Goal: Task Accomplishment & Management: Complete application form

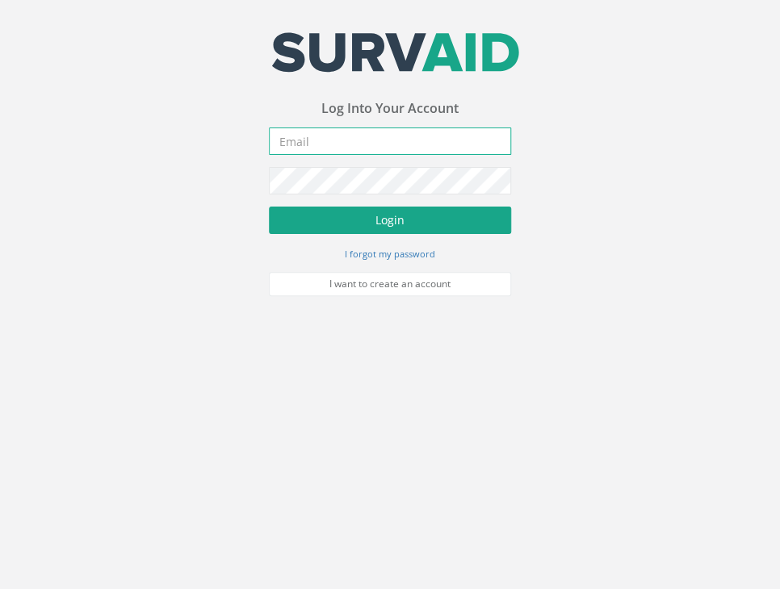
type input "[PERSON_NAME][EMAIL_ADDRESS][DOMAIN_NAME]"
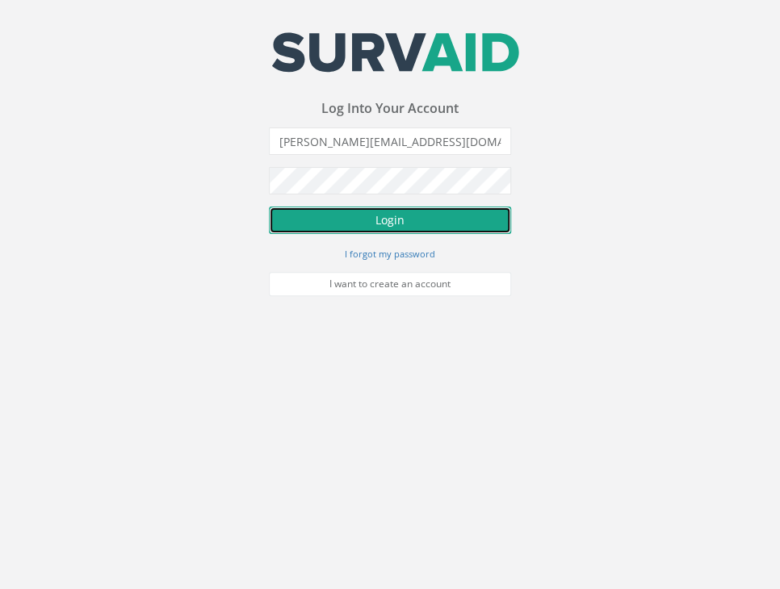
click at [400, 230] on button "Login" at bounding box center [390, 220] width 242 height 27
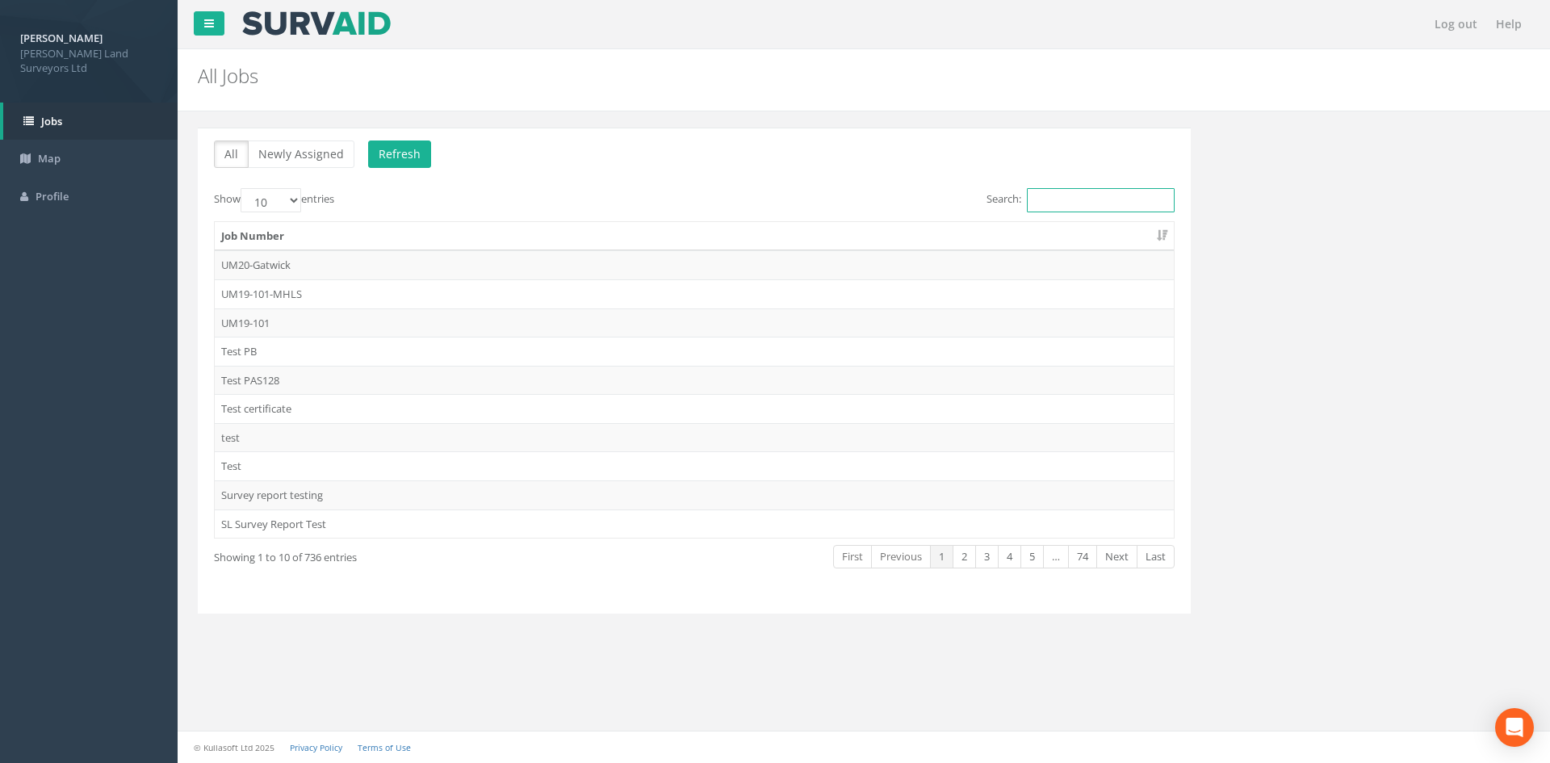
click at [779, 201] on input "Search:" at bounding box center [1101, 200] width 148 height 24
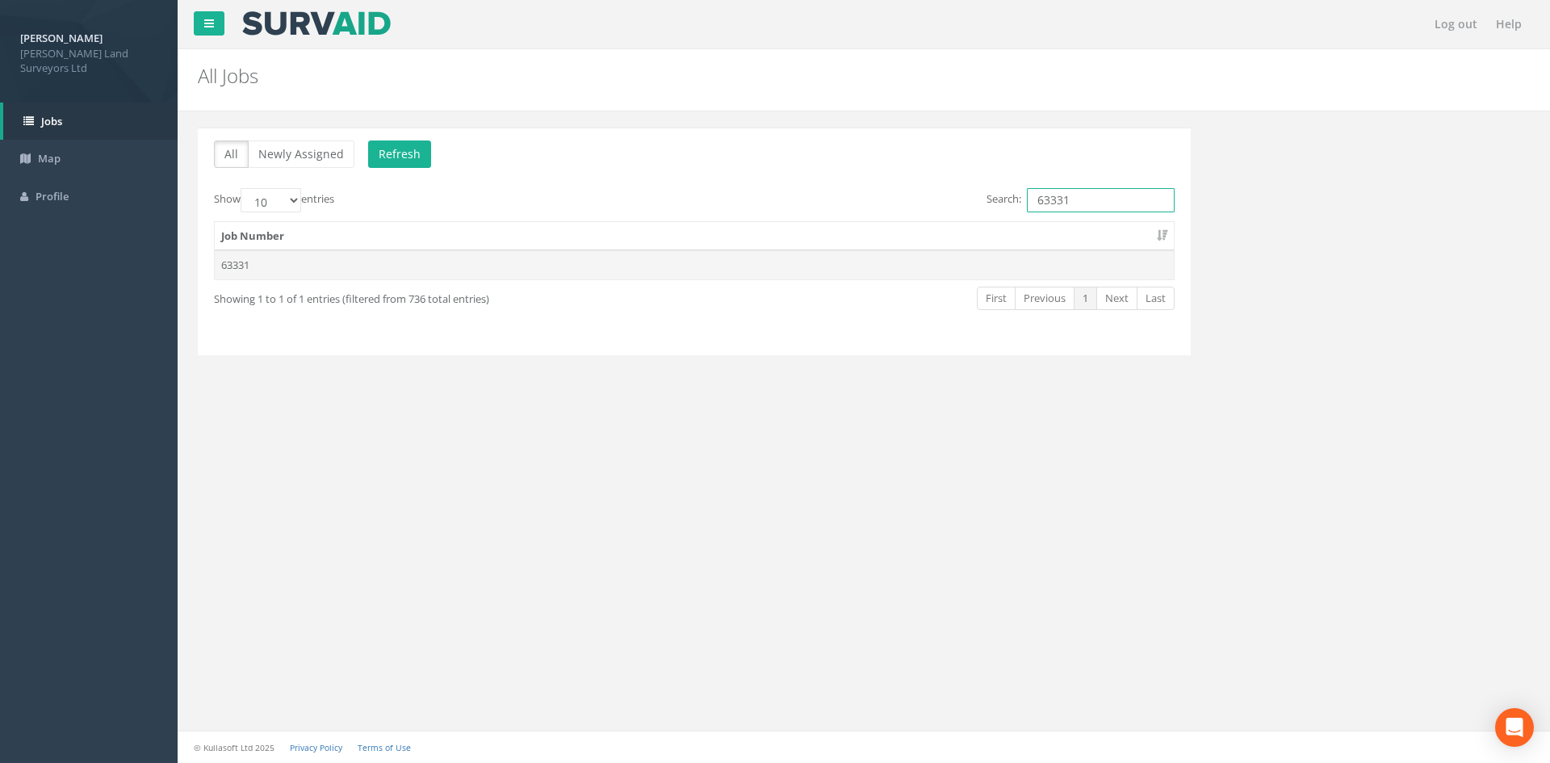
type input "63331"
click at [486, 268] on td "63331" at bounding box center [694, 264] width 959 height 29
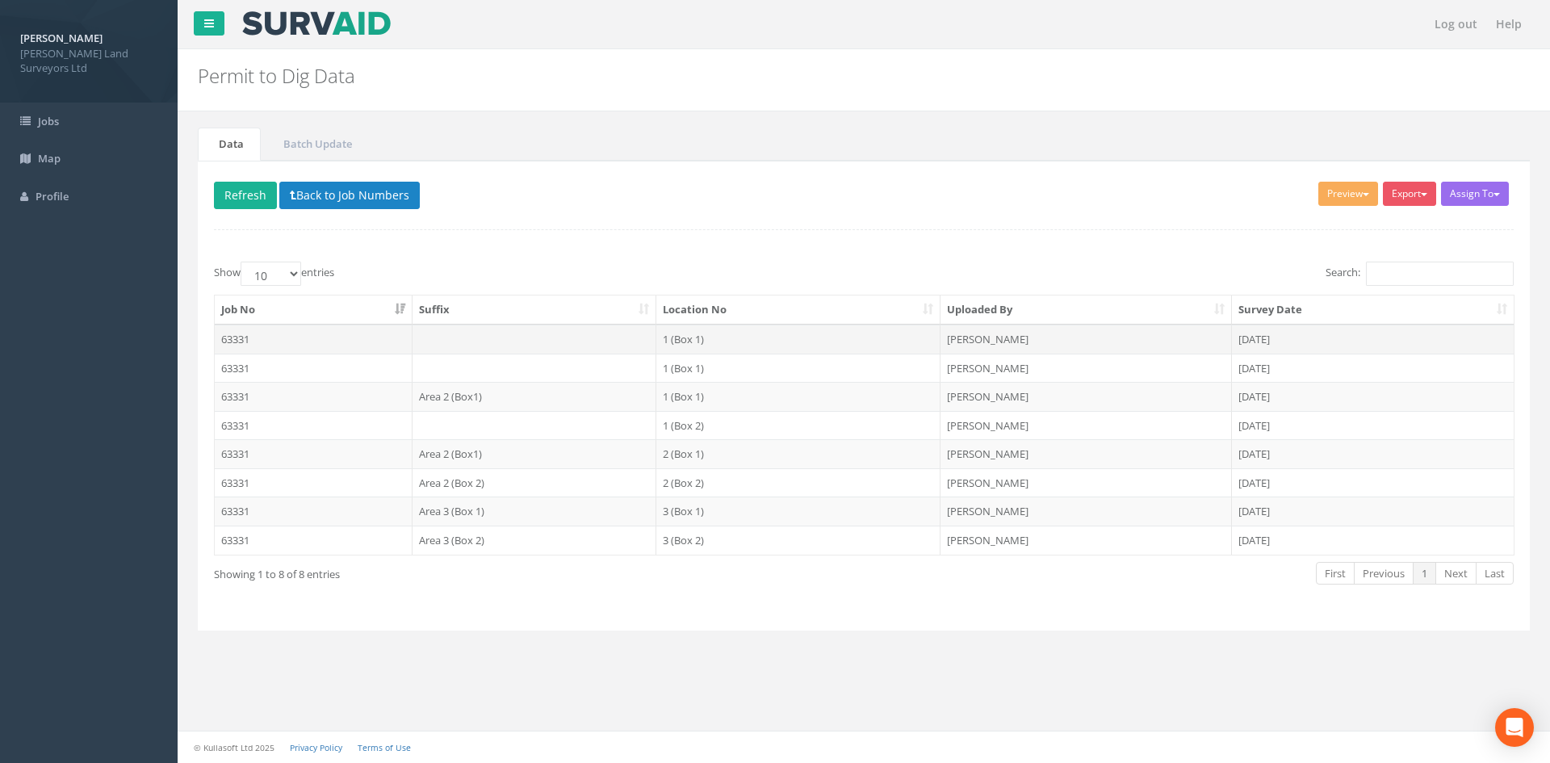
click at [551, 346] on td at bounding box center [535, 339] width 245 height 29
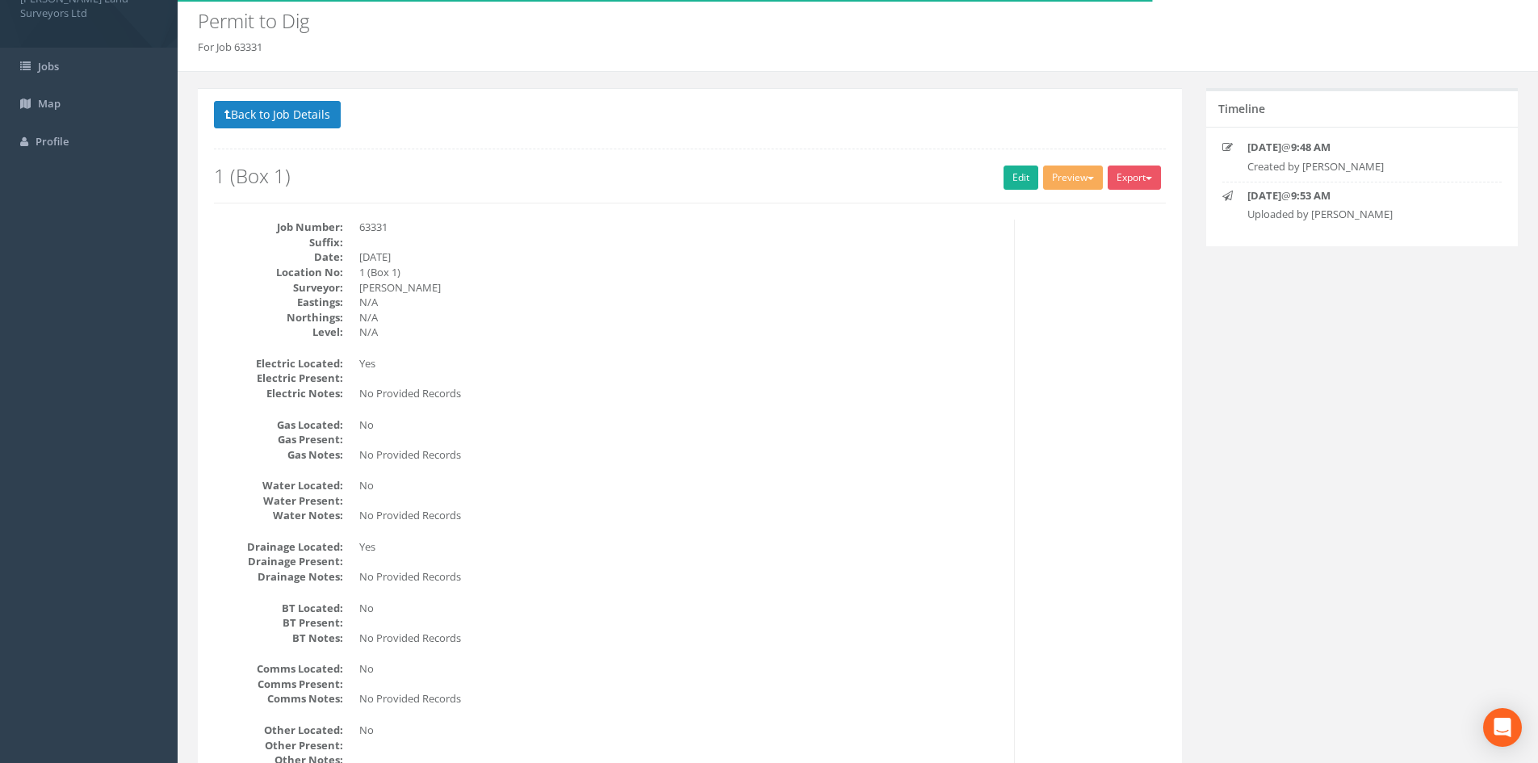
scroll to position [81, 0]
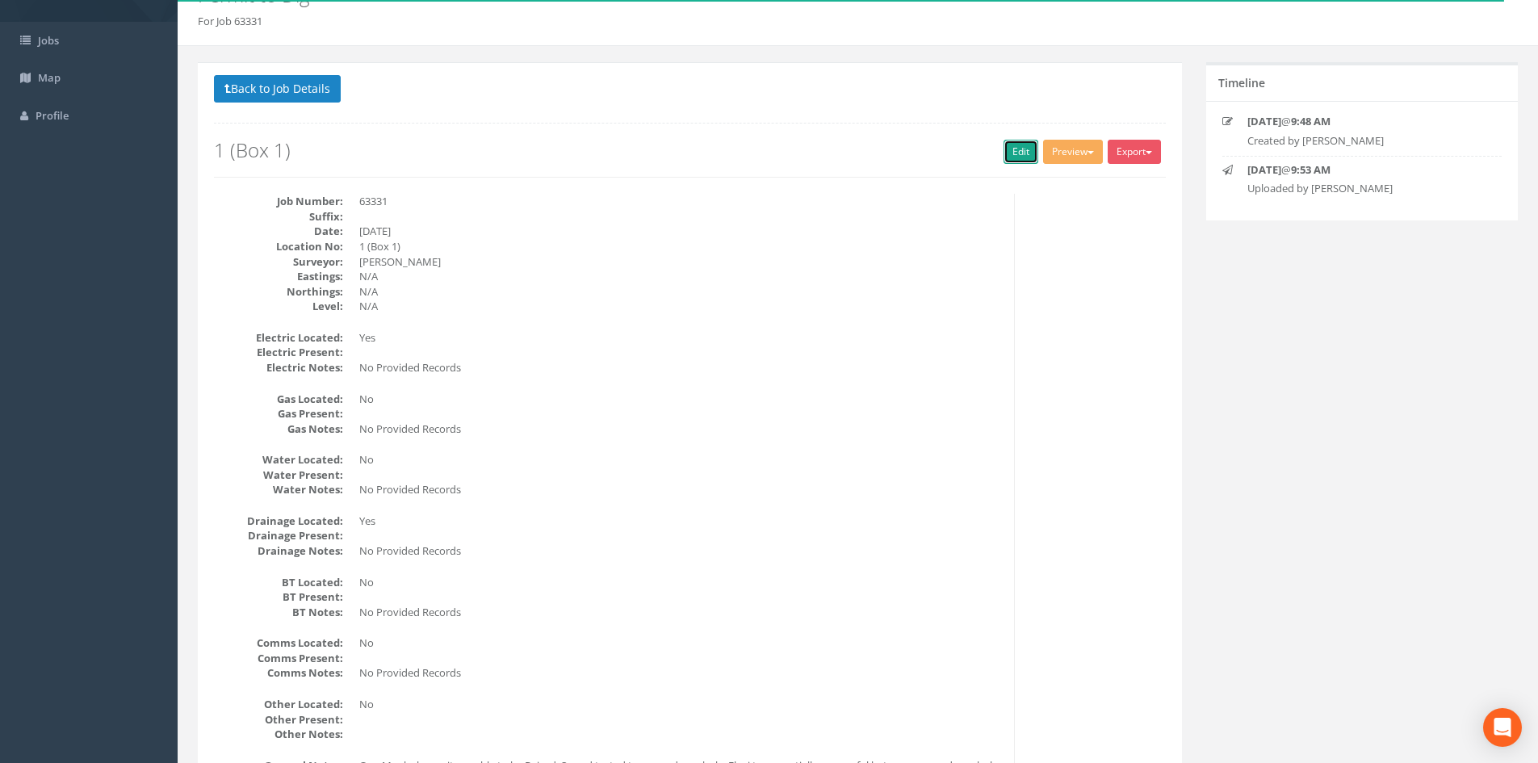
click at [779, 145] on link "Edit" at bounding box center [1021, 152] width 35 height 24
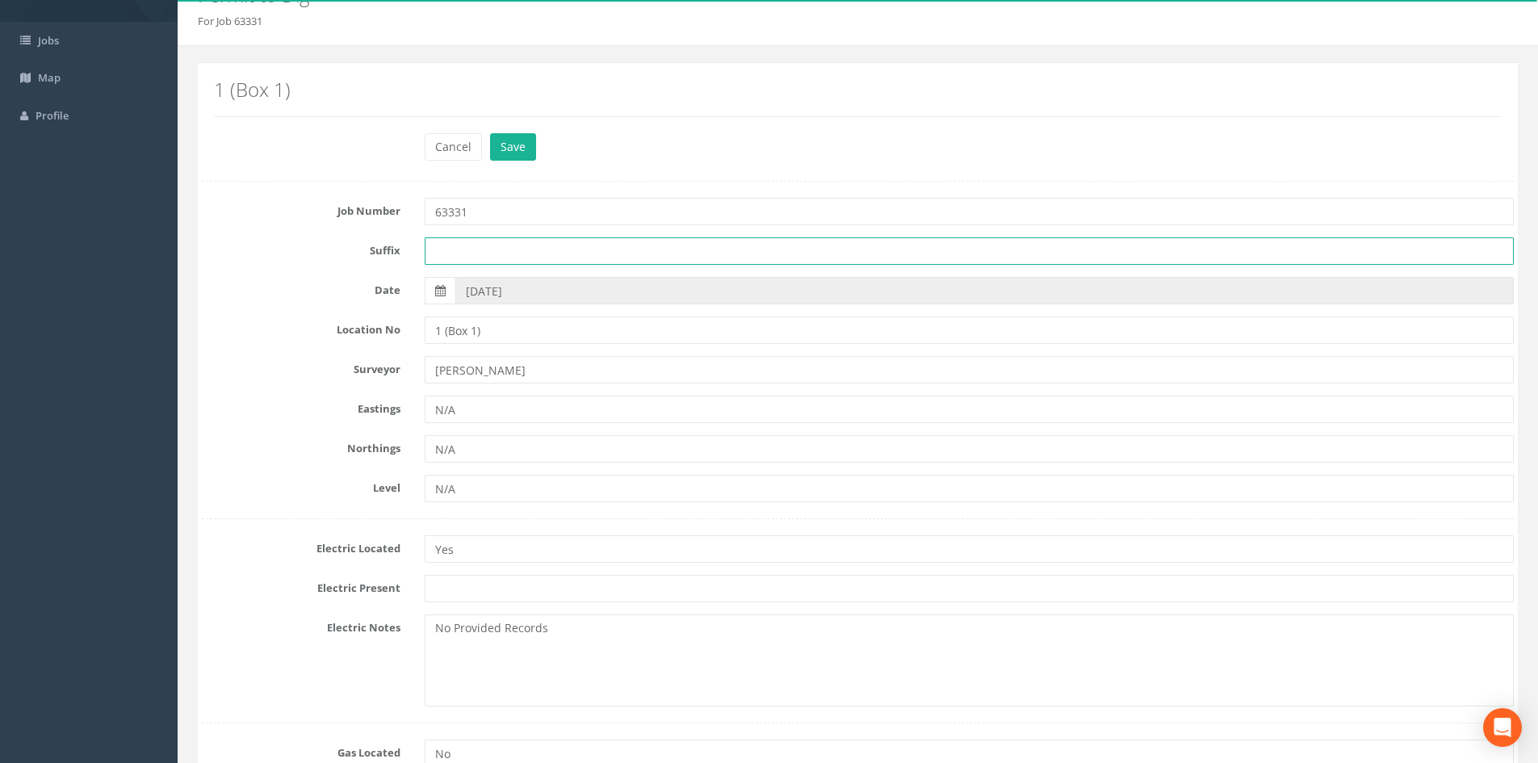
click at [500, 260] on input "text" at bounding box center [969, 250] width 1089 height 27
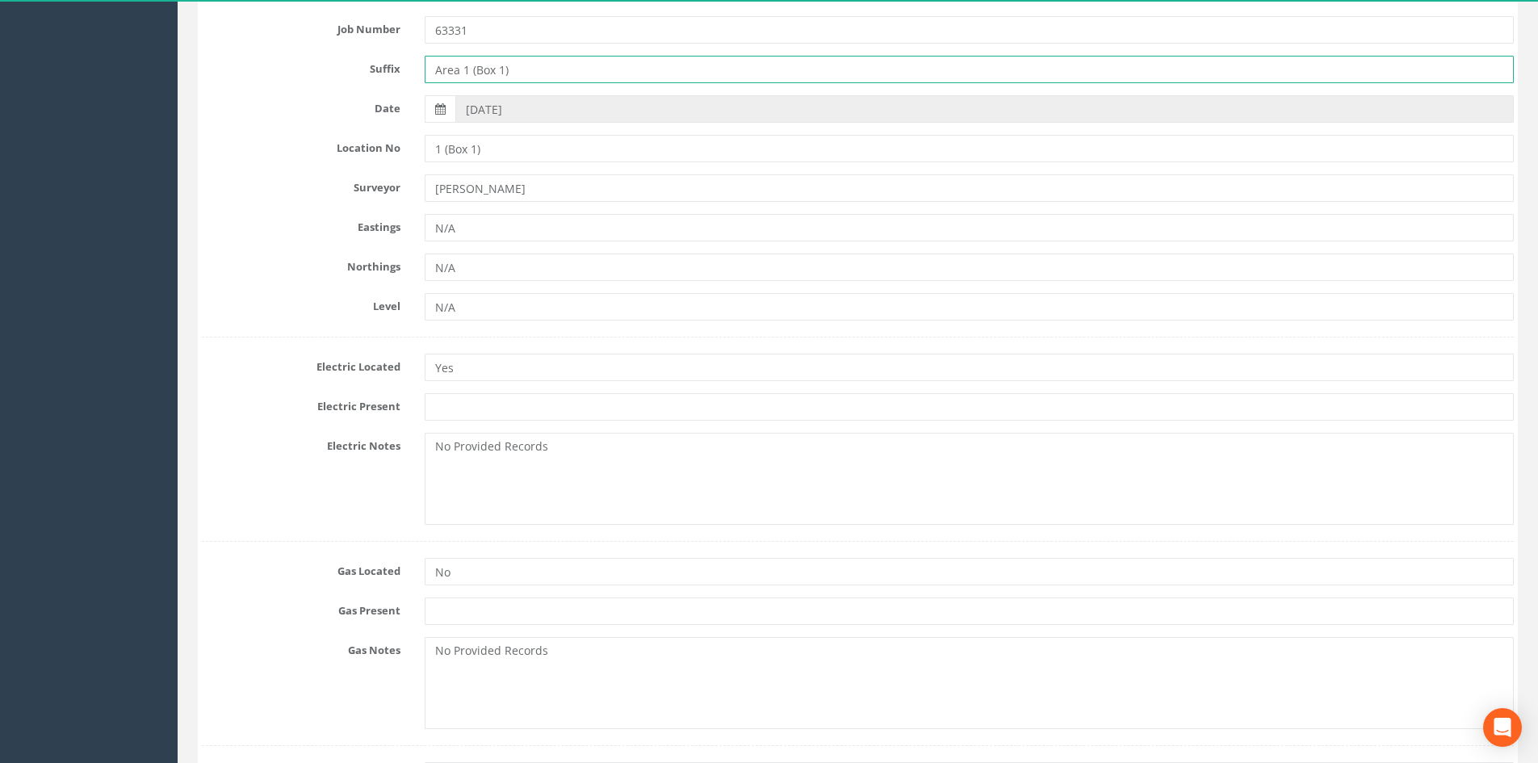
scroll to position [323, 0]
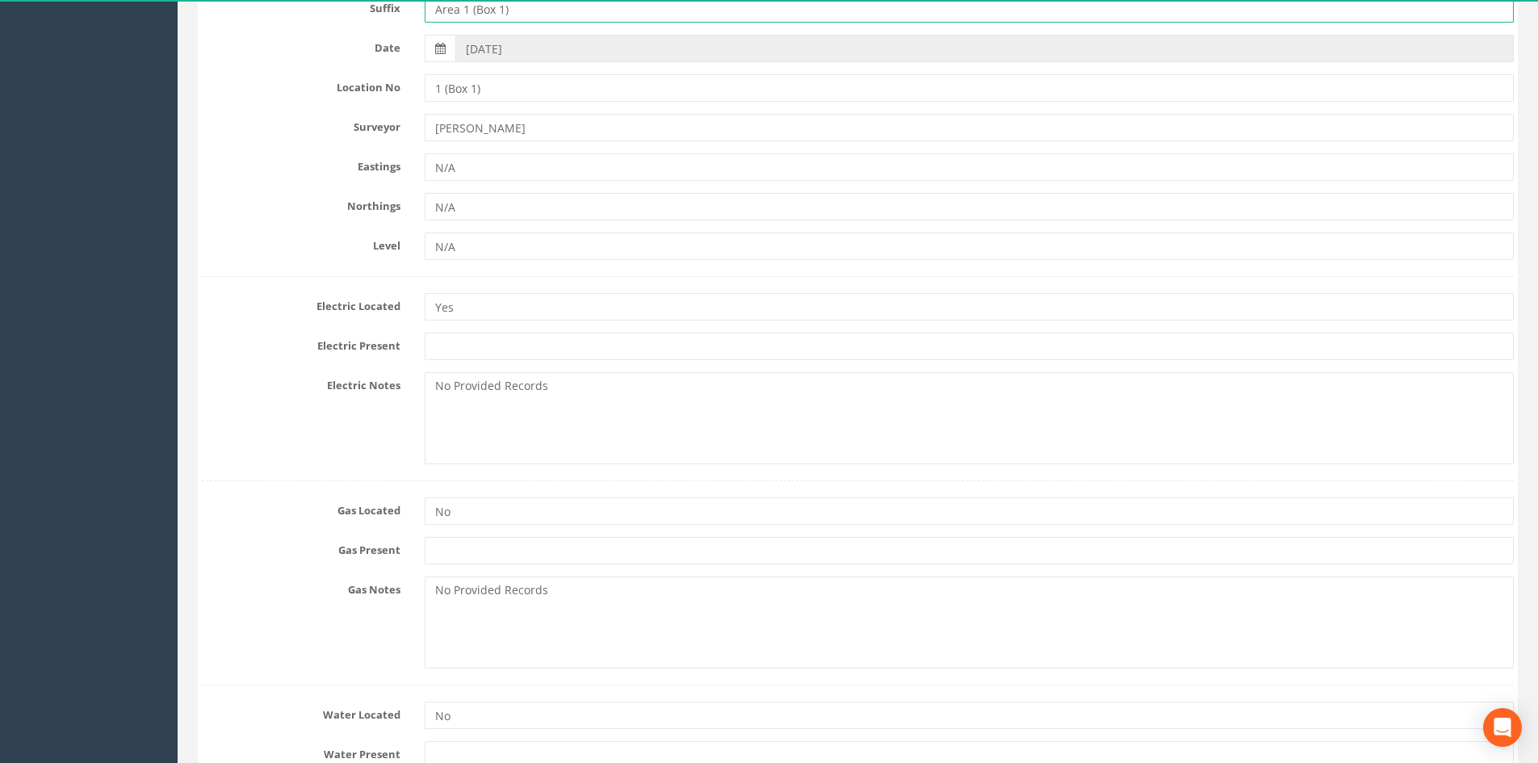
type input "Area 1 (Box 1)"
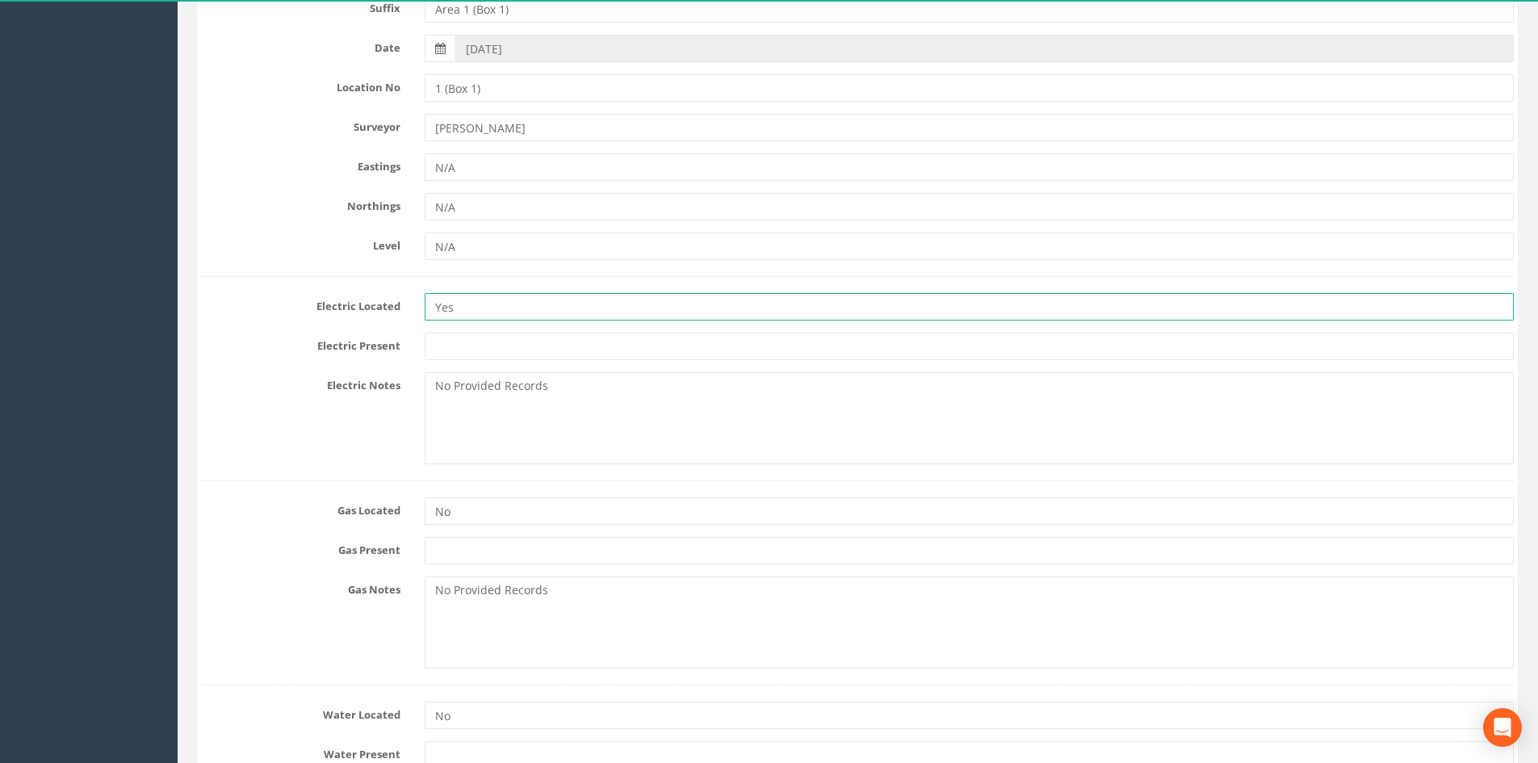
click at [515, 308] on input "Yes" at bounding box center [969, 306] width 1089 height 27
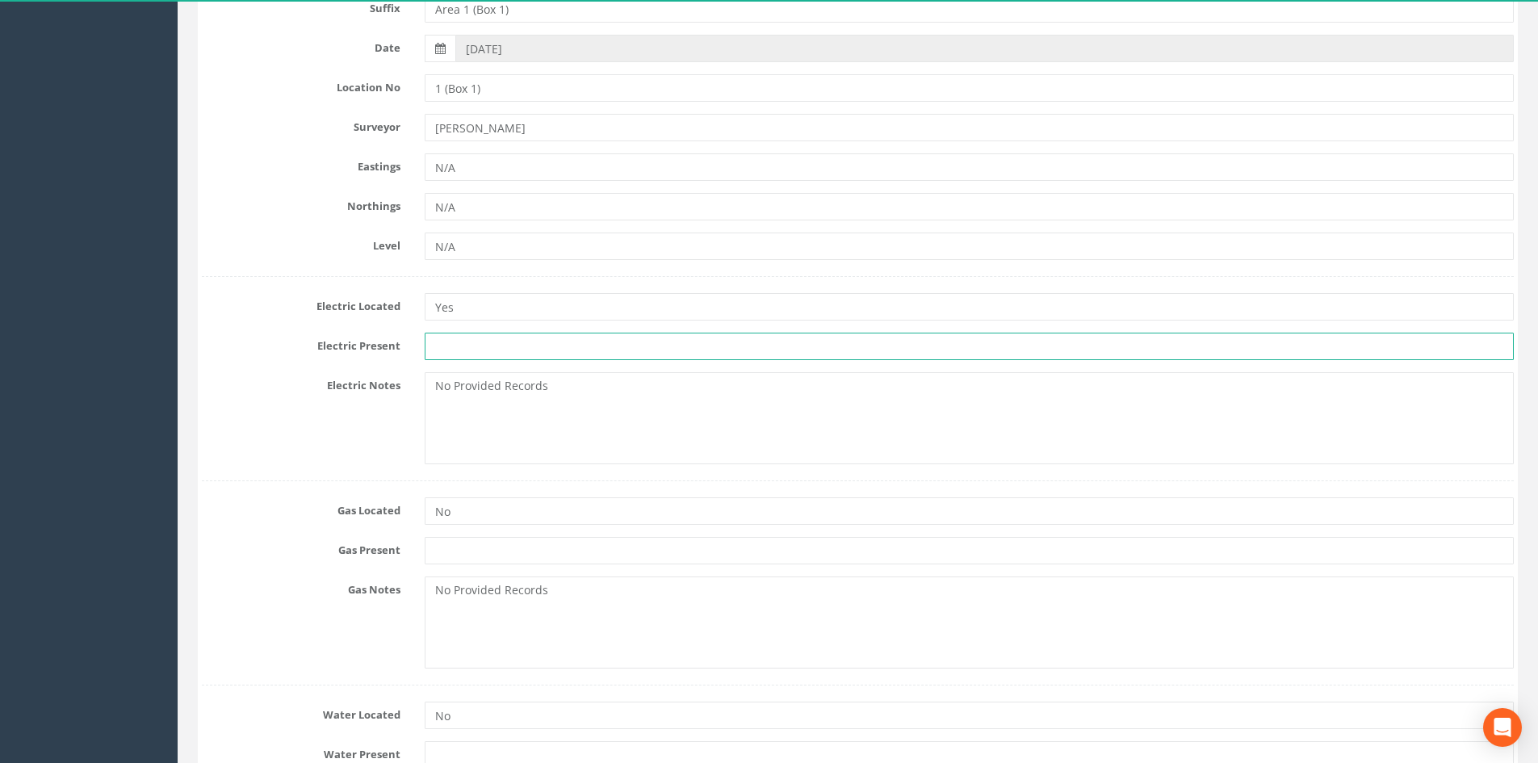
click at [540, 341] on input "text" at bounding box center [969, 346] width 1089 height 27
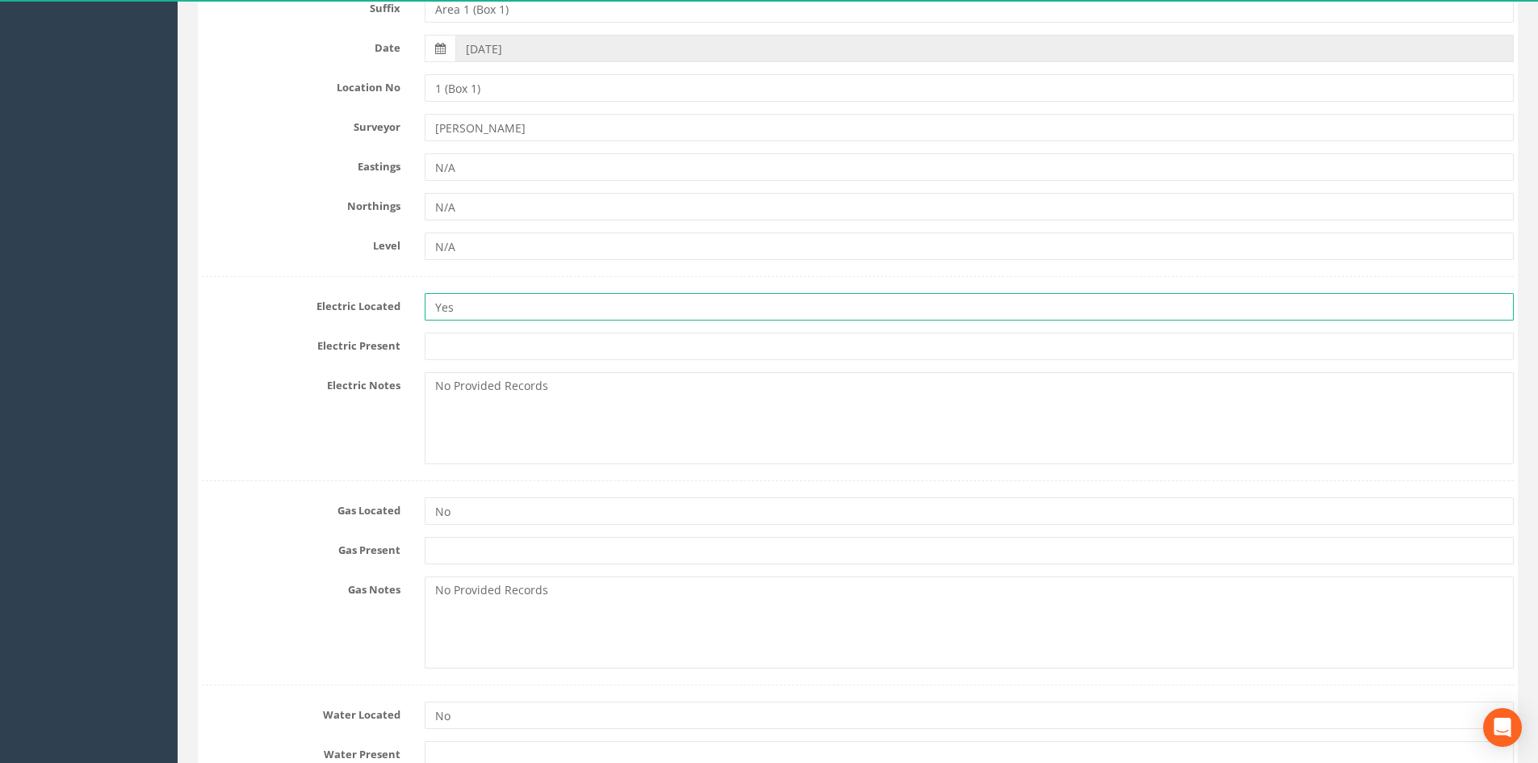
drag, startPoint x: 551, startPoint y: 316, endPoint x: 551, endPoint y: 354, distance: 38.8
click at [551, 317] on input "Yes" at bounding box center [969, 306] width 1089 height 27
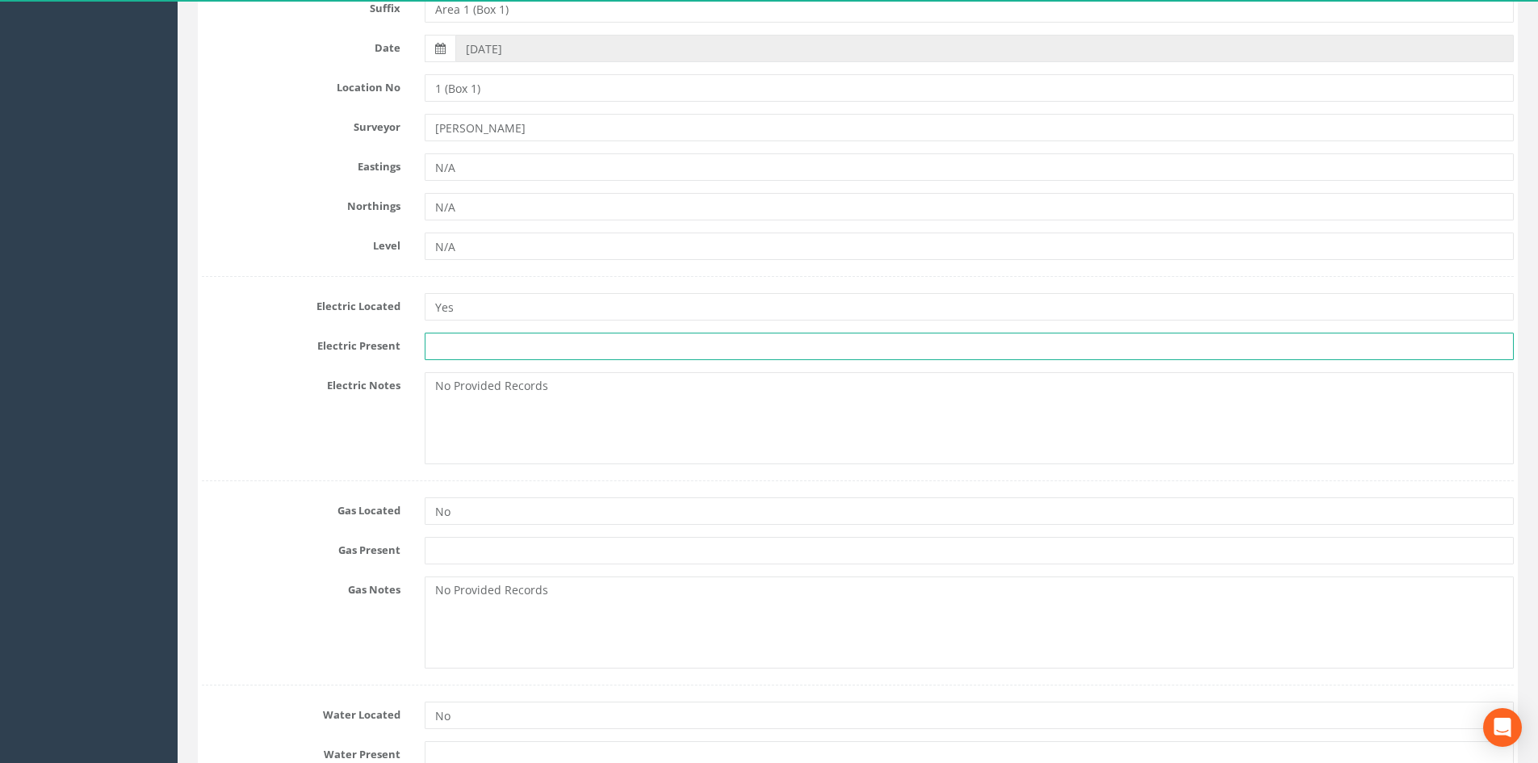
click at [551, 356] on input "text" at bounding box center [969, 346] width 1089 height 27
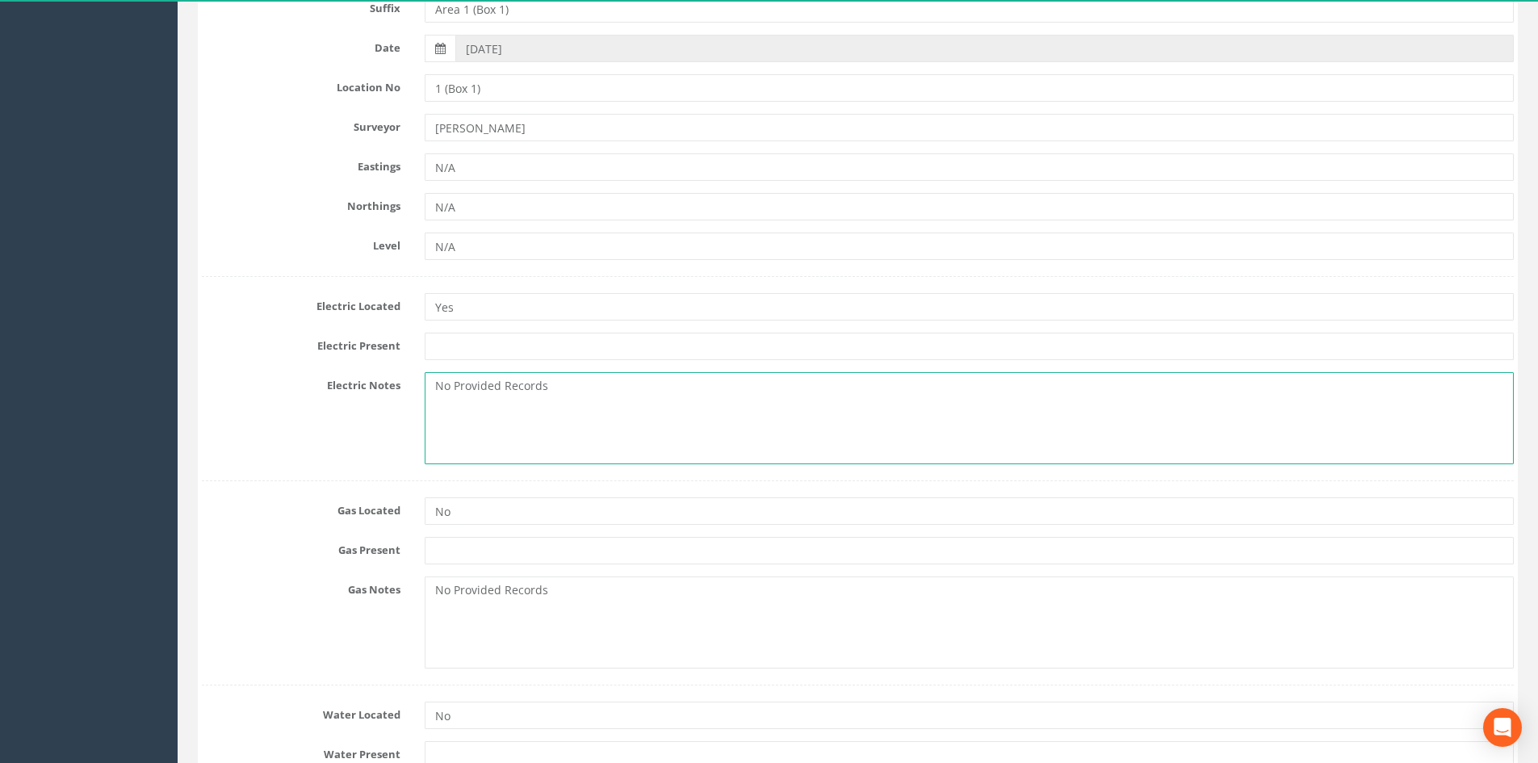
click at [563, 382] on textarea "No Provided Records" at bounding box center [969, 418] width 1089 height 92
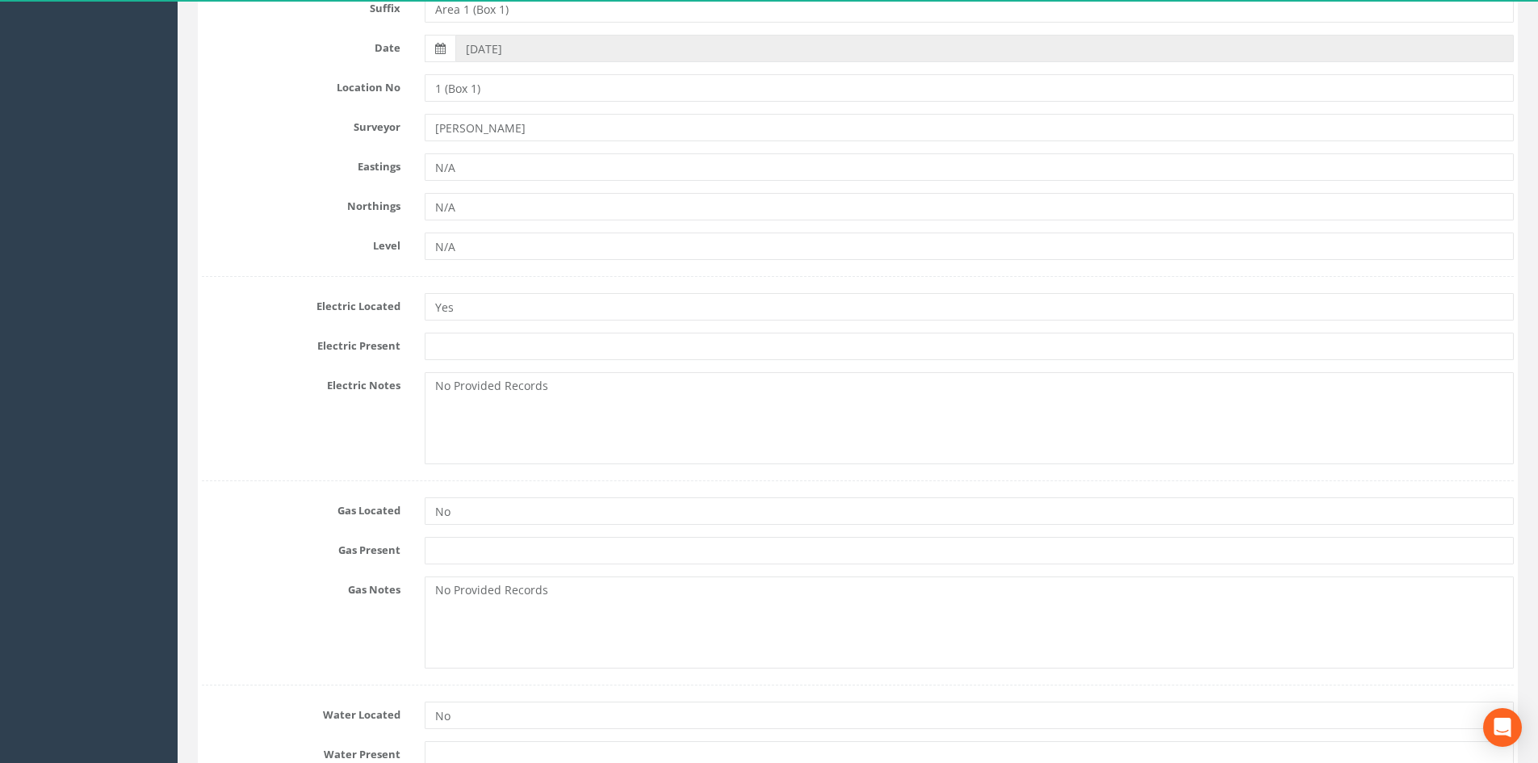
drag, startPoint x: 664, startPoint y: 328, endPoint x: 612, endPoint y: 349, distance: 55.8
click at [659, 328] on div "Electric Located Yes Electric Present Electric Notes No Provided Records" at bounding box center [858, 370] width 1312 height 188
click at [587, 367] on div "Electric Located Yes Electric Present Electric Notes No Provided Records" at bounding box center [858, 370] width 1312 height 188
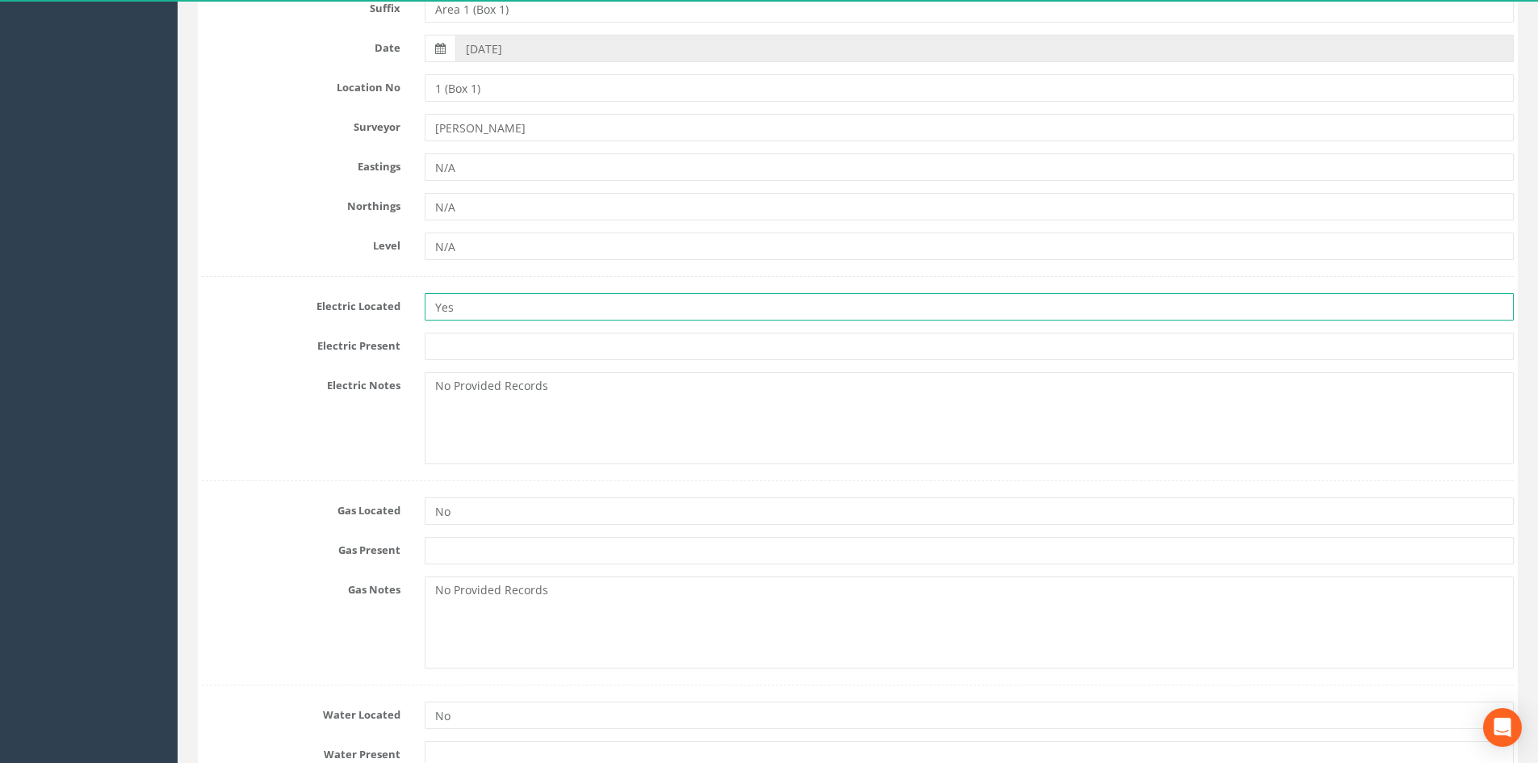
drag, startPoint x: 588, startPoint y: 308, endPoint x: 588, endPoint y: 320, distance: 11.3
click at [588, 320] on input "Yes" at bounding box center [969, 306] width 1089 height 27
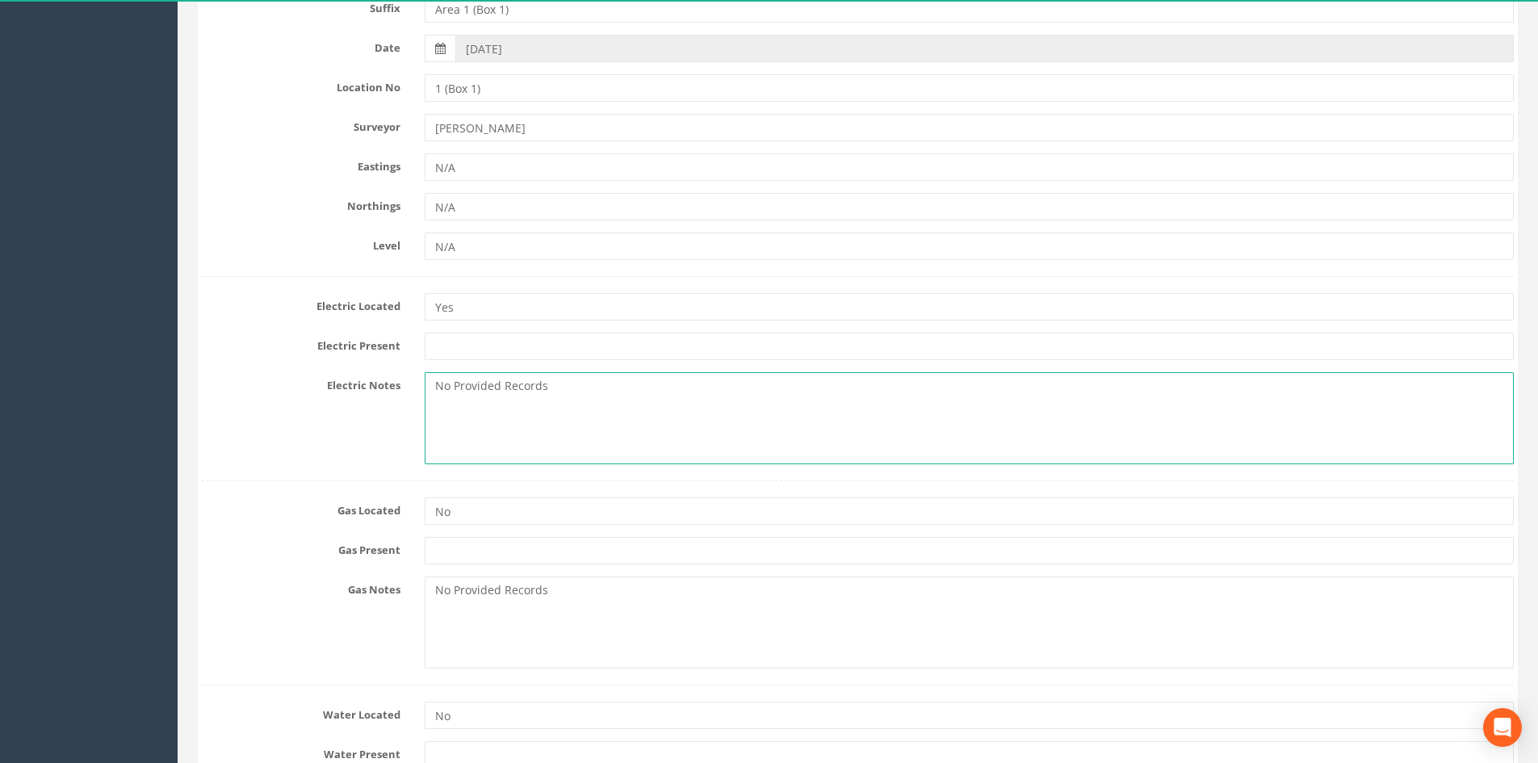
click at [589, 388] on textarea "No Provided Records" at bounding box center [969, 418] width 1089 height 92
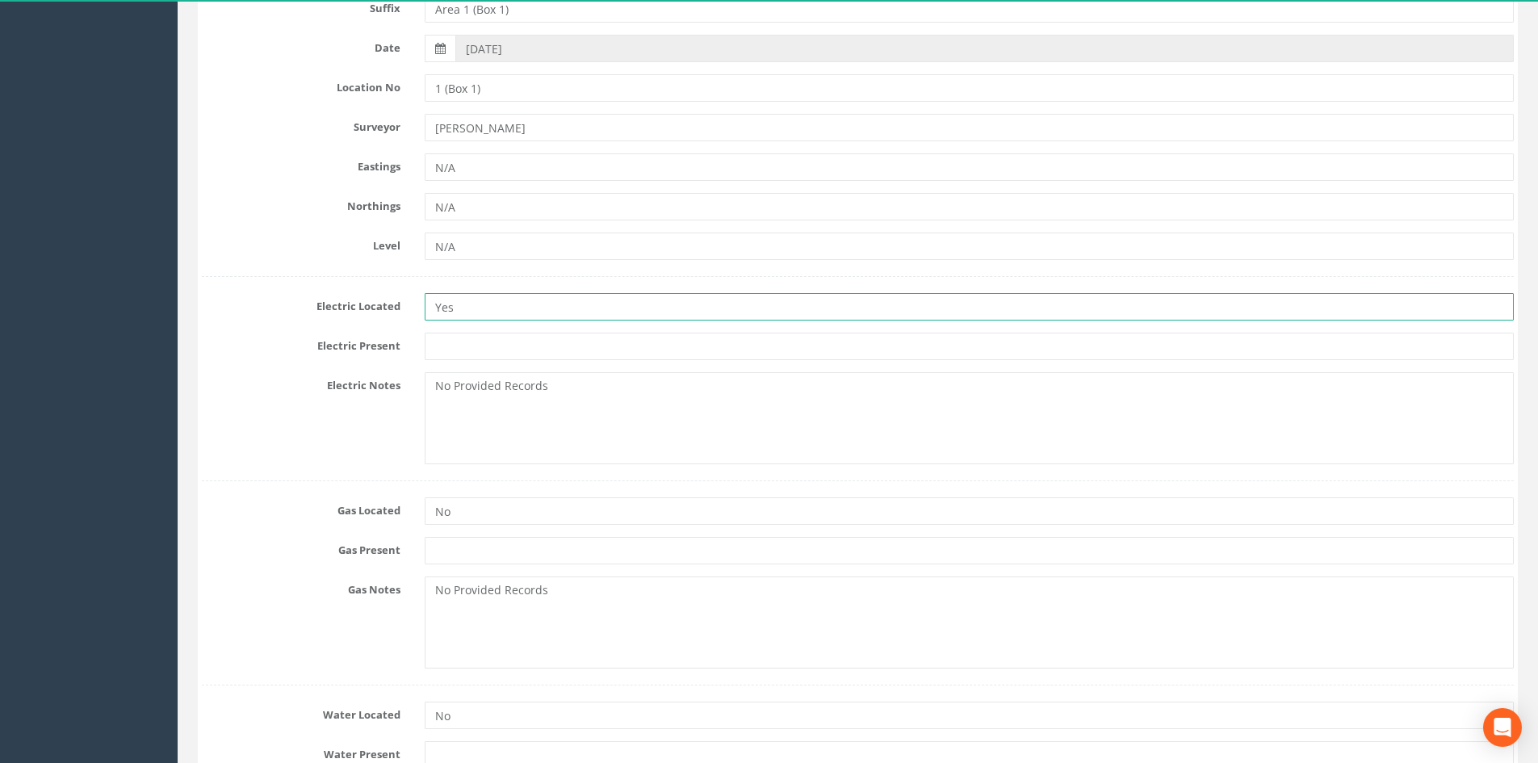
click at [587, 328] on div "Electric Located Yes Electric Present Electric Notes No Provided Records" at bounding box center [858, 370] width 1312 height 188
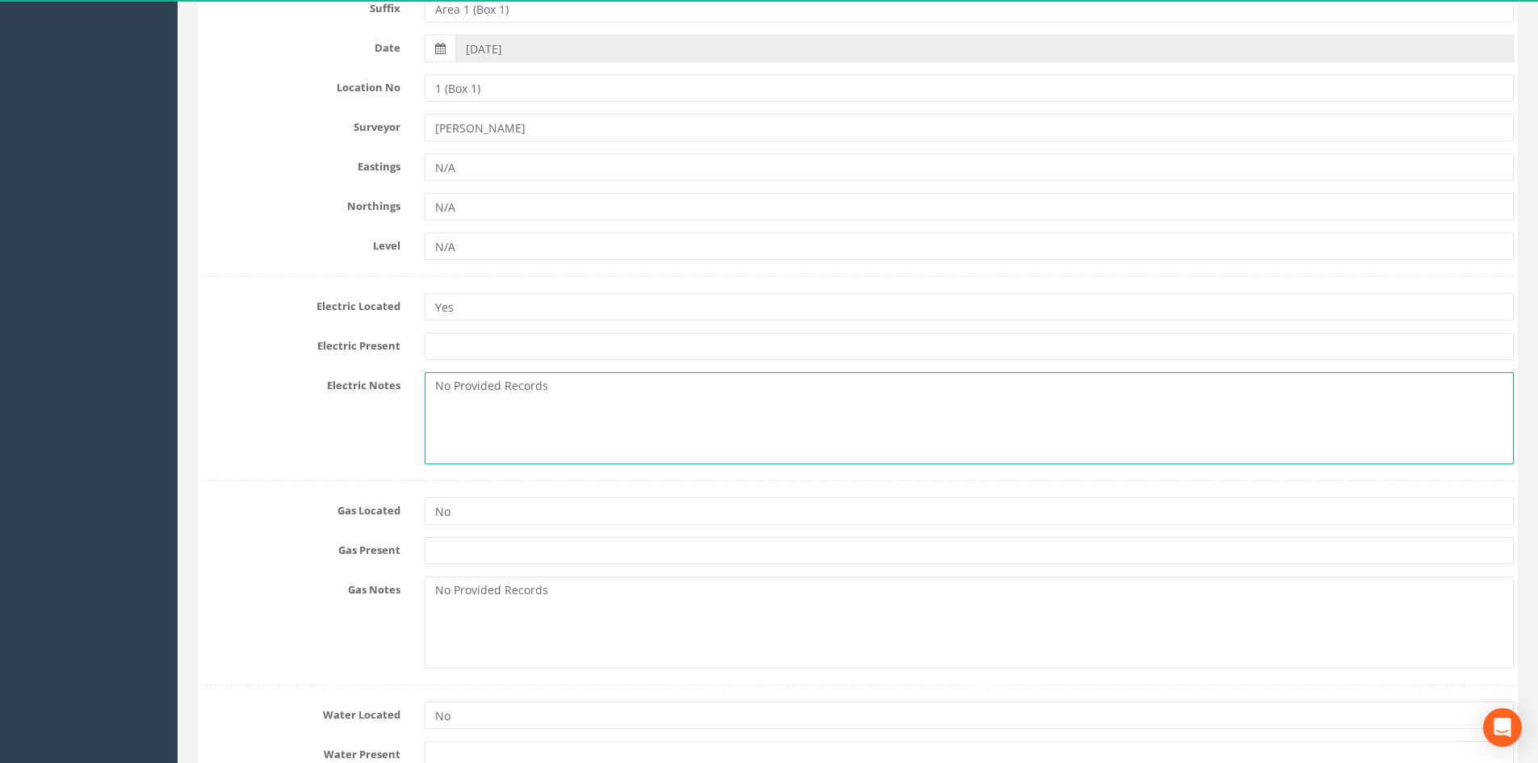
click at [589, 389] on textarea "No Provided Records" at bounding box center [969, 418] width 1089 height 92
drag, startPoint x: 529, startPoint y: 378, endPoint x: 529, endPoint y: 395, distance: 17.0
click at [529, 395] on textarea "No Provided Records" at bounding box center [969, 418] width 1089 height 92
click at [576, 396] on textarea "No Provided Records" at bounding box center [969, 418] width 1089 height 92
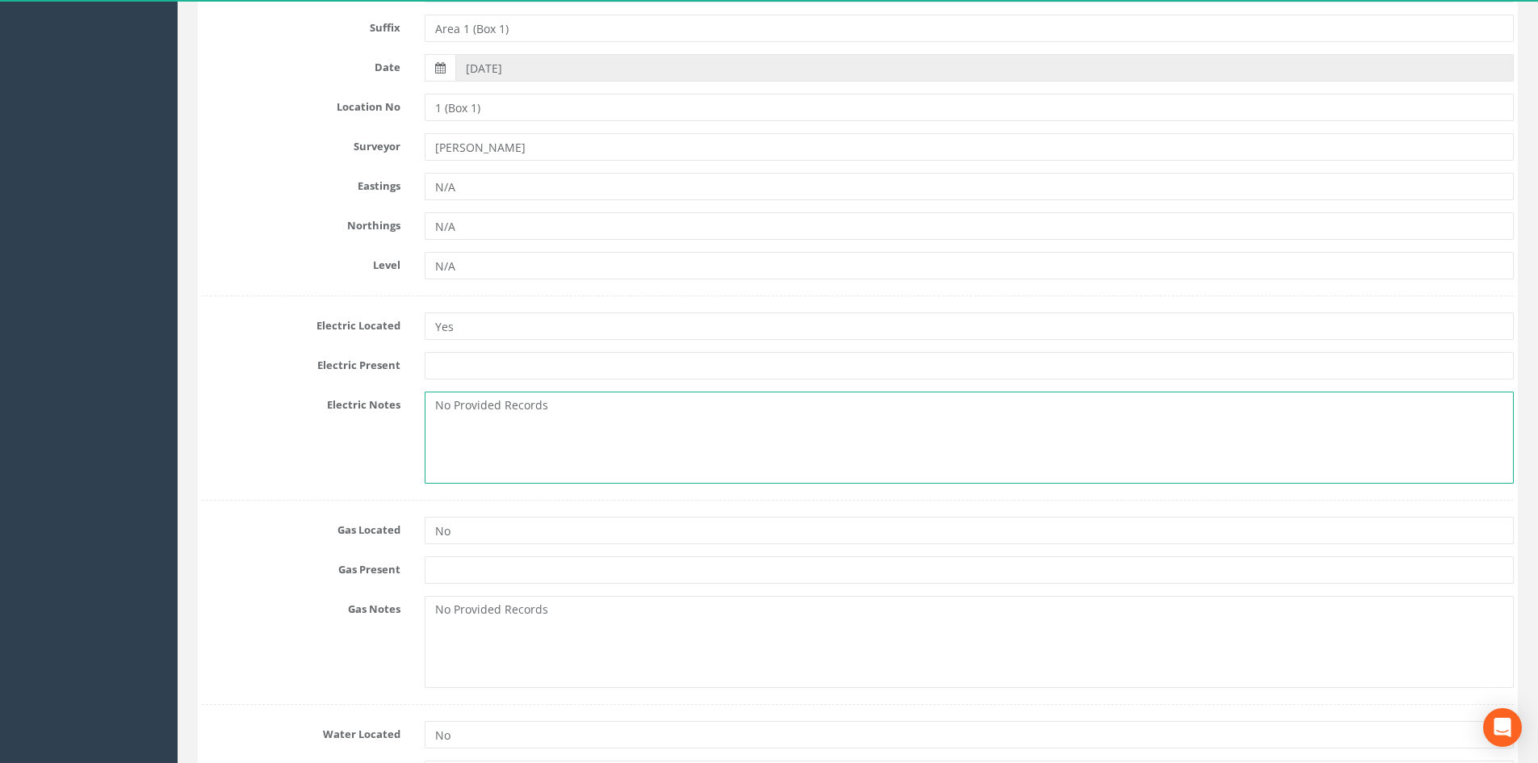
scroll to position [404, 0]
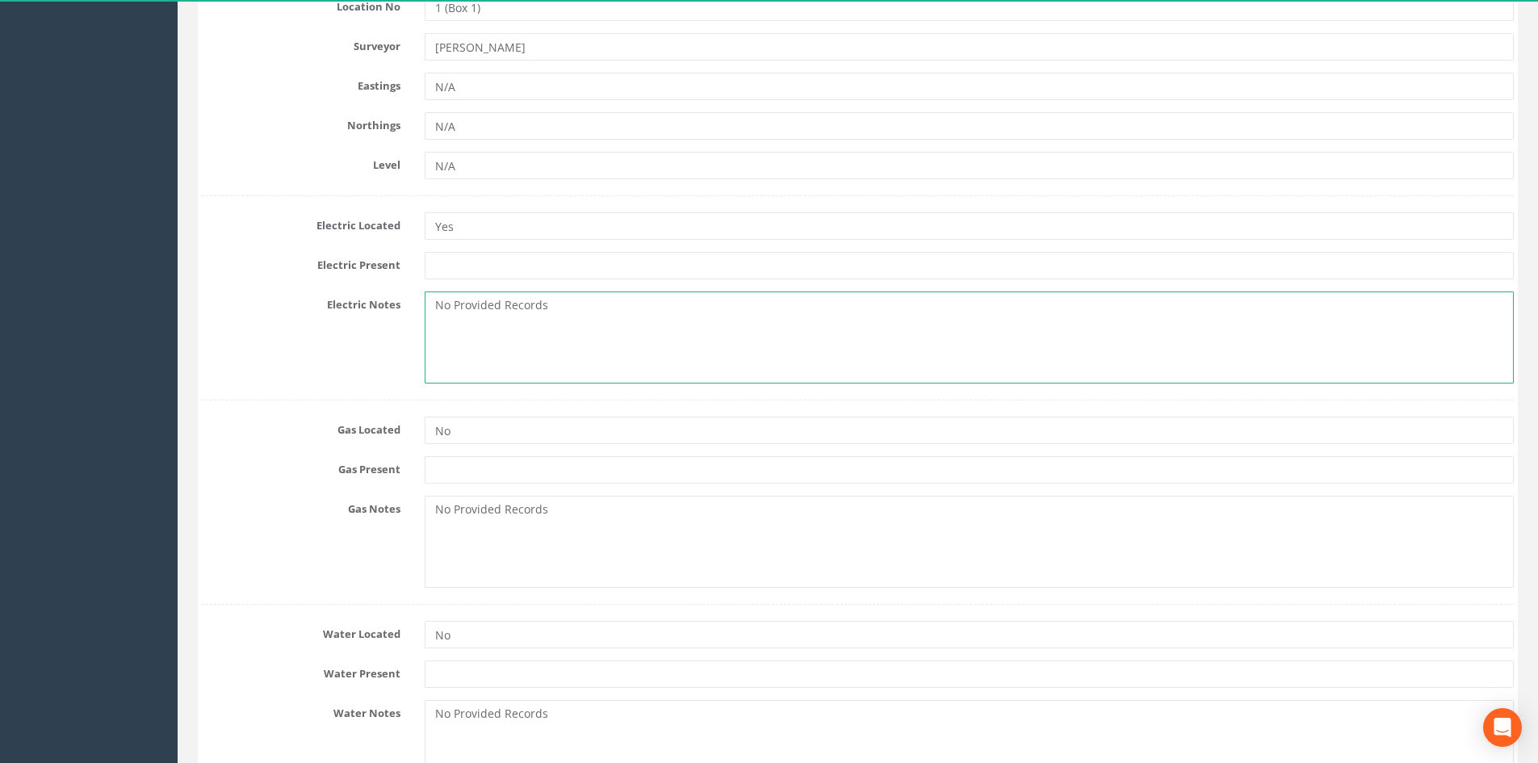
drag, startPoint x: 562, startPoint y: 300, endPoint x: 438, endPoint y: 309, distance: 124.6
click at [438, 309] on textarea "No Provided Records" at bounding box center [969, 337] width 1089 height 92
drag, startPoint x: 550, startPoint y: 310, endPoint x: 392, endPoint y: 302, distance: 157.6
click at [392, 302] on div "Electric Notes Records unavilable" at bounding box center [858, 337] width 1336 height 92
click at [556, 327] on textarea "Records unavilable" at bounding box center [969, 337] width 1089 height 92
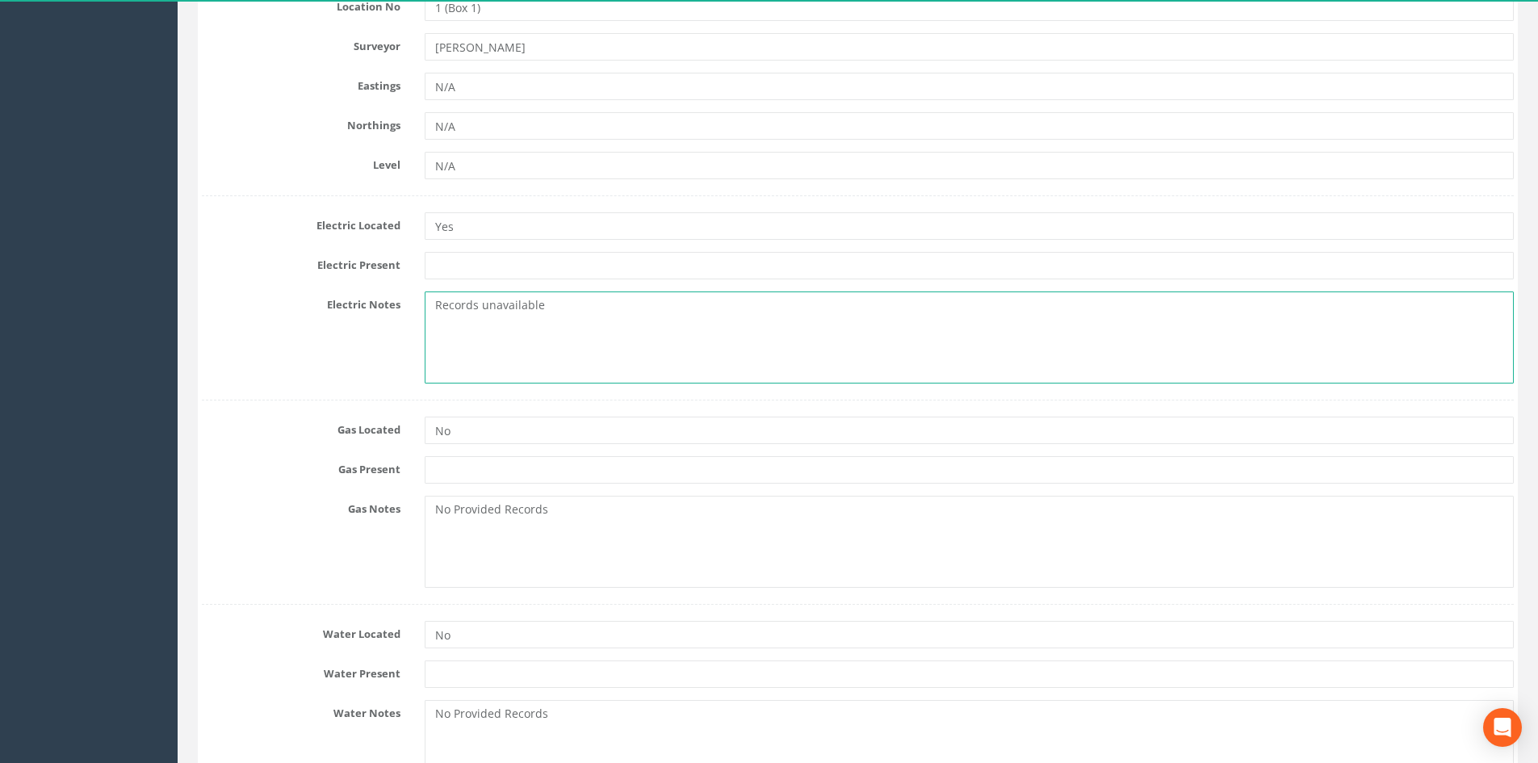
drag, startPoint x: 564, startPoint y: 305, endPoint x: 416, endPoint y: 300, distance: 147.8
click at [416, 300] on div "Records unavailable" at bounding box center [969, 337] width 1113 height 92
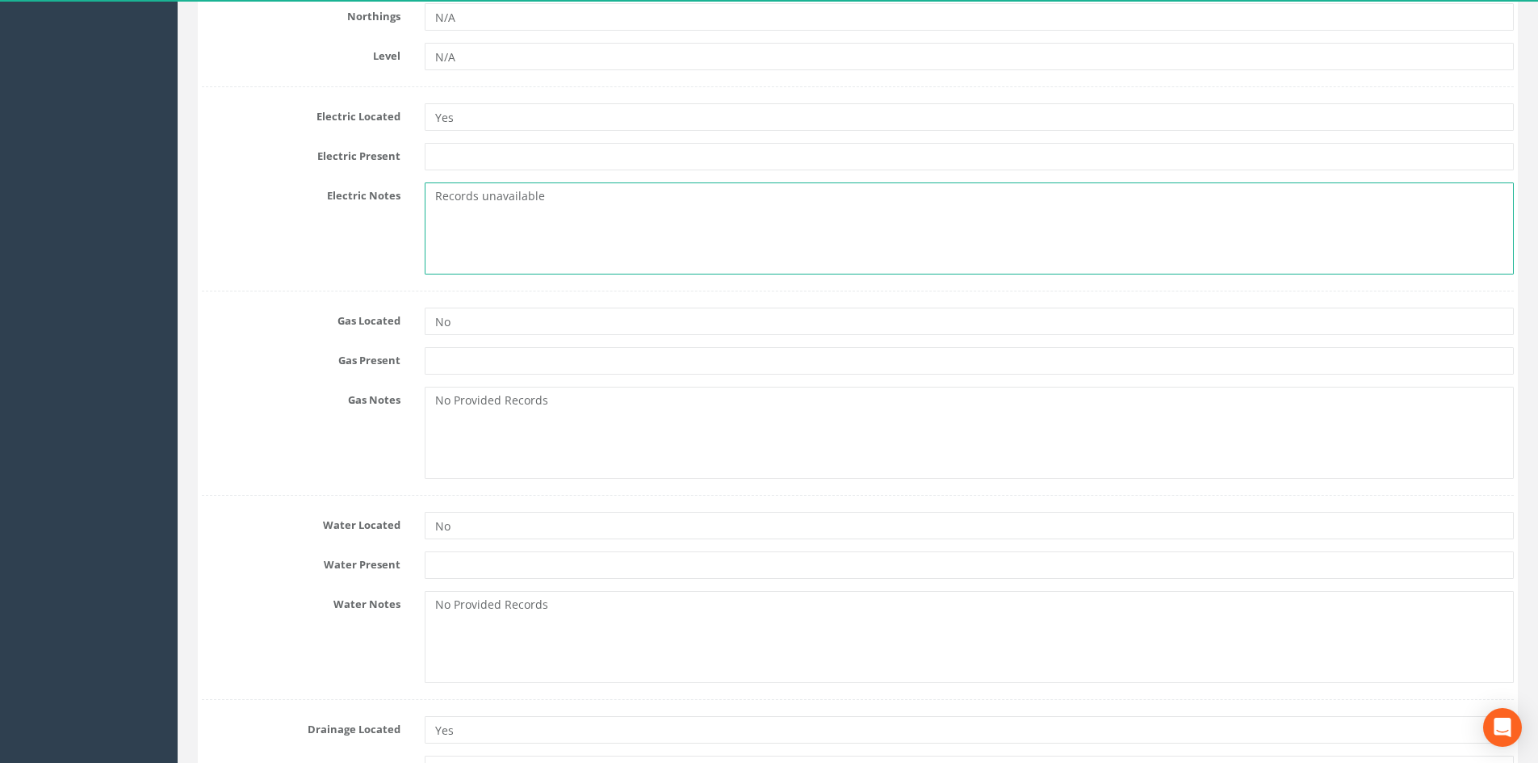
scroll to position [646, 0]
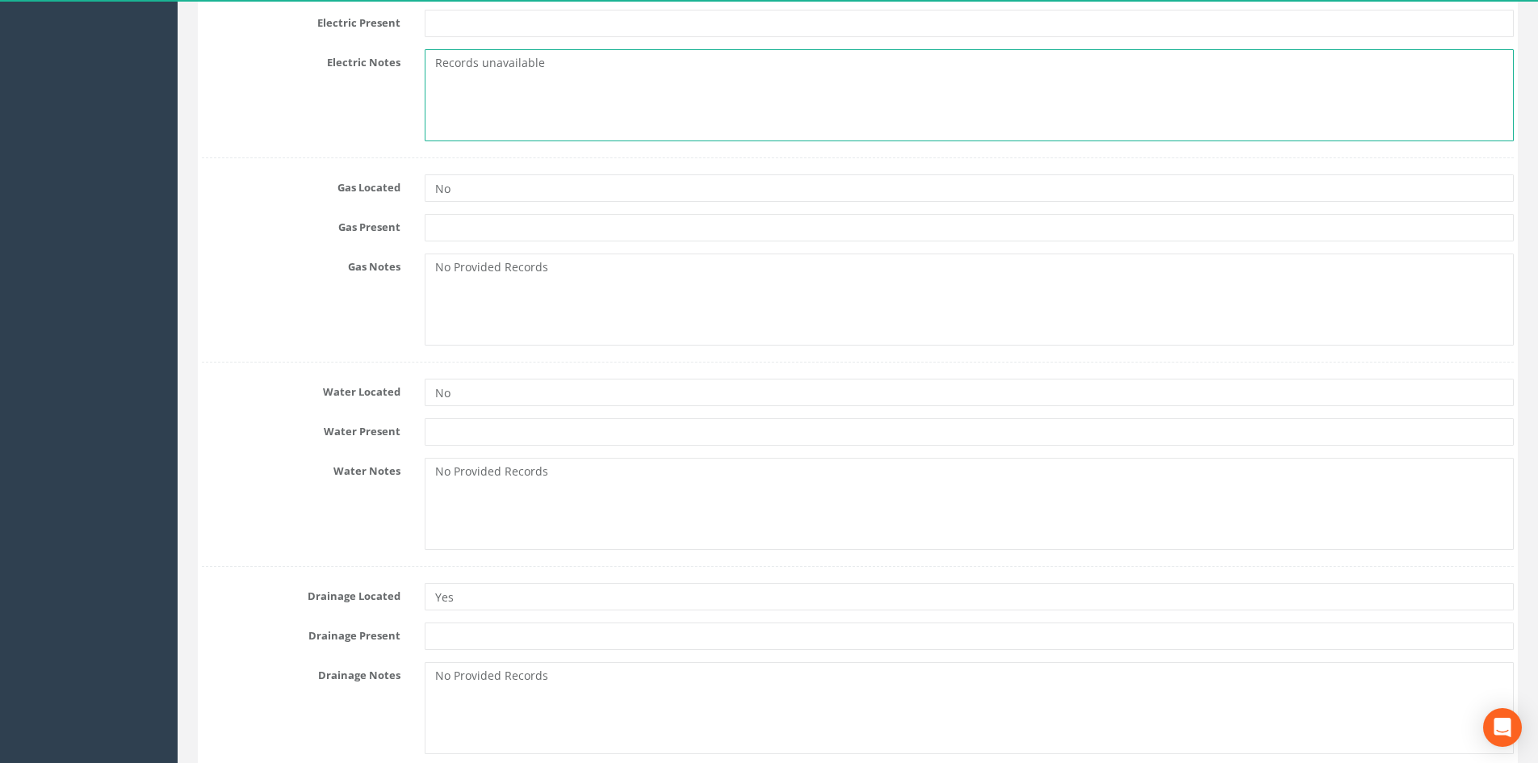
type textarea "Records unavailable"
drag, startPoint x: 586, startPoint y: 289, endPoint x: 431, endPoint y: 279, distance: 155.4
click at [431, 279] on textarea "No Provided Records" at bounding box center [969, 300] width 1089 height 92
paste textarea "Records unavailable"
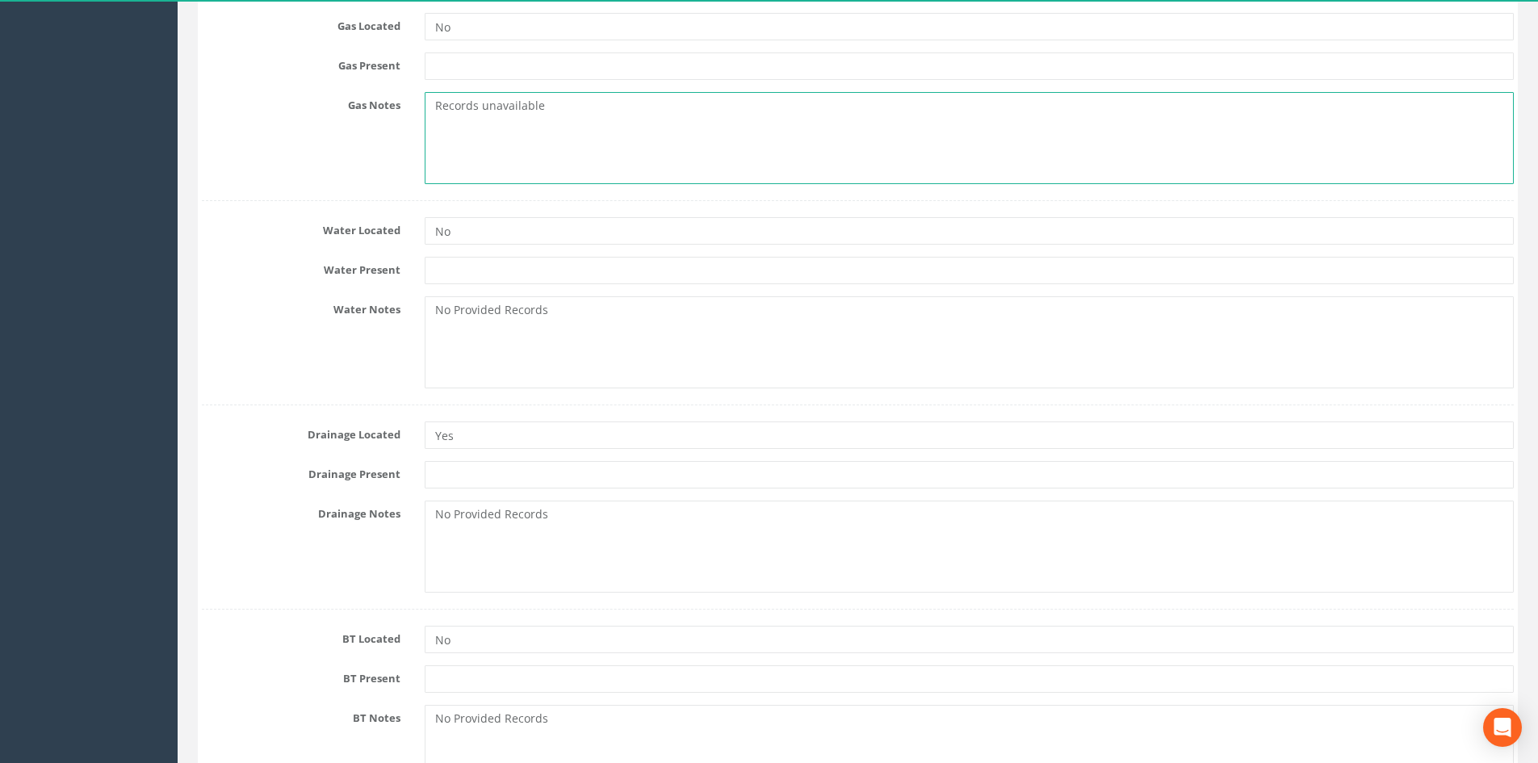
type textarea "Records unavailable"
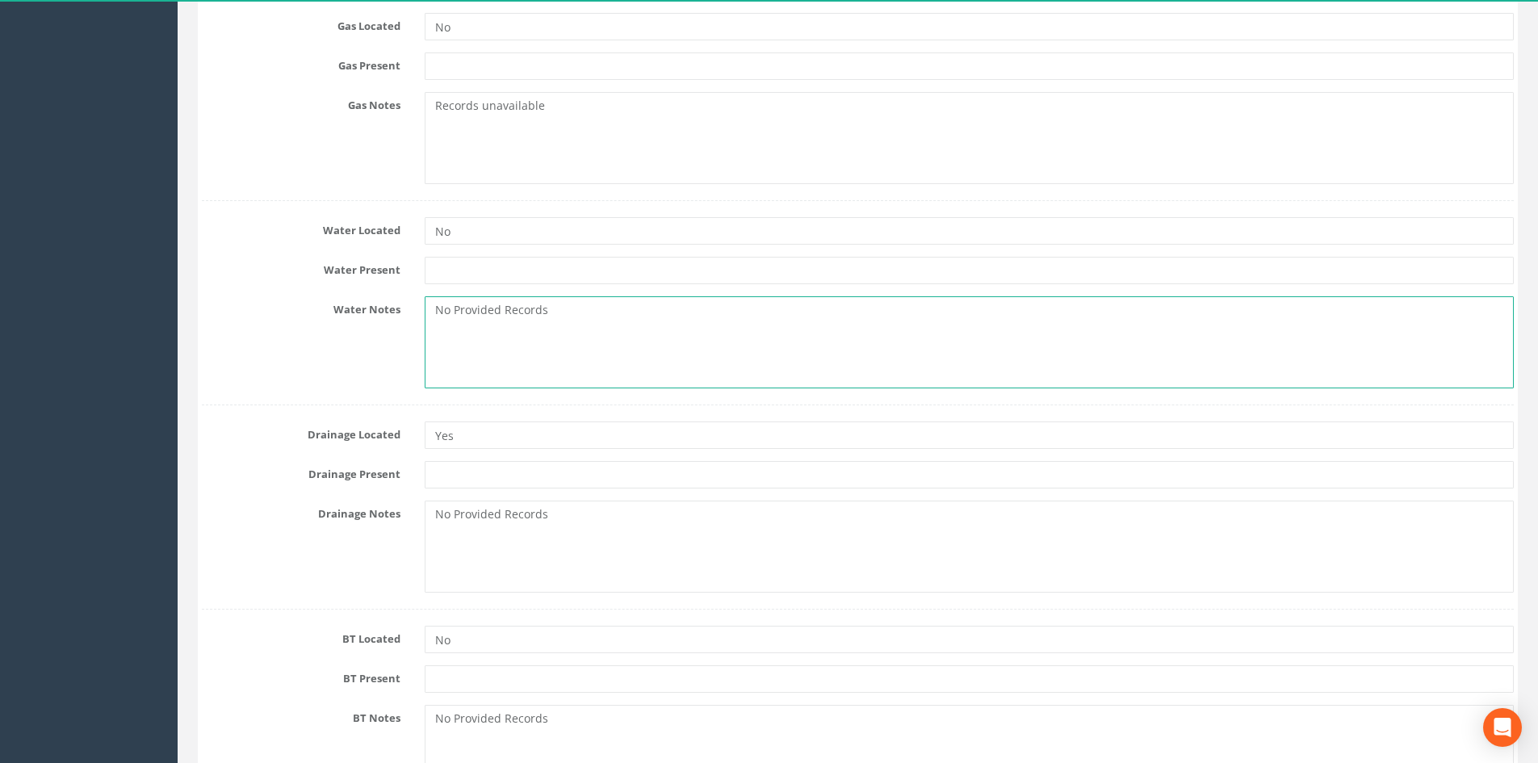
drag, startPoint x: 580, startPoint y: 320, endPoint x: 432, endPoint y: 319, distance: 148.6
click at [432, 319] on textarea "No Provided Records" at bounding box center [969, 342] width 1089 height 92
paste textarea "Records unavailable"
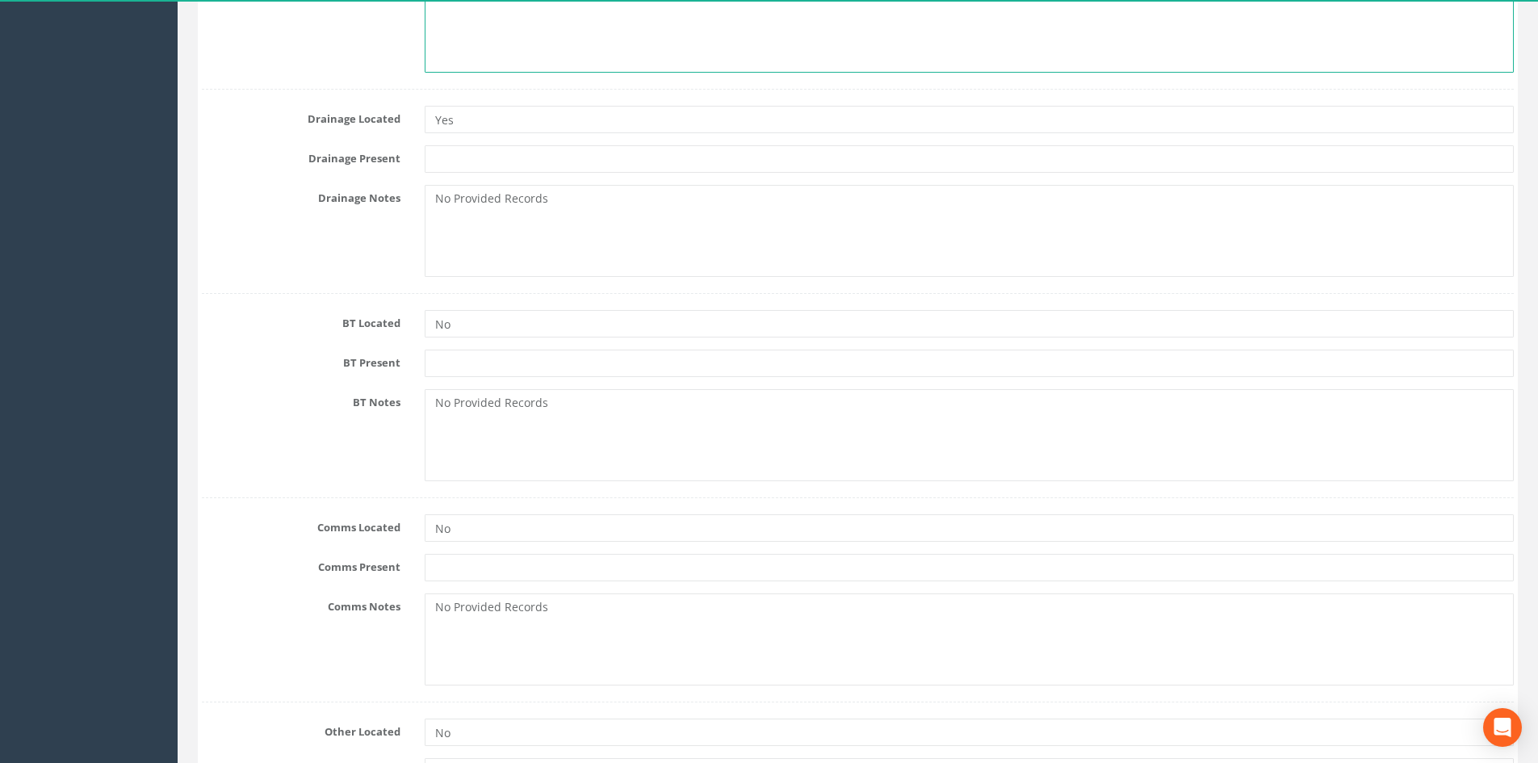
scroll to position [1130, 0]
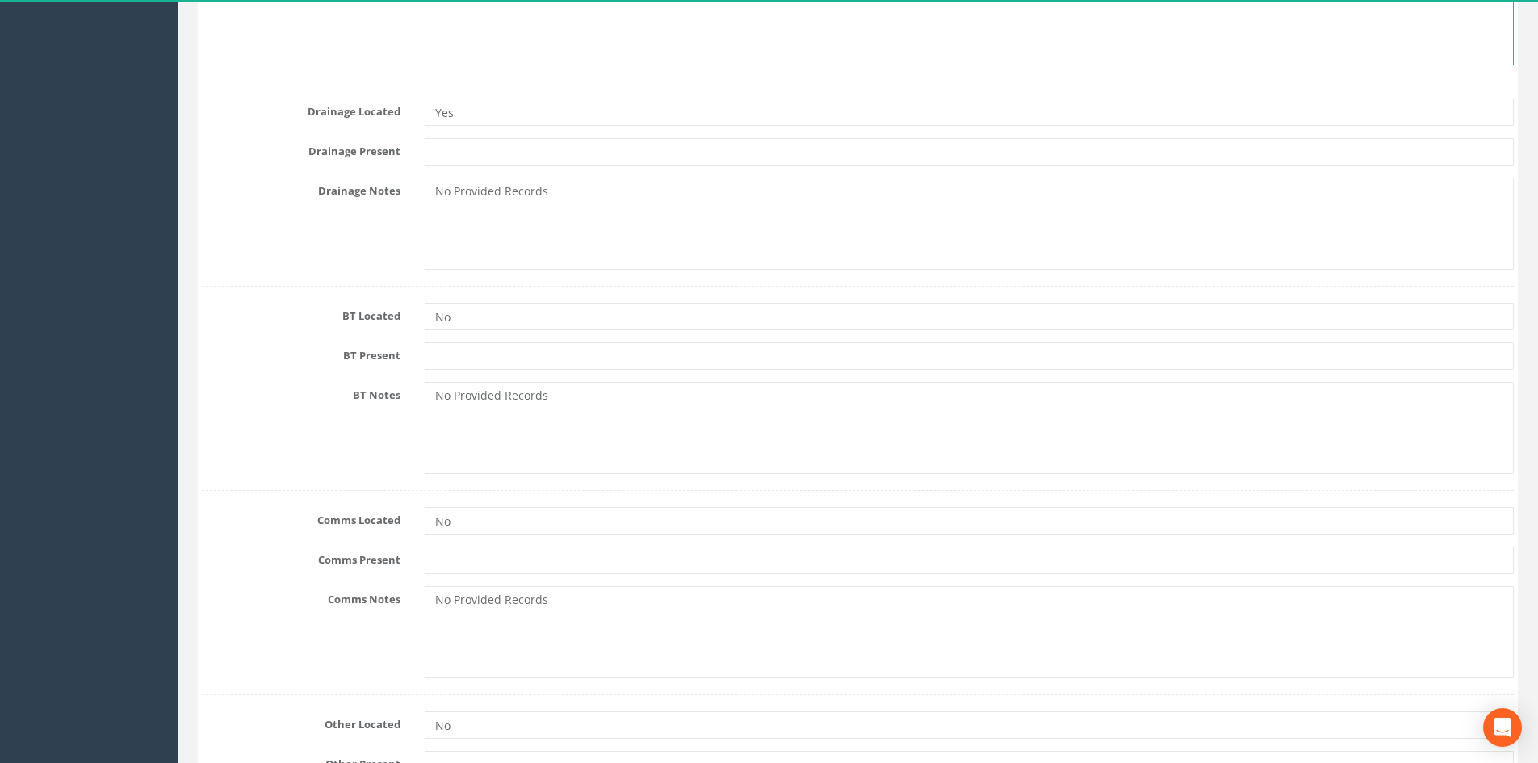
type textarea "Records unavailable"
drag, startPoint x: 492, startPoint y: 220, endPoint x: 429, endPoint y: 220, distance: 63.0
click at [456, 220] on textarea "No Provided Records" at bounding box center [969, 224] width 1089 height 92
click at [615, 205] on textarea "No Provided Records" at bounding box center [969, 224] width 1089 height 92
drag, startPoint x: 526, startPoint y: 196, endPoint x: 394, endPoint y: 196, distance: 132.4
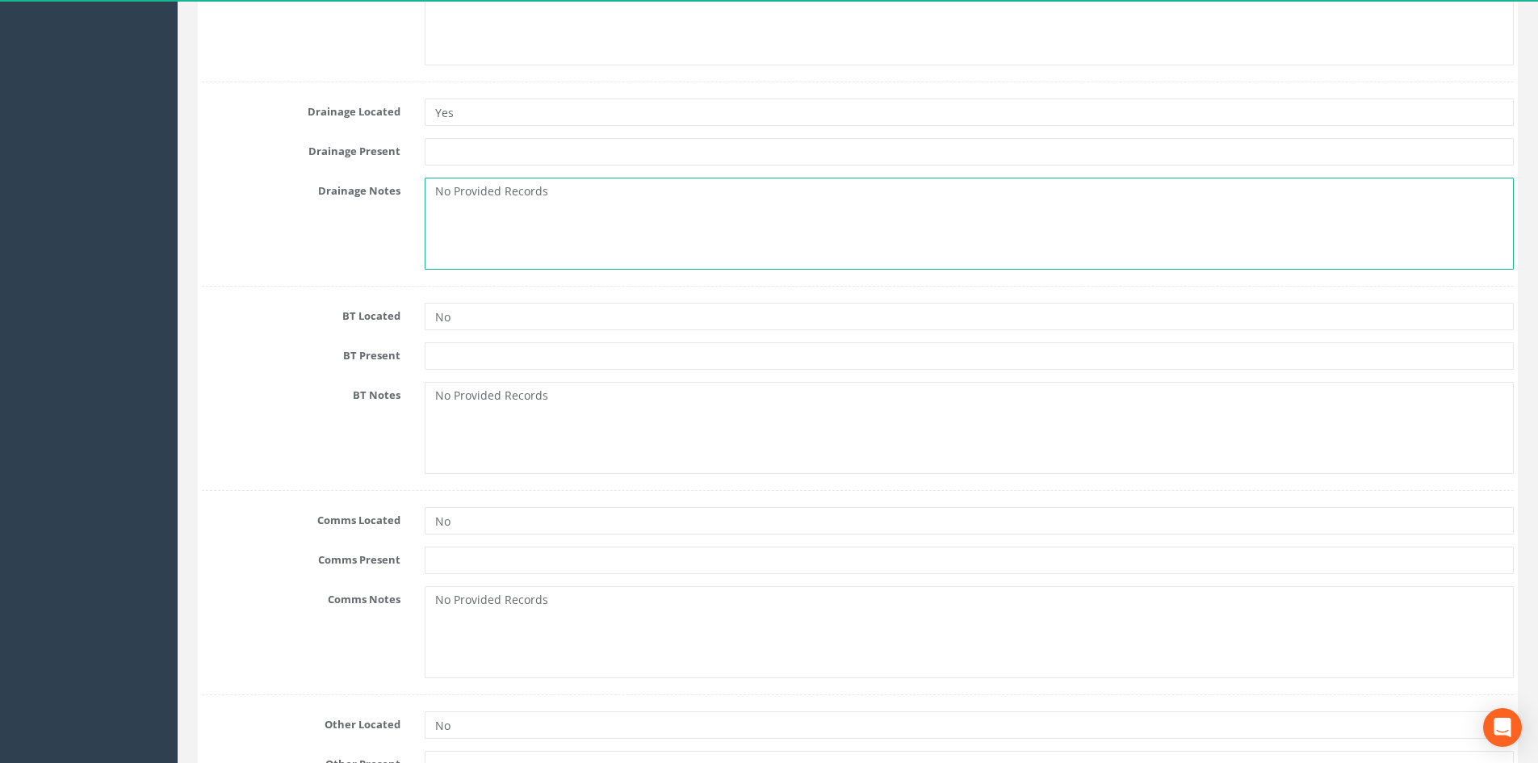
click at [394, 196] on div "Drainage Notes No Provided Records" at bounding box center [858, 224] width 1336 height 92
paste textarea "Records unavailable"
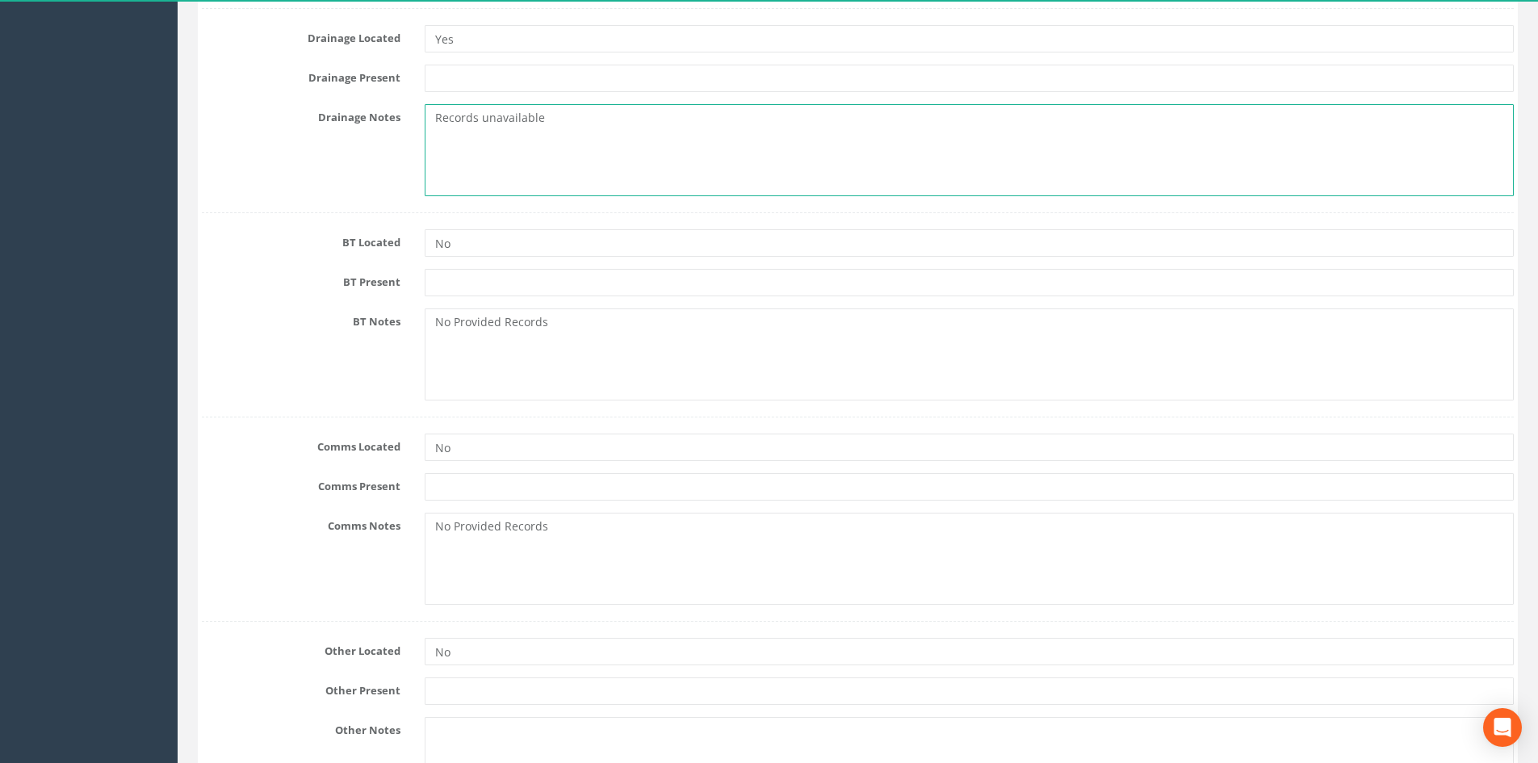
scroll to position [1453, 0]
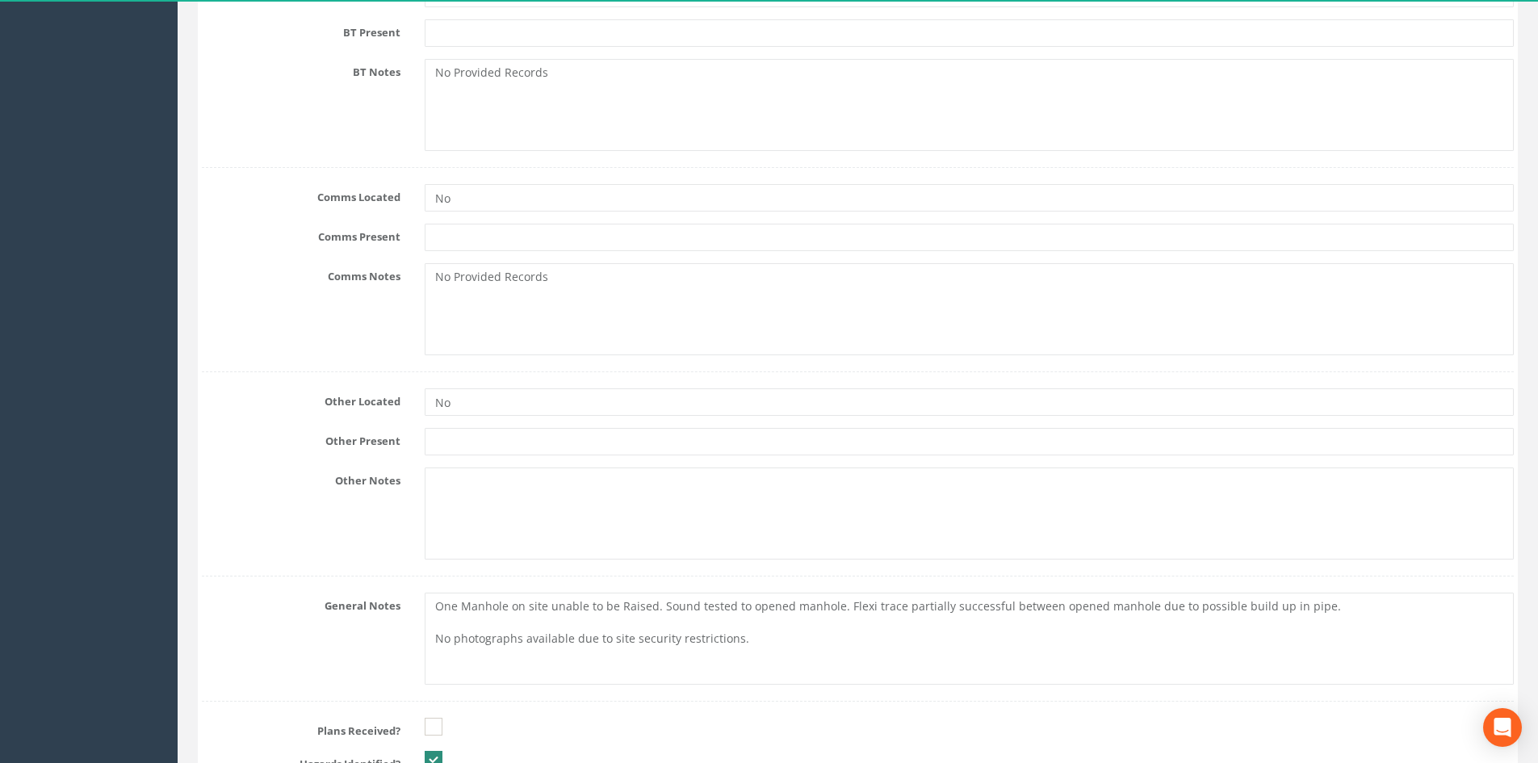
type textarea "Records unavailable"
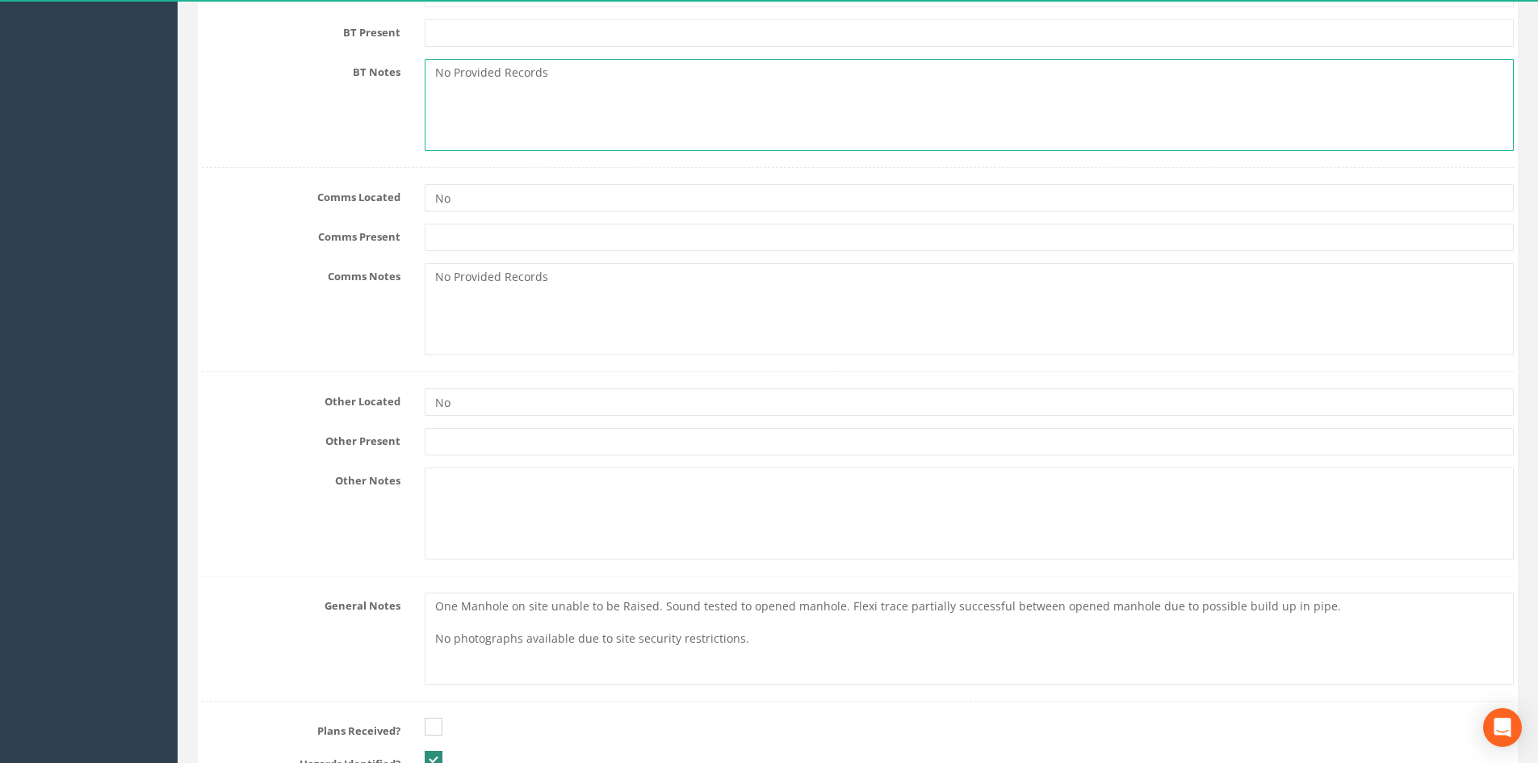
click at [587, 99] on textarea "No Provided Records" at bounding box center [969, 105] width 1089 height 92
drag, startPoint x: 583, startPoint y: 87, endPoint x: 400, endPoint y: 94, distance: 183.4
click at [400, 94] on div "BT Notes No Provided Records" at bounding box center [858, 105] width 1336 height 92
paste textarea "Records unavailable"
type textarea "Records unavailable"
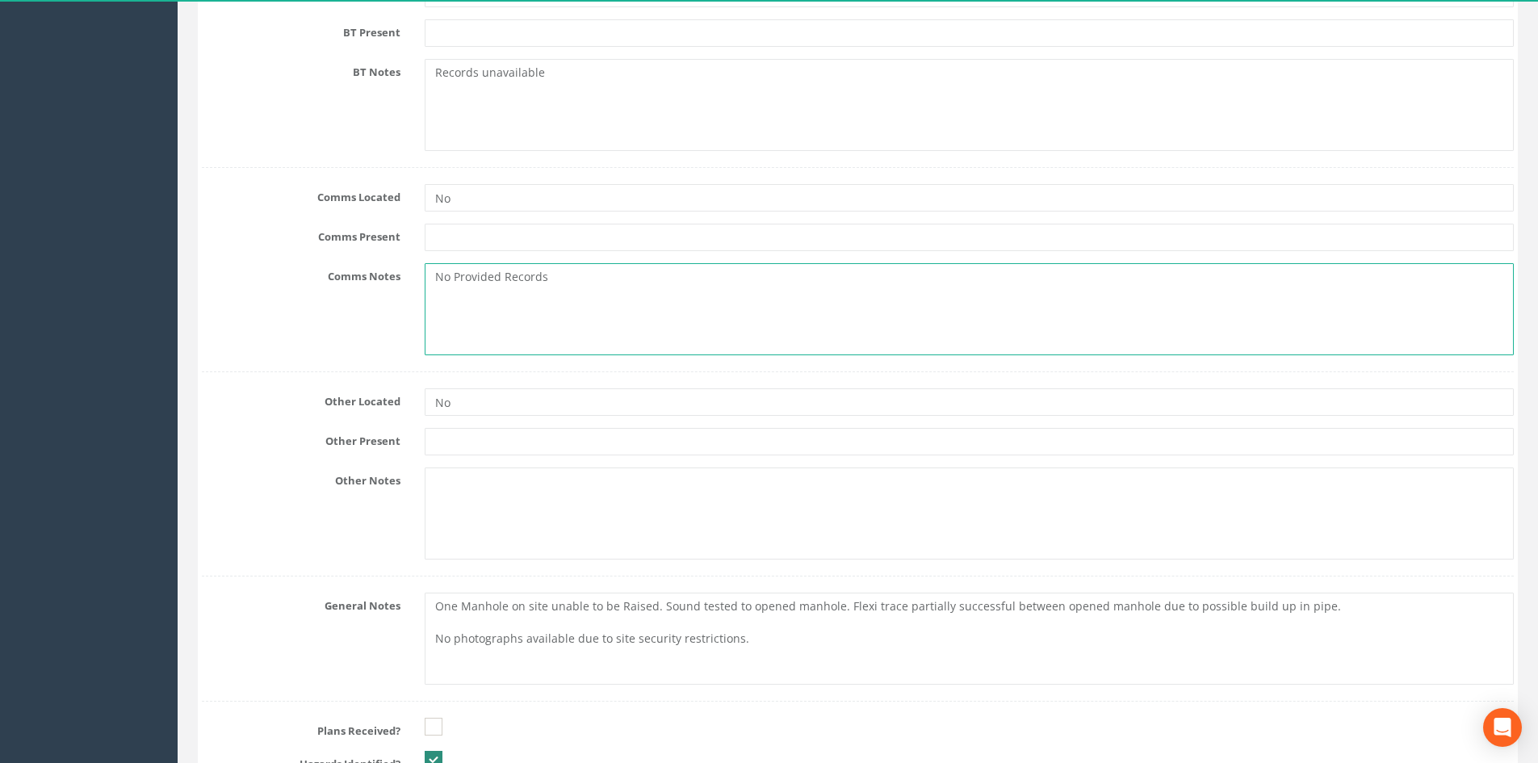
click at [546, 278] on textarea "No Provided Records" at bounding box center [969, 309] width 1089 height 92
drag, startPoint x: 562, startPoint y: 279, endPoint x: 378, endPoint y: 275, distance: 184.1
click at [378, 275] on div "Comms Notes No Provided Records" at bounding box center [858, 309] width 1336 height 92
paste textarea "Records unavailable"
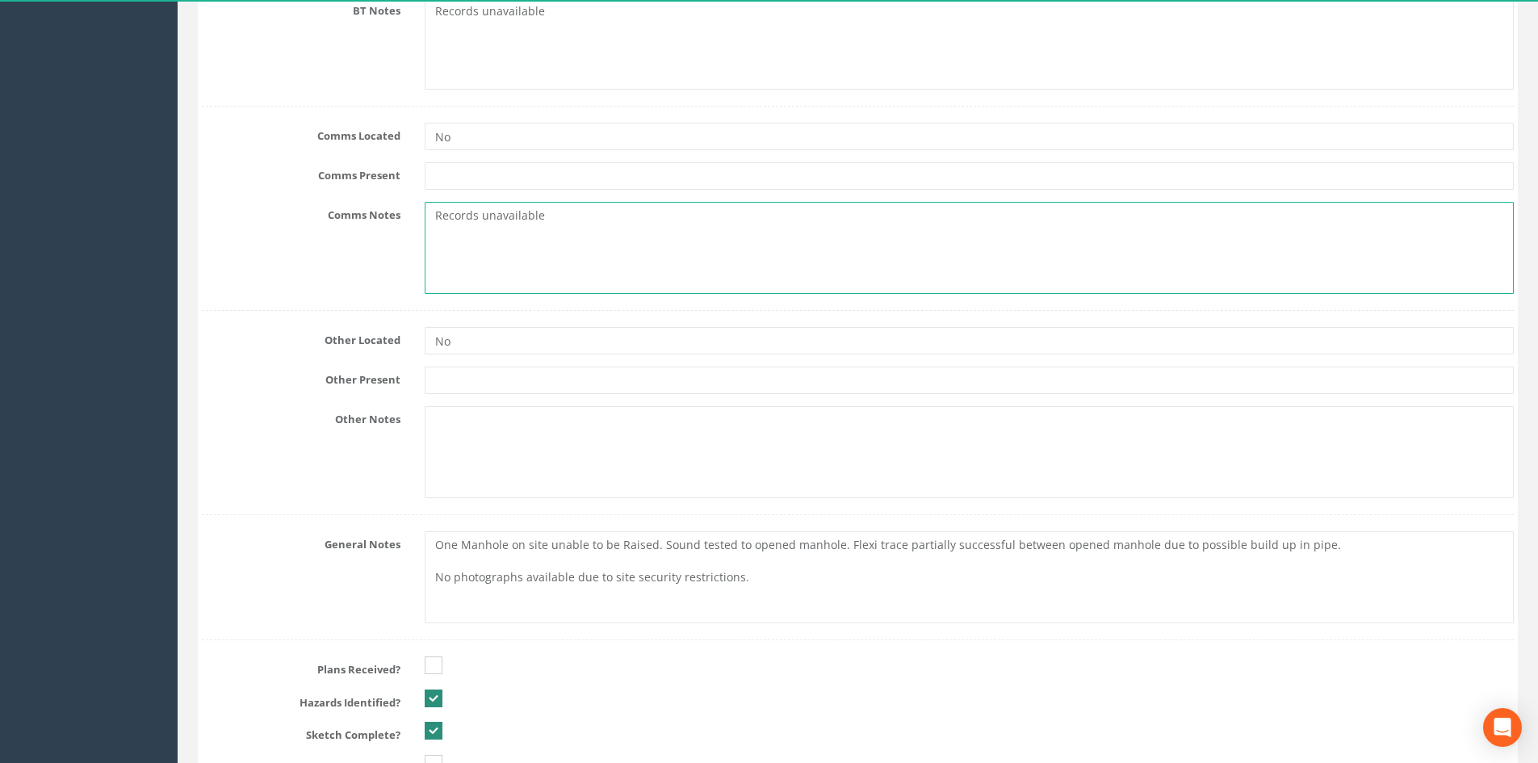
scroll to position [1615, 0]
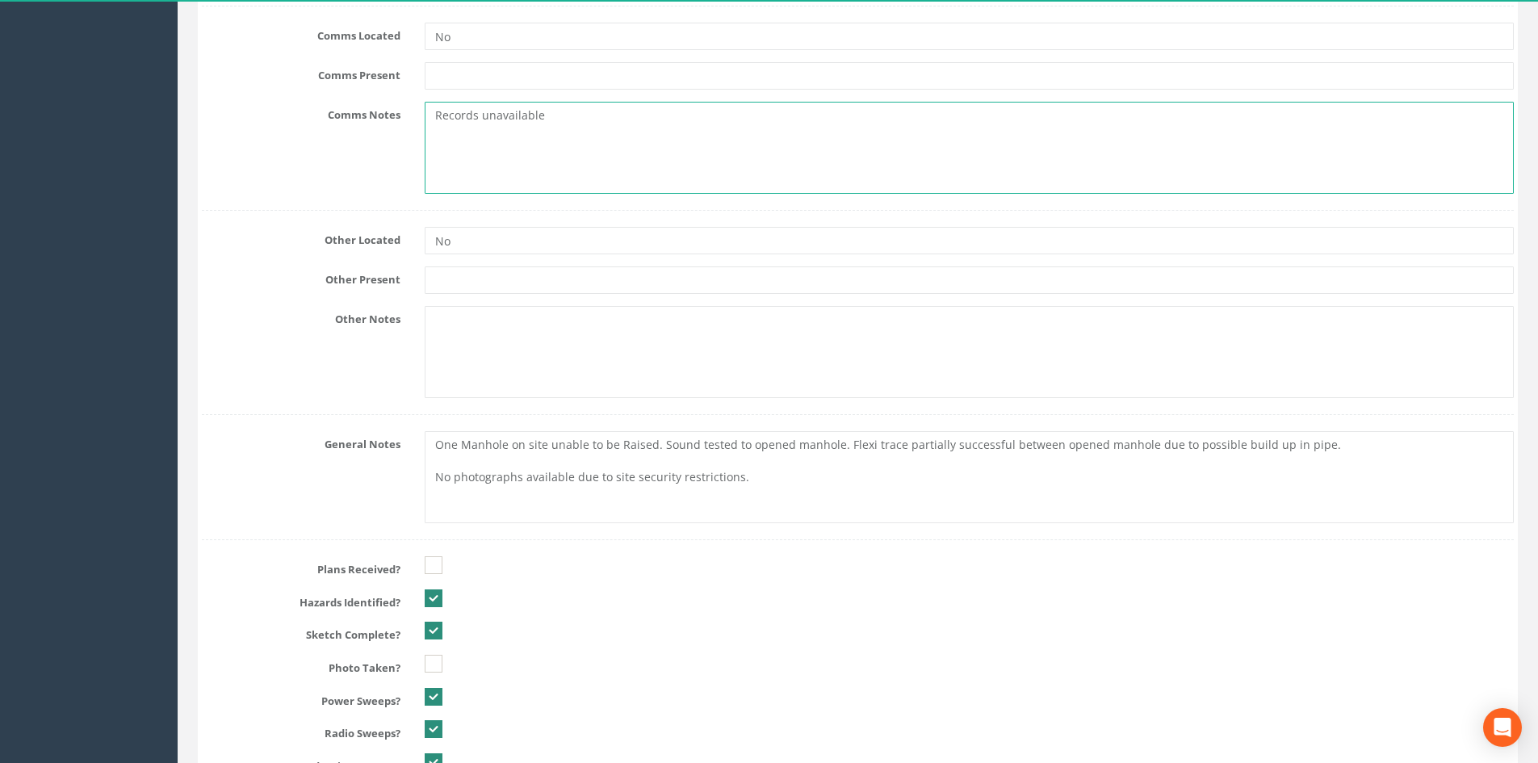
type textarea "Records unavailable"
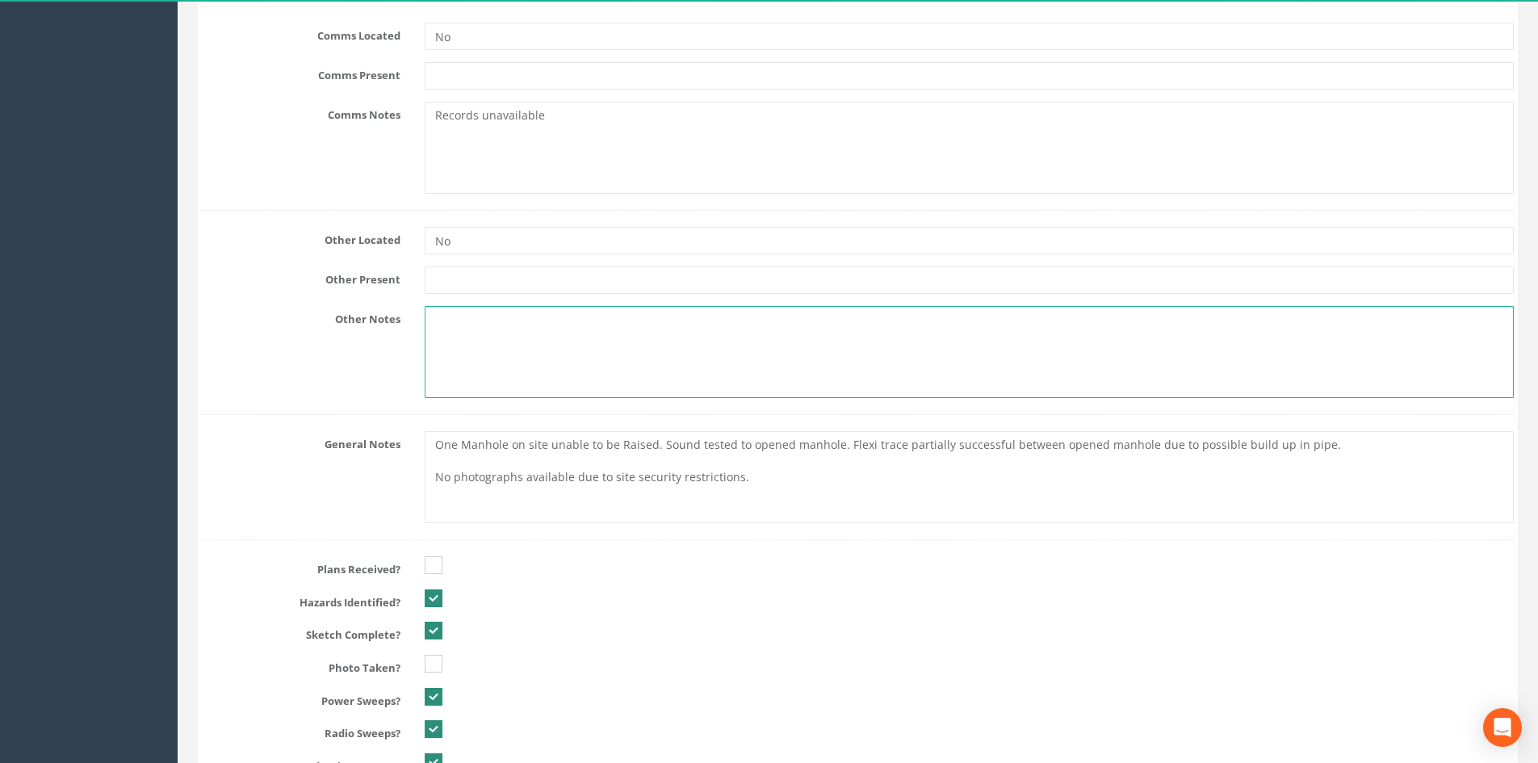
click at [493, 326] on textarea at bounding box center [969, 352] width 1089 height 92
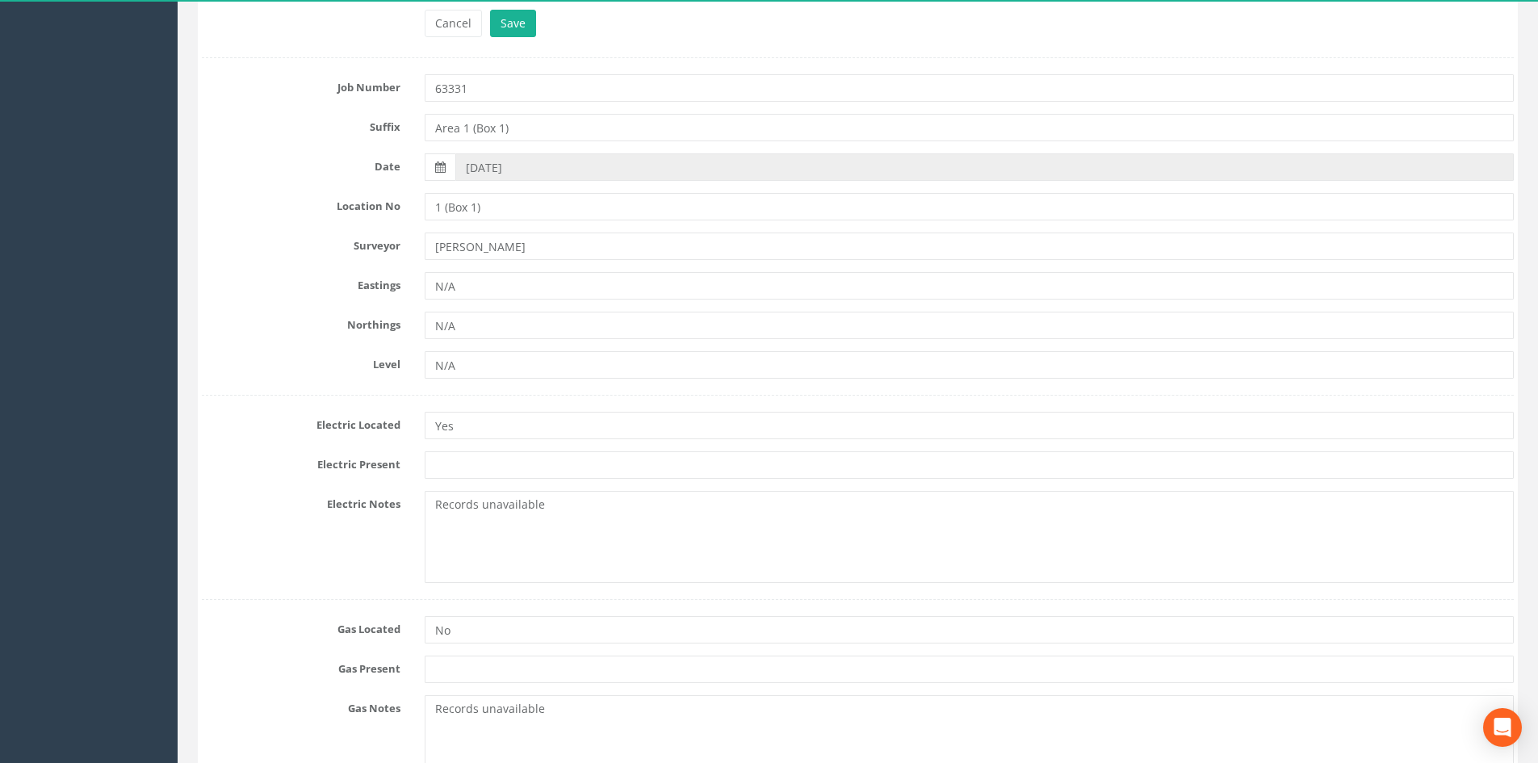
scroll to position [0, 0]
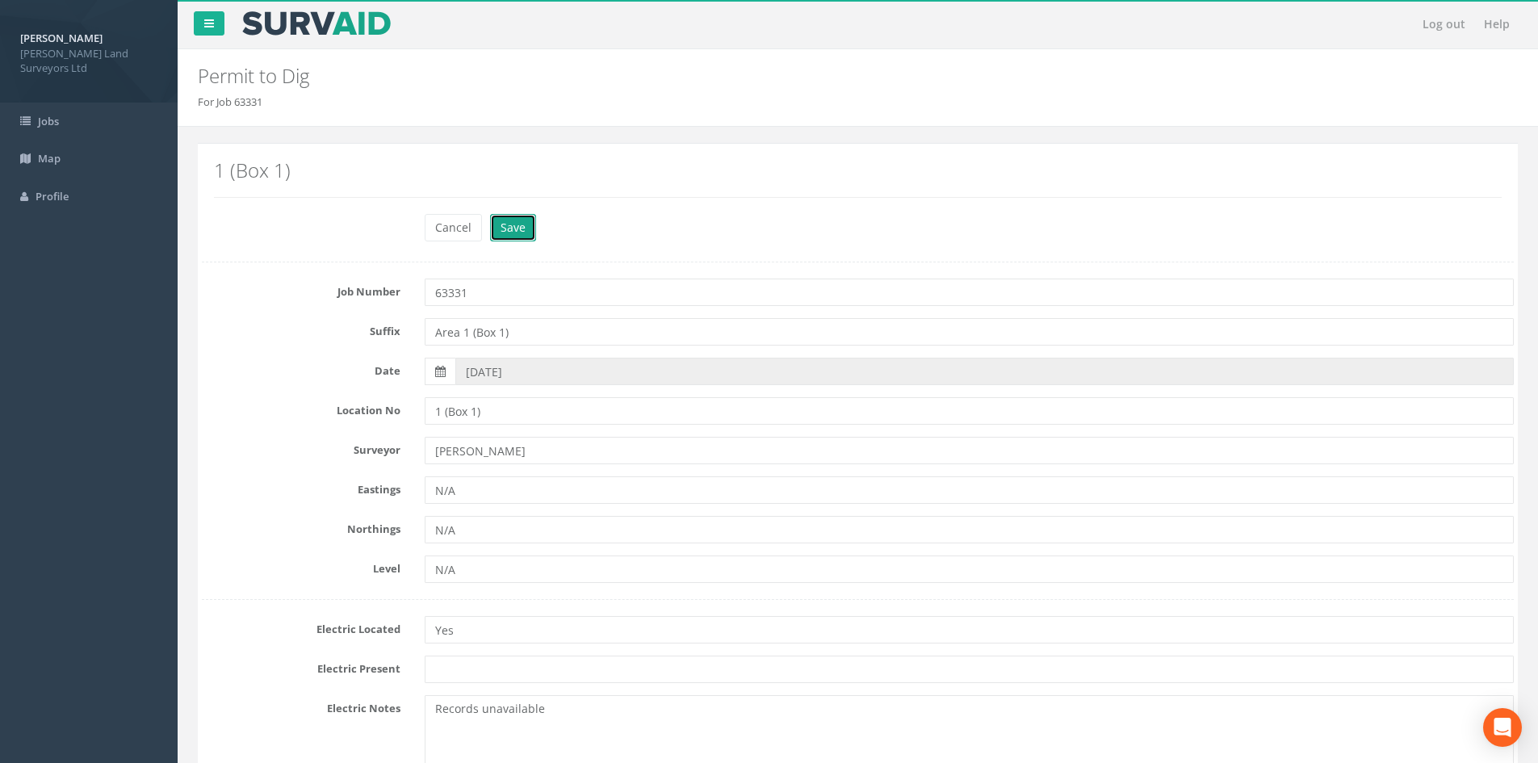
click at [517, 228] on button "Save" at bounding box center [513, 227] width 46 height 27
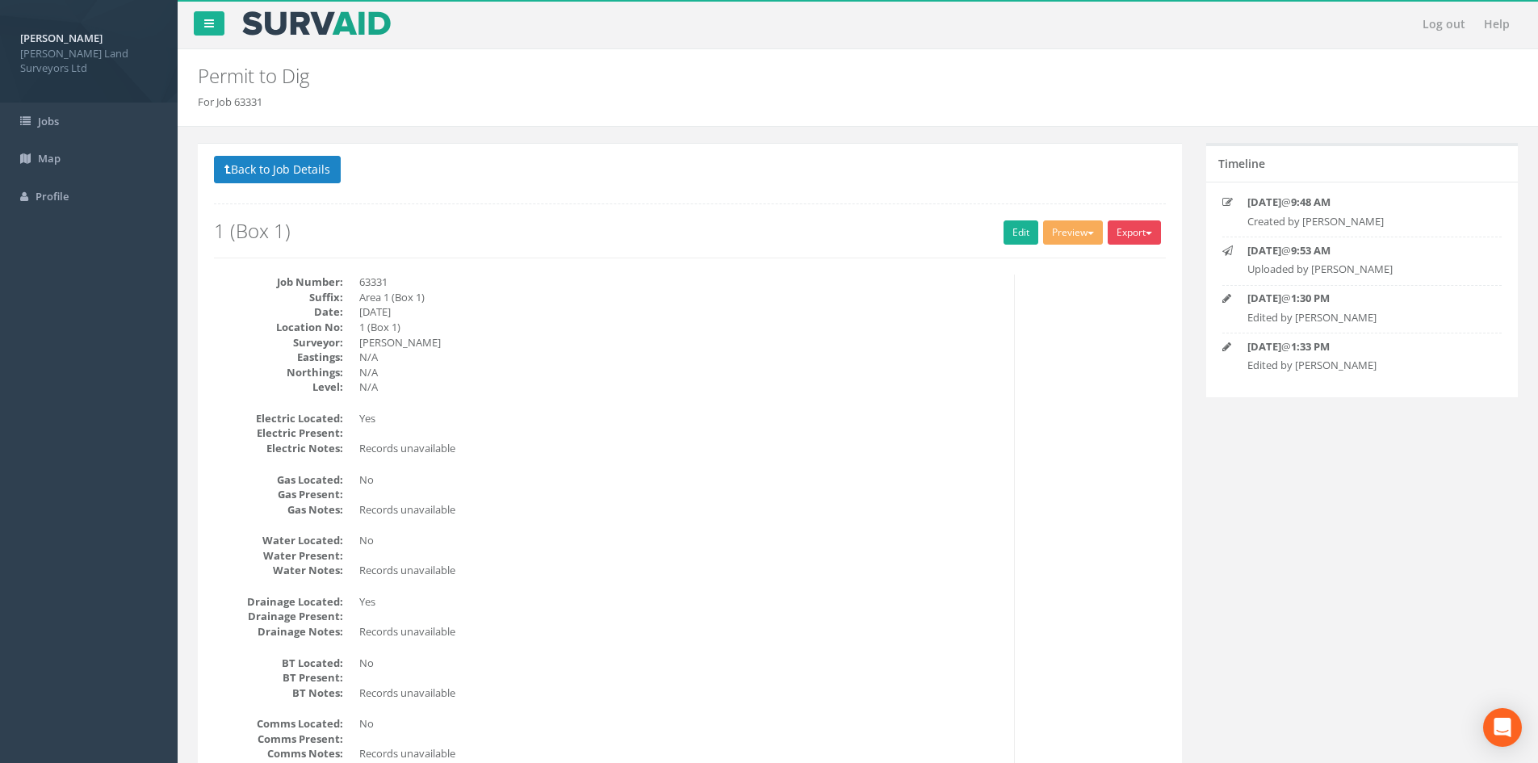
click at [779, 232] on button "Export" at bounding box center [1134, 232] width 53 height 24
click at [779, 268] on link "MHLS Permit to Dig" at bounding box center [1101, 266] width 123 height 25
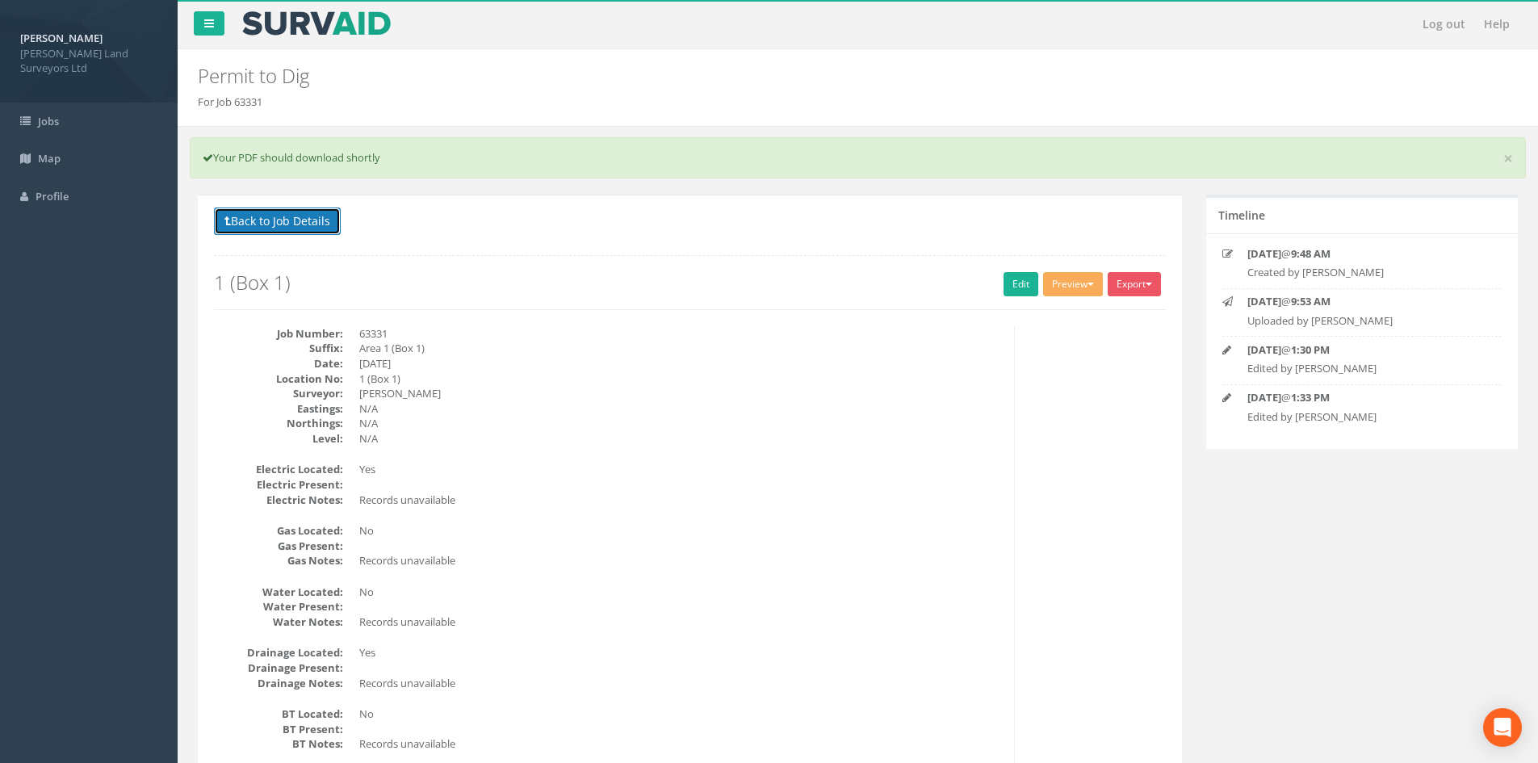
click at [239, 214] on button "Back to Job Details" at bounding box center [277, 220] width 127 height 27
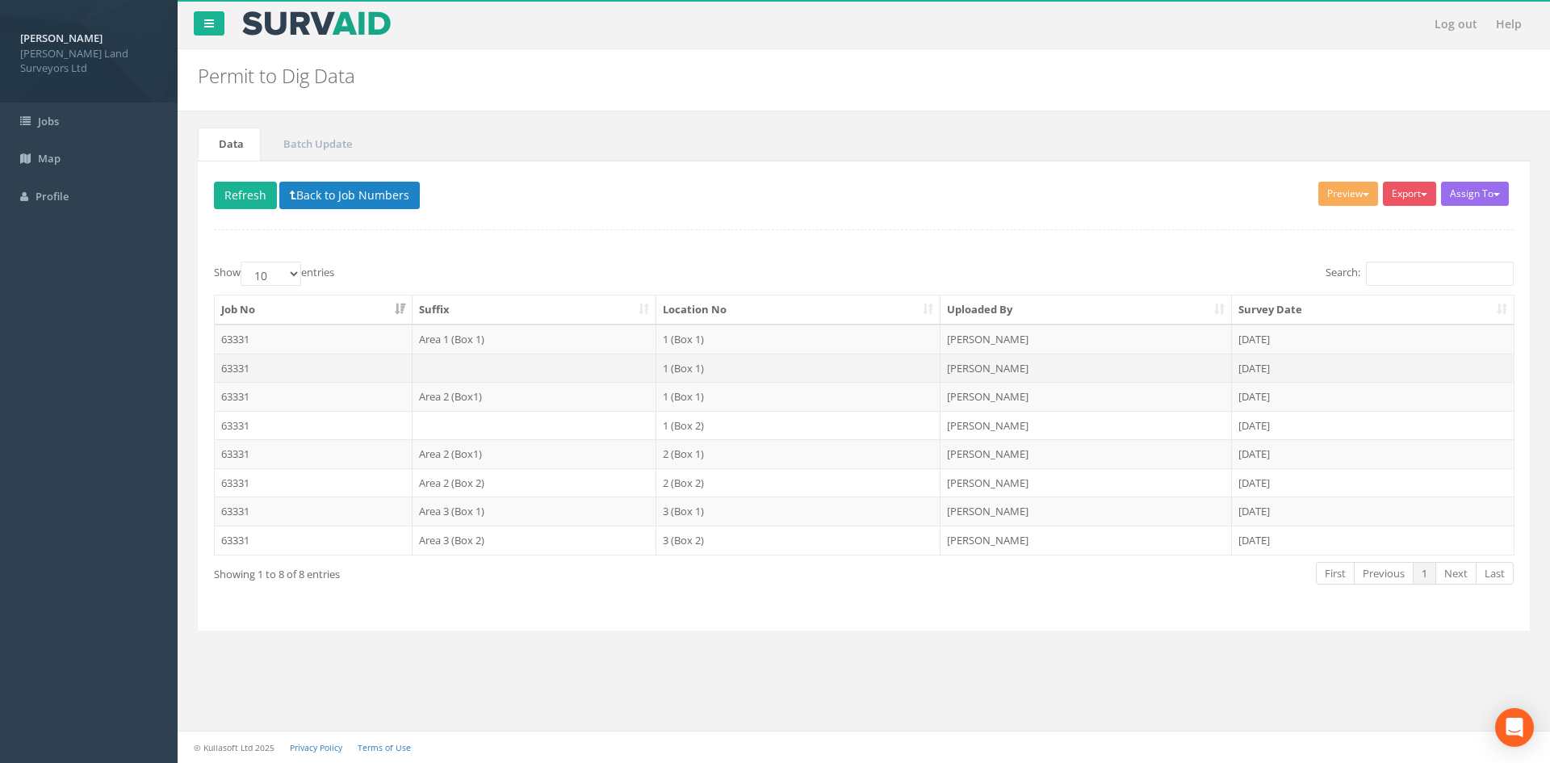
click at [458, 367] on td at bounding box center [535, 368] width 245 height 29
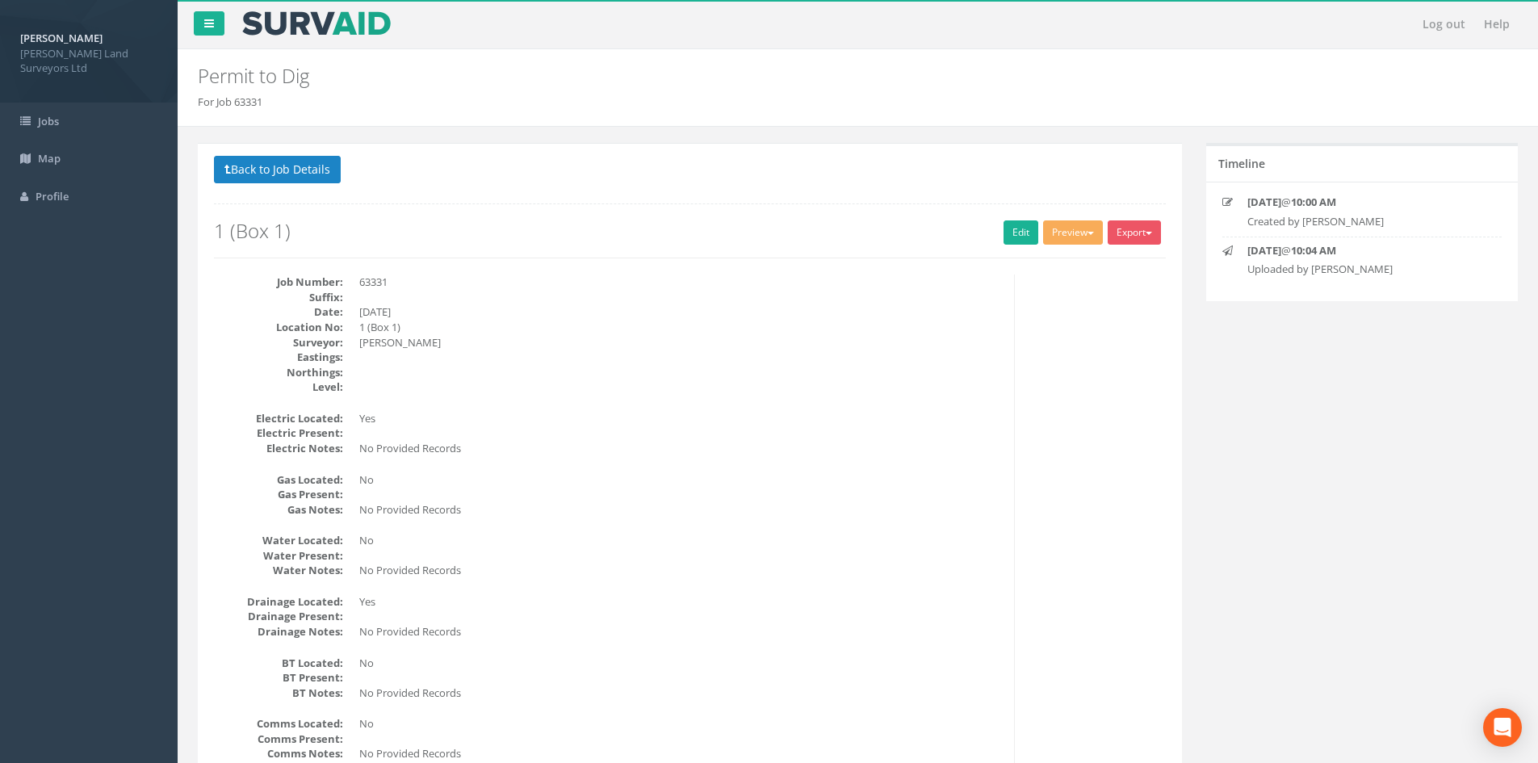
click at [779, 234] on h2 "1 (Box 1)" at bounding box center [690, 230] width 952 height 21
click at [779, 234] on link "Edit" at bounding box center [1021, 232] width 35 height 24
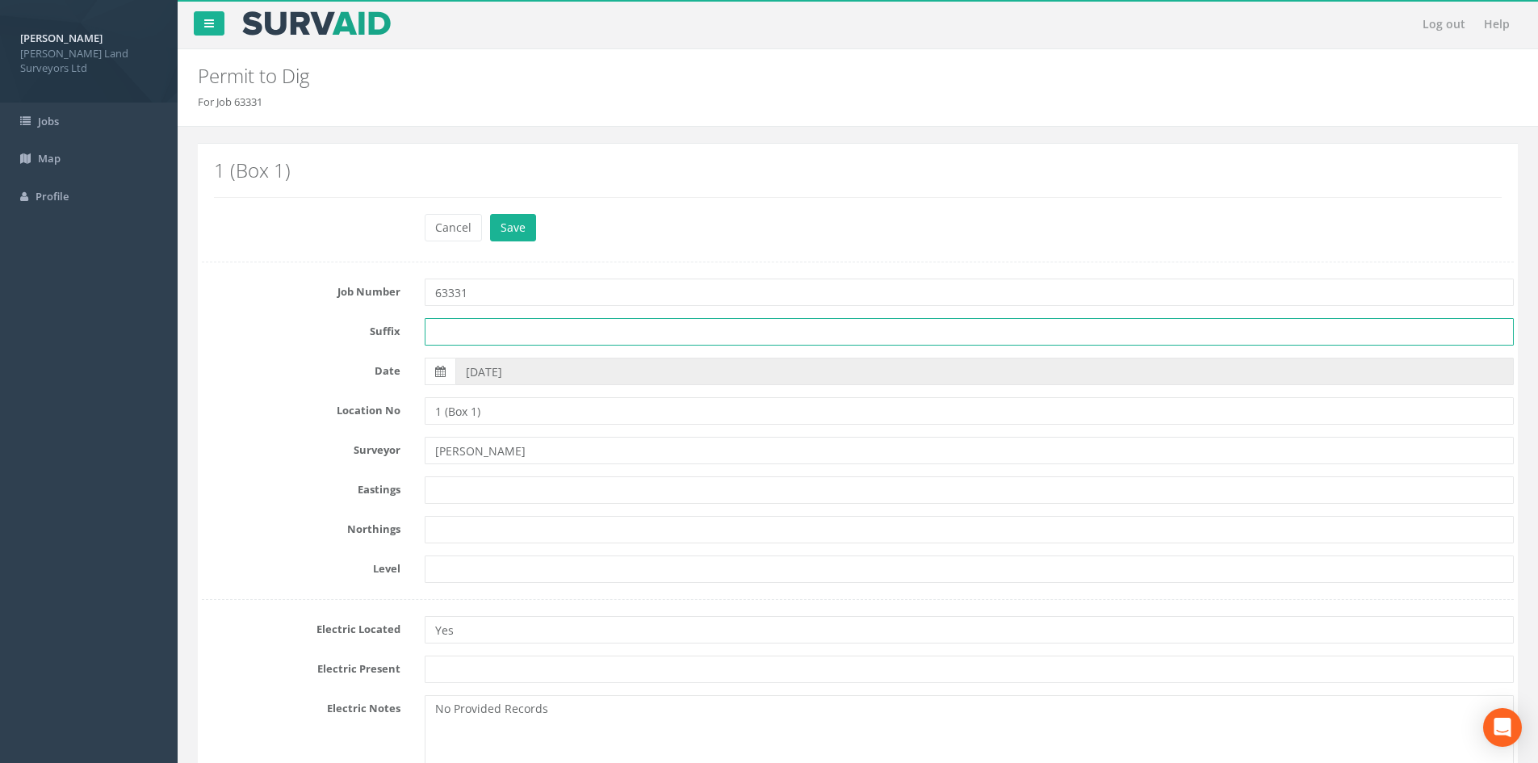
drag, startPoint x: 526, startPoint y: 334, endPoint x: 535, endPoint y: 341, distance: 11.0
click at [526, 334] on input "text" at bounding box center [969, 331] width 1089 height 27
type input "R"
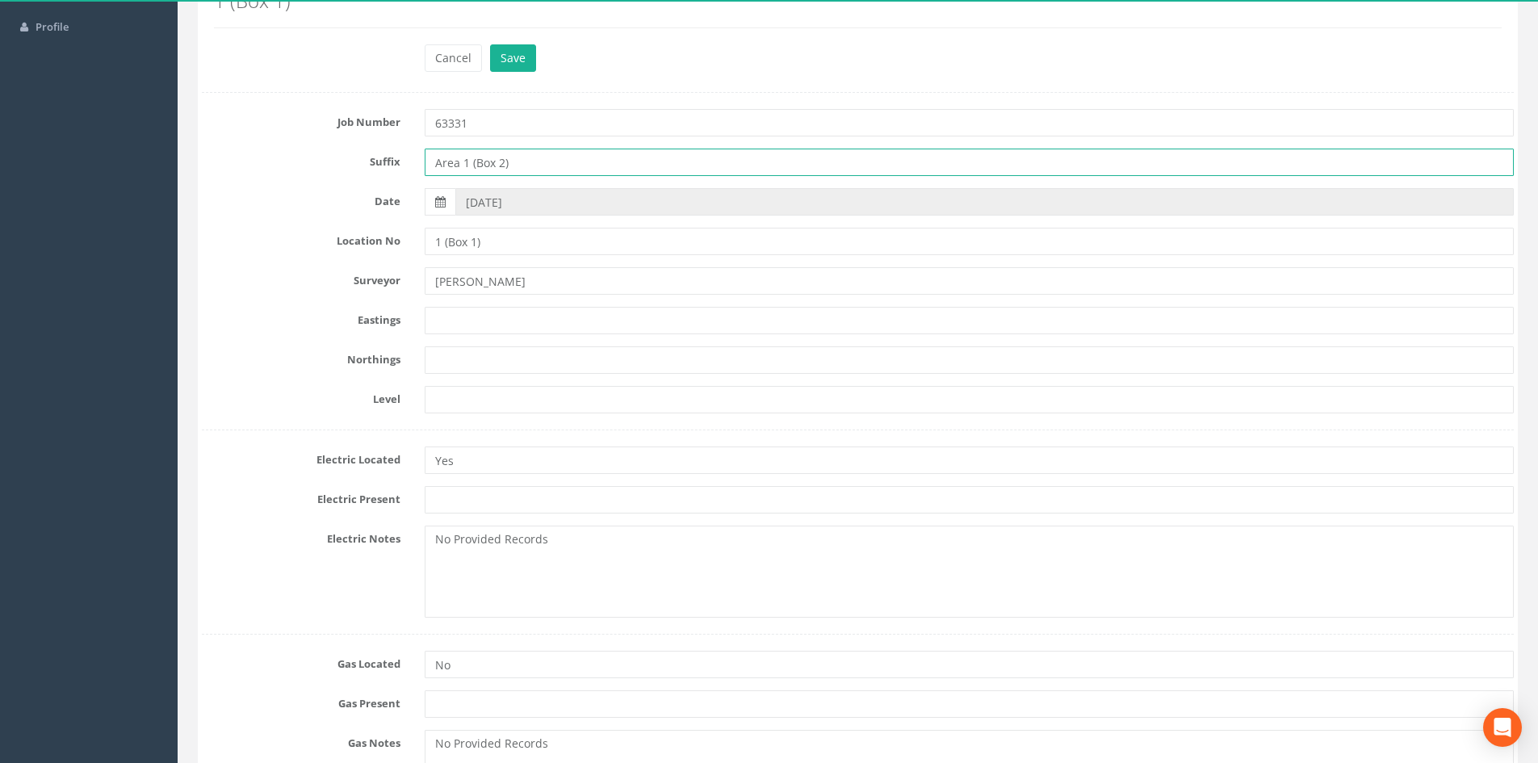
scroll to position [323, 0]
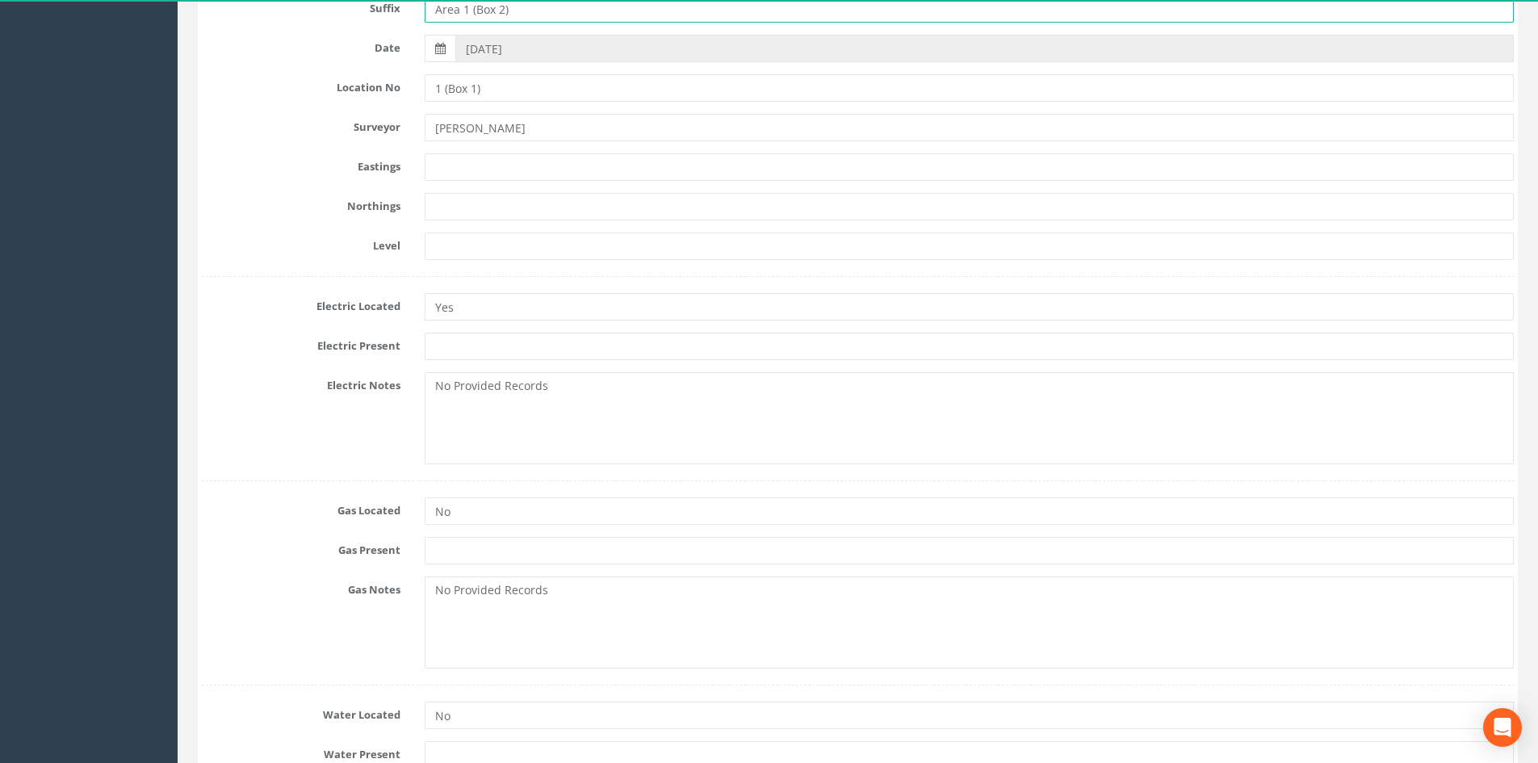
type input "Area 1 (Box 2)"
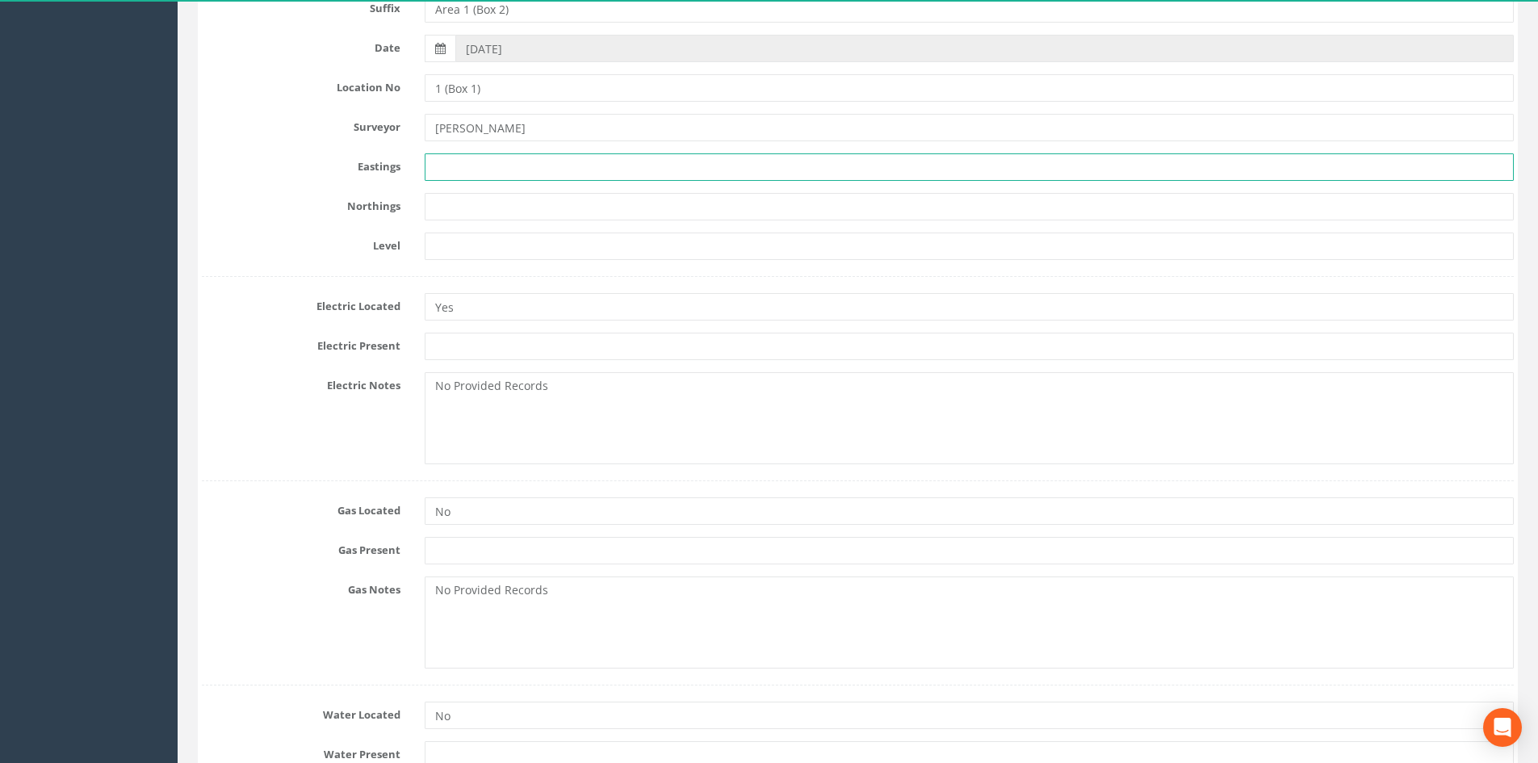
click at [477, 170] on input "text" at bounding box center [969, 166] width 1089 height 27
type input "N/A"
click at [541, 205] on input "text" at bounding box center [969, 206] width 1089 height 27
type input "N/A"
click at [526, 249] on input "text" at bounding box center [969, 246] width 1089 height 27
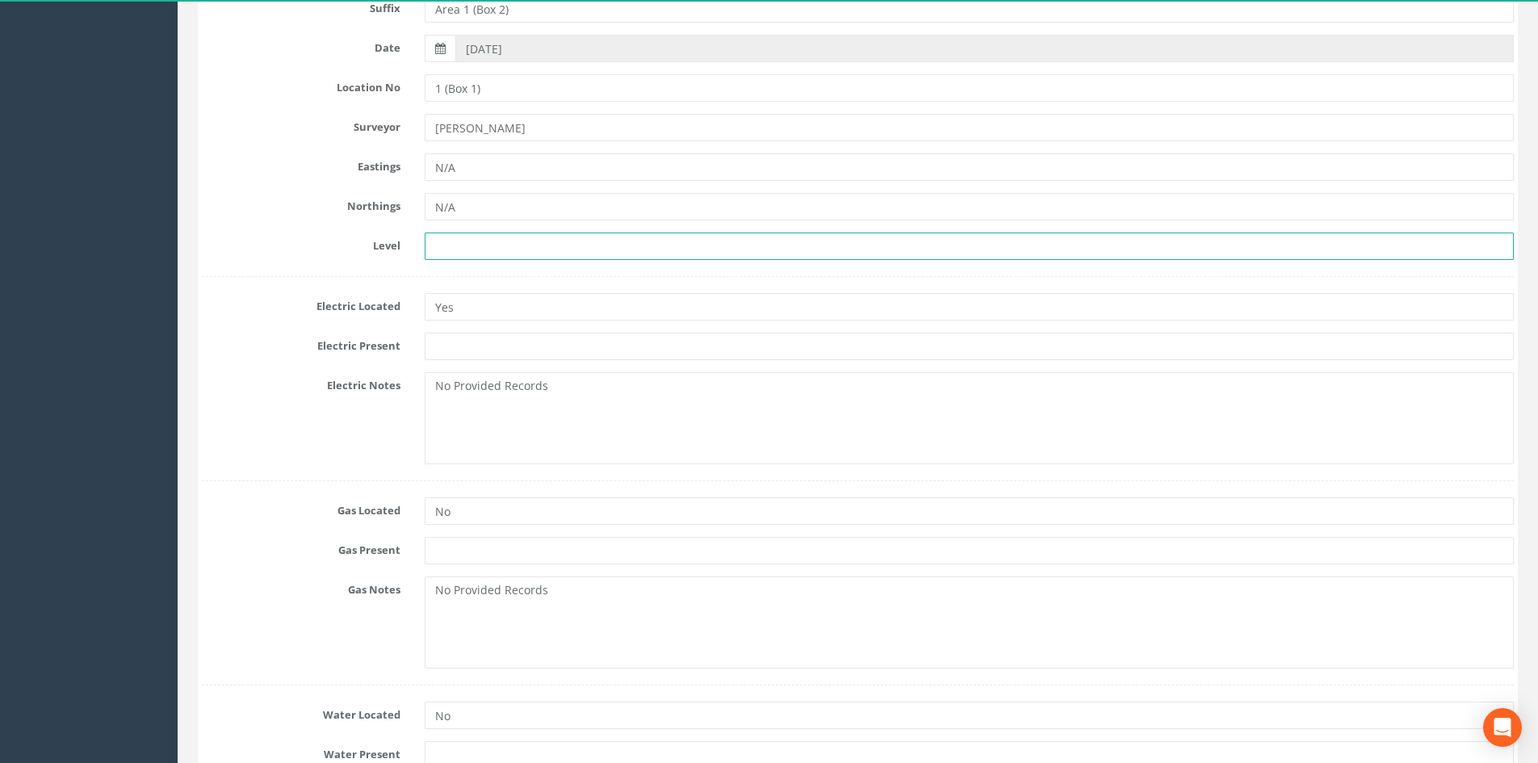
type input "N/A"
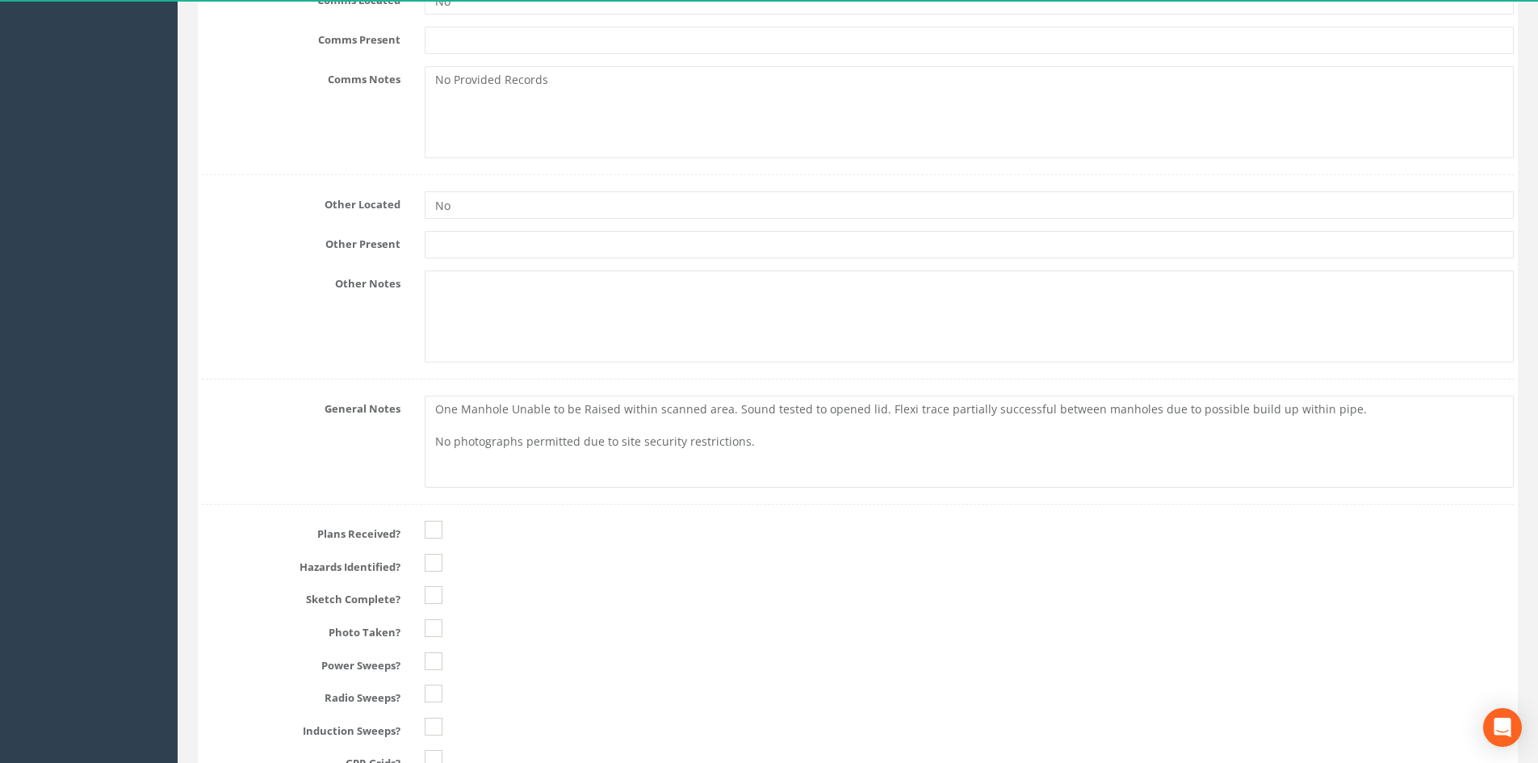
scroll to position [1776, 0]
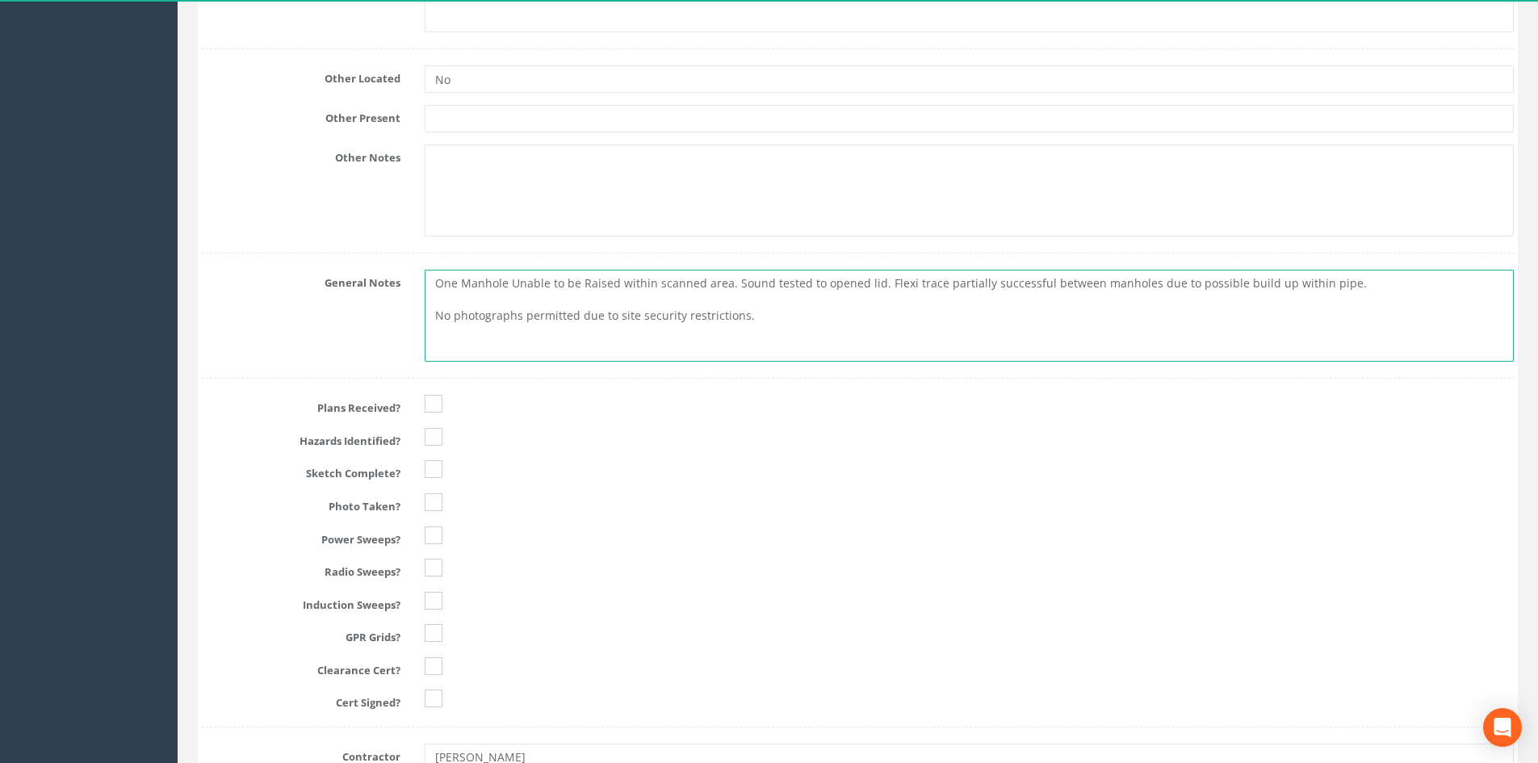
click at [750, 341] on textarea "One Manhole Unable to be Raised within scanned area. Sound tested to opened lid…" at bounding box center [969, 316] width 1089 height 92
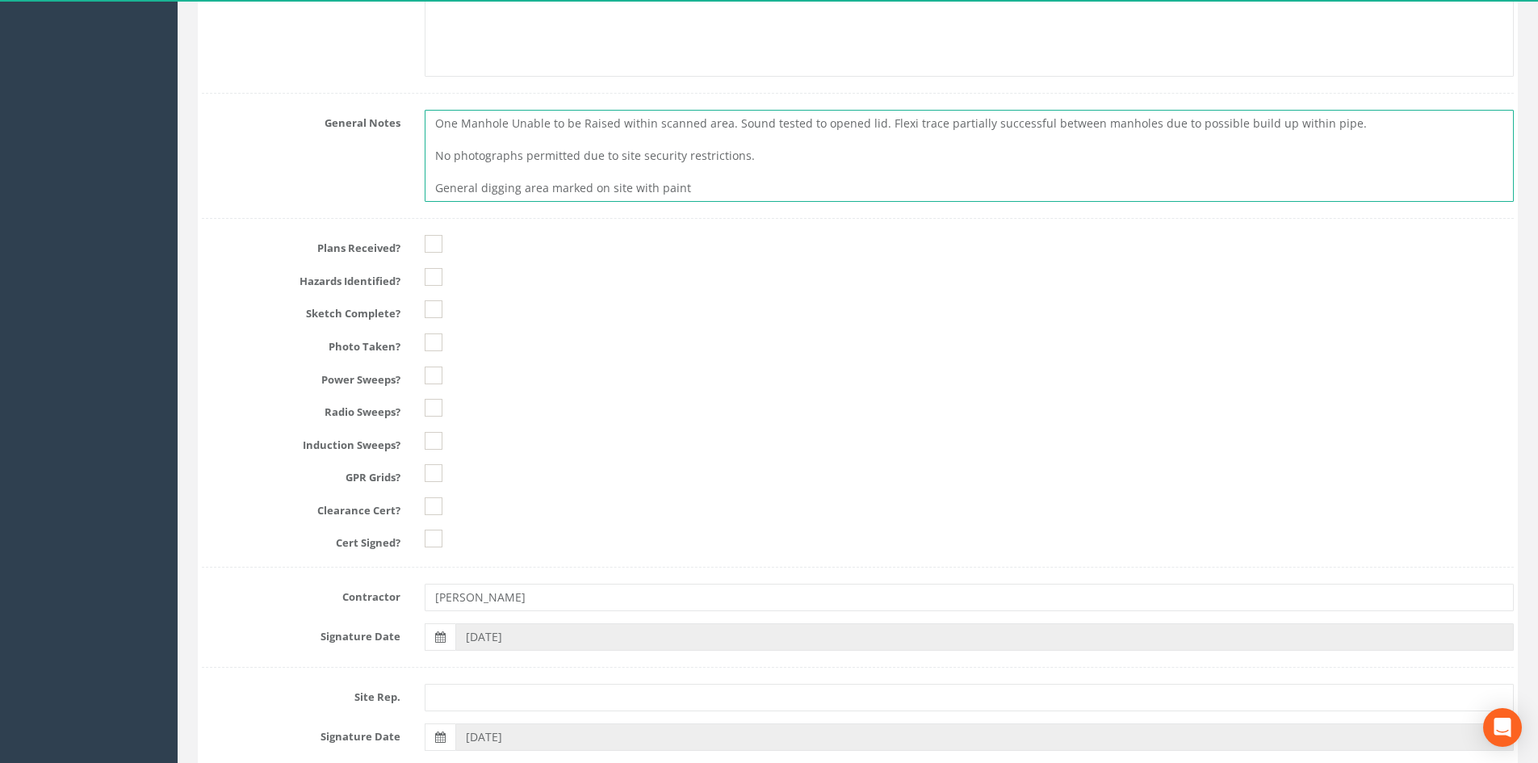
scroll to position [1938, 0]
type textarea "One Manhole Unable to be Raised within scanned area. Sound tested to opened lid…"
click at [434, 279] on ins at bounding box center [434, 275] width 18 height 18
checkbox input "true"
type textarea "One Manhole Unable to be Raised within scanned area. Sound tested to opened lid…"
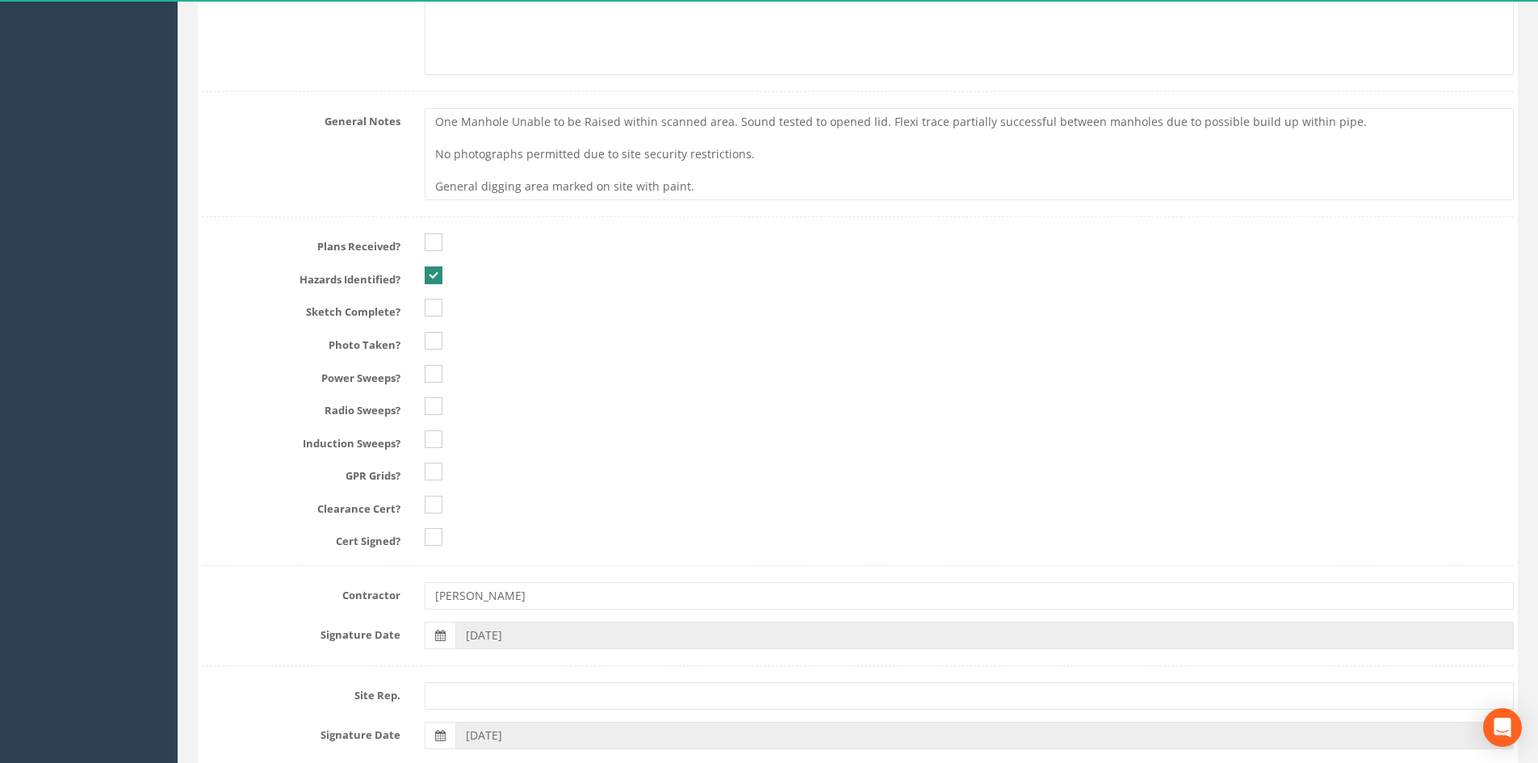
drag, startPoint x: 443, startPoint y: 312, endPoint x: 439, endPoint y: 320, distance: 8.3
click at [442, 312] on div at bounding box center [969, 308] width 1113 height 18
click at [433, 310] on ins at bounding box center [434, 308] width 18 height 18
checkbox input "true"
click at [432, 337] on ins at bounding box center [434, 341] width 18 height 18
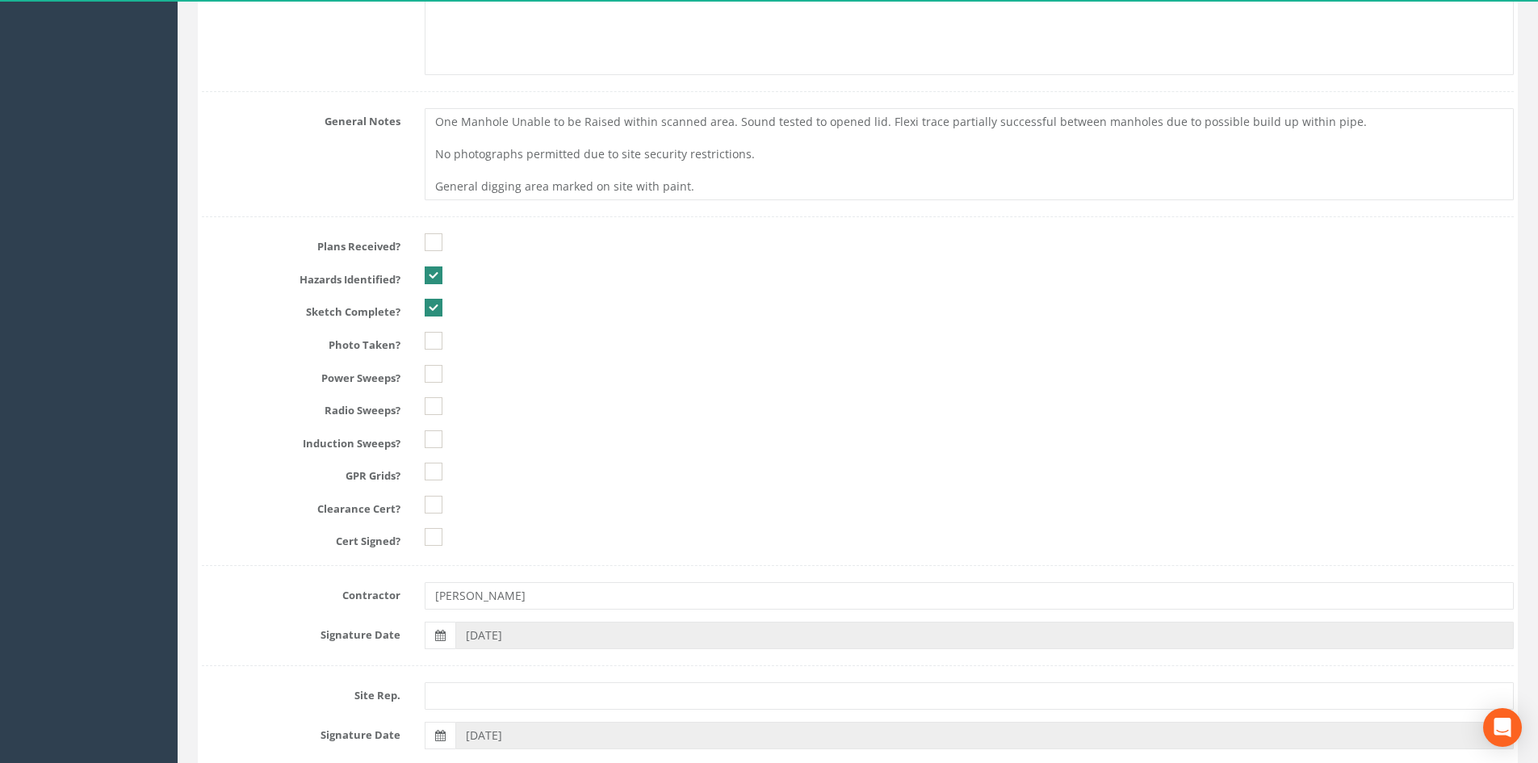
checkbox input "true"
click at [433, 365] on ins at bounding box center [434, 374] width 18 height 18
checkbox input "true"
click at [438, 350] on ins at bounding box center [434, 341] width 18 height 18
checkbox input "false"
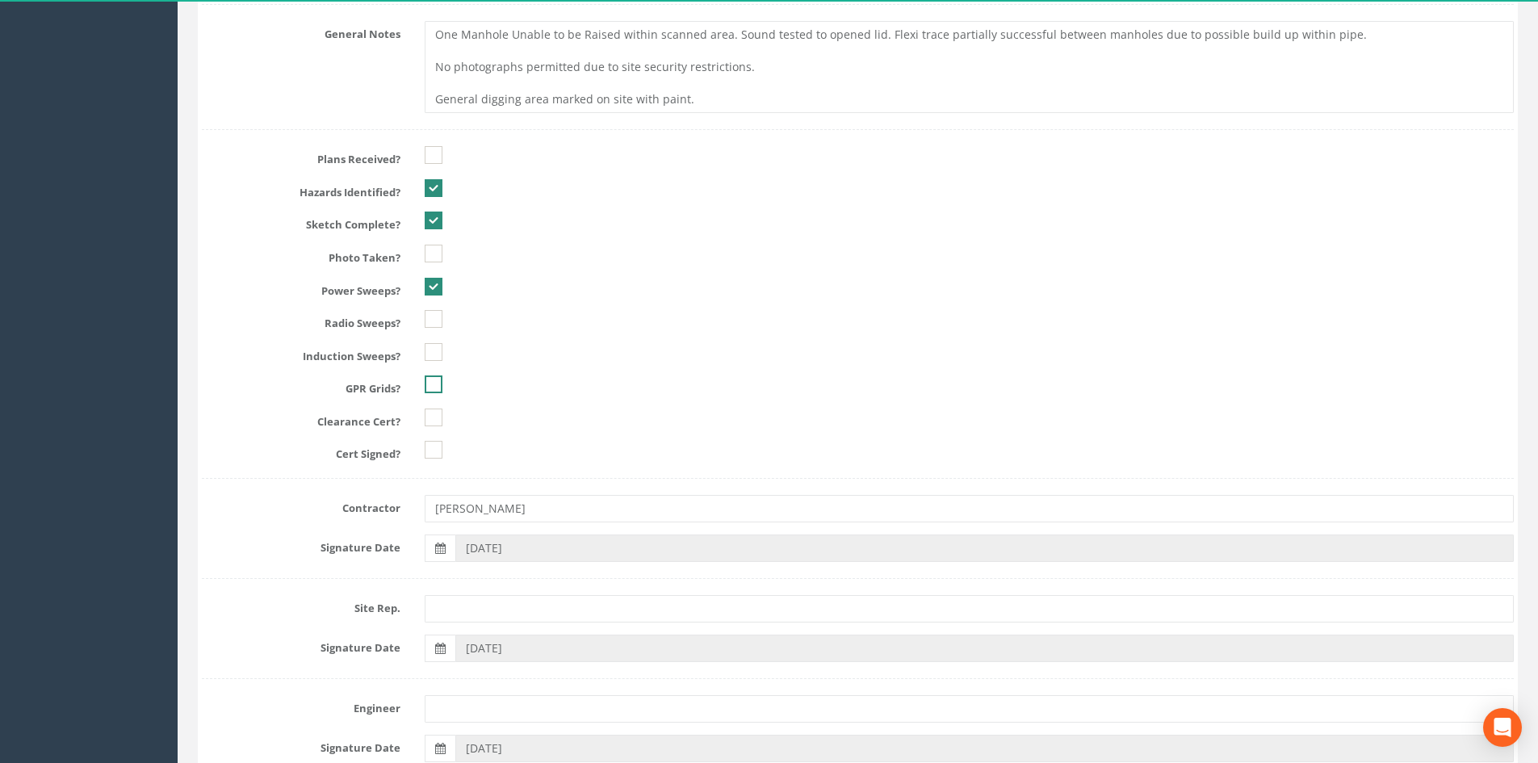
scroll to position [2099, 0]
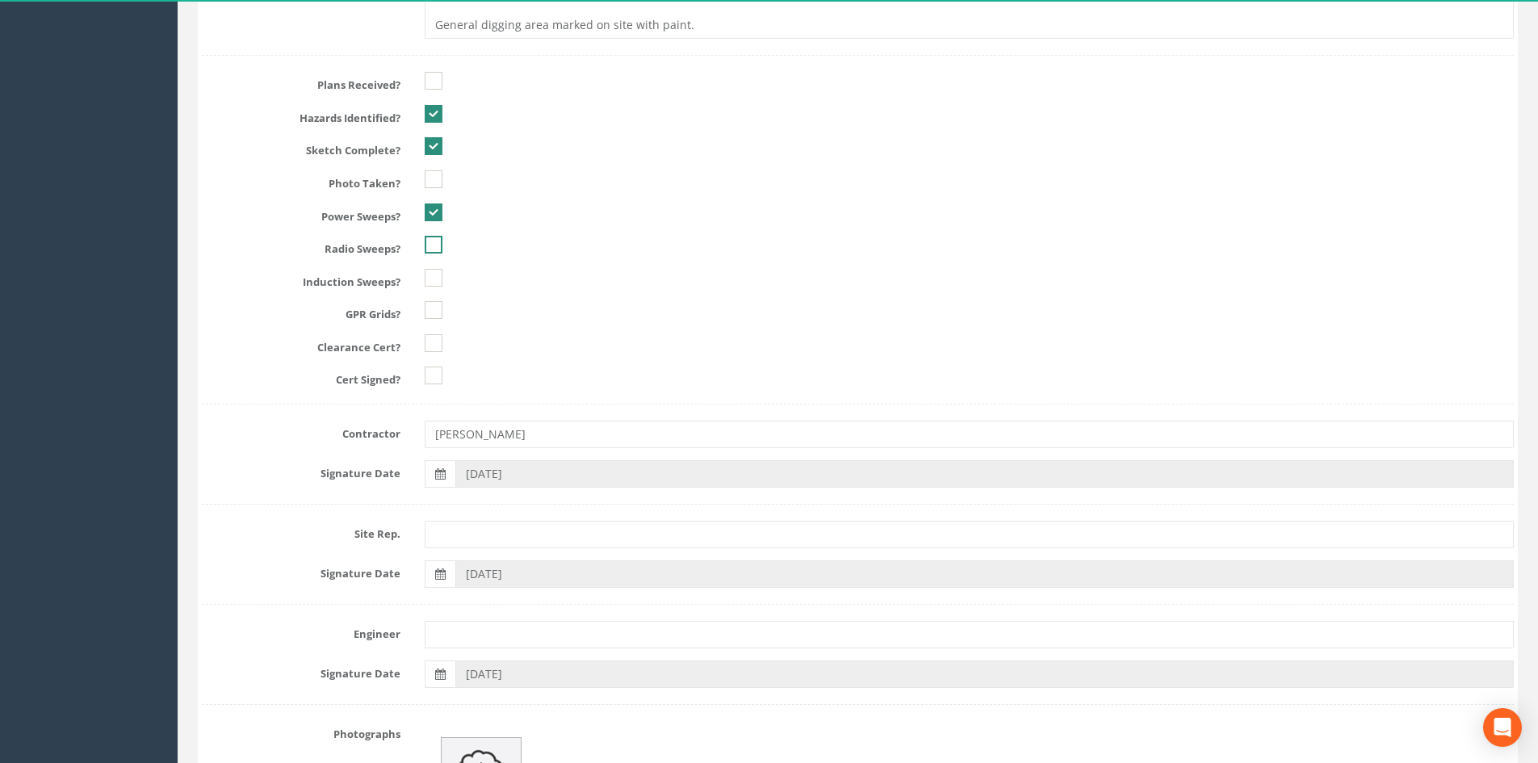
click at [430, 240] on ins at bounding box center [434, 245] width 18 height 18
checkbox input "true"
click at [435, 279] on ins at bounding box center [434, 278] width 18 height 18
checkbox input "true"
click at [438, 311] on ins at bounding box center [434, 310] width 18 height 18
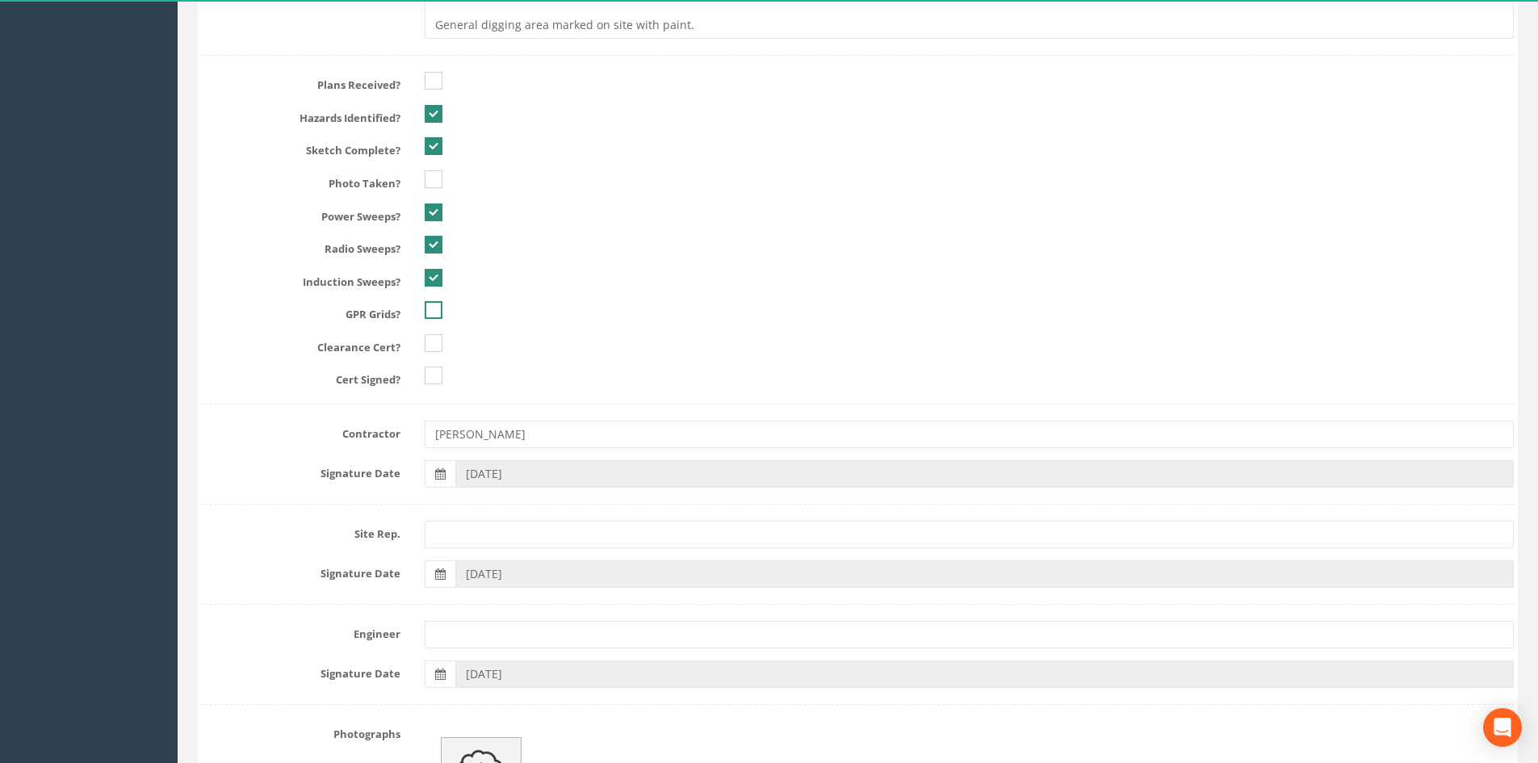
checkbox input "true"
click at [430, 342] on ins at bounding box center [434, 343] width 18 height 18
checkbox input "true"
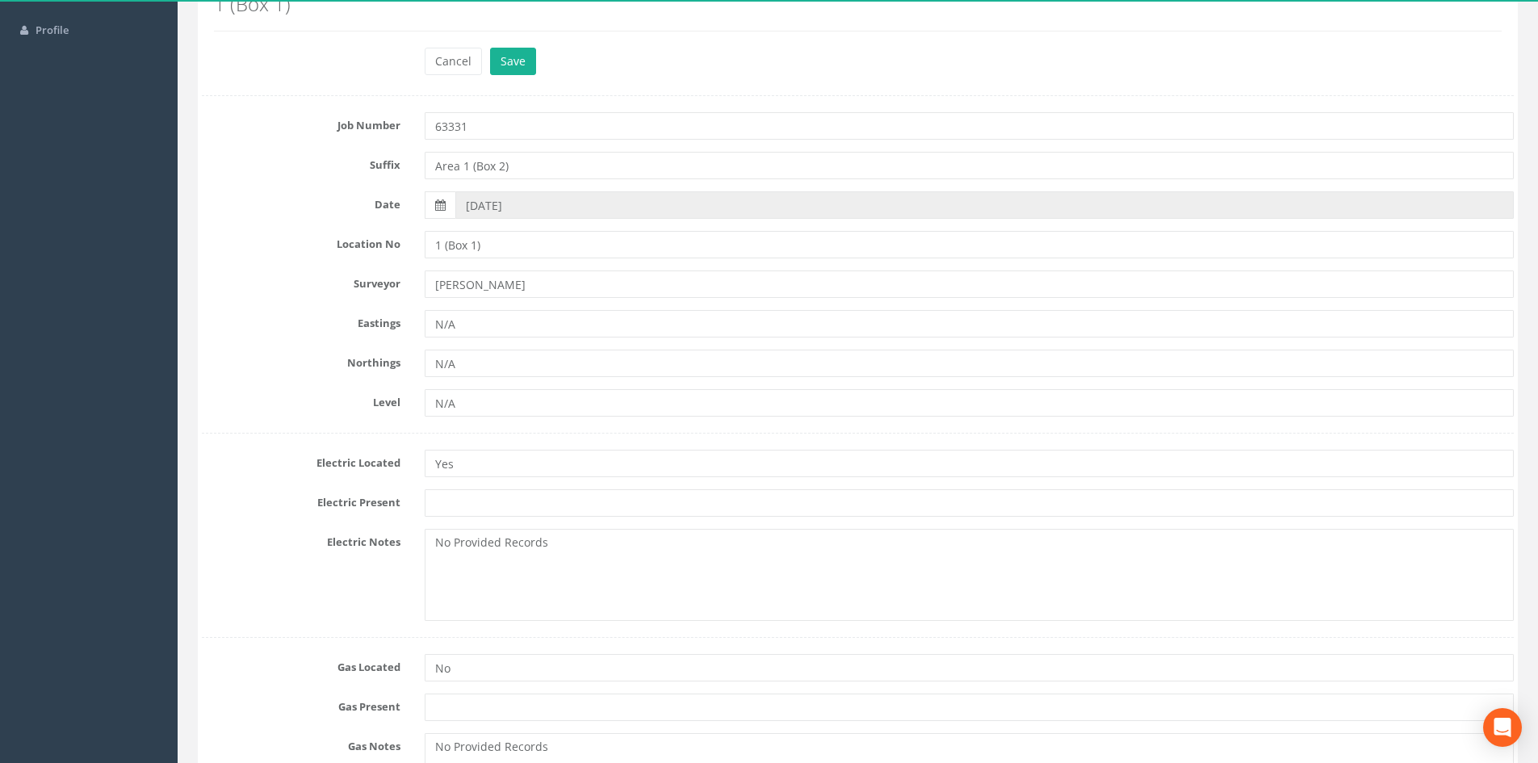
scroll to position [0, 0]
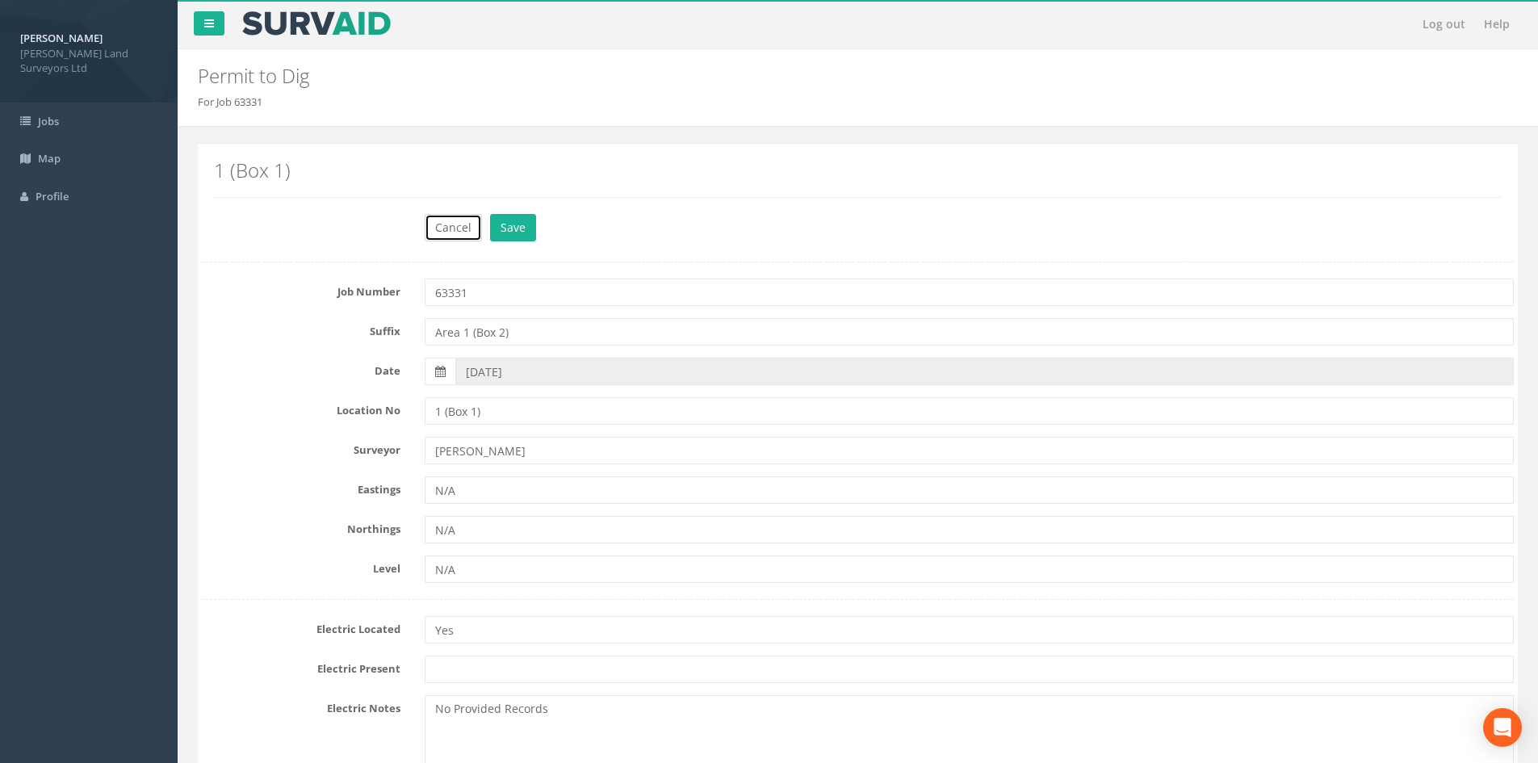
click at [447, 227] on button "Cancel" at bounding box center [453, 227] width 57 height 27
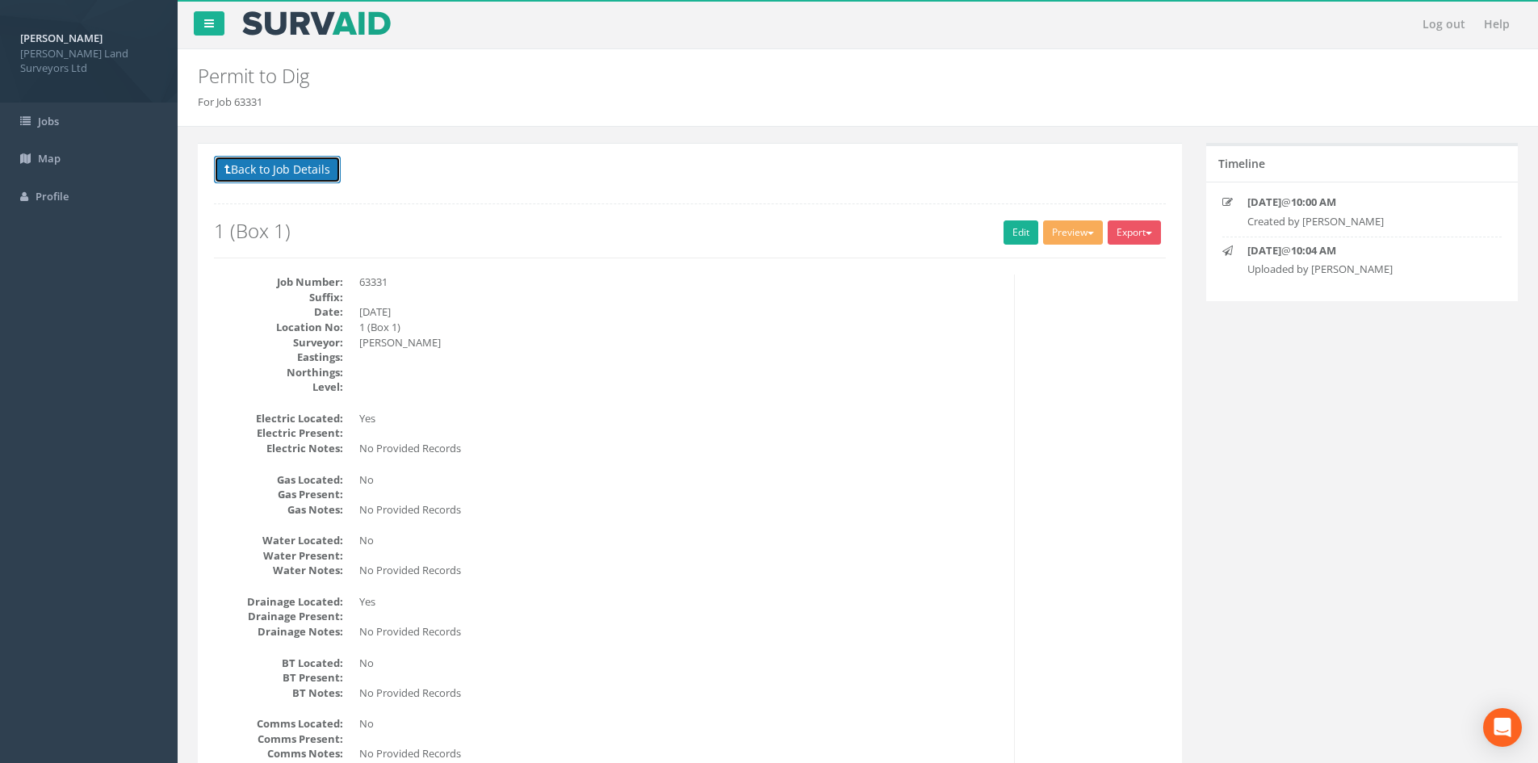
click at [293, 165] on button "Back to Job Details" at bounding box center [277, 169] width 127 height 27
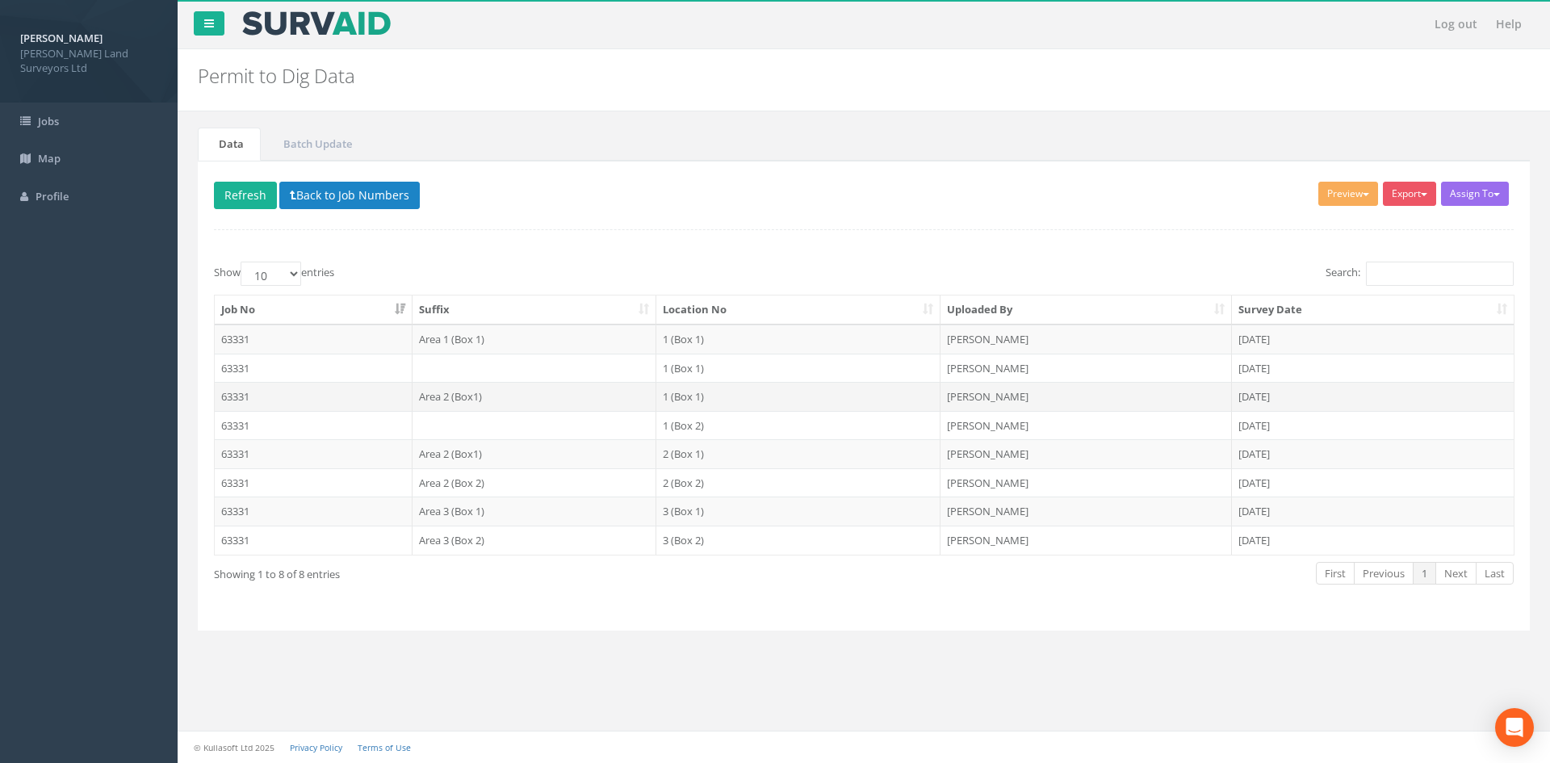
click at [466, 396] on td "Area 2 (Box1)" at bounding box center [535, 396] width 245 height 29
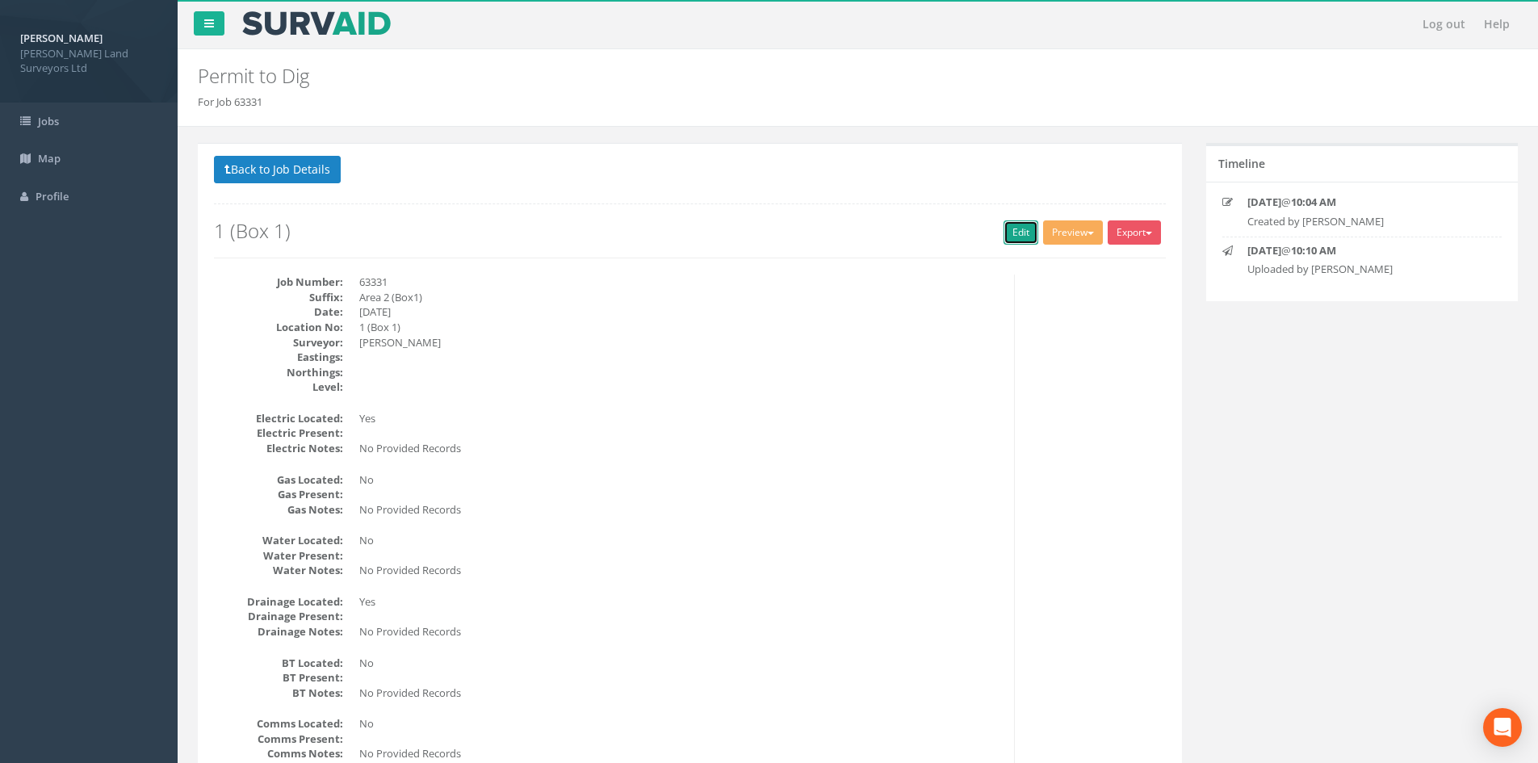
click at [779, 240] on link "Edit" at bounding box center [1021, 232] width 35 height 24
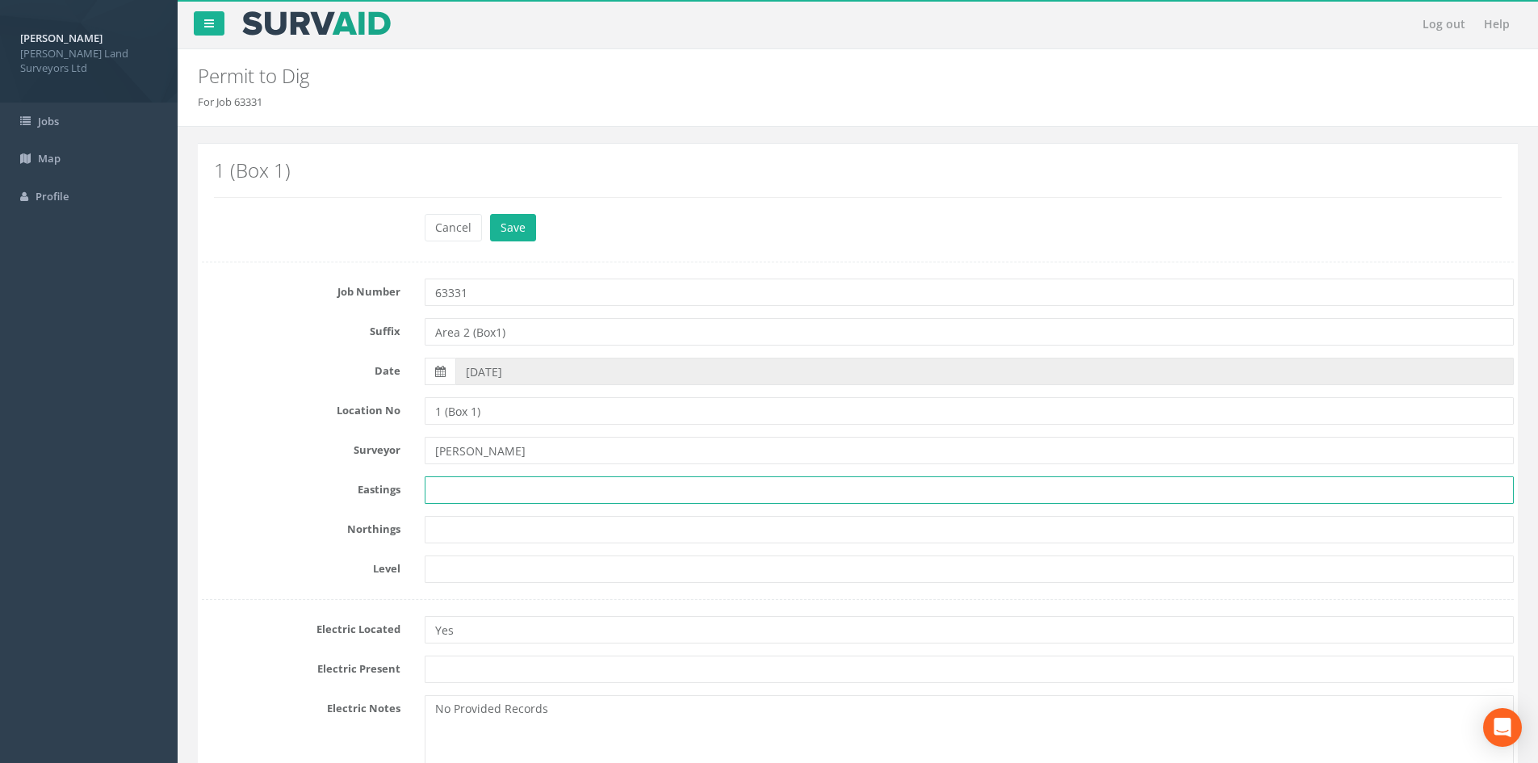
click at [536, 481] on input "text" at bounding box center [969, 489] width 1089 height 27
type input "N/A"
click at [524, 532] on input "text" at bounding box center [969, 529] width 1089 height 27
type input "N/A"
click at [528, 572] on input "text" at bounding box center [969, 568] width 1089 height 27
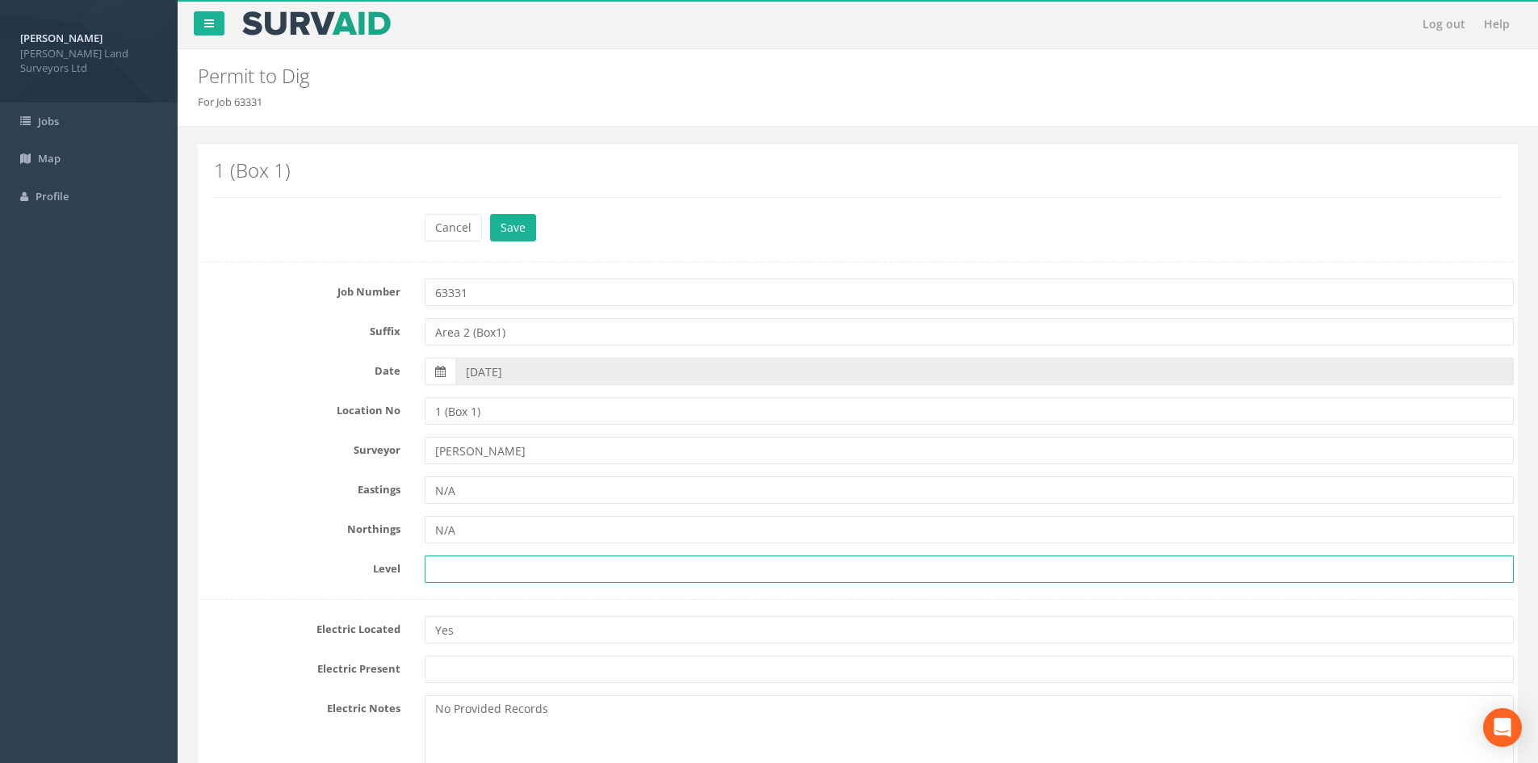
type input "N/A"
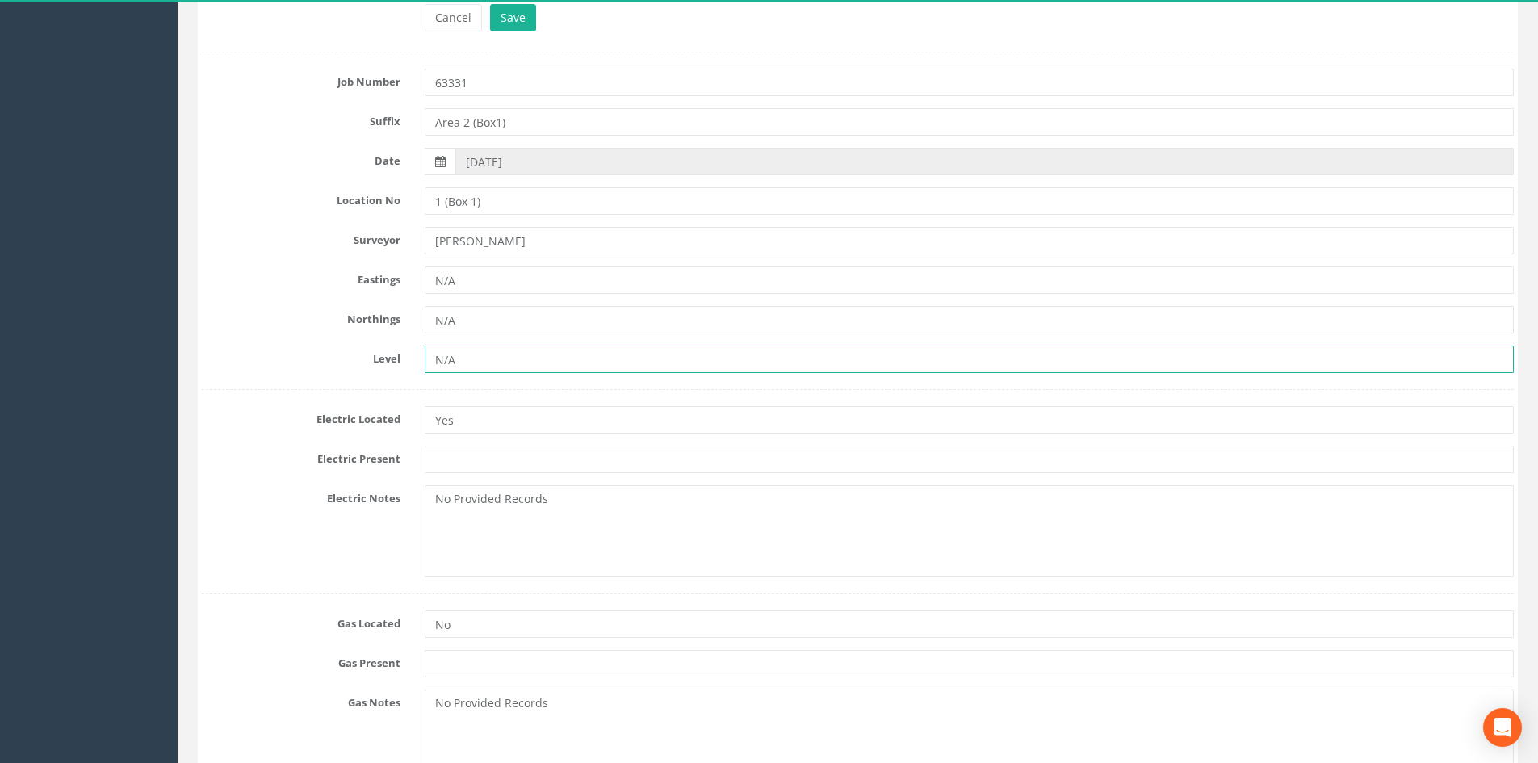
scroll to position [242, 0]
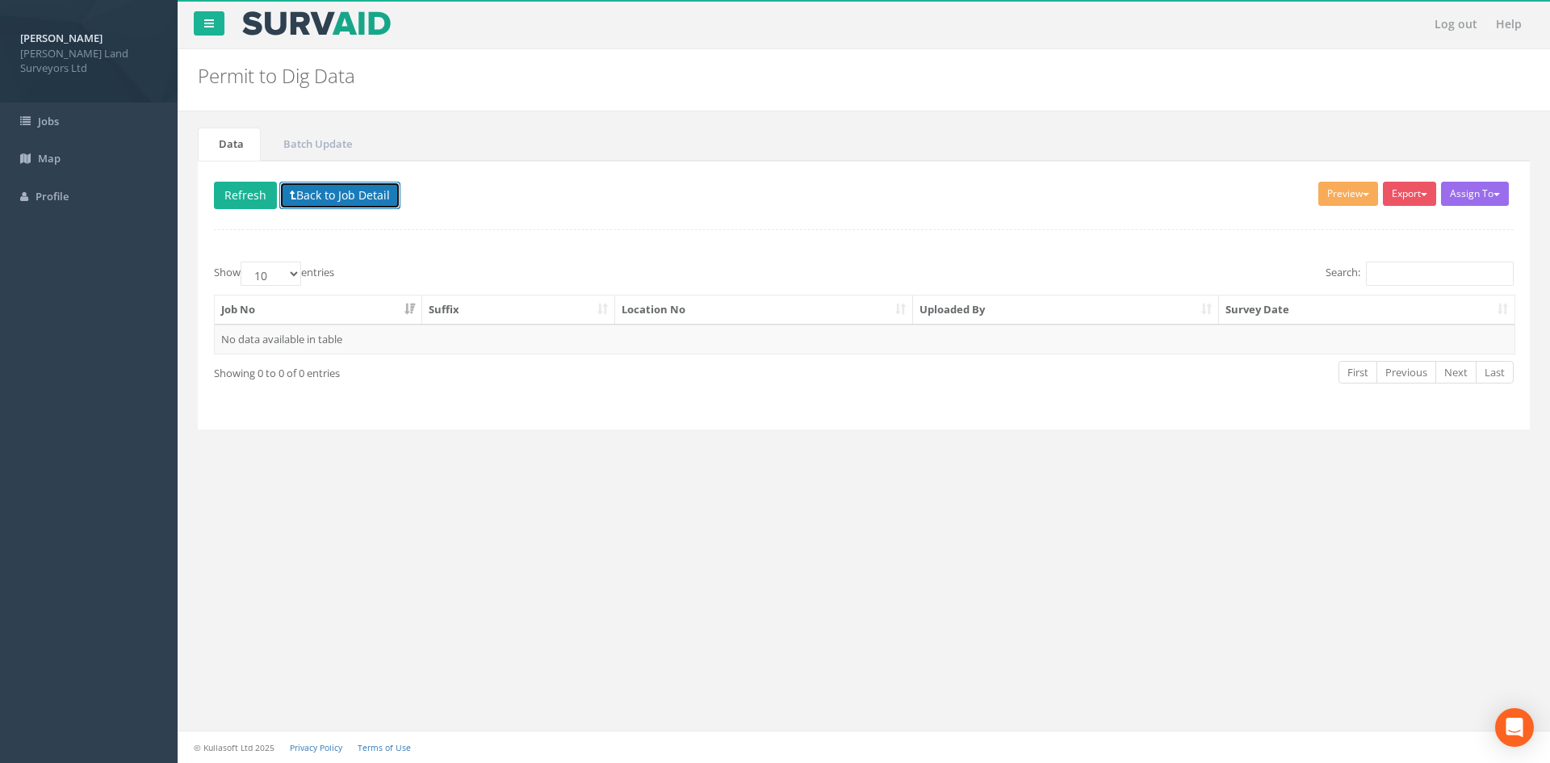
click at [353, 194] on button "Back to Job Detail" at bounding box center [339, 195] width 121 height 27
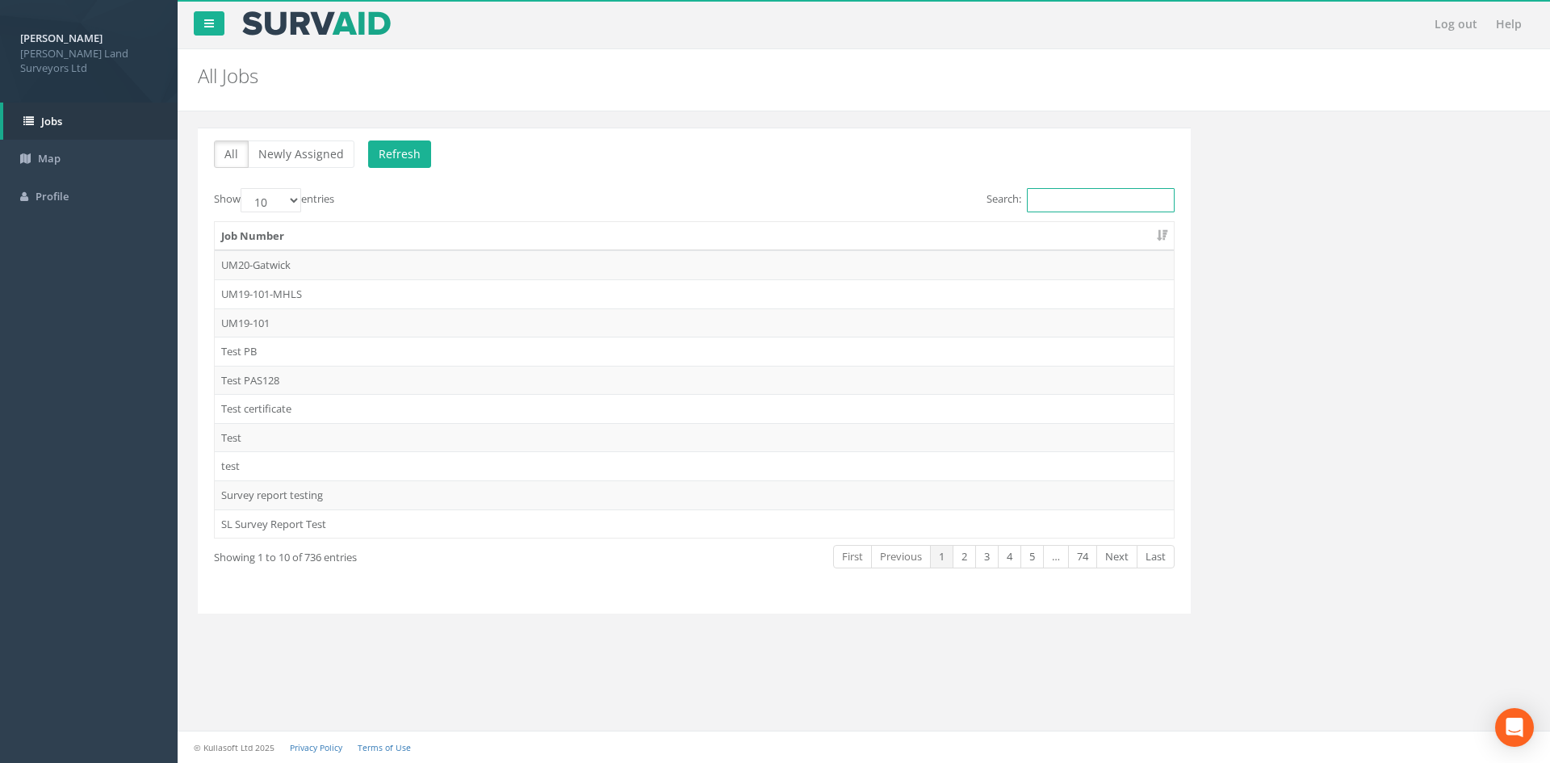
click at [779, 204] on input "Search:" at bounding box center [1101, 200] width 148 height 24
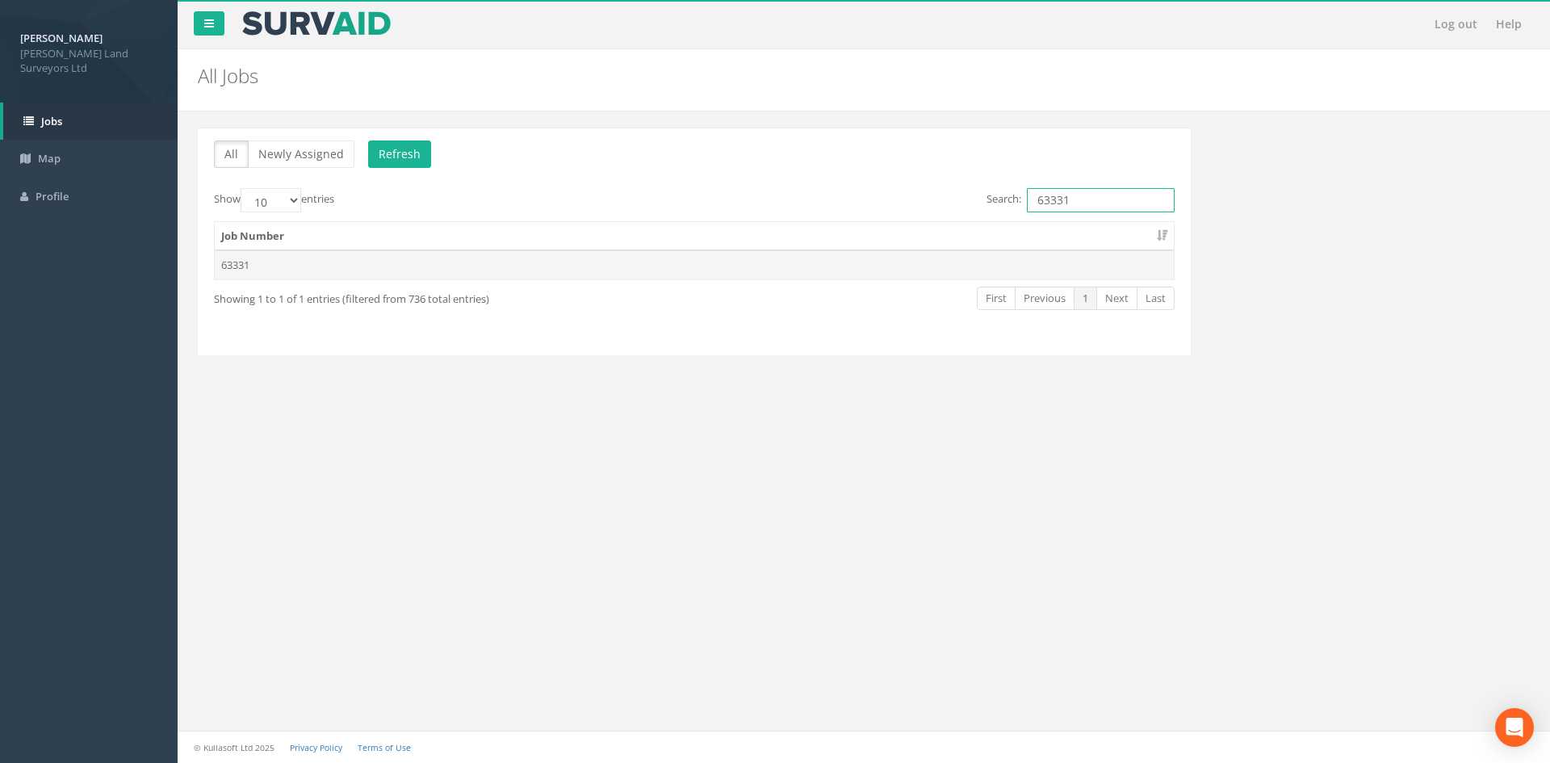
type input "63331"
click at [344, 274] on td "63331" at bounding box center [694, 264] width 959 height 29
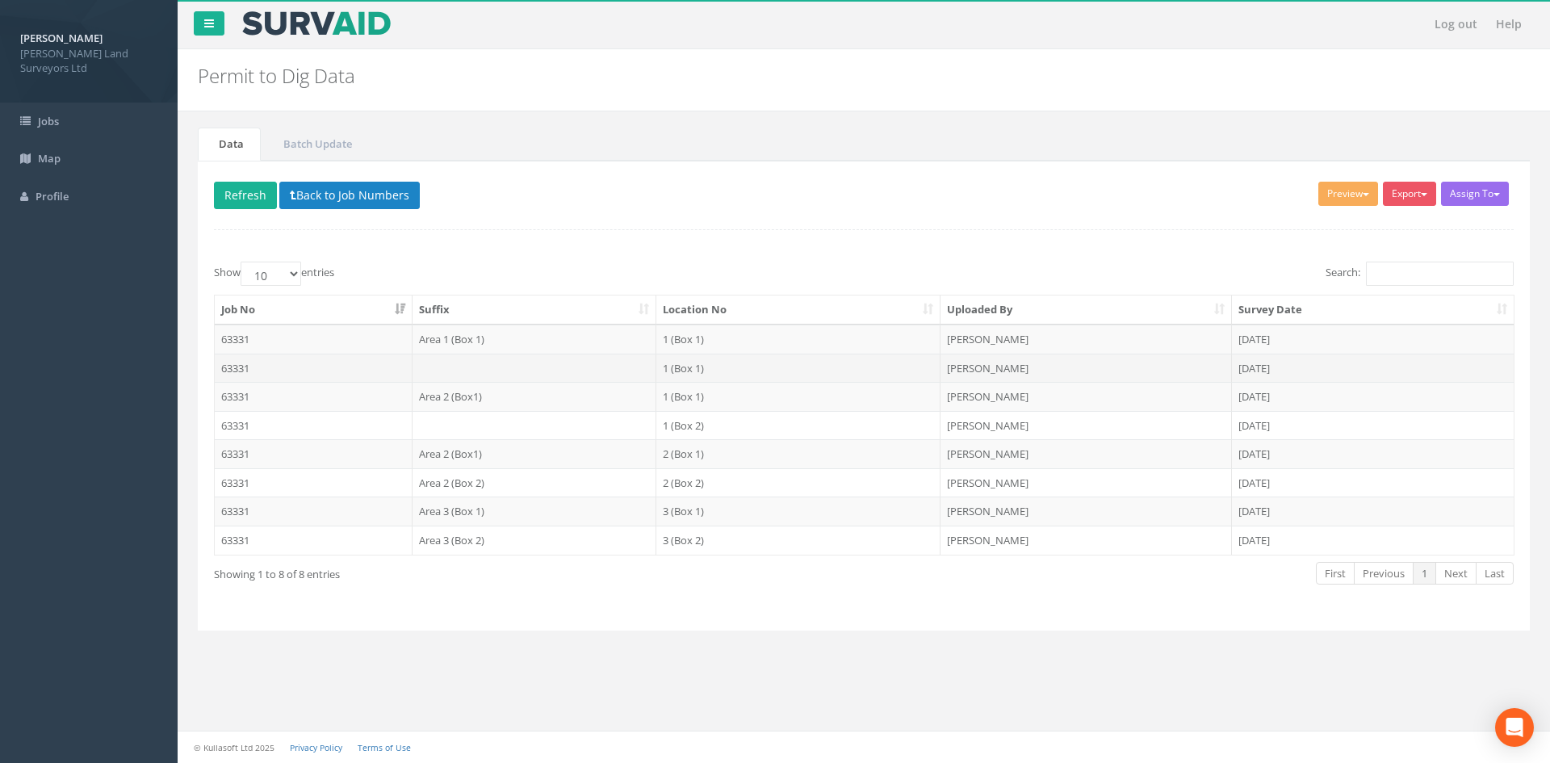
click at [543, 371] on td at bounding box center [535, 368] width 245 height 29
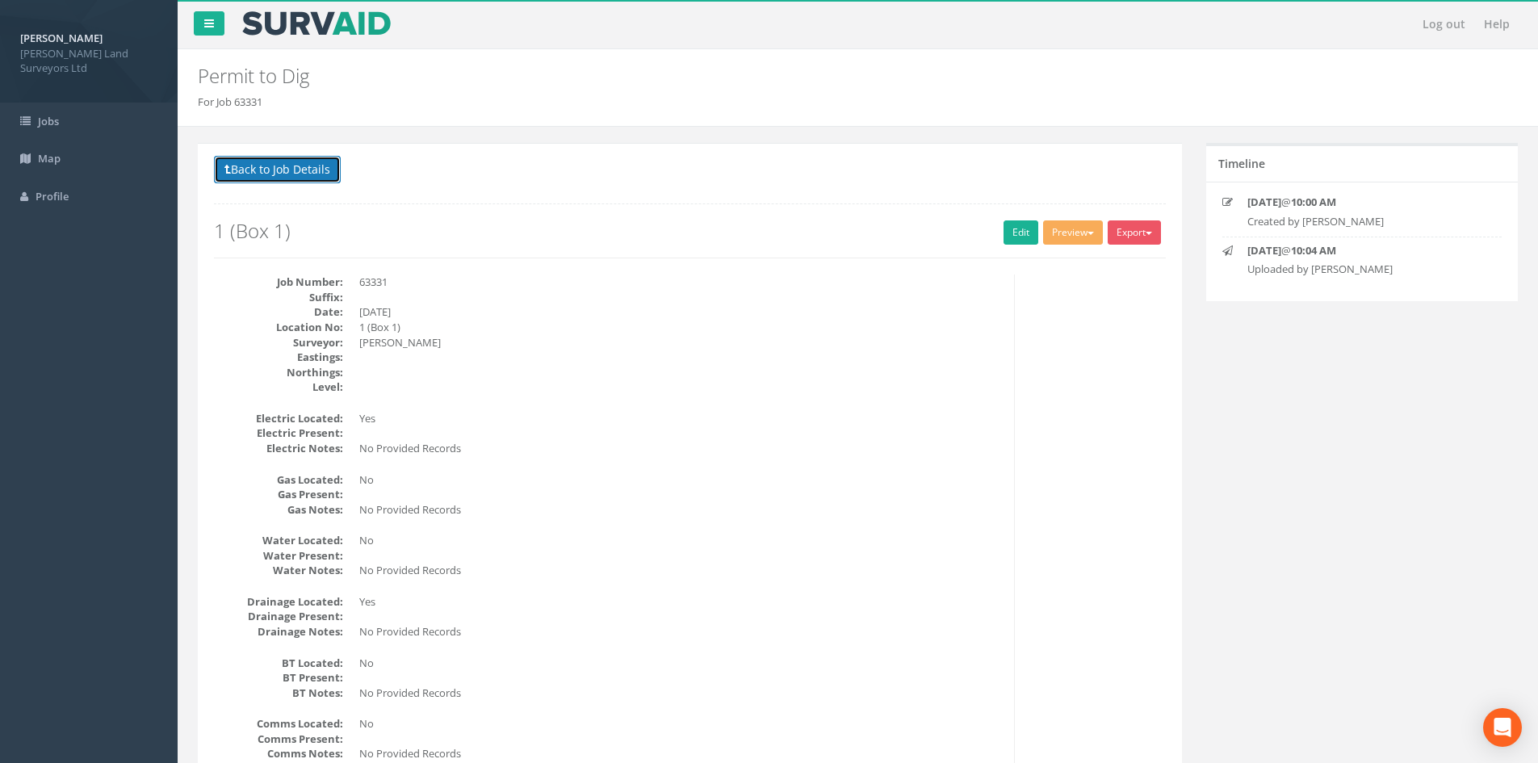
click at [280, 173] on button "Back to Job Details" at bounding box center [277, 169] width 127 height 27
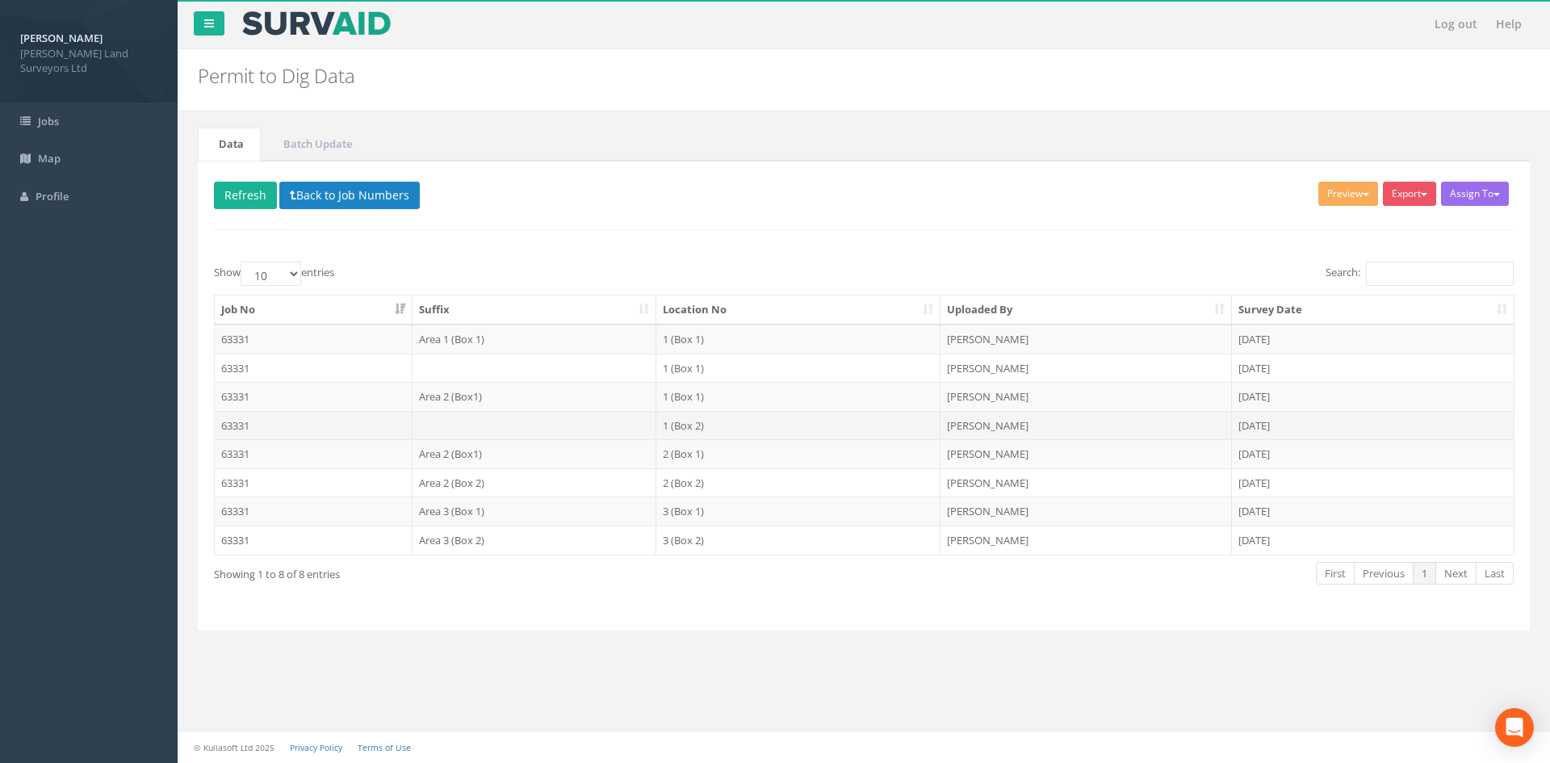
click at [444, 421] on td at bounding box center [535, 425] width 245 height 29
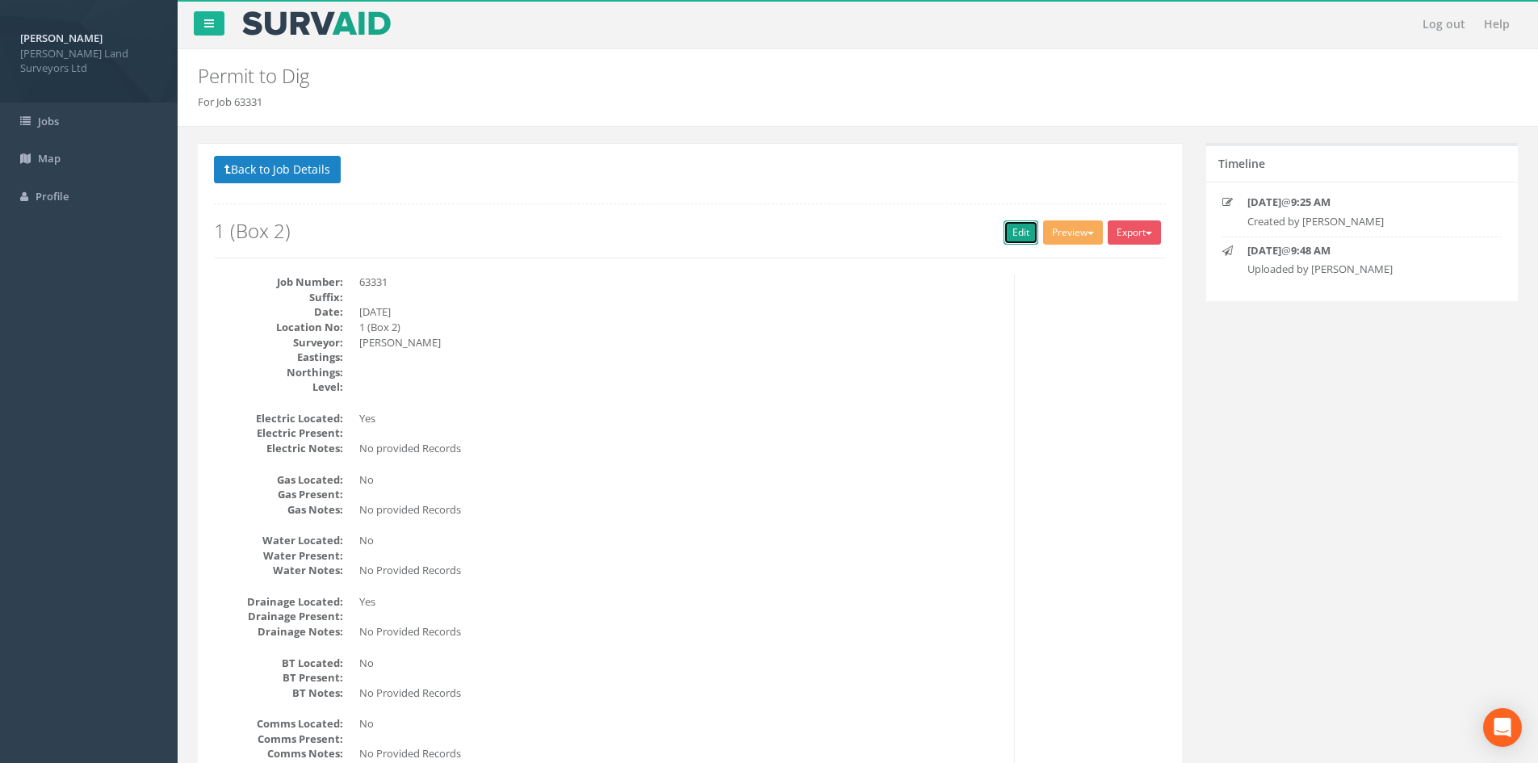
click at [779, 239] on link "Edit" at bounding box center [1021, 232] width 35 height 24
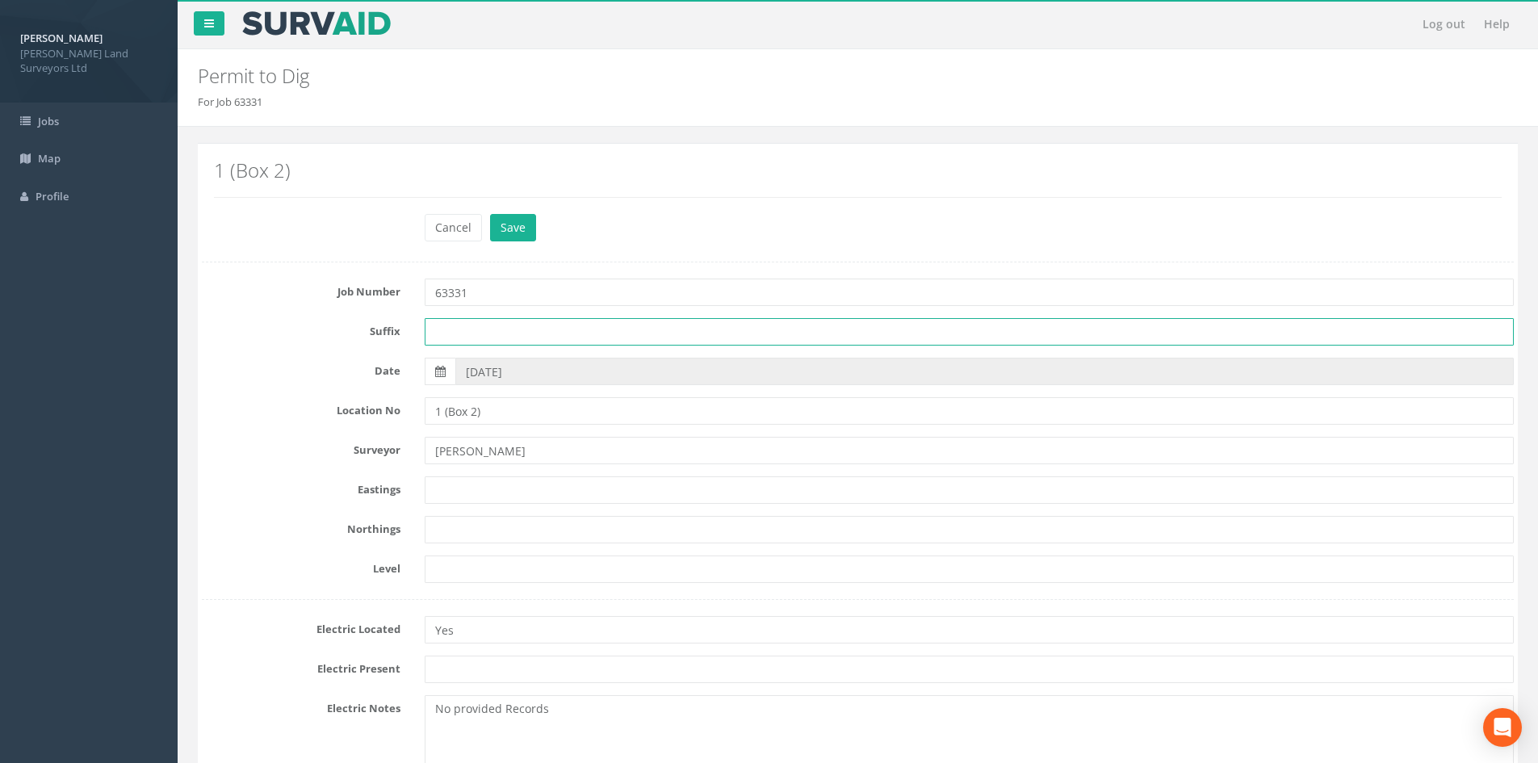
click at [517, 333] on input "text" at bounding box center [969, 331] width 1089 height 27
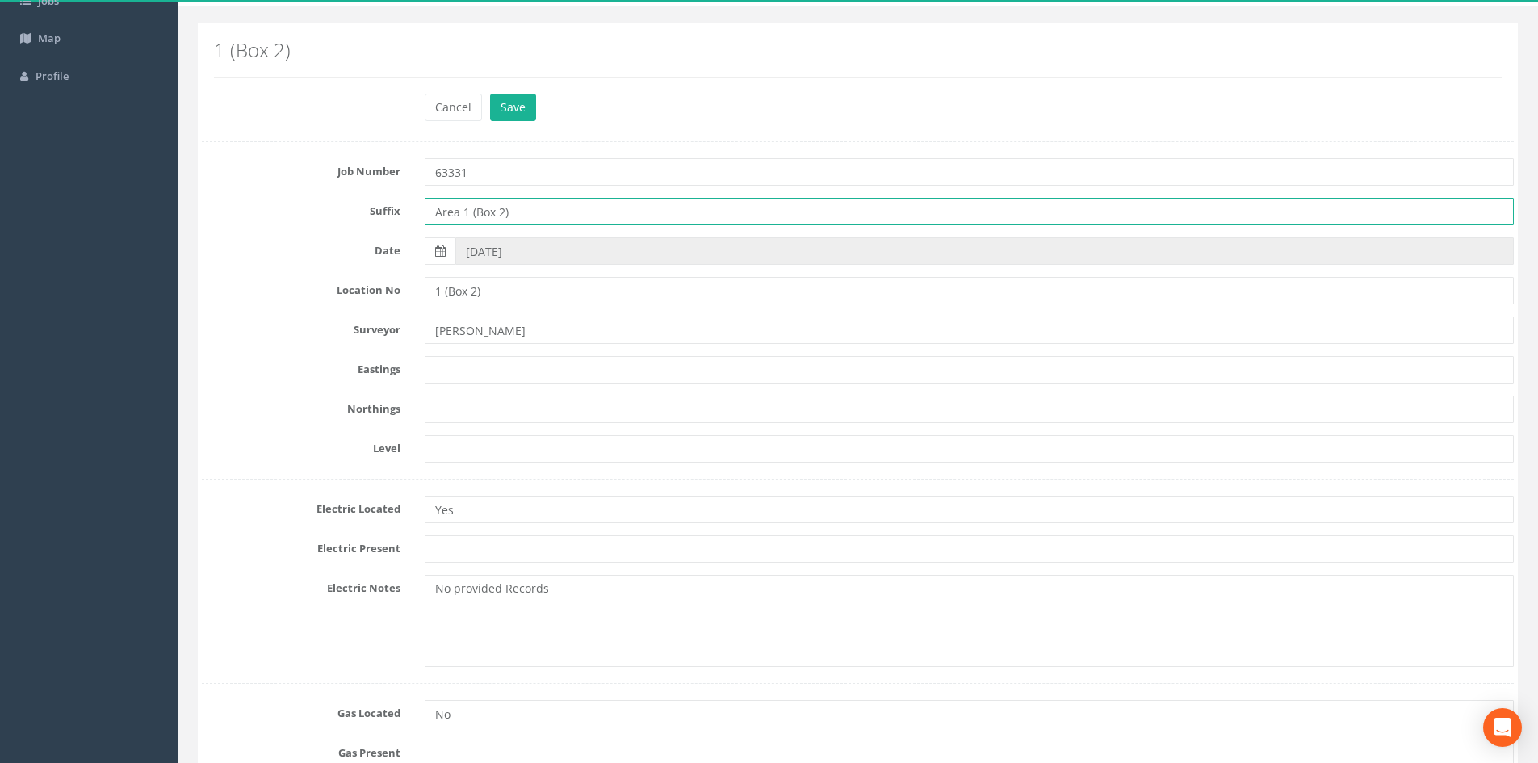
scroll to position [242, 0]
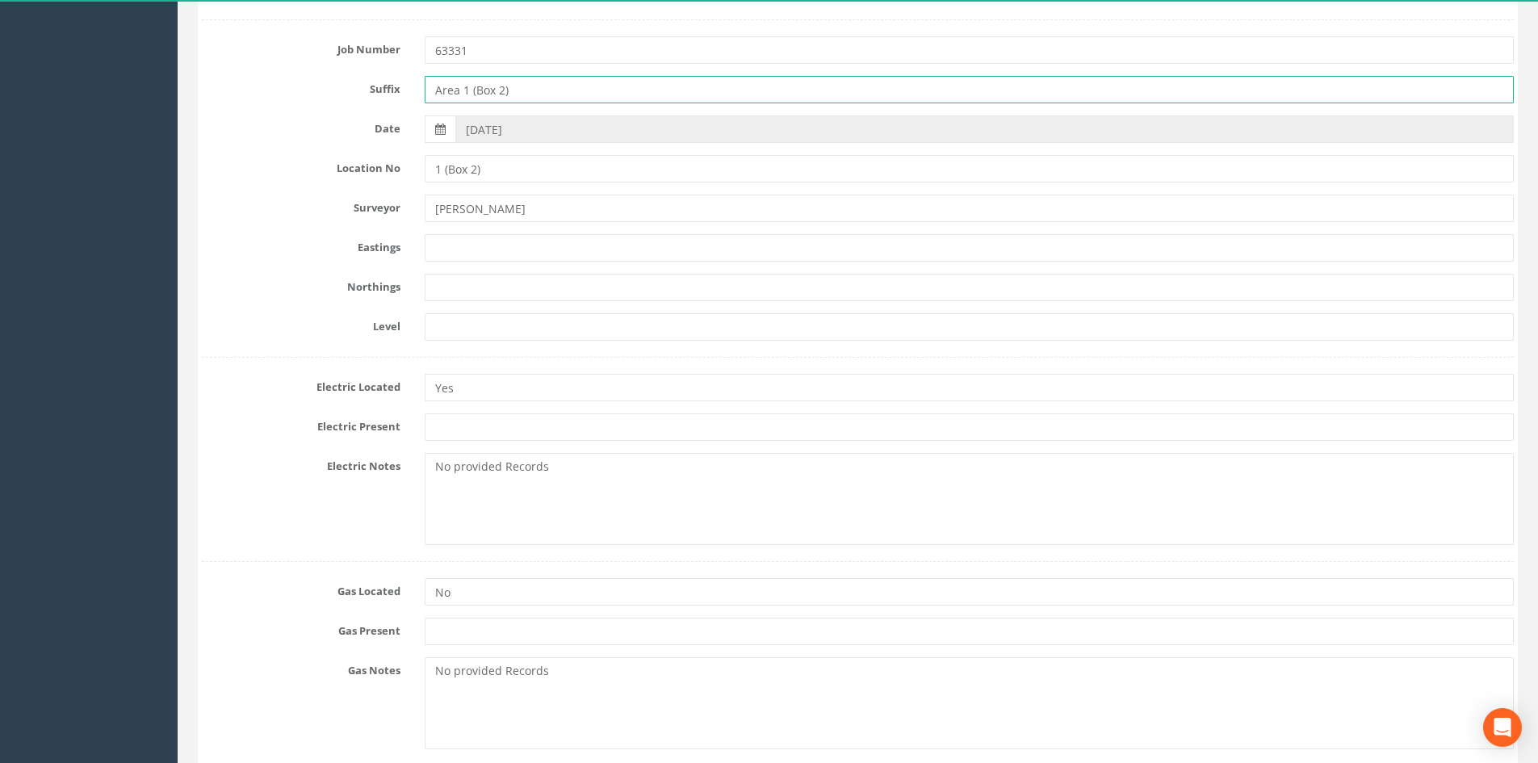
type input "Area 1 (Box 2)"
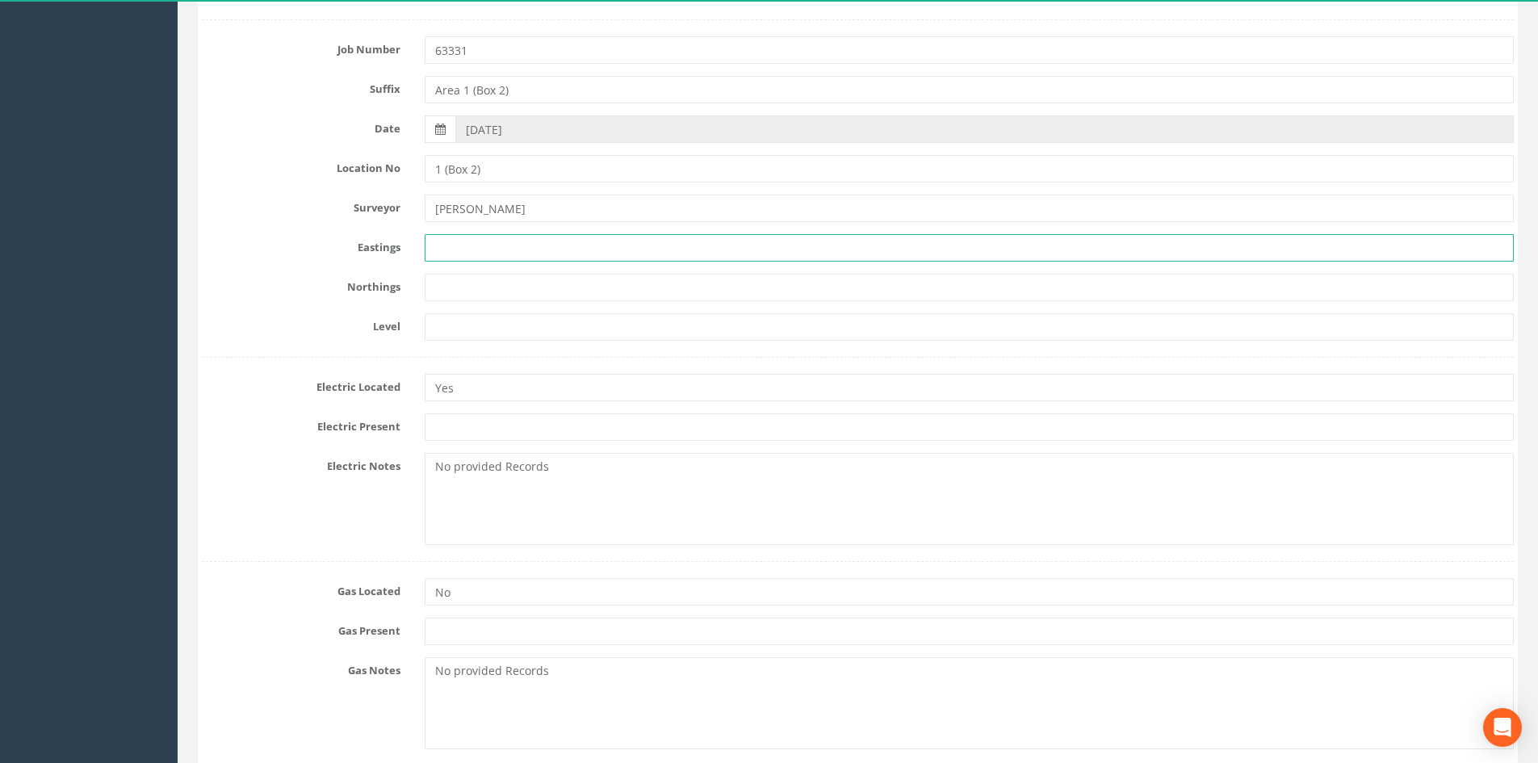
click at [519, 249] on input "text" at bounding box center [969, 247] width 1089 height 27
type input "N/A"
click at [530, 288] on input "text" at bounding box center [969, 287] width 1089 height 27
type input "N/A"
click at [518, 320] on input "text" at bounding box center [969, 326] width 1089 height 27
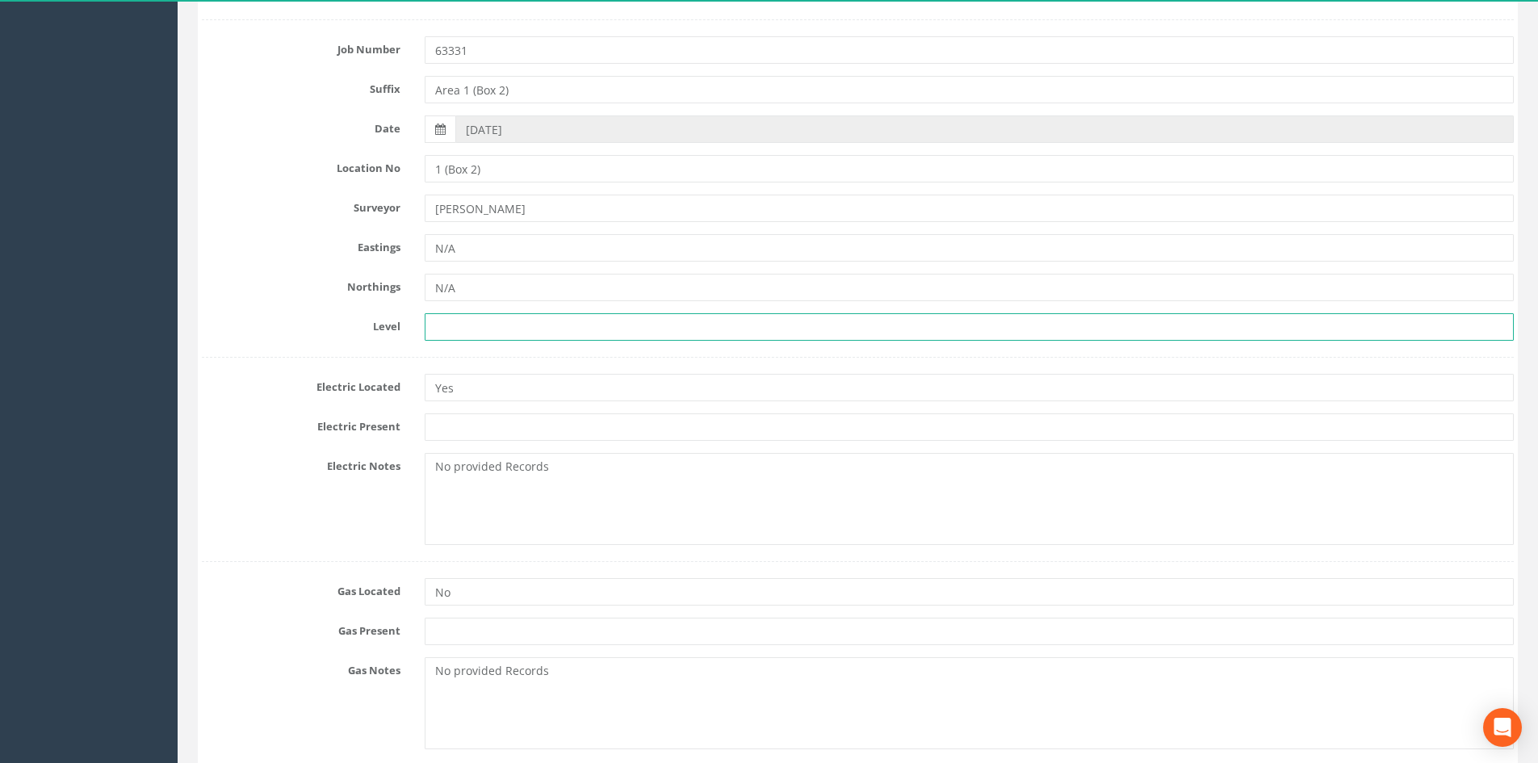
type input "N/A"
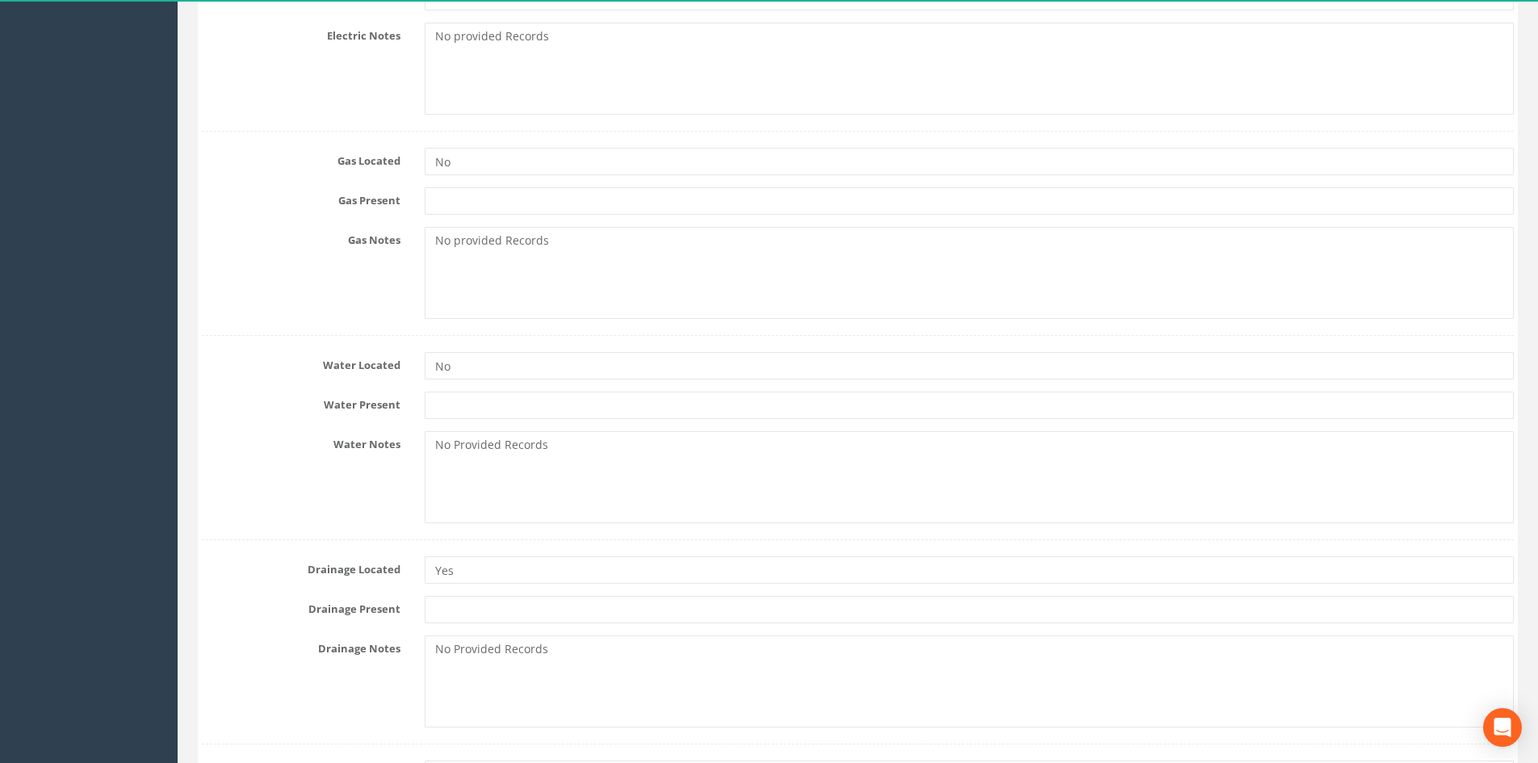
scroll to position [807, 0]
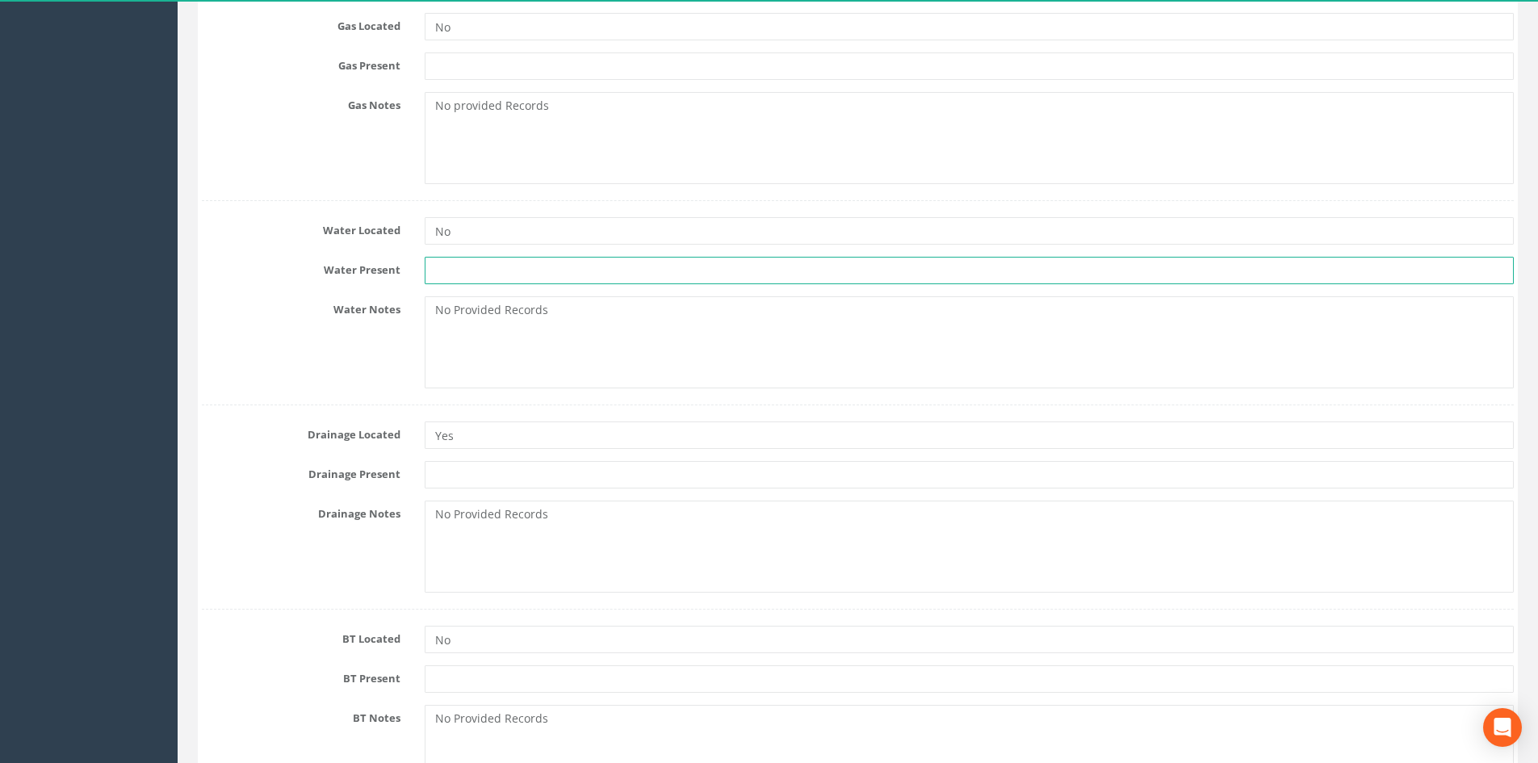
click at [499, 268] on input "text" at bounding box center [969, 270] width 1089 height 27
click at [513, 247] on div "Water Located No Water Present Water Notes No Provided Records" at bounding box center [858, 294] width 1312 height 188
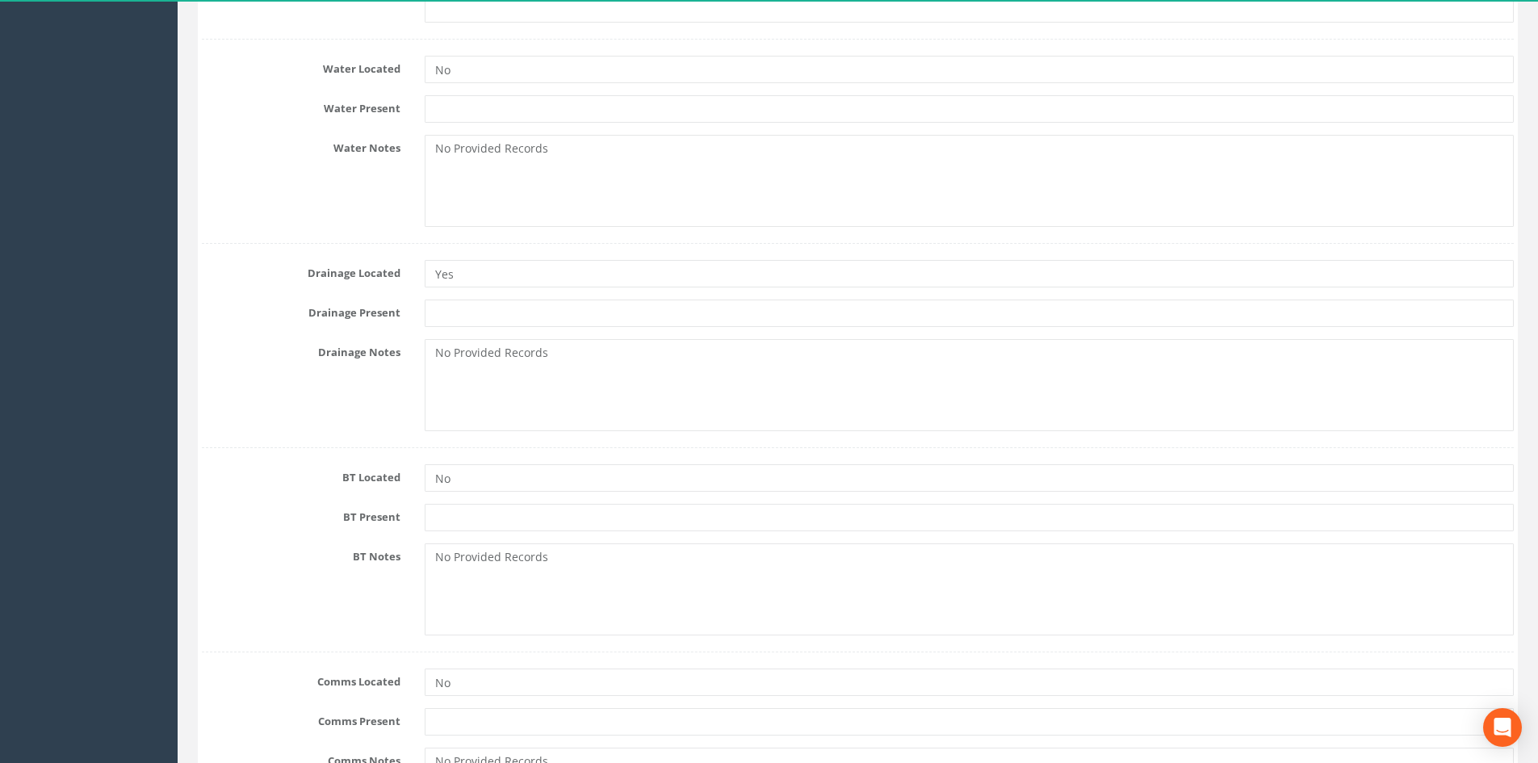
click at [338, 238] on form "Cancel Save Delete Job Number 63331 Suffix Area 1 (Box 2) Date [DATE] Location …" at bounding box center [858, 725] width 1312 height 2961
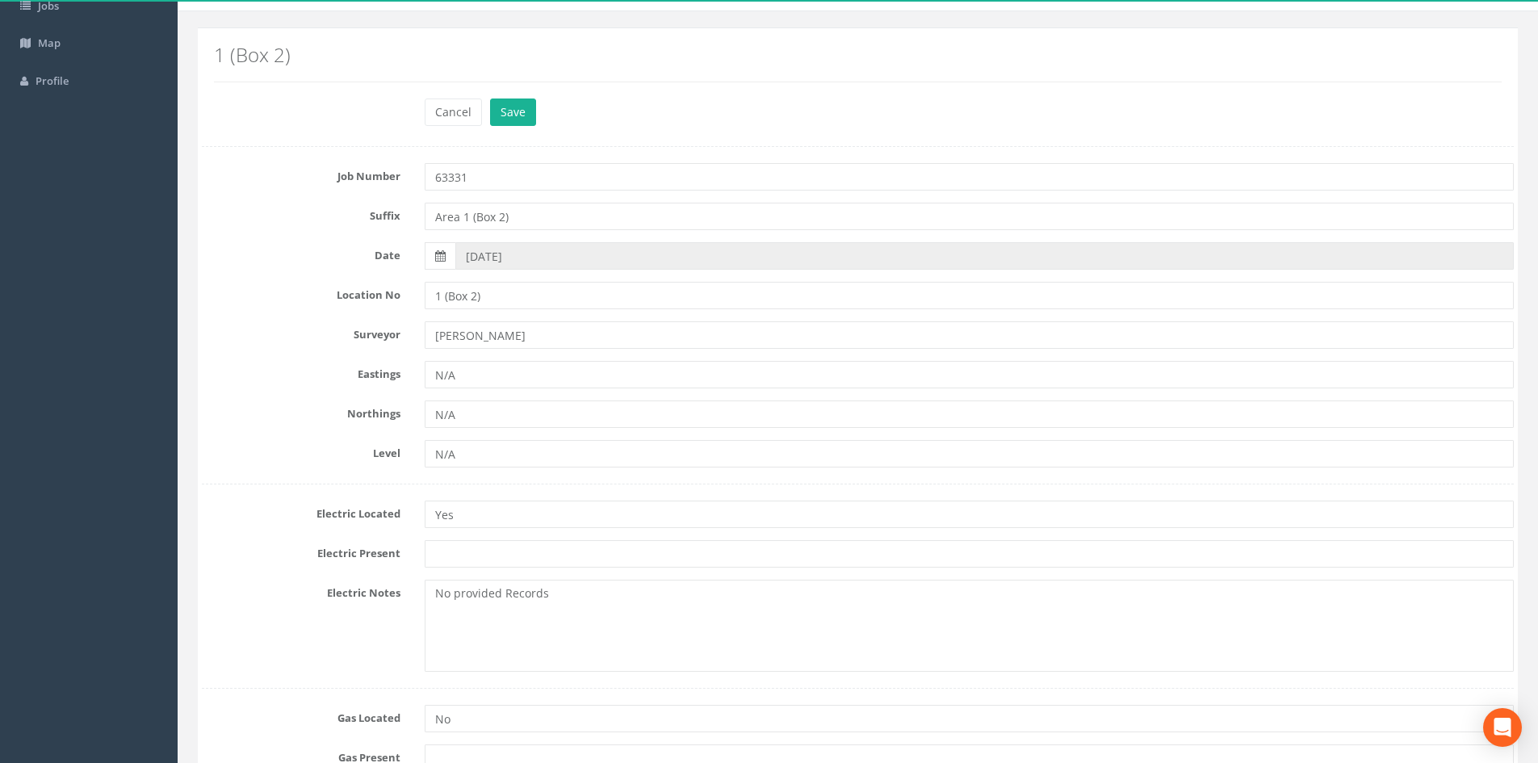
scroll to position [323, 0]
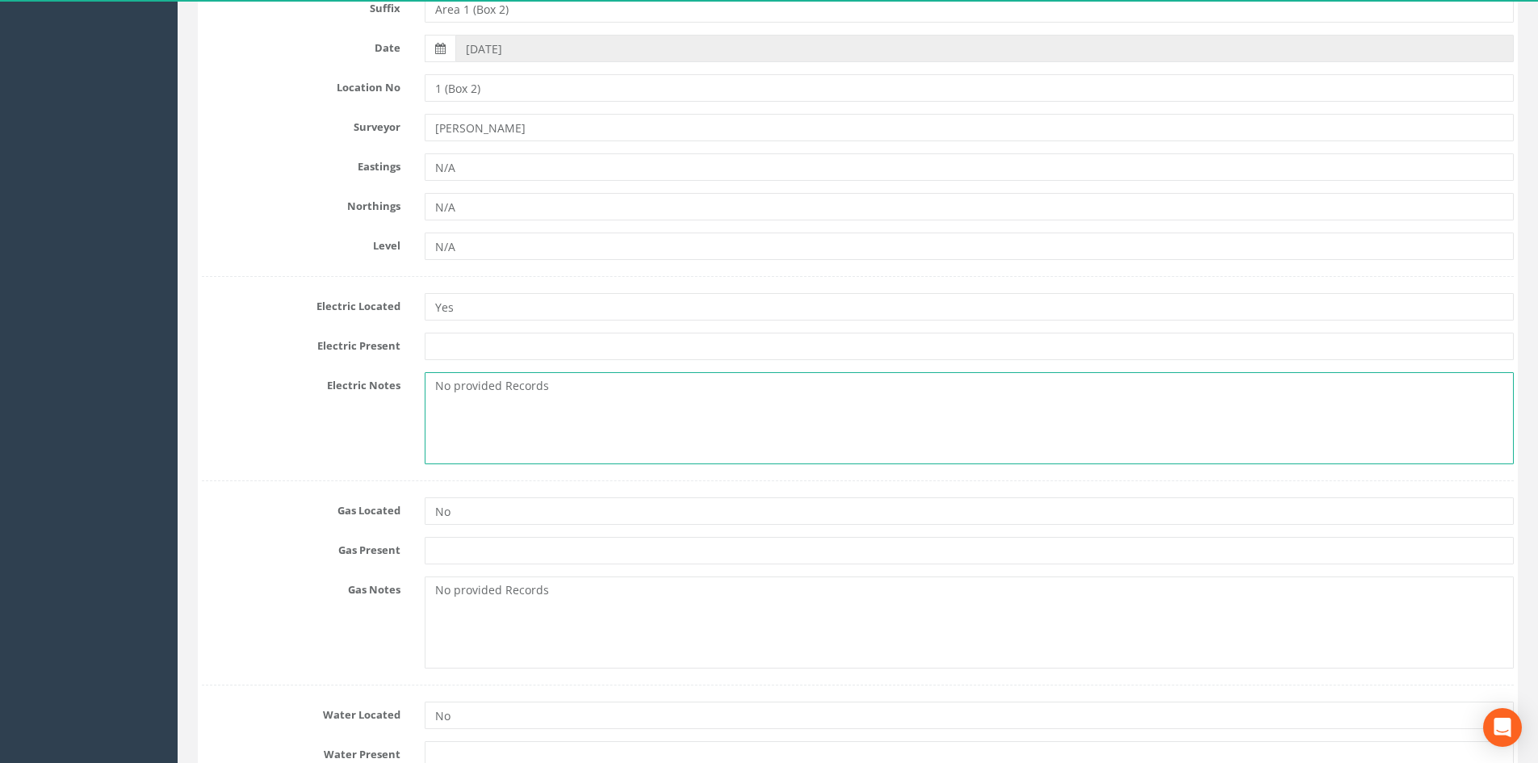
drag, startPoint x: 509, startPoint y: 396, endPoint x: 424, endPoint y: 376, distance: 87.0
click at [425, 376] on textarea "No provided Records" at bounding box center [969, 418] width 1089 height 92
drag, startPoint x: 556, startPoint y: 379, endPoint x: 382, endPoint y: 382, distance: 174.4
click at [384, 383] on div "Electric Notes Records Unavialbale" at bounding box center [858, 418] width 1336 height 92
paste textarea "unavailable"
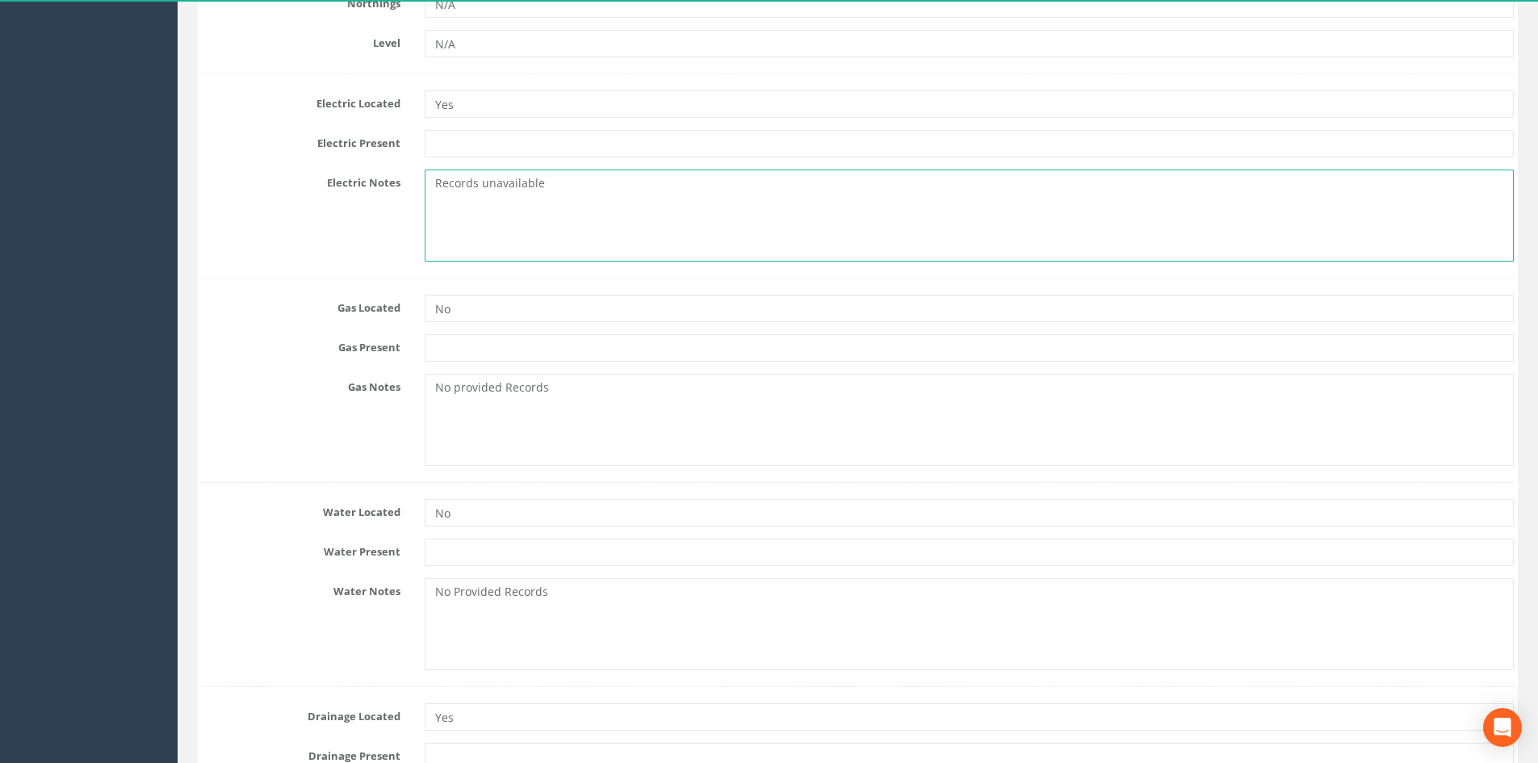
scroll to position [565, 0]
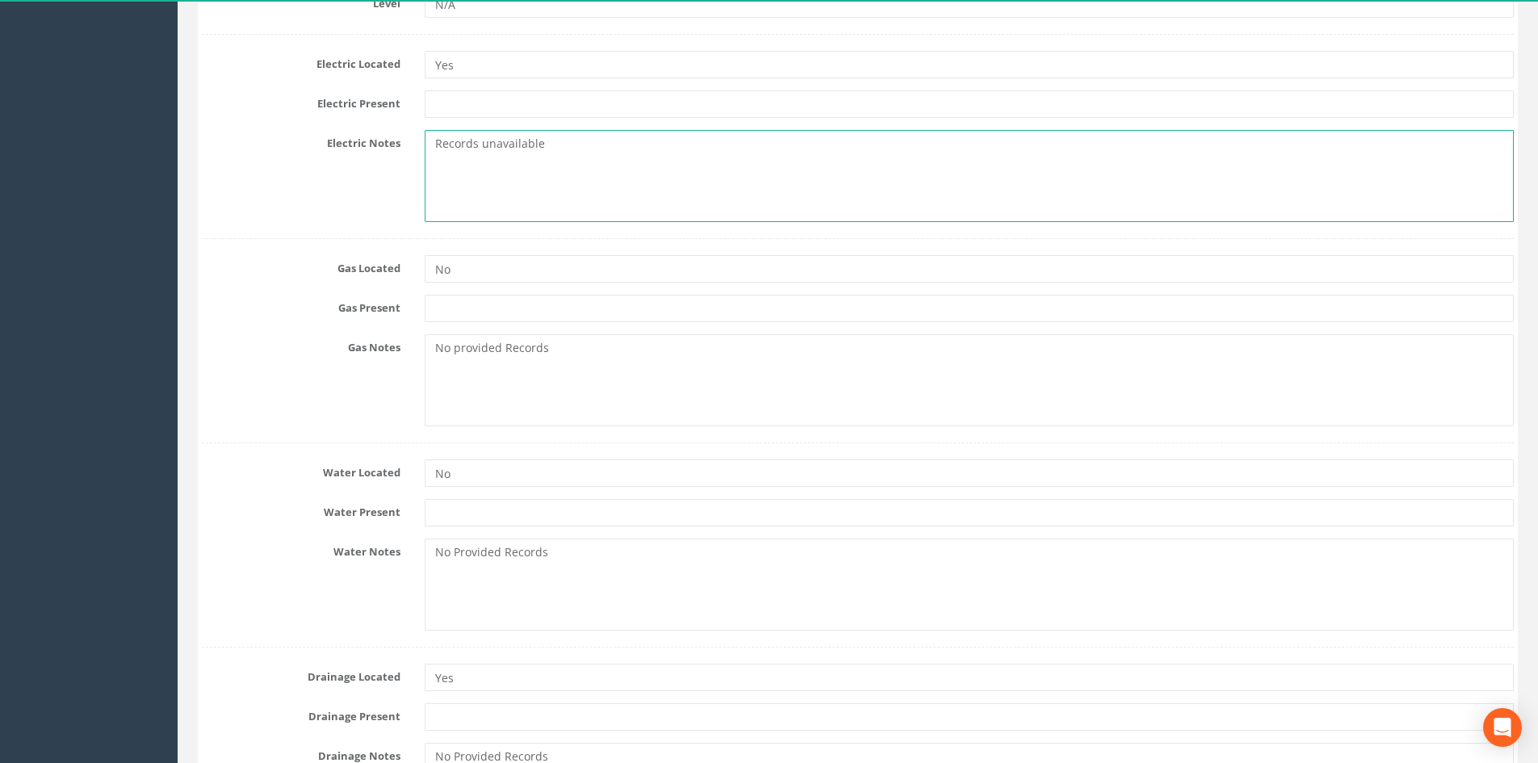
type textarea "Records unavailable"
drag, startPoint x: 559, startPoint y: 375, endPoint x: 316, endPoint y: 368, distance: 243.1
click at [316, 368] on div "Gas Notes No provided Records" at bounding box center [858, 380] width 1336 height 92
paste textarea "Records unavailable"
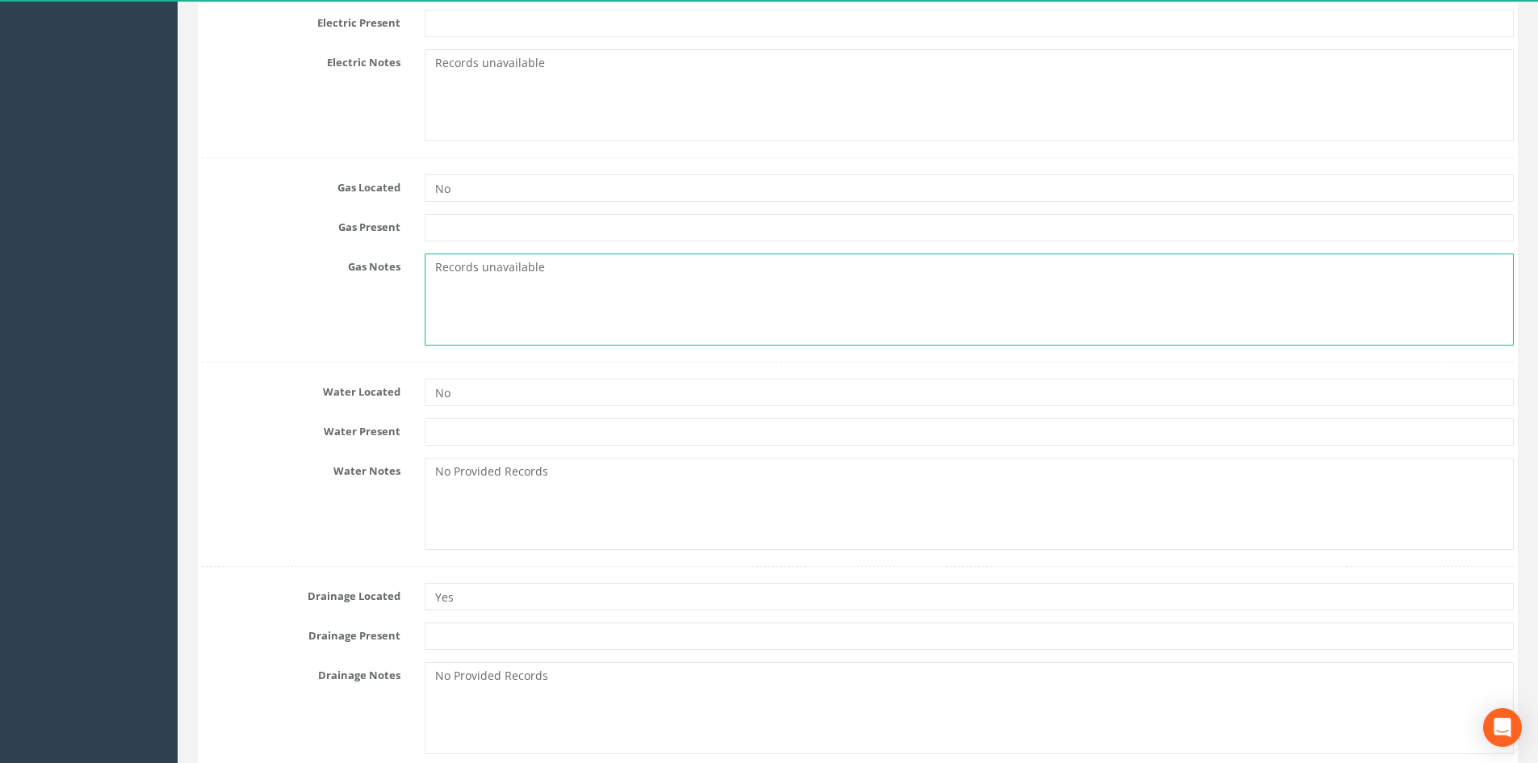
scroll to position [807, 0]
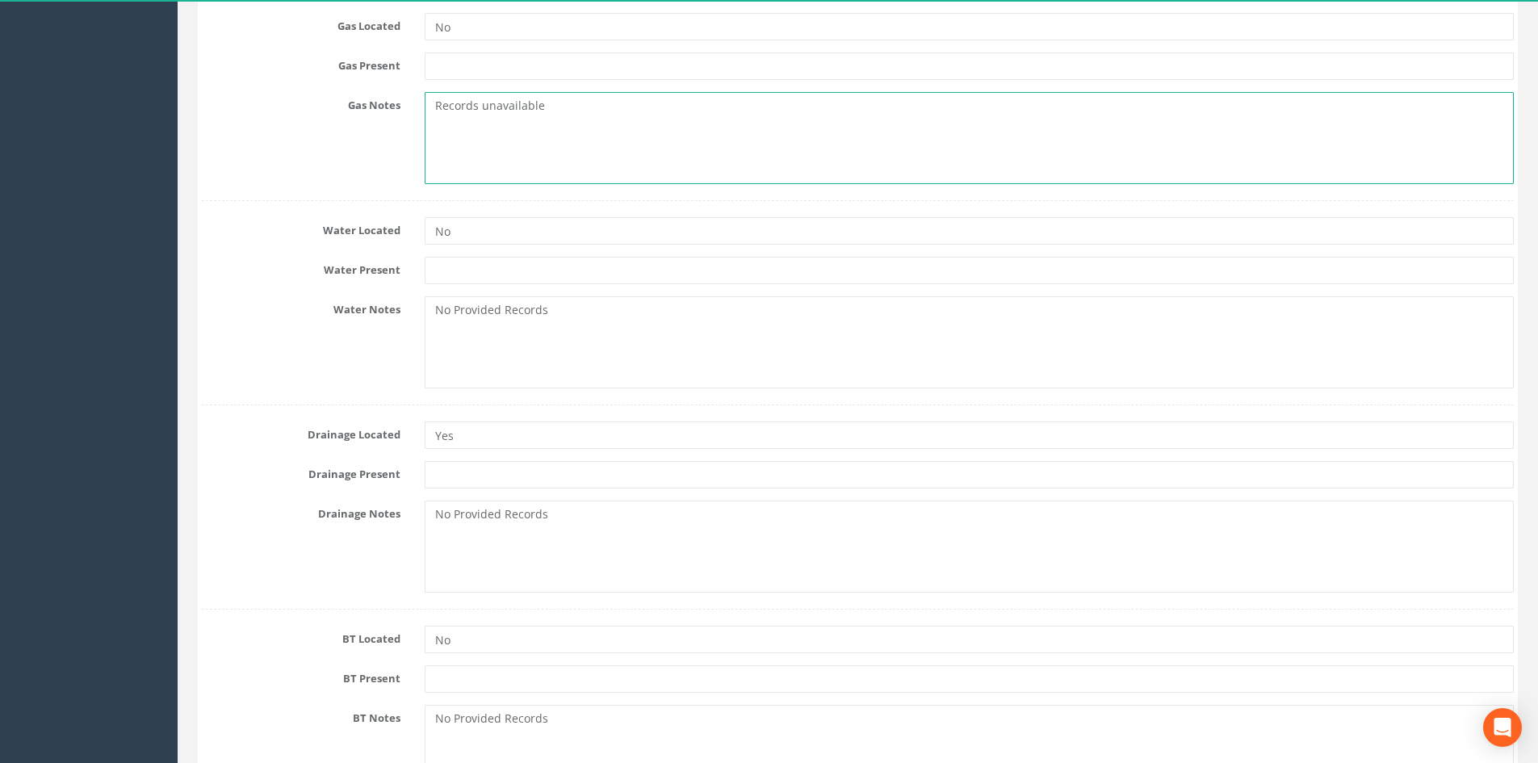
type textarea "Records unavailable"
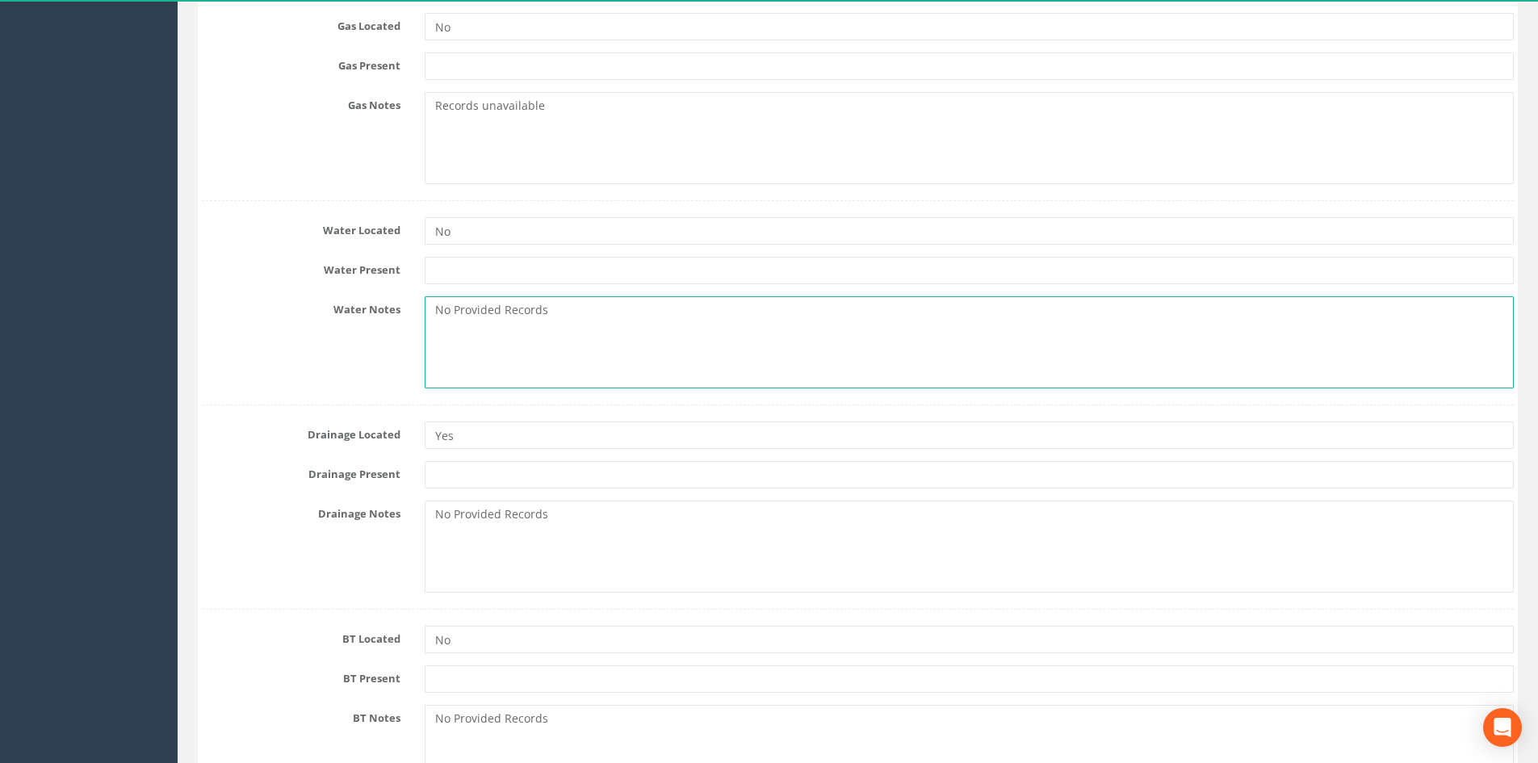
drag, startPoint x: 404, startPoint y: 335, endPoint x: 355, endPoint y: 337, distance: 48.5
click at [319, 330] on div "Water Notes No Provided Records" at bounding box center [858, 342] width 1336 height 92
paste textarea "Records unavailable"
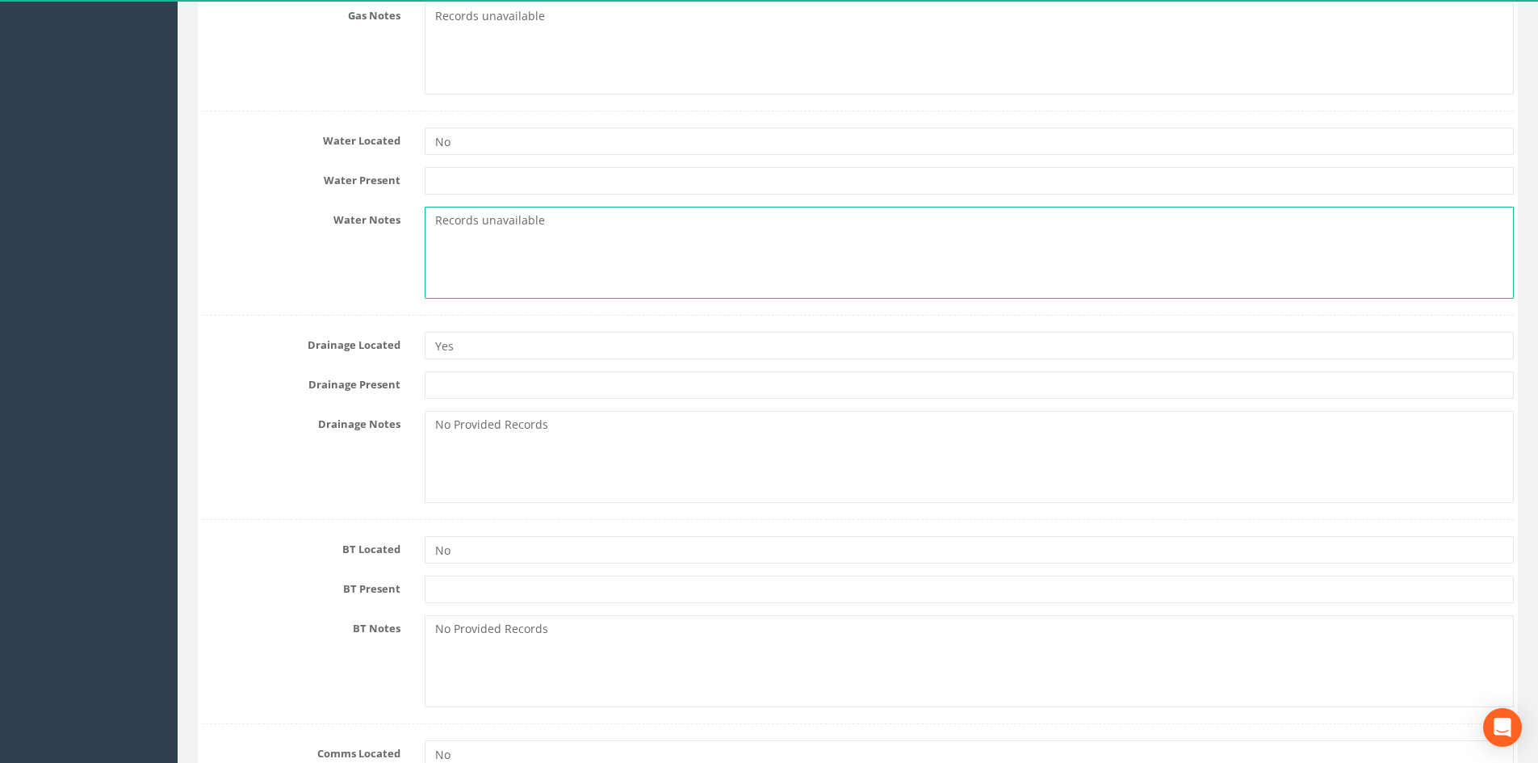
scroll to position [1050, 0]
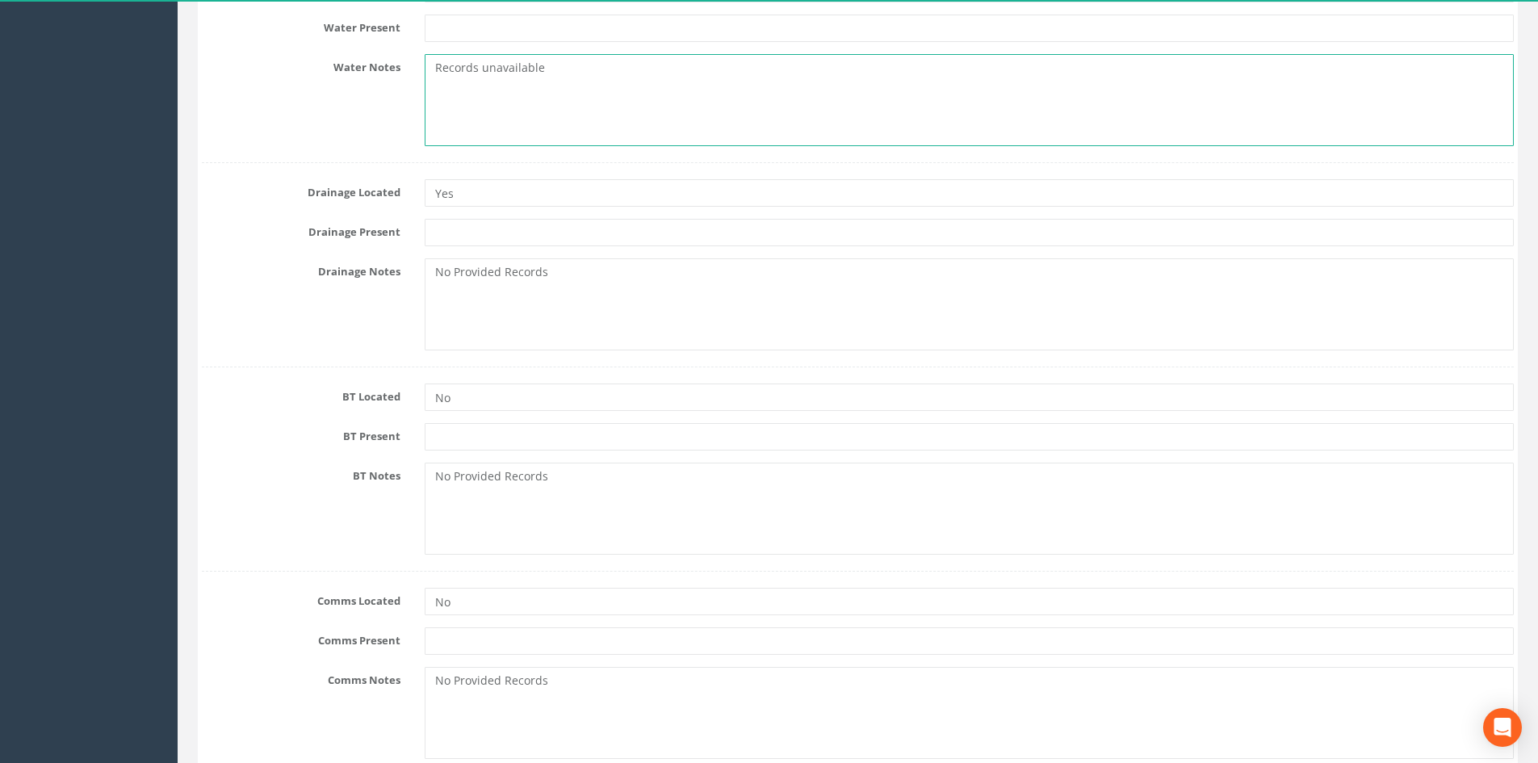
type textarea "Records unavailable"
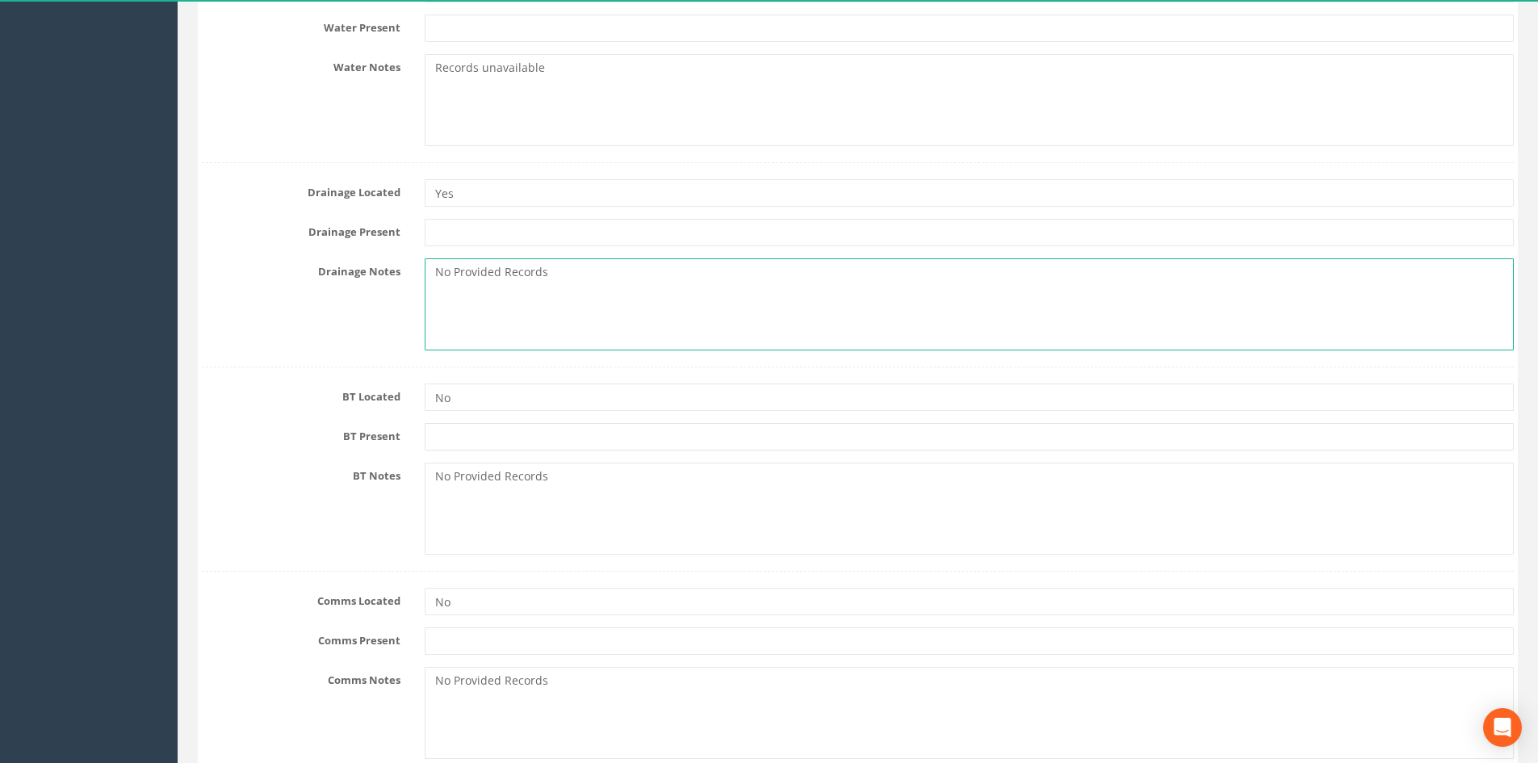
drag, startPoint x: 609, startPoint y: 299, endPoint x: 337, endPoint y: 305, distance: 272.2
click at [337, 306] on div "Drainage Notes No Provided Records" at bounding box center [858, 304] width 1336 height 92
paste textarea "Records unavailable"
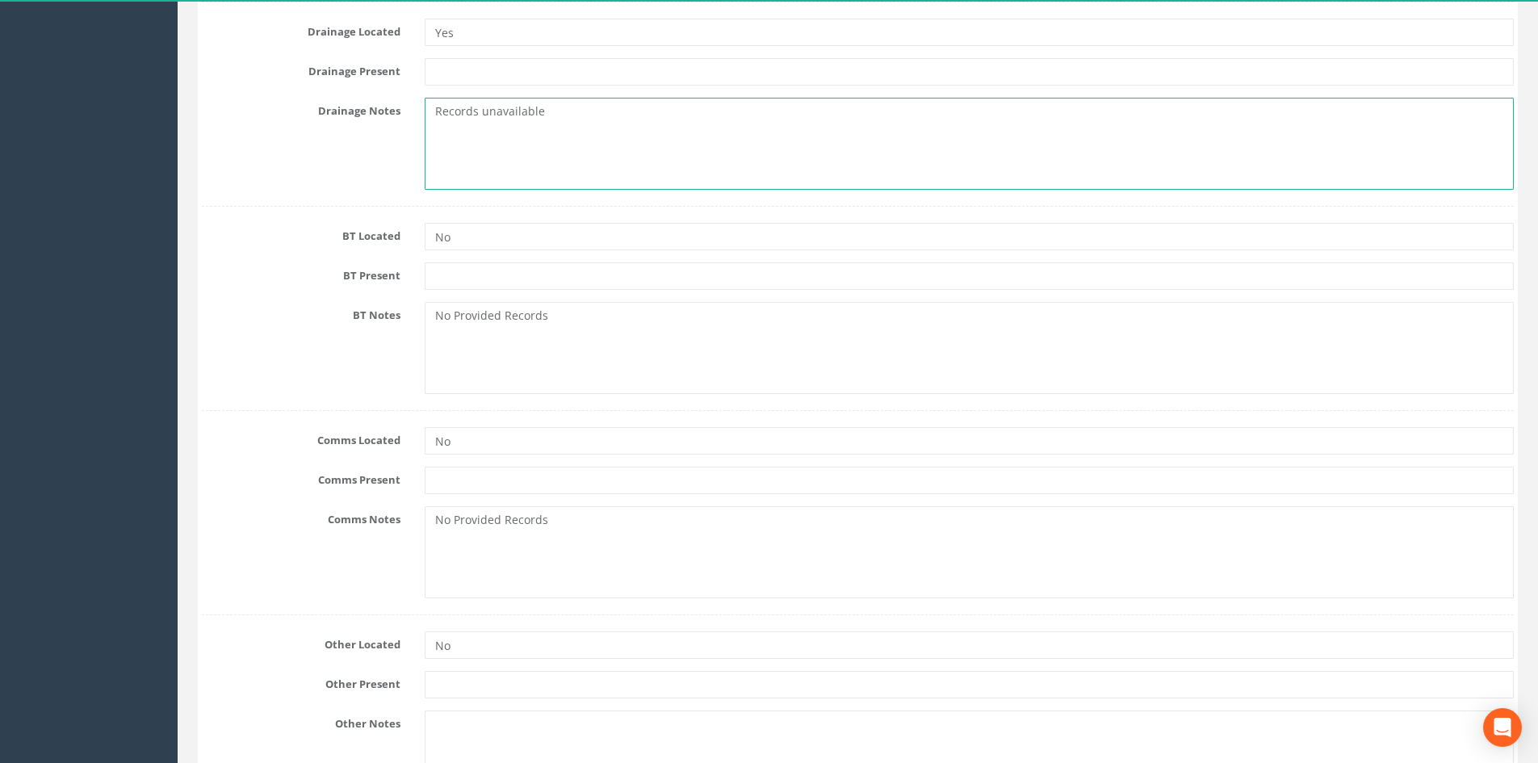
scroll to position [1211, 0]
type textarea "Records unavailable"
drag, startPoint x: 593, startPoint y: 327, endPoint x: 343, endPoint y: 327, distance: 249.5
click at [336, 327] on div "BT Notes No Provided Records" at bounding box center [858, 347] width 1336 height 92
paste textarea "Records unavailable"
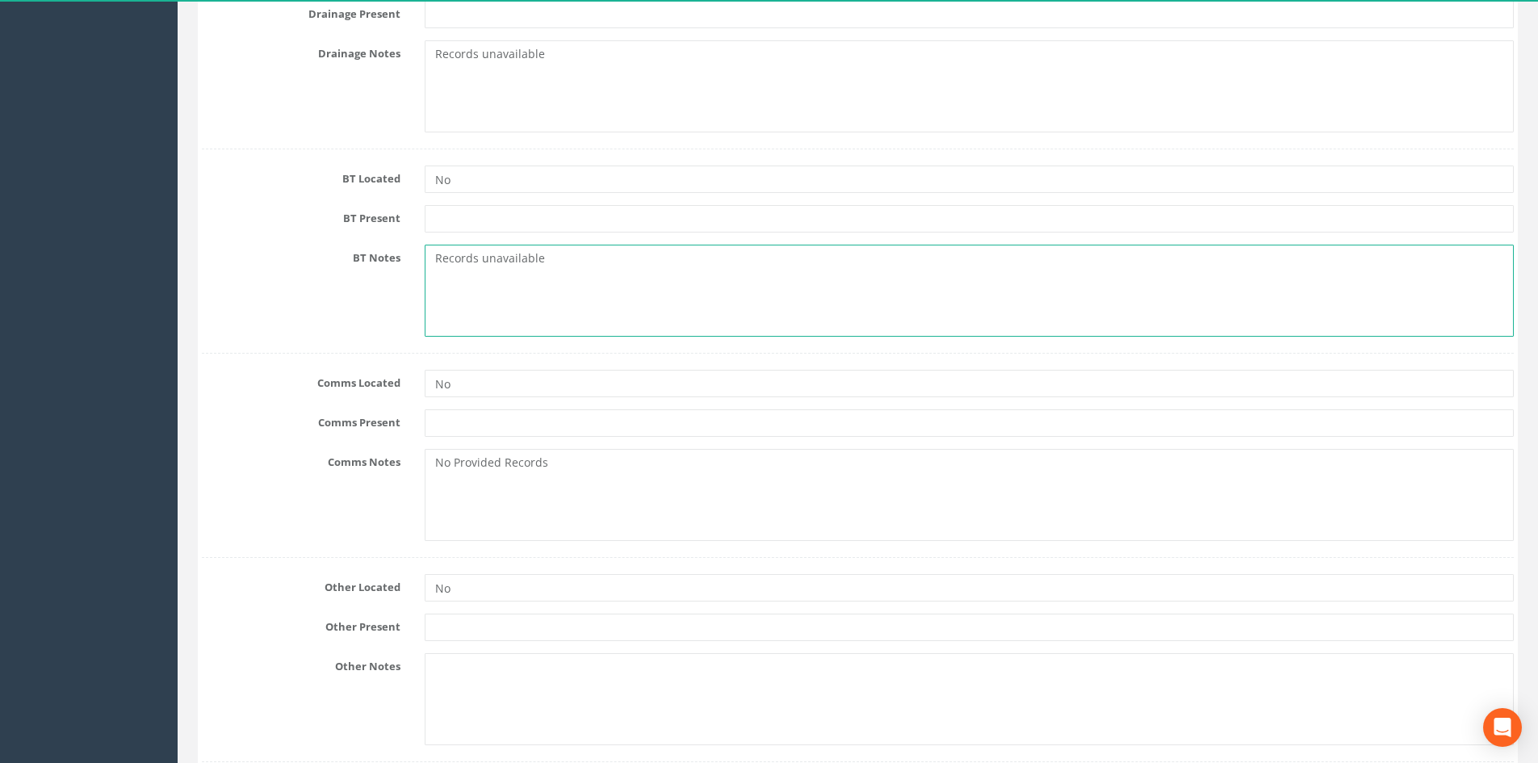
scroll to position [1373, 0]
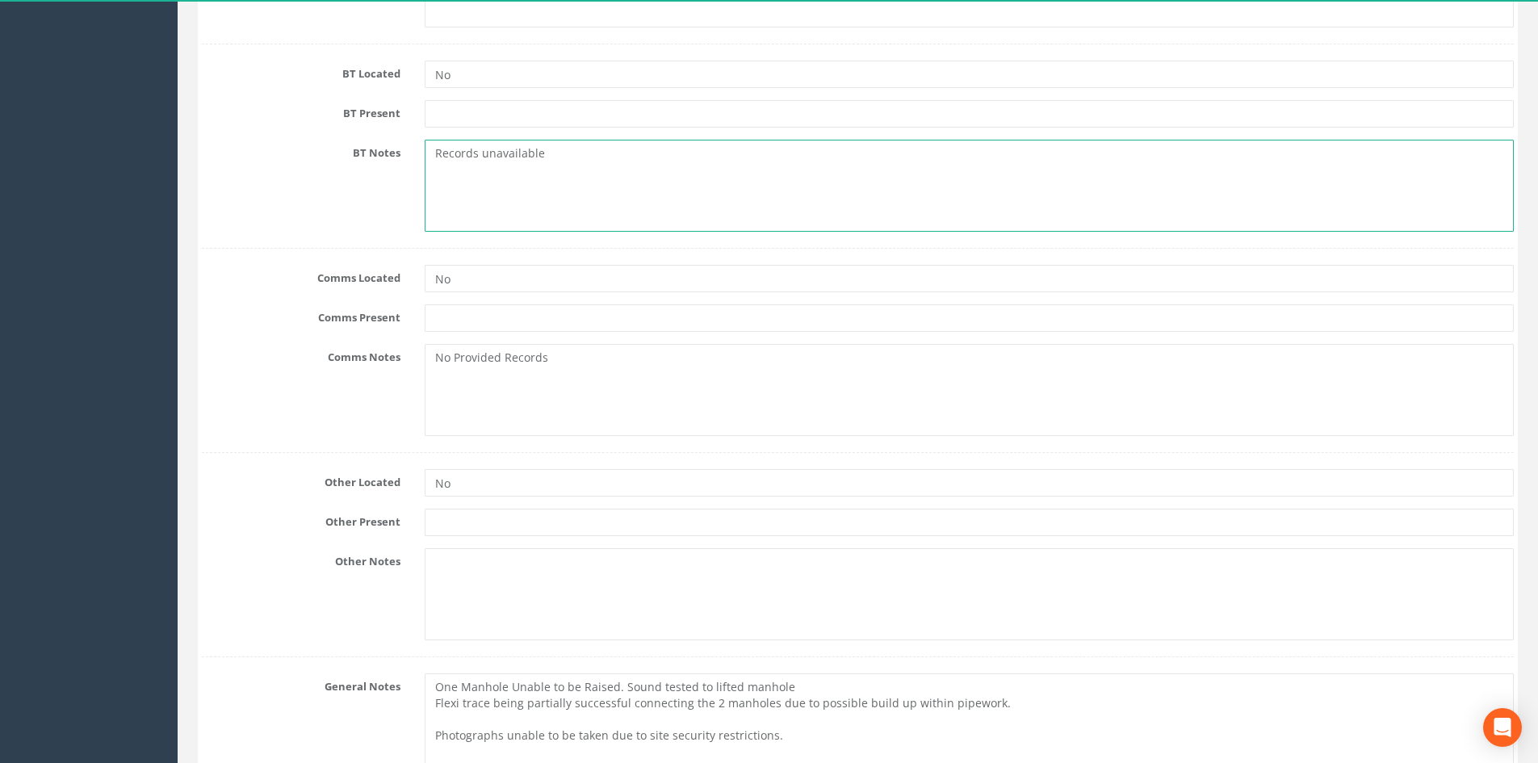
type textarea "Records unavailable"
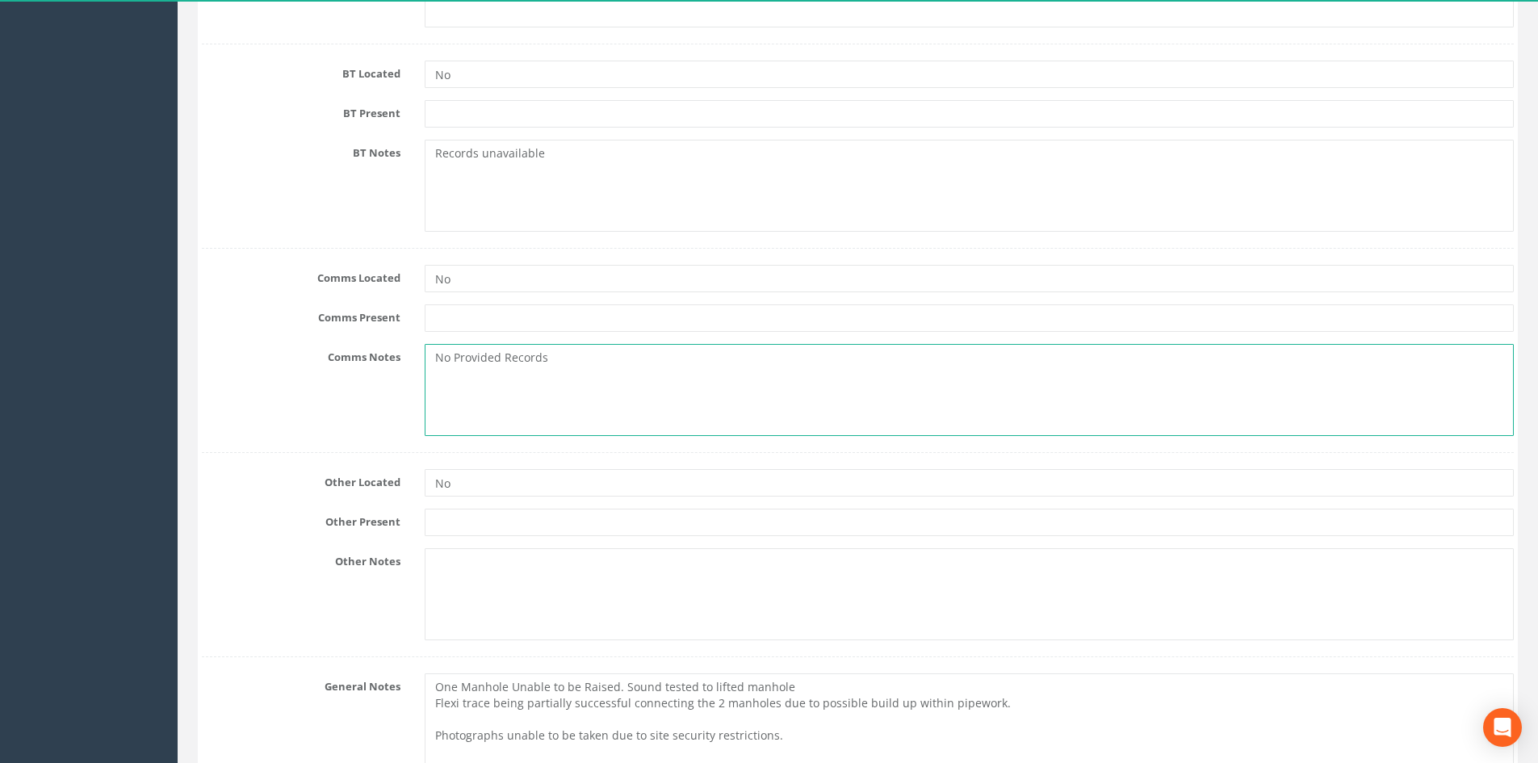
drag, startPoint x: 548, startPoint y: 367, endPoint x: 481, endPoint y: 368, distance: 67.0
click at [481, 368] on textarea "No Provided Records" at bounding box center [969, 390] width 1089 height 92
drag, startPoint x: 583, startPoint y: 379, endPoint x: 417, endPoint y: 362, distance: 166.5
click at [423, 361] on div "ded RecordsNo Provi" at bounding box center [969, 390] width 1113 height 92
paste textarea "Records unavailable"
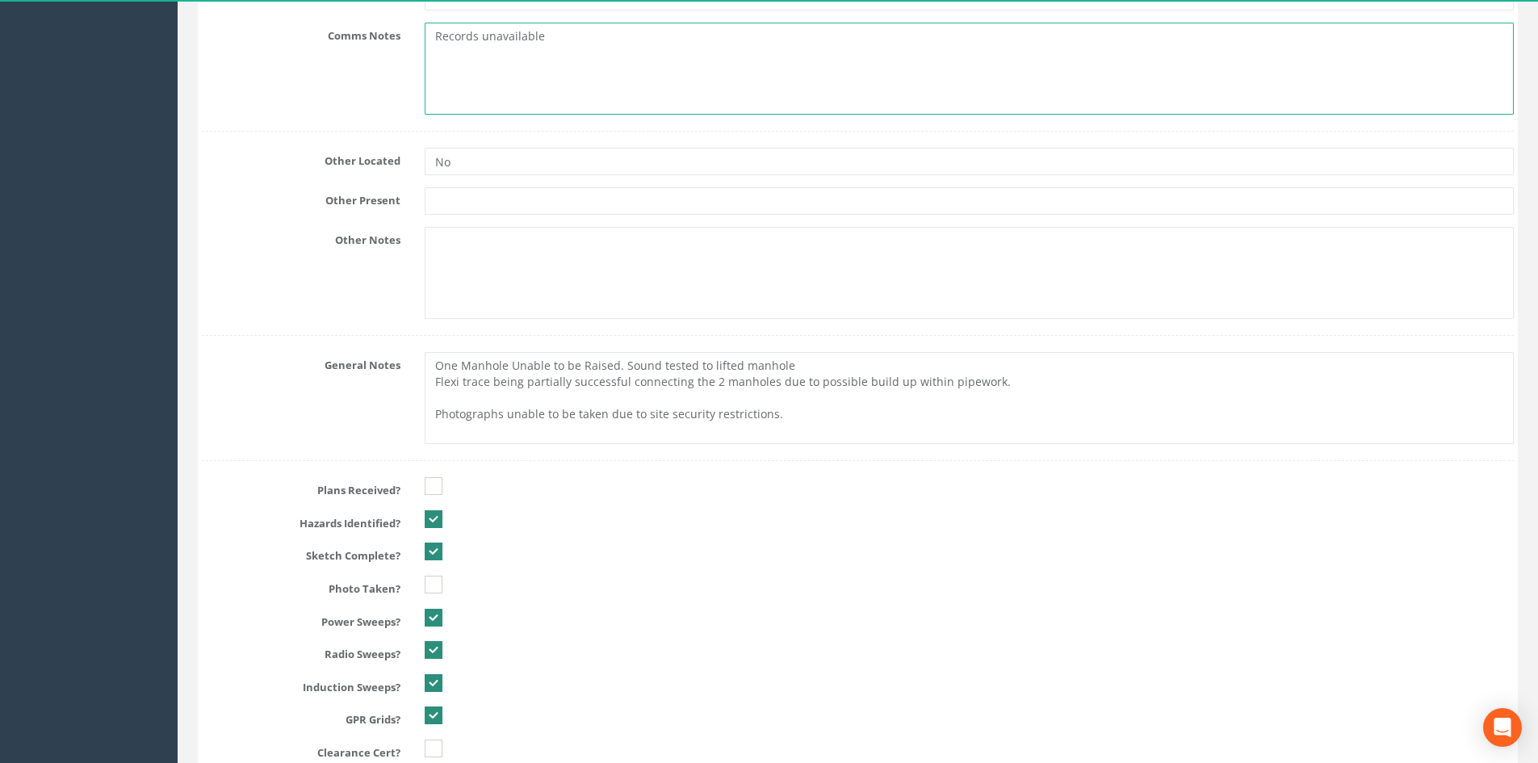
scroll to position [1695, 0]
type textarea "Records unavailable"
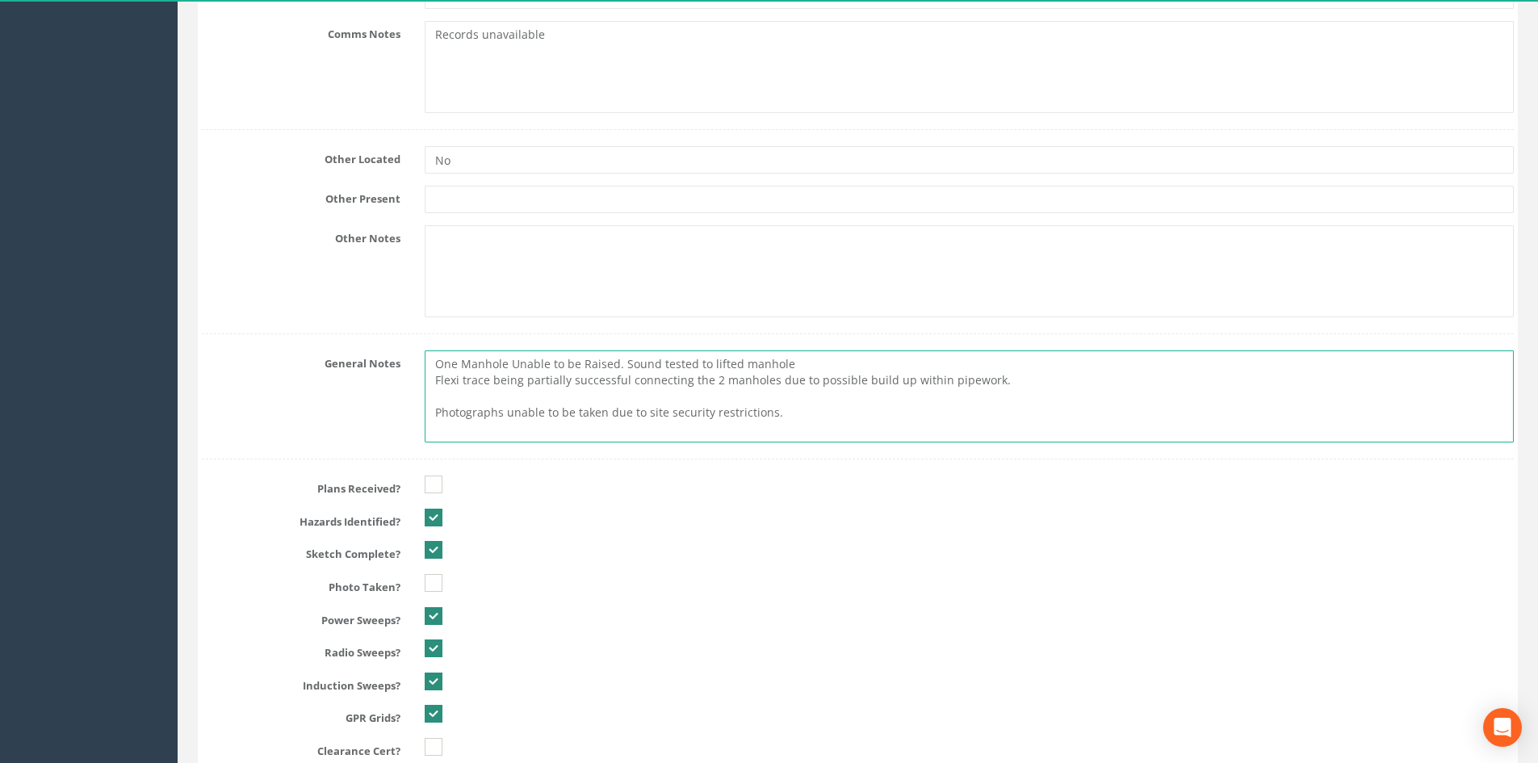
click at [773, 427] on textarea "One Manhole Unable to be Raised. Sound tested to lifted manhole Flexi trace bei…" at bounding box center [969, 396] width 1089 height 92
click at [546, 431] on textarea "One Manhole Unable to be Raised. Sound tested to lifted manhole Flexi trace bei…" at bounding box center [969, 396] width 1089 height 92
click at [541, 434] on textarea "One Manhole Unable to be Raised. Sound tested to lifted manhole Flexi trace bei…" at bounding box center [969, 396] width 1089 height 92
type textarea "One Manhole Unable to be Raised. Sound tested to lifted manhole Flexi trace bei…"
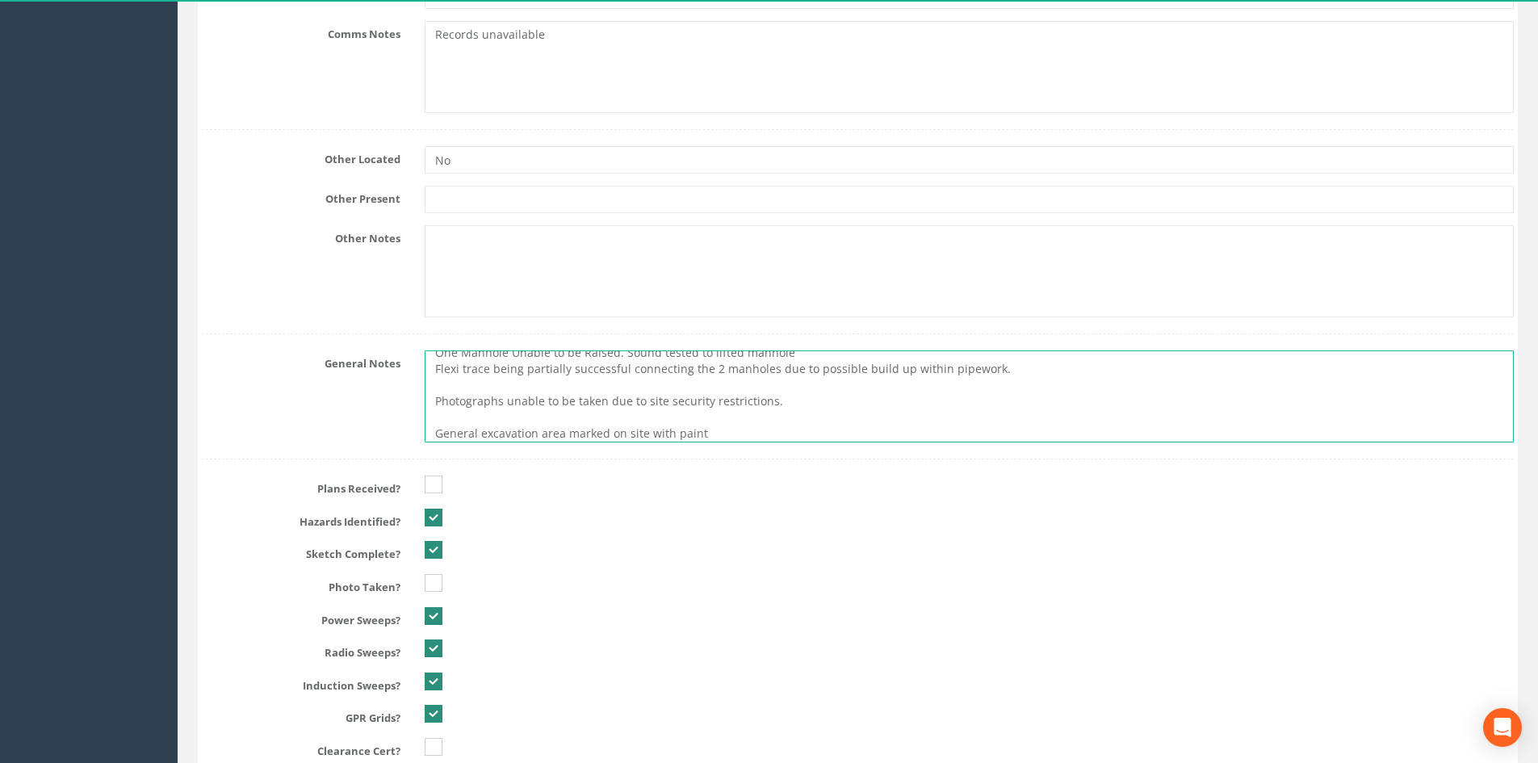
click at [719, 428] on textarea "One Manhole Unable to be Raised. Sound tested to lifted manhole Flexi trace bei…" at bounding box center [969, 396] width 1089 height 92
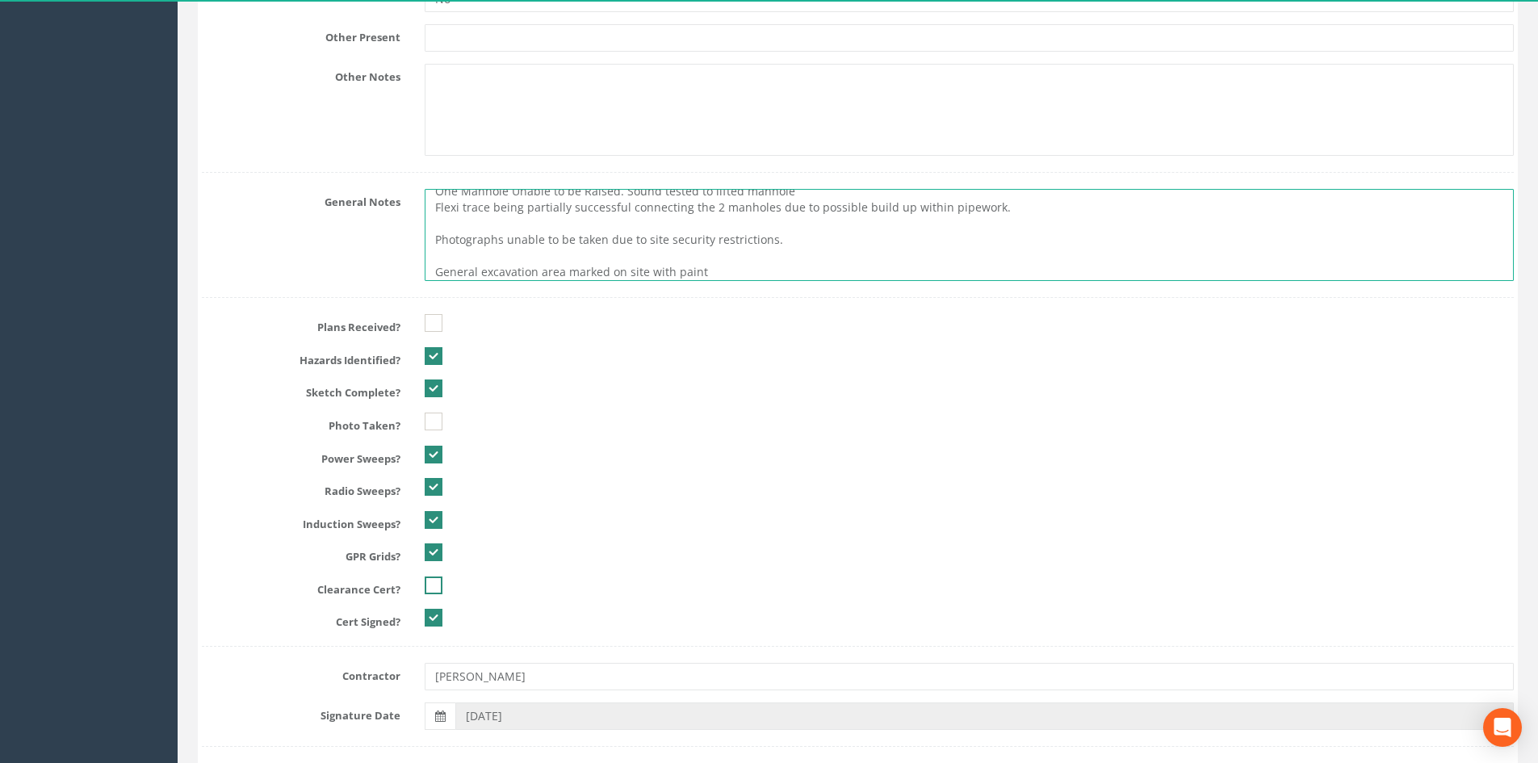
scroll to position [1938, 0]
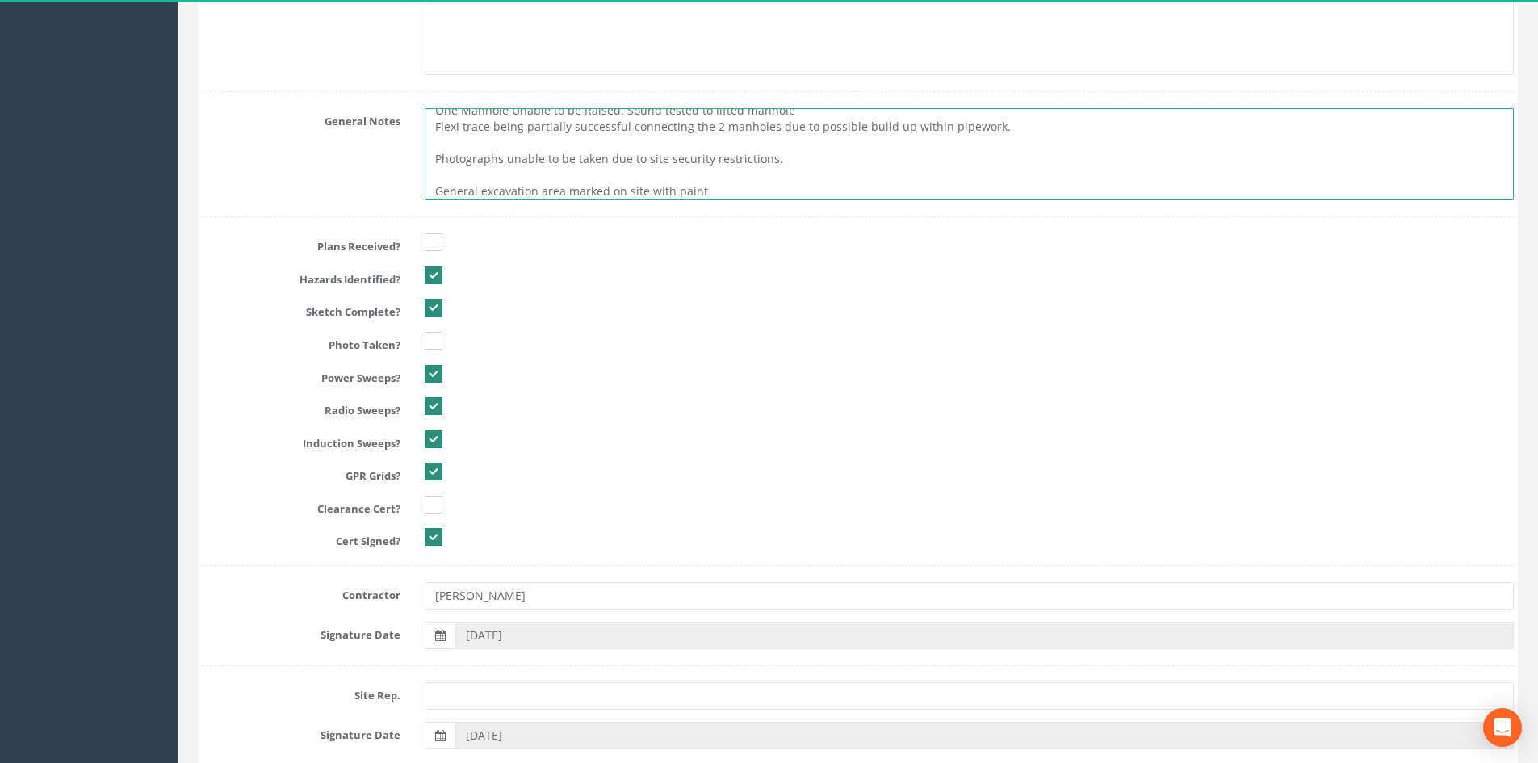
click at [435, 543] on ins at bounding box center [434, 537] width 18 height 18
checkbox input "false"
type textarea "One Manhole Unable to be Raised. Sound tested to lifted manhole Flexi trace bei…"
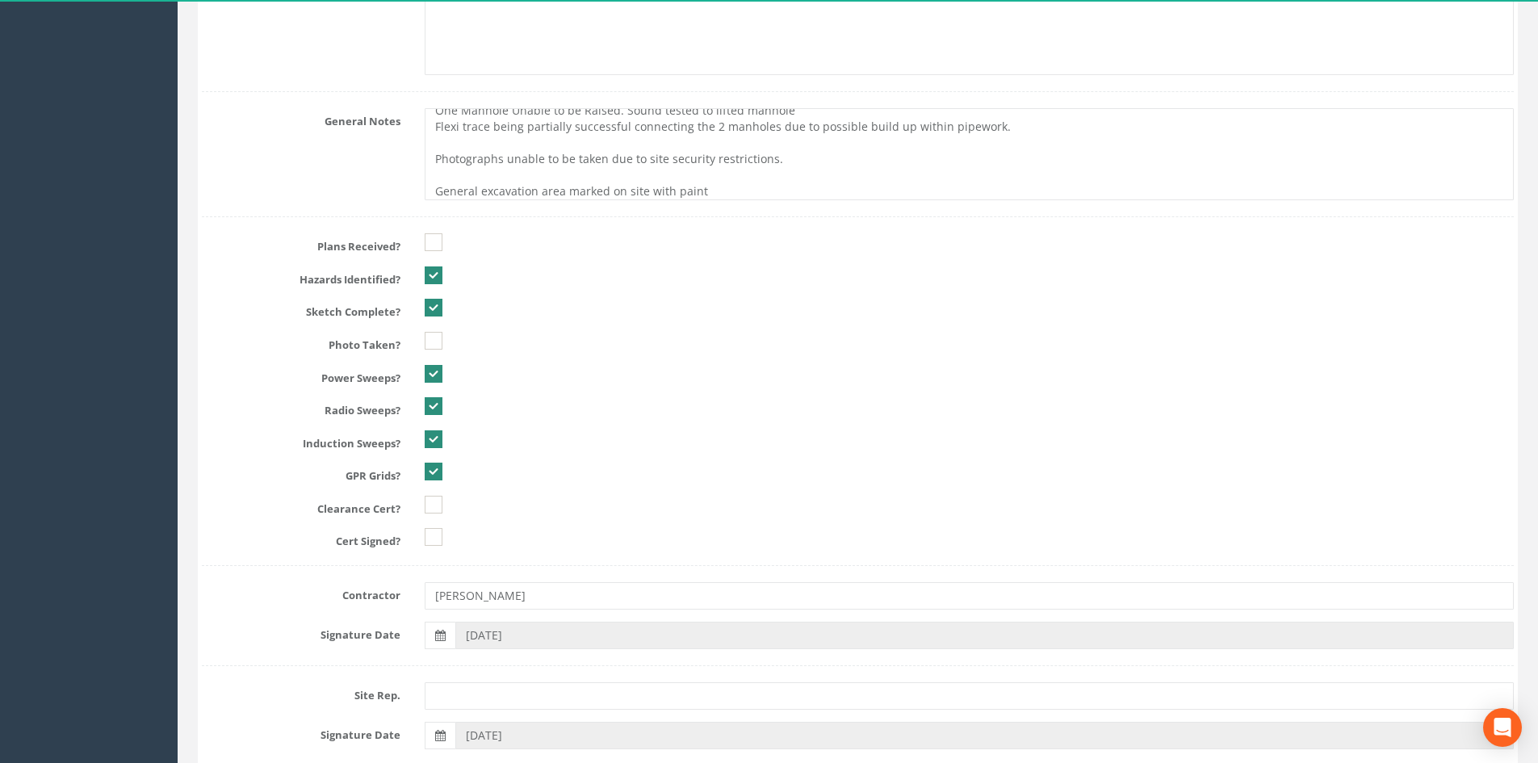
click at [434, 516] on input "checkbox" at bounding box center [434, 512] width 18 height 27
click at [434, 512] on ins at bounding box center [434, 505] width 18 height 18
checkbox input "true"
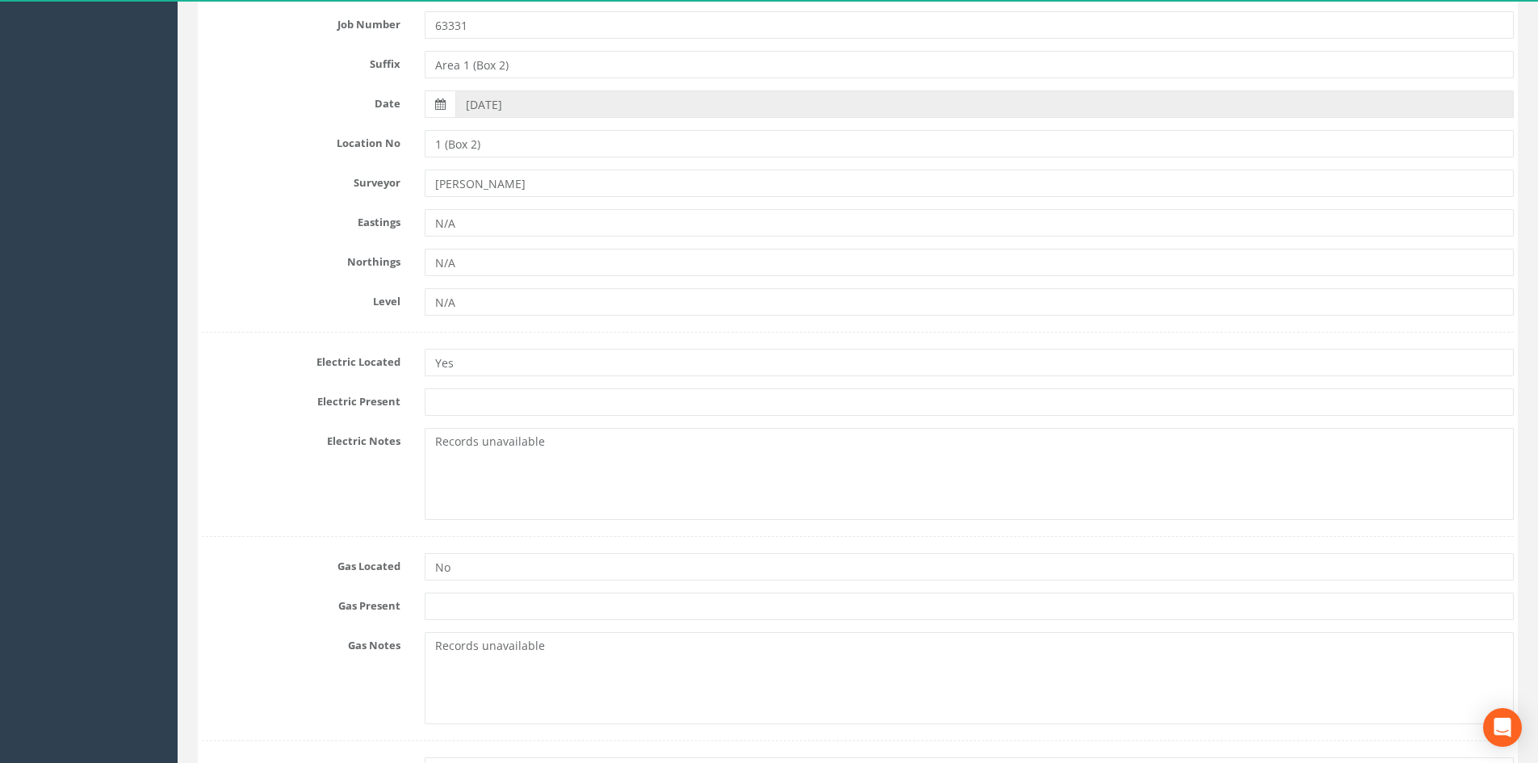
scroll to position [0, 0]
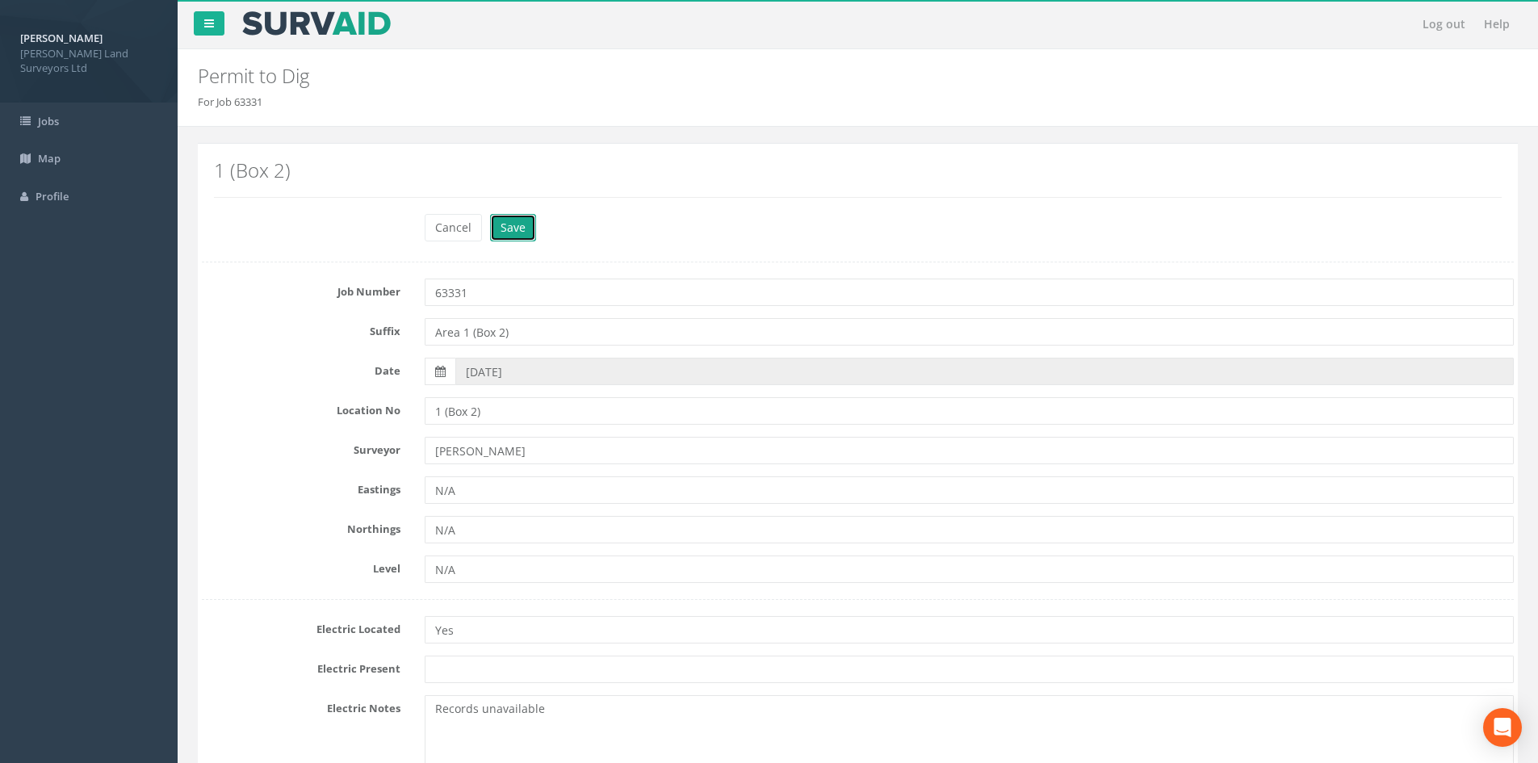
click at [509, 229] on button "Save" at bounding box center [513, 227] width 46 height 27
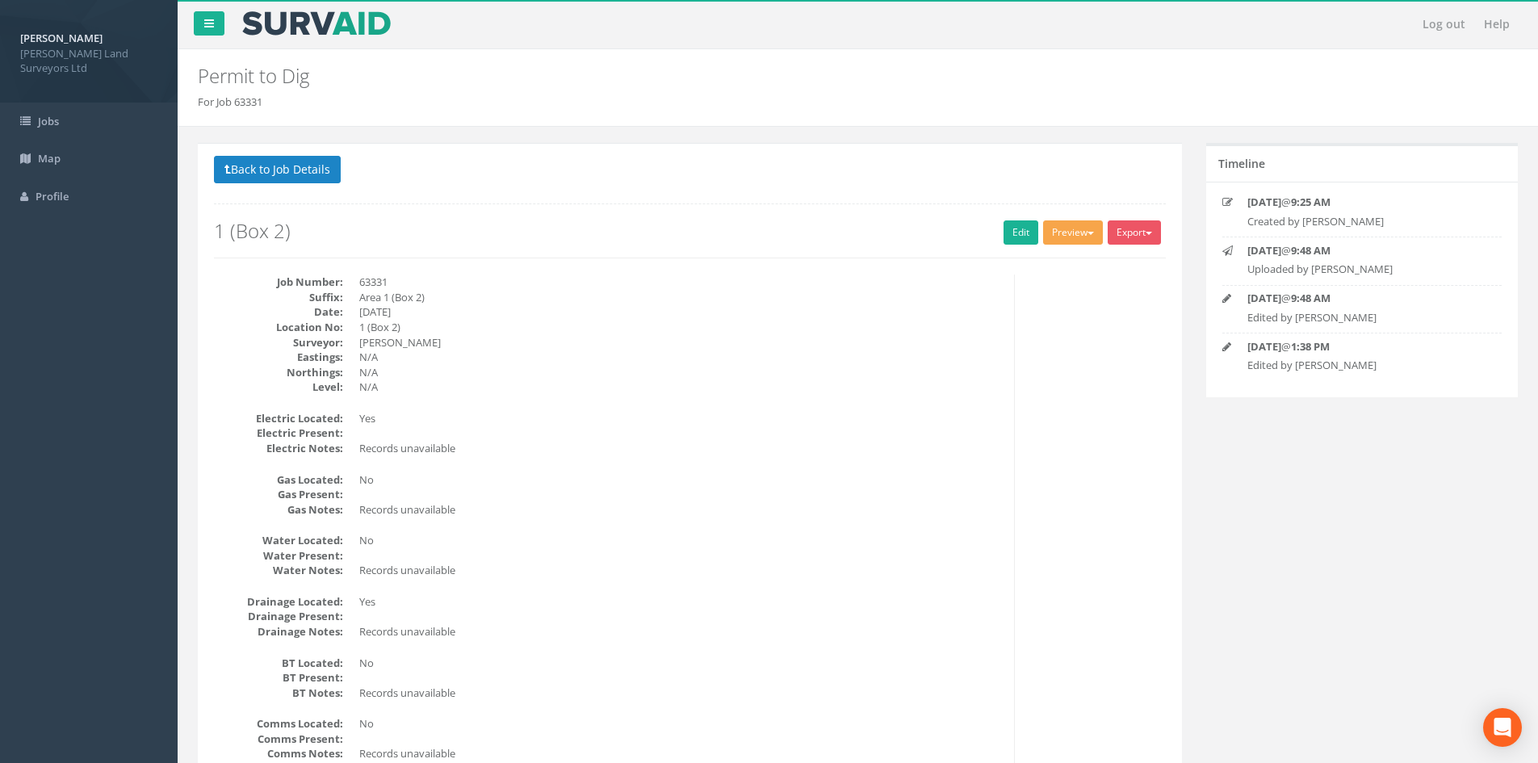
click at [779, 237] on button "Preview" at bounding box center [1073, 232] width 60 height 24
click at [779, 267] on link "MHLS Permit to Dig" at bounding box center [1043, 266] width 123 height 25
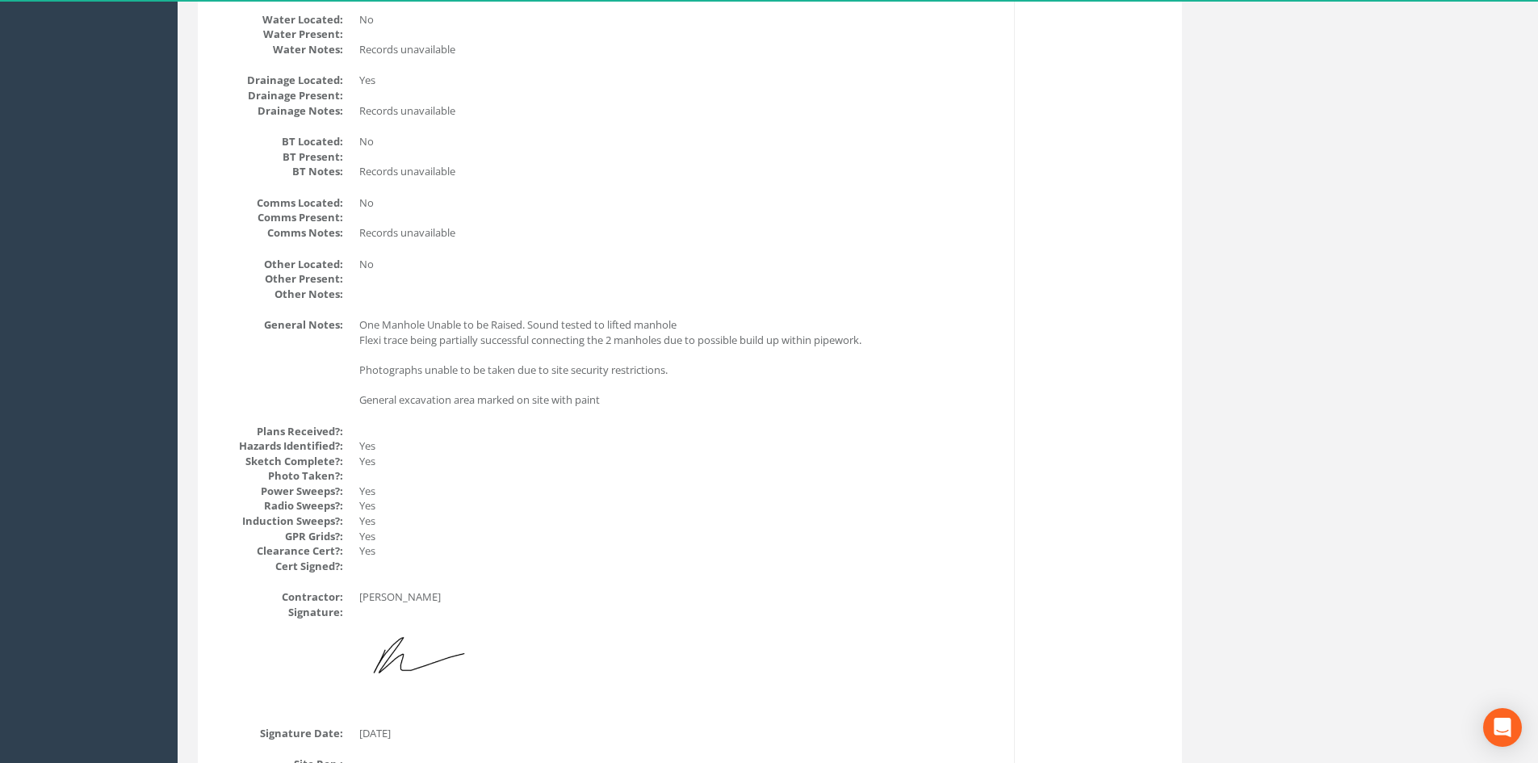
scroll to position [565, 0]
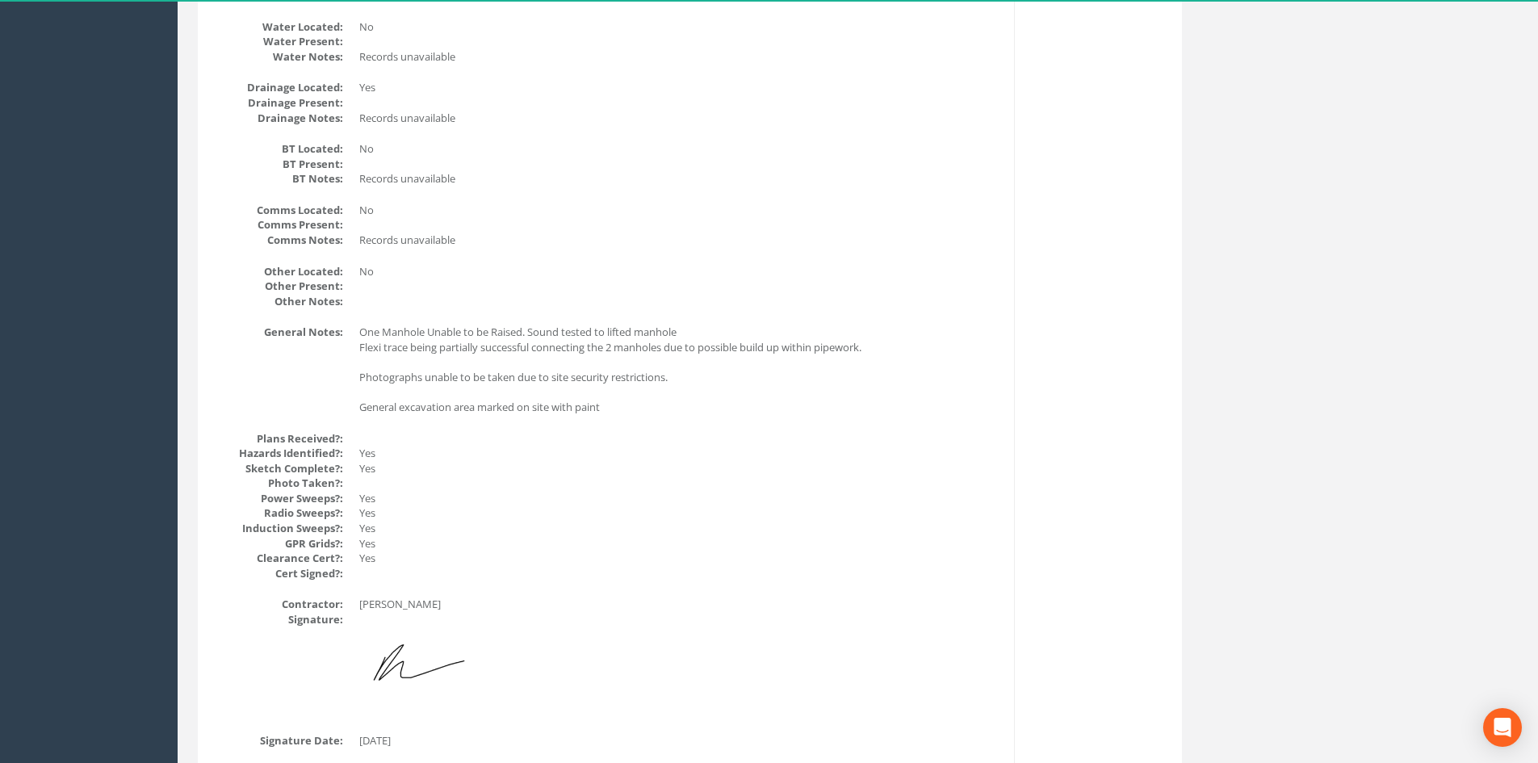
click at [396, 407] on dd "One Manhole Unable to be Raised. Sound tested to lifted manhole Flexi trace bei…" at bounding box center [680, 370] width 643 height 90
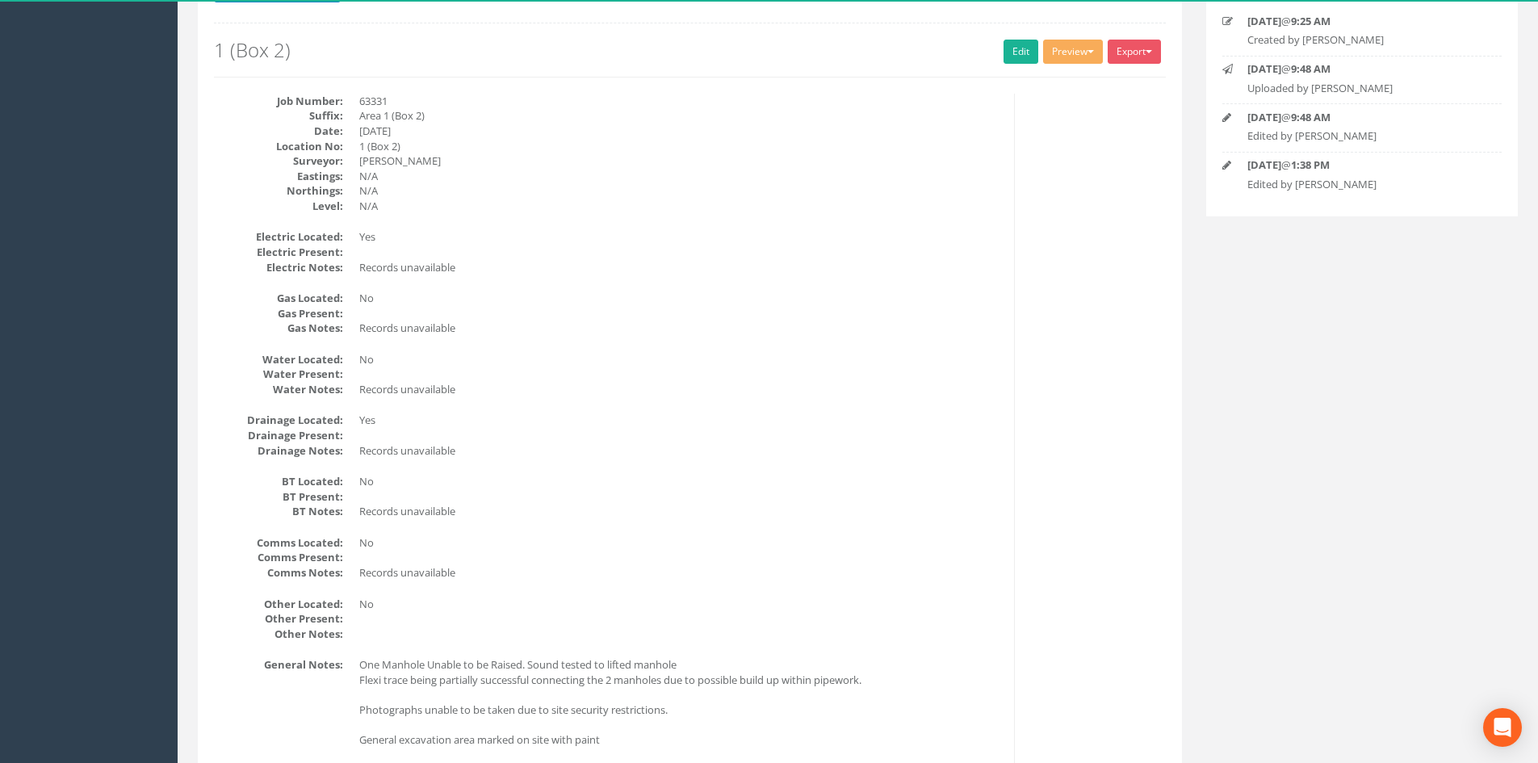
scroll to position [0, 0]
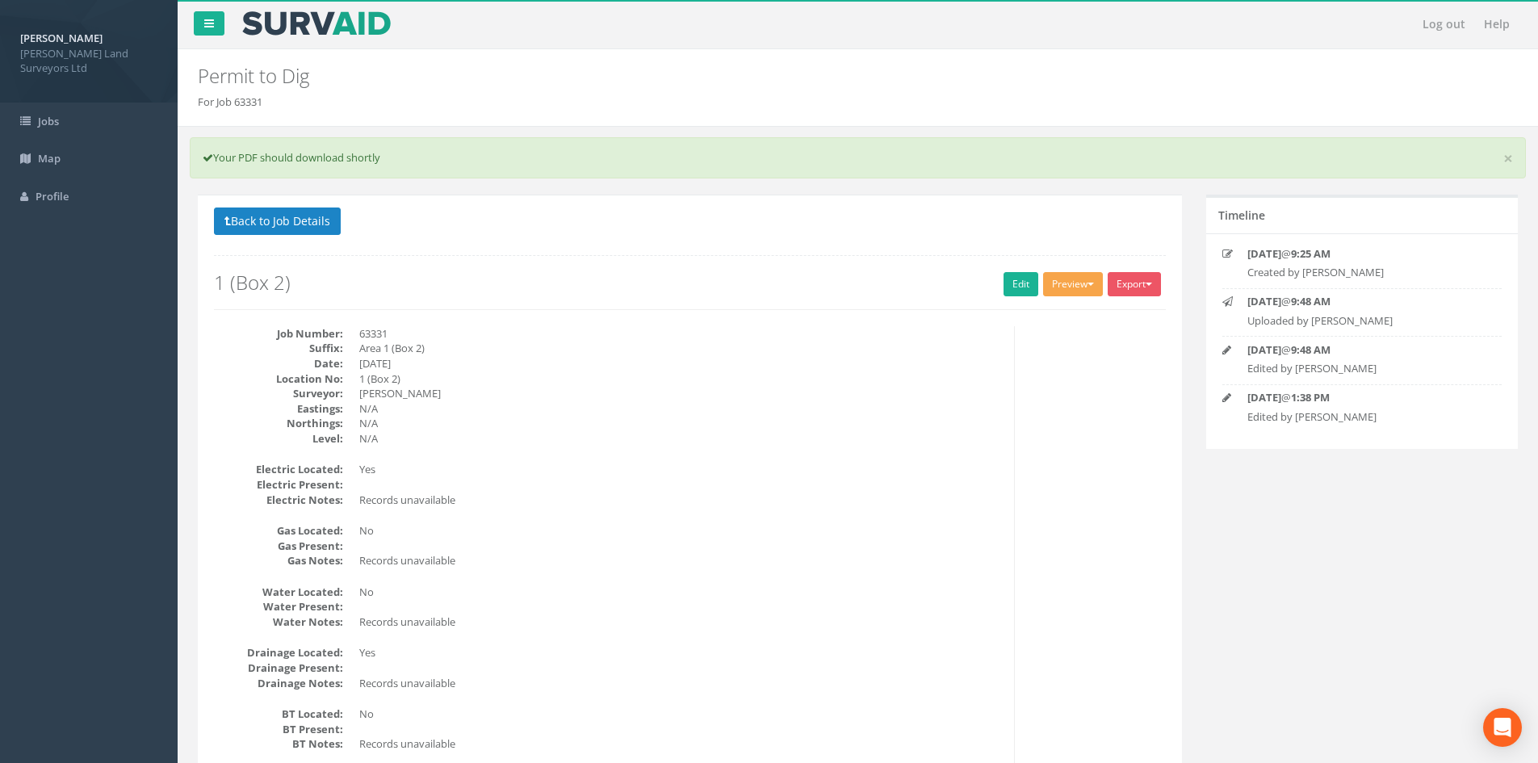
click at [779, 286] on button "Preview" at bounding box center [1073, 284] width 60 height 24
click at [779, 235] on p "Back to Job Details" at bounding box center [690, 222] width 952 height 31
click at [779, 278] on link "Edit" at bounding box center [1021, 284] width 35 height 24
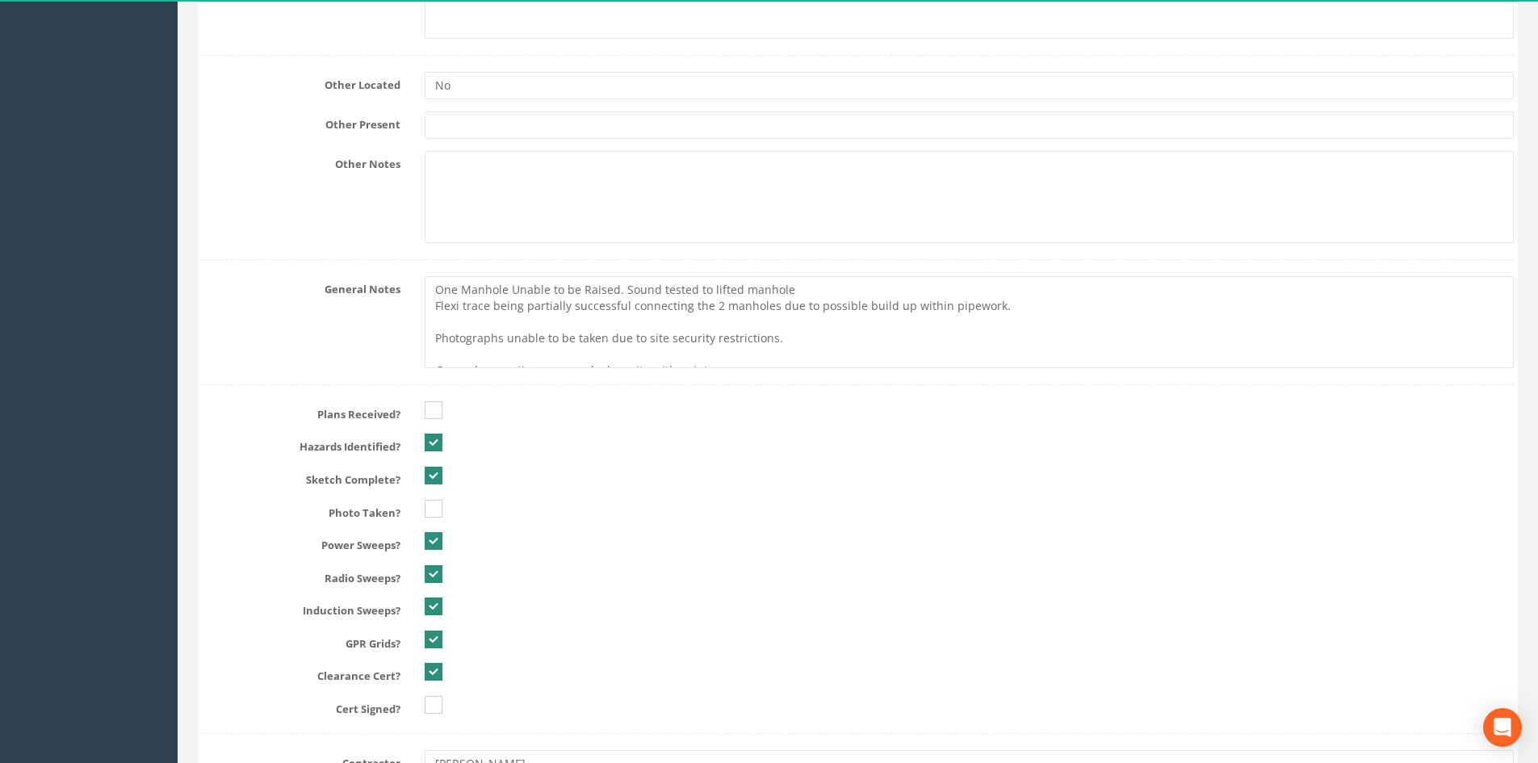
scroll to position [1938, 0]
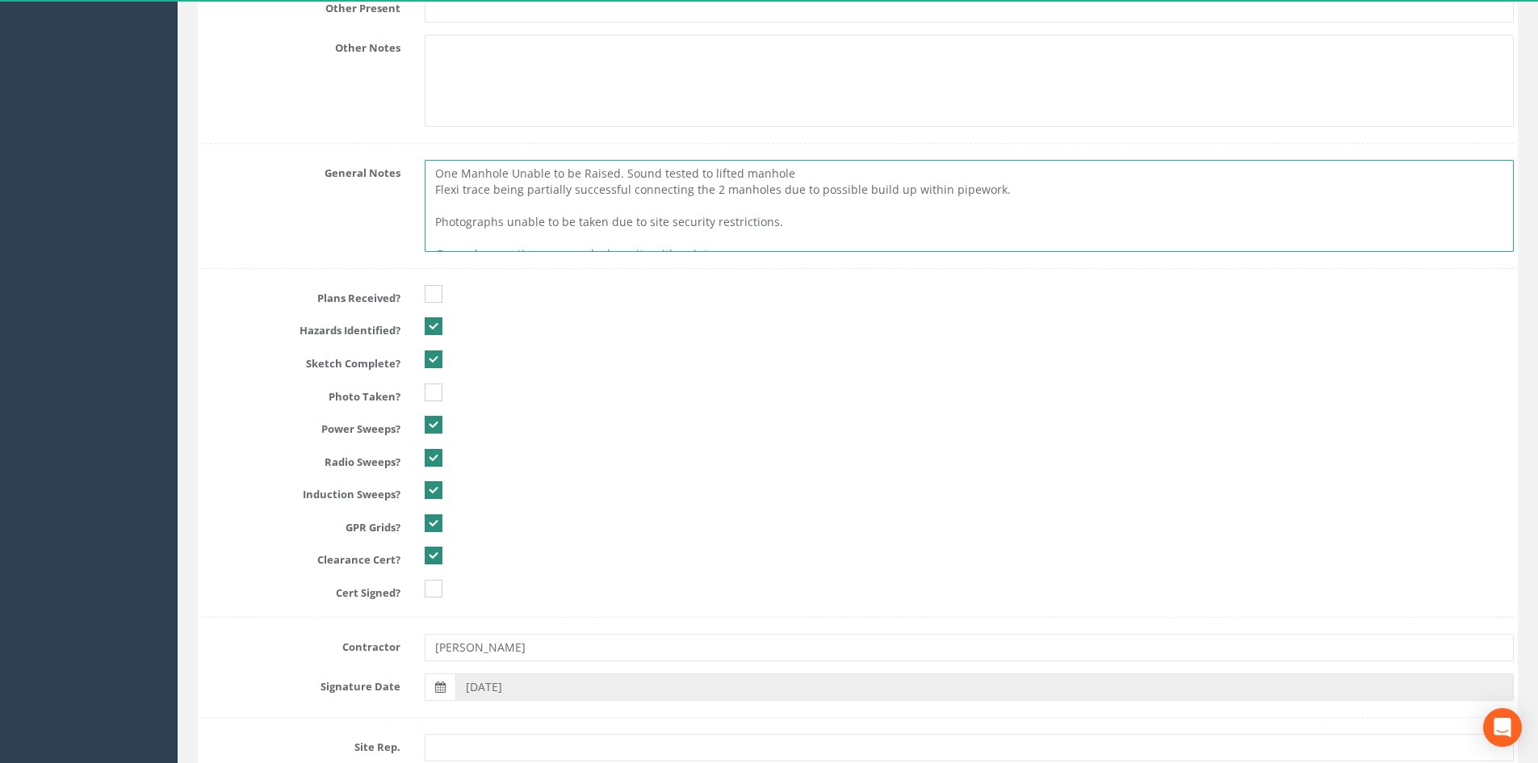
click at [469, 204] on textarea "One Manhole Unable to be Raised. Sound tested to lifted manhole Flexi trace bei…" at bounding box center [969, 206] width 1089 height 92
click at [469, 224] on textarea "One Manhole Unable to be Raised. Sound tested to lifted manhole Flexi trace bei…" at bounding box center [969, 206] width 1089 height 92
click at [712, 223] on textarea "One Manhole Unable to be Raised. Sound tested to lifted manhole Flexi trace bei…" at bounding box center [969, 206] width 1089 height 92
click at [427, 218] on textarea "One Manhole Unable to be Raised. Sound tested to lifted manhole Flexi trace bei…" at bounding box center [969, 206] width 1089 height 92
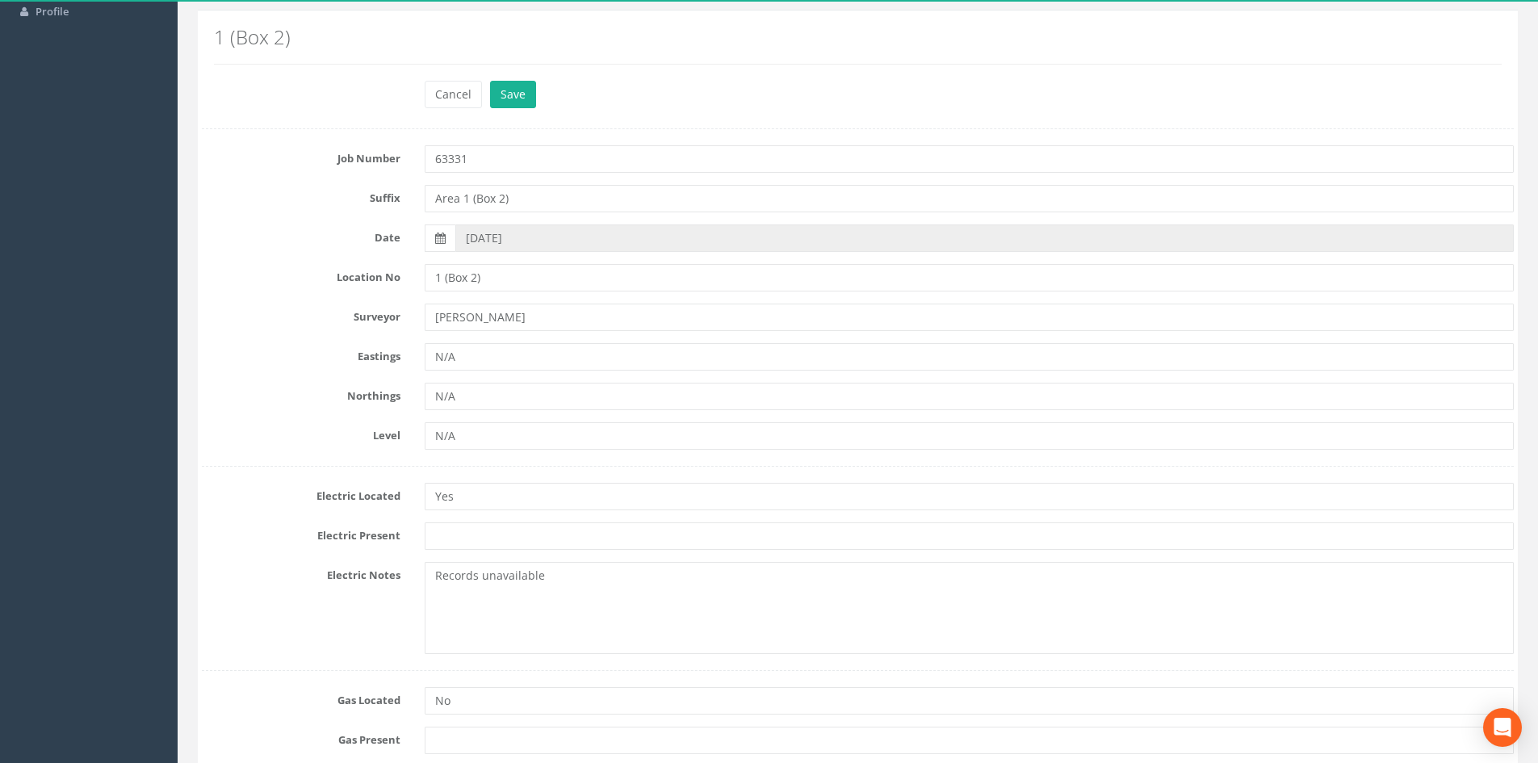
scroll to position [0, 0]
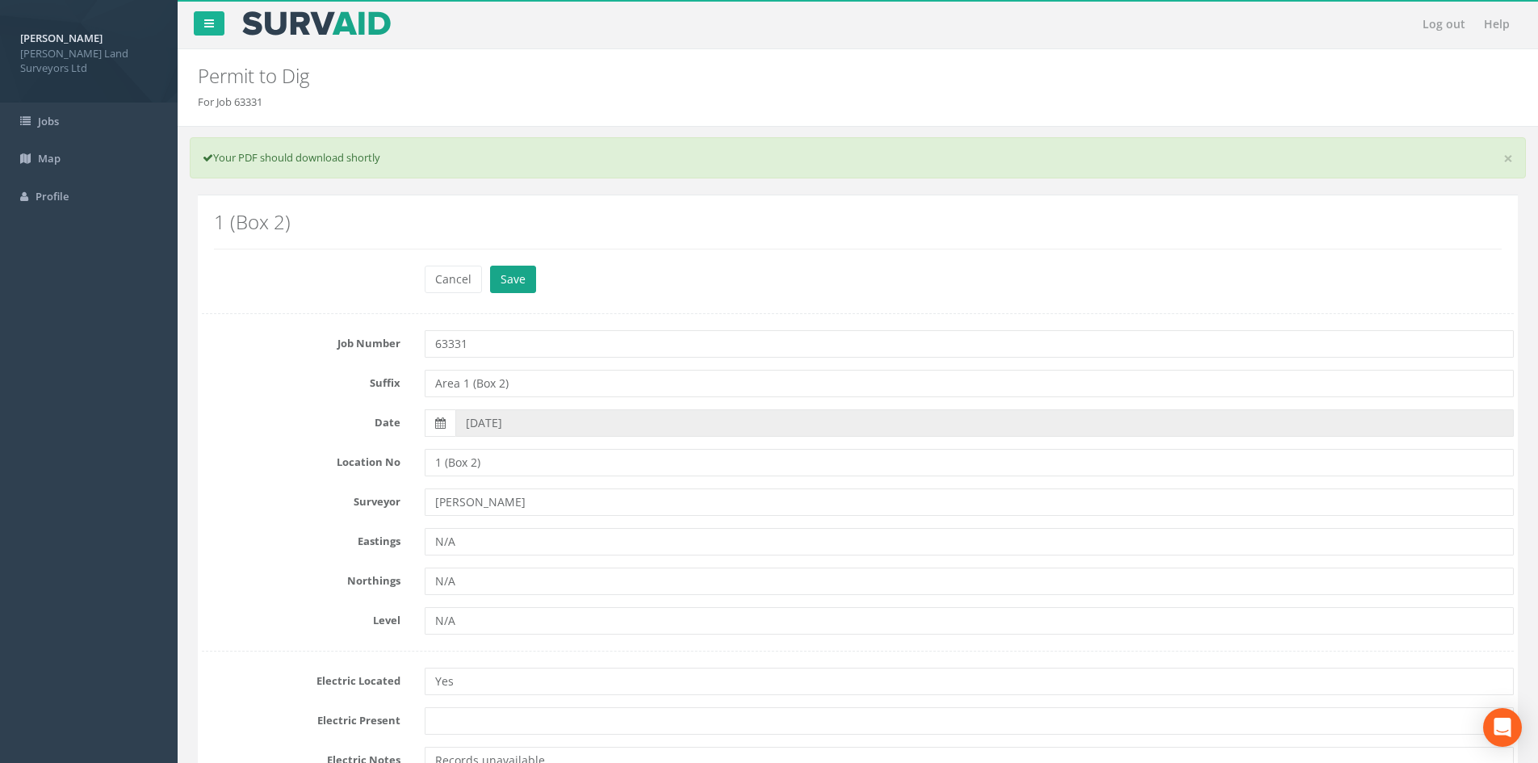
type textarea "One Manhole Unable to be Raised. Sound tested to lifted manhole Flexi trace bei…"
click at [513, 270] on button "Save" at bounding box center [513, 279] width 46 height 27
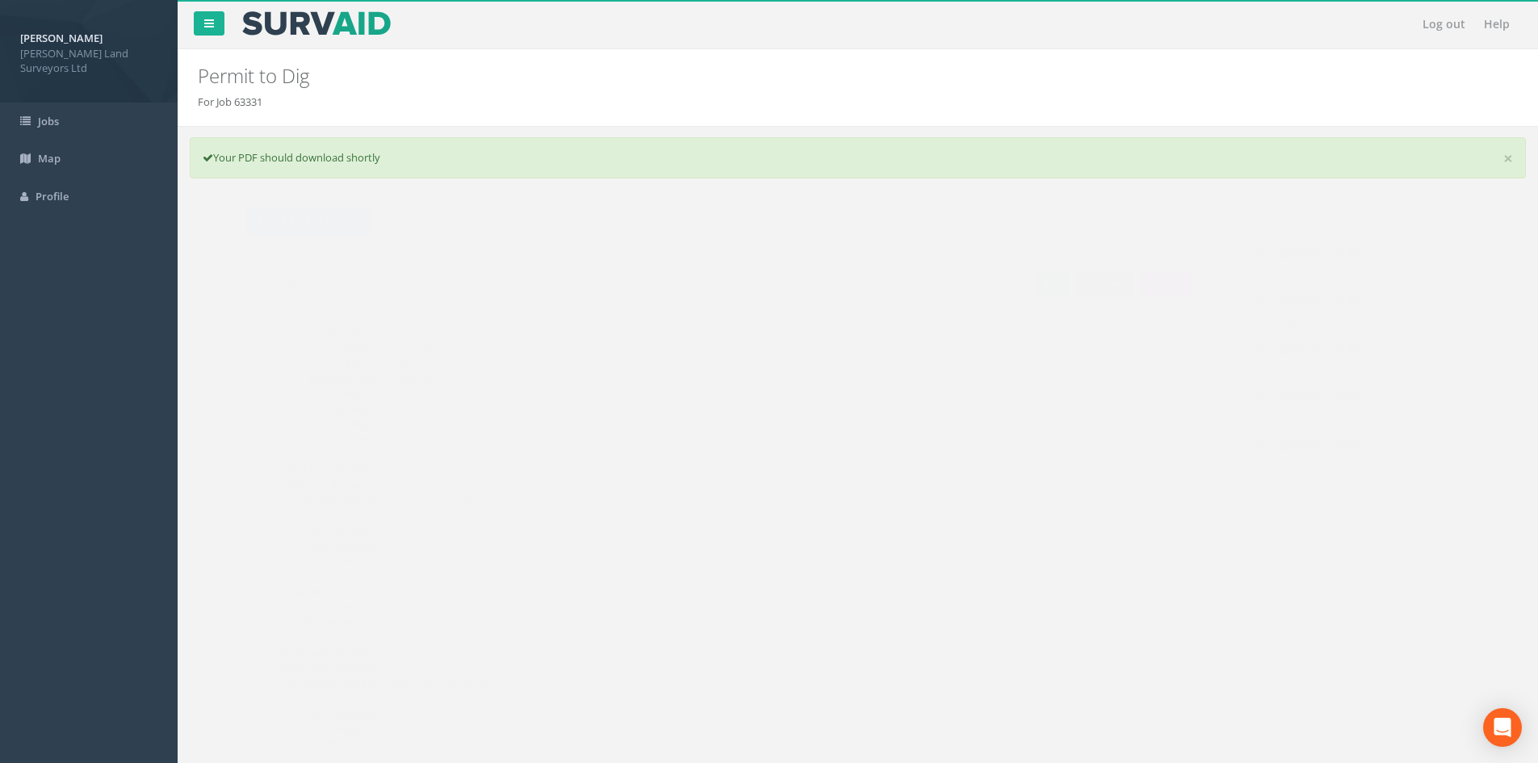
click at [779, 281] on button "Preview" at bounding box center [1073, 284] width 60 height 24
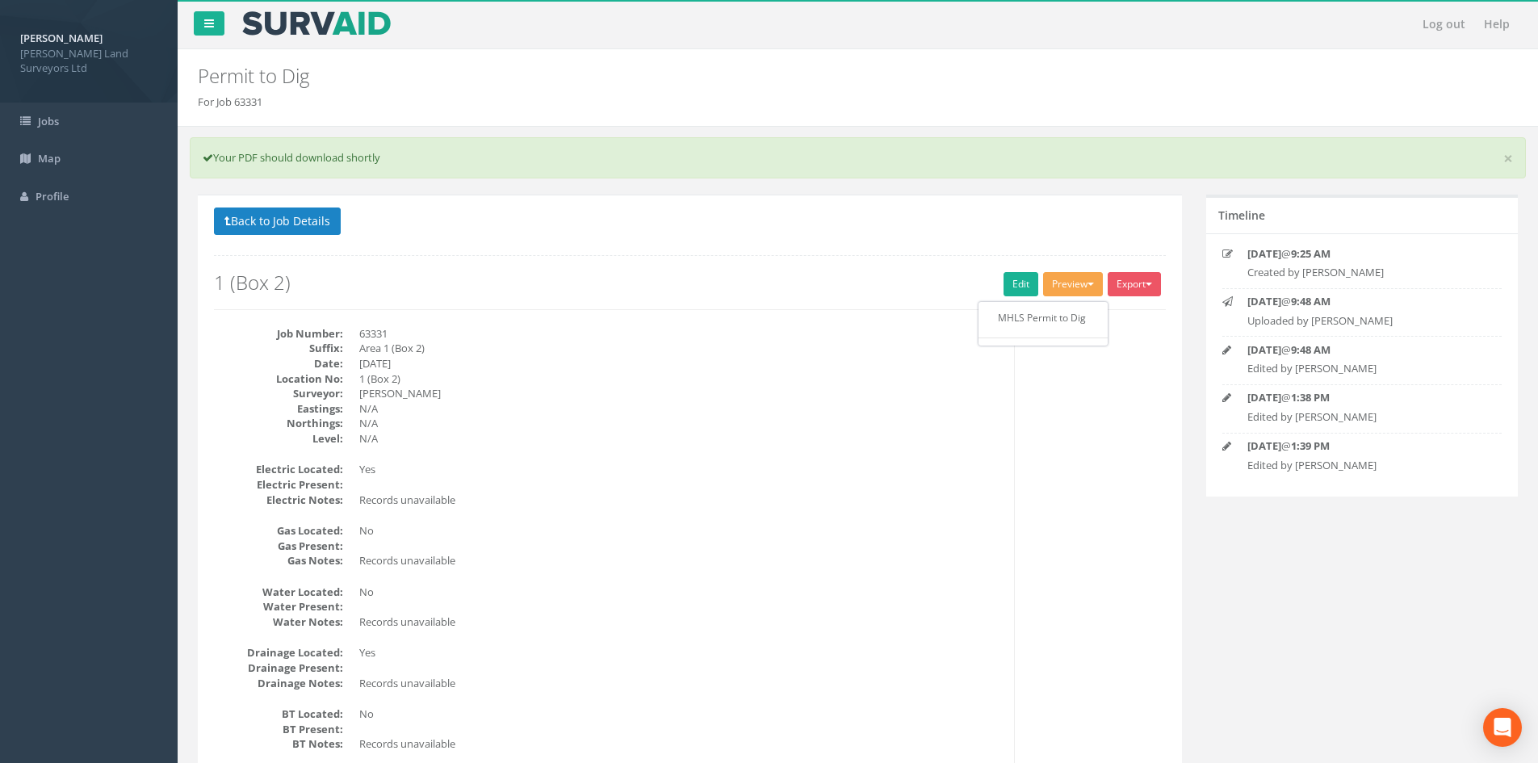
click at [779, 331] on ul "MHLS Permit to Dig" at bounding box center [1043, 324] width 129 height 44
click at [779, 290] on button "Preview" at bounding box center [1073, 284] width 60 height 24
click at [779, 312] on link "MHLS Permit to Dig" at bounding box center [1043, 317] width 123 height 25
click at [779, 279] on link "Edit" at bounding box center [1021, 284] width 35 height 24
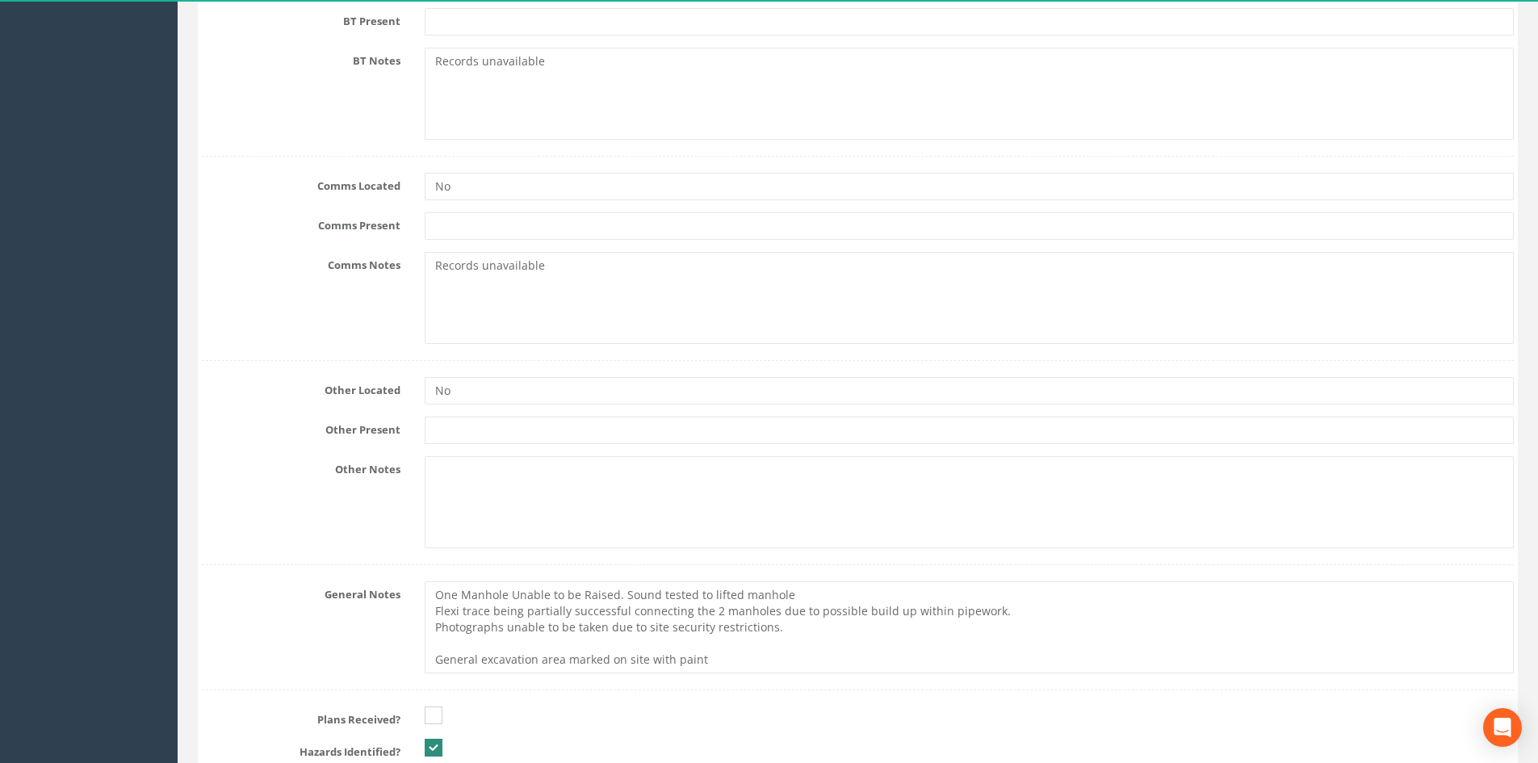
scroll to position [1695, 0]
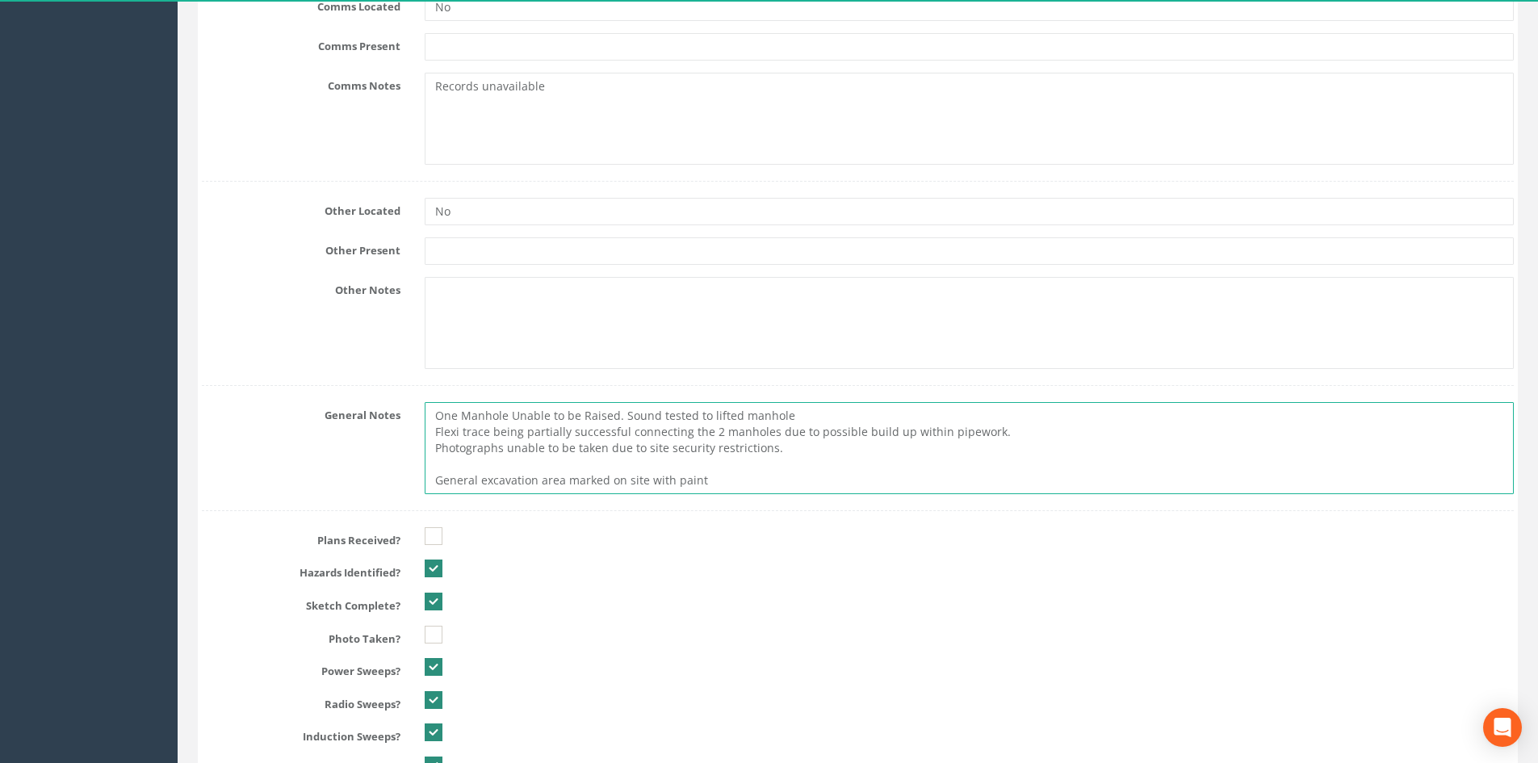
click at [438, 434] on textarea "One Manhole Unable to be Raised. Sound tested to lifted manhole Flexi trace bei…" at bounding box center [969, 448] width 1089 height 92
click at [440, 455] on textarea "One Manhole Unable to be Raised. Sound tested to lifted manhole Flexi trace bei…" at bounding box center [969, 448] width 1089 height 92
click at [443, 459] on textarea "One Manhole Unable to be Raised. Sound tested to lifted manhole Flexi trace bei…" at bounding box center [969, 448] width 1089 height 92
click at [779, 413] on textarea "One Manhole Unable to be Raised. Sound tested to lifted manhole Flexi trace bei…" at bounding box center [969, 448] width 1089 height 92
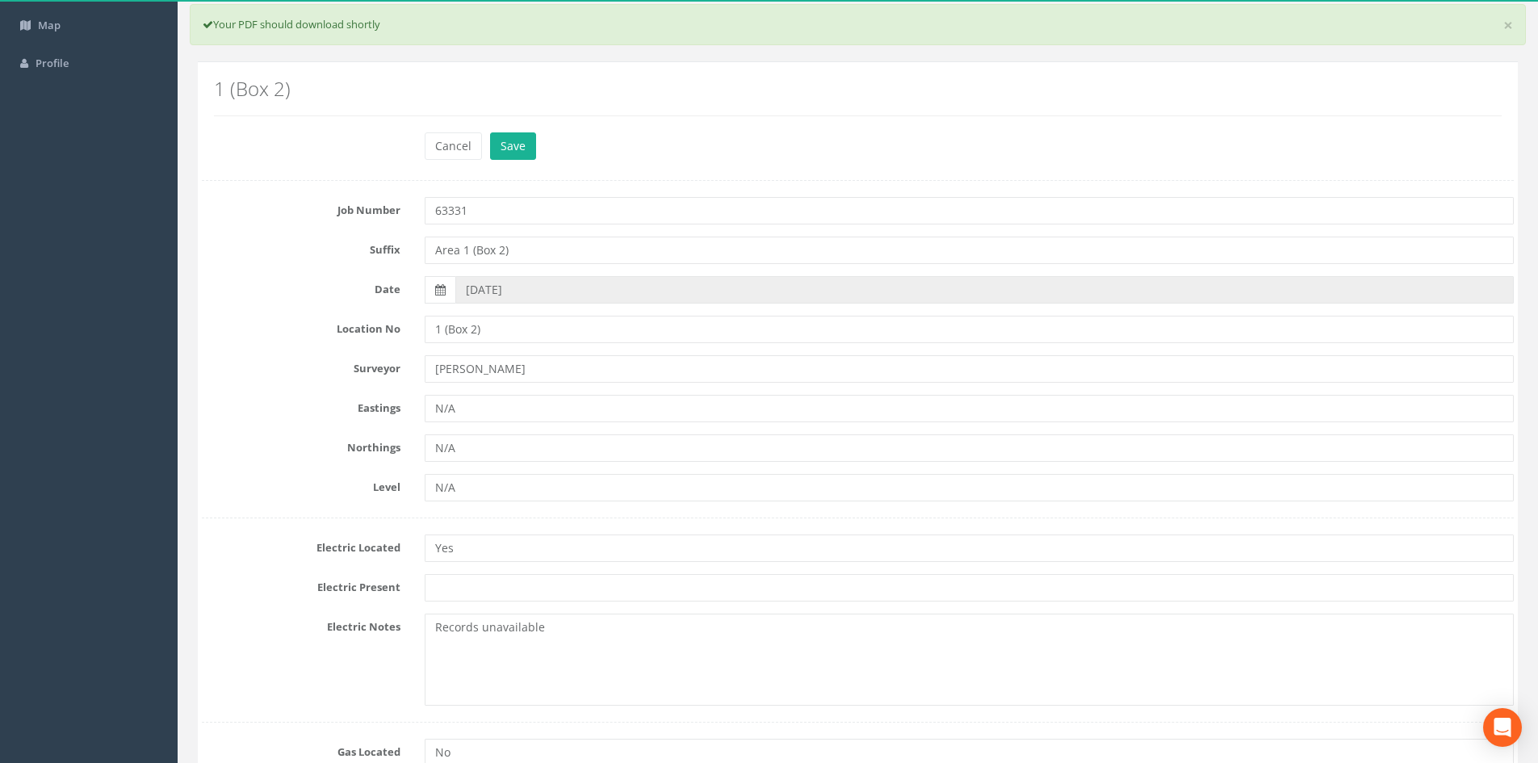
scroll to position [0, 0]
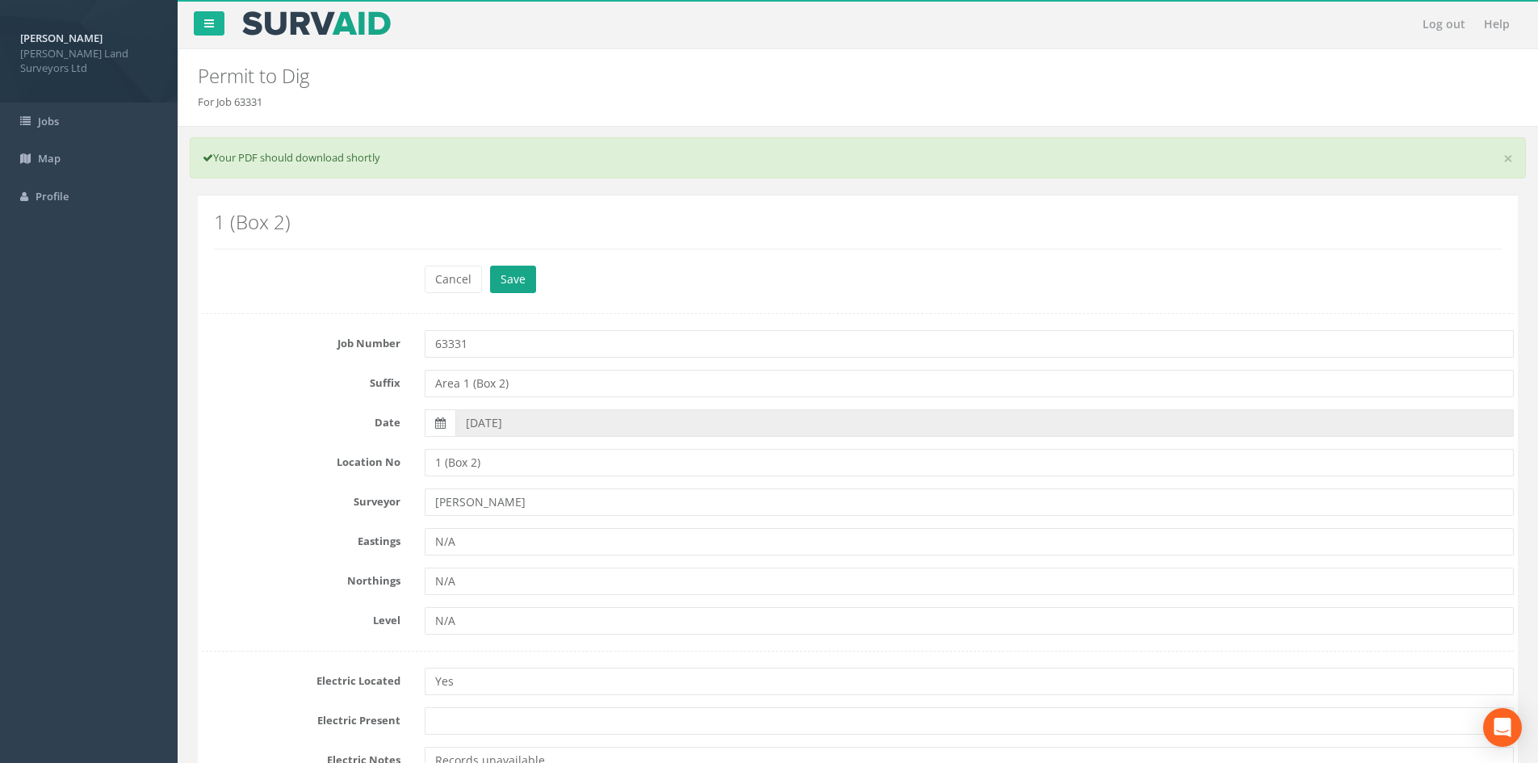
type textarea "One Manhole Unable to be Raised. Sound tested to lifted manhole Flexi trace bei…"
click at [519, 276] on button "Save" at bounding box center [513, 279] width 46 height 27
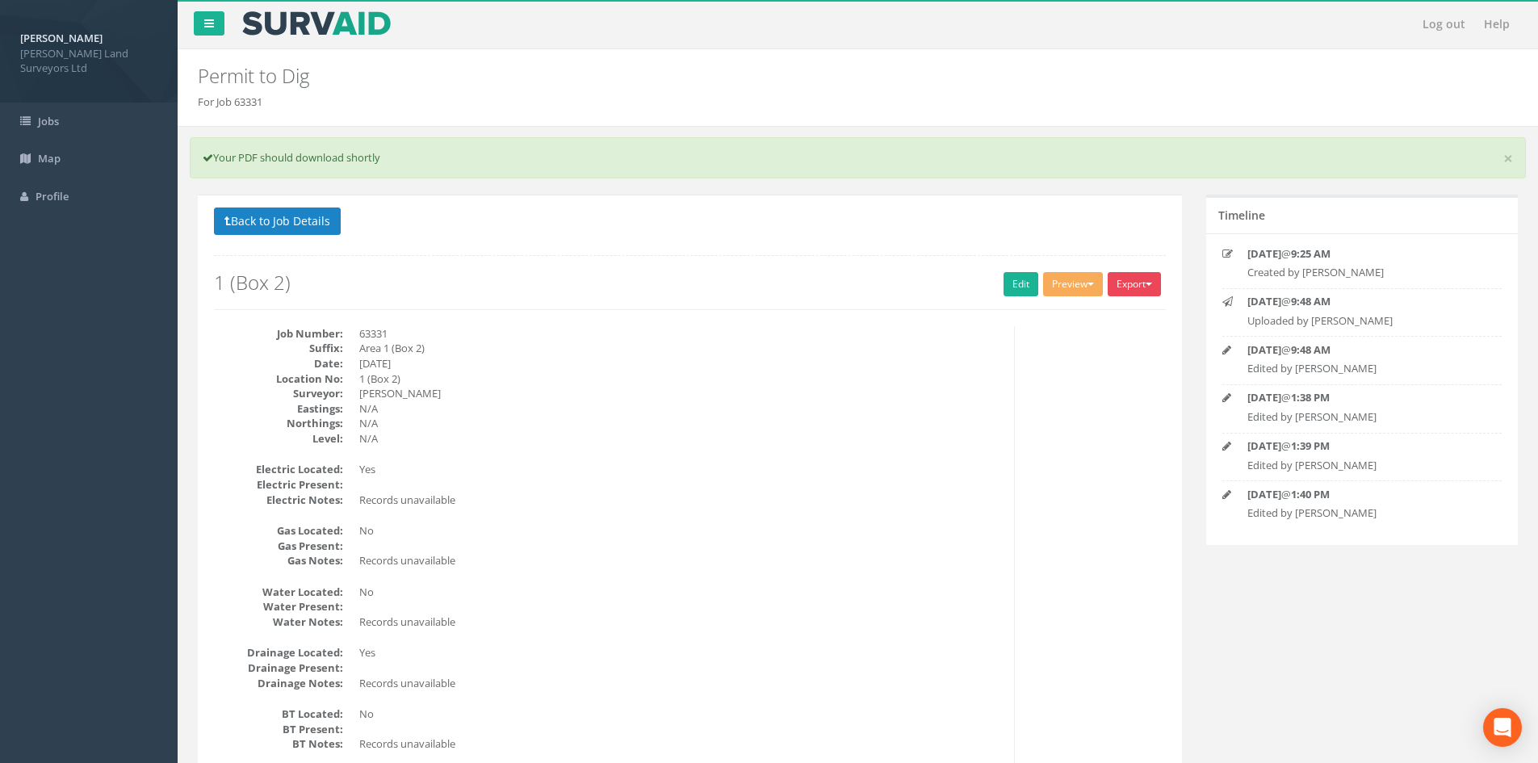
click at [779, 286] on button "Export" at bounding box center [1134, 284] width 53 height 24
click at [779, 317] on link "MHLS Permit to Dig" at bounding box center [1101, 317] width 123 height 25
click at [299, 223] on button "Back to Job Details" at bounding box center [277, 220] width 127 height 27
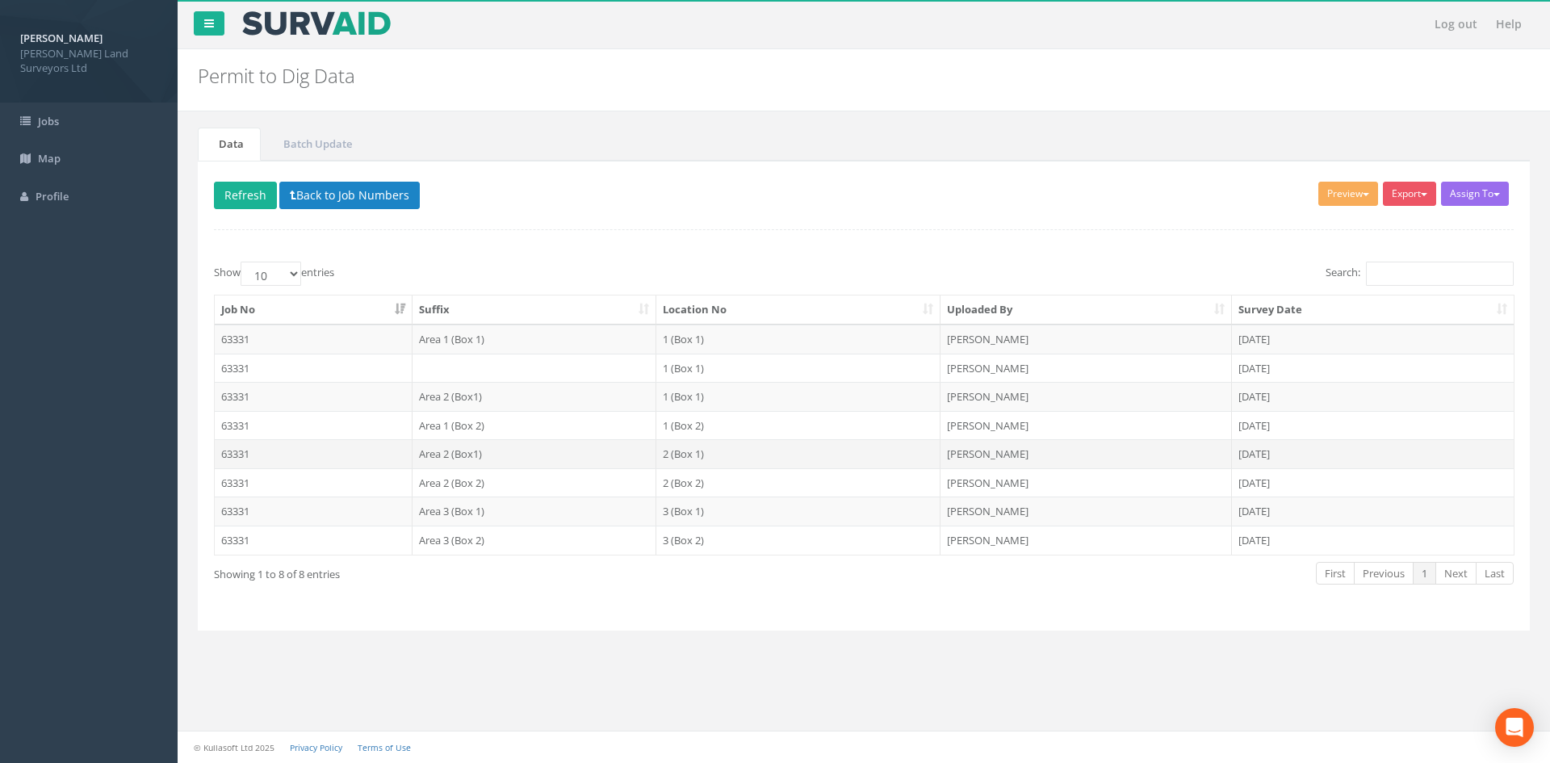
click at [513, 458] on td "Area 2 (Box1)" at bounding box center [535, 453] width 245 height 29
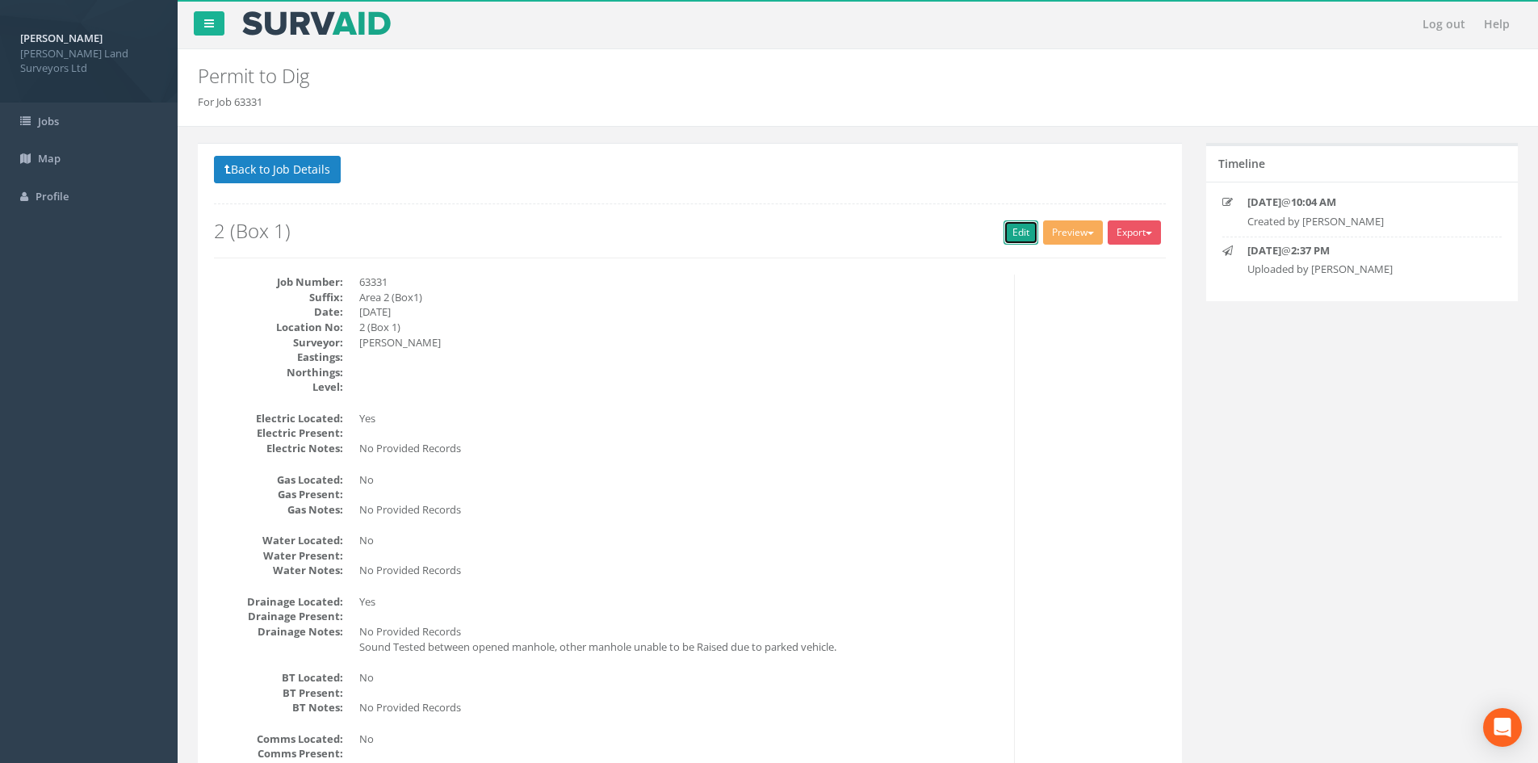
click at [779, 239] on link "Edit" at bounding box center [1021, 232] width 35 height 24
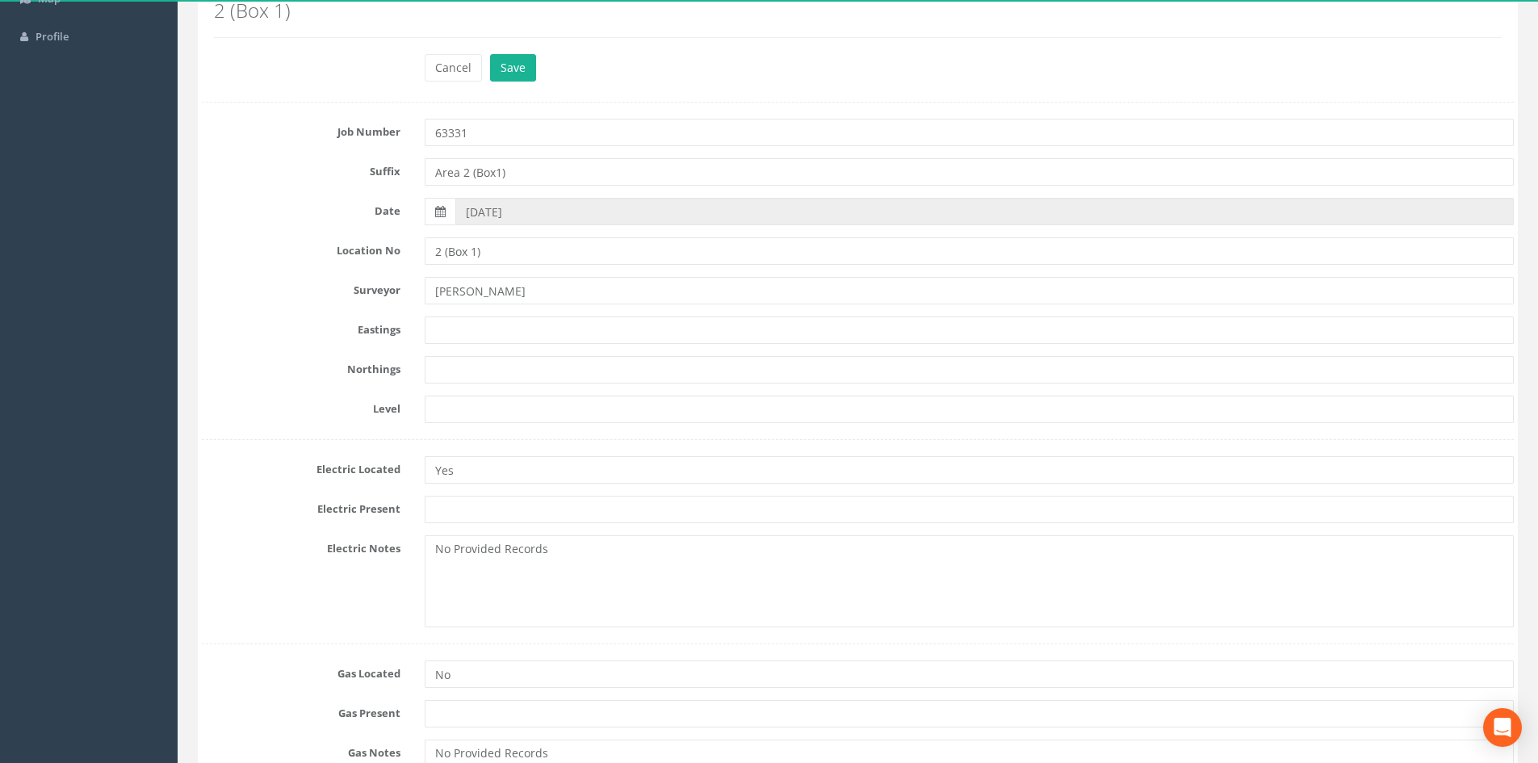
scroll to position [161, 0]
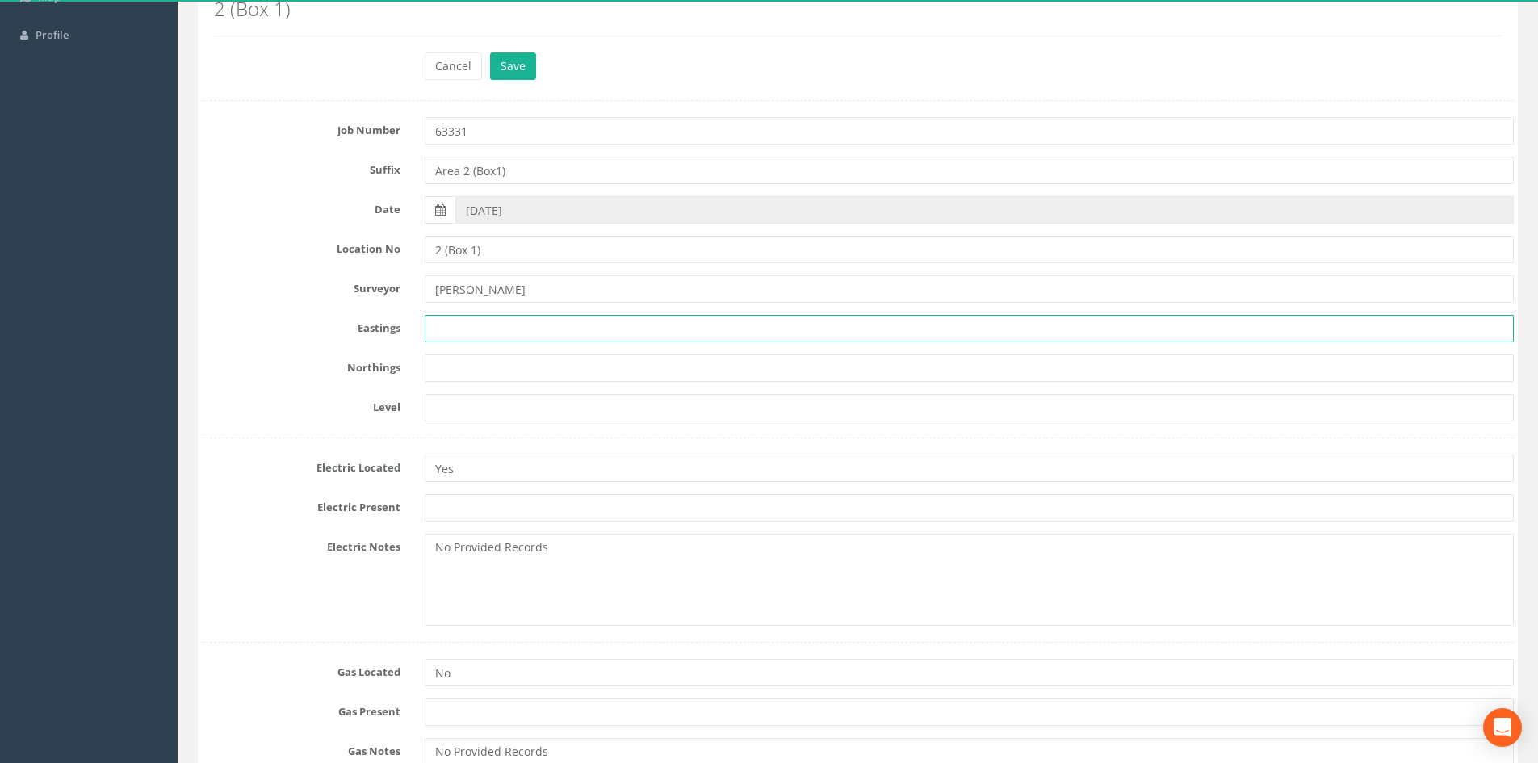
click at [543, 318] on input "text" at bounding box center [969, 328] width 1089 height 27
type input "N/A"
click at [530, 366] on input "text" at bounding box center [969, 367] width 1089 height 27
type input "N/A"
click at [519, 406] on input "text" at bounding box center [969, 407] width 1089 height 27
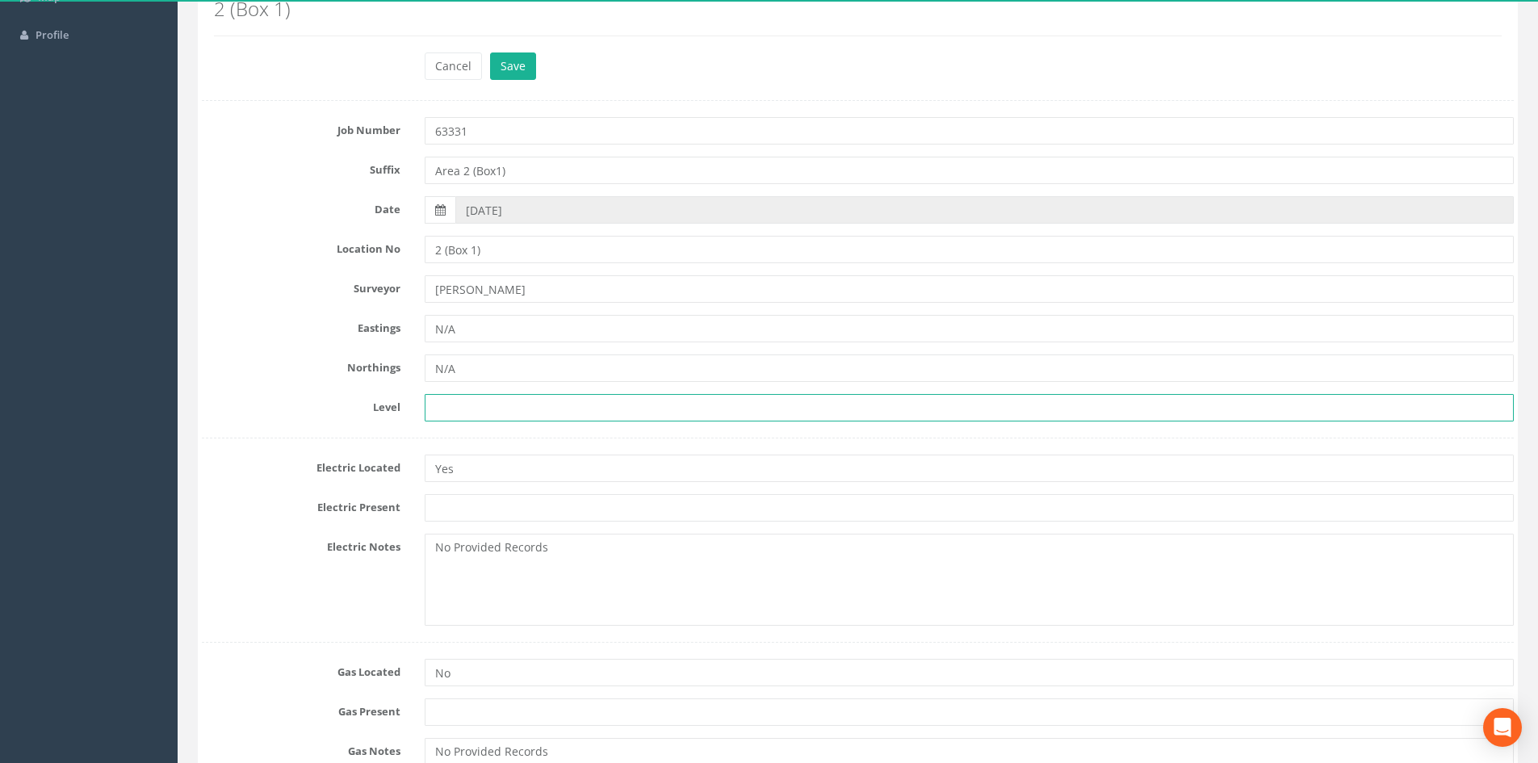
type input "N/A"
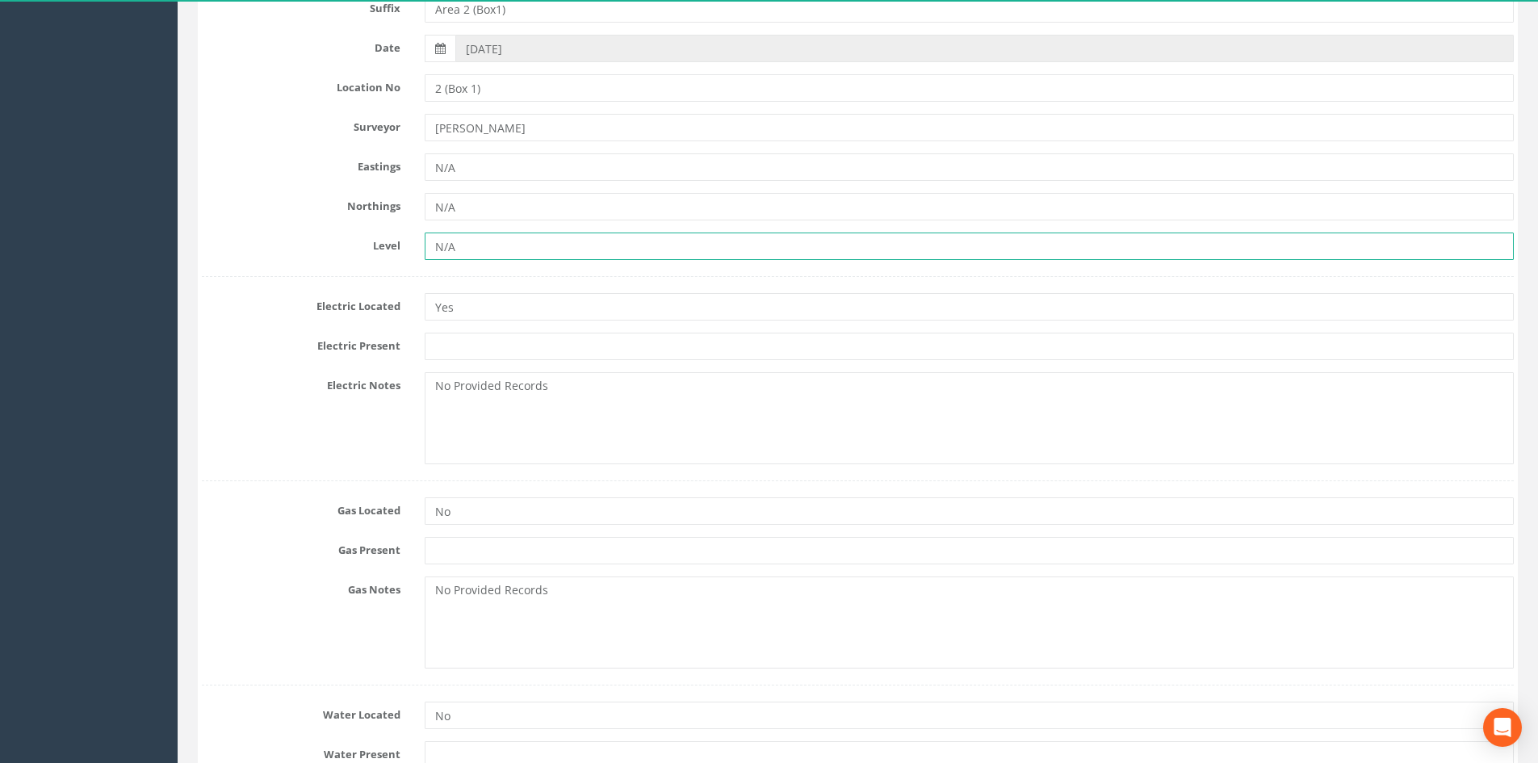
scroll to position [404, 0]
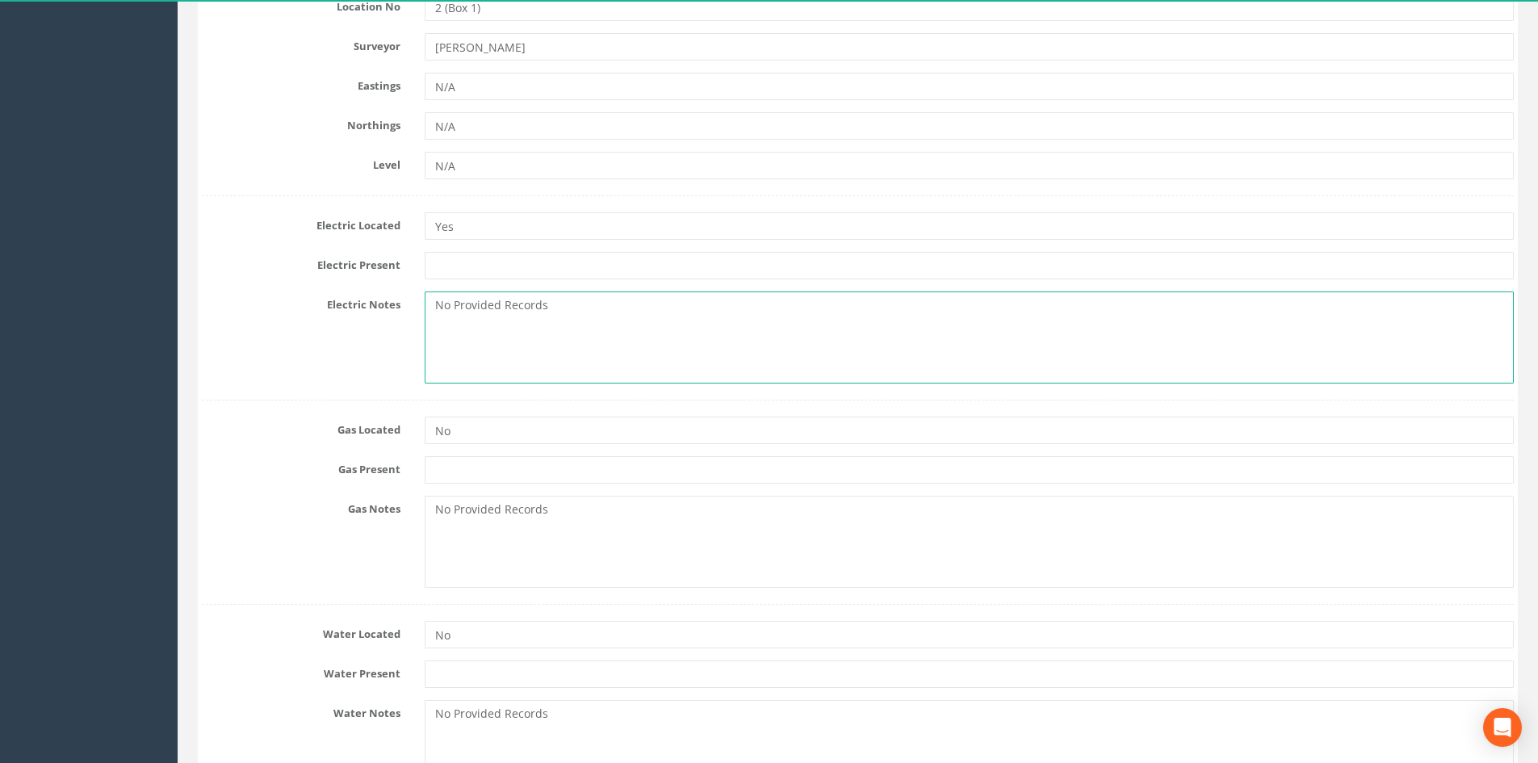
drag, startPoint x: 512, startPoint y: 322, endPoint x: 440, endPoint y: 318, distance: 72.0
click at [440, 318] on textarea "No Provided Records" at bounding box center [969, 337] width 1089 height 92
drag, startPoint x: 610, startPoint y: 311, endPoint x: 597, endPoint y: 311, distance: 12.1
click at [610, 311] on textarea "No Provided Records" at bounding box center [969, 337] width 1089 height 92
click at [608, 308] on textarea "No Provided Records" at bounding box center [969, 337] width 1089 height 92
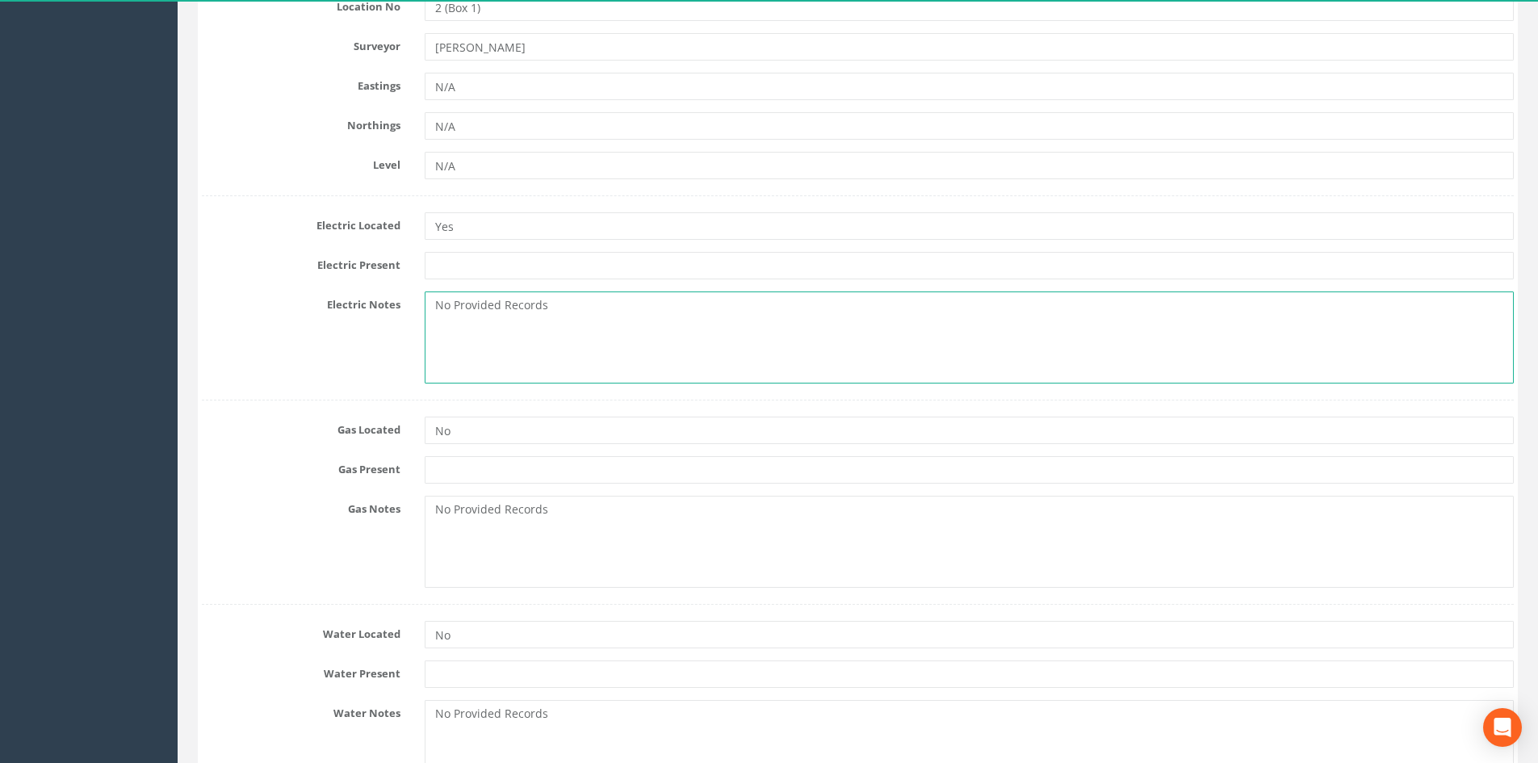
drag, startPoint x: 651, startPoint y: 319, endPoint x: 403, endPoint y: 319, distance: 247.9
click at [403, 319] on div "Electric Notes No Provided Records" at bounding box center [858, 337] width 1336 height 92
paste textarea "Records unavailable"
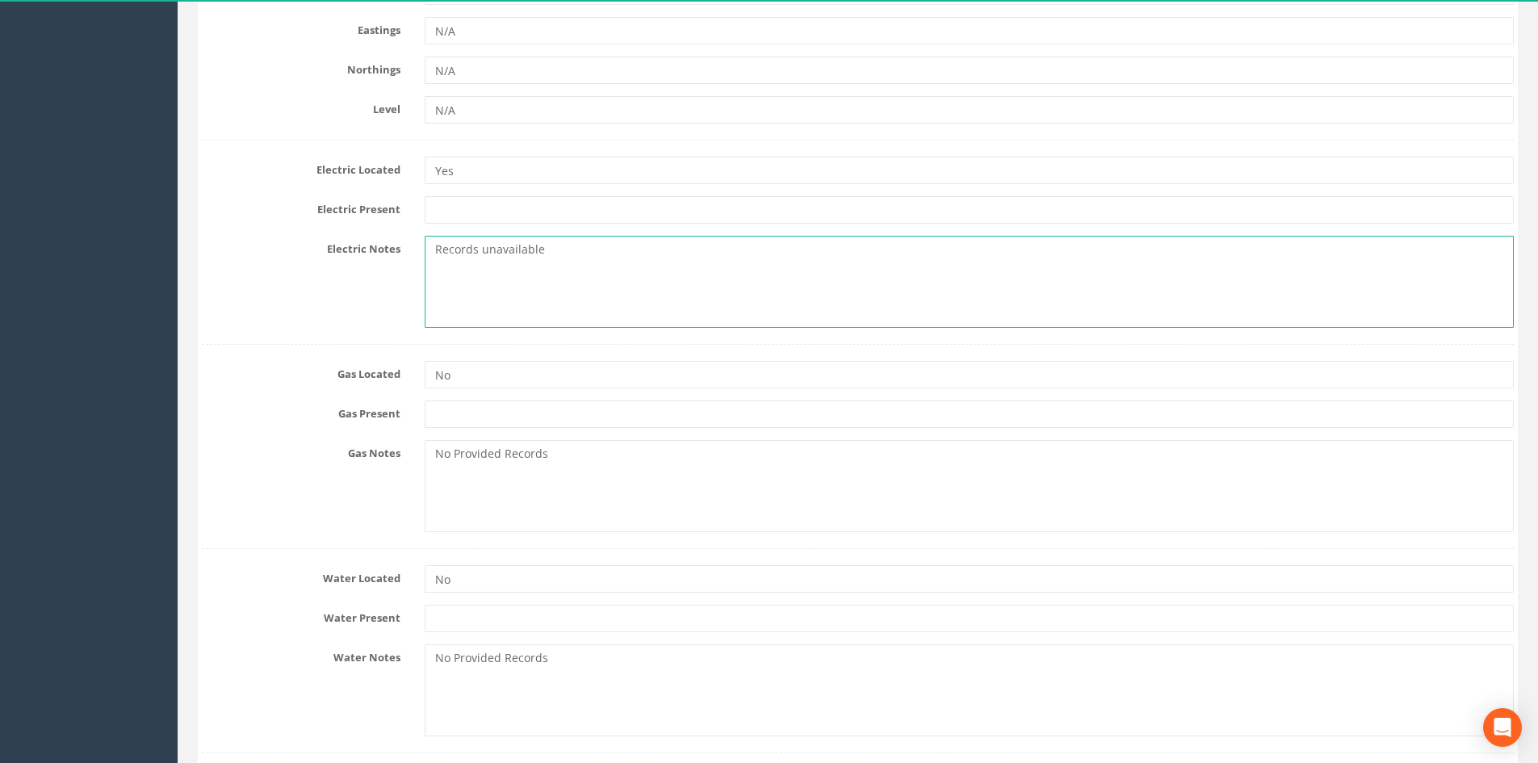
scroll to position [484, 0]
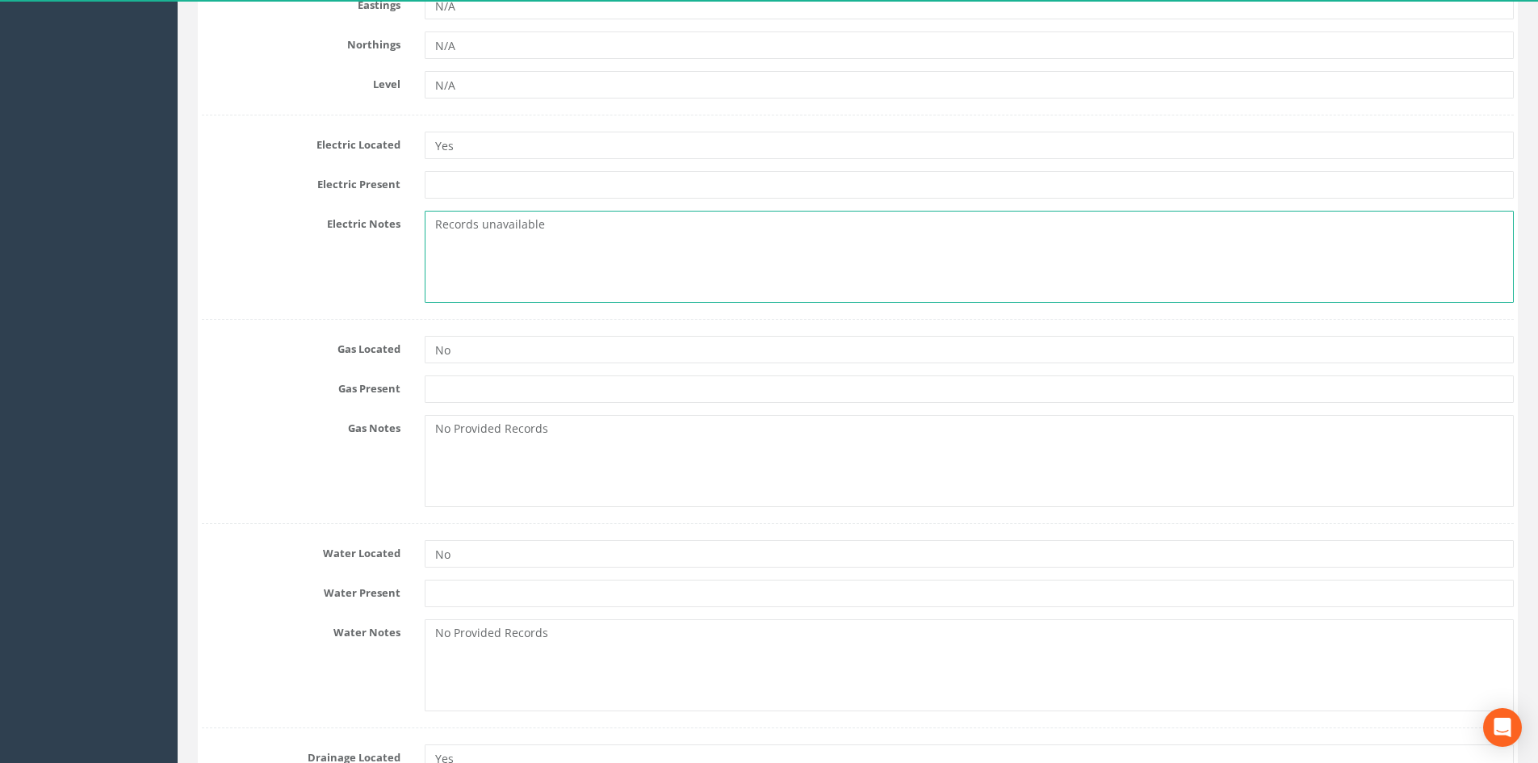
type textarea "Records unavailable"
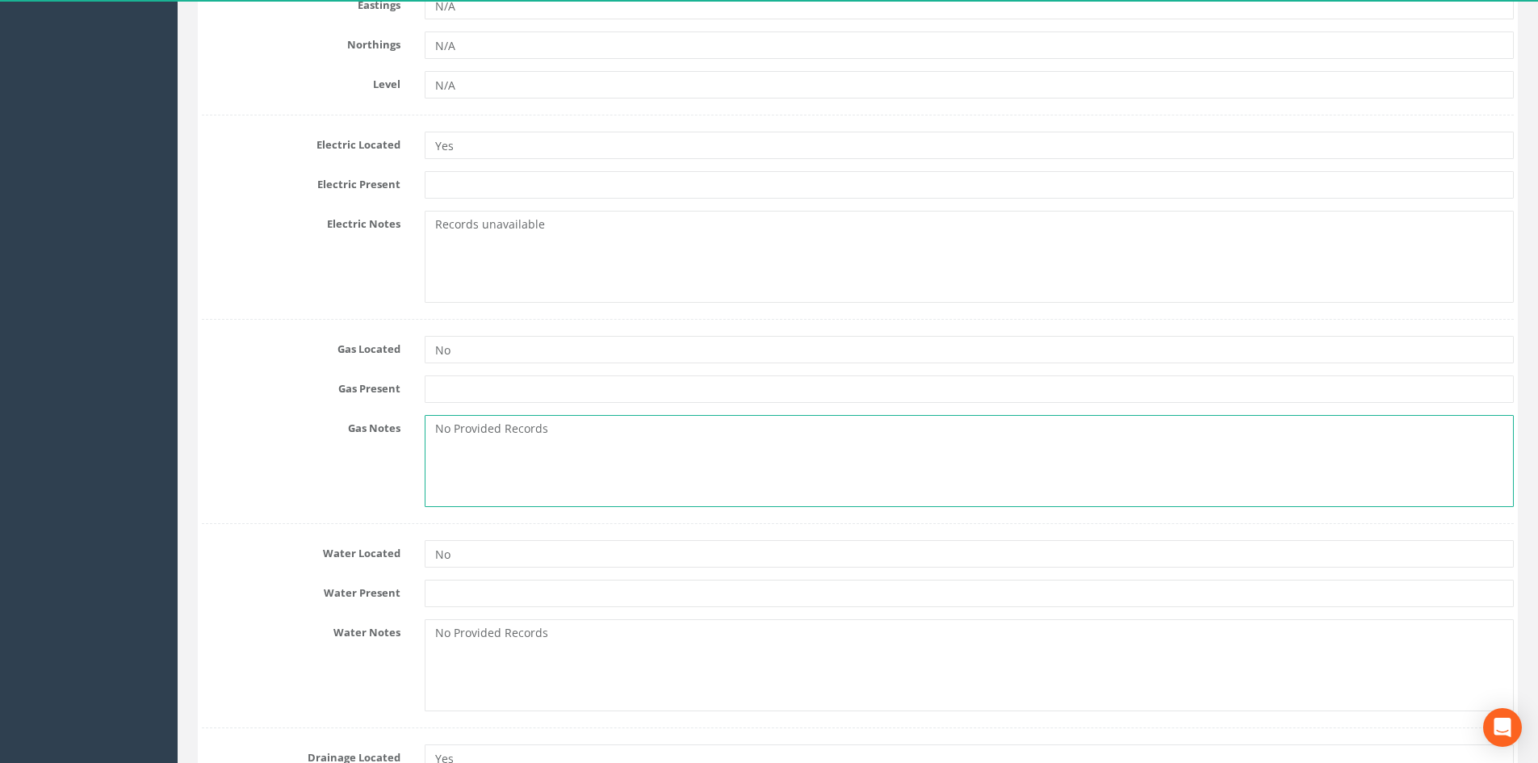
drag, startPoint x: 585, startPoint y: 442, endPoint x: 383, endPoint y: 445, distance: 201.0
click at [383, 445] on div "Gas Notes No Provided Records" at bounding box center [858, 461] width 1336 height 92
paste textarea "Records unavailable"
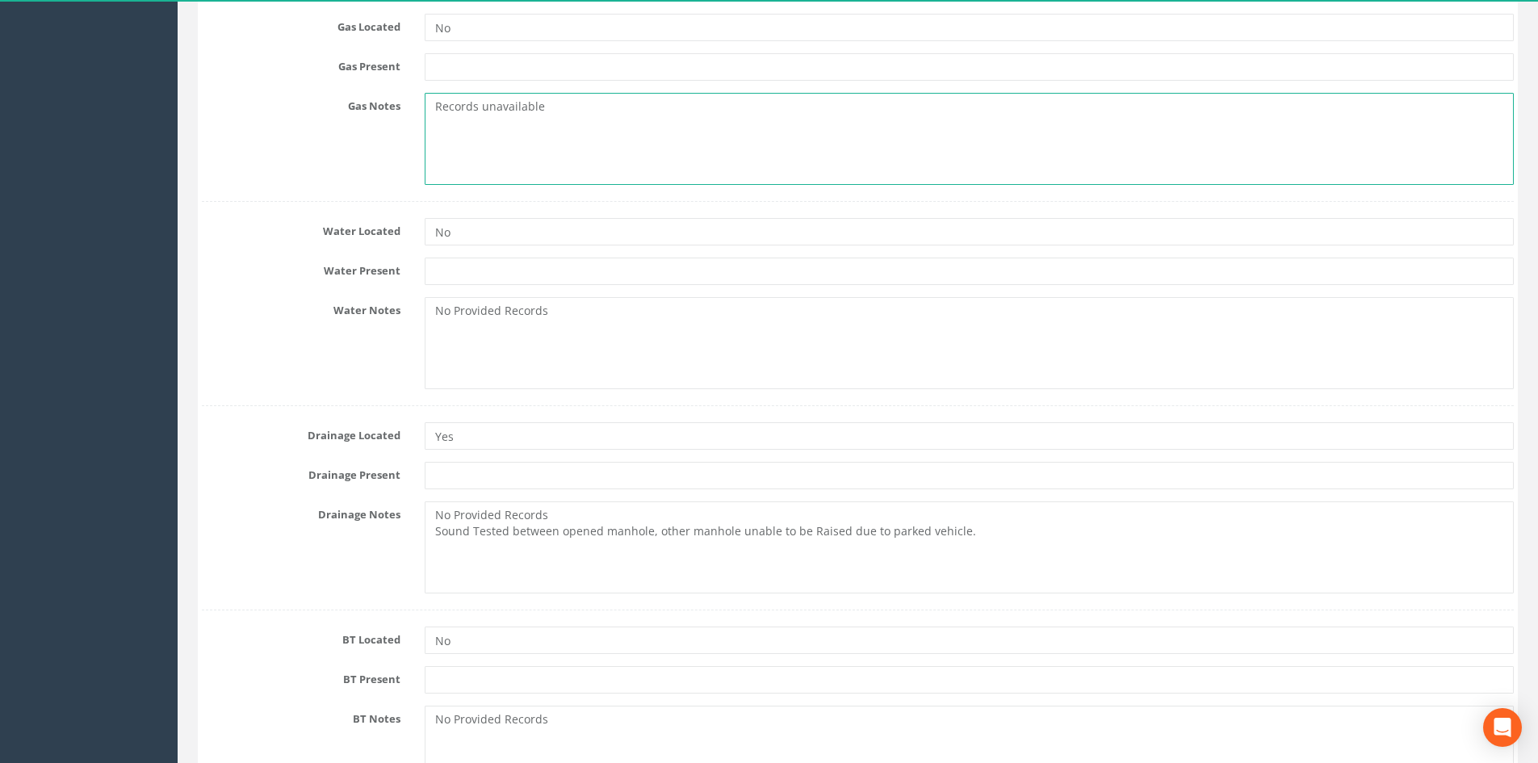
scroll to position [807, 0]
type textarea "Records unavailable"
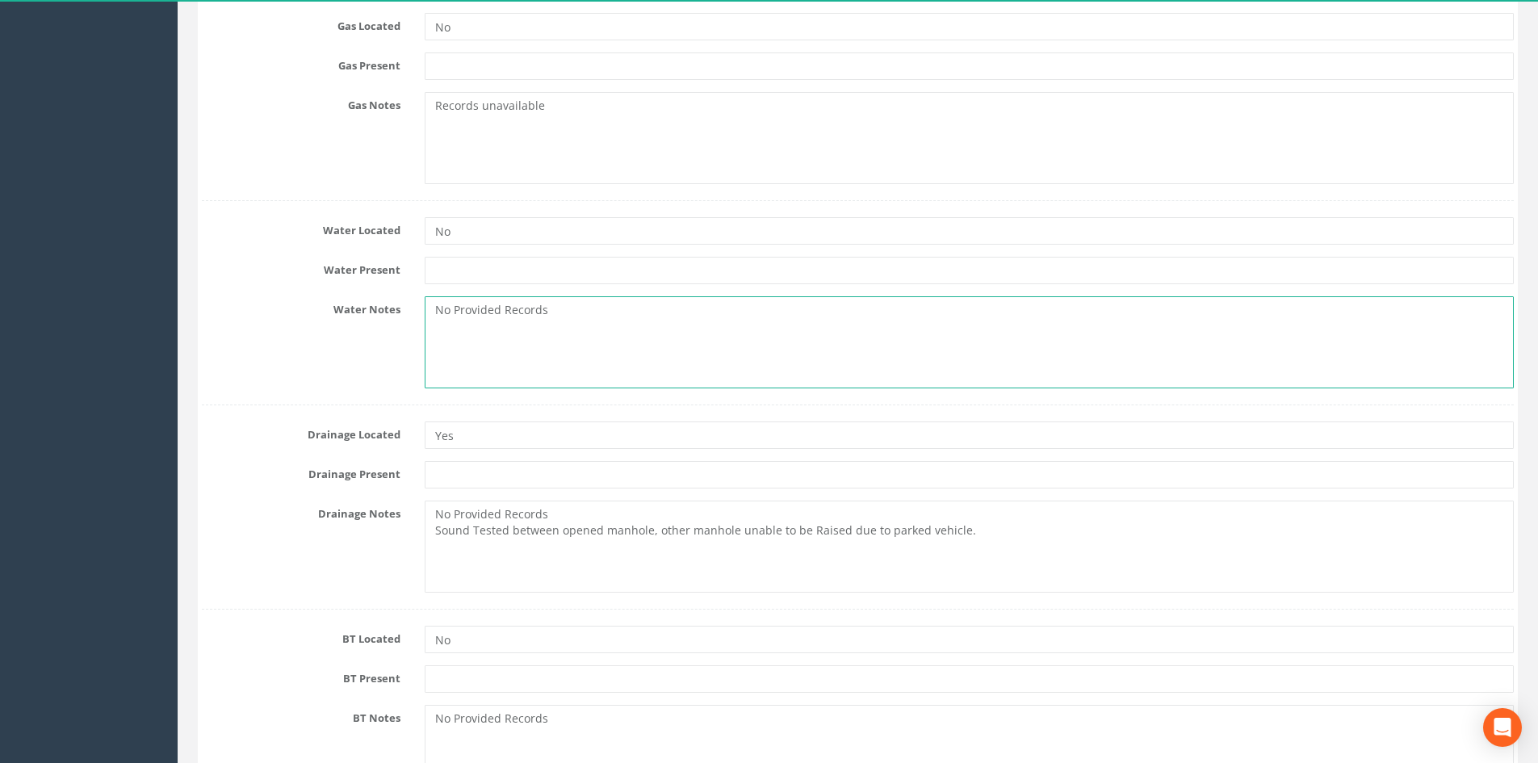
drag, startPoint x: 577, startPoint y: 317, endPoint x: 367, endPoint y: 321, distance: 210.8
click at [367, 321] on div "Water Notes No Provided Records" at bounding box center [858, 342] width 1336 height 92
paste textarea "Records unavailable"
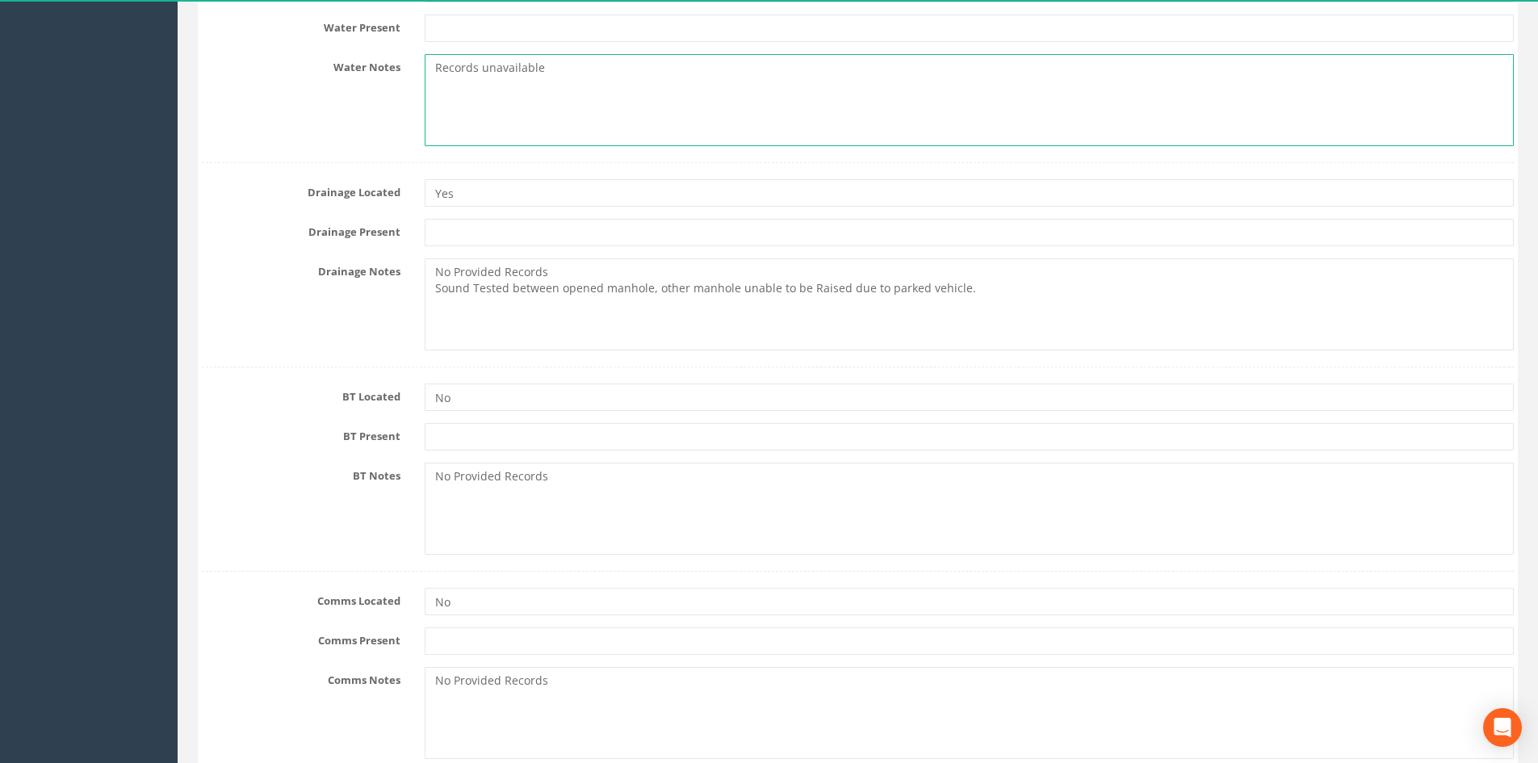
scroll to position [1130, 0]
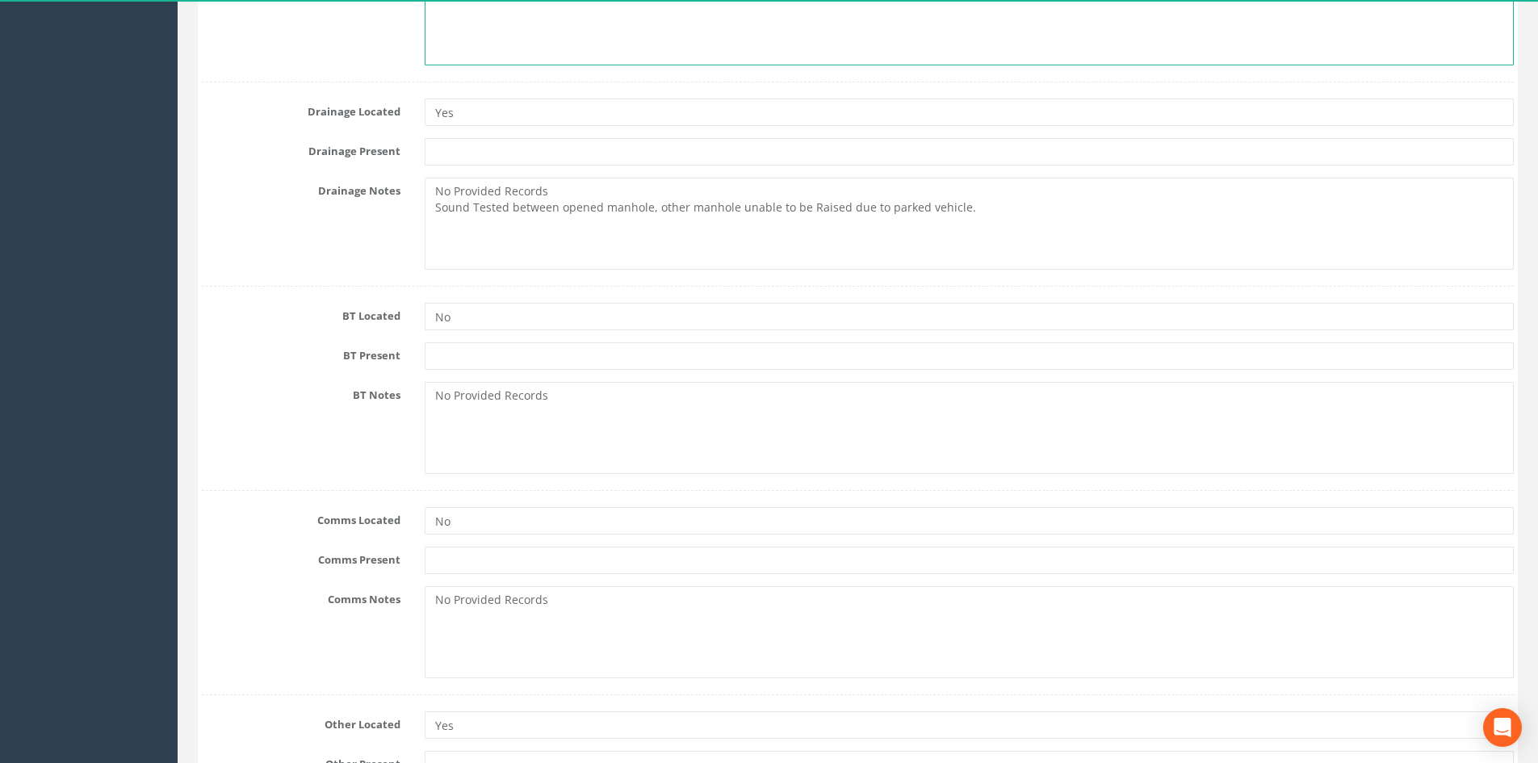
type textarea "Records unavailable"
drag, startPoint x: 591, startPoint y: 410, endPoint x: 342, endPoint y: 376, distance: 251.8
click at [342, 376] on div "BT Located No BT Present BT Notes No Provided Records" at bounding box center [858, 380] width 1312 height 188
paste textarea "Records unavailable"
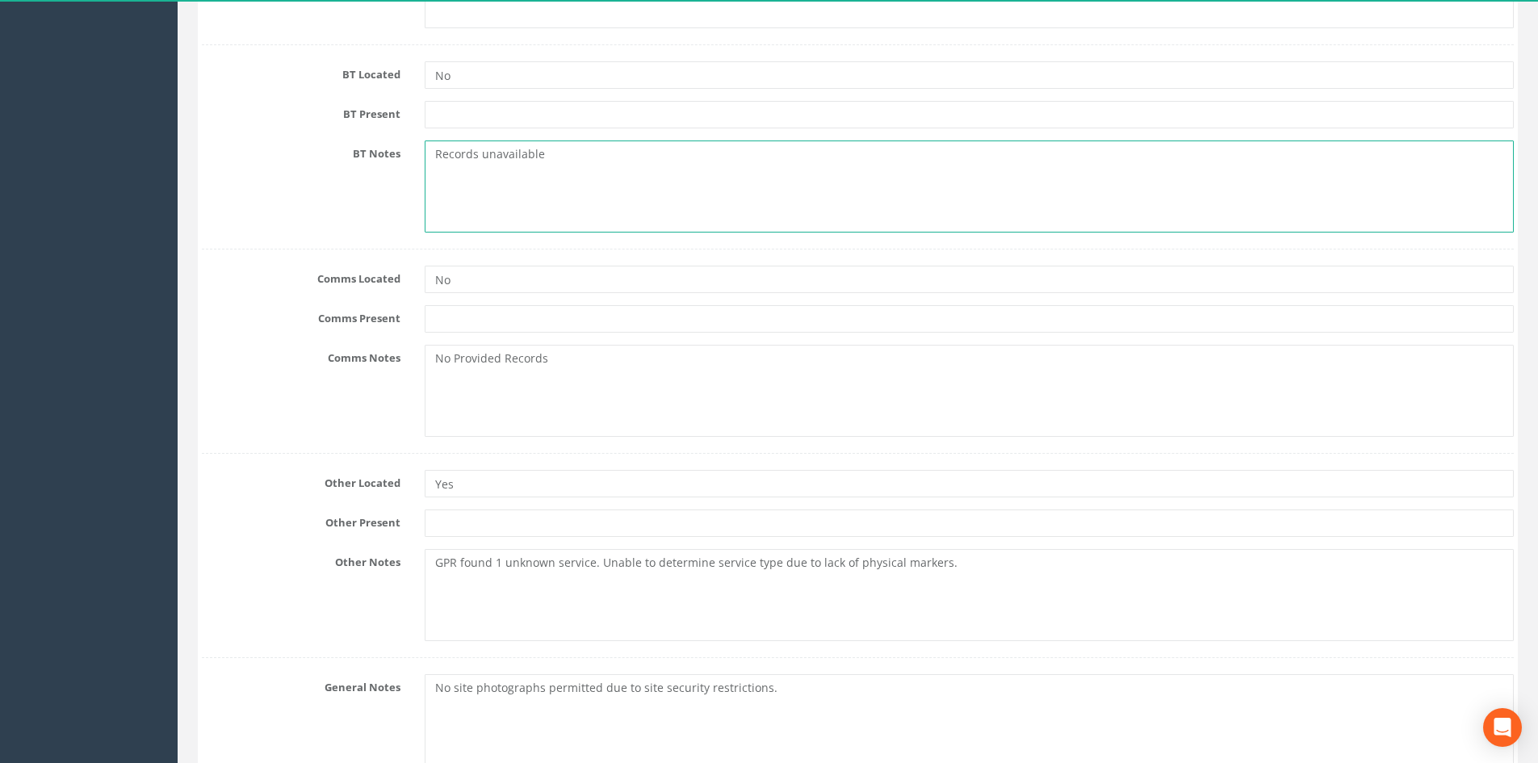
scroll to position [1373, 0]
type textarea "Records unavailable"
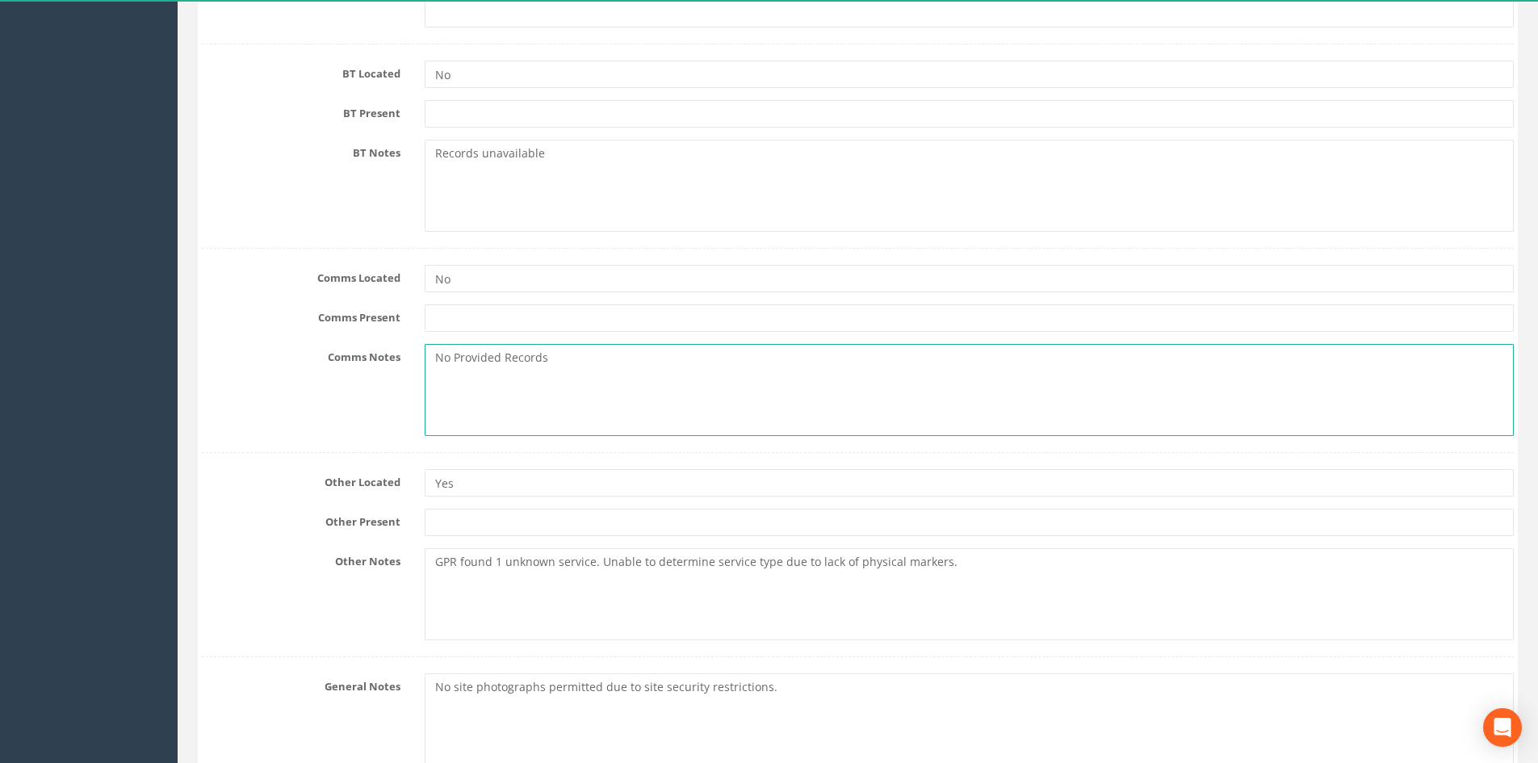
drag, startPoint x: 572, startPoint y: 383, endPoint x: 319, endPoint y: 346, distance: 255.4
click at [319, 346] on div "Comms Notes No Provided Records" at bounding box center [858, 390] width 1336 height 92
paste textarea "Records unavailable"
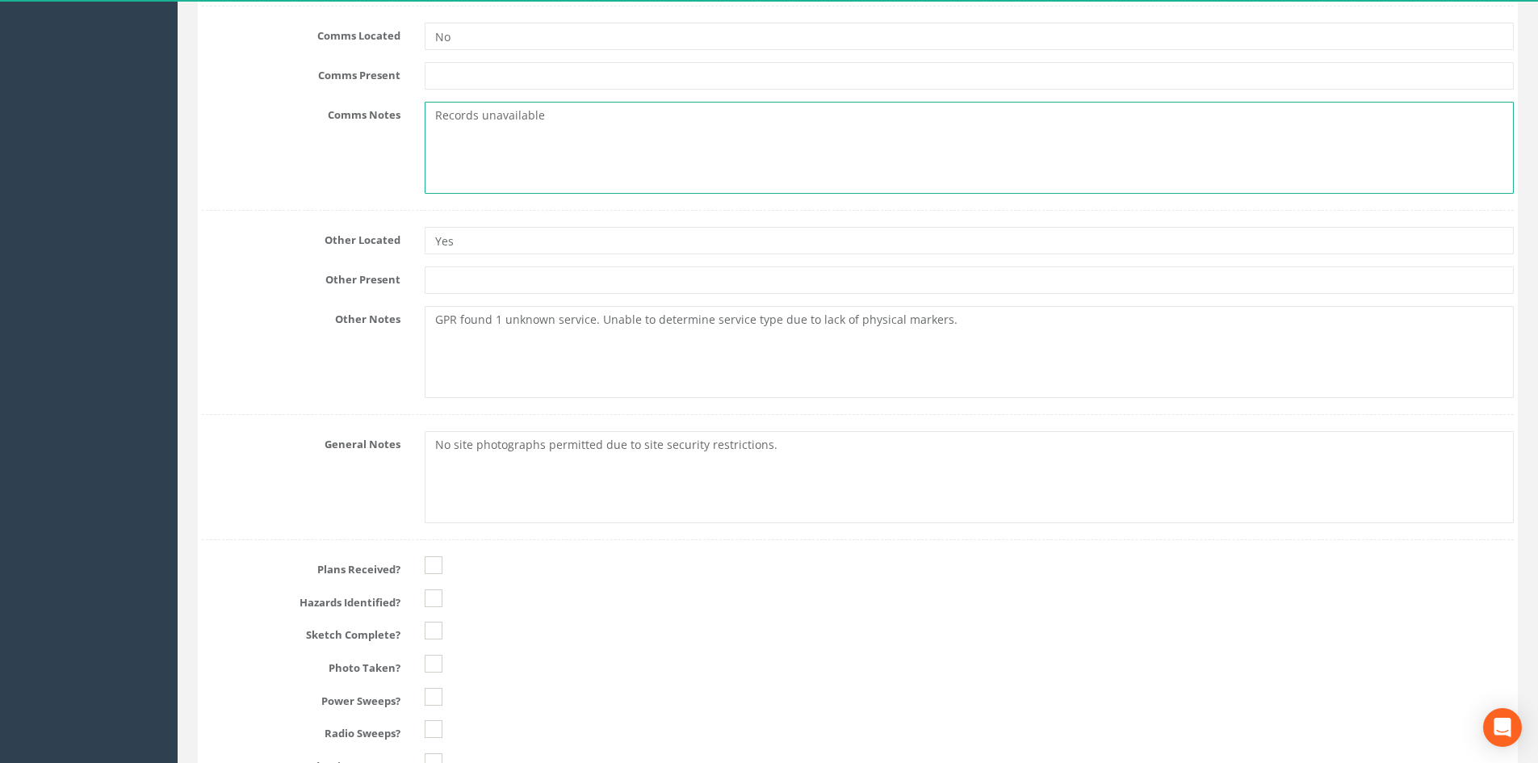
scroll to position [1695, 0]
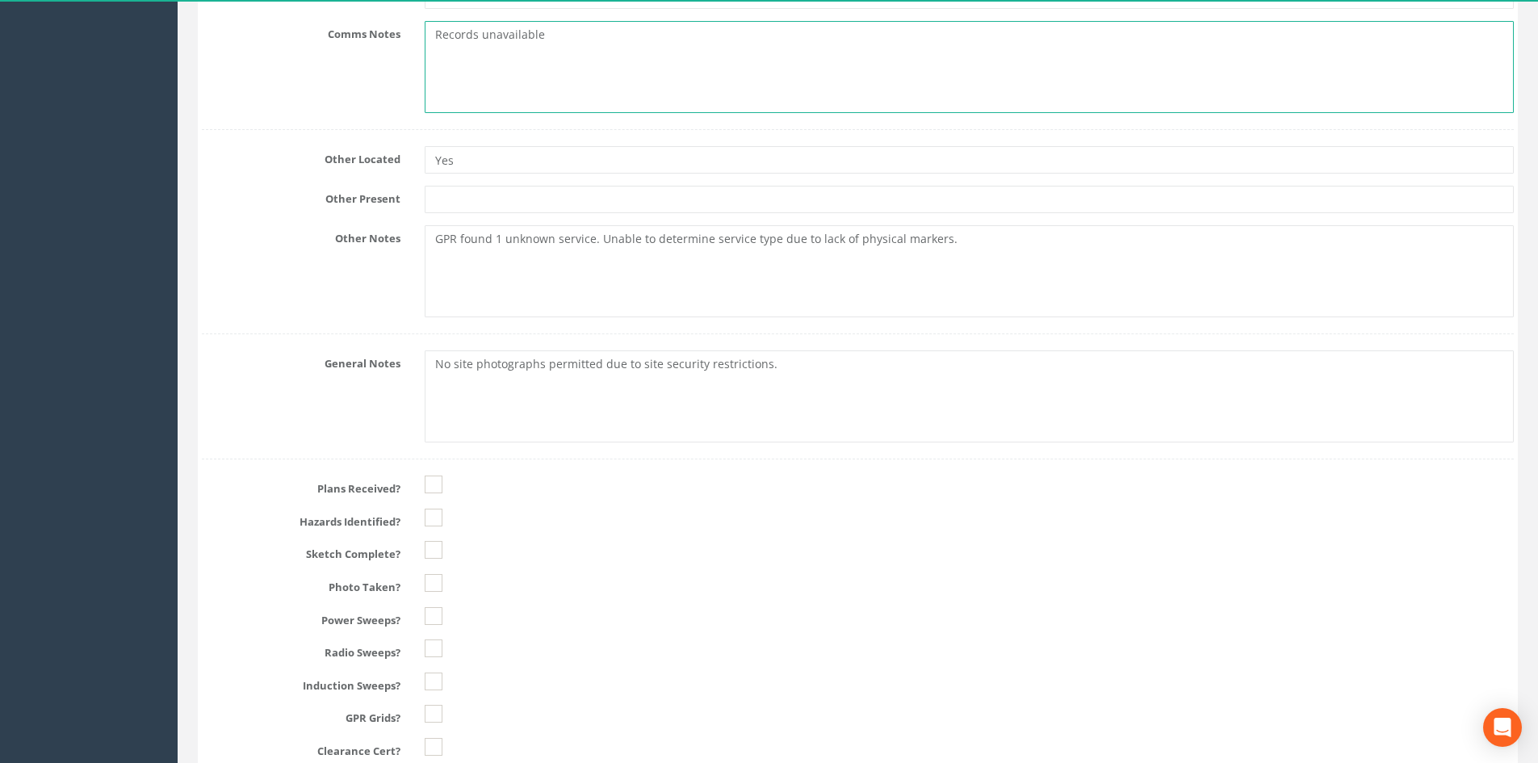
type textarea "Records unavailable"
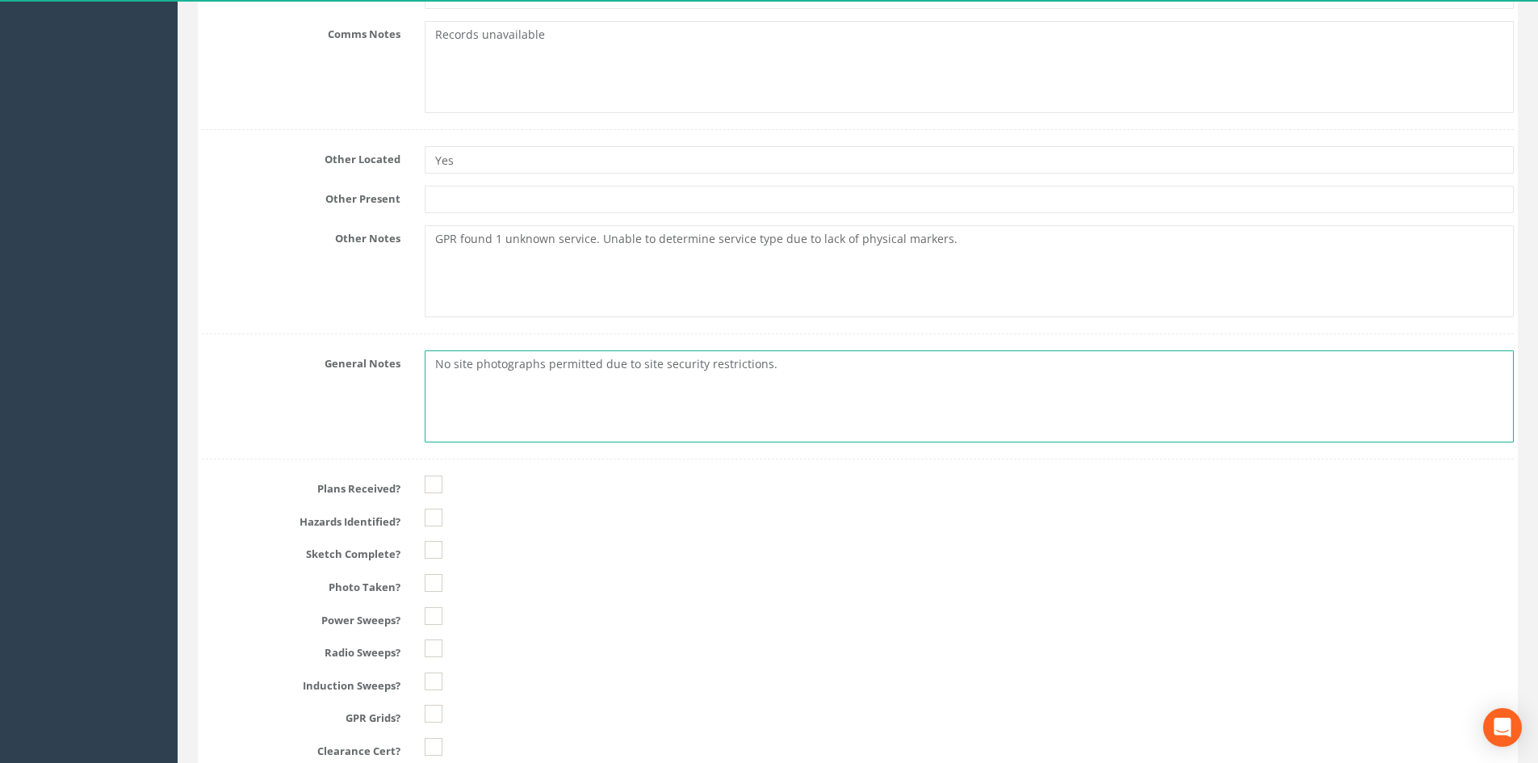
click at [779, 390] on textarea "No site photographs permitted due to site security restrictions." at bounding box center [969, 396] width 1089 height 92
type textarea "No site photographs permitted due to site security restrictions. General excava…"
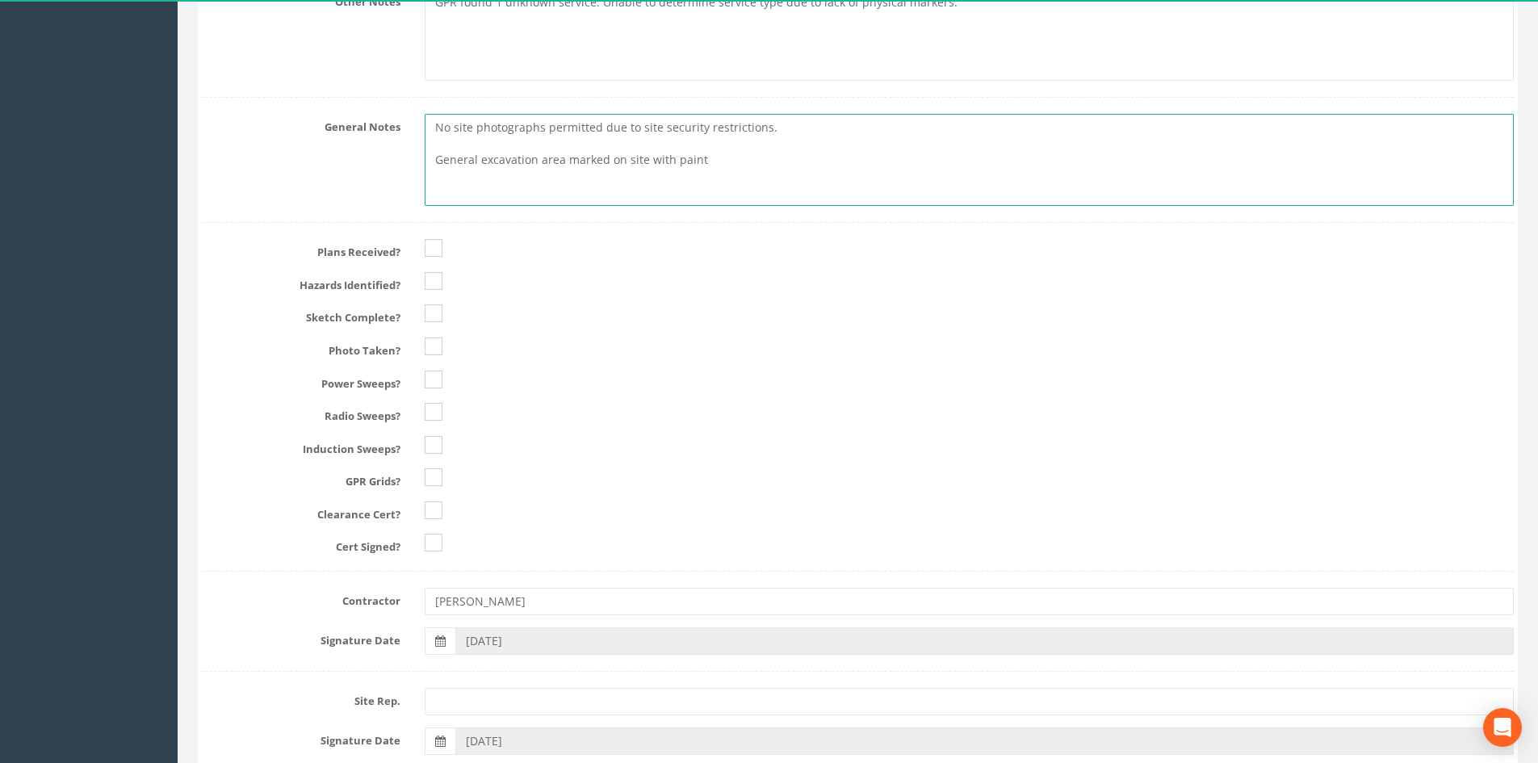
scroll to position [1938, 0]
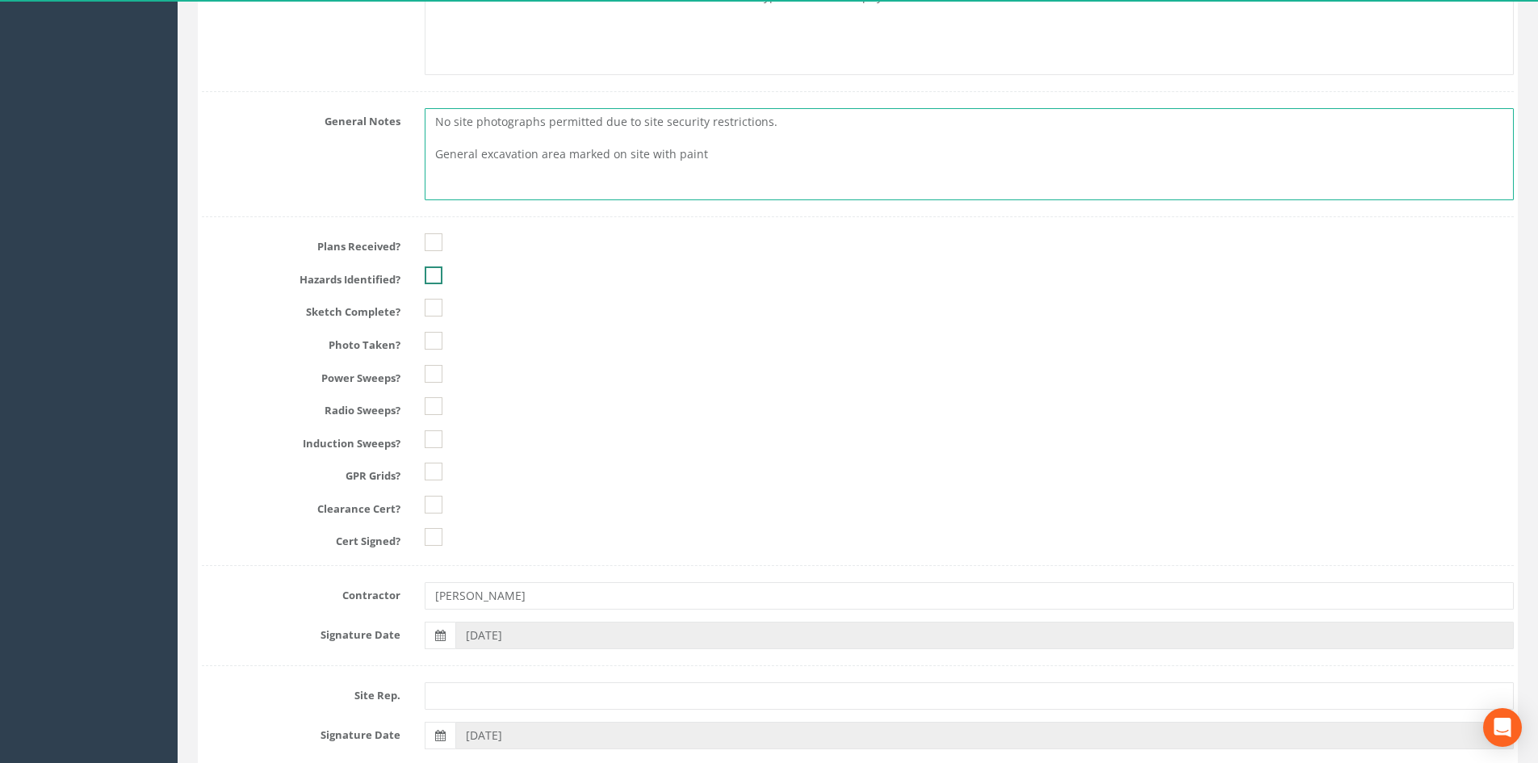
click at [430, 266] on ins at bounding box center [434, 275] width 18 height 18
checkbox input "true"
click at [433, 304] on ins at bounding box center [434, 308] width 18 height 18
checkbox input "true"
click at [429, 333] on ins at bounding box center [434, 341] width 18 height 18
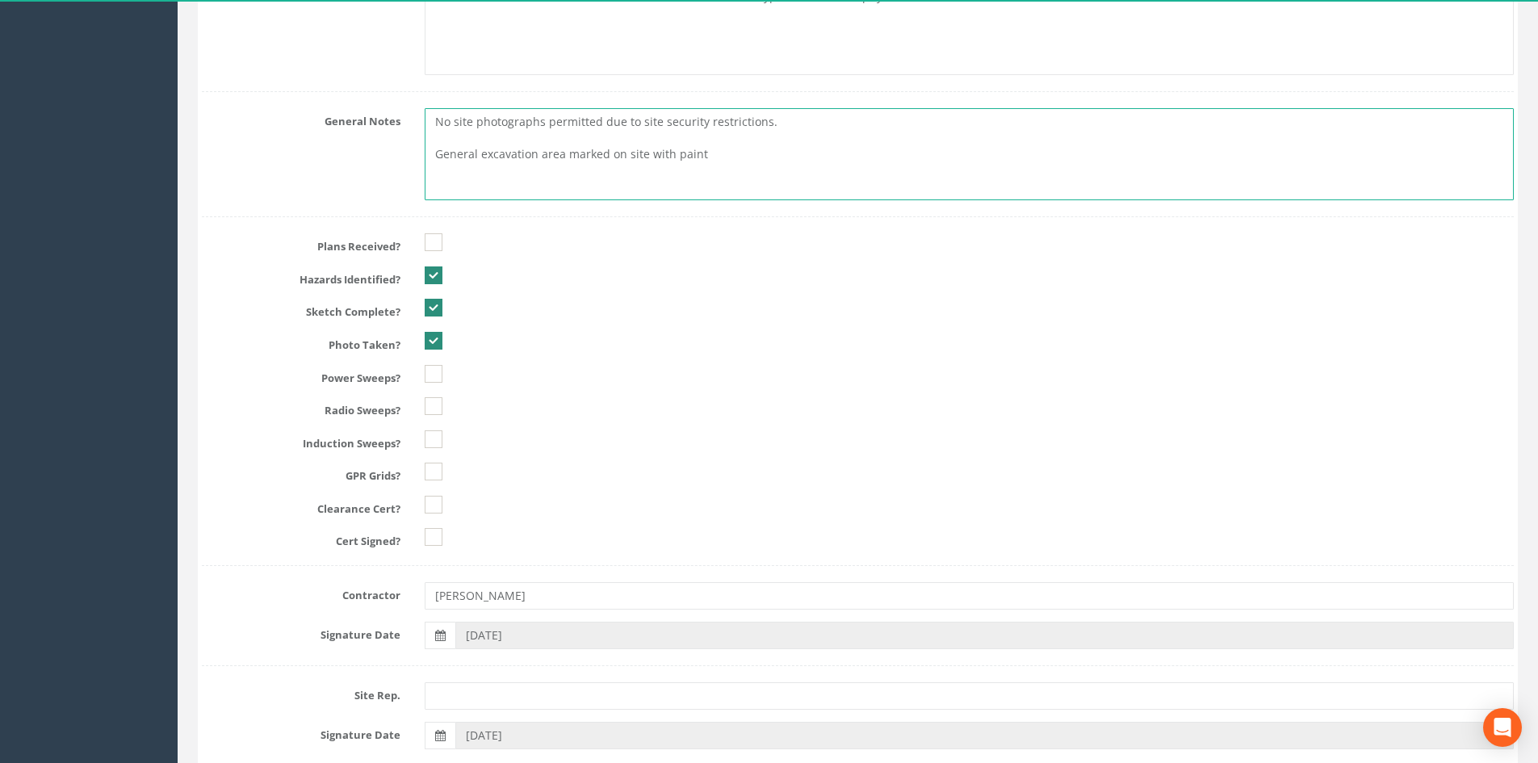
click at [431, 339] on ins at bounding box center [434, 341] width 18 height 18
checkbox input "false"
click at [431, 381] on ins at bounding box center [434, 374] width 18 height 18
checkbox input "true"
click at [434, 409] on ins at bounding box center [434, 406] width 18 height 18
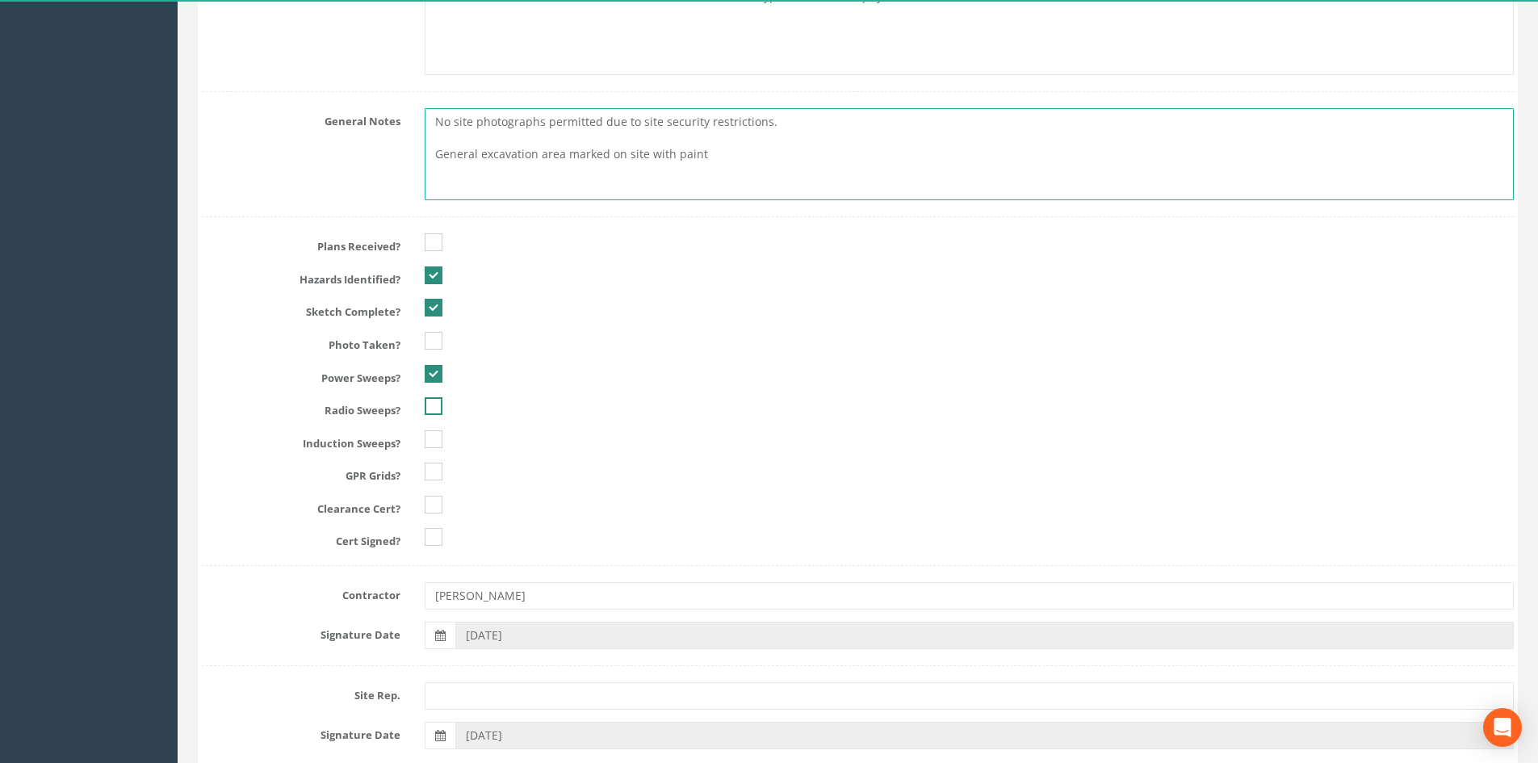
checkbox input "true"
click at [438, 430] on ins at bounding box center [434, 439] width 18 height 18
checkbox input "true"
type textarea "No site photographs permitted due to site security restrictions. General excava…"
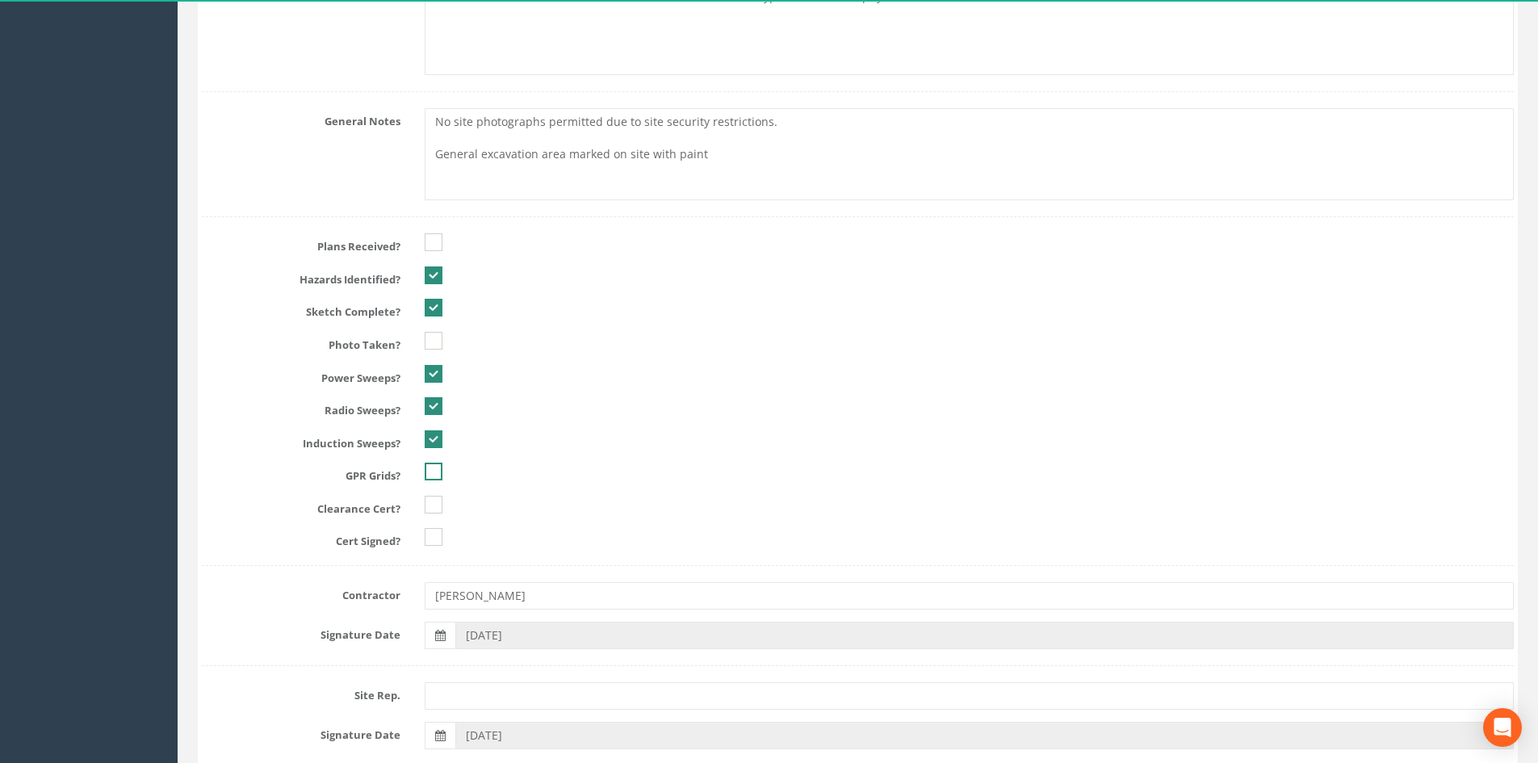
click at [422, 465] on div at bounding box center [969, 472] width 1113 height 18
click at [438, 480] on ins at bounding box center [434, 472] width 18 height 18
checkbox input "true"
click at [434, 505] on ins at bounding box center [434, 505] width 18 height 18
checkbox input "true"
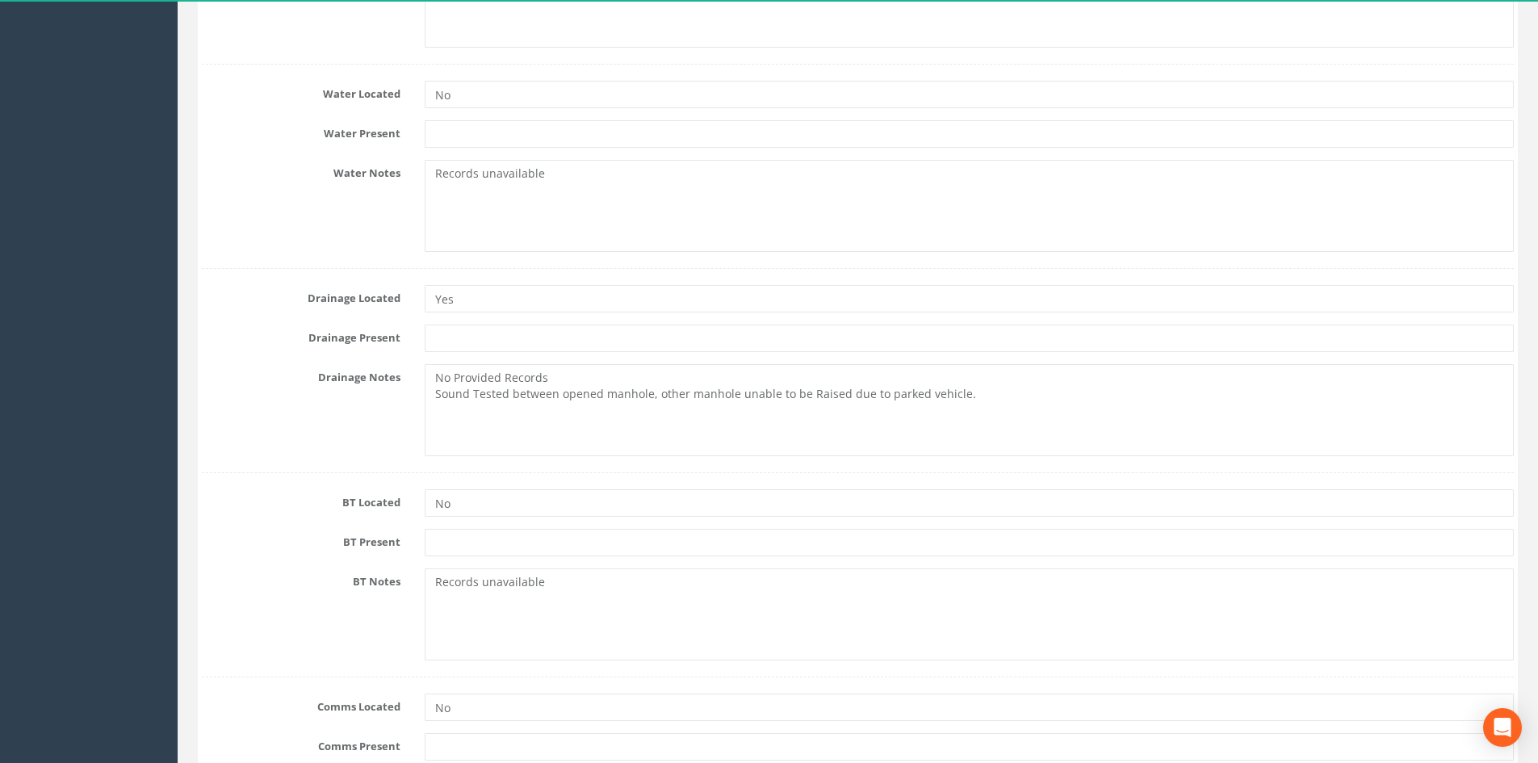
scroll to position [969, 0]
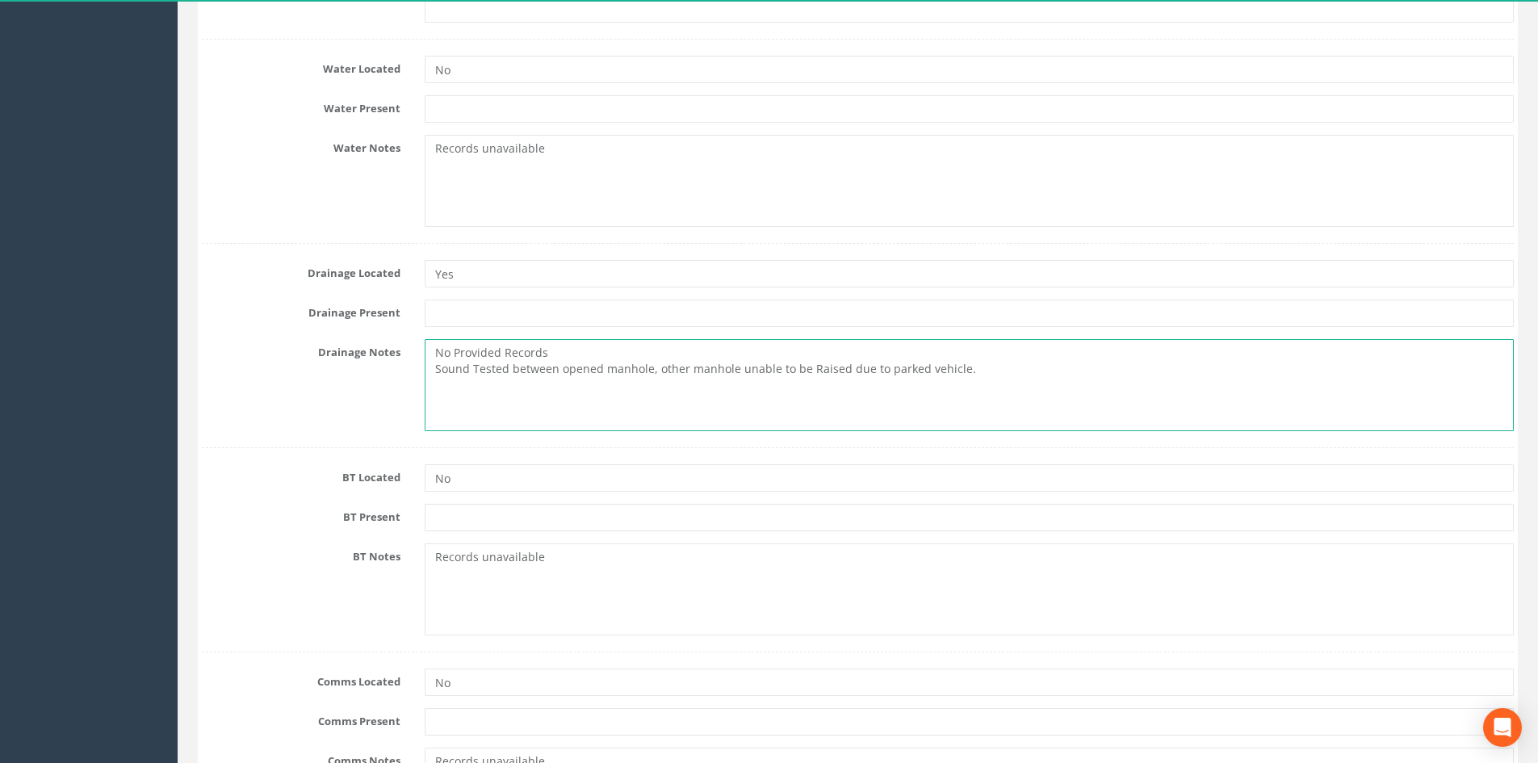
click at [779, 367] on textarea "No Provided Records Sound Tested between opened manhole, other manhole unable t…" at bounding box center [969, 385] width 1089 height 92
click at [779, 371] on textarea "No Provided Records Sound Tested between opened manhole, other manhole unable t…" at bounding box center [969, 385] width 1089 height 92
click at [779, 383] on textarea "No Provided Records Sound Tested between opened manhole, other manhole unable t…" at bounding box center [969, 385] width 1089 height 92
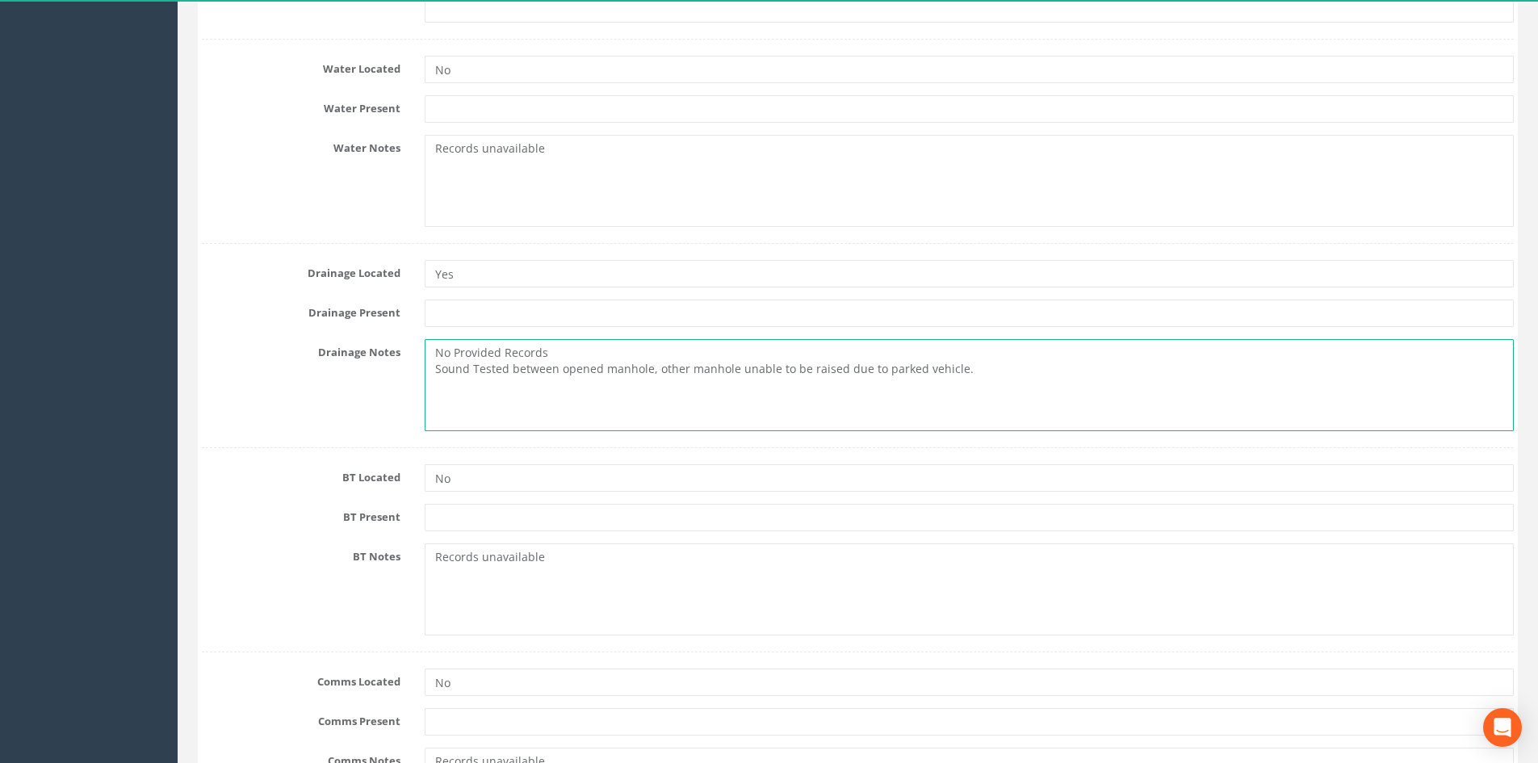
click at [617, 386] on textarea "No Provided Records Sound Tested between opened manhole, other manhole unable t…" at bounding box center [969, 385] width 1089 height 92
click at [586, 413] on textarea "No Provided Records Sound Tested between opened manhole, other manhole unable t…" at bounding box center [969, 385] width 1089 height 92
click at [779, 371] on textarea "No Provided Records Sound Tested between opened manhole, other manhole unable t…" at bounding box center [969, 385] width 1089 height 92
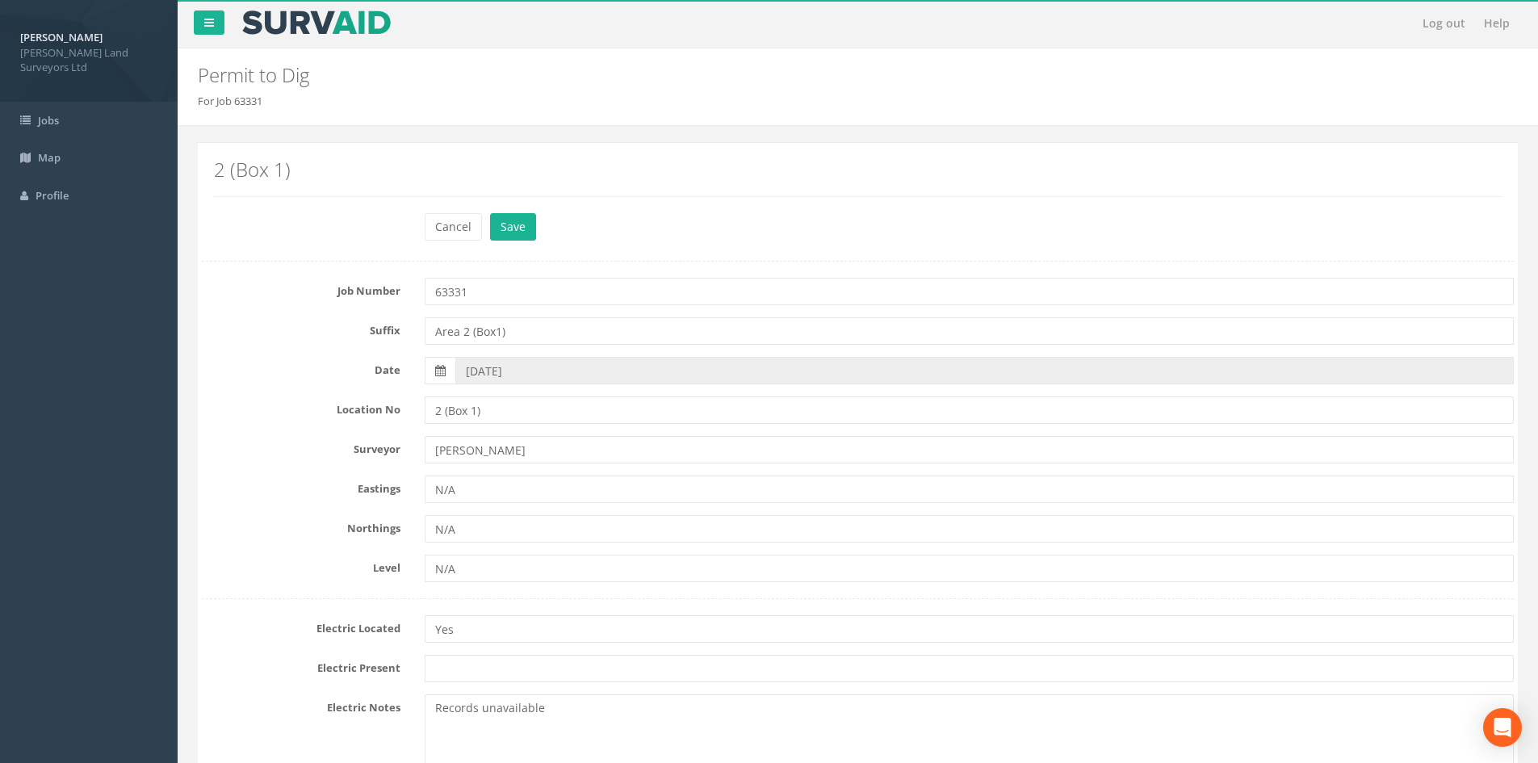
scroll to position [0, 0]
type textarea "No Provided Records Sound Tested between opened manhole, other manhole unable t…"
click at [527, 233] on button "Save" at bounding box center [513, 227] width 46 height 27
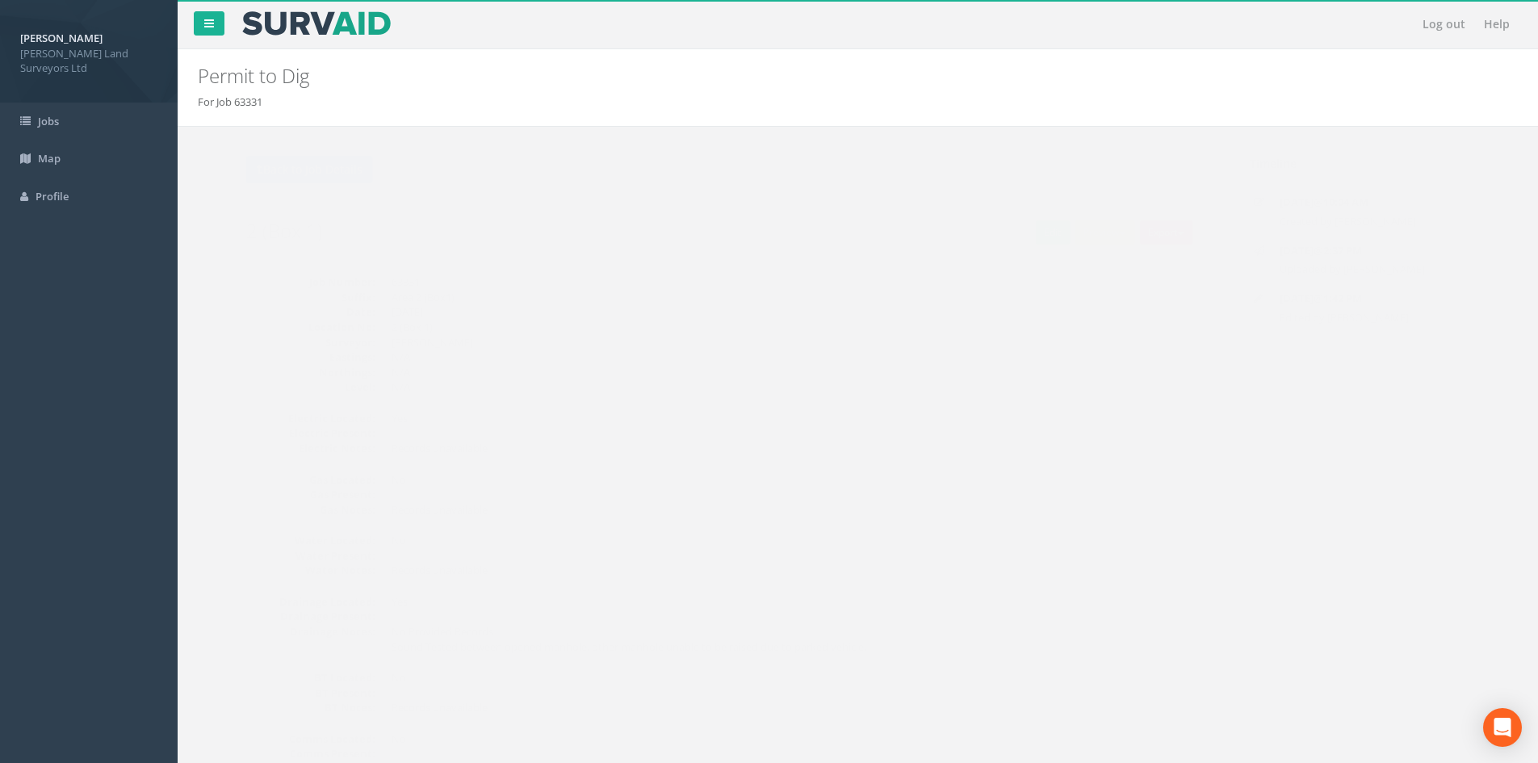
click at [779, 237] on button "Export" at bounding box center [1134, 232] width 53 height 24
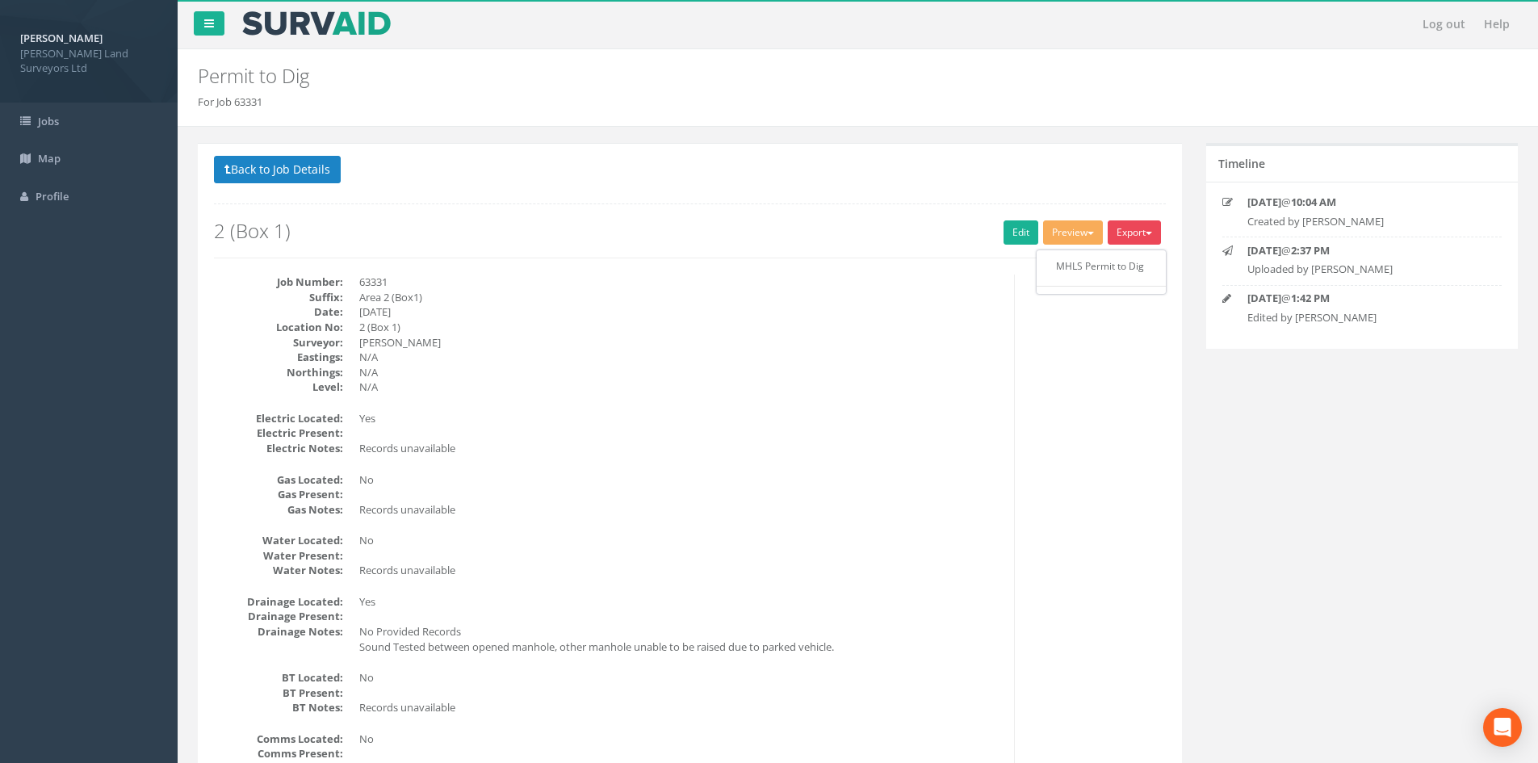
click at [779, 182] on p "Back to Job Details" at bounding box center [690, 171] width 952 height 31
click at [779, 235] on button "Preview" at bounding box center [1073, 232] width 60 height 24
click at [779, 266] on link "MHLS Permit to Dig" at bounding box center [1043, 266] width 123 height 25
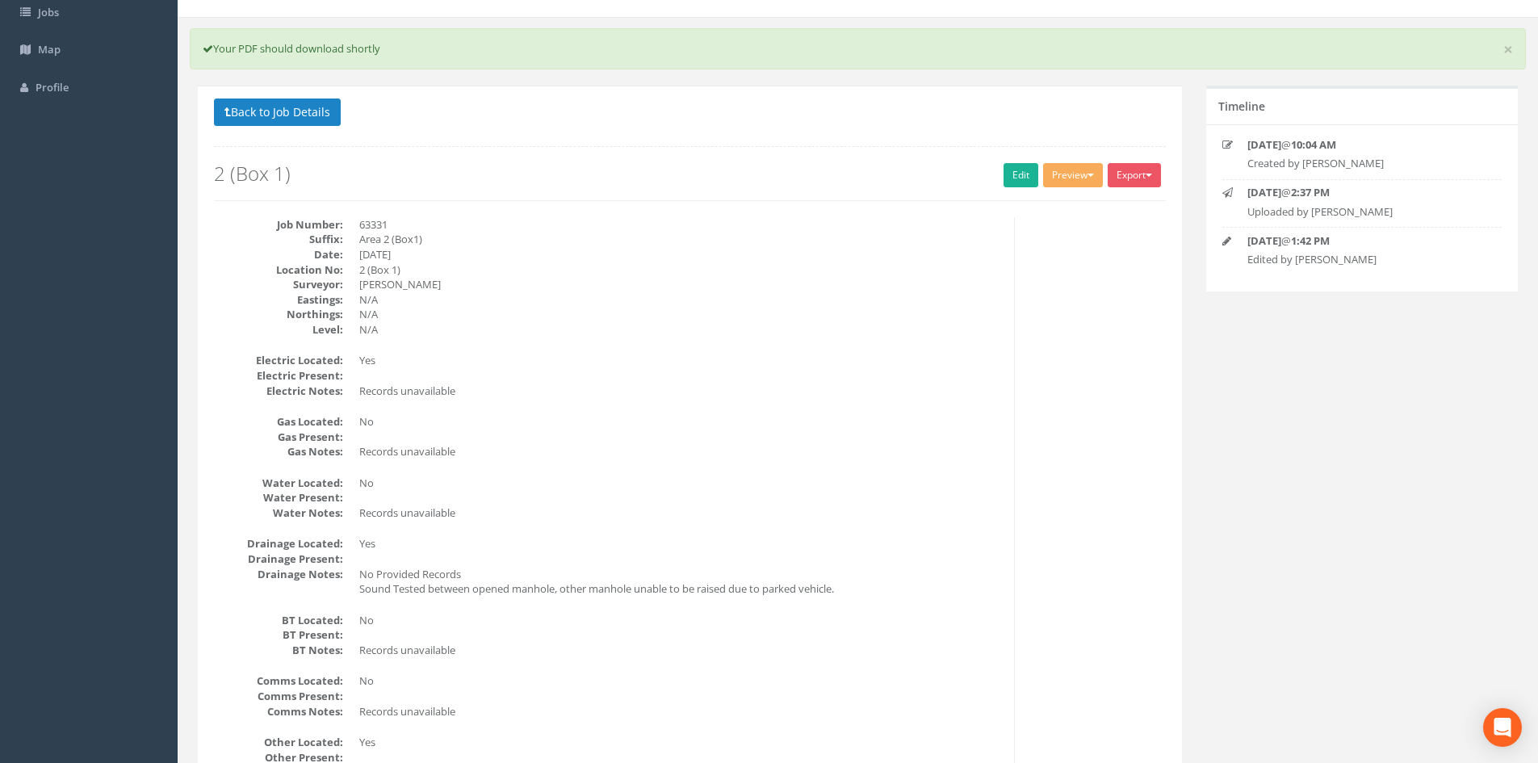
scroll to position [81, 0]
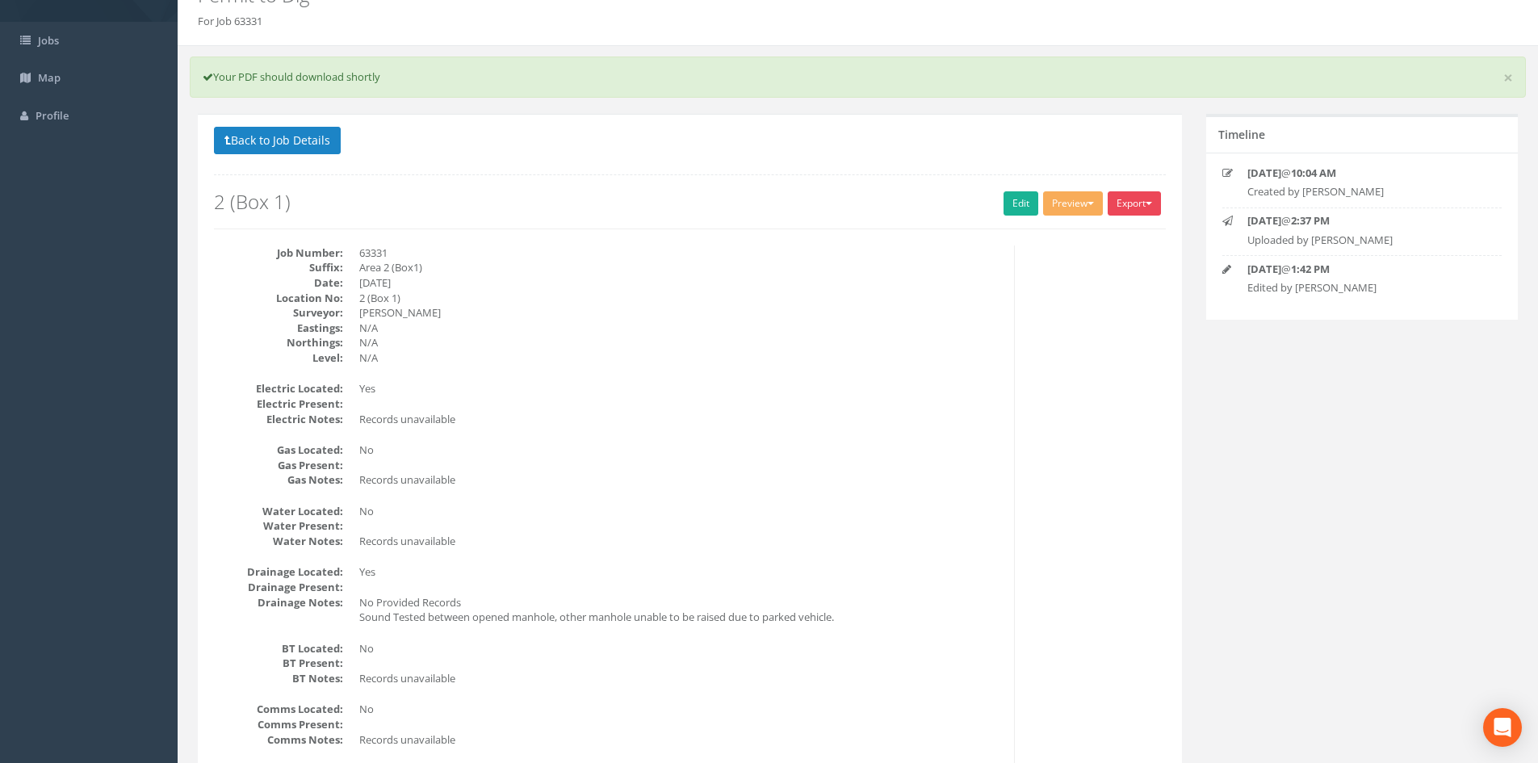
click at [779, 200] on button "Export" at bounding box center [1134, 203] width 53 height 24
click at [779, 246] on link "MHLS Permit to Dig" at bounding box center [1101, 236] width 123 height 25
click at [259, 136] on button "Back to Job Details" at bounding box center [277, 140] width 127 height 27
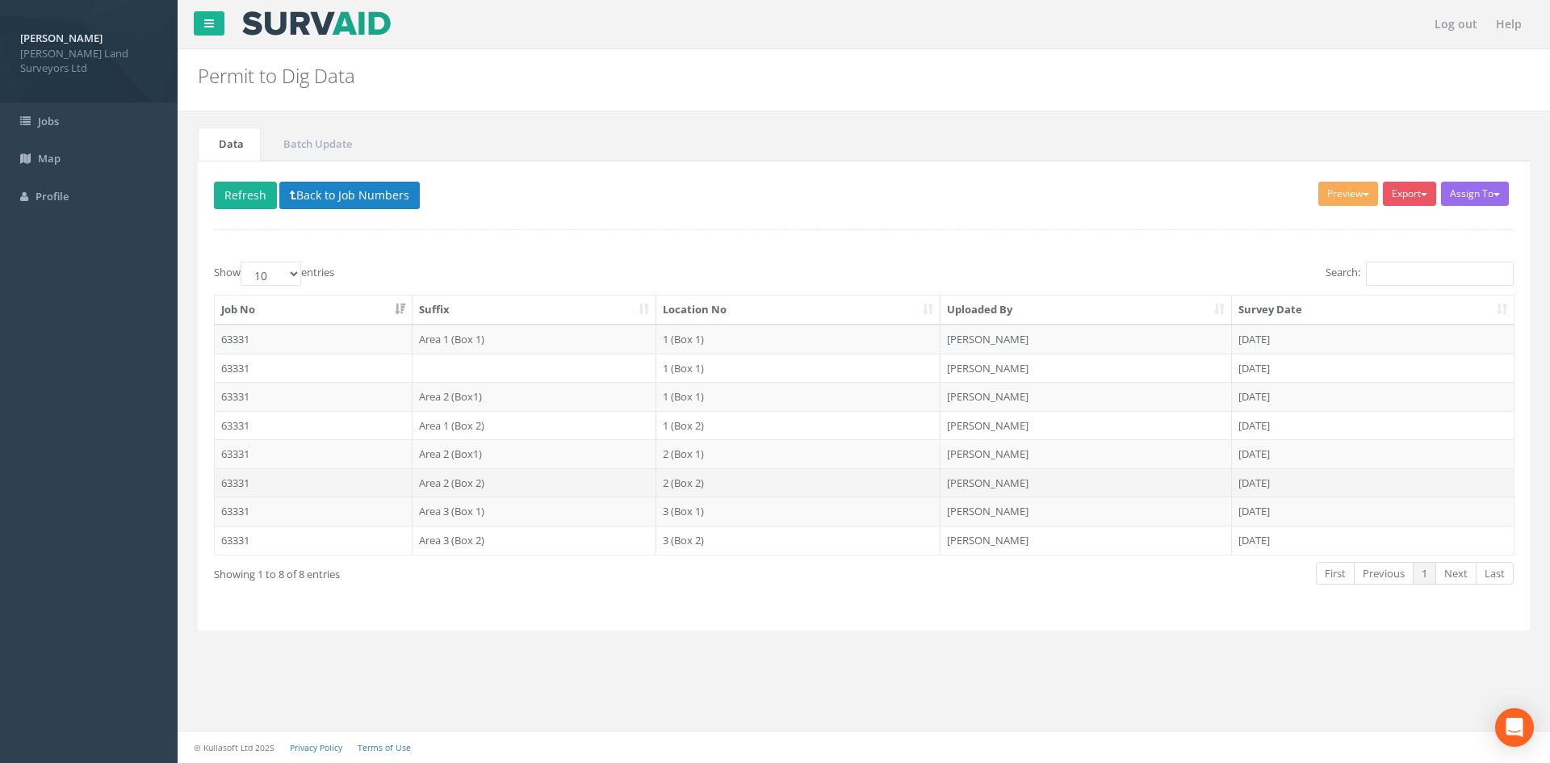
click at [488, 486] on td "Area 2 (Box 2)" at bounding box center [535, 482] width 245 height 29
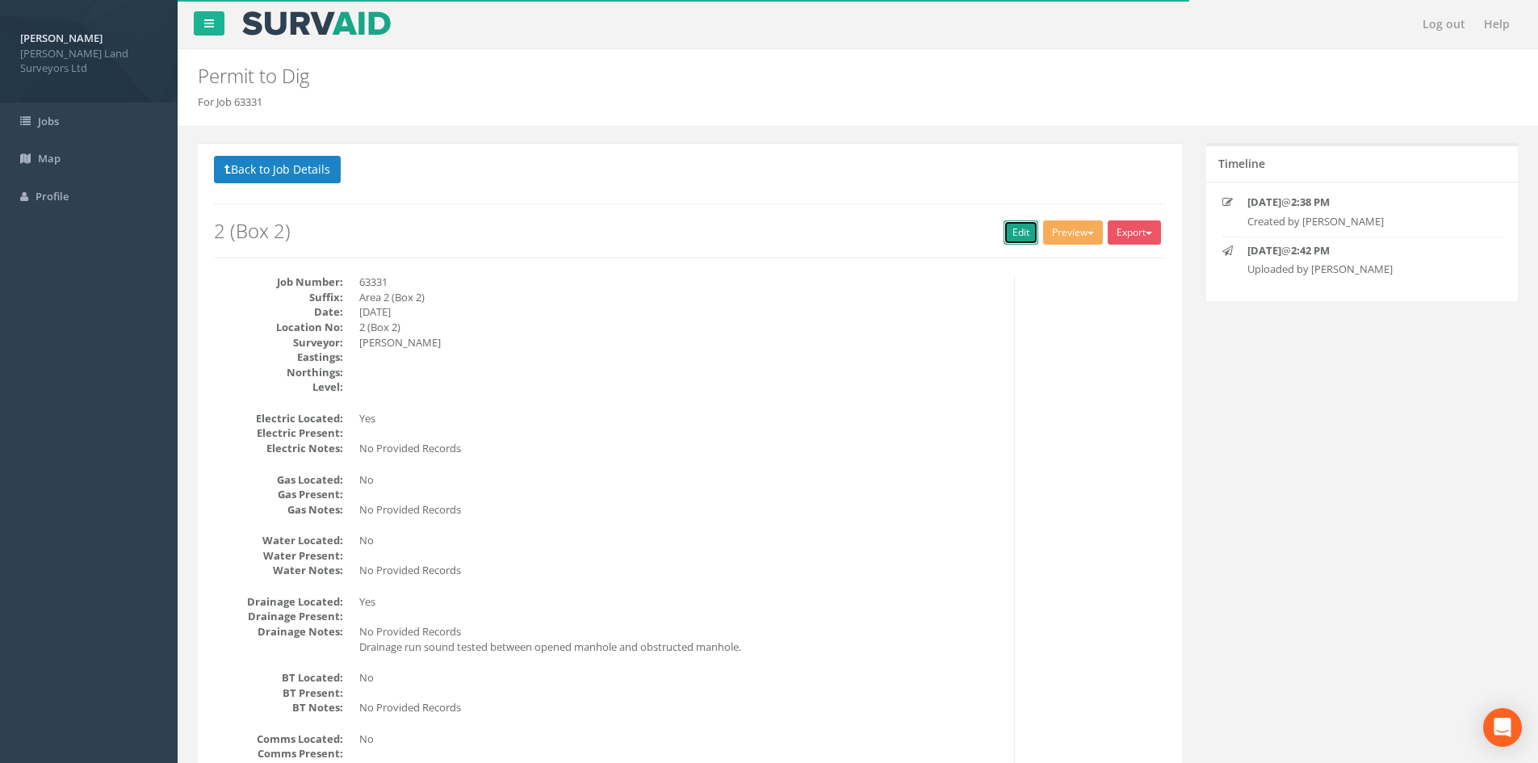
click at [779, 229] on link "Edit" at bounding box center [1021, 232] width 35 height 24
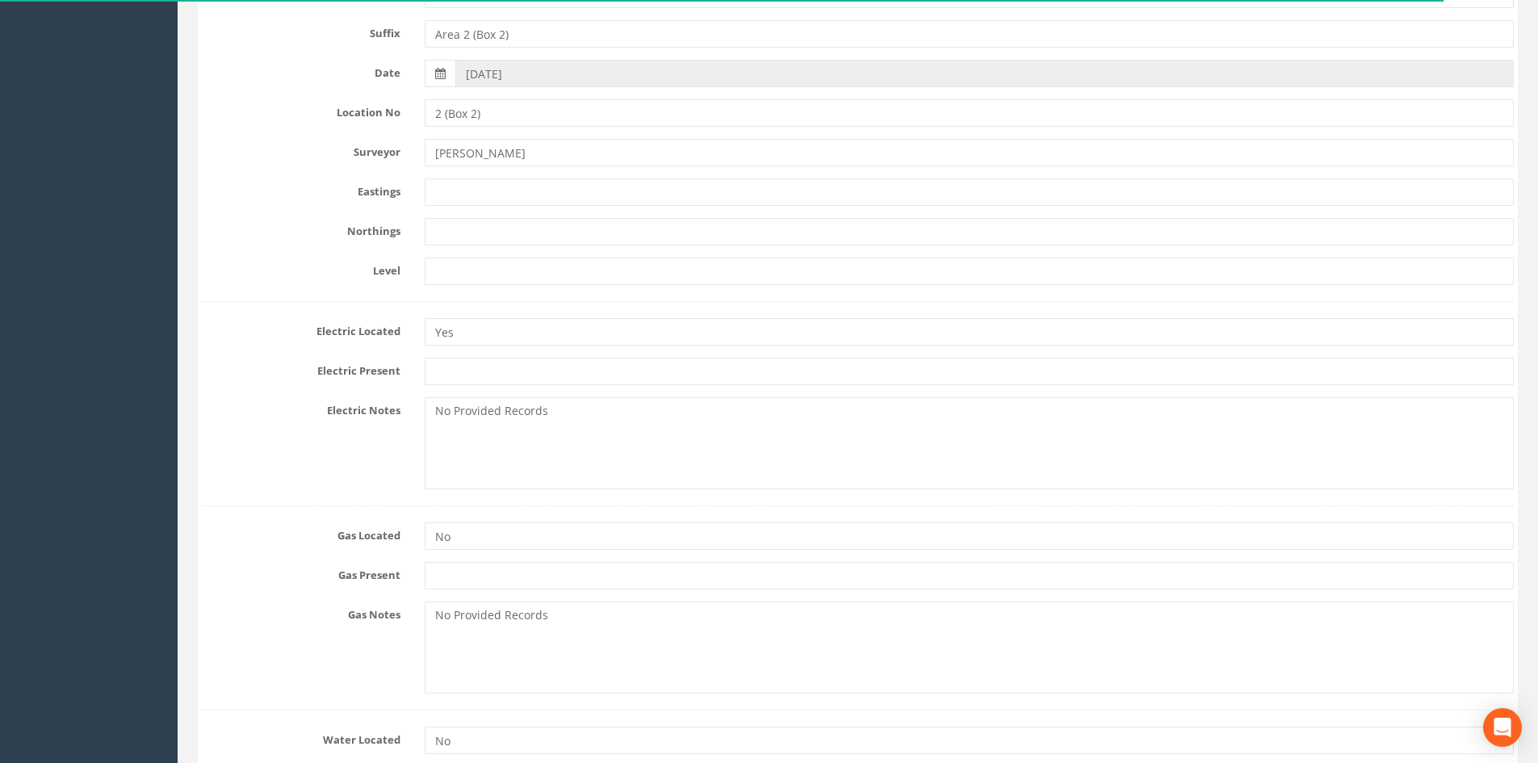
scroll to position [323, 0]
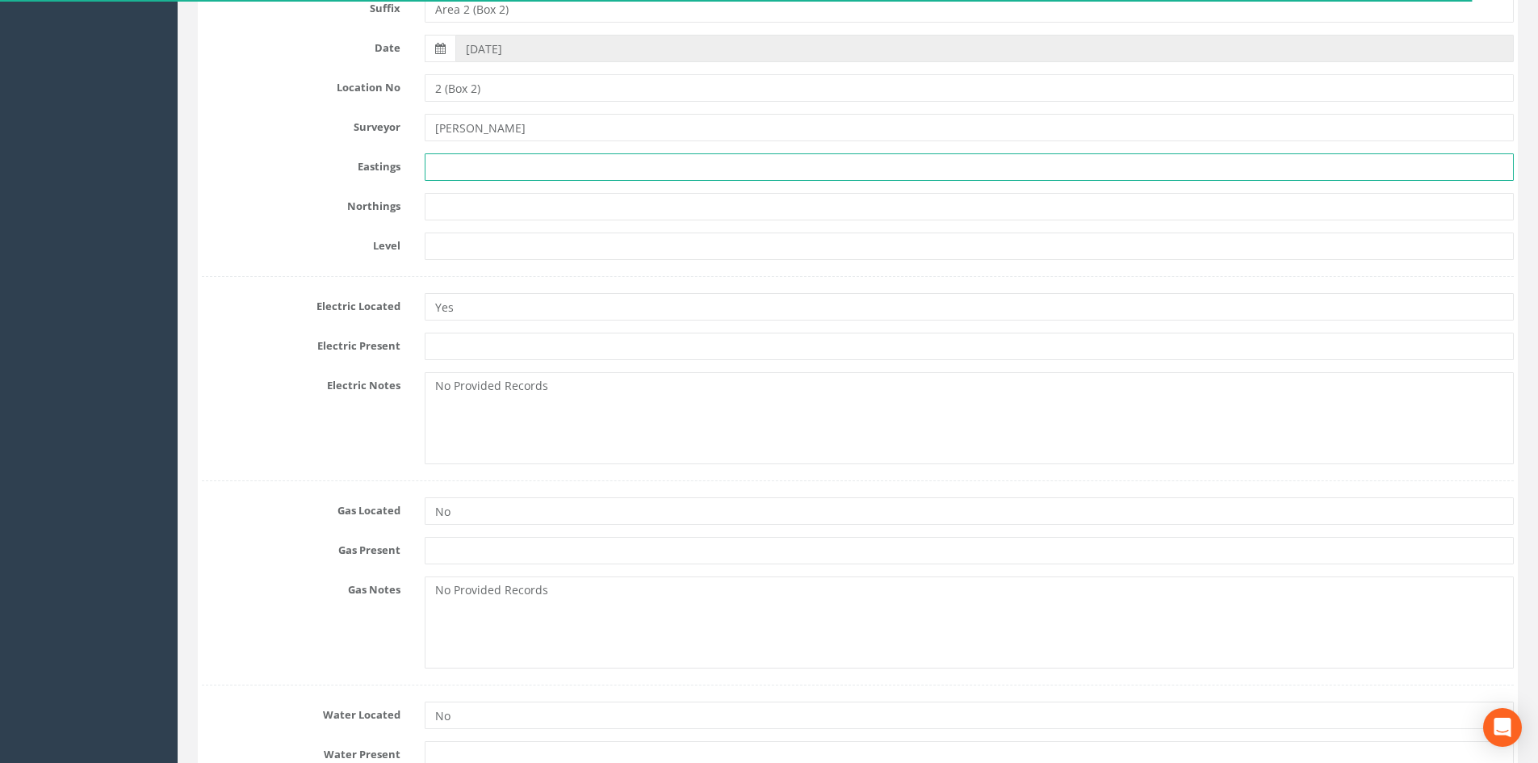
click at [479, 157] on input "text" at bounding box center [969, 166] width 1089 height 27
type input "N/A"
click at [528, 195] on input "text" at bounding box center [969, 206] width 1089 height 27
click at [492, 243] on input "text" at bounding box center [969, 246] width 1089 height 27
type input "N/A"
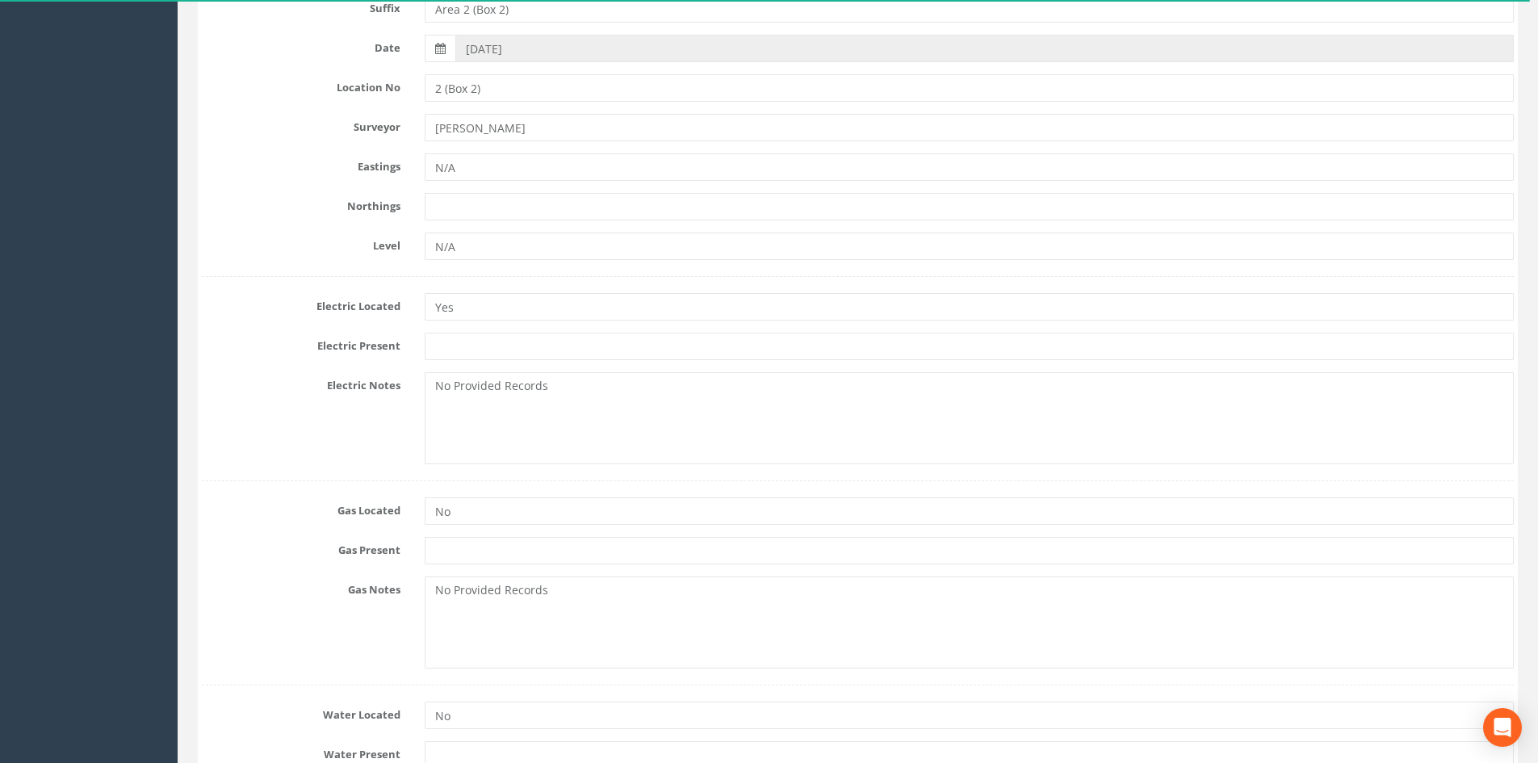
click at [518, 224] on div "Job Number 63331 Suffix Area 2 (Box 2) Date [DATE] Location No 2 (Box 2) Survey…" at bounding box center [858, 99] width 1312 height 321
click at [518, 216] on input "text" at bounding box center [969, 206] width 1089 height 27
type input "N/A"
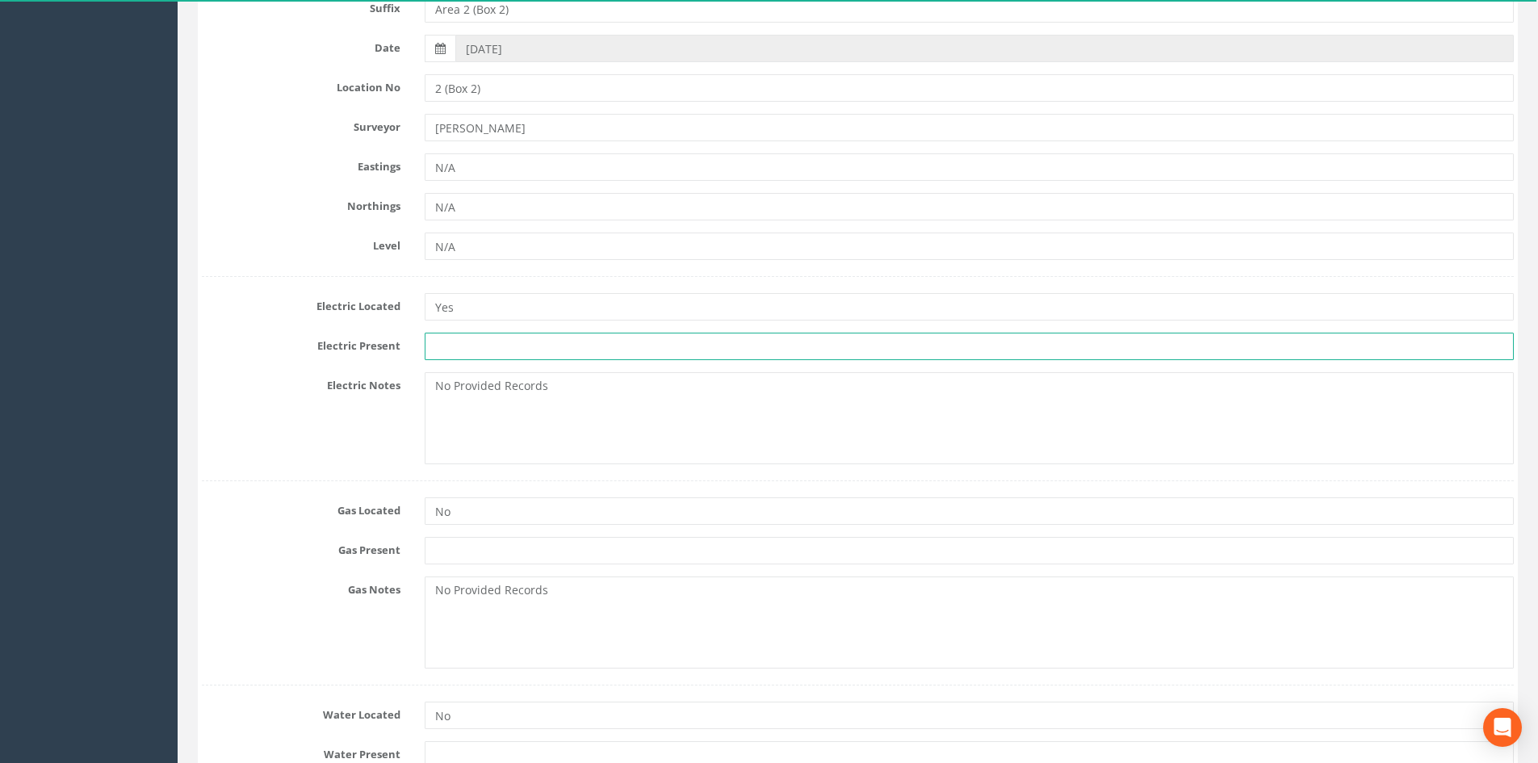
click at [504, 345] on input "text" at bounding box center [969, 346] width 1089 height 27
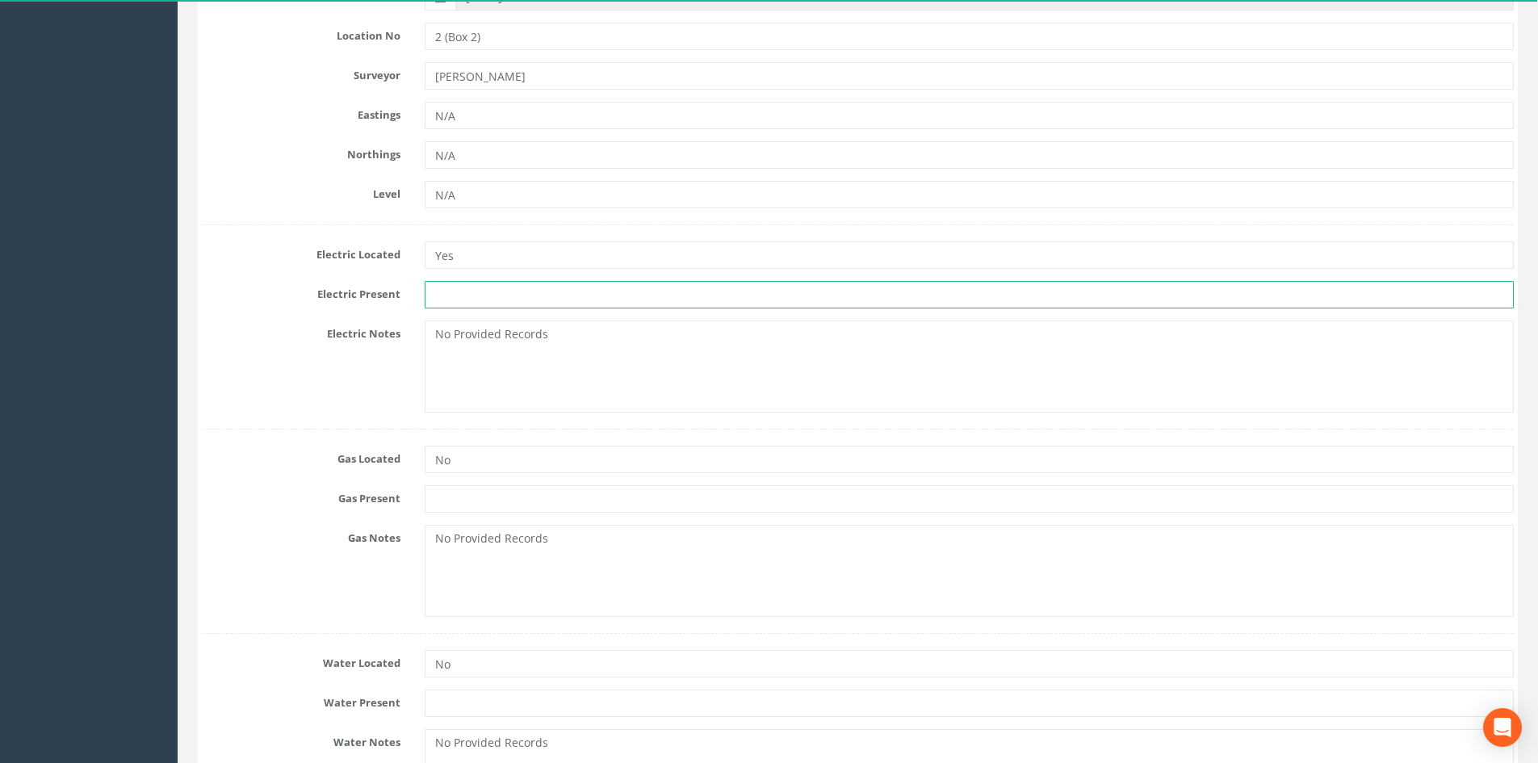
scroll to position [404, 0]
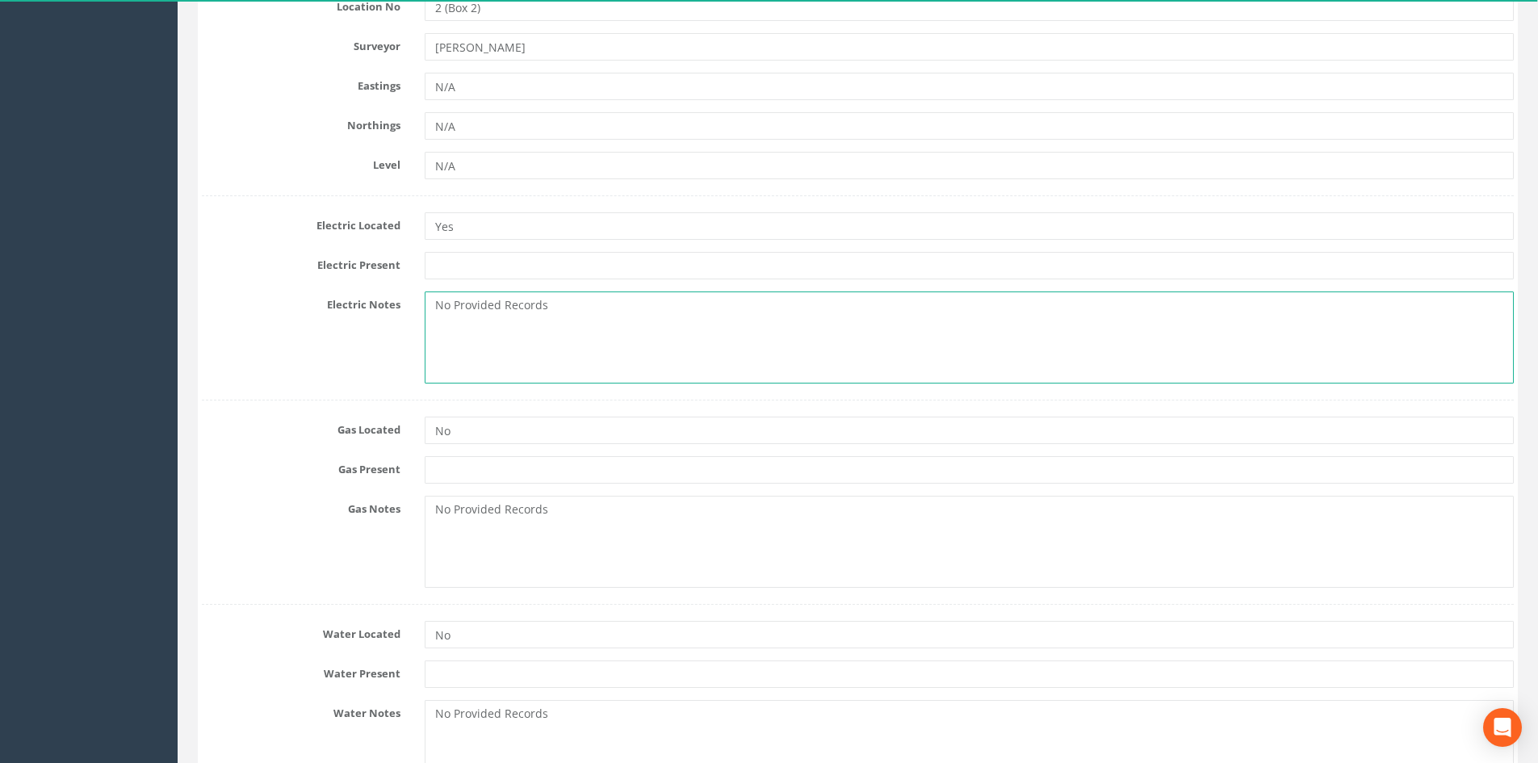
drag, startPoint x: 571, startPoint y: 328, endPoint x: 399, endPoint y: 326, distance: 172.0
click at [399, 326] on div "Electric Notes No Provided Records" at bounding box center [858, 337] width 1336 height 92
paste textarea "Records unavailable"
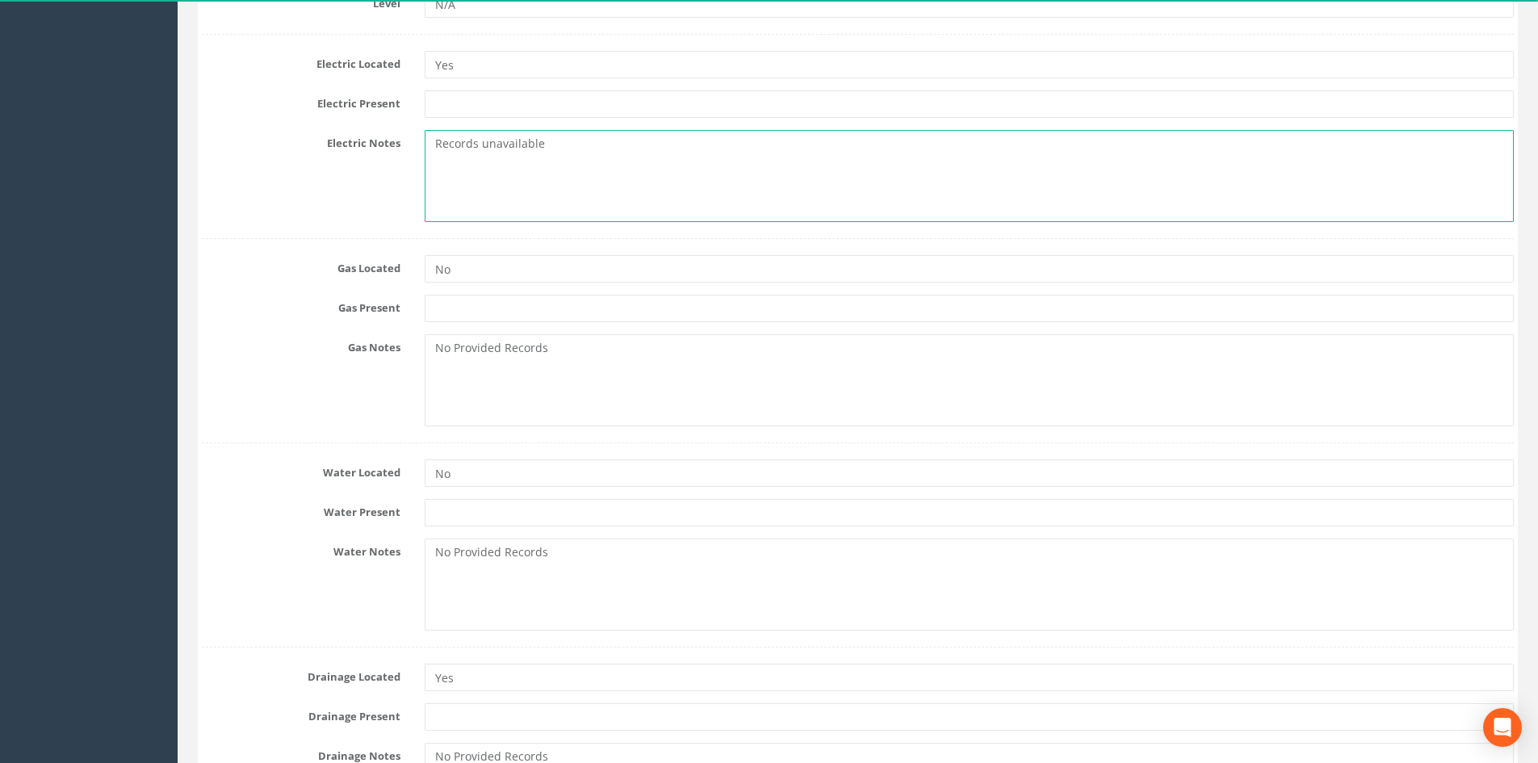
type textarea "Records unavailable"
drag, startPoint x: 476, startPoint y: 358, endPoint x: 435, endPoint y: 356, distance: 40.4
click at [435, 356] on textarea "No Provided Records" at bounding box center [969, 380] width 1089 height 92
paste textarea "Records unavailable"
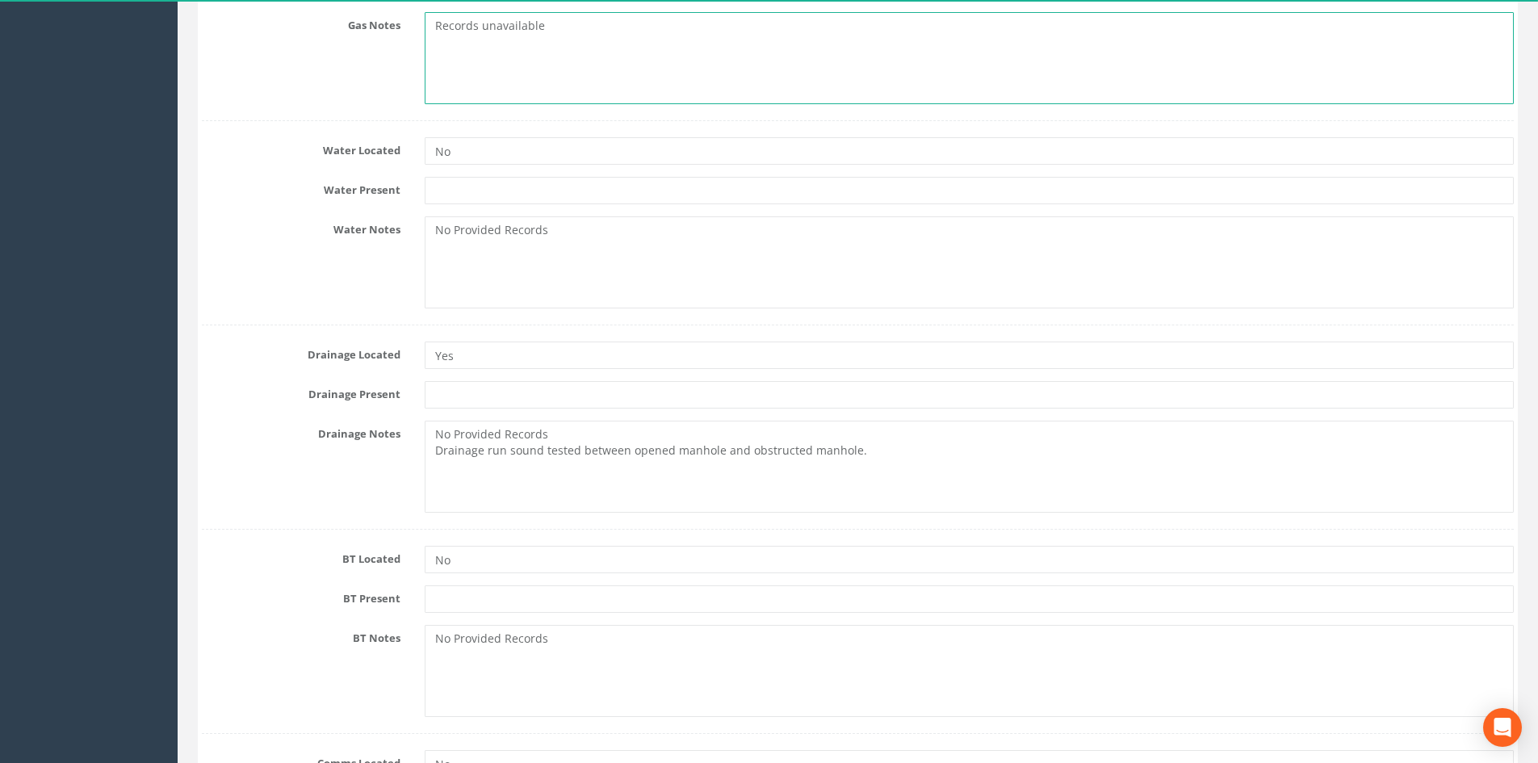
scroll to position [888, 0]
type textarea "Records unavailable"
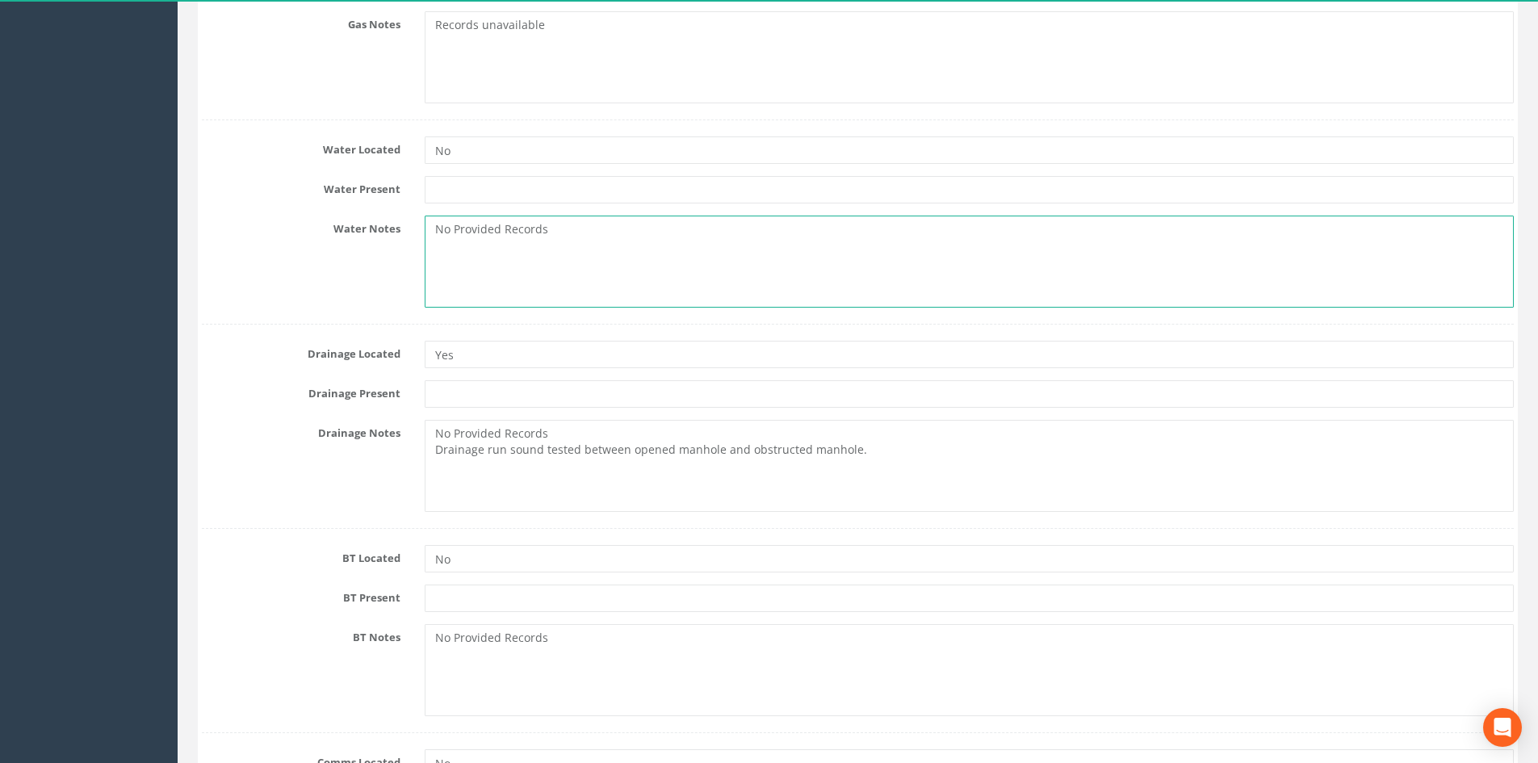
drag, startPoint x: 555, startPoint y: 244, endPoint x: 421, endPoint y: 248, distance: 133.3
click at [422, 248] on div "No Provided Records" at bounding box center [969, 262] width 1113 height 92
paste textarea "Records unavailable"
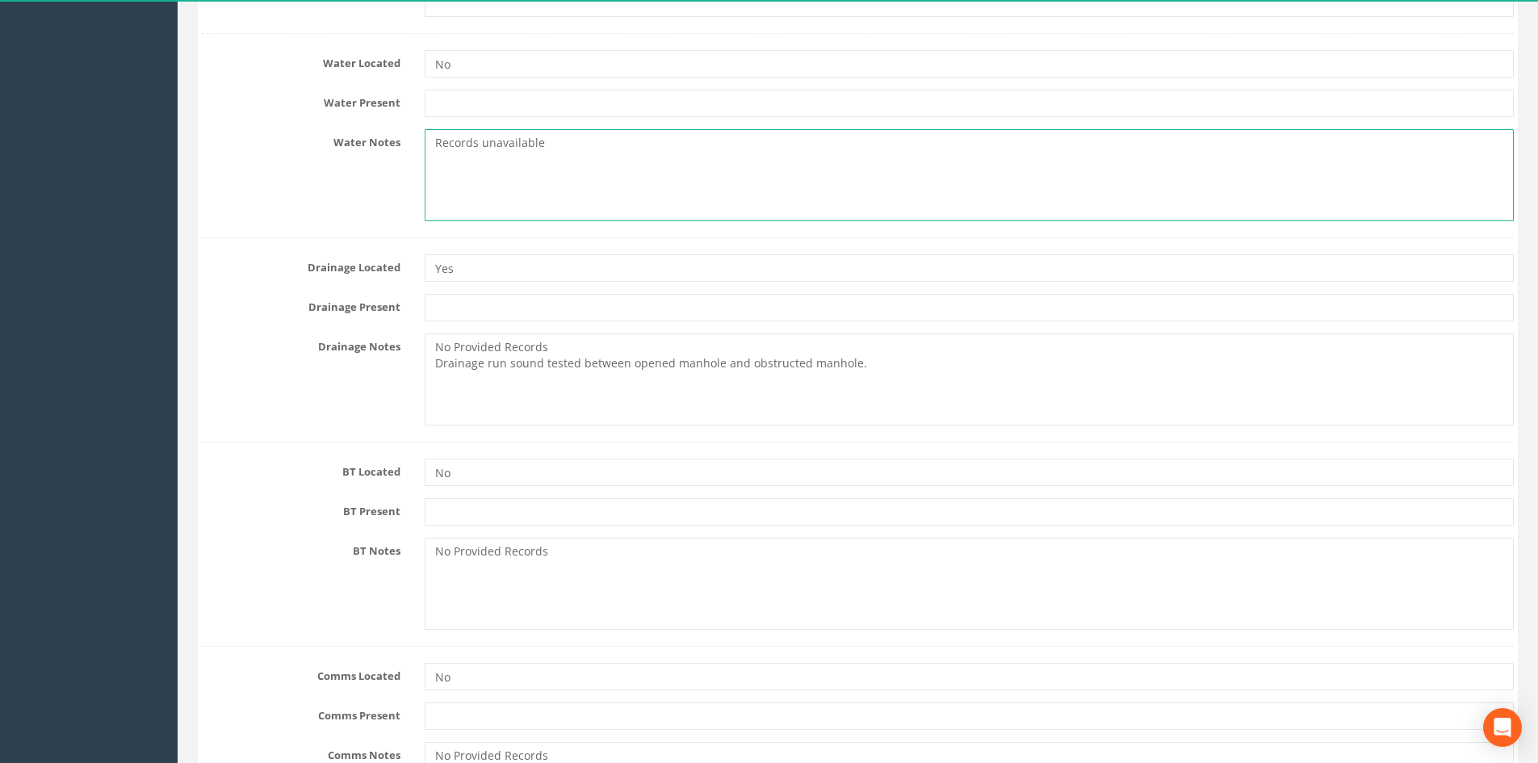
scroll to position [1130, 0]
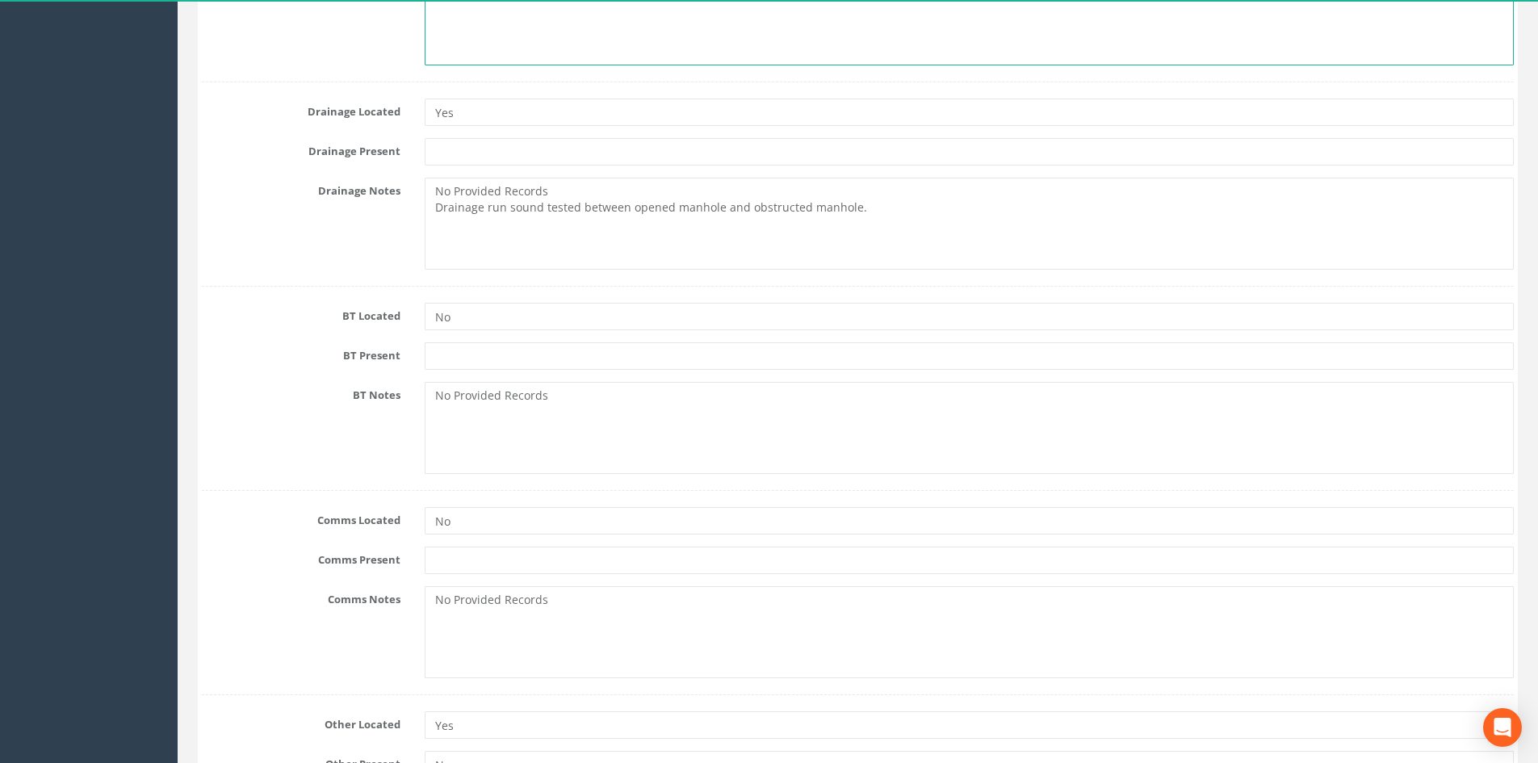
type textarea "Records unavailable"
drag, startPoint x: 557, startPoint y: 186, endPoint x: 456, endPoint y: 193, distance: 101.1
click at [456, 193] on textarea "No Provided Records Drainage run sound tested between opened manhole and obstru…" at bounding box center [969, 224] width 1089 height 92
click at [568, 182] on textarea "No Provided Records Drainage run sound tested between opened manhole and obstru…" at bounding box center [969, 224] width 1089 height 92
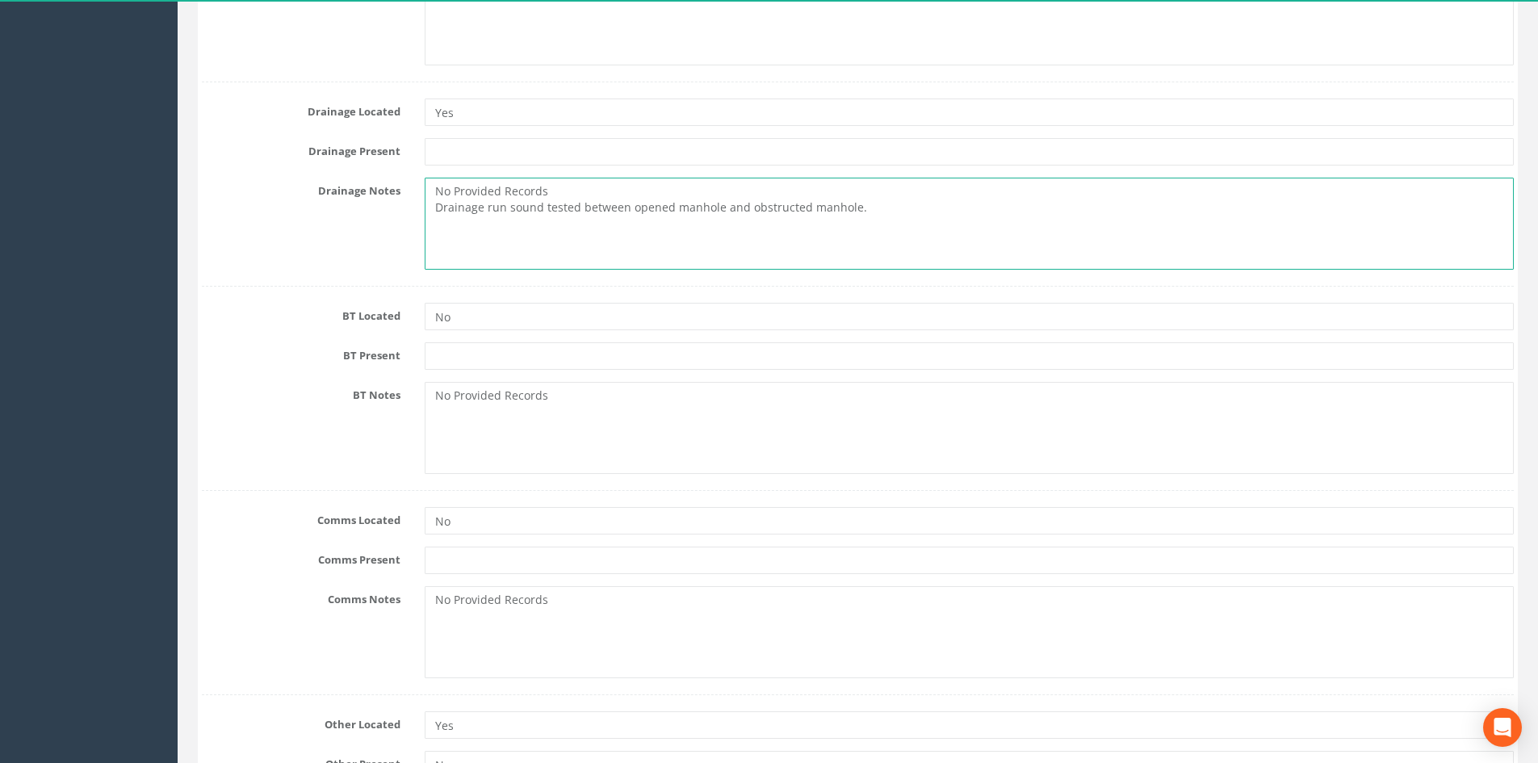
drag, startPoint x: 568, startPoint y: 183, endPoint x: 493, endPoint y: 183, distance: 74.3
click at [493, 183] on textarea "No Provided Records Drainage run sound tested between opened manhole and obstru…" at bounding box center [969, 224] width 1089 height 92
paste textarea "Records unavailable"
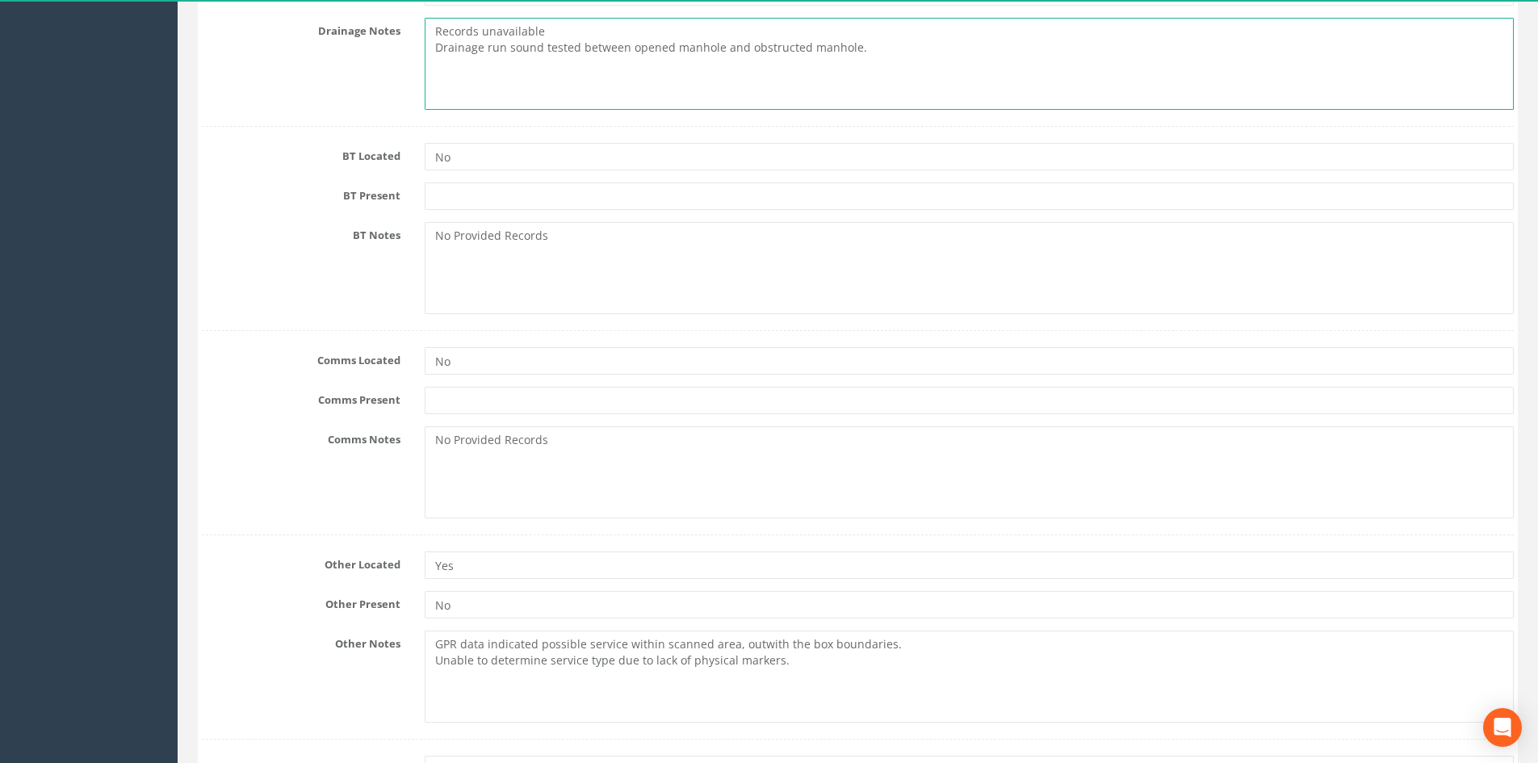
scroll to position [1292, 0]
type textarea "Records unavailable Drainage run sound tested between opened manhole and obstru…"
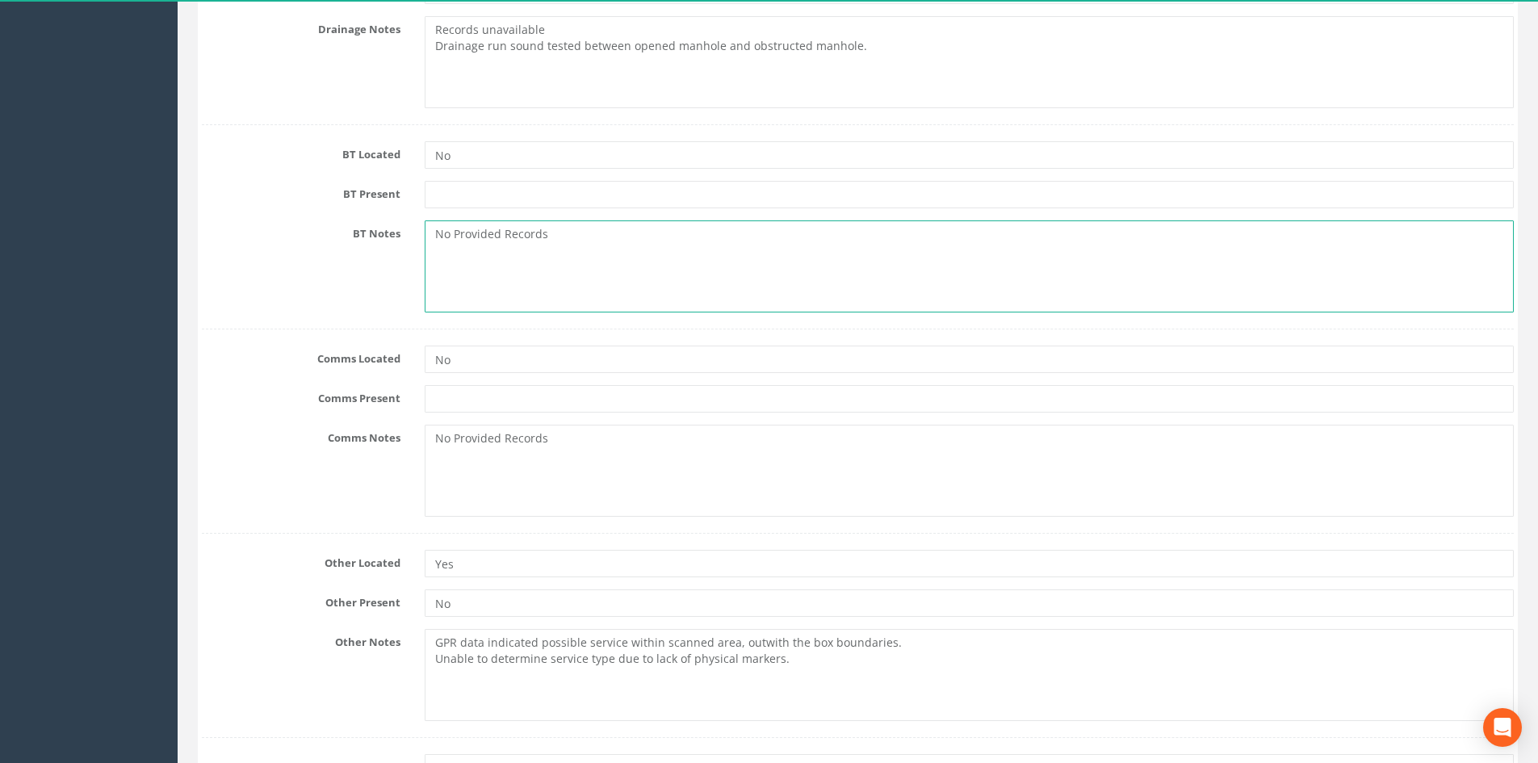
drag, startPoint x: 510, startPoint y: 286, endPoint x: 456, endPoint y: 275, distance: 55.1
click at [461, 276] on textarea "No Provided Records" at bounding box center [969, 266] width 1089 height 92
click at [586, 266] on textarea "No Provided Records" at bounding box center [969, 266] width 1089 height 92
drag, startPoint x: 645, startPoint y: 258, endPoint x: 440, endPoint y: 274, distance: 205.6
click at [444, 275] on textarea "No Provided Records" at bounding box center [969, 266] width 1089 height 92
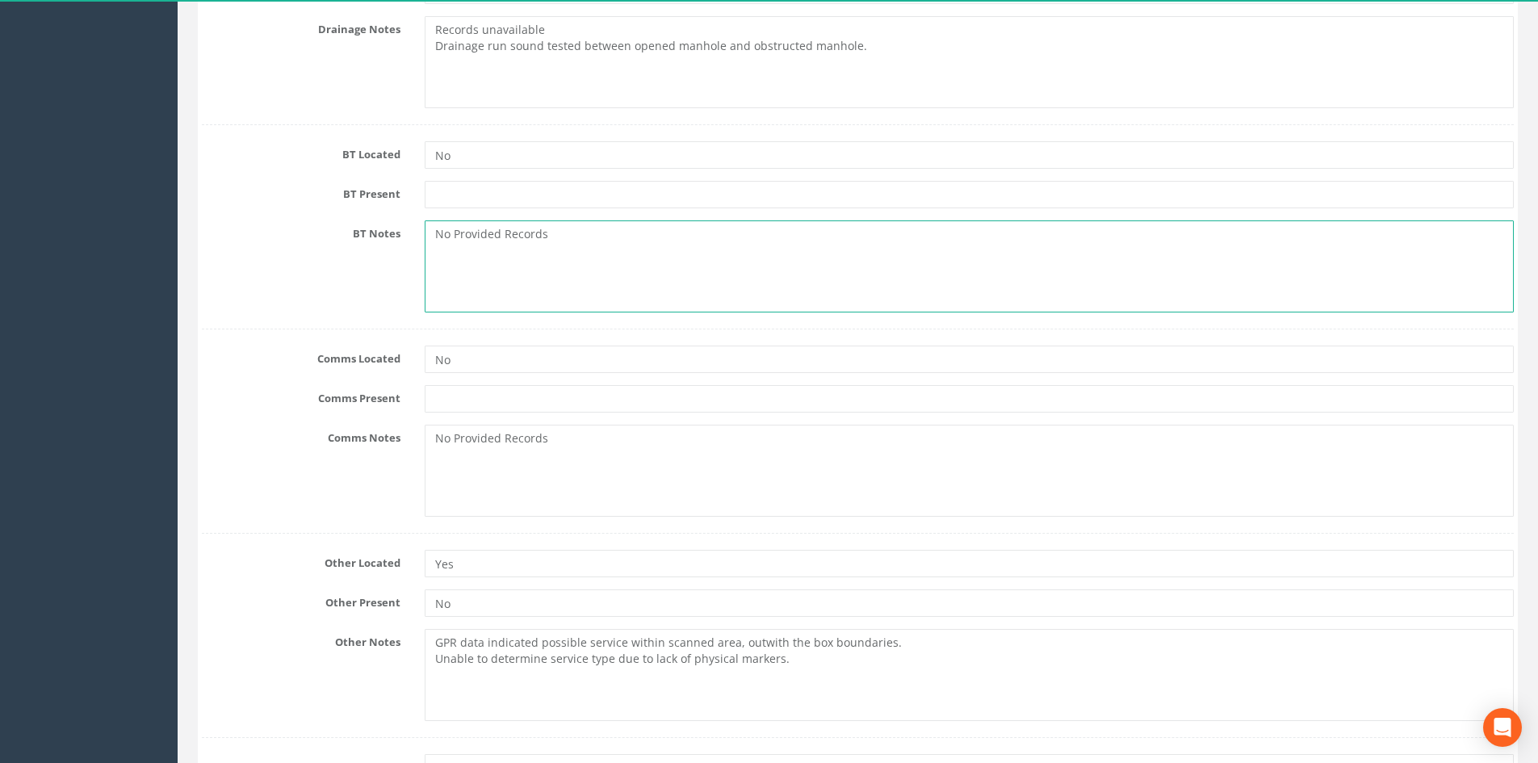
drag, startPoint x: 656, startPoint y: 275, endPoint x: 648, endPoint y: 267, distance: 10.9
click at [654, 275] on textarea "No Provided Records" at bounding box center [969, 266] width 1089 height 92
click at [665, 241] on textarea "No Provided Records" at bounding box center [969, 266] width 1089 height 92
drag, startPoint x: 656, startPoint y: 241, endPoint x: 414, endPoint y: 250, distance: 242.4
click at [414, 250] on div "No Provided Records" at bounding box center [969, 266] width 1113 height 92
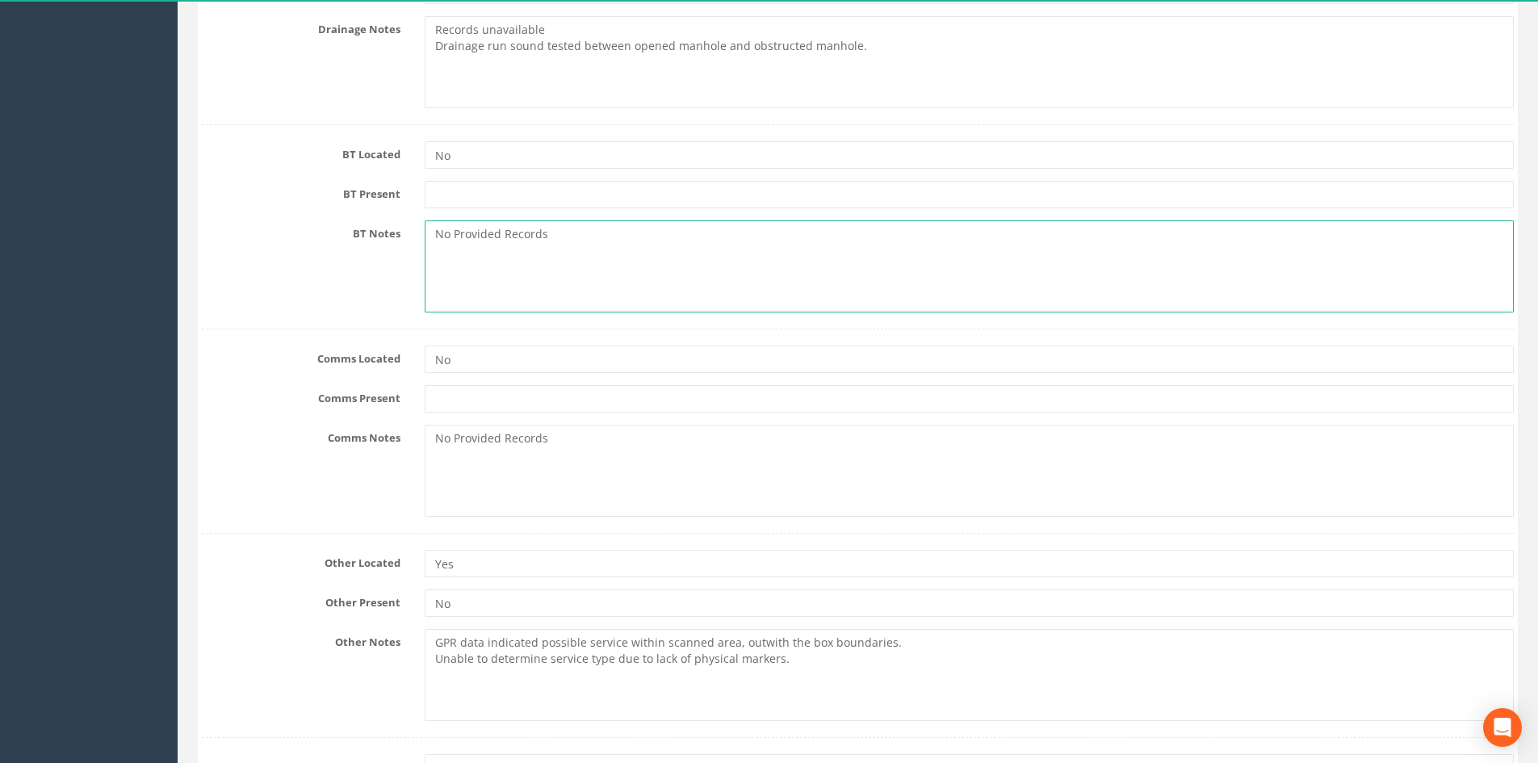
paste textarea "Records unavailable"
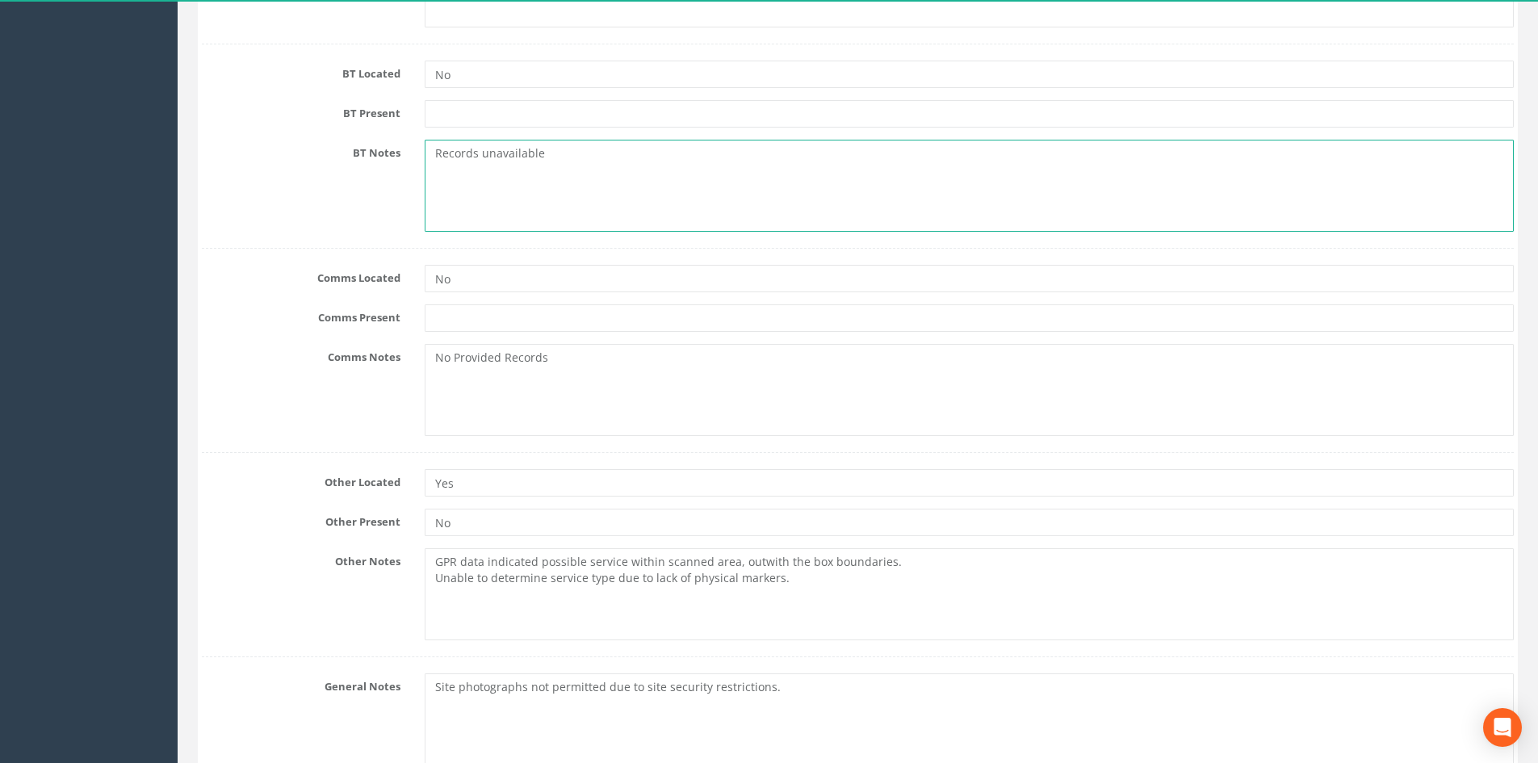
type textarea "Records unavailable"
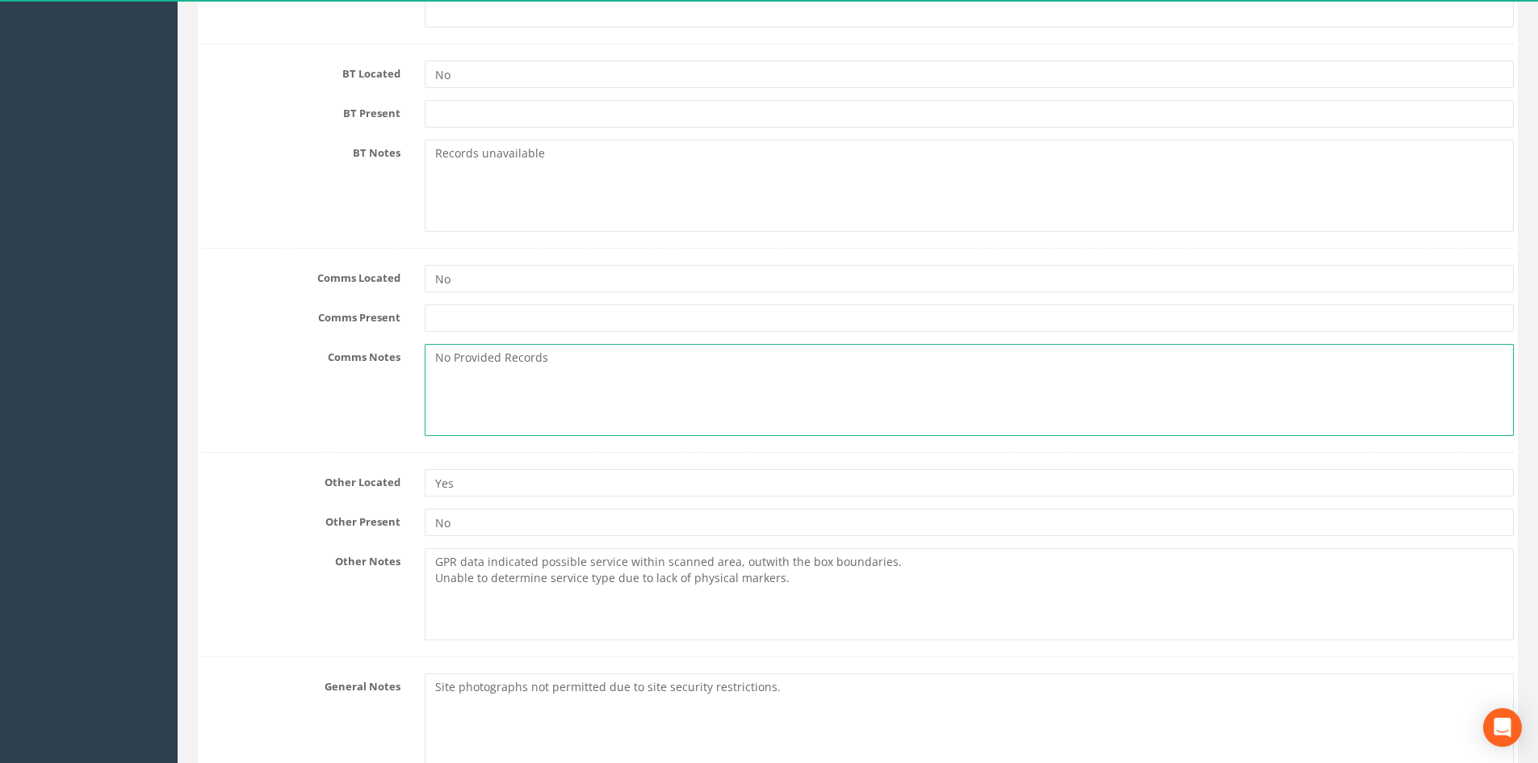
drag, startPoint x: 554, startPoint y: 355, endPoint x: 349, endPoint y: 353, distance: 205.1
click at [349, 353] on div "Comms Notes No Provided Records" at bounding box center [858, 390] width 1336 height 92
paste textarea "Records unavailable"
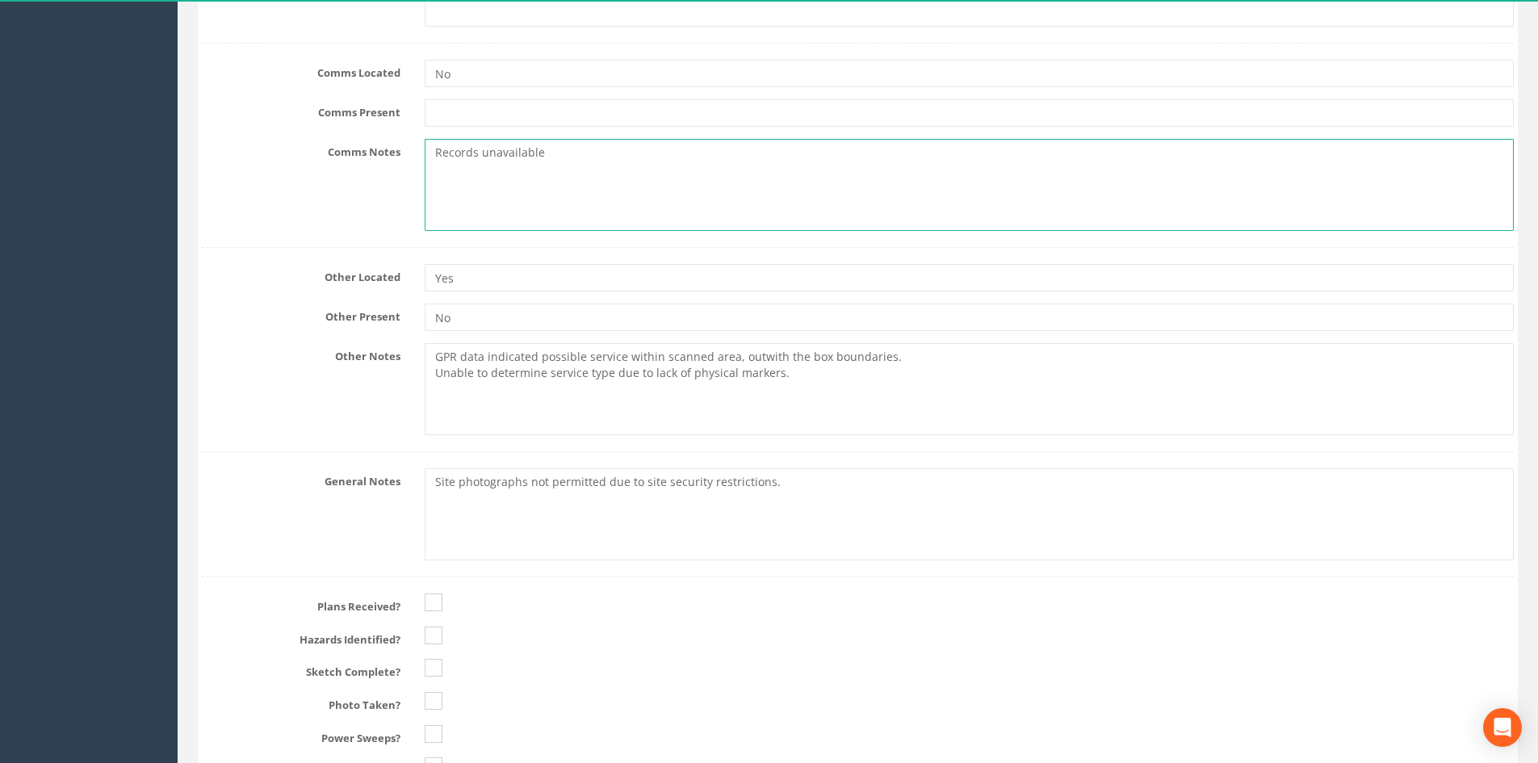
scroll to position [1615, 0]
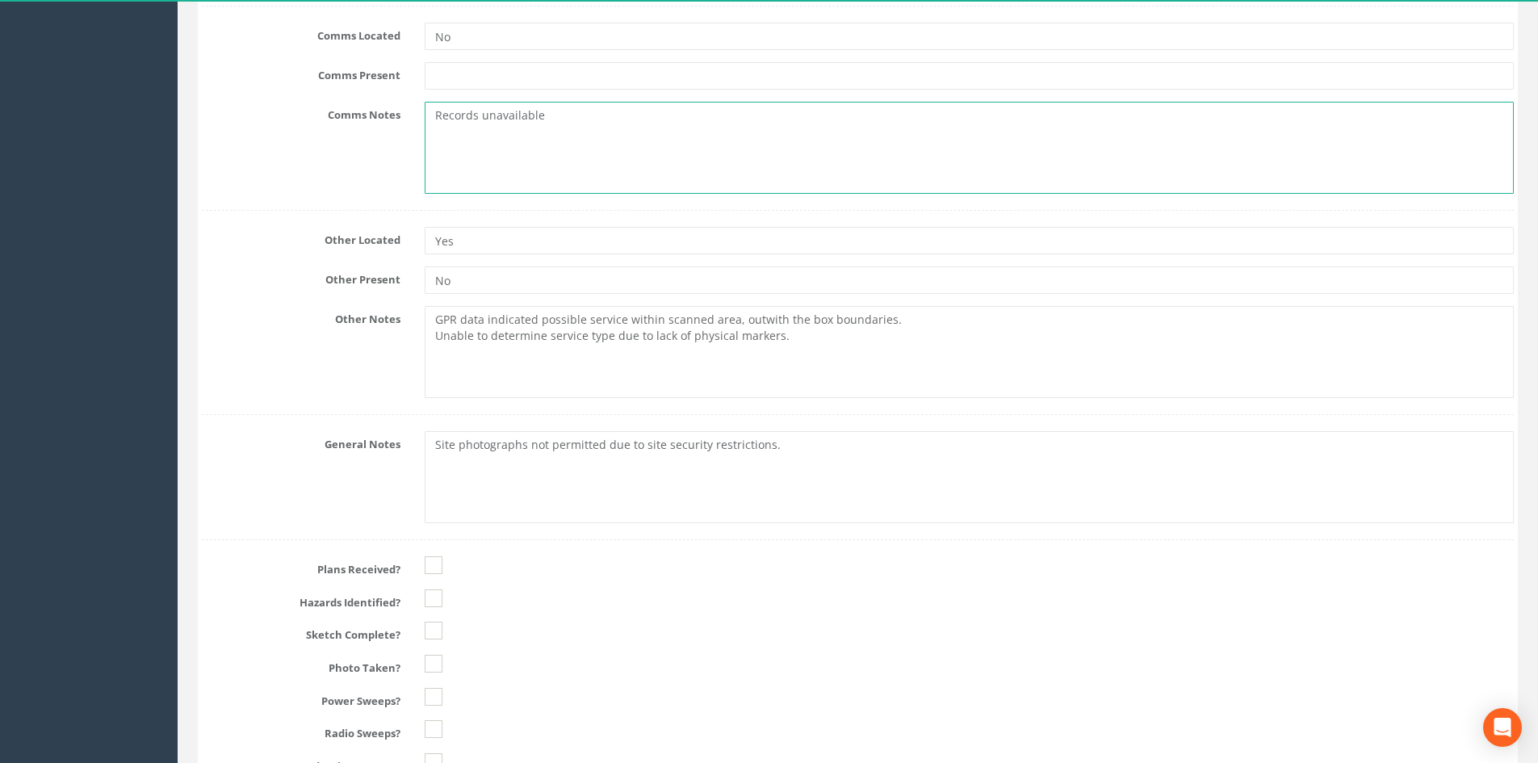
type textarea "Records unavailable"
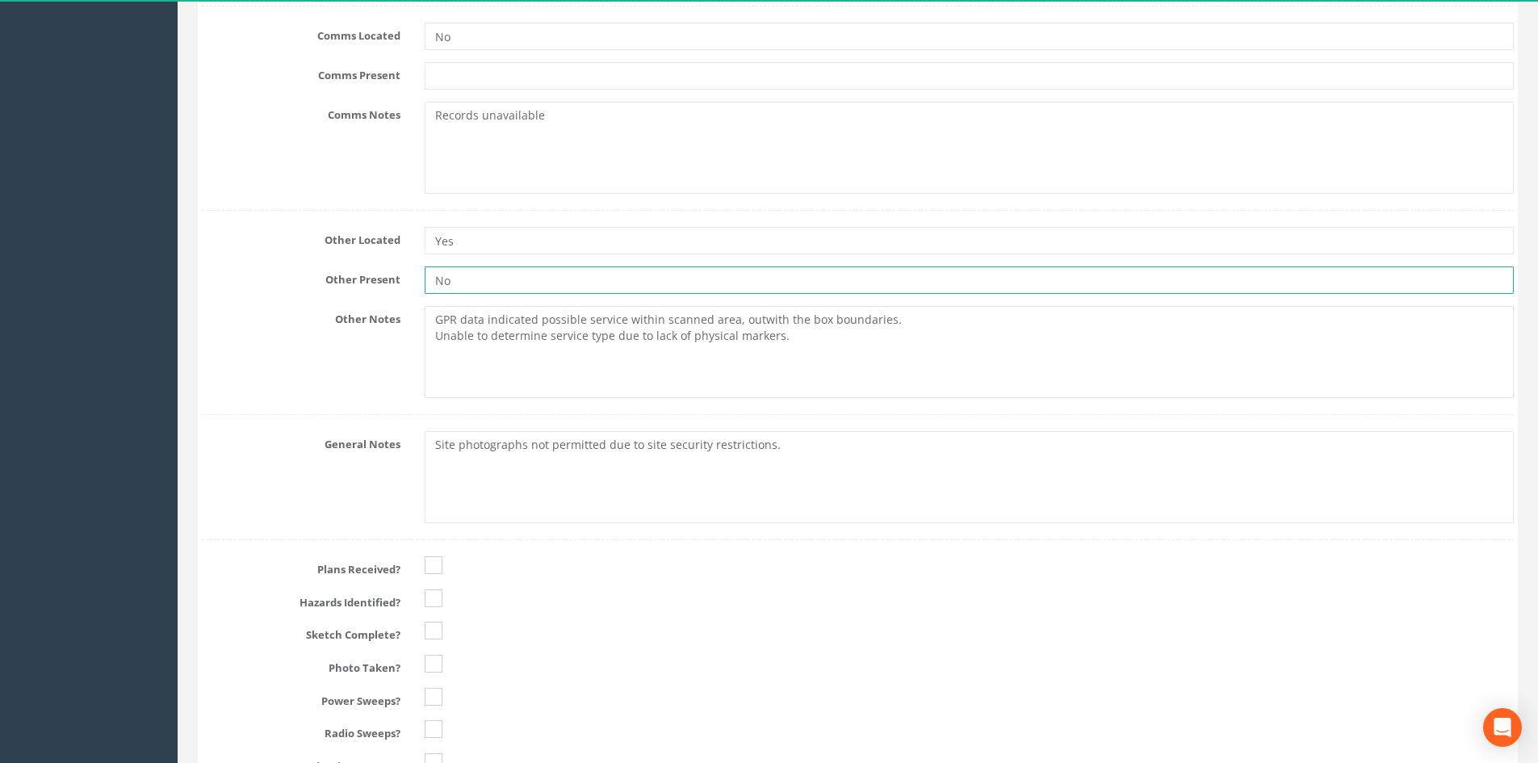
click at [488, 276] on input "No" at bounding box center [969, 279] width 1089 height 27
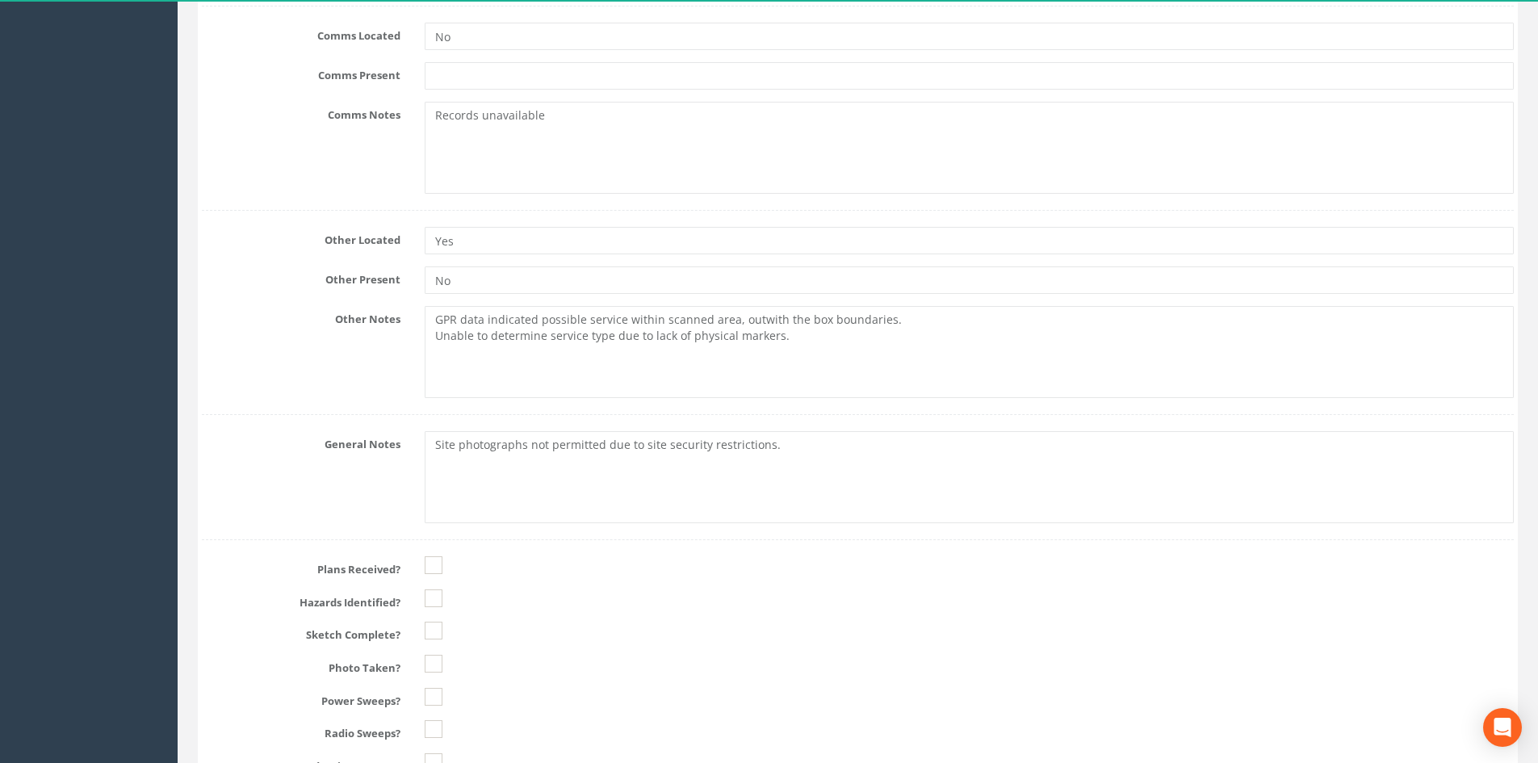
click at [655, 408] on form "Cancel Save Delete Job Number 63331 Suffix Area 2 (Box 2) Date [DATE] Location …" at bounding box center [858, 79] width 1312 height 2961
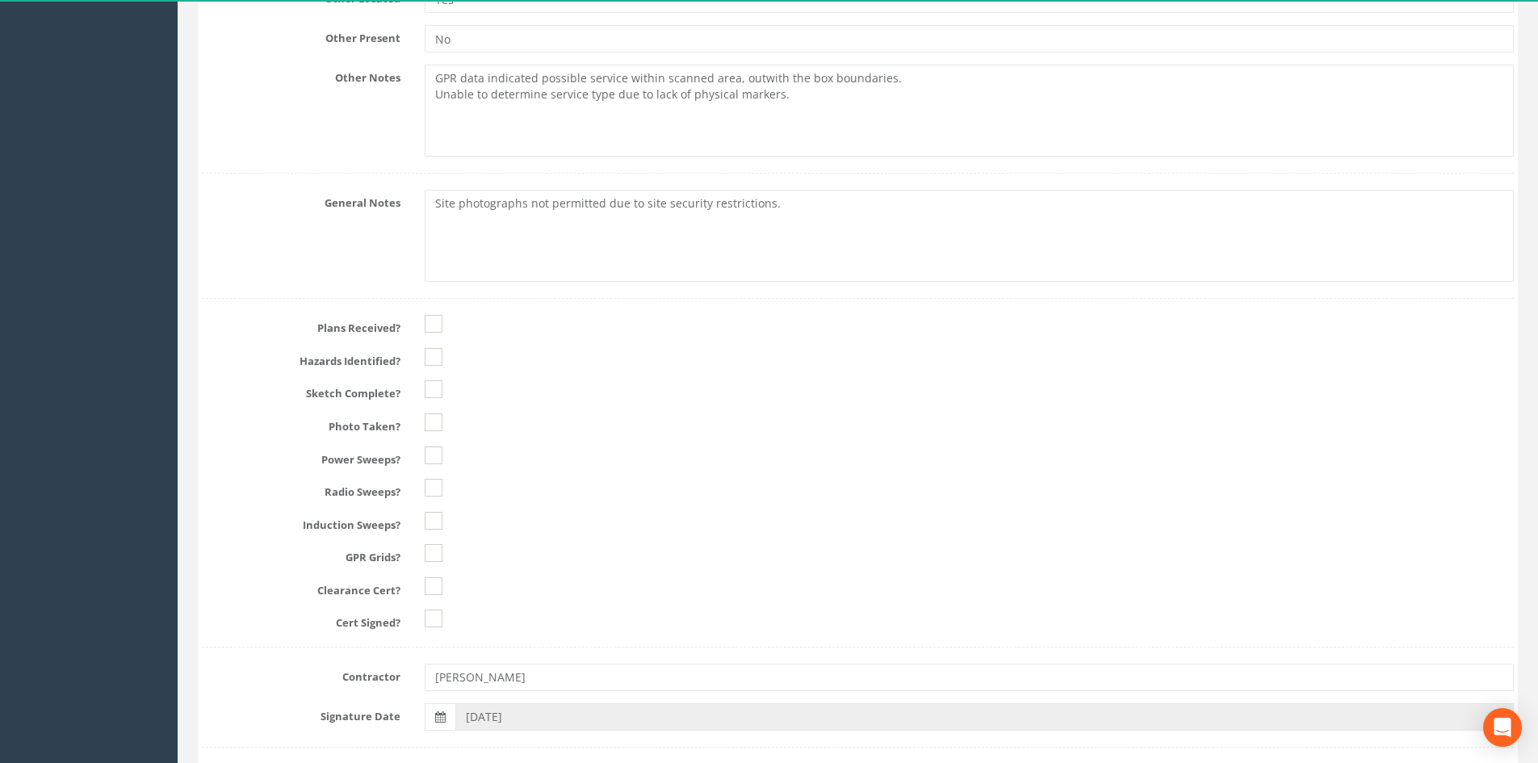
scroll to position [1857, 0]
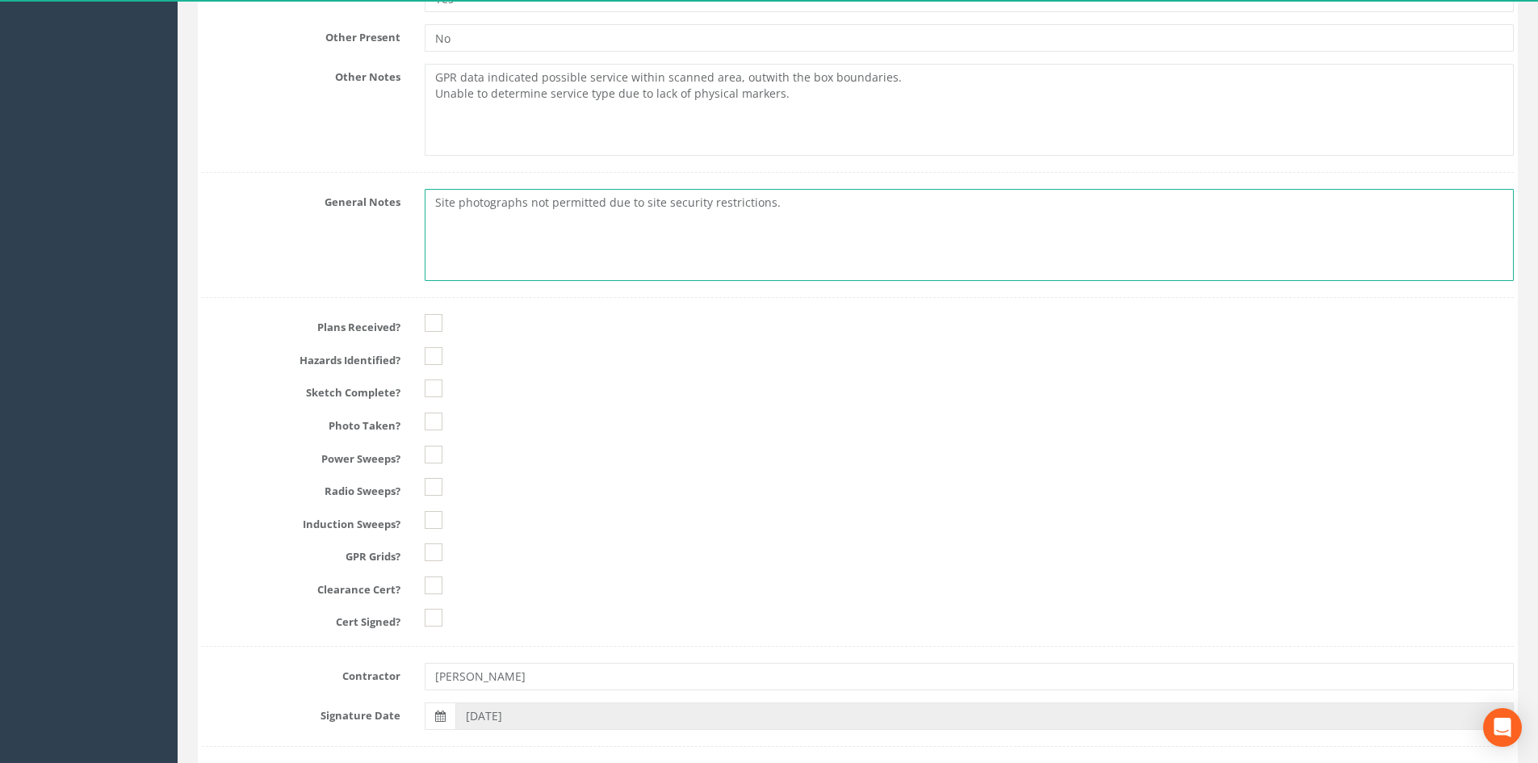
click at [511, 254] on textarea "Site photographs not permitted due to site security restrictions." at bounding box center [969, 235] width 1089 height 92
click at [697, 251] on textarea "Site photographs not permitted due to site security restrictions." at bounding box center [969, 235] width 1089 height 92
click at [752, 233] on textarea "Site photographs not permitted due to site security restrictions." at bounding box center [969, 235] width 1089 height 92
click at [779, 222] on textarea "Site photographs not permitted due to site security restrictions." at bounding box center [969, 235] width 1089 height 92
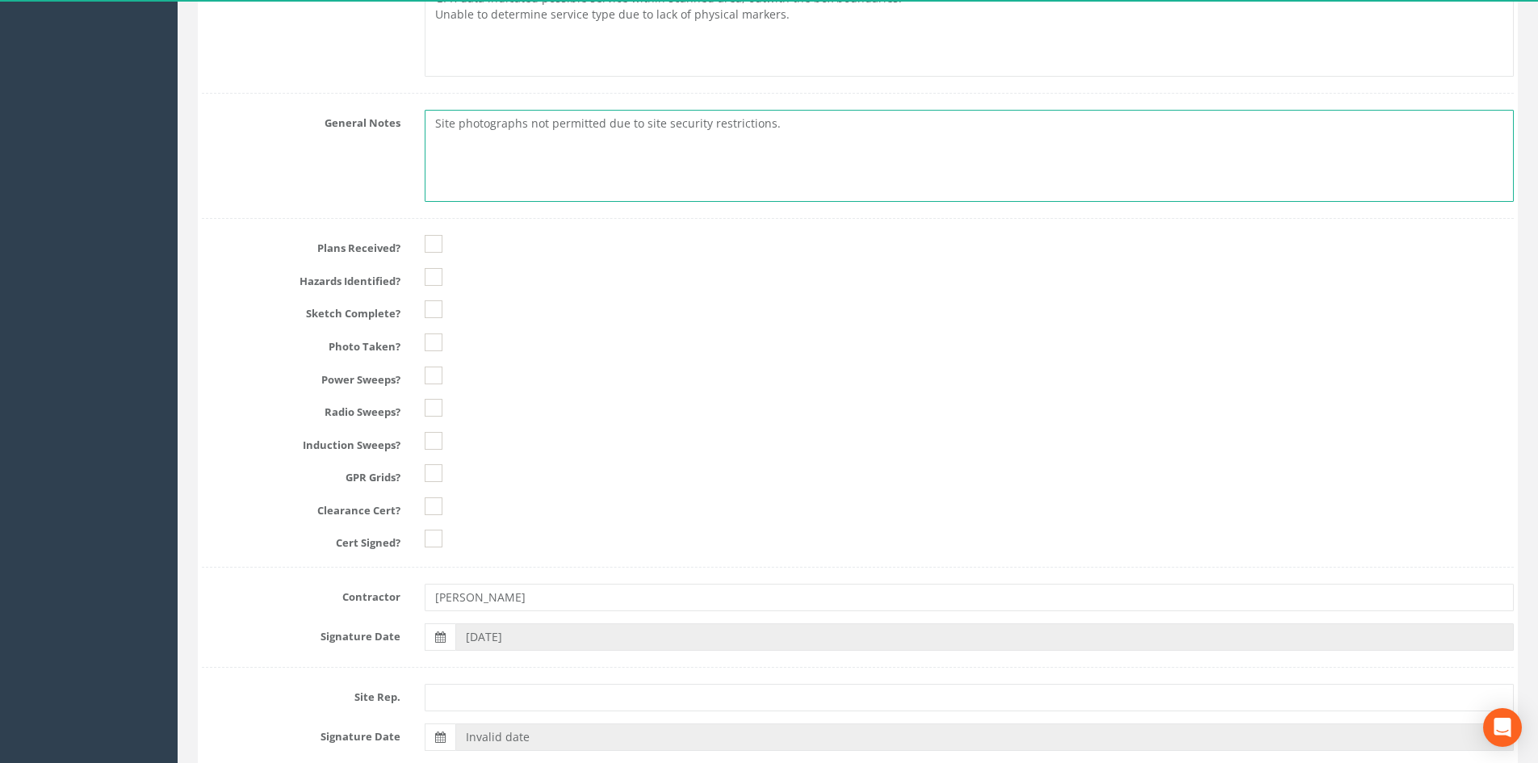
scroll to position [1938, 0]
click at [429, 281] on ins at bounding box center [434, 275] width 18 height 18
checkbox input "true"
click at [435, 308] on ins at bounding box center [434, 308] width 18 height 18
checkbox input "true"
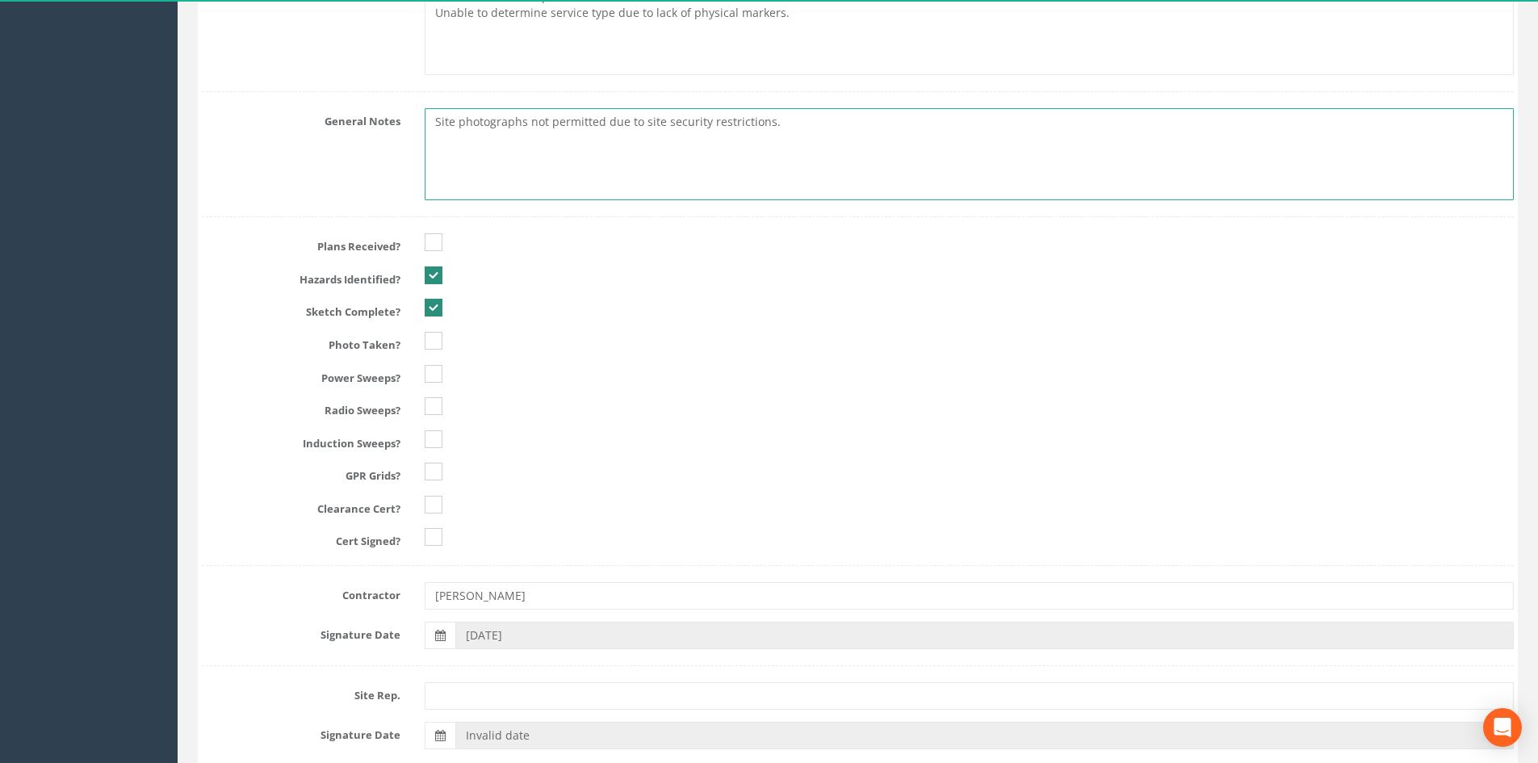
click at [436, 336] on ins at bounding box center [434, 341] width 18 height 18
checkbox input "true"
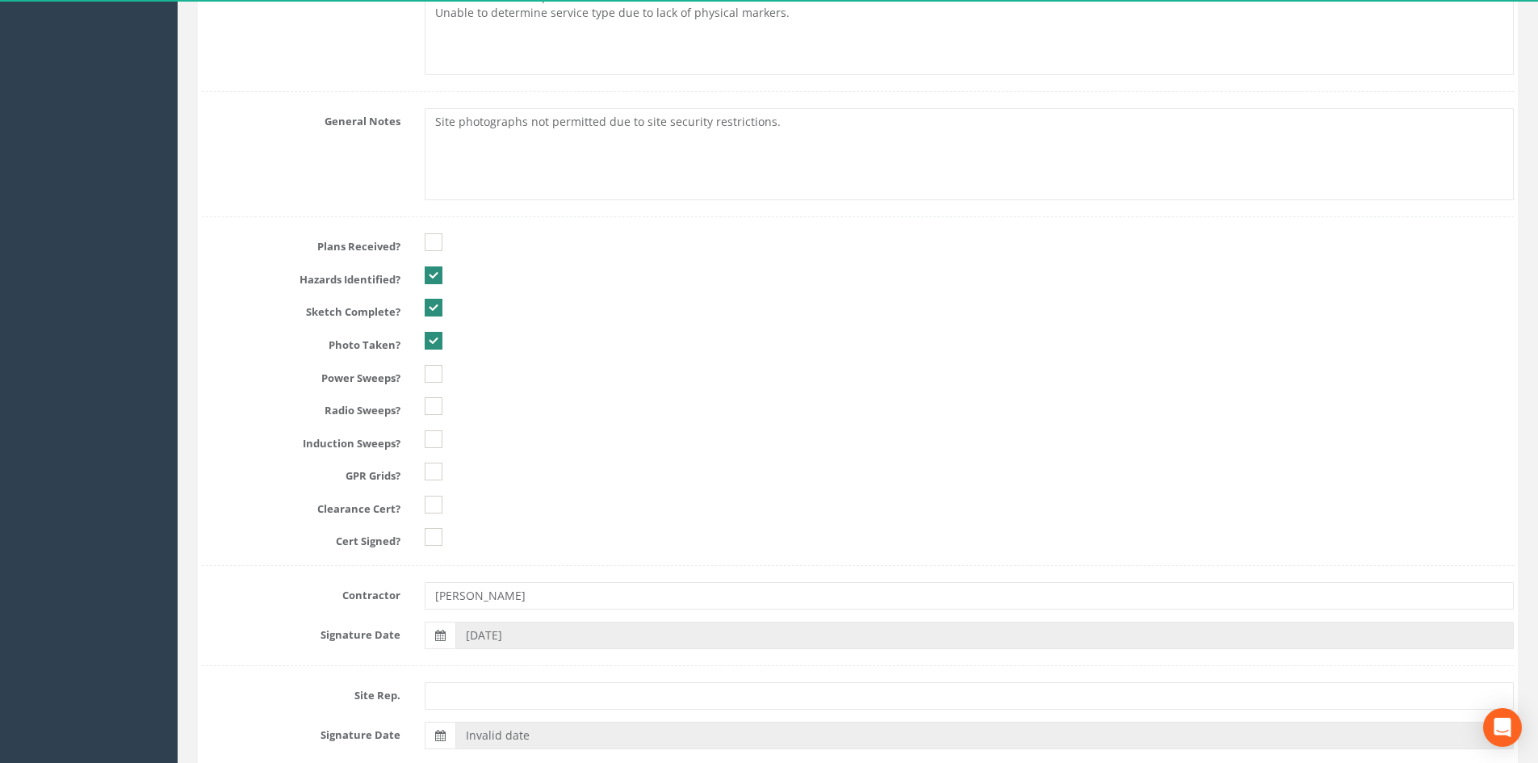
click at [436, 351] on input "checkbox" at bounding box center [434, 348] width 18 height 27
drag, startPoint x: 434, startPoint y: 329, endPoint x: 433, endPoint y: 346, distance: 17.0
click at [434, 335] on div "Plans Received? Hazards Identified? Sketch Complete? Photo Taken? Power Sweeps?…" at bounding box center [858, 382] width 1312 height 333
click at [432, 363] on input "checkbox" at bounding box center [434, 348] width 18 height 27
click at [430, 398] on ins at bounding box center [434, 406] width 18 height 18
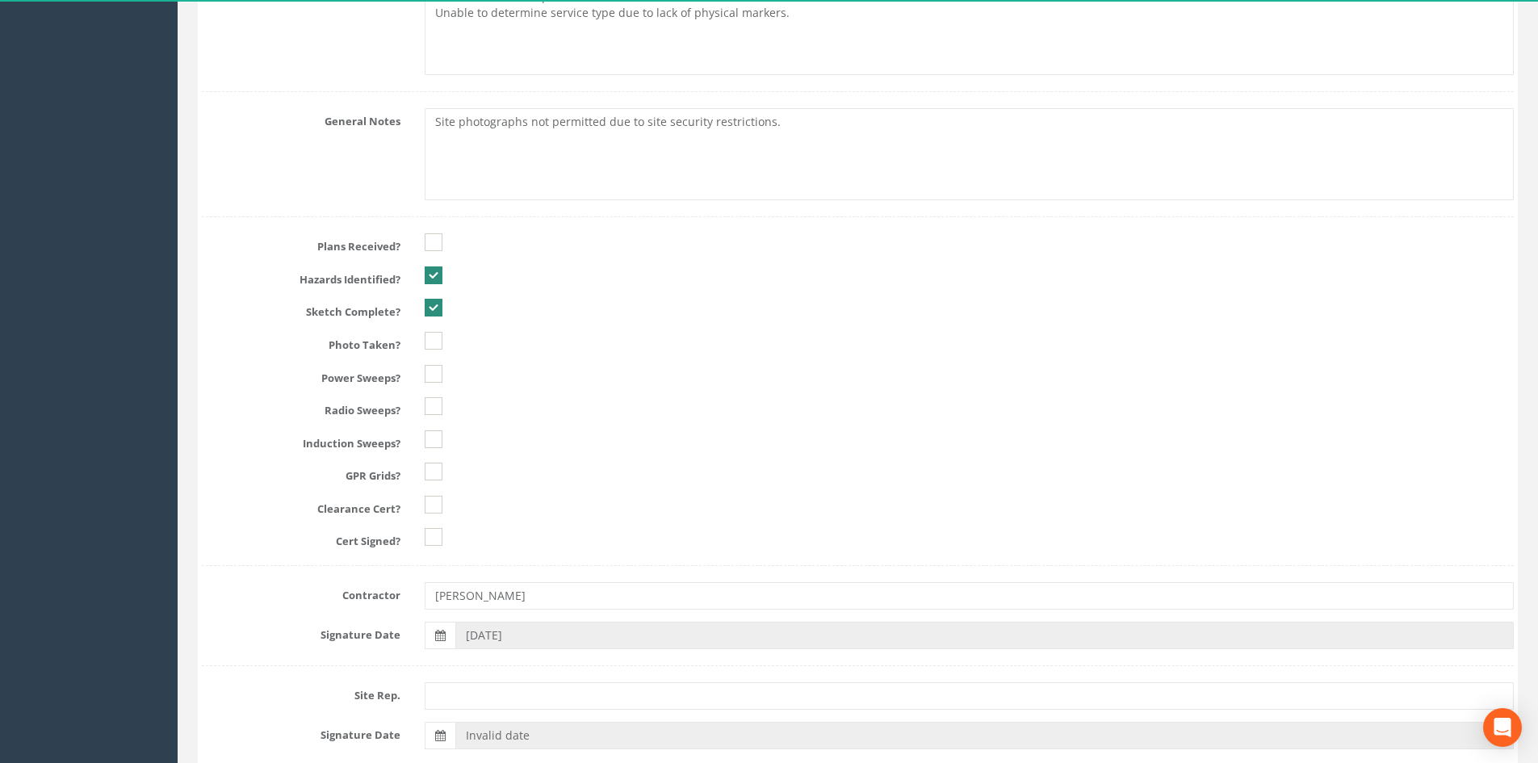
checkbox input "true"
click at [427, 378] on ins at bounding box center [434, 374] width 18 height 18
checkbox input "true"
click at [432, 428] on input "checkbox" at bounding box center [434, 413] width 18 height 27
drag, startPoint x: 434, startPoint y: 438, endPoint x: 436, endPoint y: 456, distance: 18.6
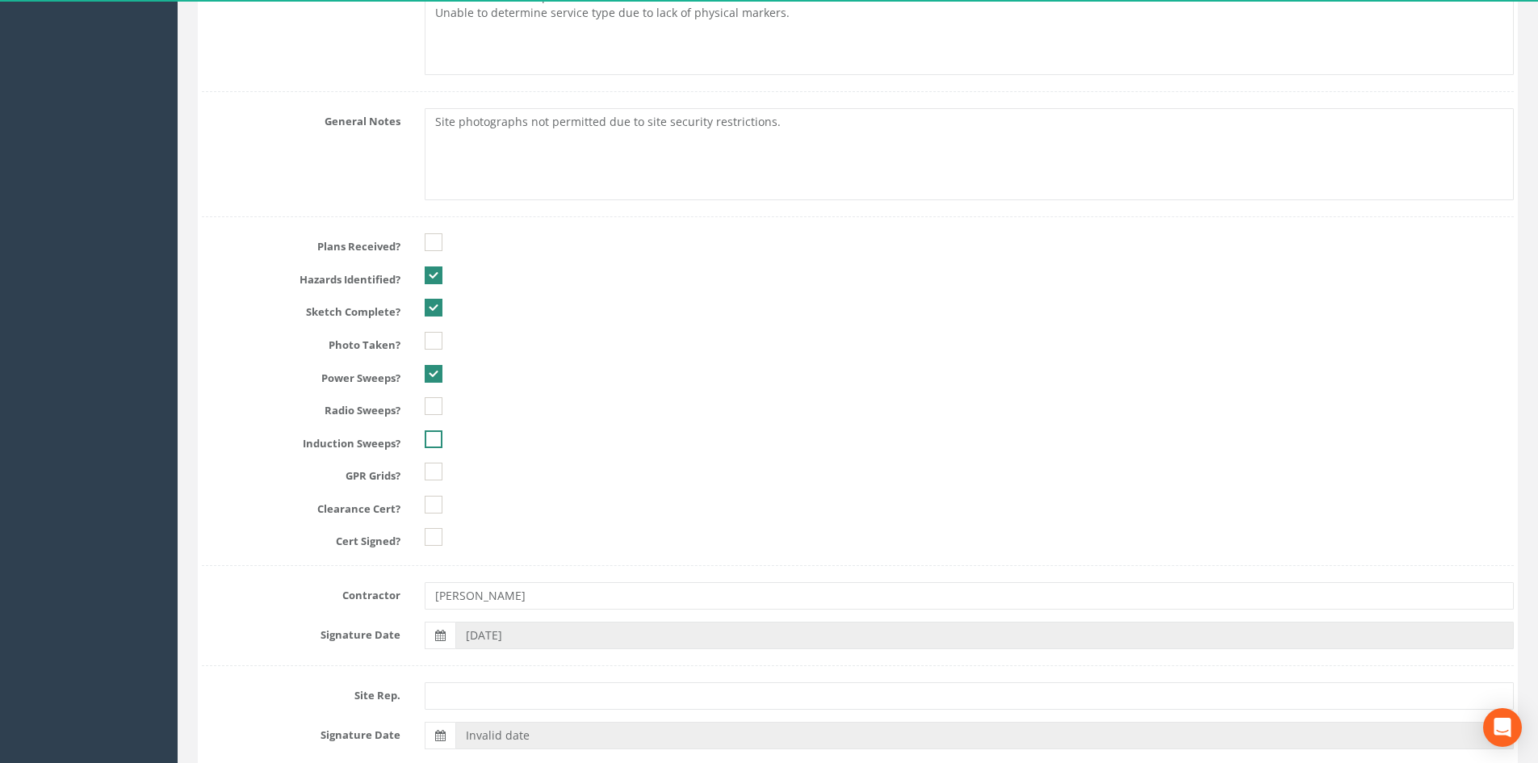
click at [435, 439] on ins at bounding box center [434, 439] width 18 height 18
checkbox input "true"
click at [433, 411] on ins at bounding box center [434, 406] width 18 height 18
click at [433, 411] on div at bounding box center [434, 406] width 18 height 18
click at [433, 409] on ins at bounding box center [434, 406] width 18 height 18
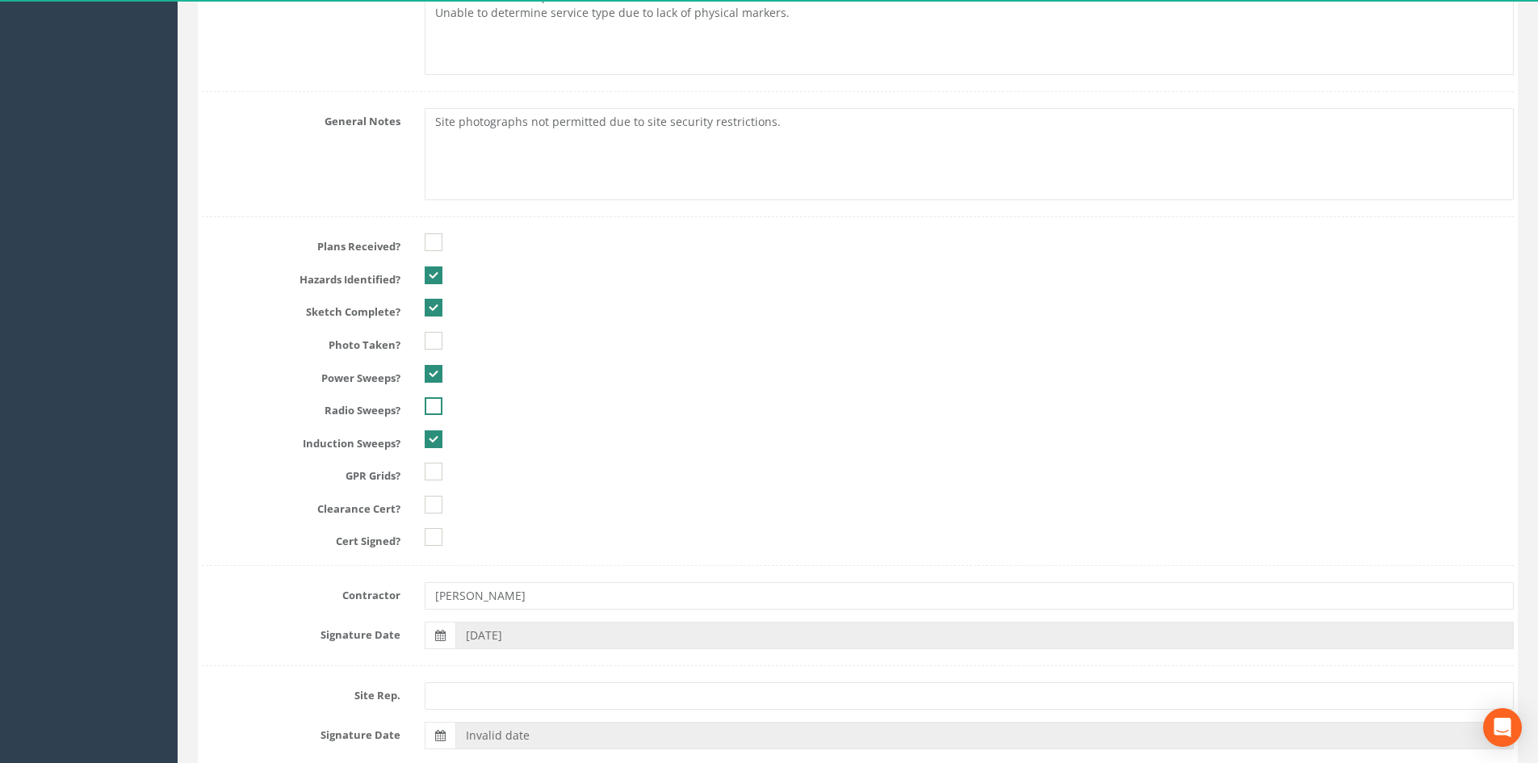
checkbox input "true"
click at [442, 475] on ins at bounding box center [434, 472] width 18 height 18
checkbox input "true"
click at [434, 509] on ins at bounding box center [434, 505] width 18 height 18
checkbox input "true"
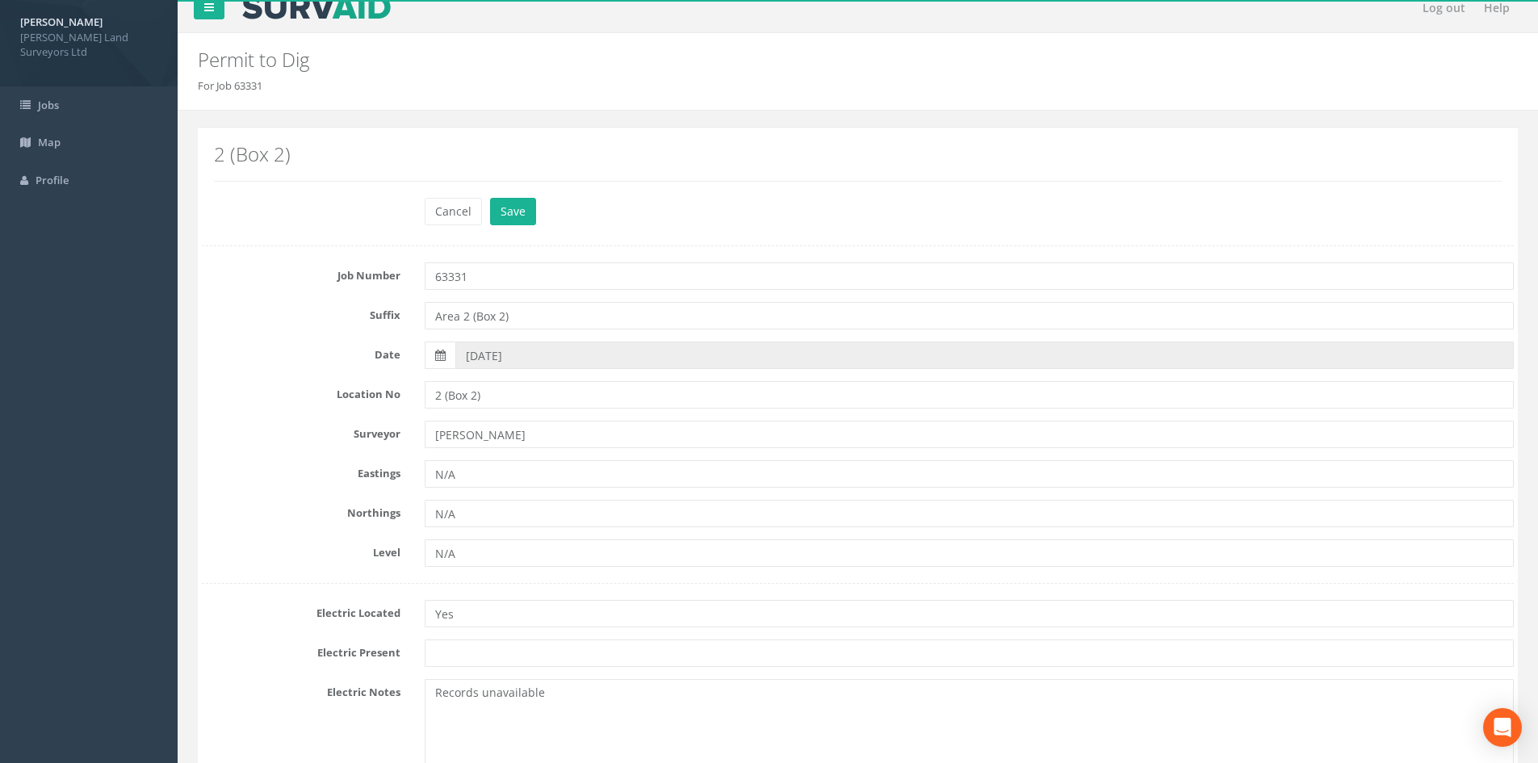
scroll to position [0, 0]
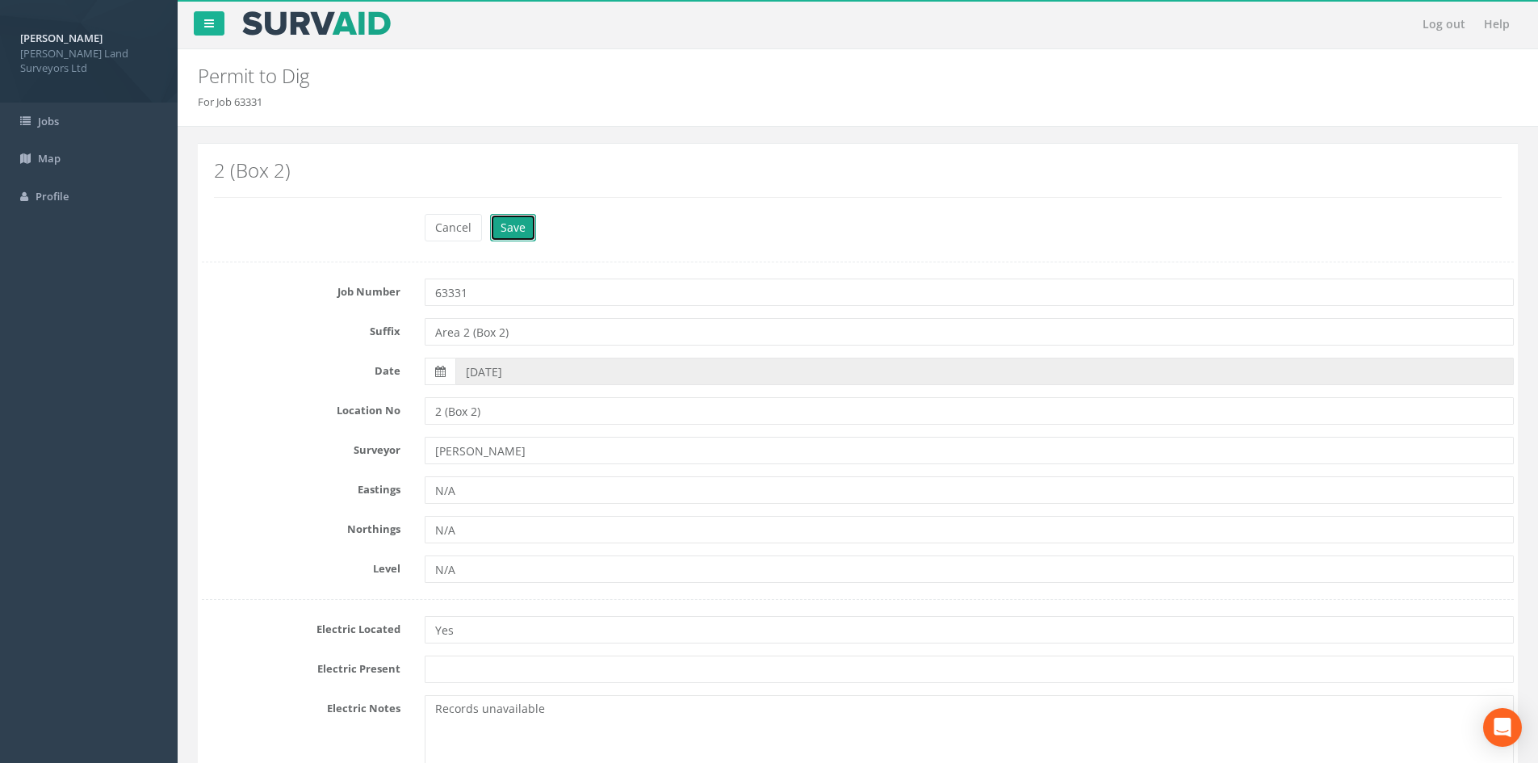
click at [526, 234] on button "Save" at bounding box center [513, 227] width 46 height 27
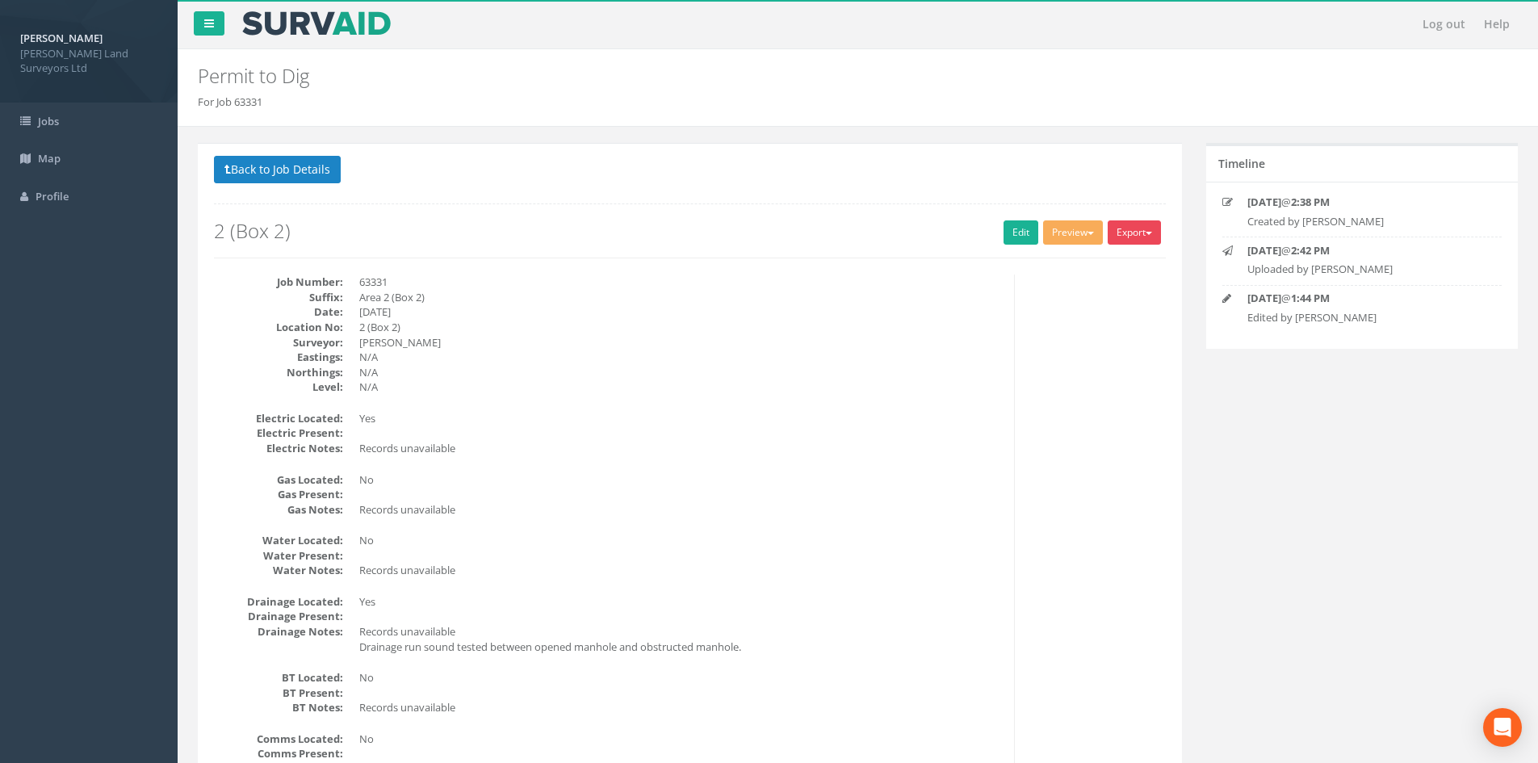
click at [779, 231] on button "Export" at bounding box center [1134, 232] width 53 height 24
click at [779, 256] on link "MHLS Permit to Dig" at bounding box center [1101, 266] width 123 height 25
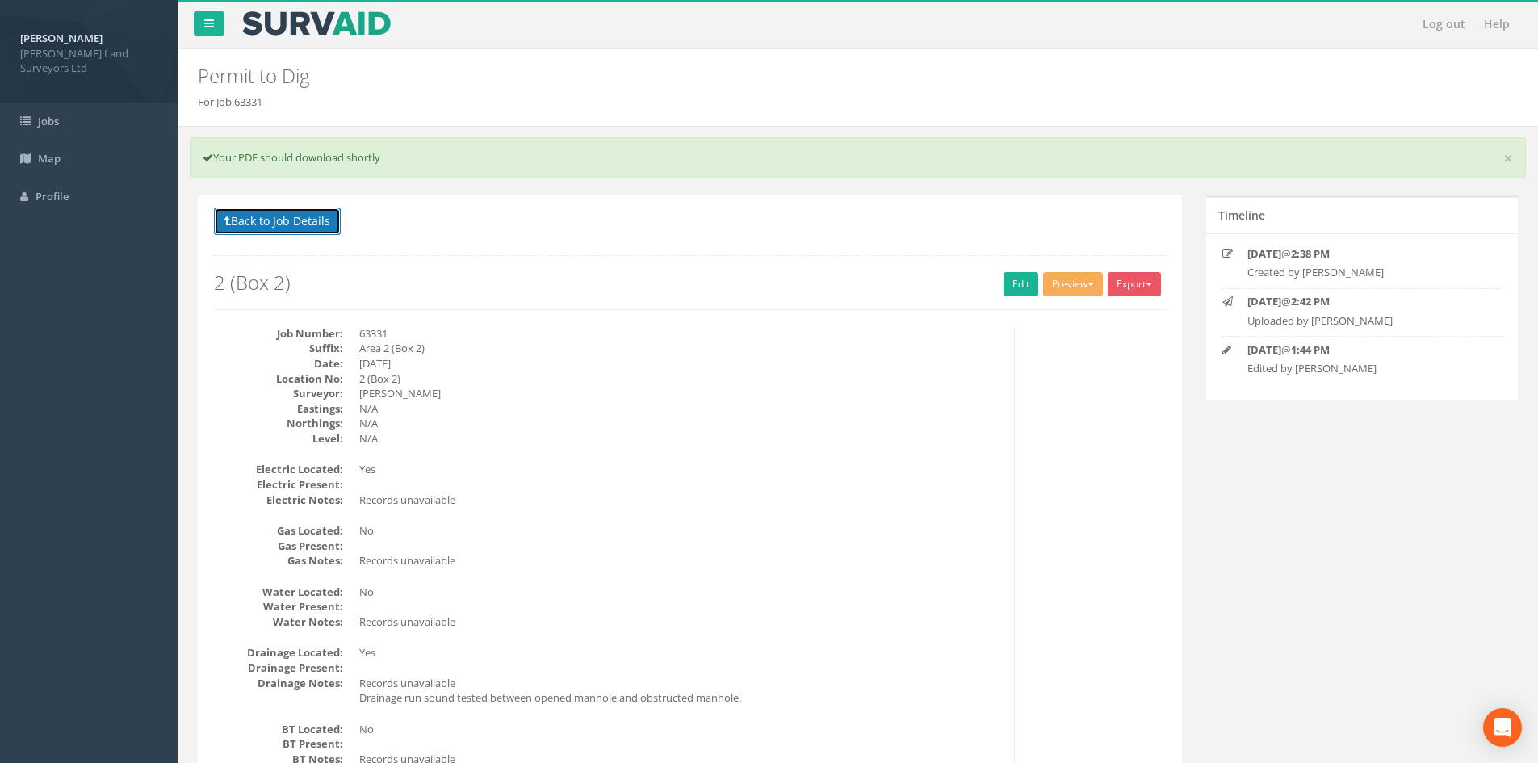
click at [242, 223] on button "Back to Job Details" at bounding box center [277, 220] width 127 height 27
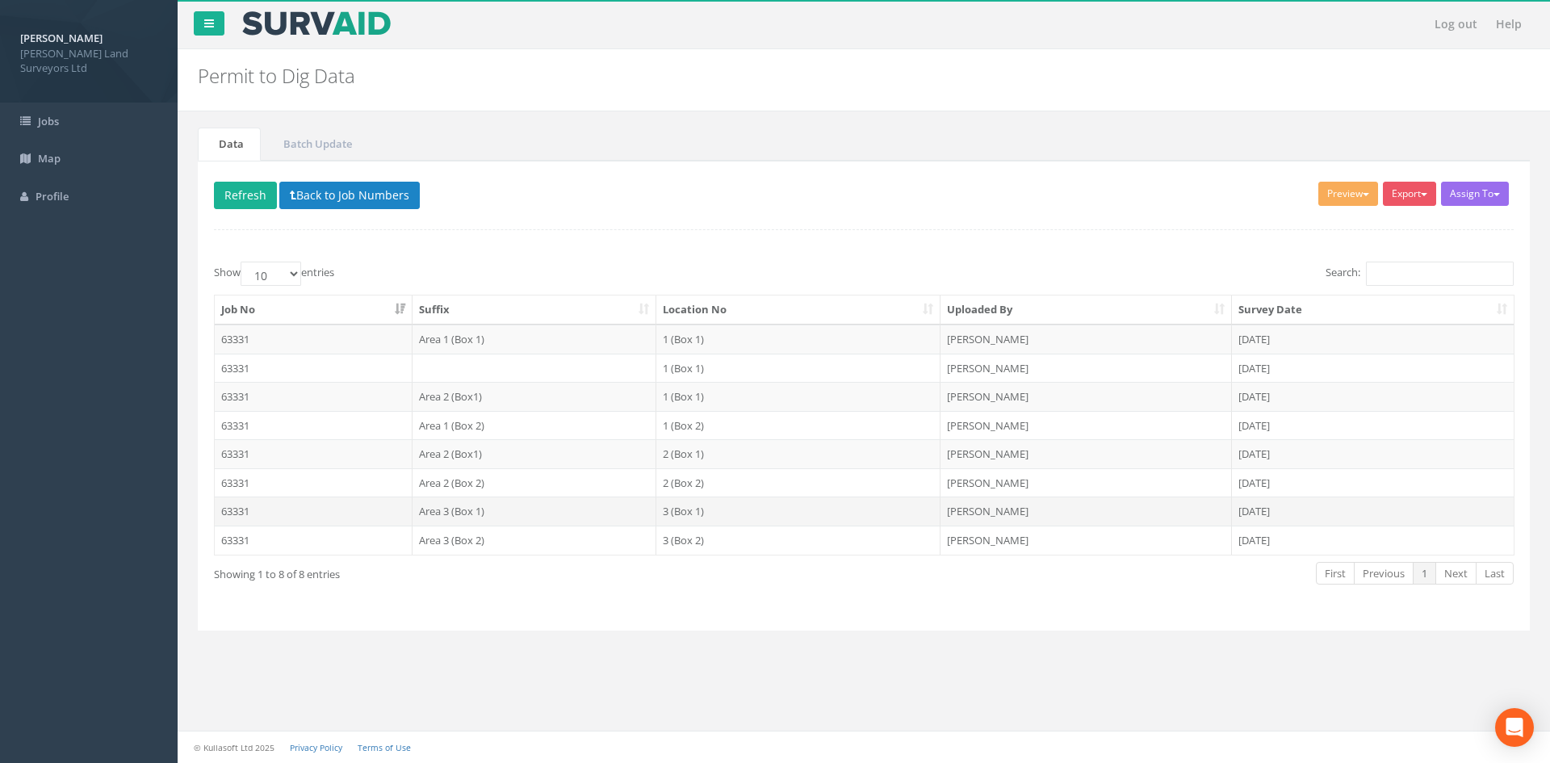
click at [496, 509] on td "Area 3 (Box 1)" at bounding box center [535, 511] width 245 height 29
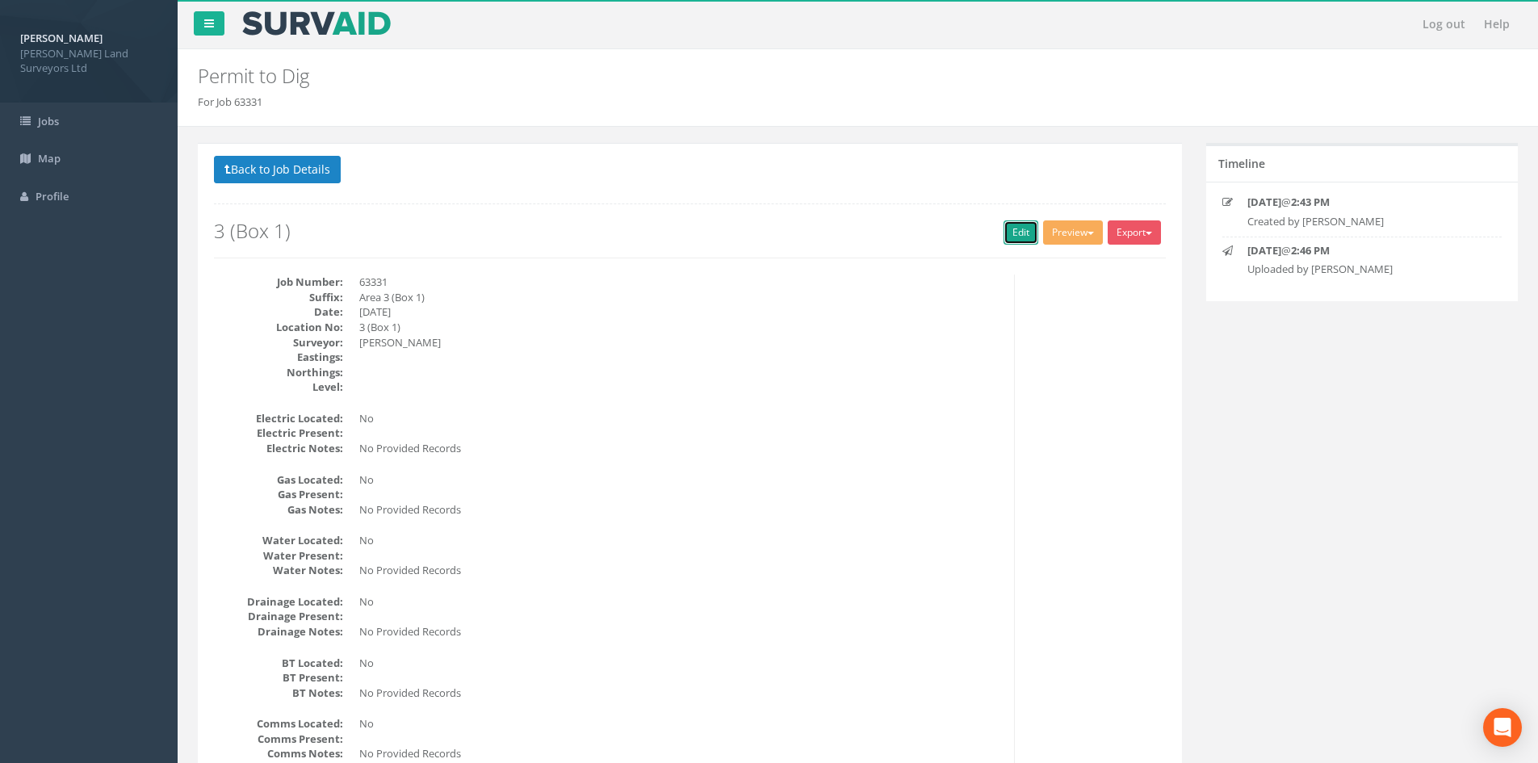
click at [779, 237] on link "Edit" at bounding box center [1021, 232] width 35 height 24
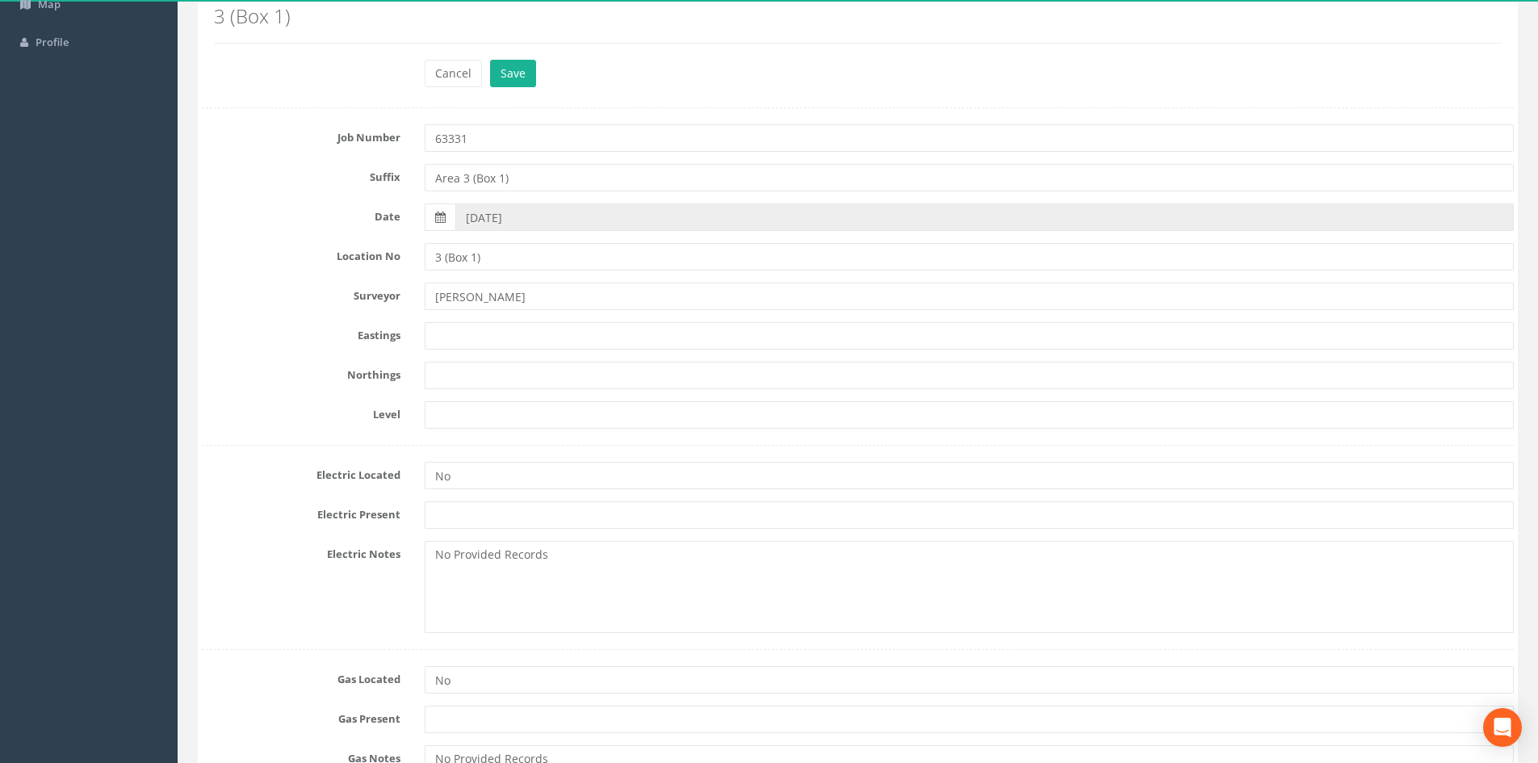
scroll to position [161, 0]
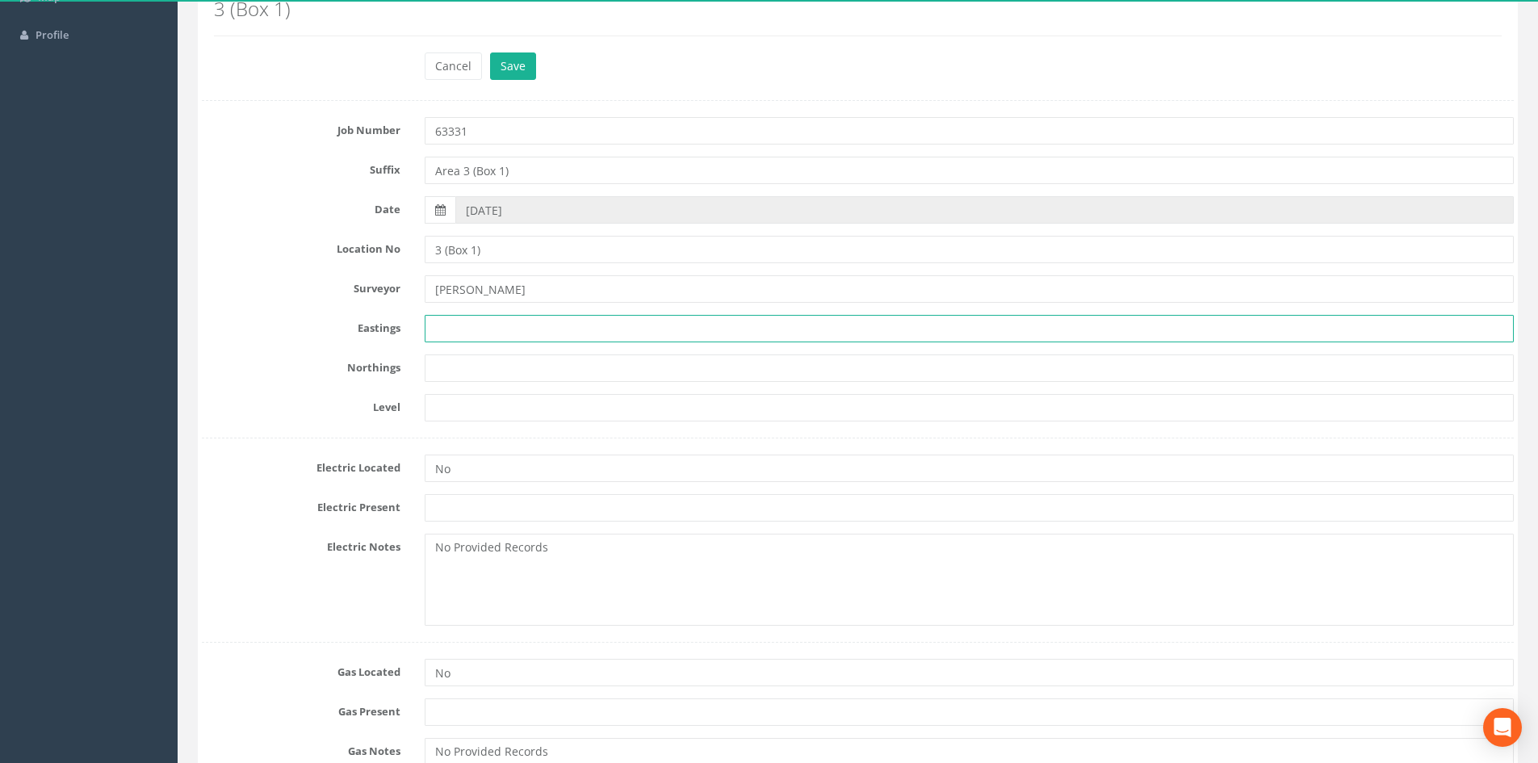
click at [468, 339] on input "text" at bounding box center [969, 328] width 1089 height 27
type input "N/A"
click at [466, 370] on input "text" at bounding box center [969, 367] width 1089 height 27
click at [476, 412] on input "text" at bounding box center [969, 407] width 1089 height 27
type input "N/A"
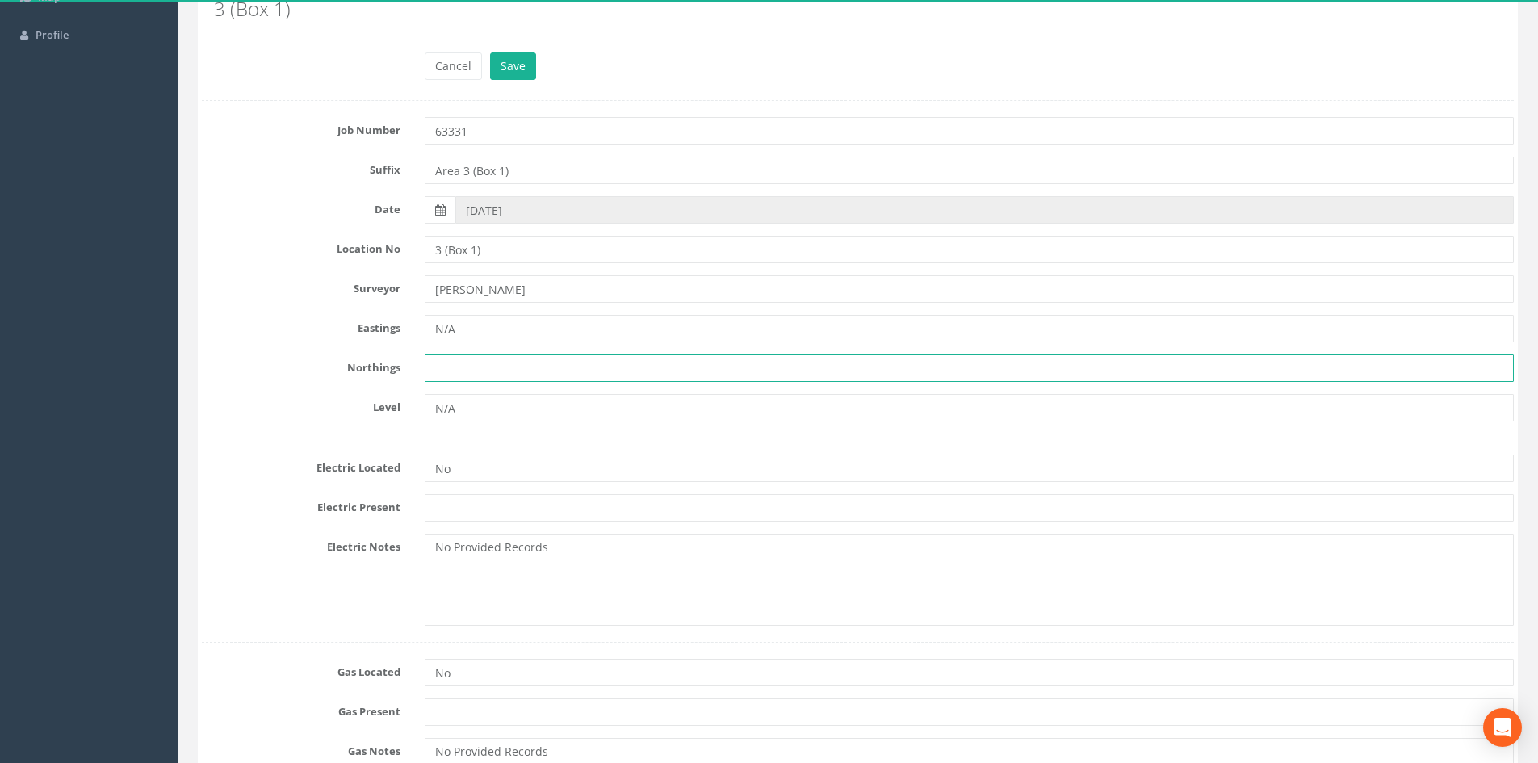
drag, startPoint x: 505, startPoint y: 374, endPoint x: 510, endPoint y: 383, distance: 10.1
click at [505, 374] on input "text" at bounding box center [969, 367] width 1089 height 27
type input "N/A"
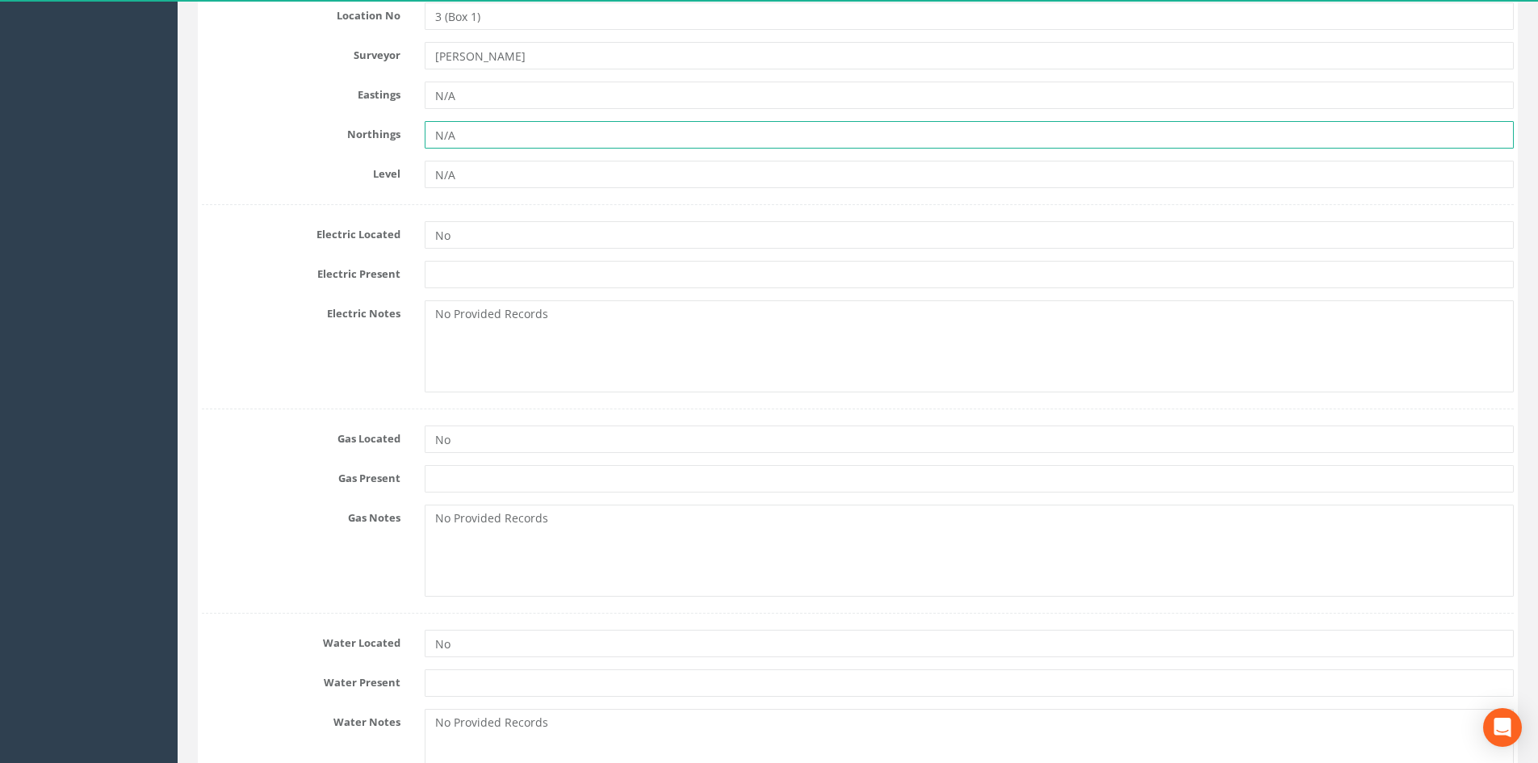
scroll to position [404, 0]
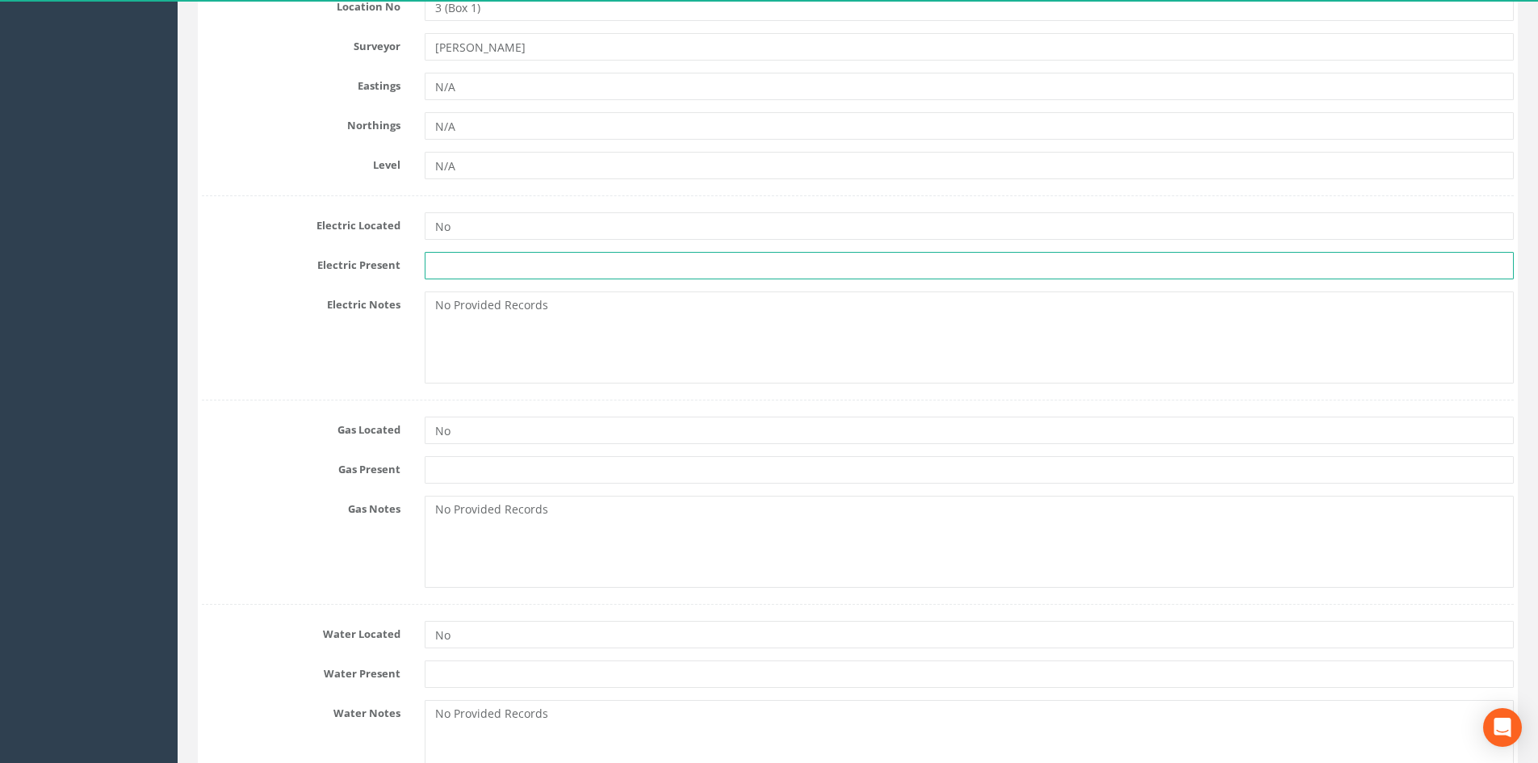
click at [488, 268] on input "text" at bounding box center [969, 265] width 1089 height 27
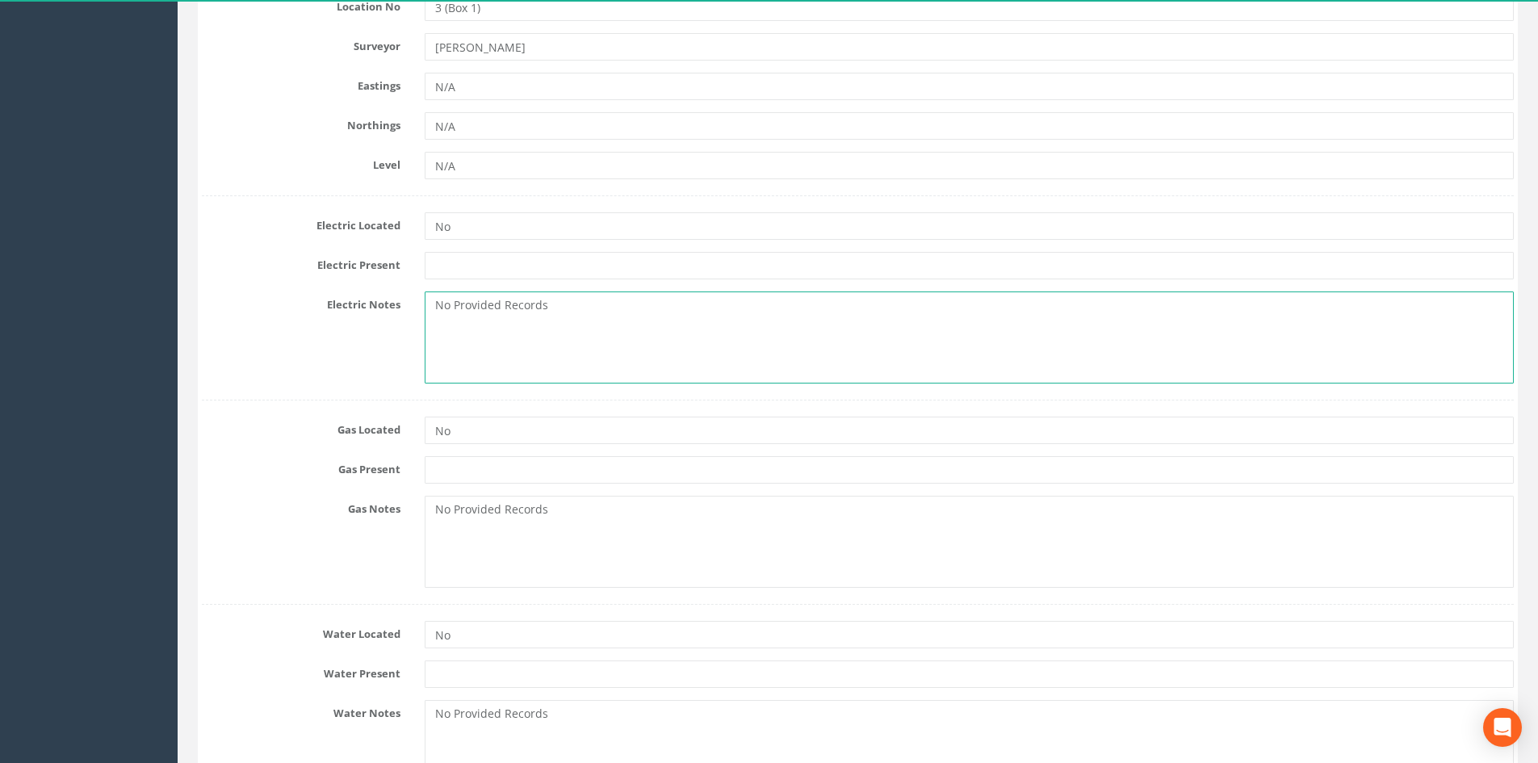
drag, startPoint x: 581, startPoint y: 311, endPoint x: 197, endPoint y: 288, distance: 385.0
paste textarea "Records unavailable"
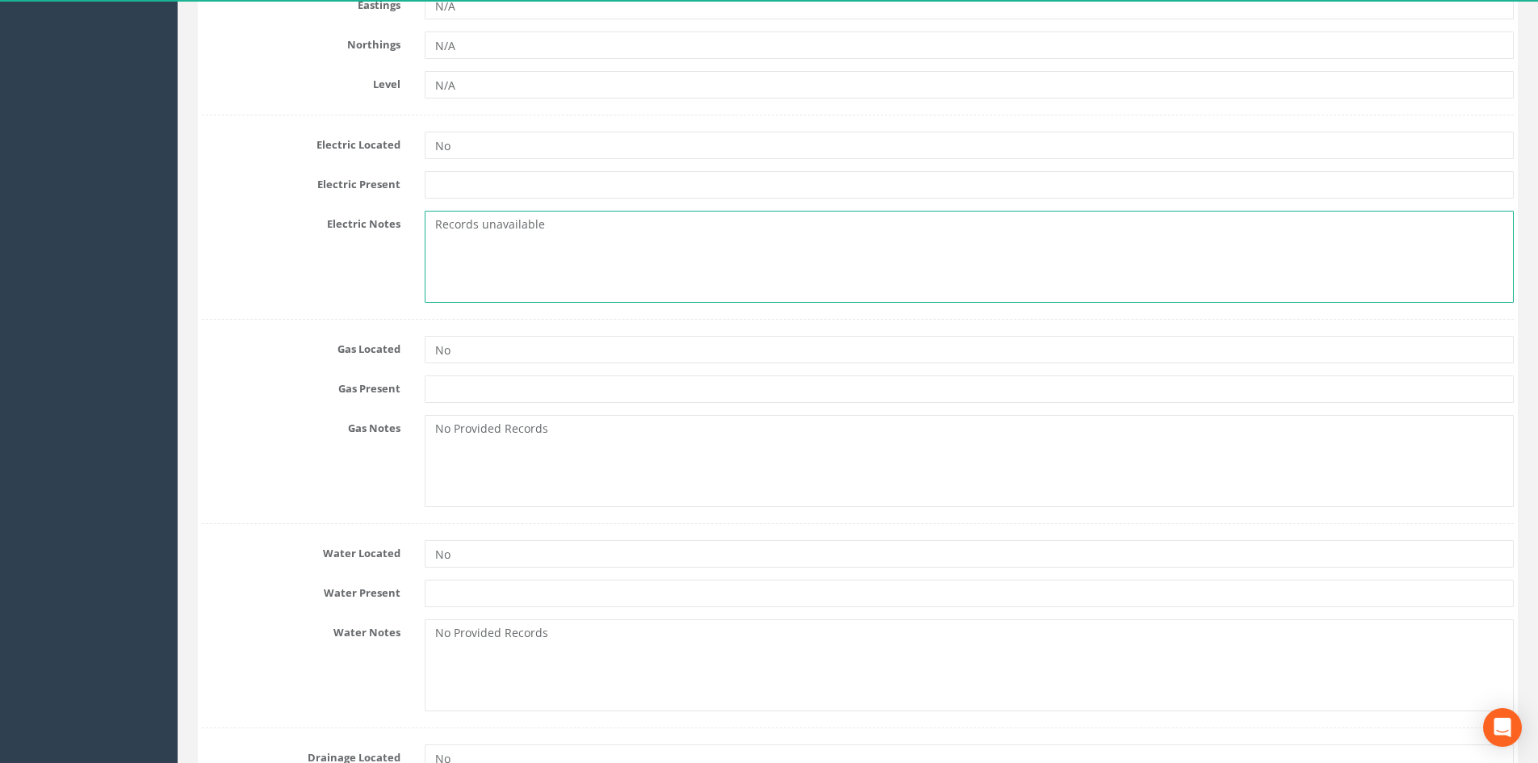
type textarea "Records unavailable"
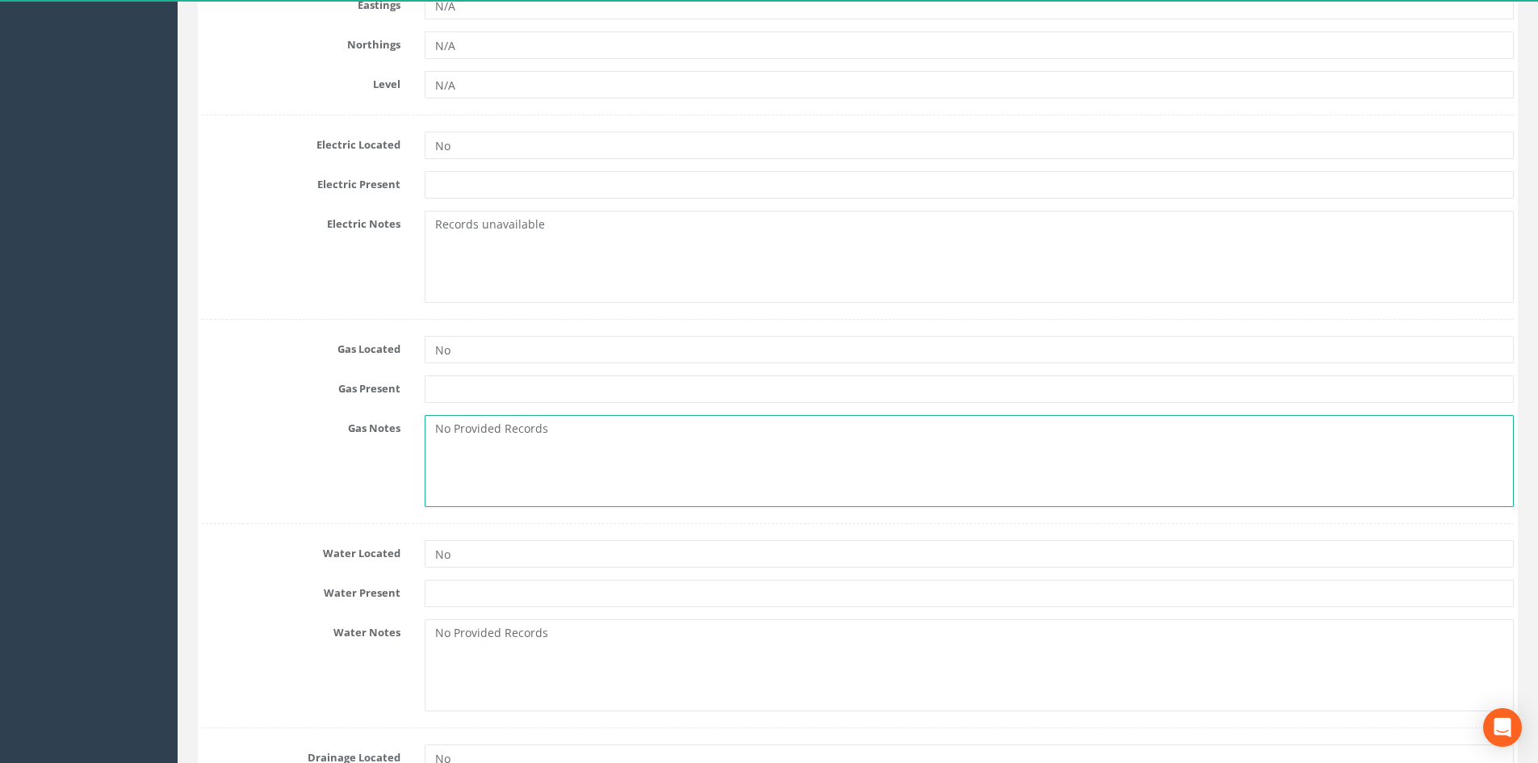
drag, startPoint x: 539, startPoint y: 427, endPoint x: 438, endPoint y: 419, distance: 101.2
click at [445, 421] on textarea "No Provided Records" at bounding box center [969, 461] width 1089 height 92
drag, startPoint x: 698, startPoint y: 487, endPoint x: 637, endPoint y: 451, distance: 71.3
click at [692, 485] on textarea "No Provided Records" at bounding box center [969, 461] width 1089 height 92
drag, startPoint x: 453, startPoint y: 433, endPoint x: 316, endPoint y: 435, distance: 137.3
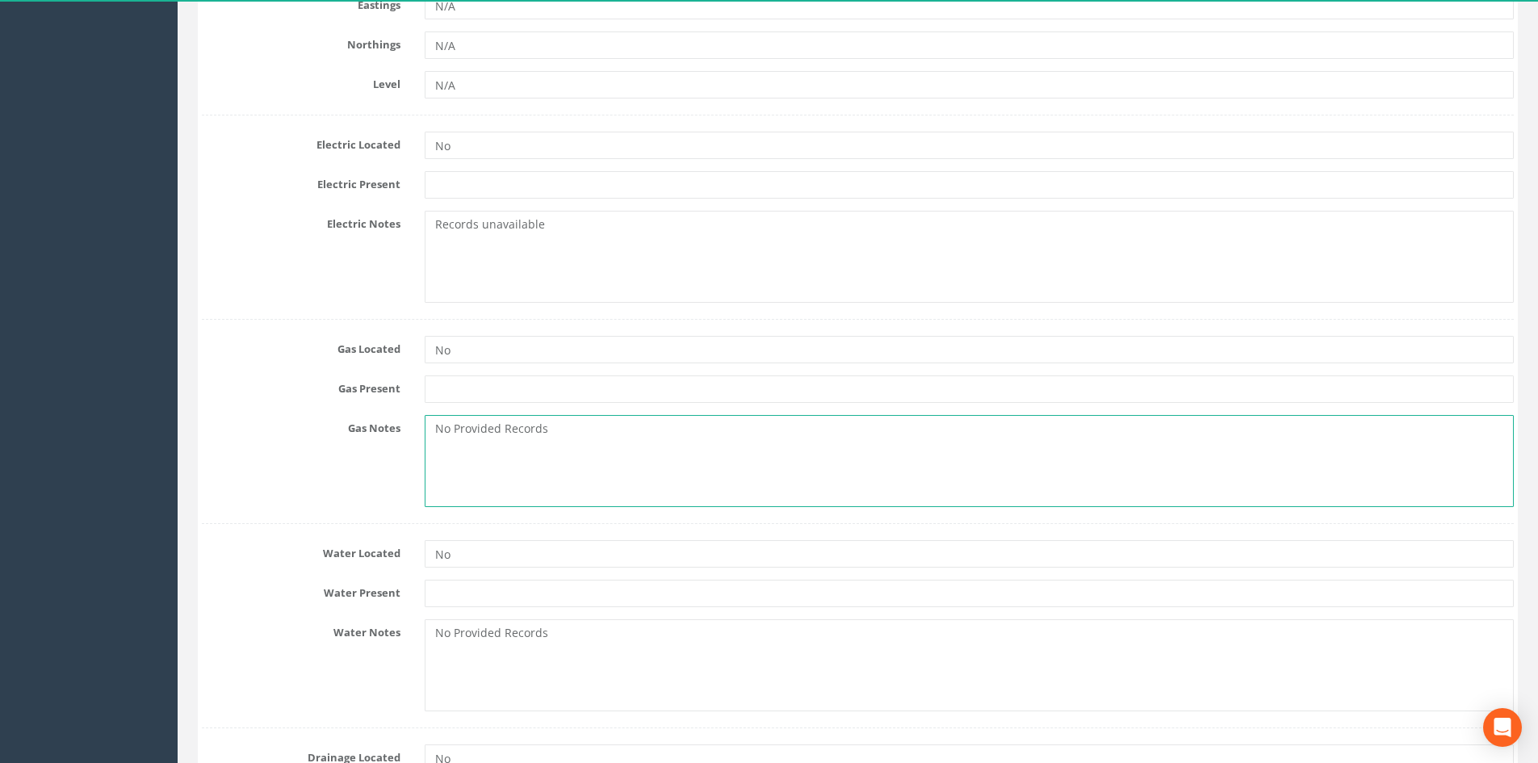
click at [316, 435] on div "Gas Notes No Provided Records" at bounding box center [858, 461] width 1336 height 92
paste textarea "Records unavailable"
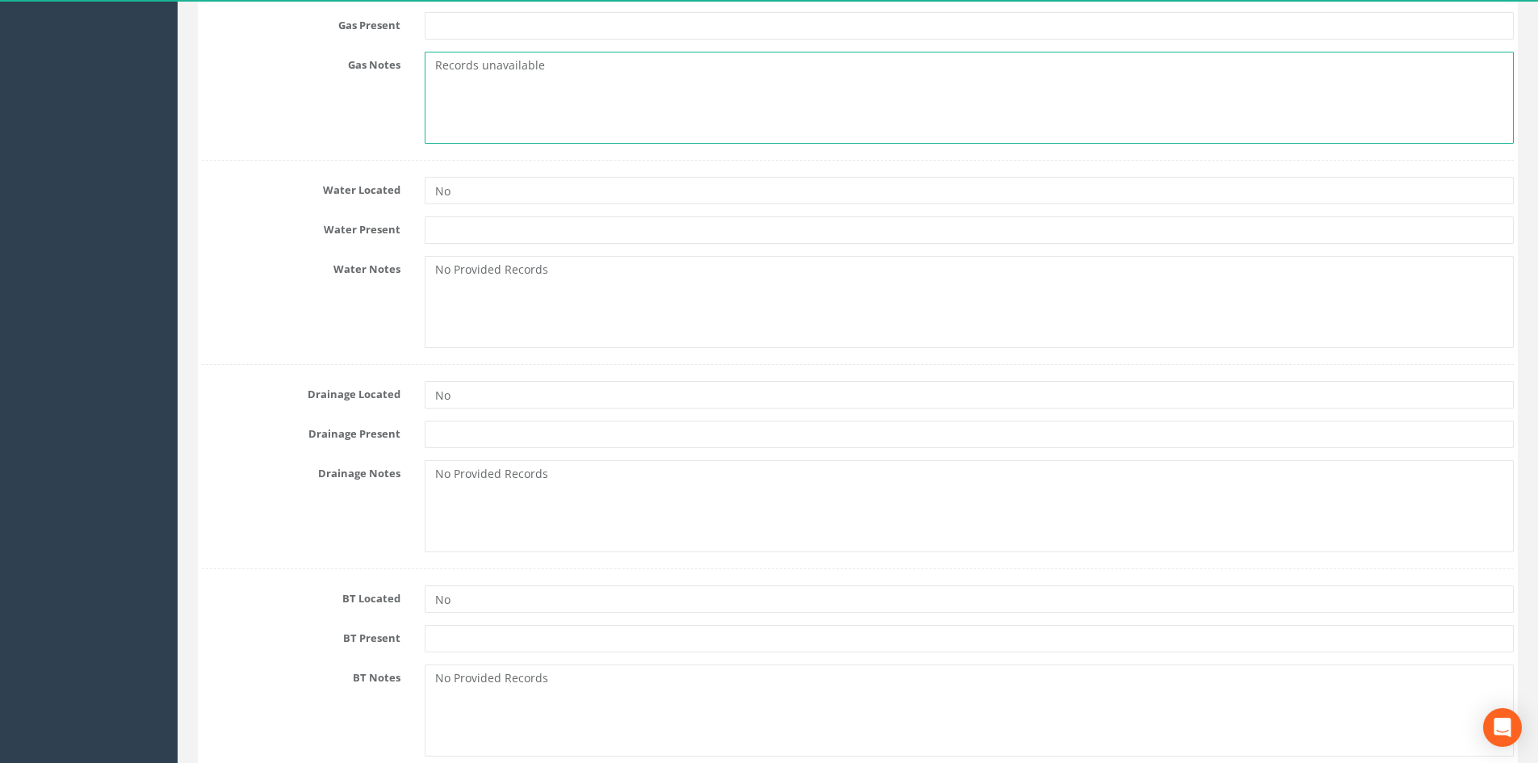
scroll to position [888, 0]
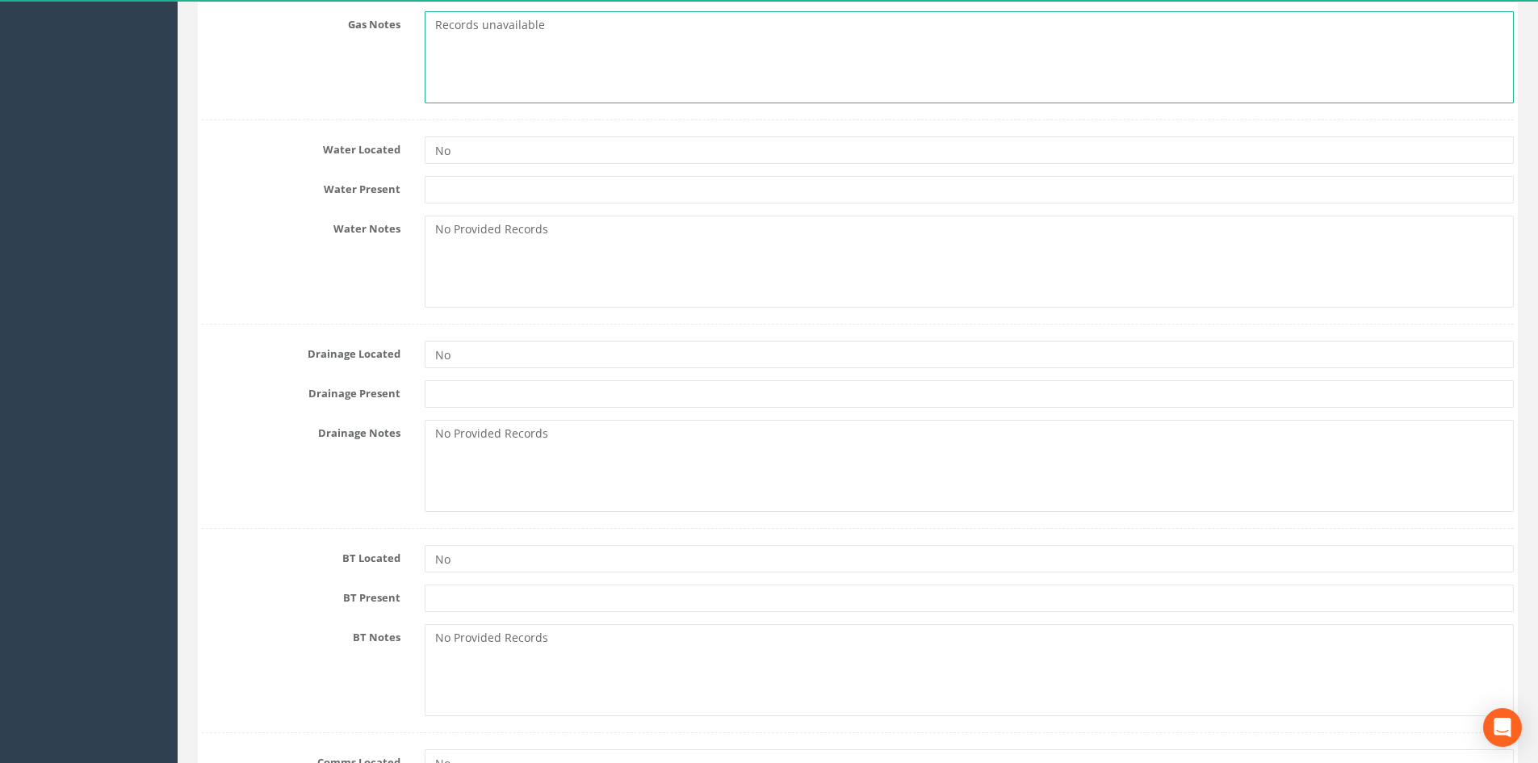
type textarea "Records unavailable"
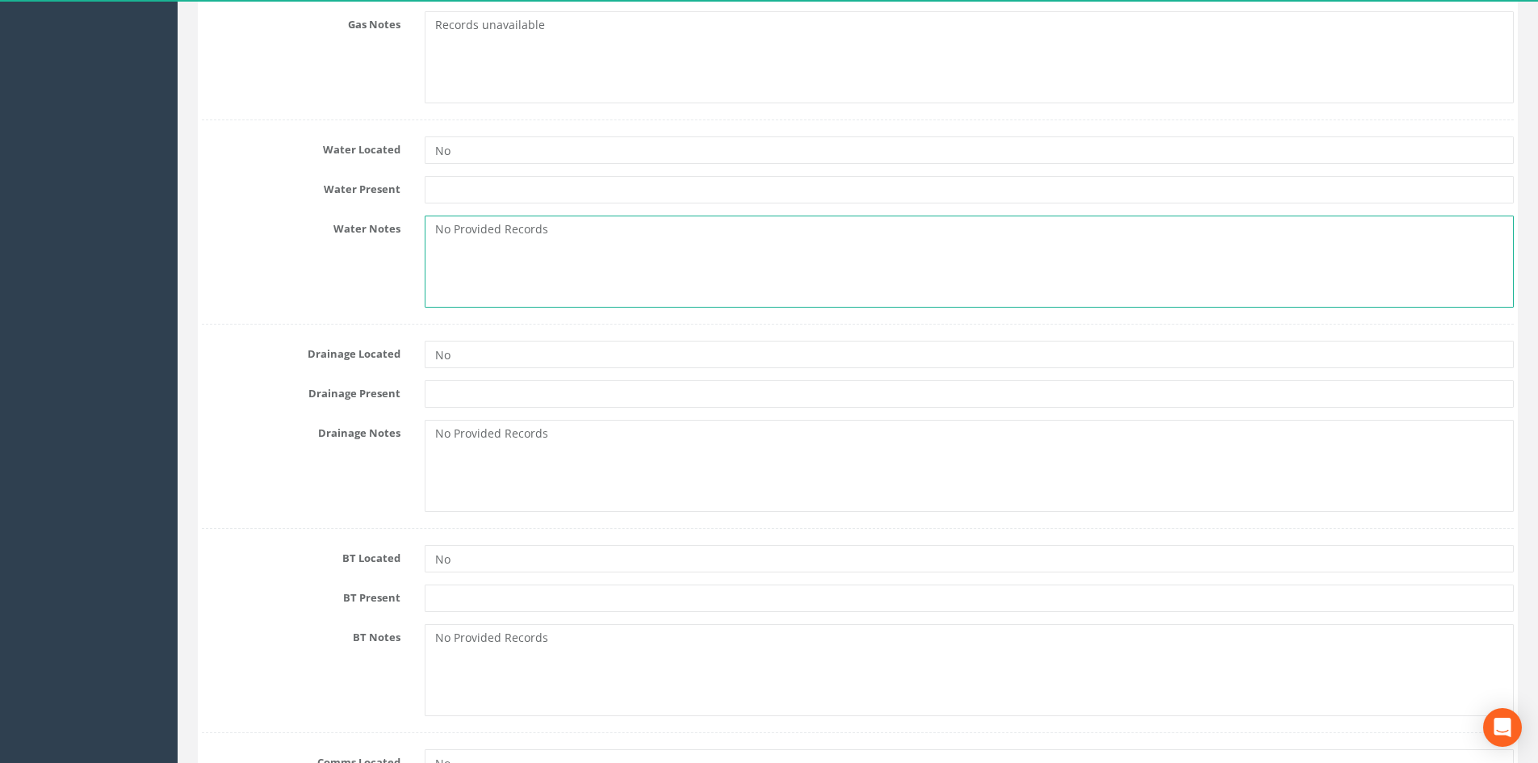
click at [316, 256] on div "Water Notes No Provided Records" at bounding box center [858, 262] width 1336 height 92
paste textarea "Records unavailable"
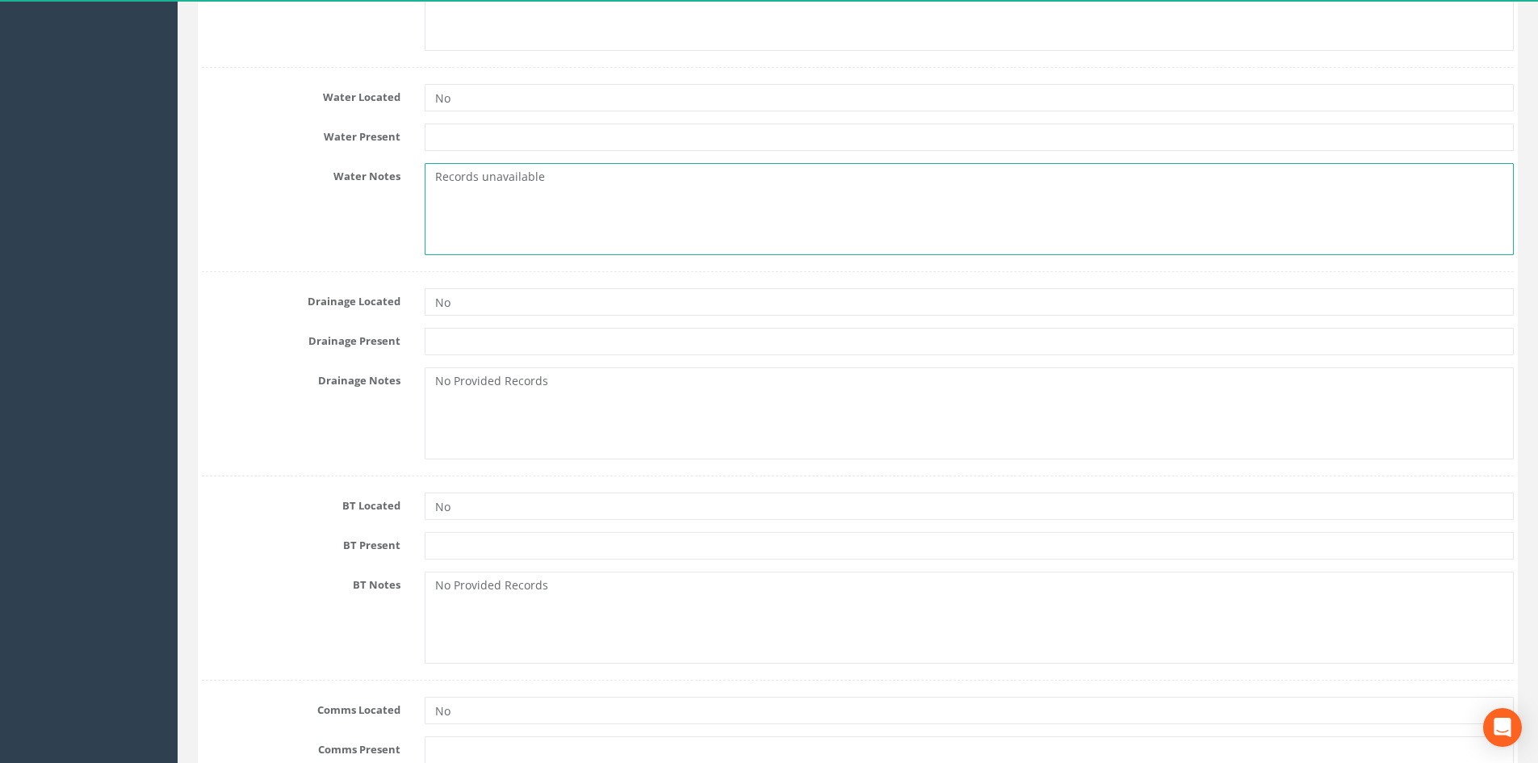
scroll to position [969, 0]
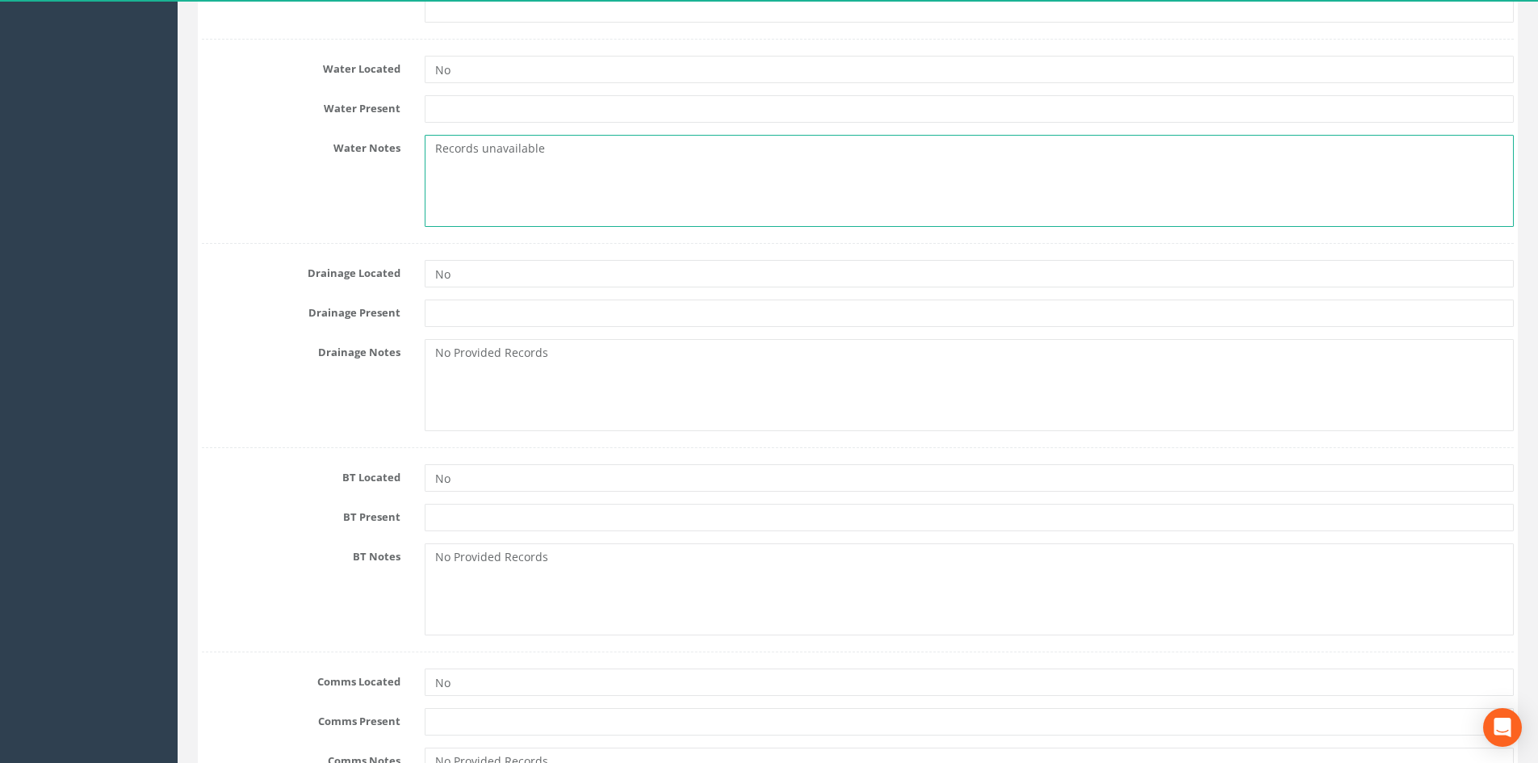
type textarea "Records unavailable"
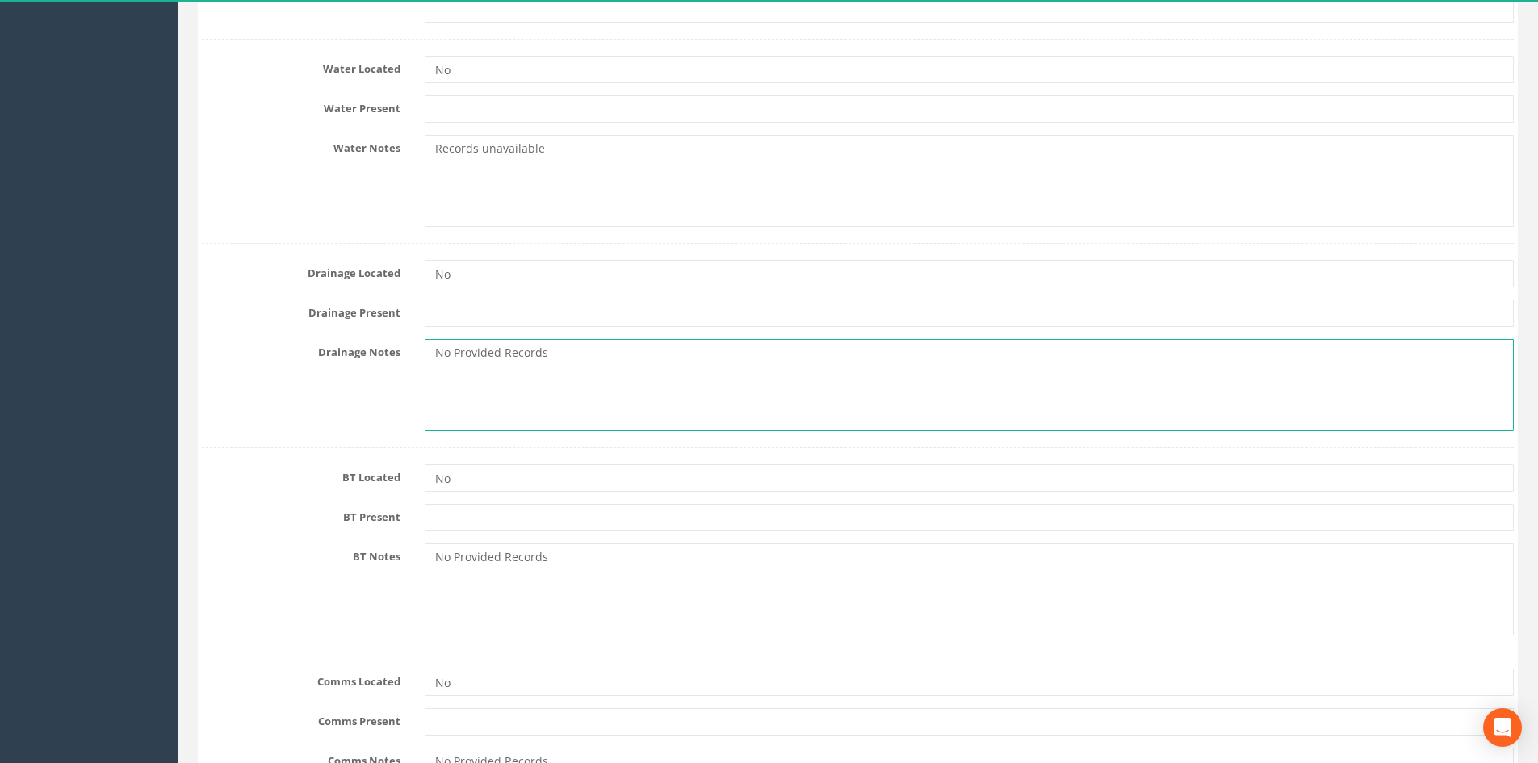
drag, startPoint x: 539, startPoint y: 361, endPoint x: 385, endPoint y: 363, distance: 154.2
click at [407, 361] on div "Drainage Notes No Provided Records" at bounding box center [858, 385] width 1336 height 92
paste textarea "Records unavailable"
drag, startPoint x: 580, startPoint y: 359, endPoint x: 375, endPoint y: 357, distance: 205.1
click at [375, 357] on div "Drainage Notes Records unavailable s" at bounding box center [858, 385] width 1336 height 92
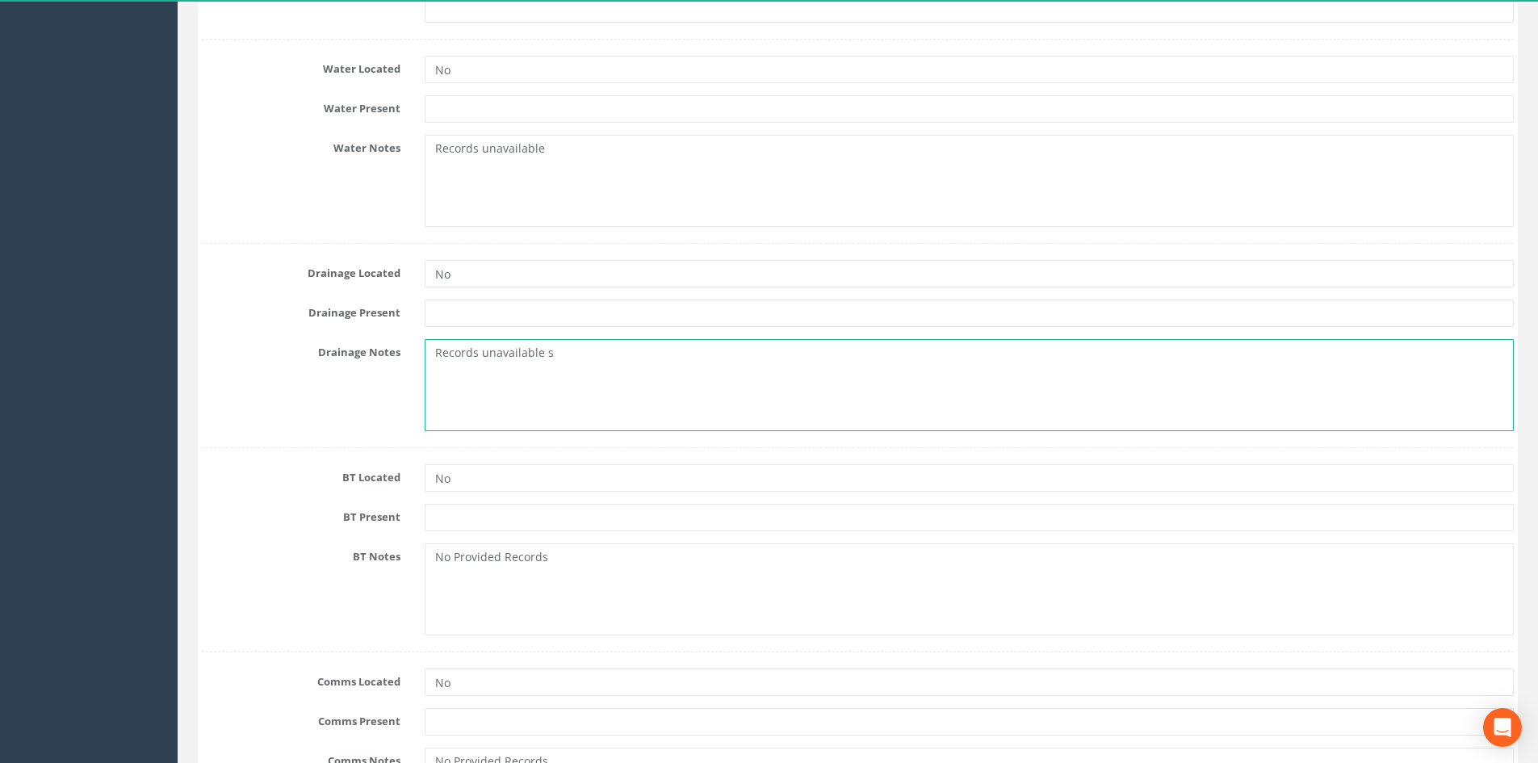
paste textarea
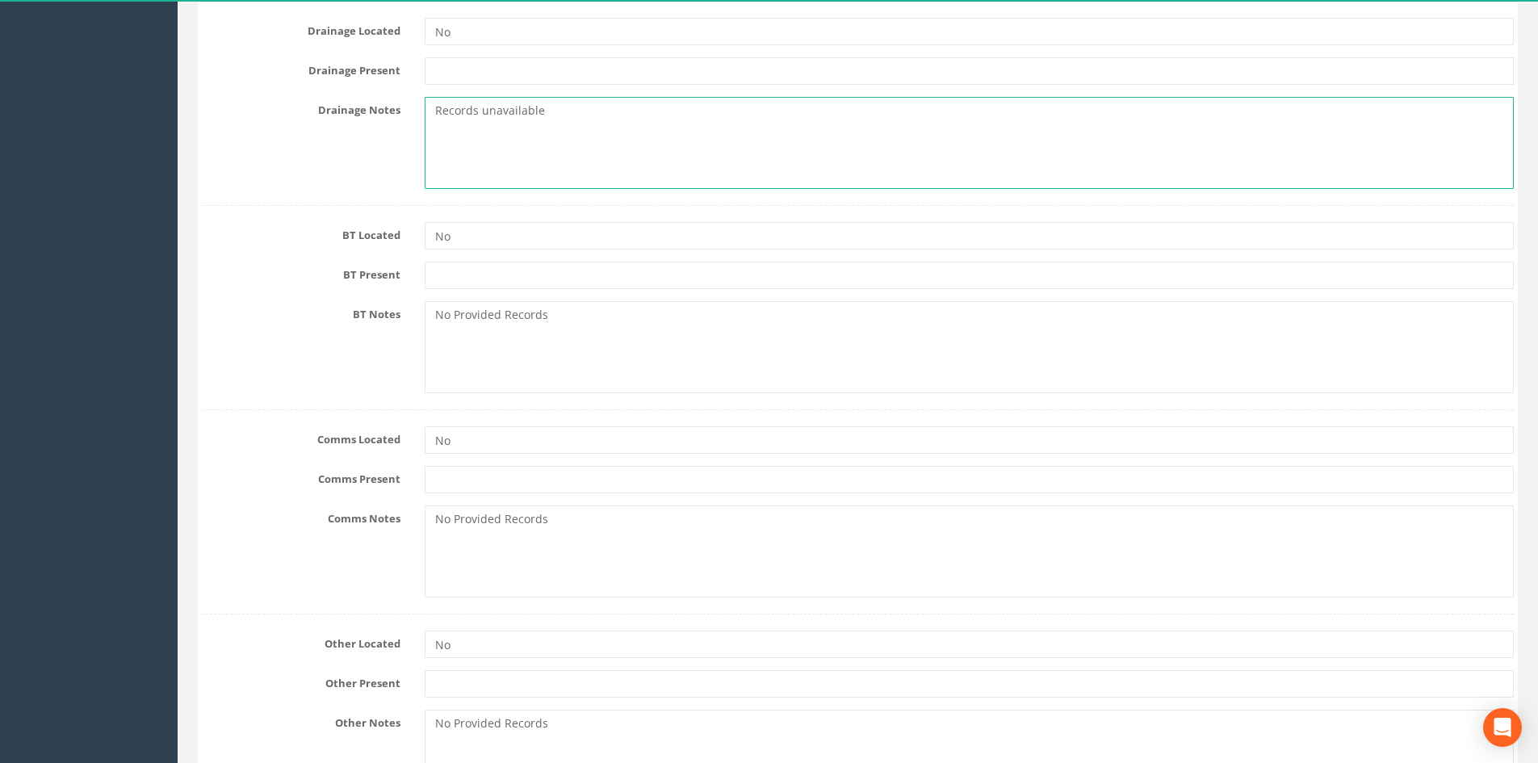
type textarea "Records unavailable"
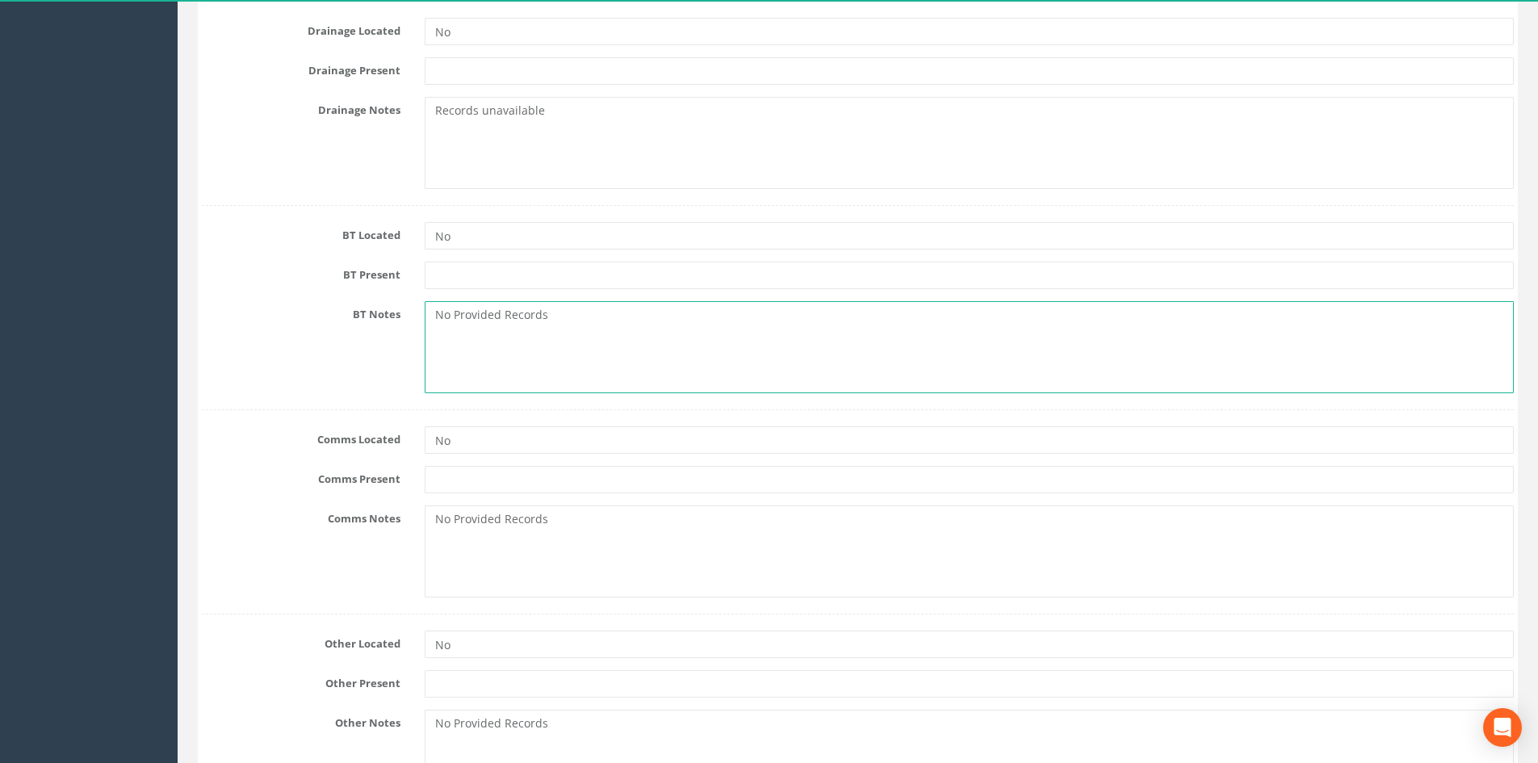
drag, startPoint x: 589, startPoint y: 316, endPoint x: 336, endPoint y: 304, distance: 253.8
click at [341, 303] on div "BT Notes No Provided Records" at bounding box center [858, 347] width 1336 height 92
paste textarea "Records unavailable"
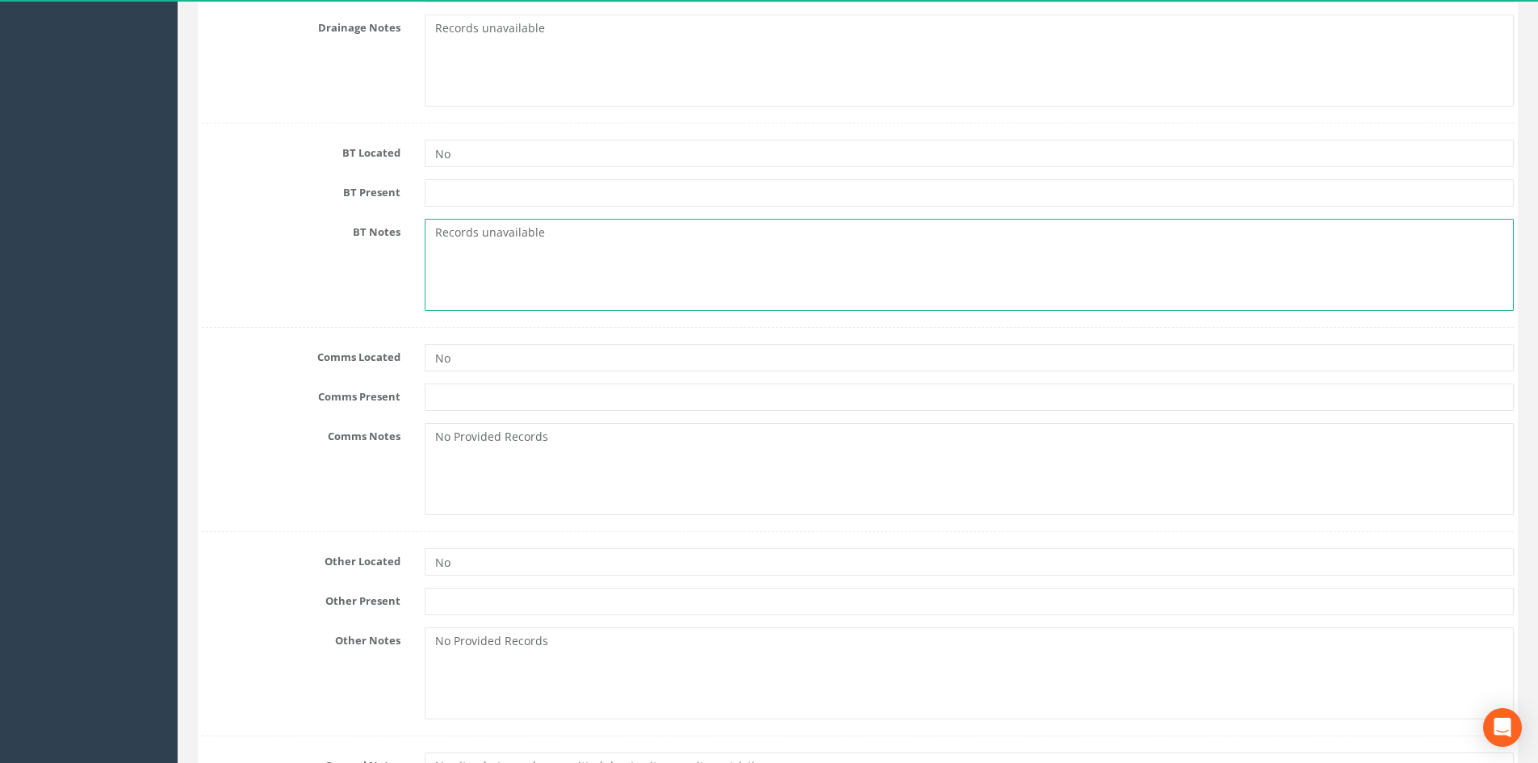
scroll to position [1453, 0]
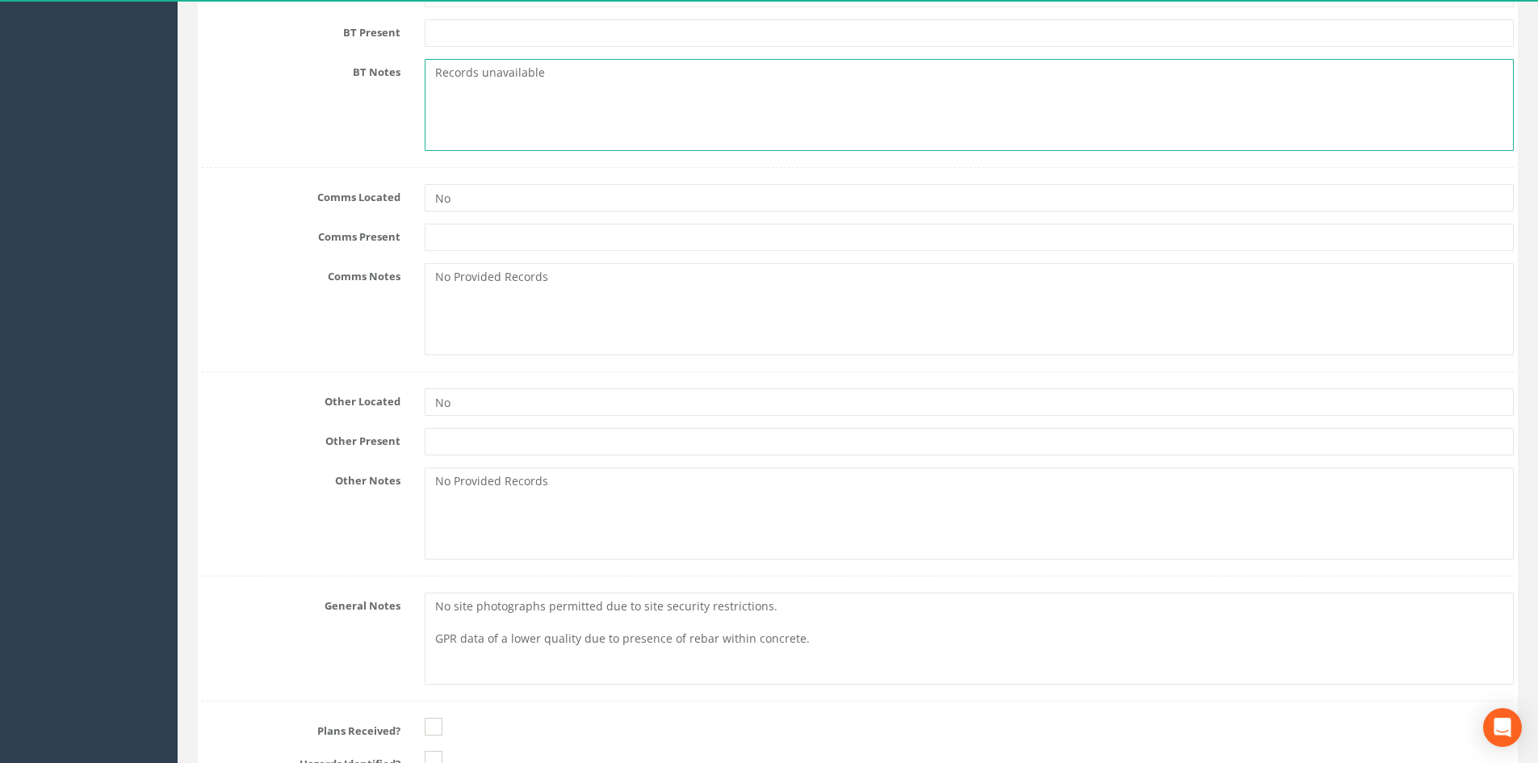
type textarea "Records unavailable"
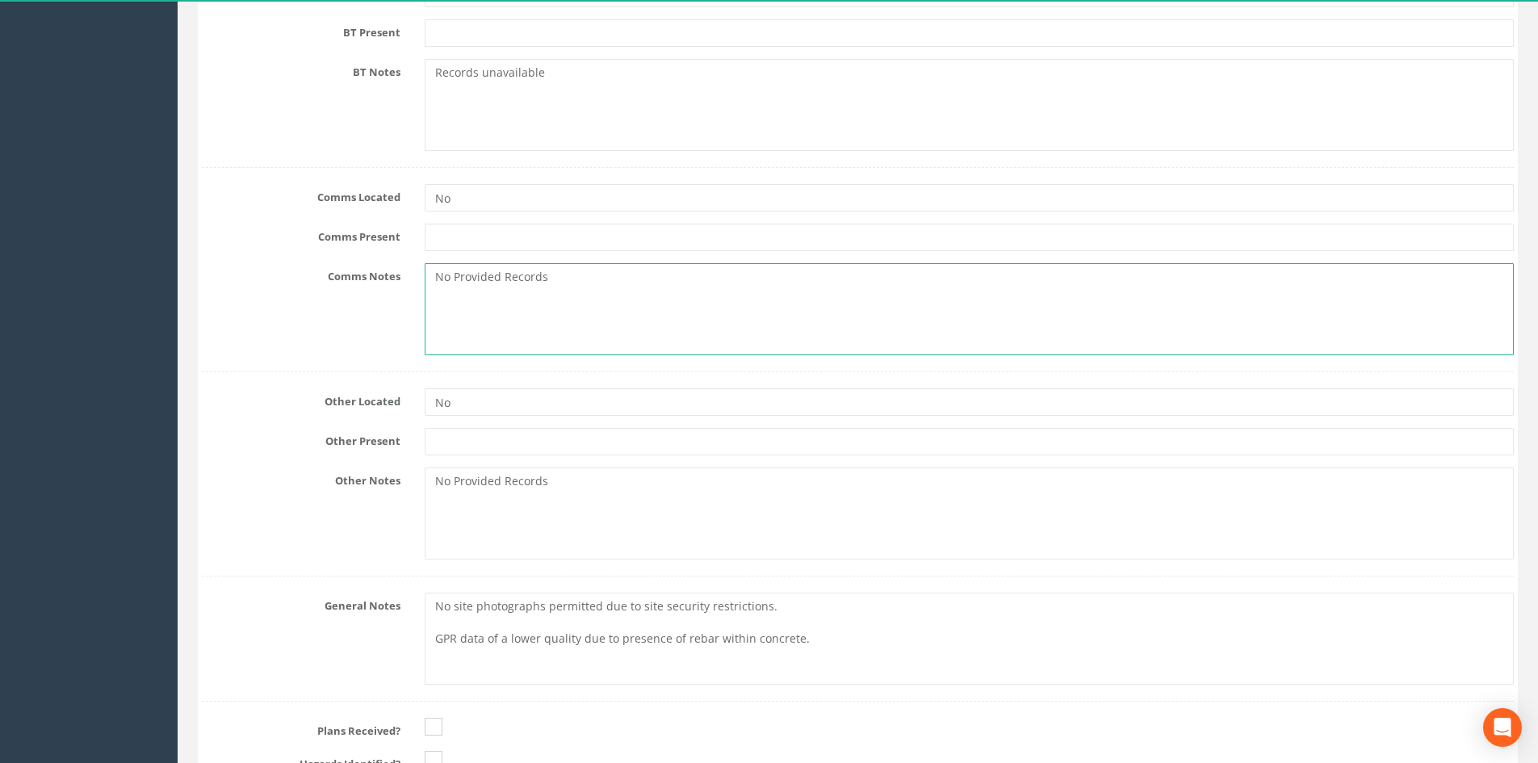
drag, startPoint x: 567, startPoint y: 291, endPoint x: 353, endPoint y: 275, distance: 214.6
click at [358, 275] on div "Comms Notes No Provided Records" at bounding box center [858, 309] width 1336 height 92
paste textarea "Records unavailable"
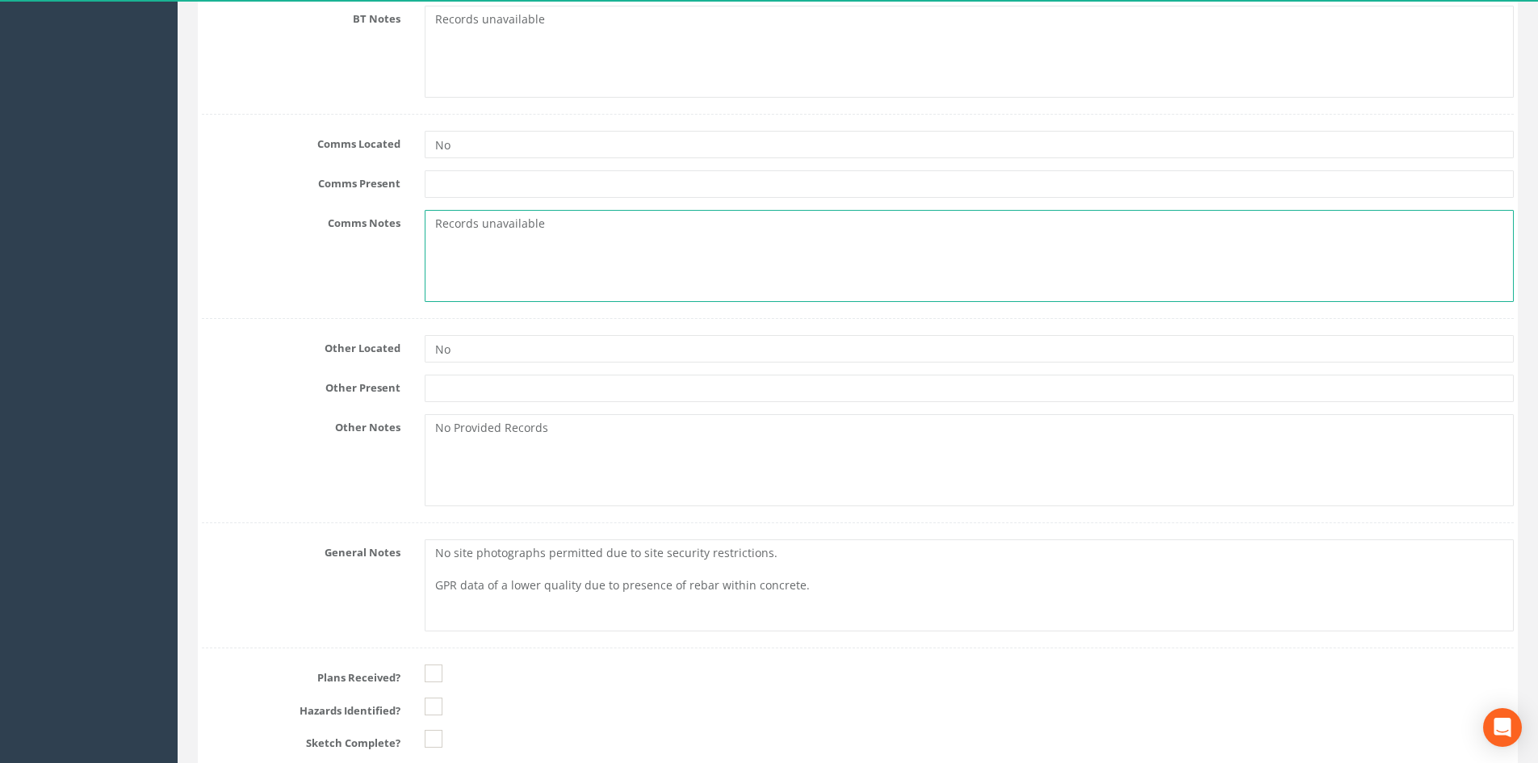
scroll to position [1534, 0]
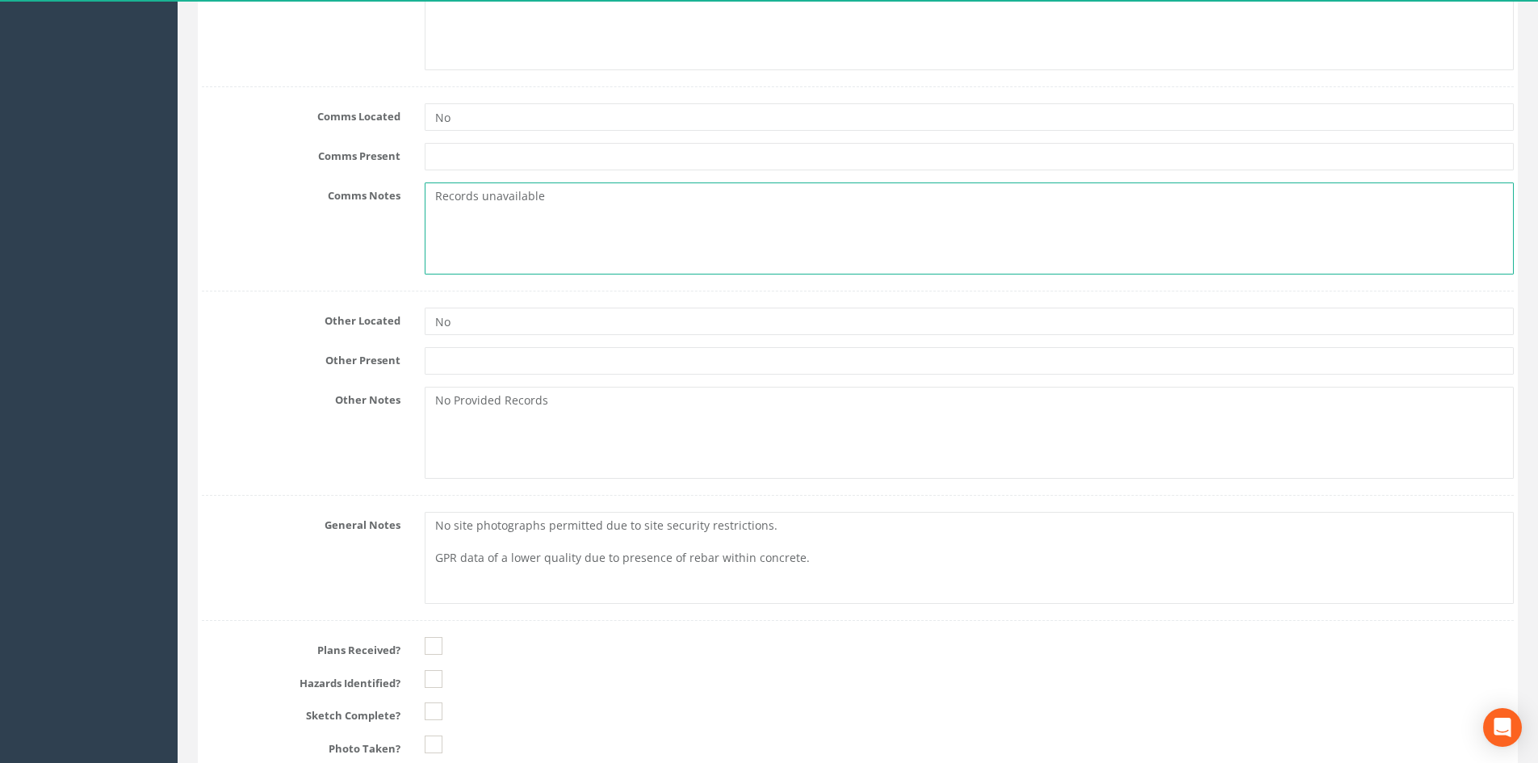
type textarea "Records unavailable"
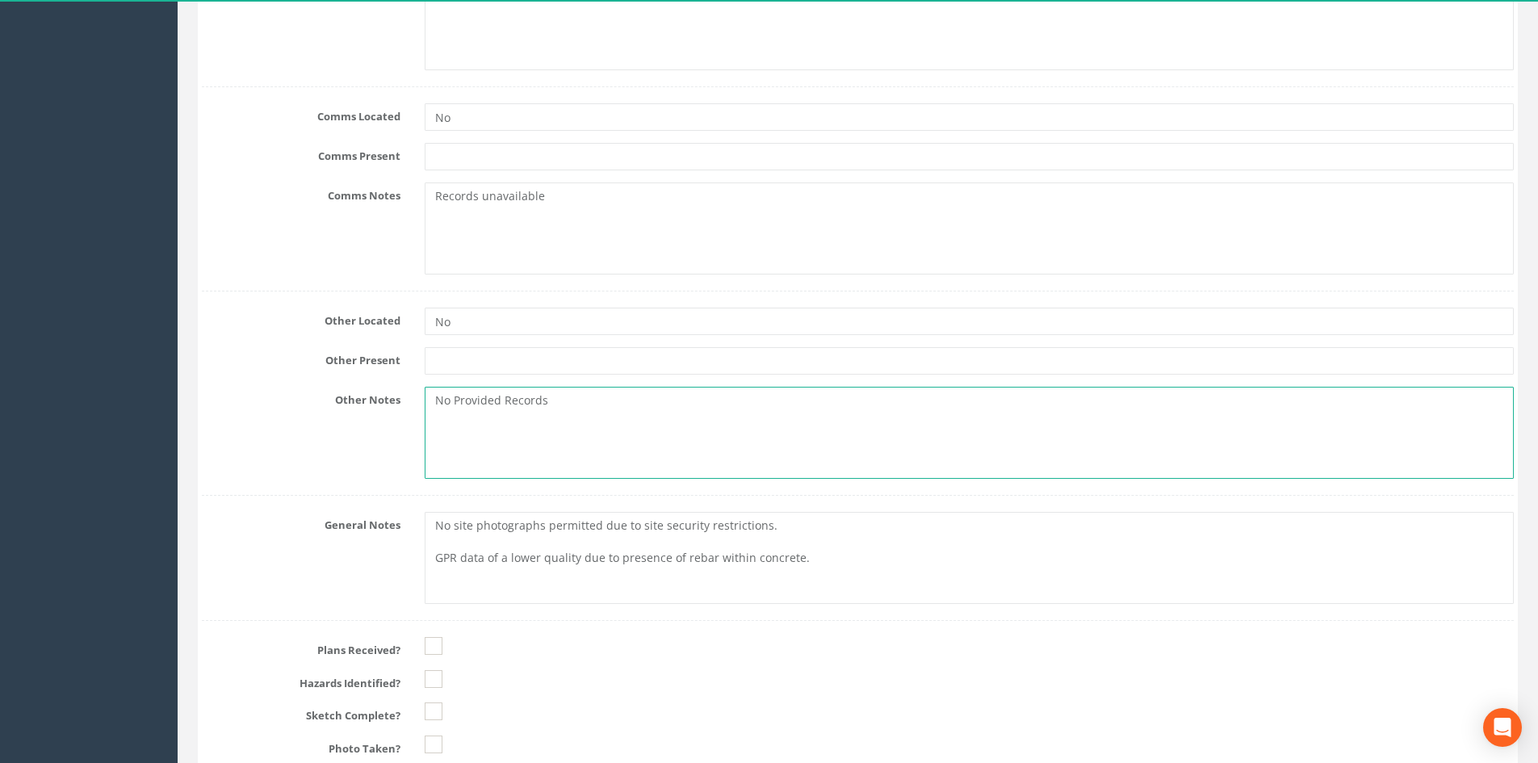
click at [497, 406] on textarea "No Provided Records" at bounding box center [969, 433] width 1089 height 92
drag, startPoint x: 589, startPoint y: 403, endPoint x: 413, endPoint y: 407, distance: 176.9
click at [413, 407] on div "No Provided Records" at bounding box center [969, 433] width 1113 height 92
paste textarea "Records unavailable"
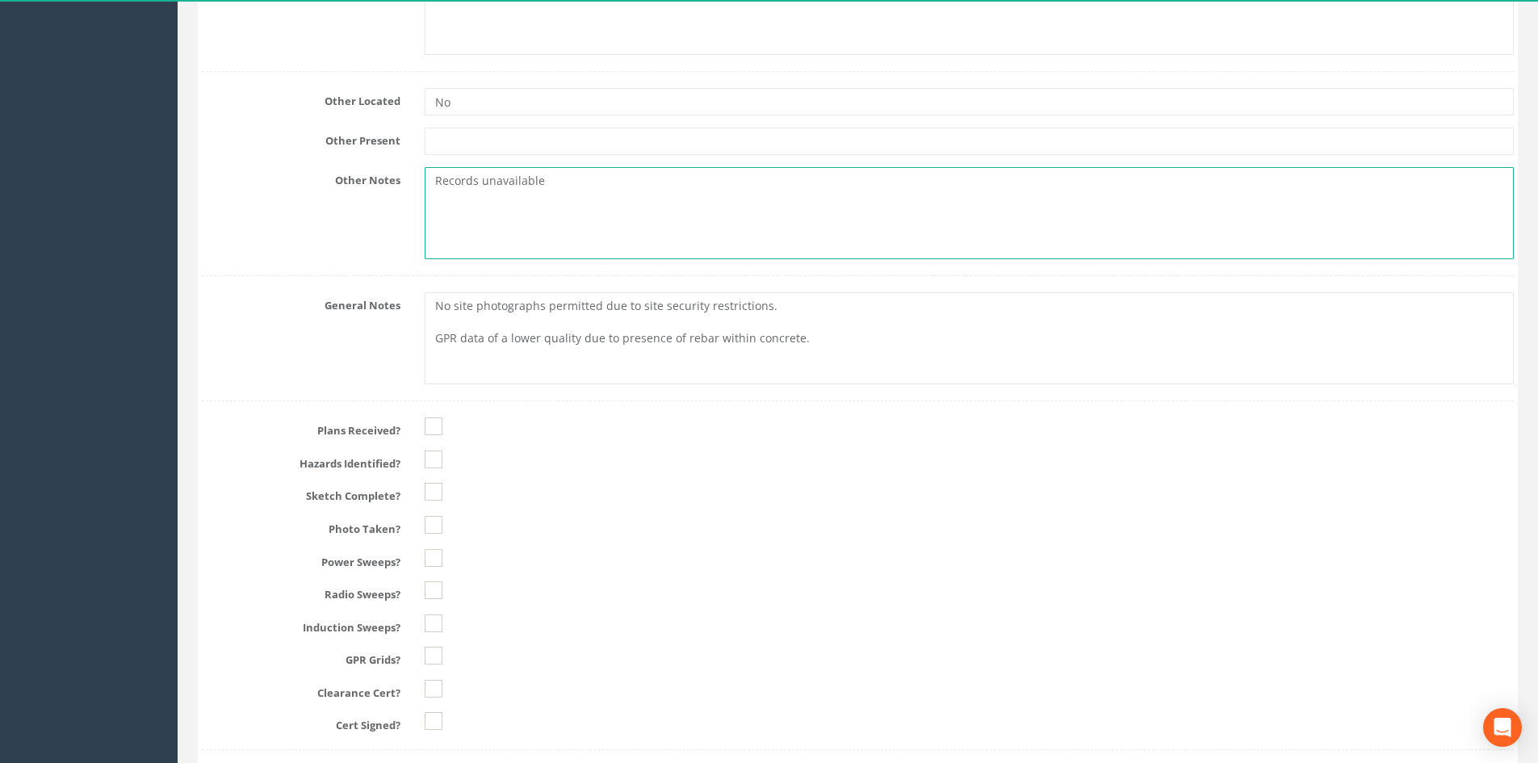
scroll to position [1776, 0]
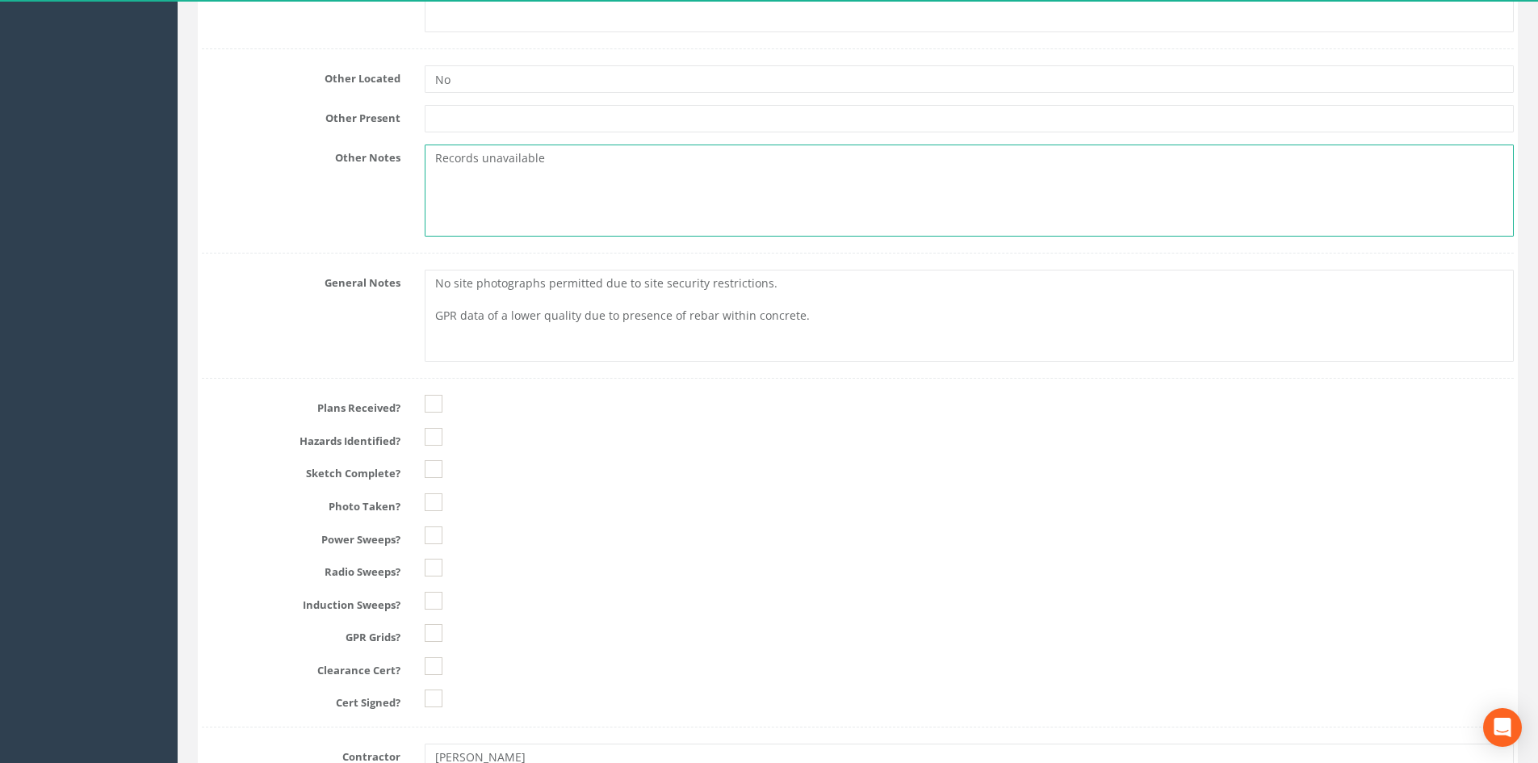
type textarea "Records unavailable"
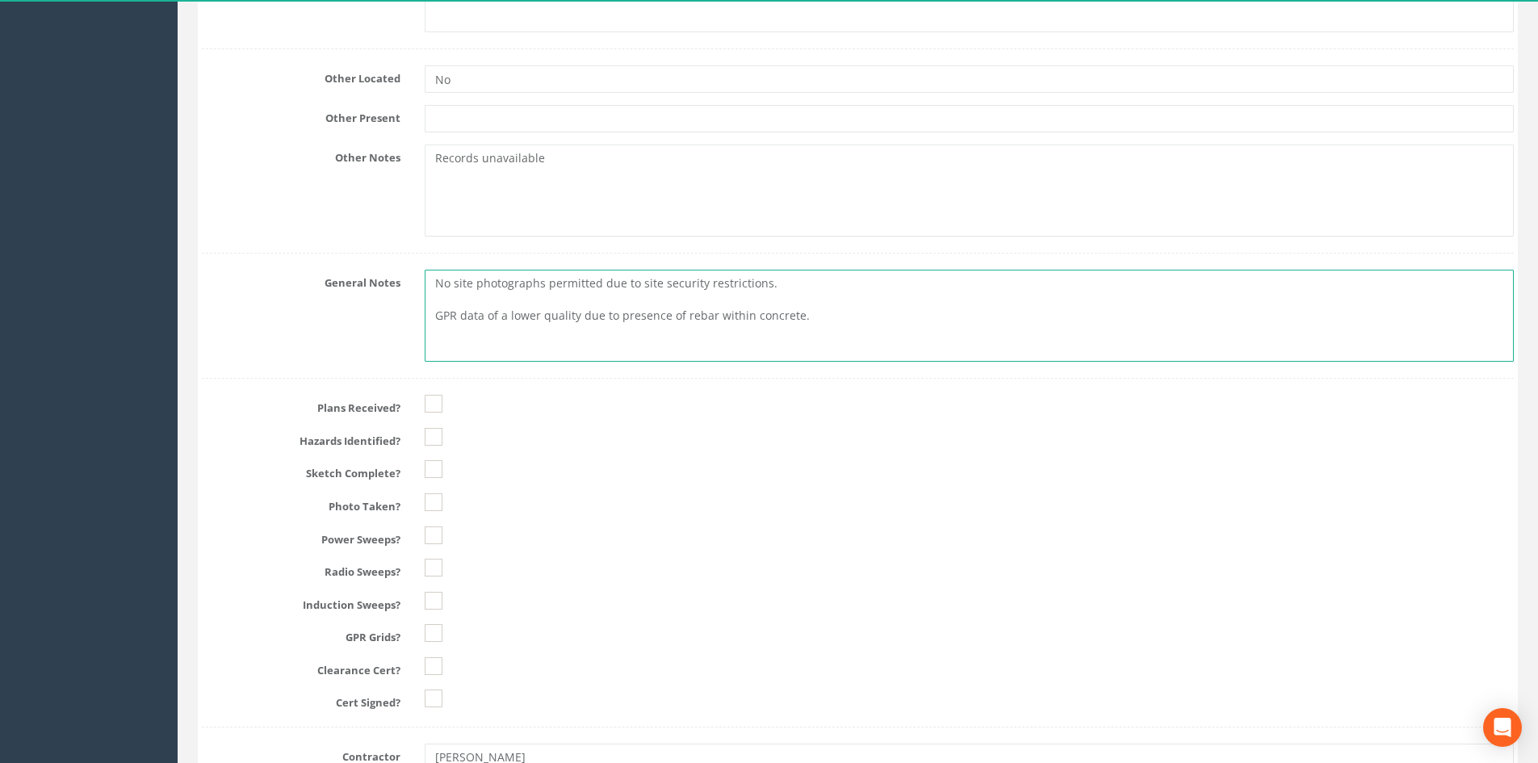
click at [599, 332] on textarea "No site photographs permitted due to site security restrictions. GPR data of a …" at bounding box center [969, 316] width 1089 height 92
click at [779, 321] on textarea "No site photographs permitted due to site security restrictions. GPR data of a …" at bounding box center [969, 316] width 1089 height 92
click at [689, 301] on textarea "No site photographs permitted due to site security restrictions. GPR data of a …" at bounding box center [969, 316] width 1089 height 92
click at [757, 329] on textarea "No site photographs permitted due to site security restrictions. GPR data of a …" at bounding box center [969, 316] width 1089 height 92
click at [660, 300] on textarea "No site photographs permitted due to site security restrictions. GPR data of a …" at bounding box center [969, 316] width 1089 height 92
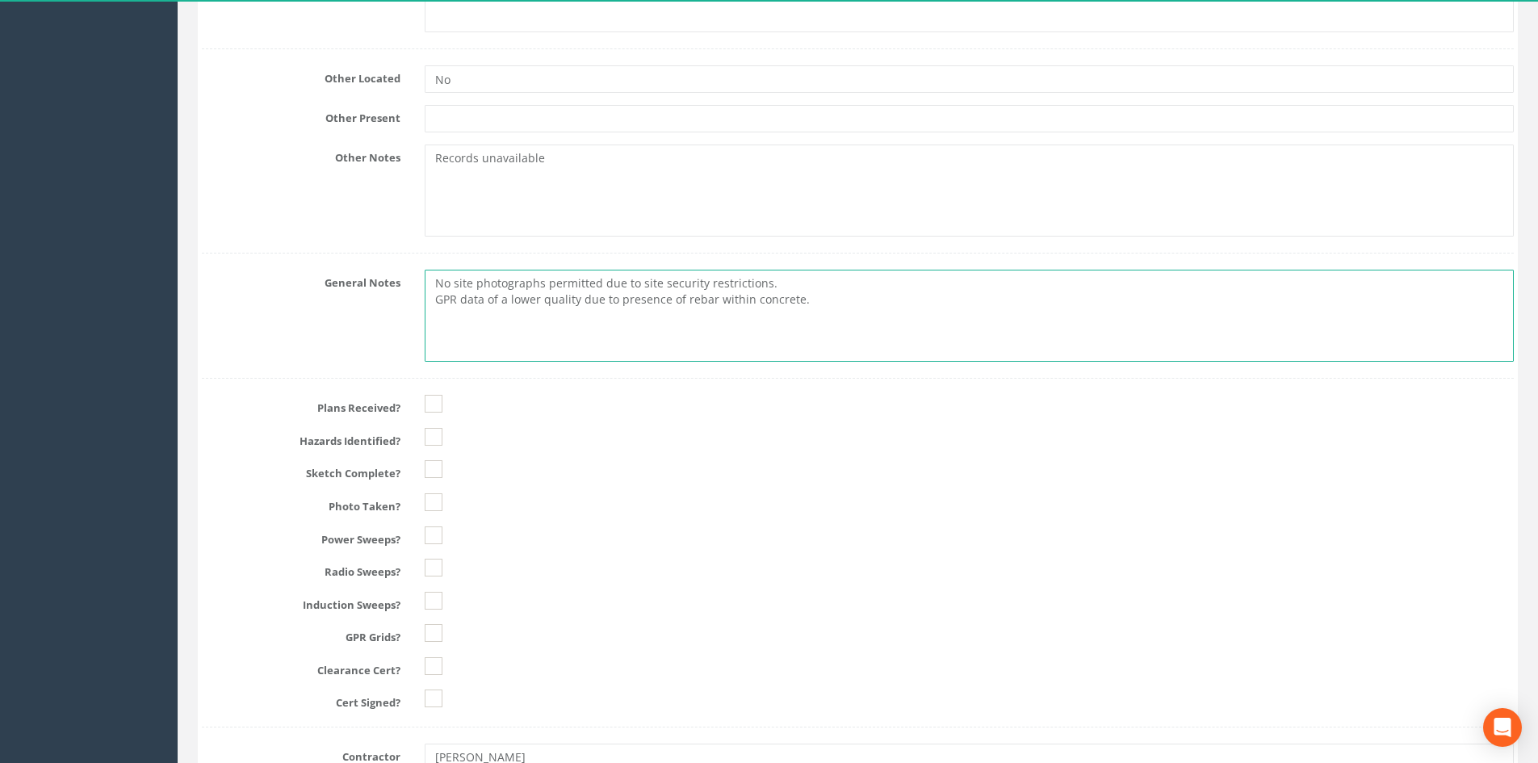
click at [779, 306] on textarea "No site photographs permitted due to site security restrictions. GPR data of a …" at bounding box center [969, 316] width 1089 height 92
type textarea "No site photographs permitted due to site security restrictions. GPR data of a …"
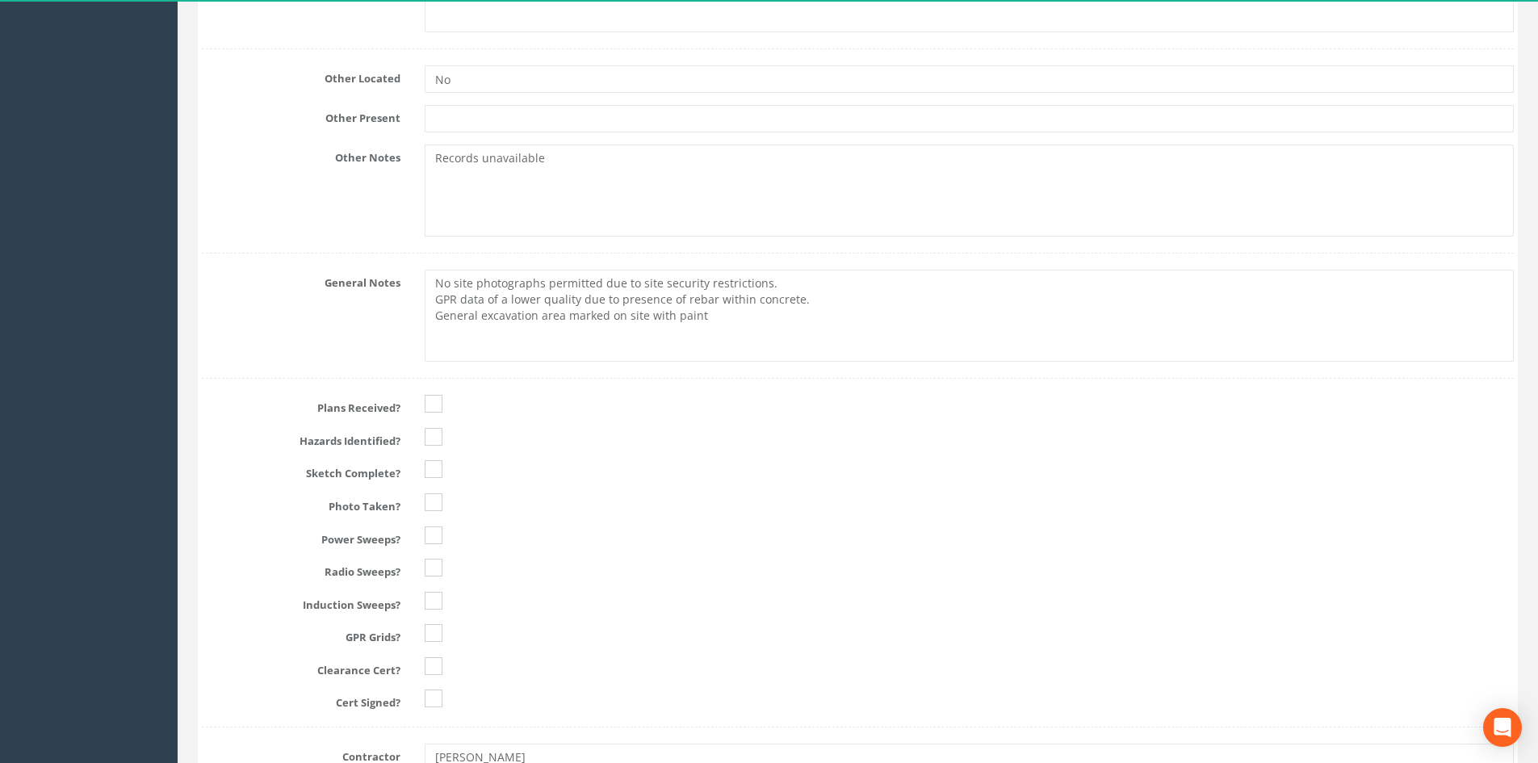
click at [451, 432] on div at bounding box center [969, 437] width 1113 height 18
click at [442, 433] on ins at bounding box center [434, 437] width 18 height 18
checkbox input "true"
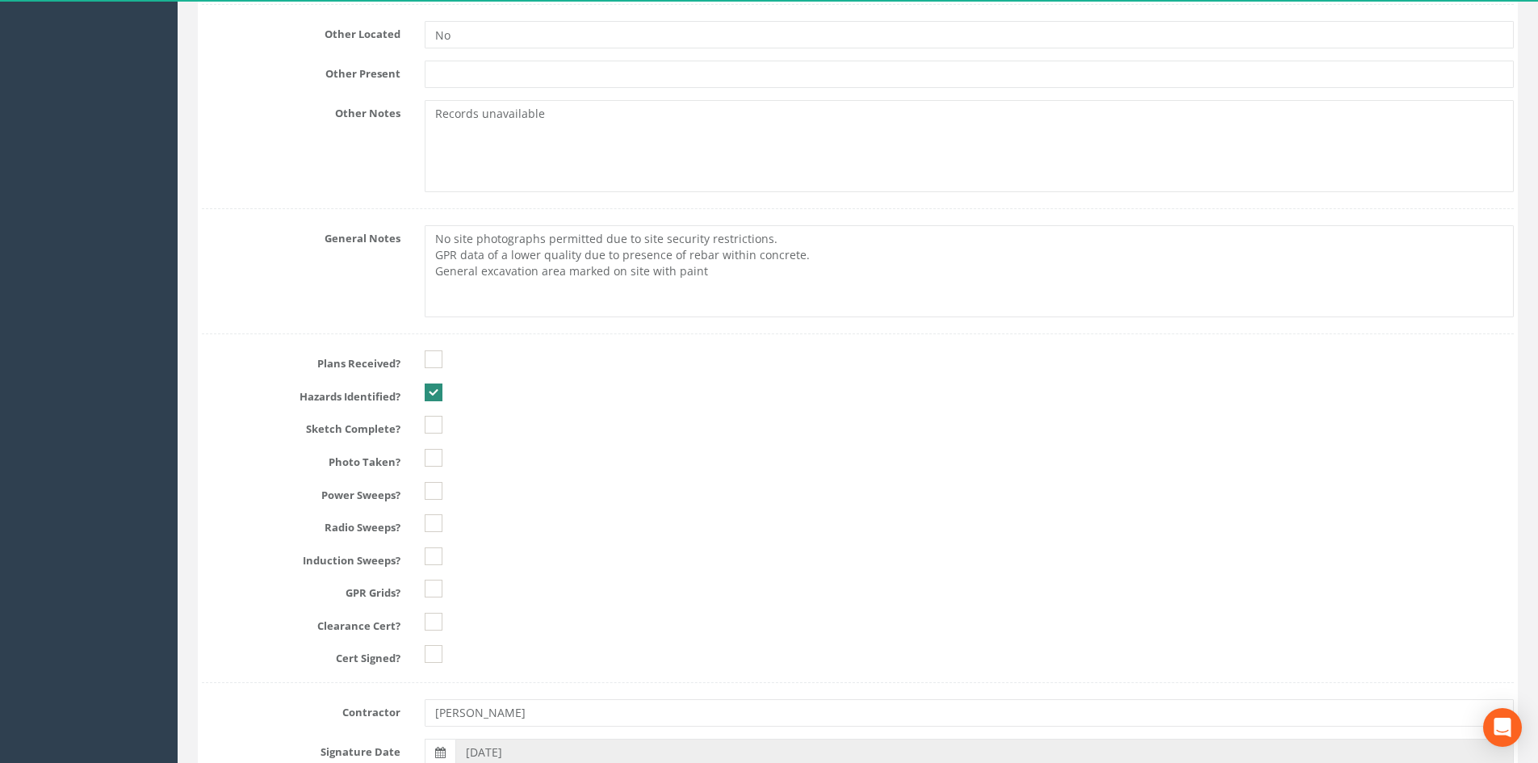
scroll to position [1857, 0]
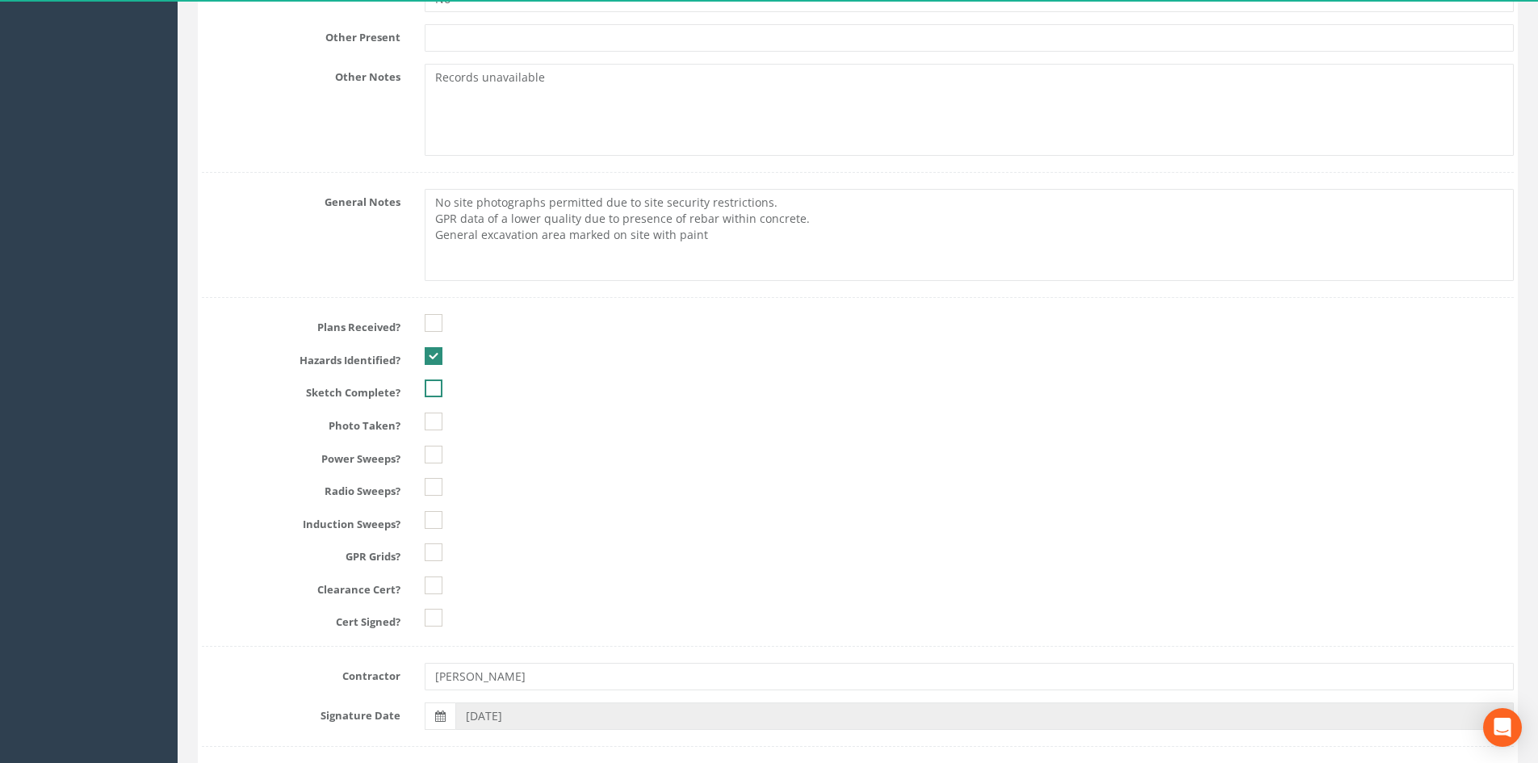
click at [433, 395] on ins at bounding box center [434, 388] width 18 height 18
checkbox input "true"
click at [435, 422] on ins at bounding box center [434, 422] width 18 height 18
click at [438, 420] on ins at bounding box center [434, 422] width 18 height 18
checkbox input "false"
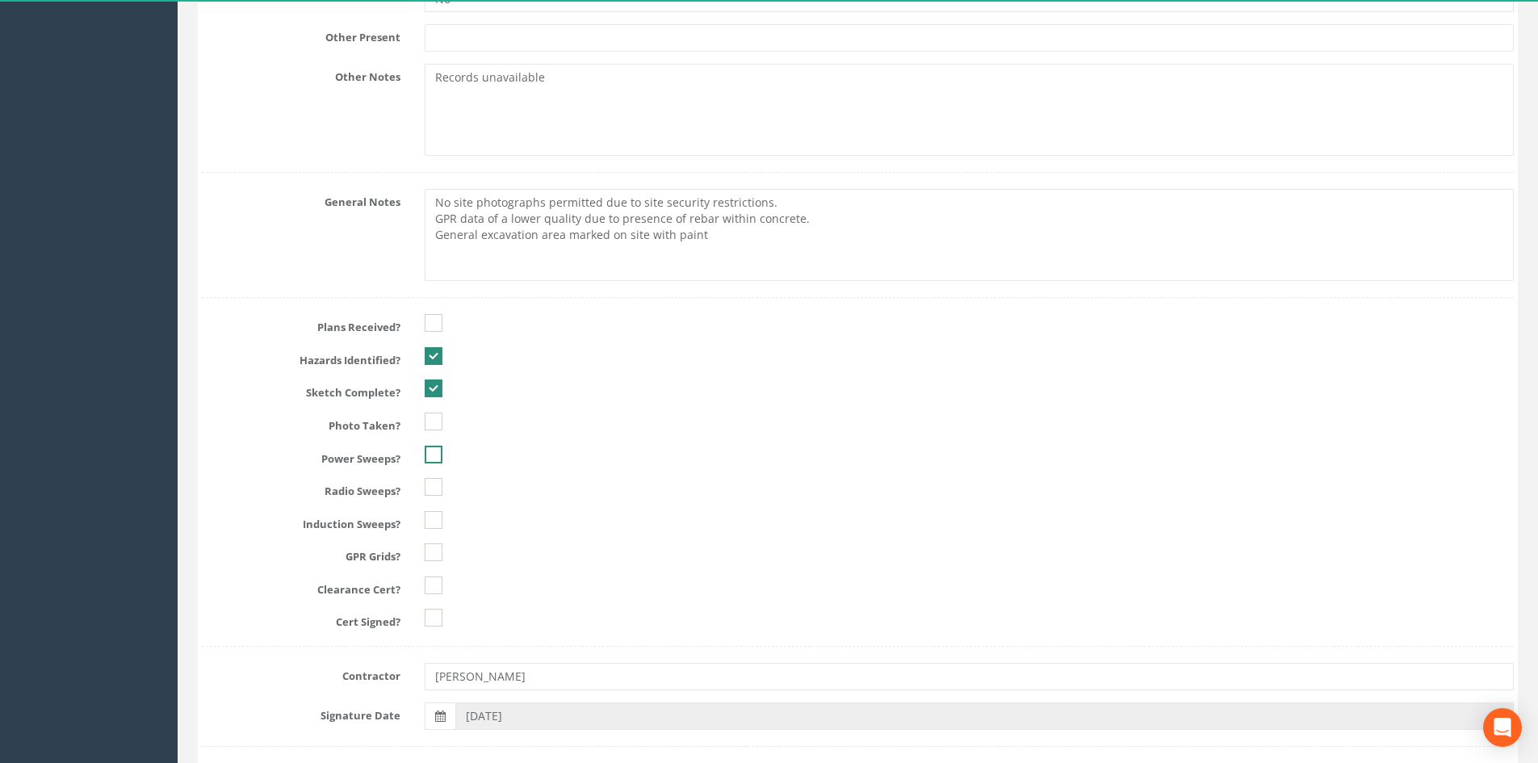
drag, startPoint x: 435, startPoint y: 457, endPoint x: 438, endPoint y: 473, distance: 16.3
click at [434, 457] on ins at bounding box center [434, 455] width 18 height 18
checkbox input "true"
click at [433, 484] on ins at bounding box center [434, 487] width 18 height 18
checkbox input "true"
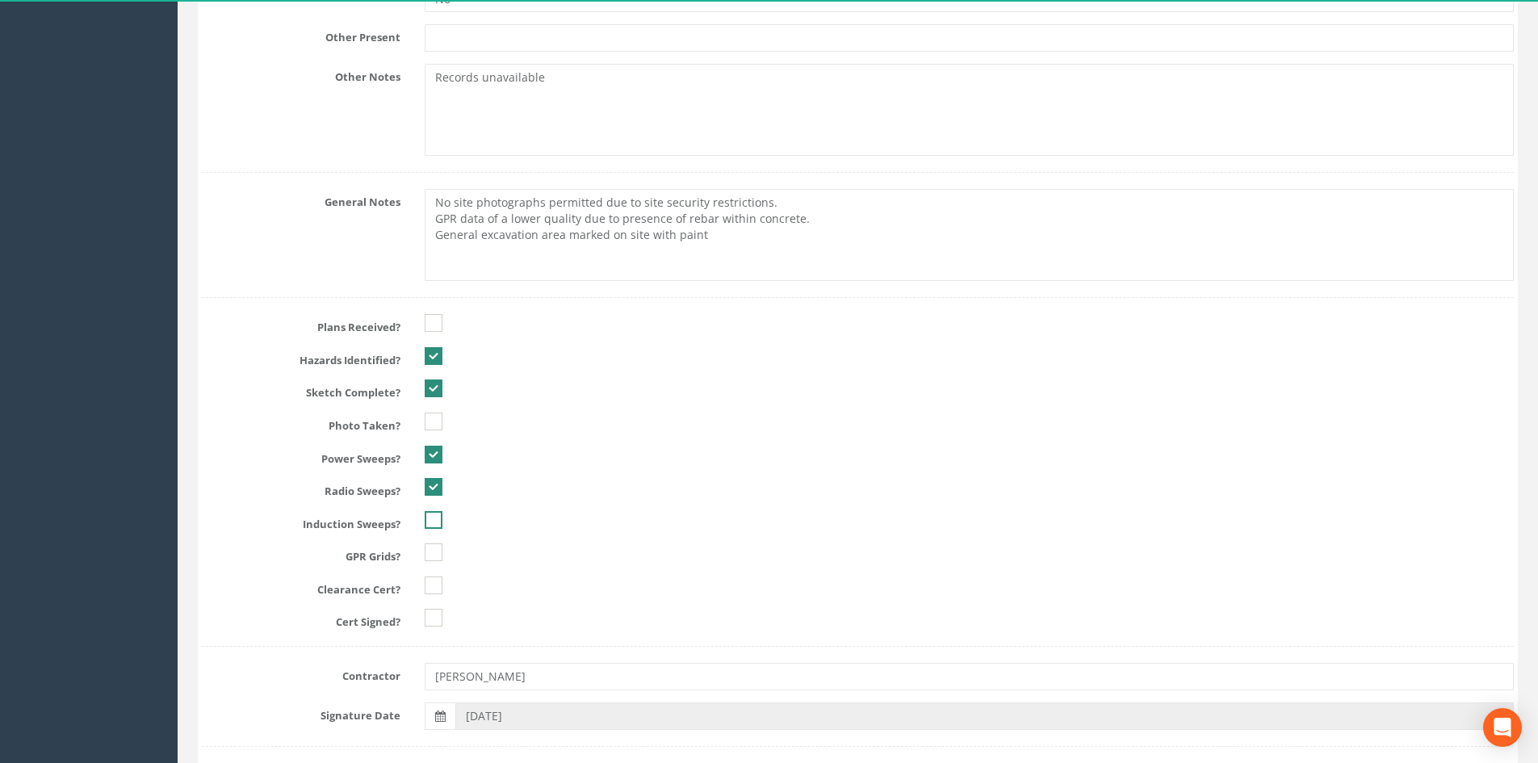
drag, startPoint x: 437, startPoint y: 515, endPoint x: 445, endPoint y: 540, distance: 26.3
click at [437, 516] on ins at bounding box center [434, 520] width 18 height 18
checkbox input "true"
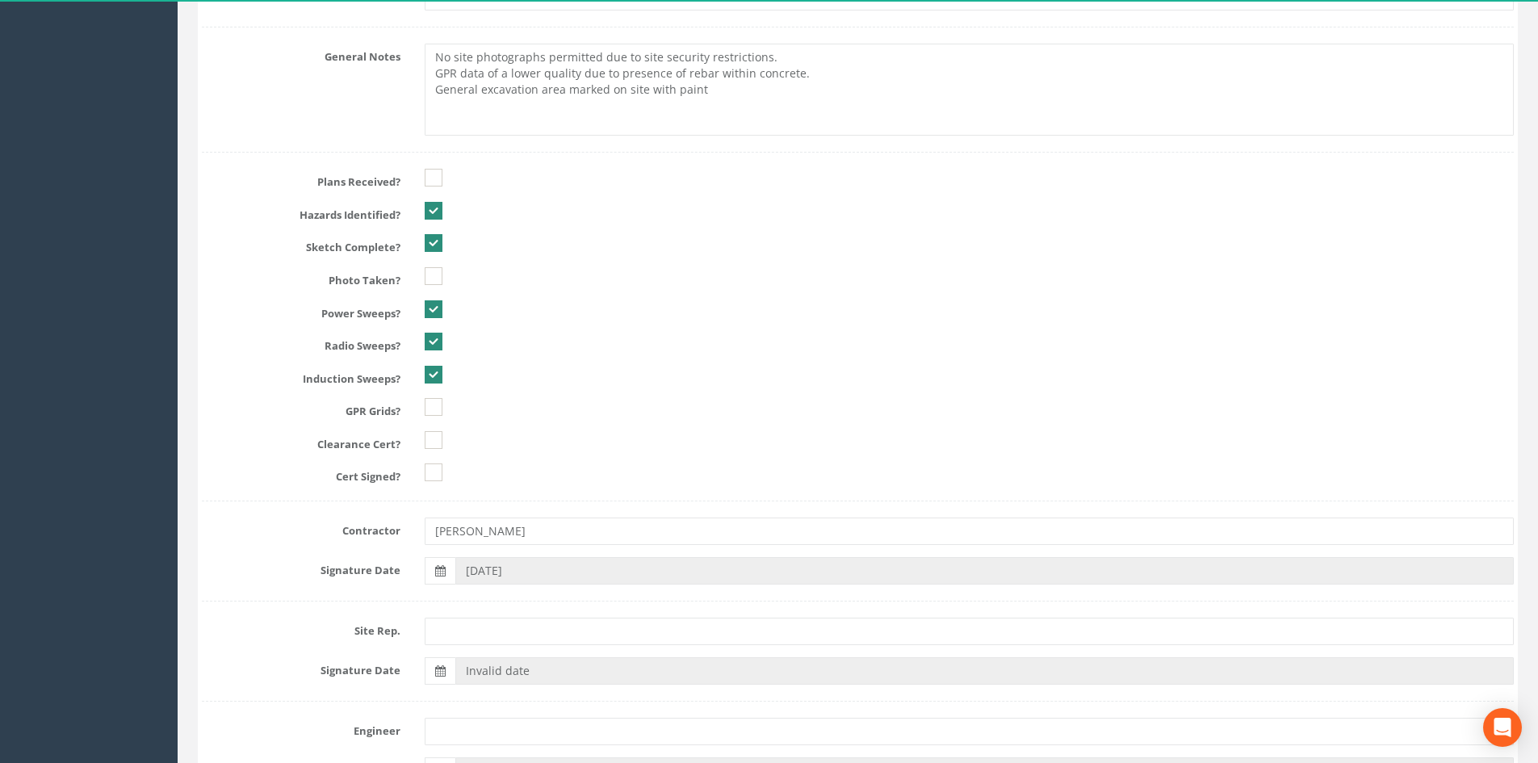
scroll to position [1938, 0]
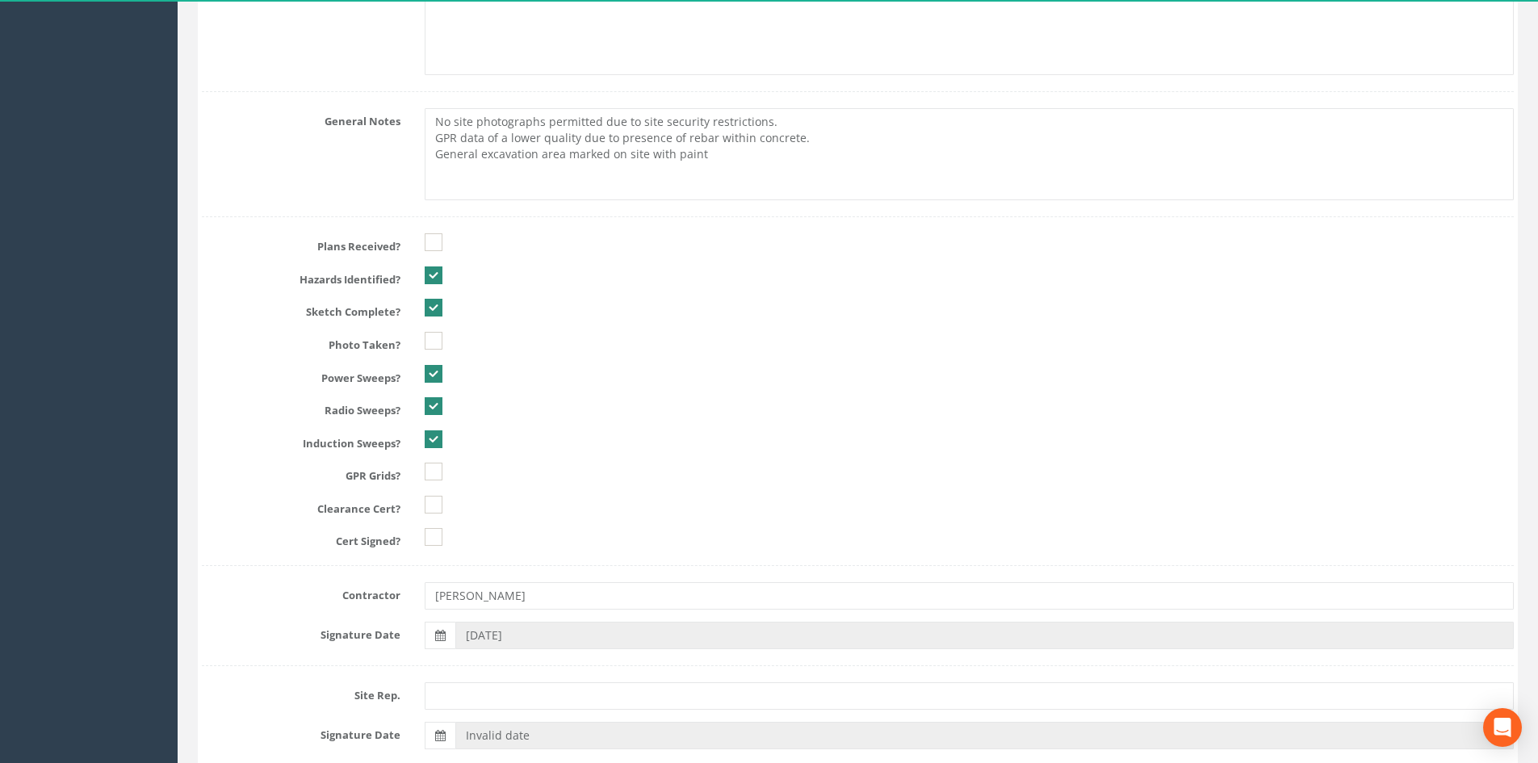
click at [434, 480] on ins at bounding box center [434, 472] width 18 height 18
checkbox input "true"
click at [438, 504] on ins at bounding box center [434, 505] width 18 height 18
checkbox input "true"
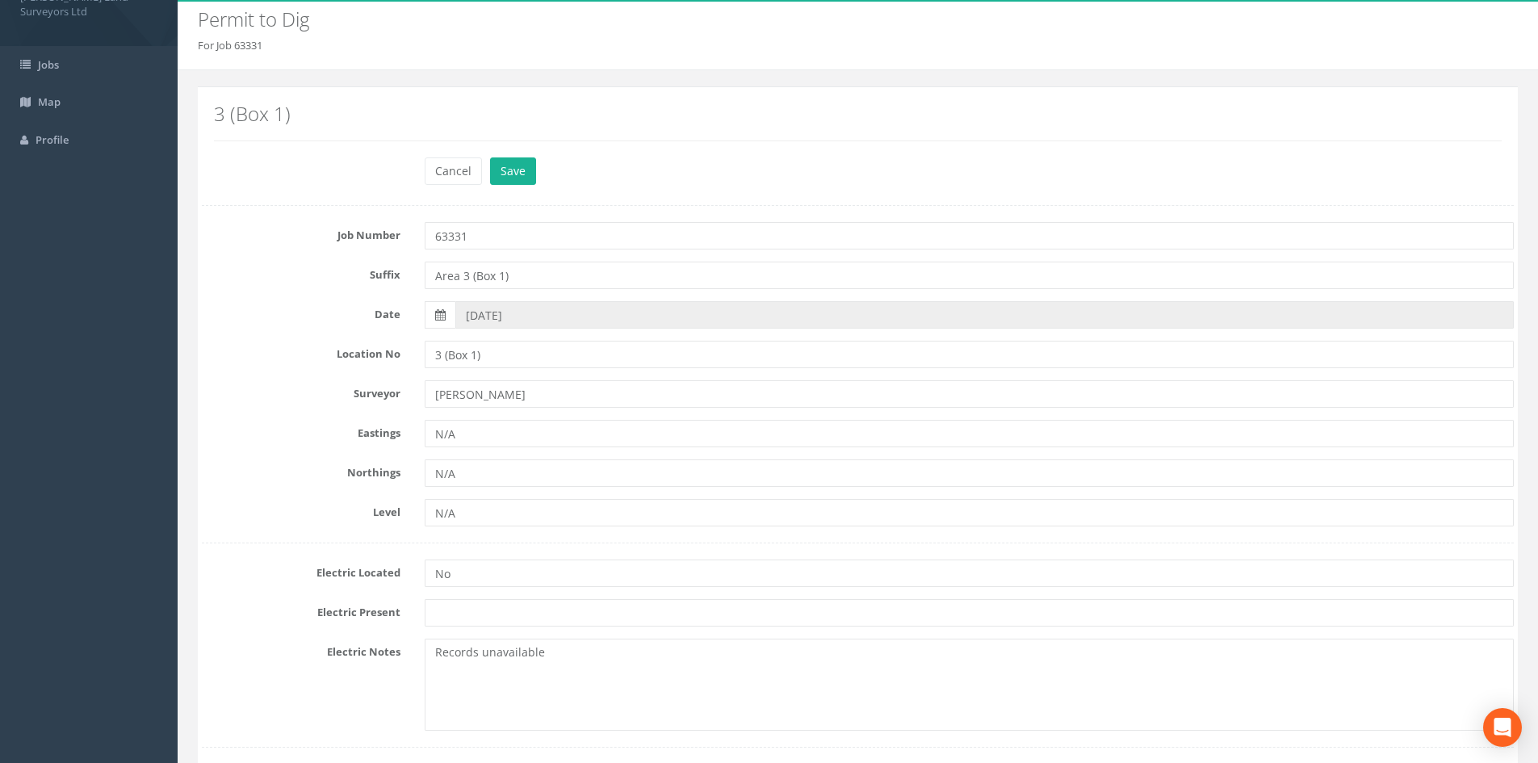
scroll to position [81, 0]
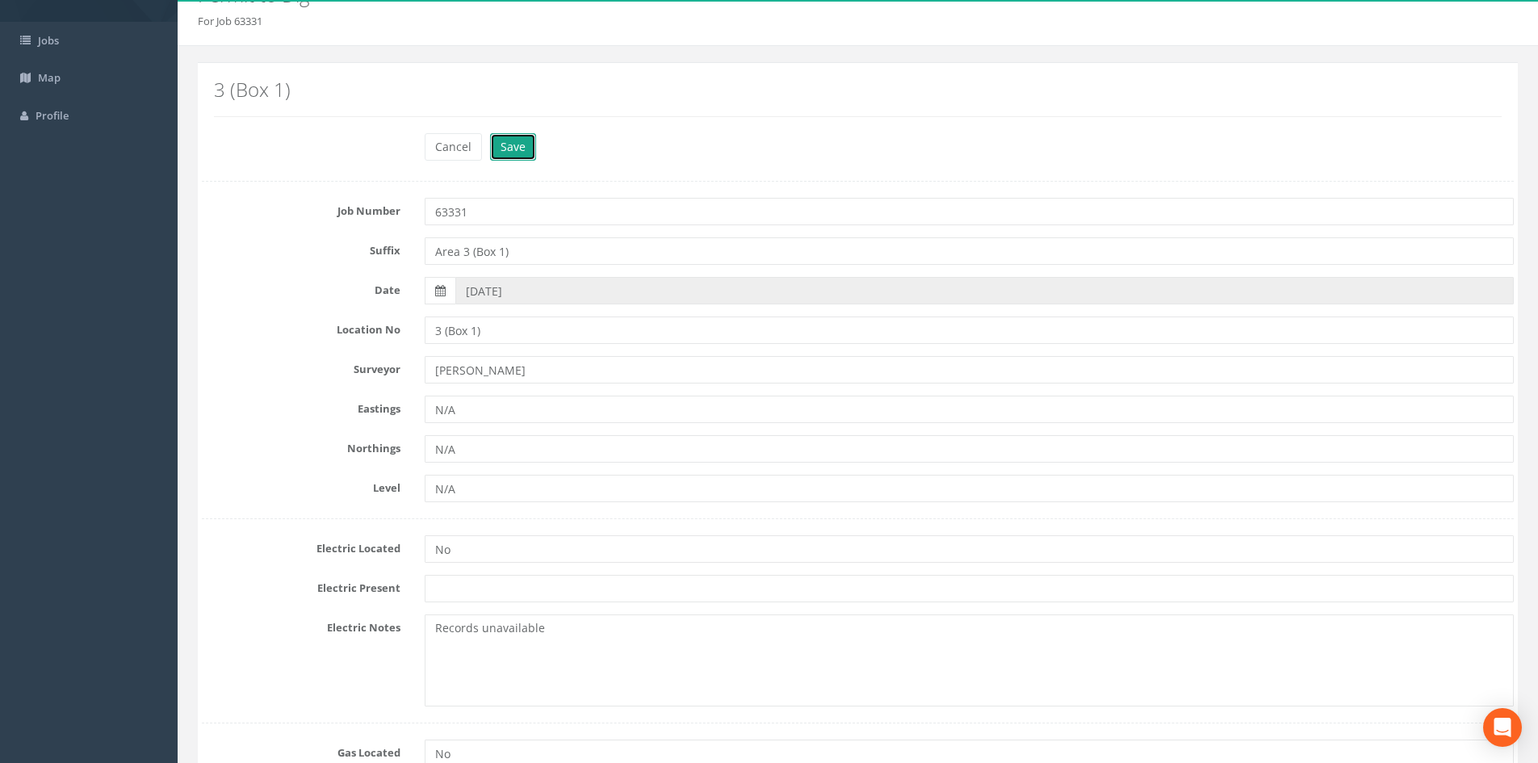
click at [506, 141] on button "Save" at bounding box center [513, 146] width 46 height 27
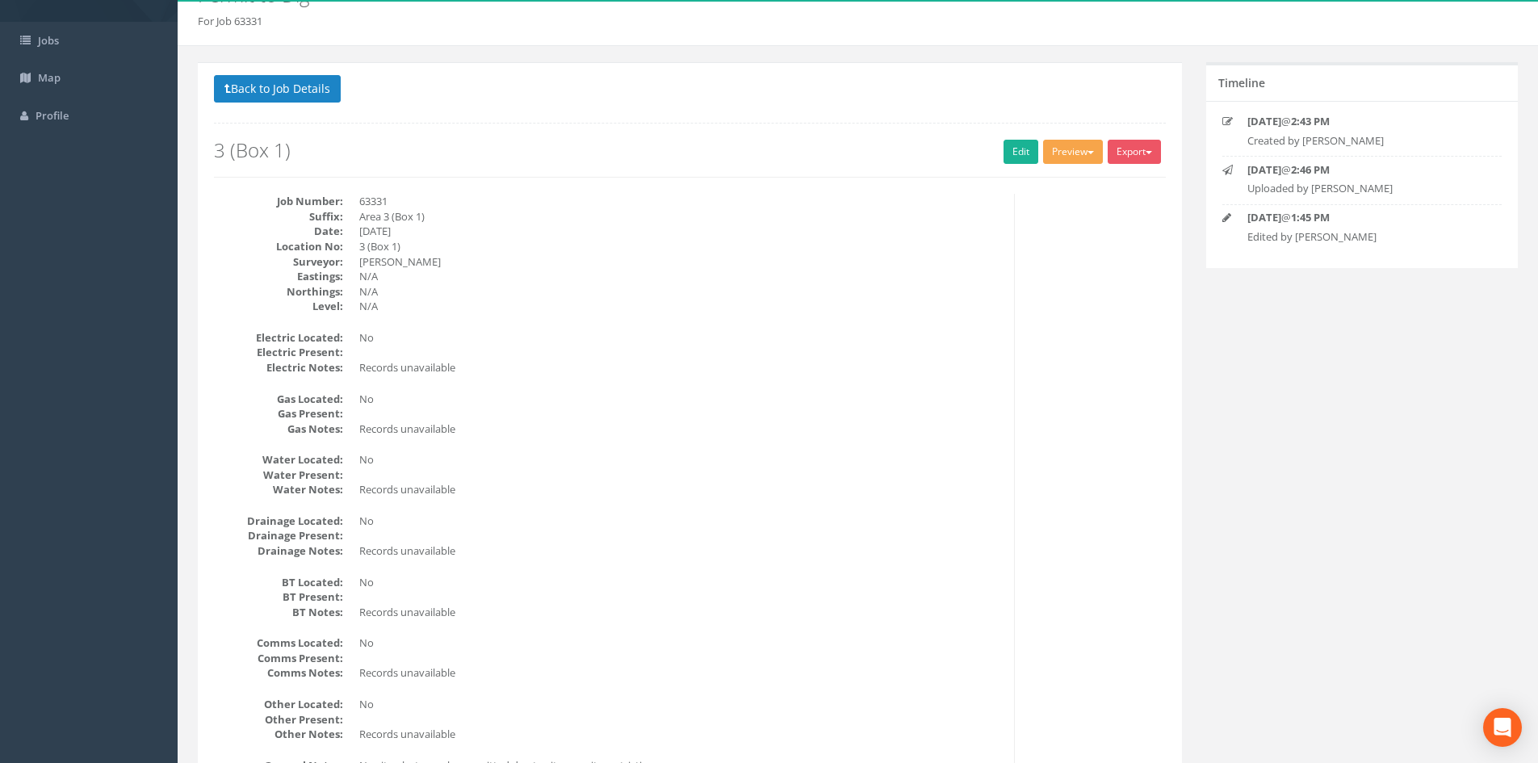
click at [779, 151] on button "Preview" at bounding box center [1073, 152] width 60 height 24
click at [779, 182] on link "MHLS Permit to Dig" at bounding box center [1043, 185] width 123 height 25
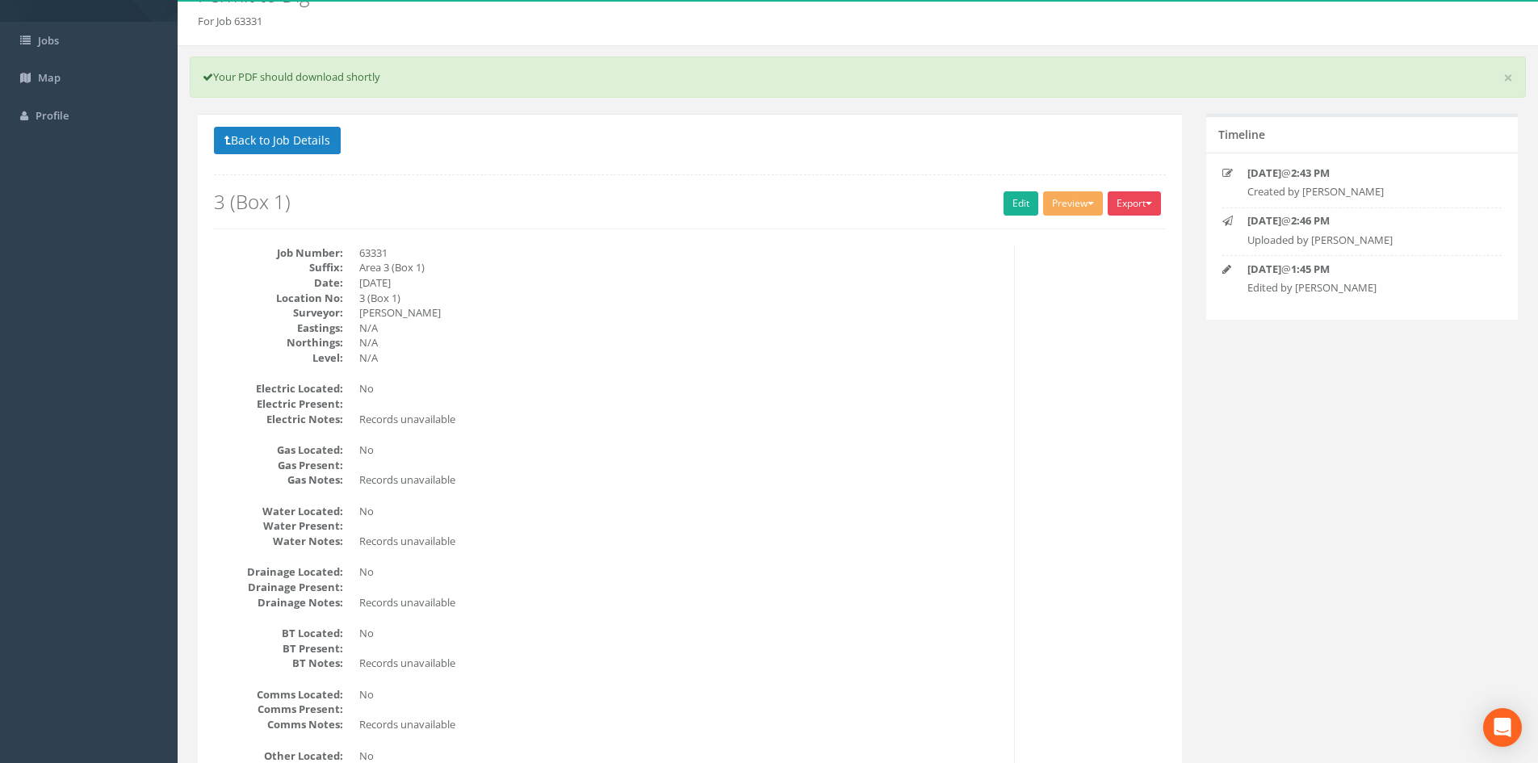
click at [779, 199] on button "Export" at bounding box center [1134, 203] width 53 height 24
click at [779, 243] on link "MHLS Permit to Dig" at bounding box center [1101, 236] width 123 height 25
click at [292, 131] on button "Back to Job Details" at bounding box center [277, 140] width 127 height 27
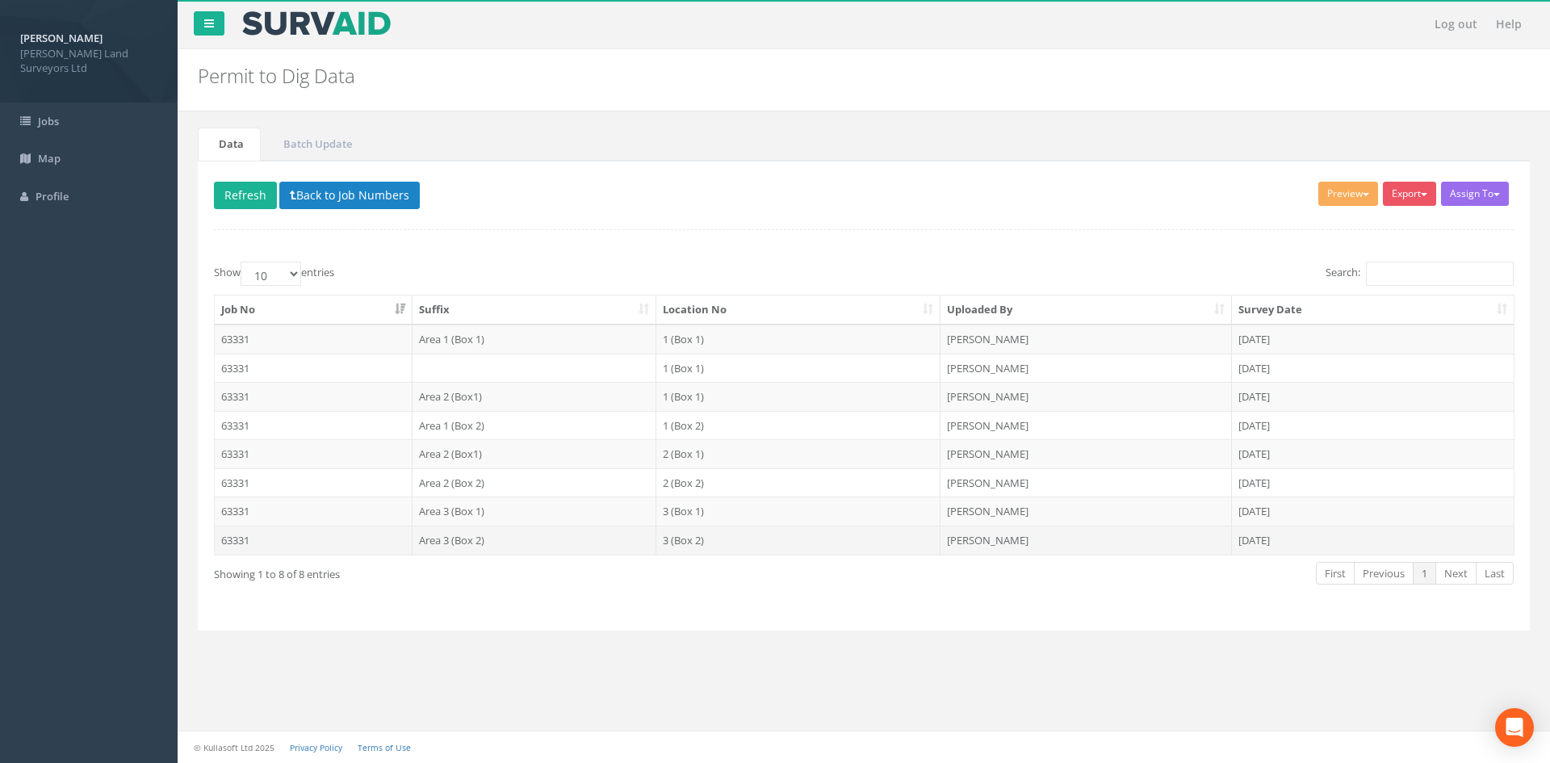
click at [479, 546] on td "Area 3 (Box 2)" at bounding box center [535, 540] width 245 height 29
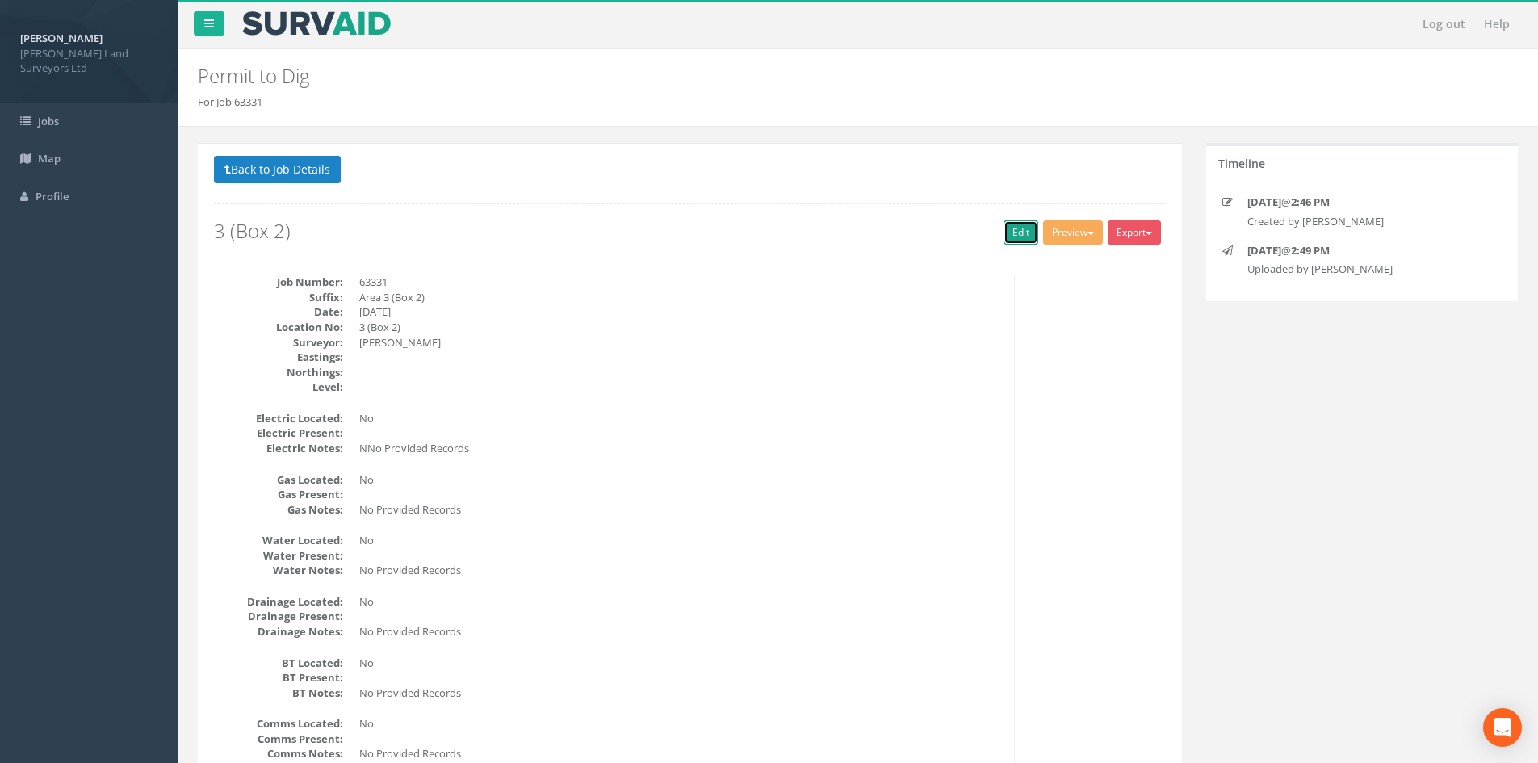
click at [779, 237] on link "Edit" at bounding box center [1021, 232] width 35 height 24
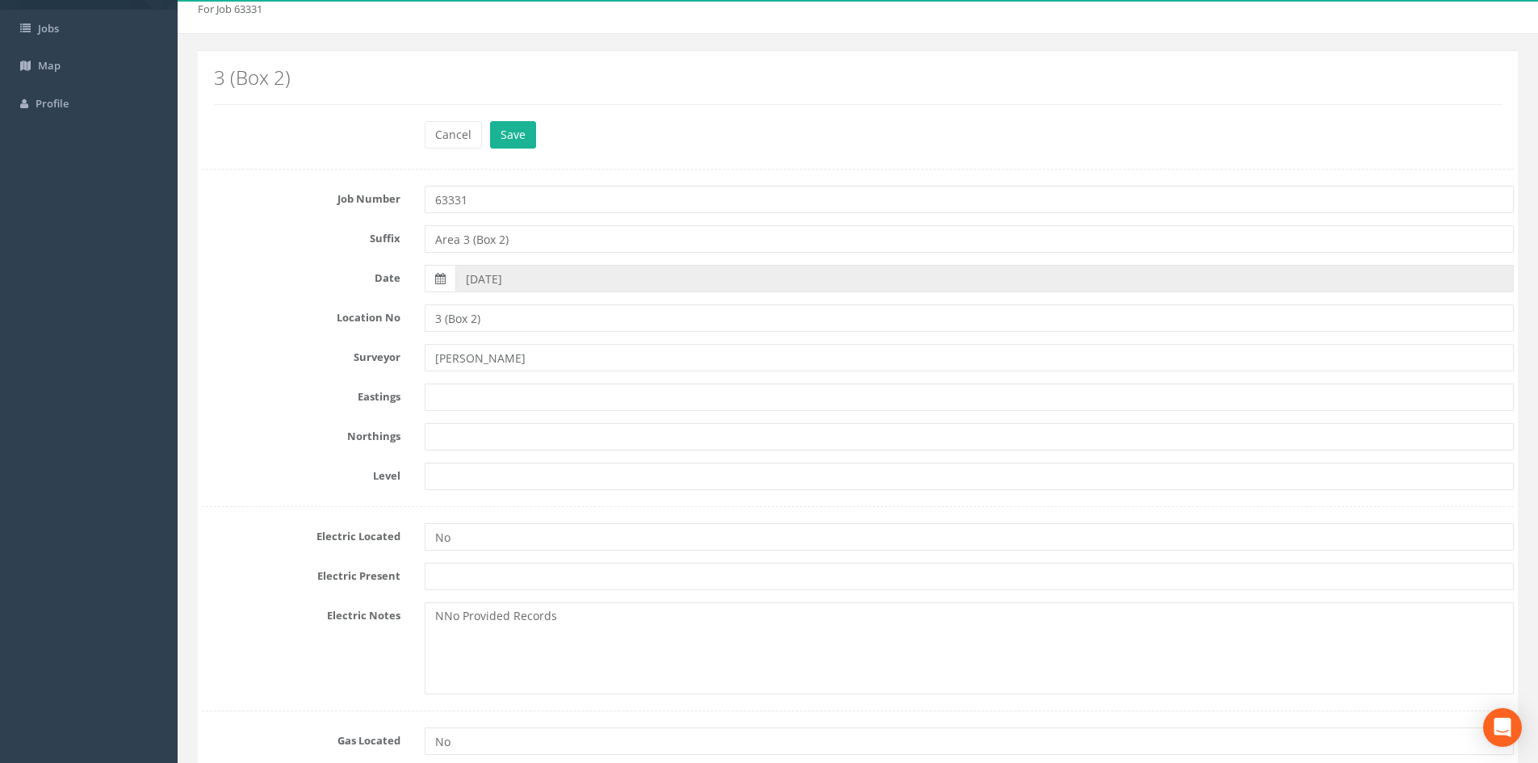
scroll to position [161, 0]
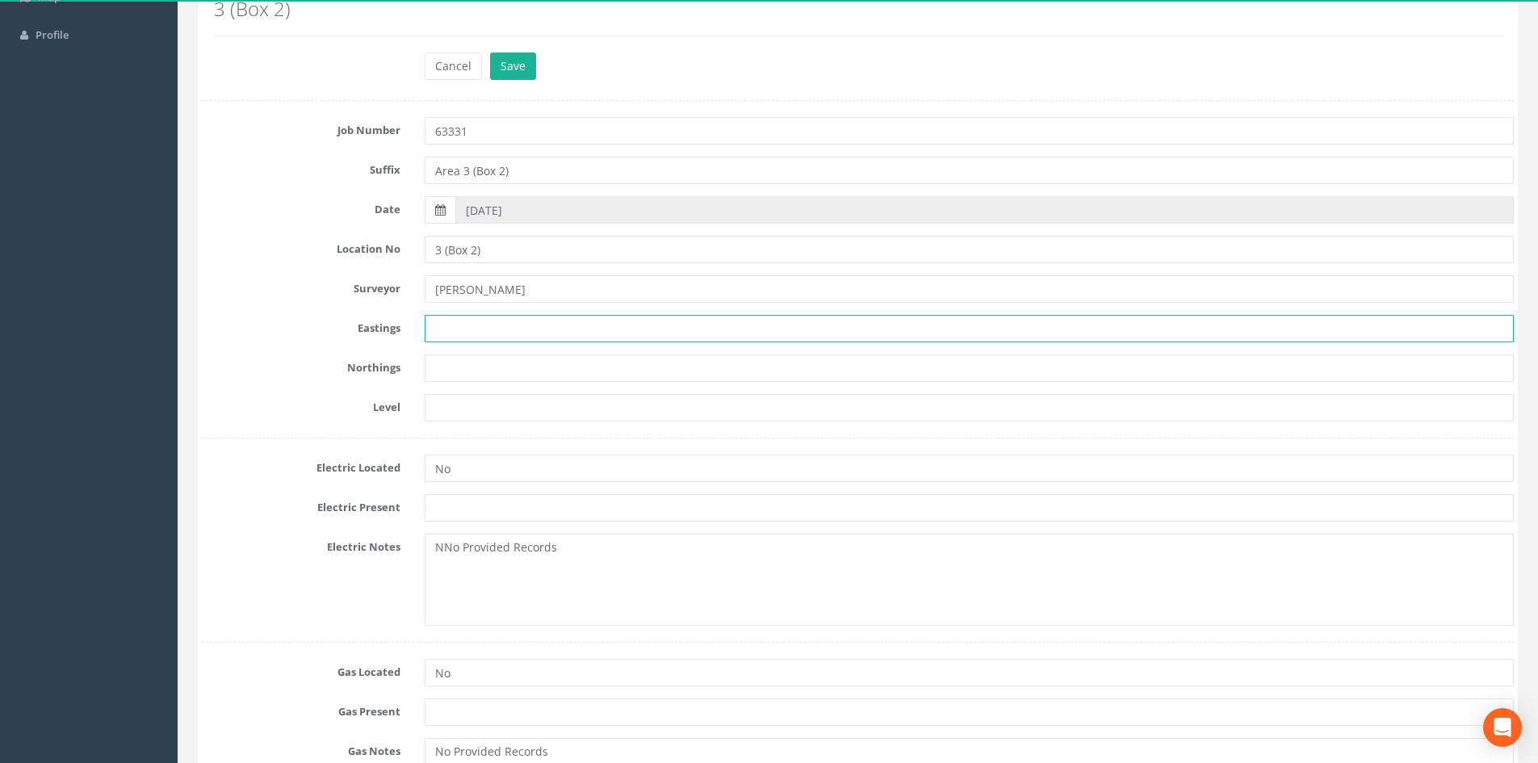
click at [505, 322] on input "text" at bounding box center [969, 328] width 1089 height 27
type input "N/A"
click at [553, 383] on div "Job Number 63331 Suffix Area 3 (Box 2) Date [DATE] Location No 3 (Box 2) Survey…" at bounding box center [858, 260] width 1312 height 321
drag, startPoint x: 551, startPoint y: 369, endPoint x: 550, endPoint y: 381, distance: 12.2
click at [551, 369] on input "text" at bounding box center [969, 367] width 1089 height 27
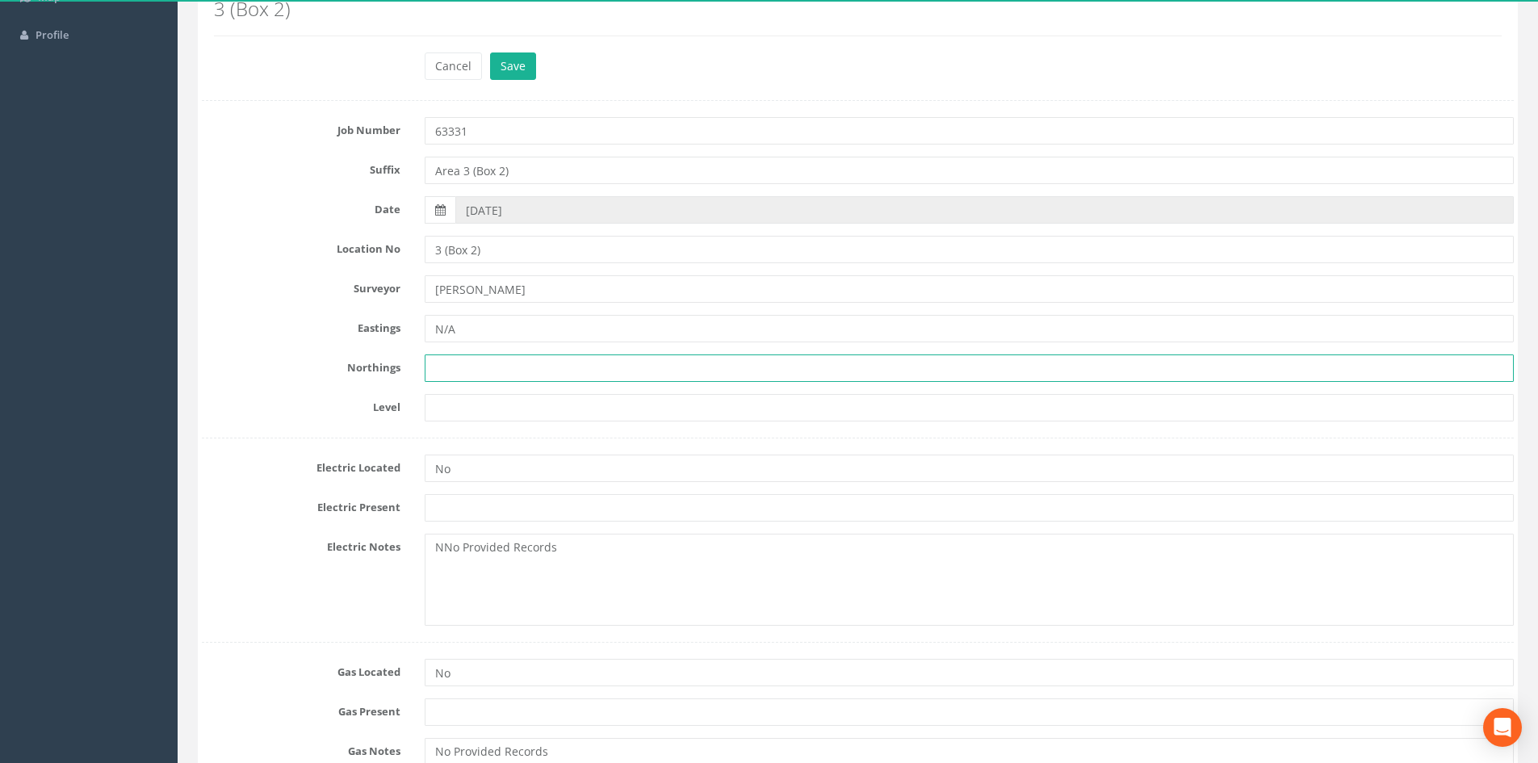
type input "N/A"
click at [504, 414] on input "text" at bounding box center [969, 407] width 1089 height 27
type input "N/A"
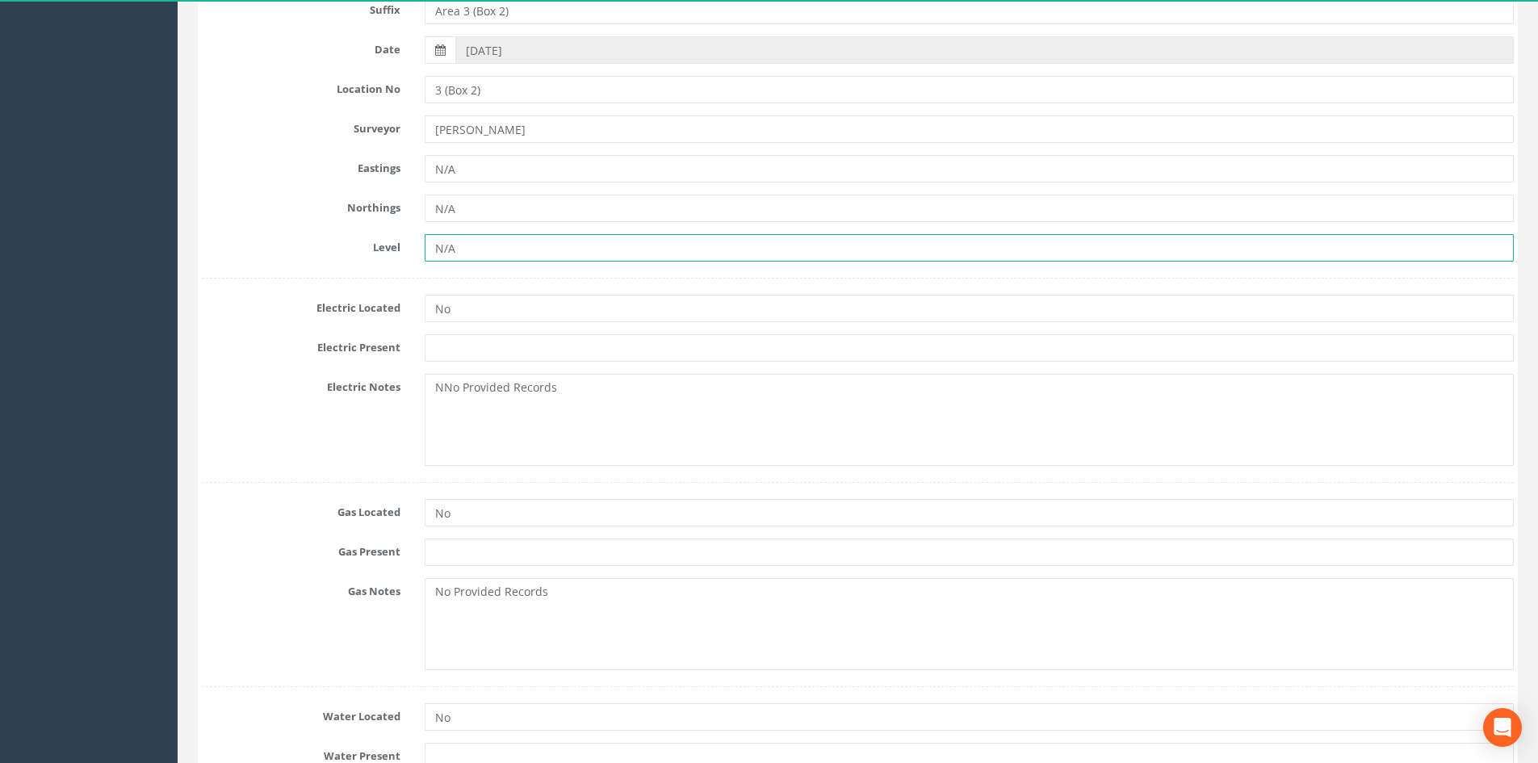
scroll to position [323, 0]
click at [503, 322] on div "Electric Located No Electric Present Electric Notes NNo Provided Records" at bounding box center [858, 370] width 1312 height 188
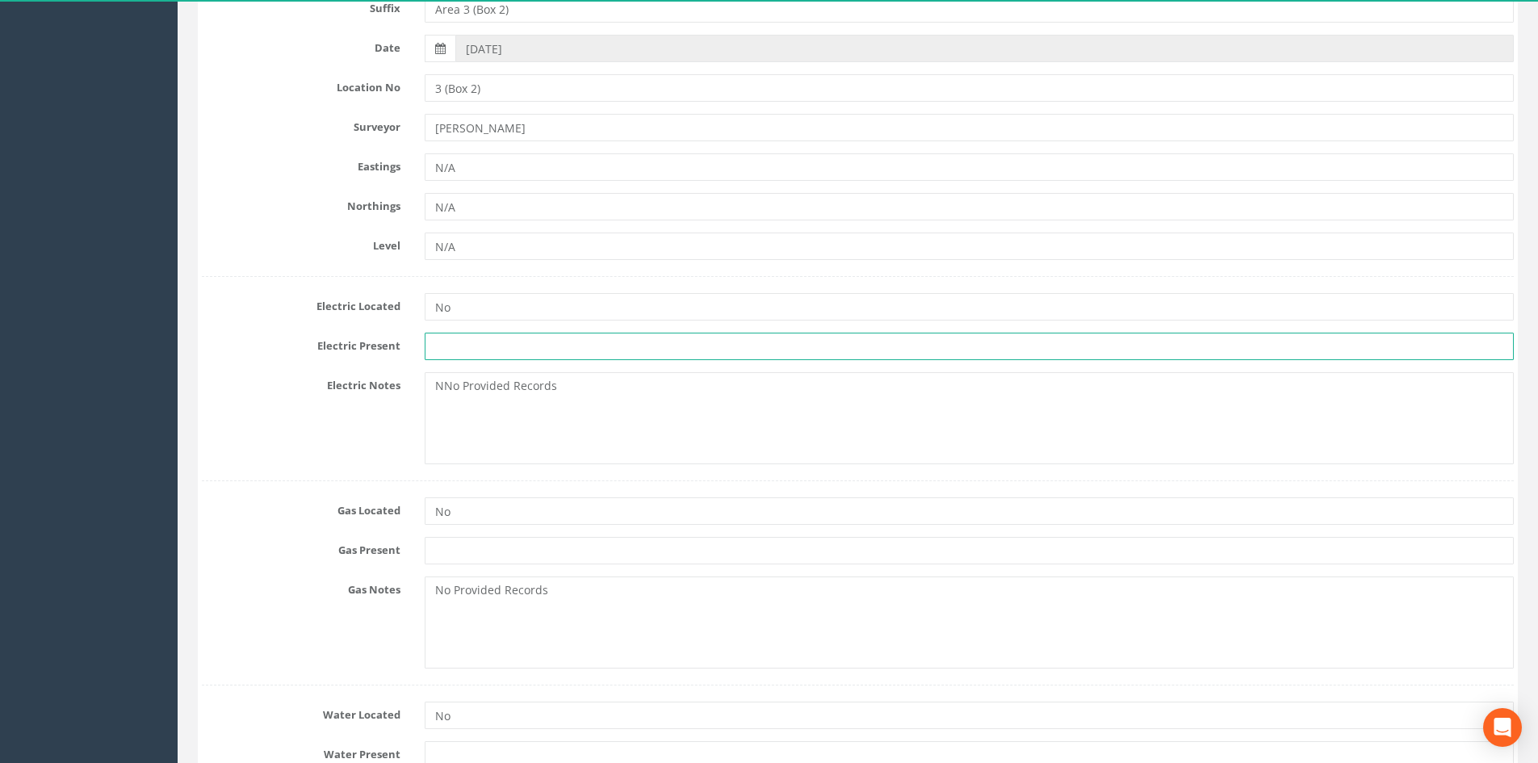
click at [497, 350] on input "text" at bounding box center [969, 346] width 1089 height 27
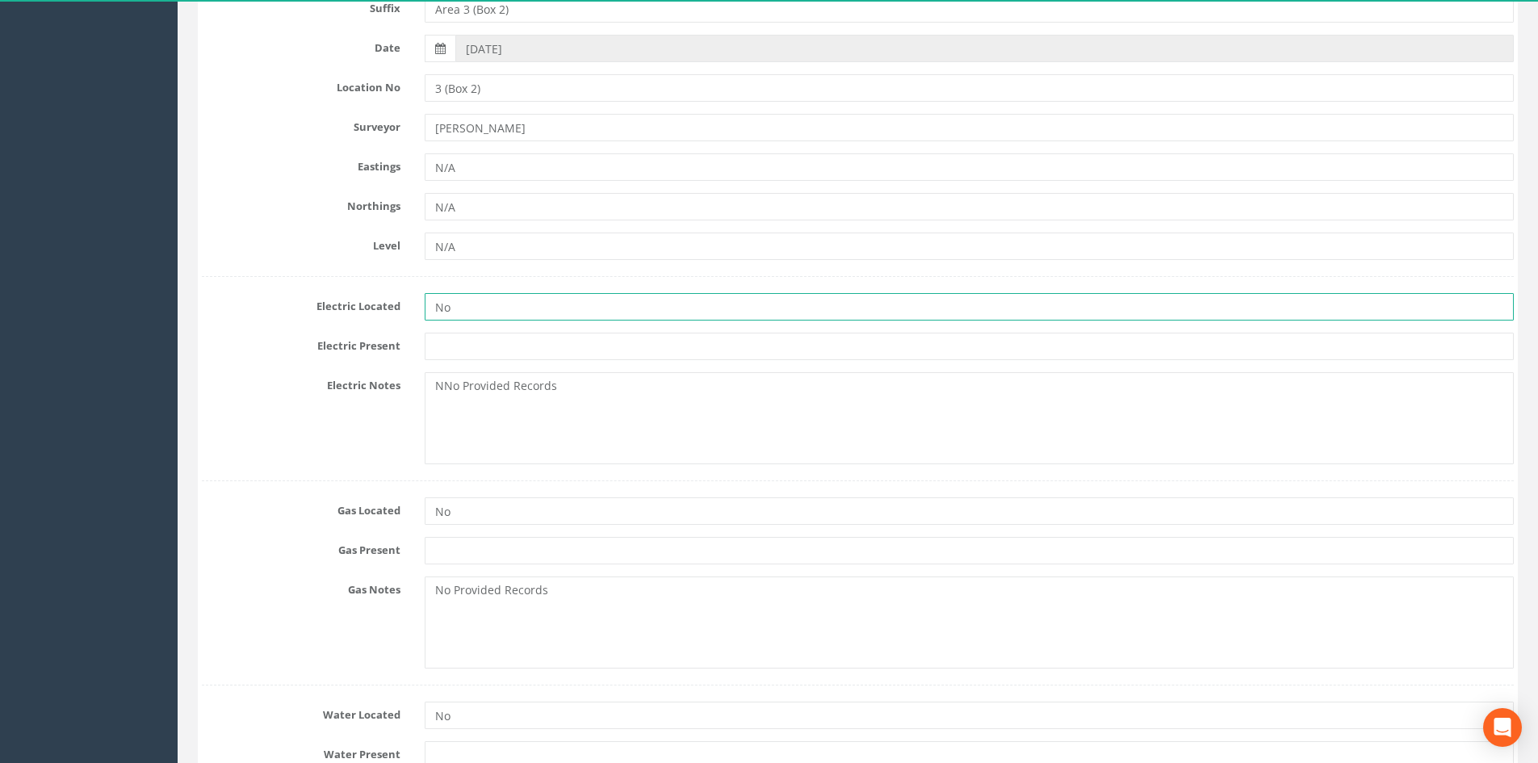
click at [506, 310] on input "No" at bounding box center [969, 306] width 1089 height 27
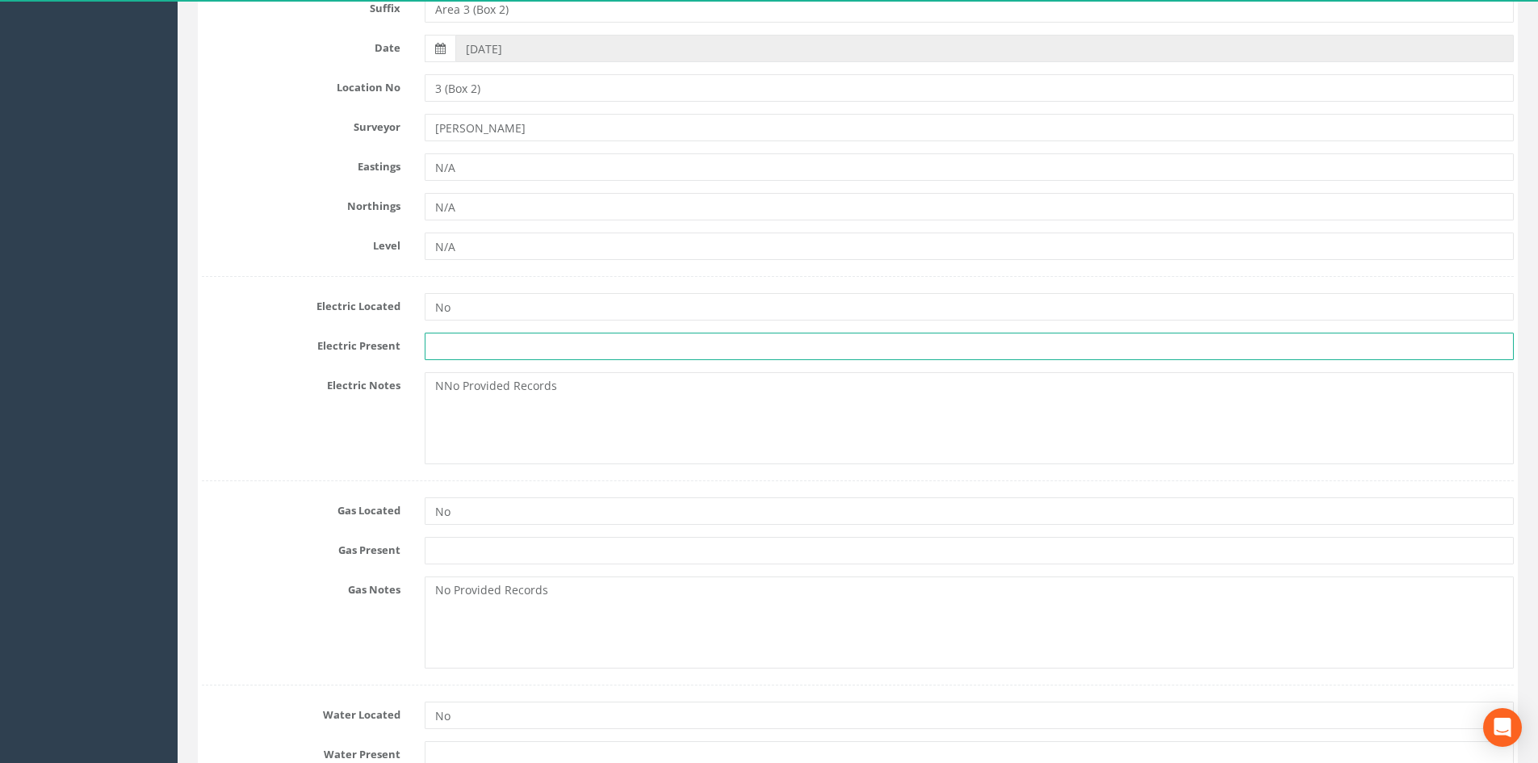
click at [506, 351] on input "text" at bounding box center [969, 346] width 1089 height 27
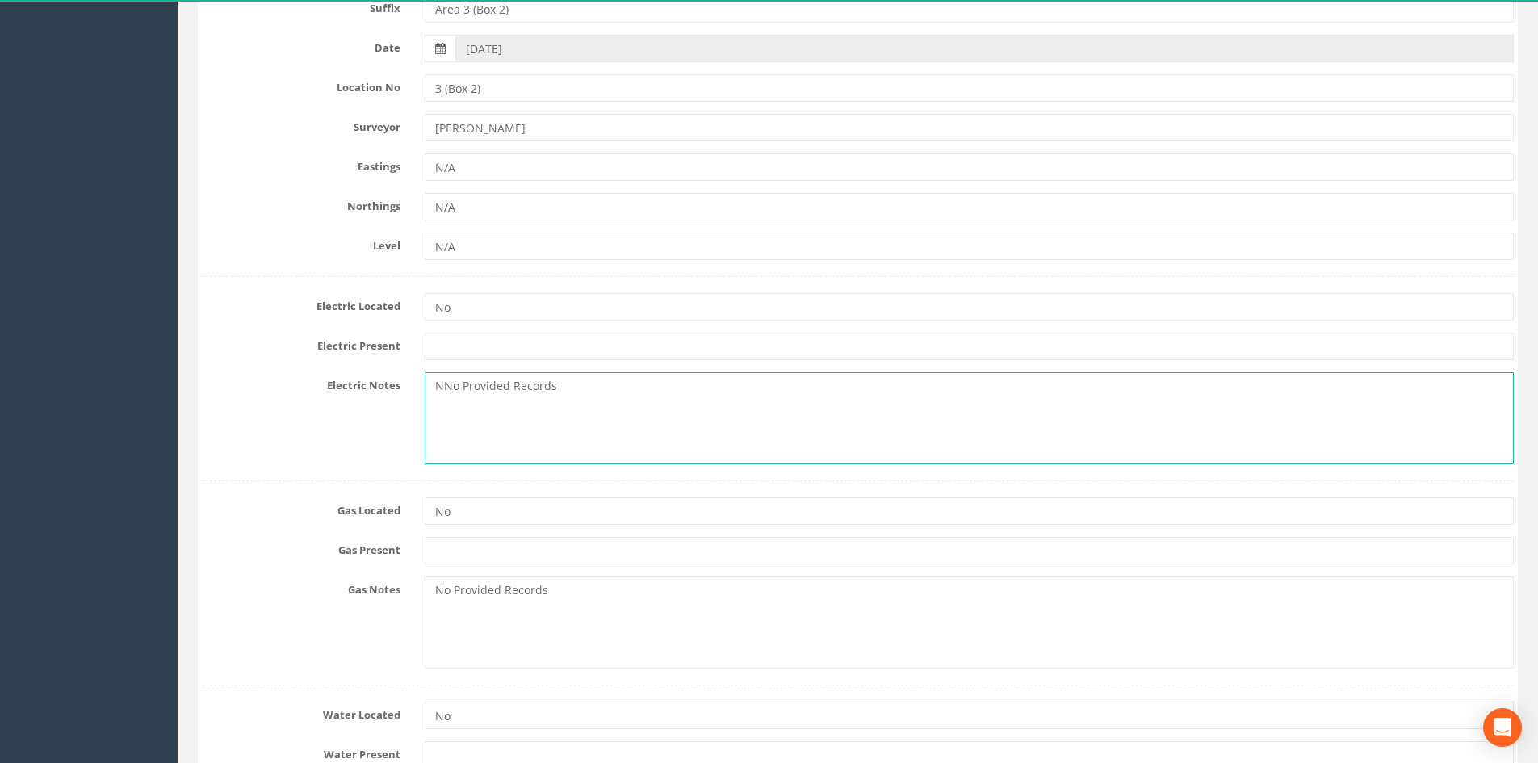
drag, startPoint x: 559, startPoint y: 388, endPoint x: 392, endPoint y: 383, distance: 167.2
click at [392, 383] on div "Electric Notes NNo Provided Records" at bounding box center [858, 418] width 1336 height 92
paste textarea "Records unavailable"
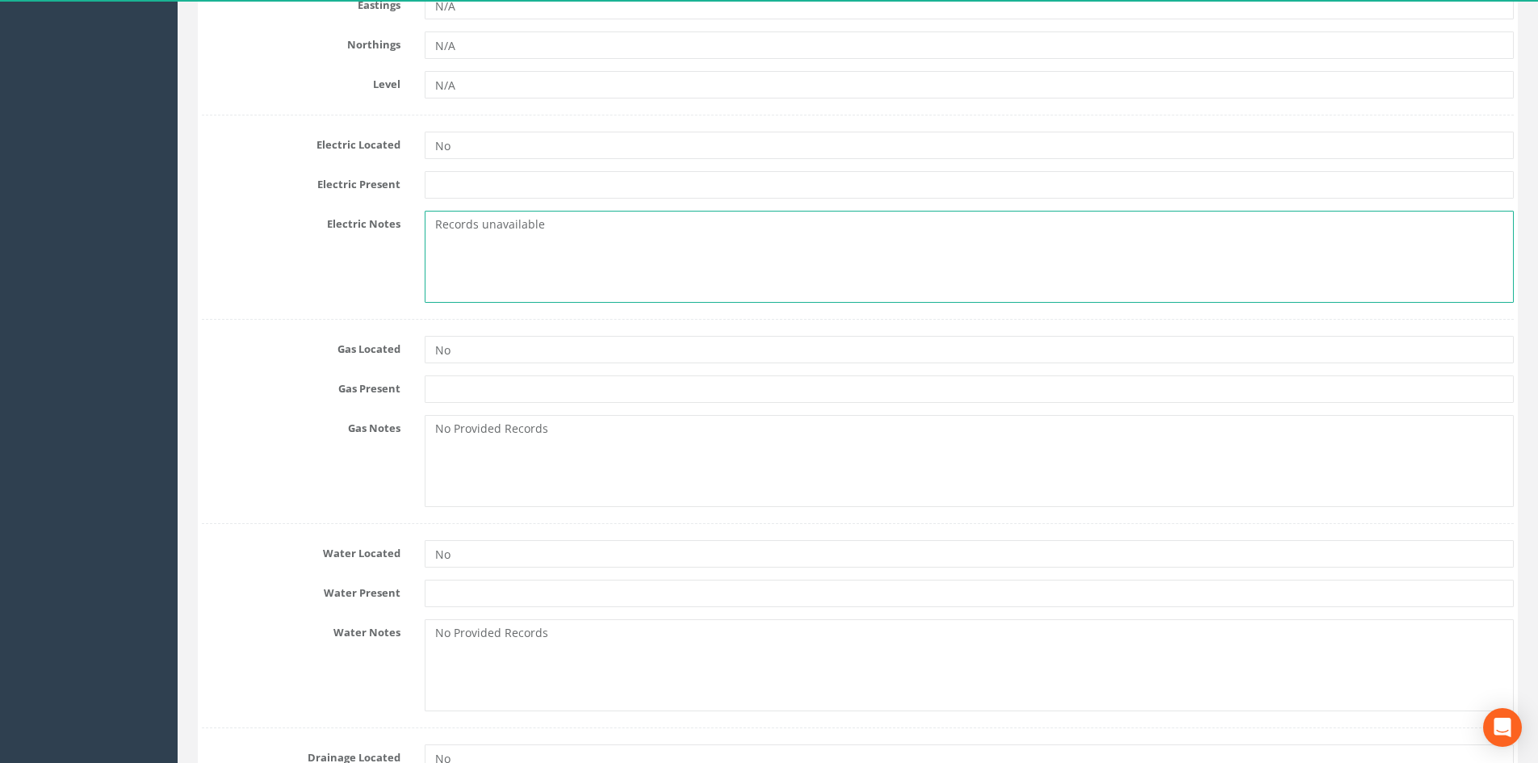
type textarea "Records unavailable"
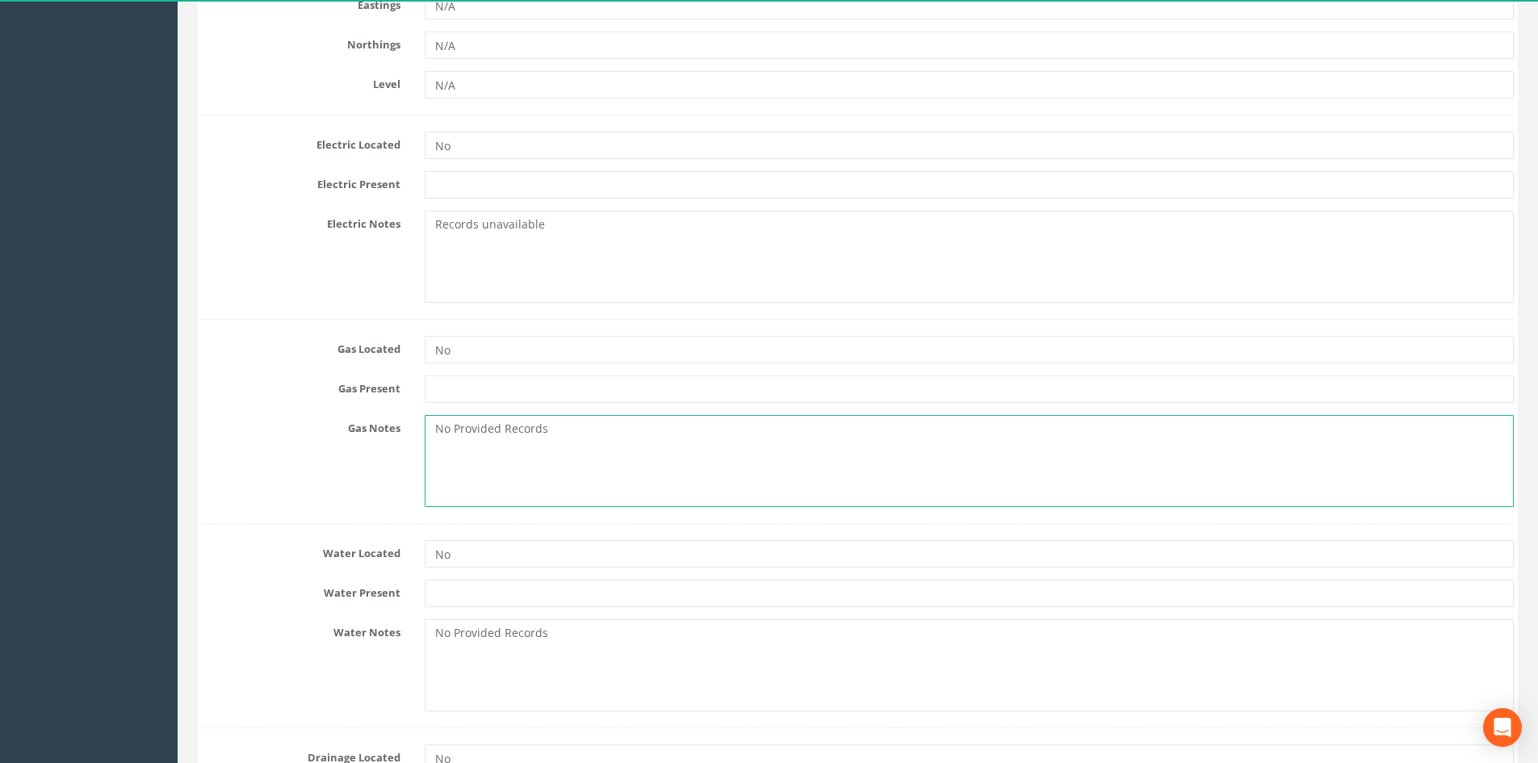
drag, startPoint x: 554, startPoint y: 435, endPoint x: 269, endPoint y: 415, distance: 285.7
click at [269, 415] on div "Gas Notes No Provided Records" at bounding box center [858, 461] width 1336 height 92
paste textarea "Records unavailable"
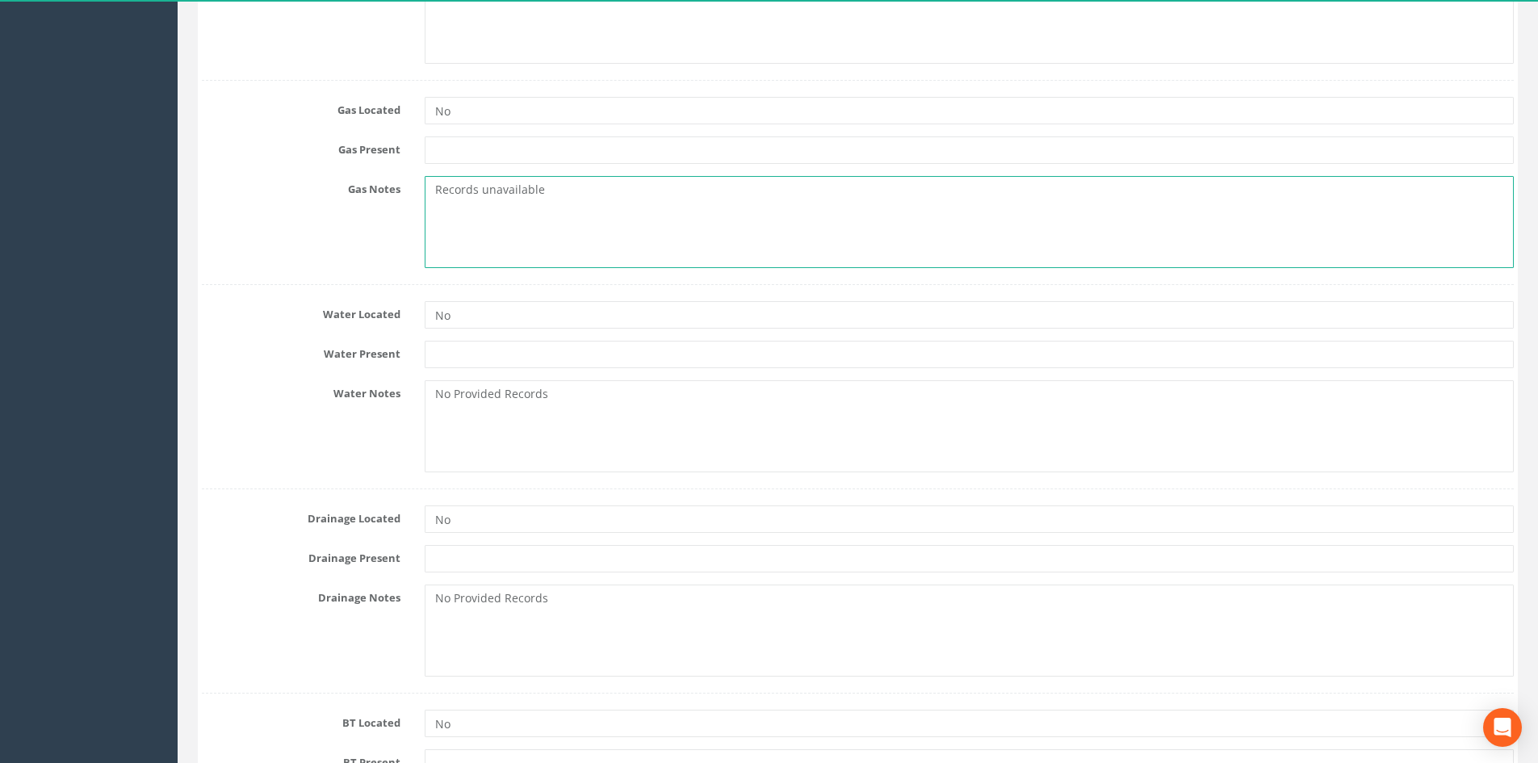
scroll to position [727, 0]
type textarea "Records unavailable"
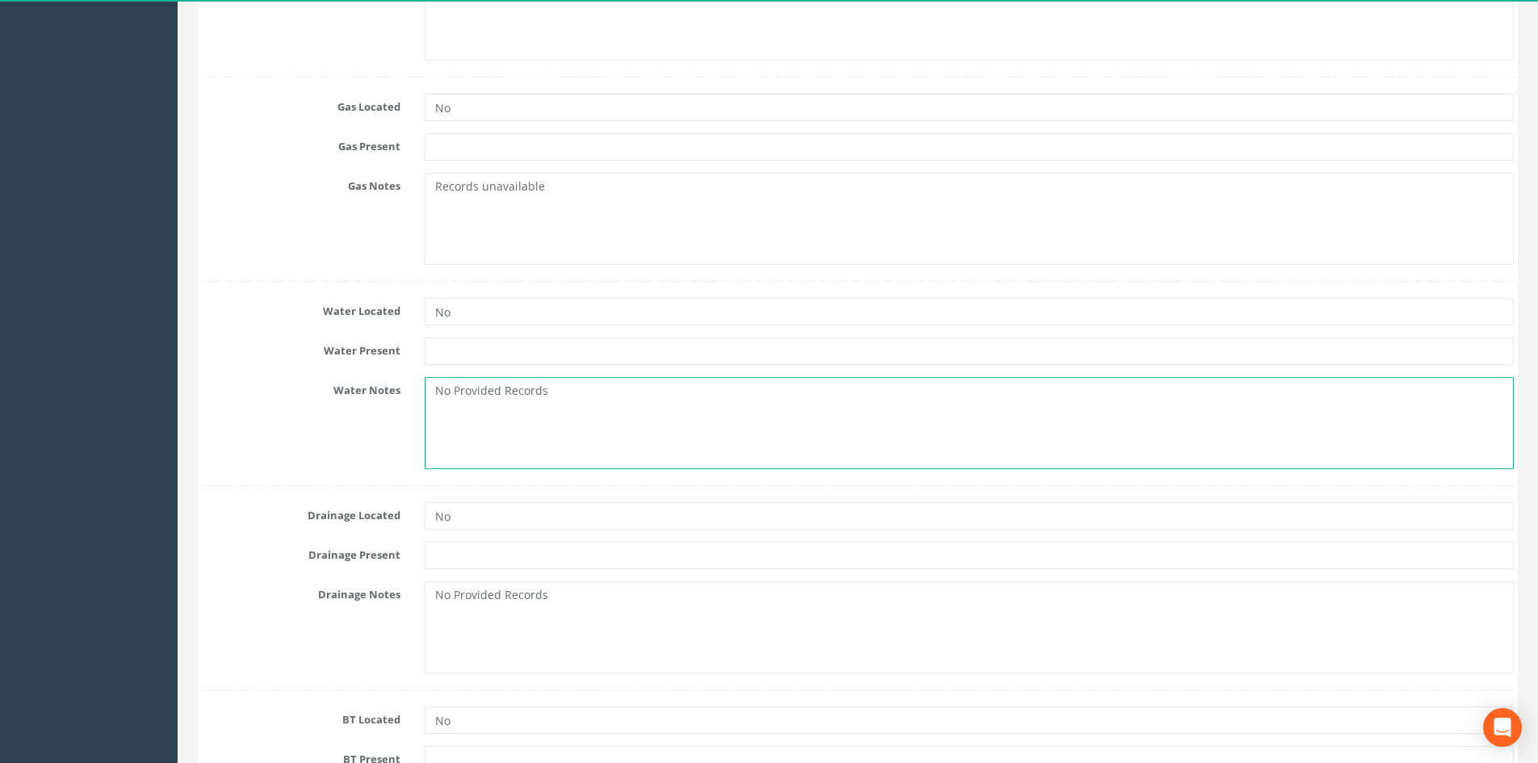
drag, startPoint x: 435, startPoint y: 405, endPoint x: 282, endPoint y: 399, distance: 153.5
click at [268, 396] on div "Water Notes No Provided Records" at bounding box center [858, 423] width 1336 height 92
paste textarea "Records unavailable"
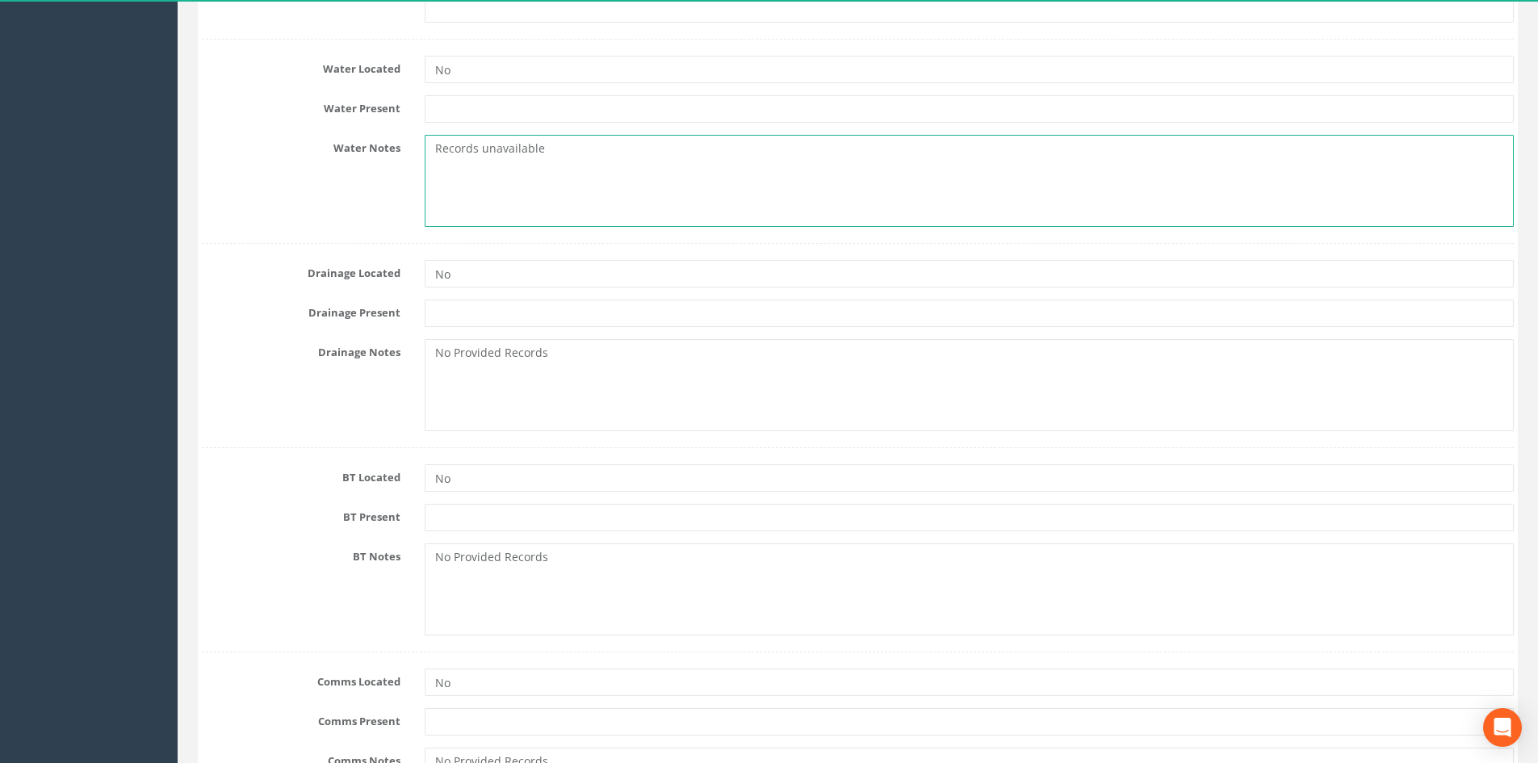
type textarea "Records unavailable"
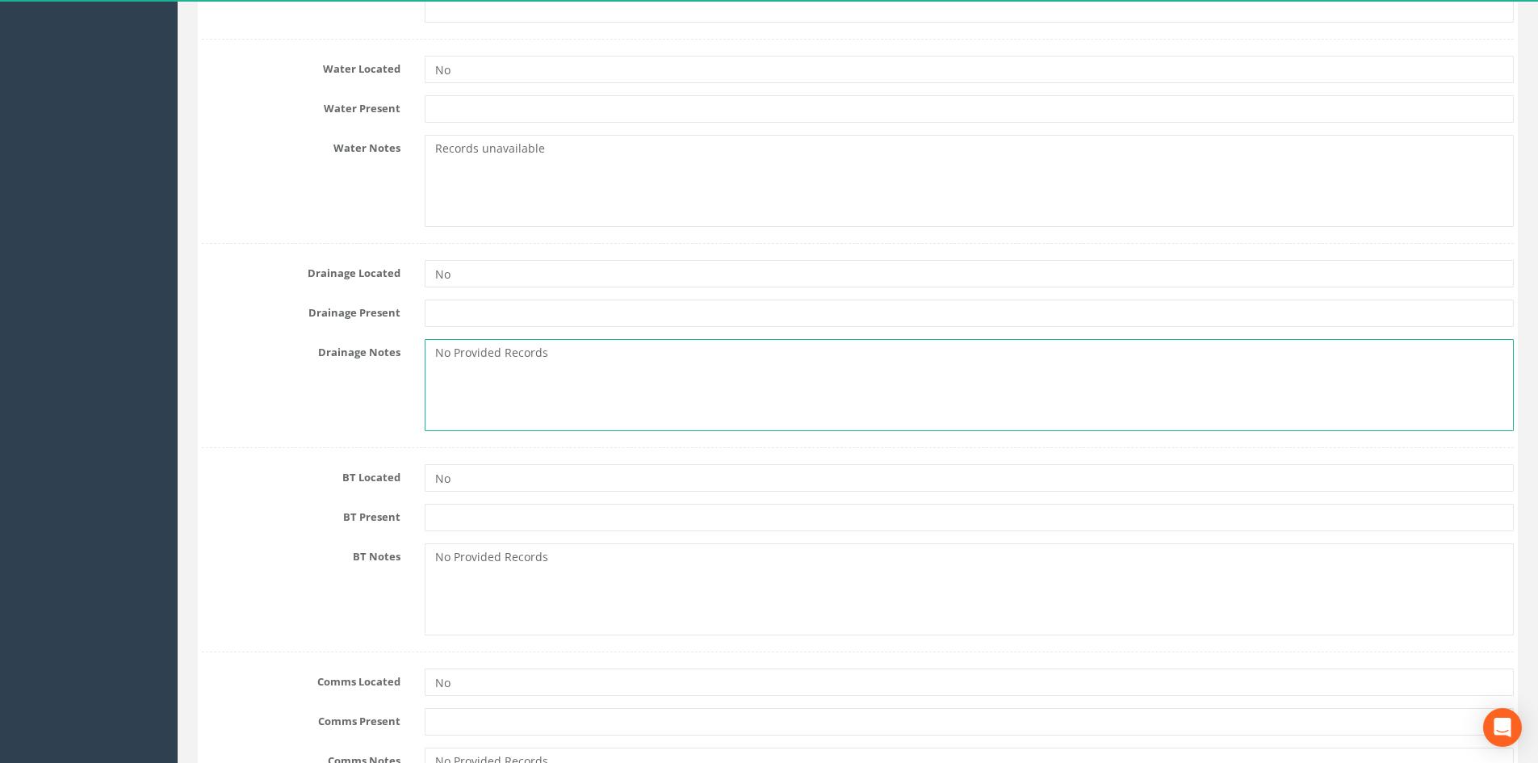
drag, startPoint x: 518, startPoint y: 386, endPoint x: 327, endPoint y: 383, distance: 190.6
click at [342, 387] on div "Drainage Notes No Provided Records" at bounding box center [858, 385] width 1336 height 92
paste textarea "Records unavailable"
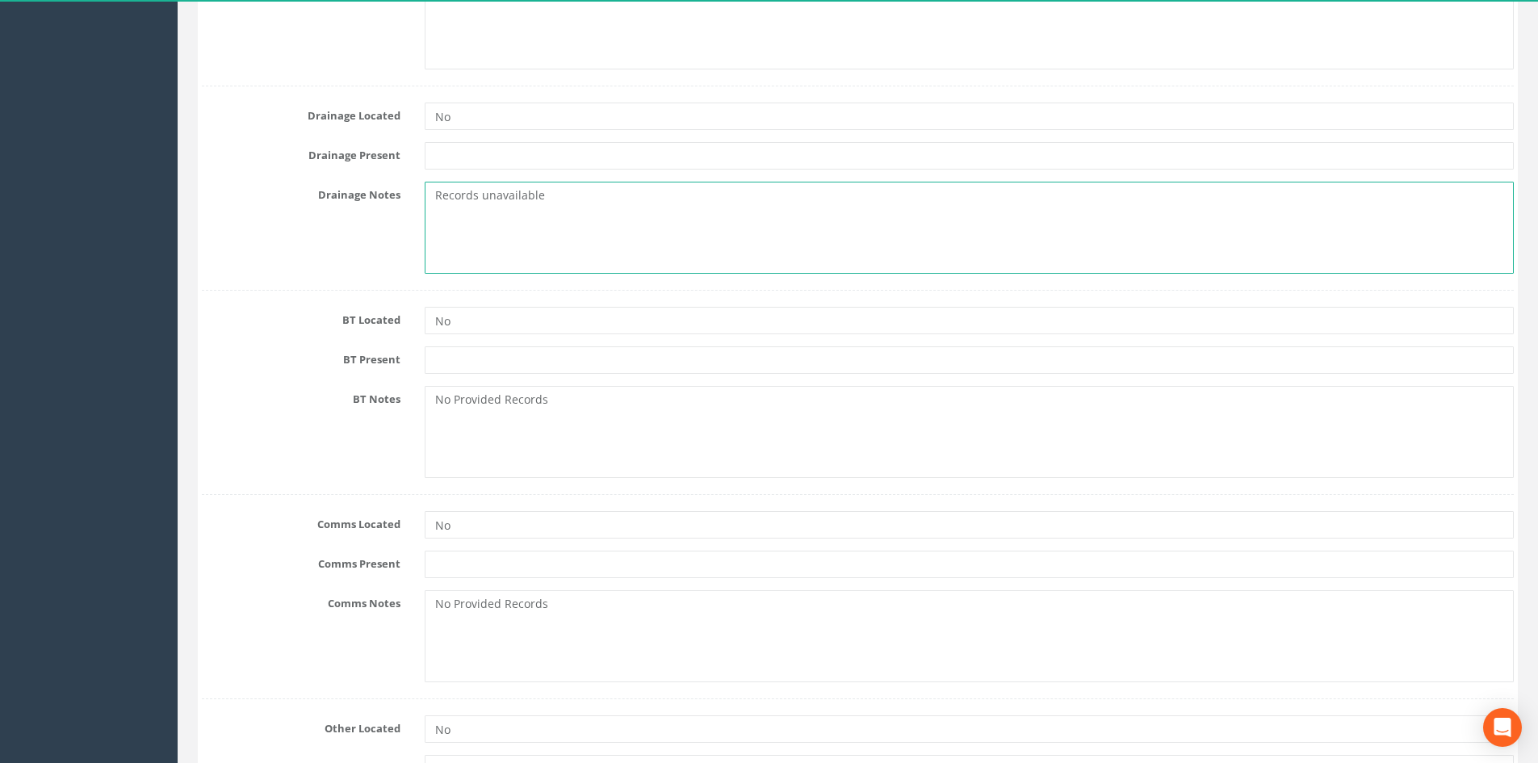
scroll to position [1130, 0]
type textarea "Records unavailable"
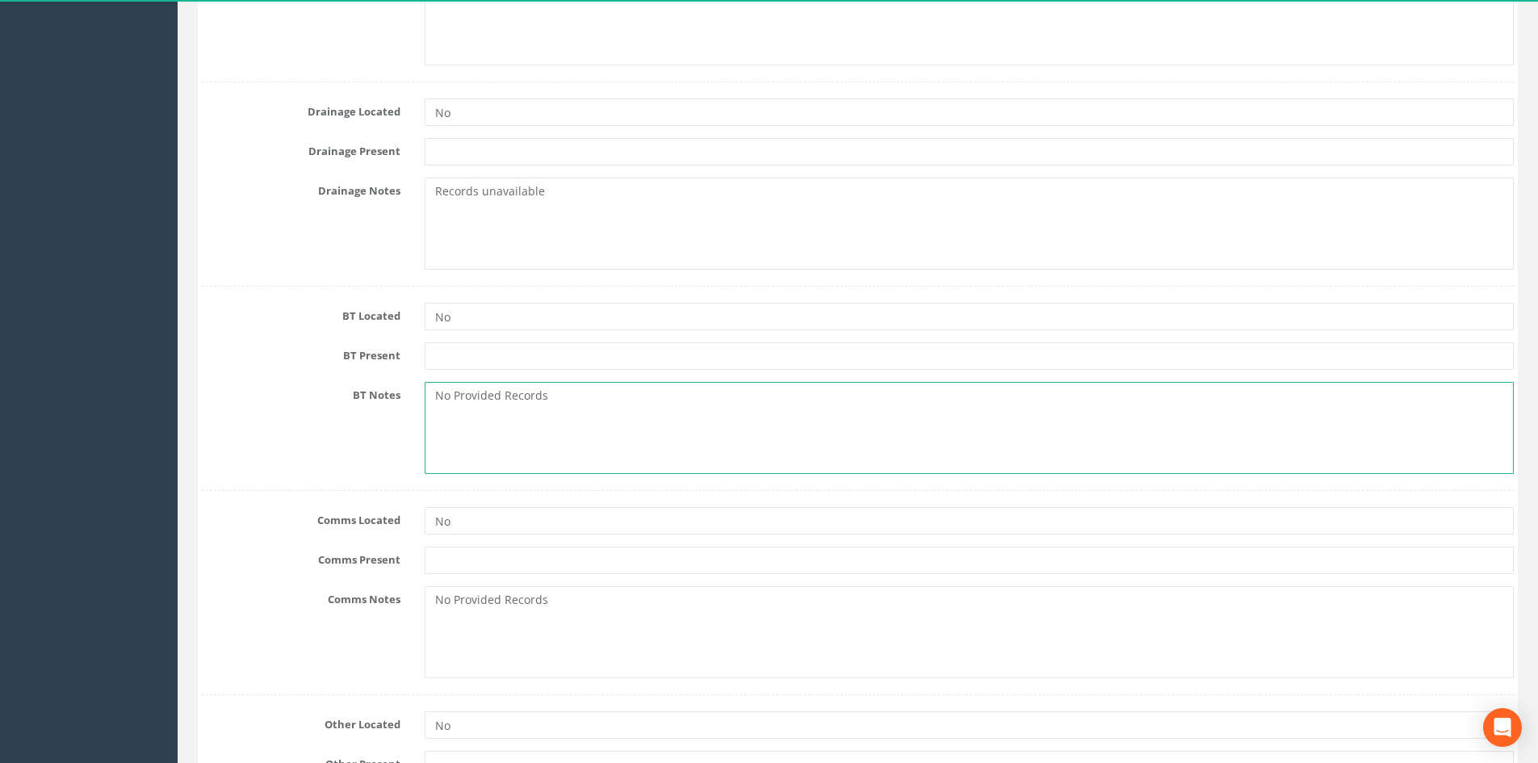
drag, startPoint x: 563, startPoint y: 404, endPoint x: 328, endPoint y: 402, distance: 235.0
click at [329, 402] on div "BT Notes No Provided Records" at bounding box center [858, 428] width 1336 height 92
paste textarea "Records unavailable"
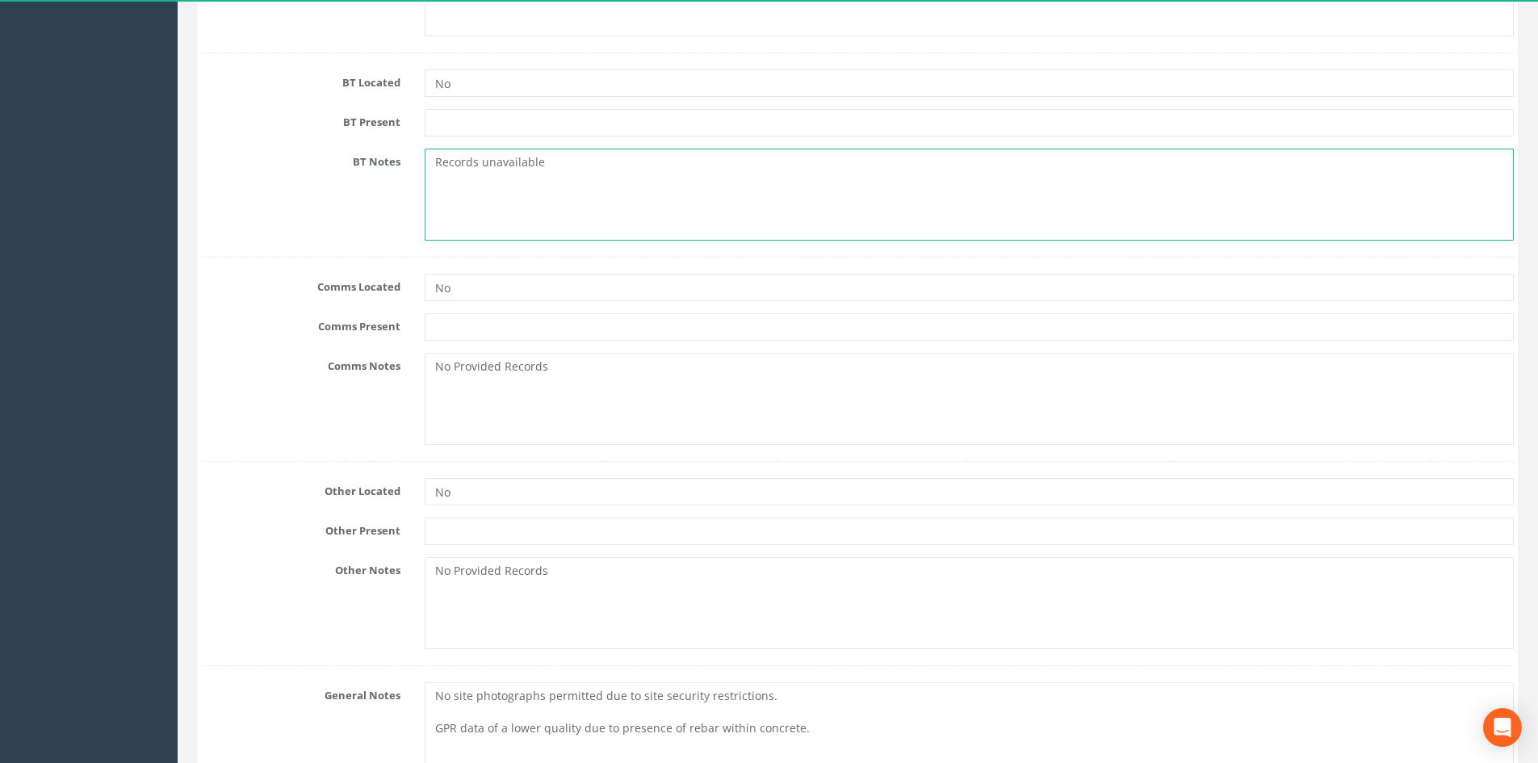
scroll to position [1453, 0]
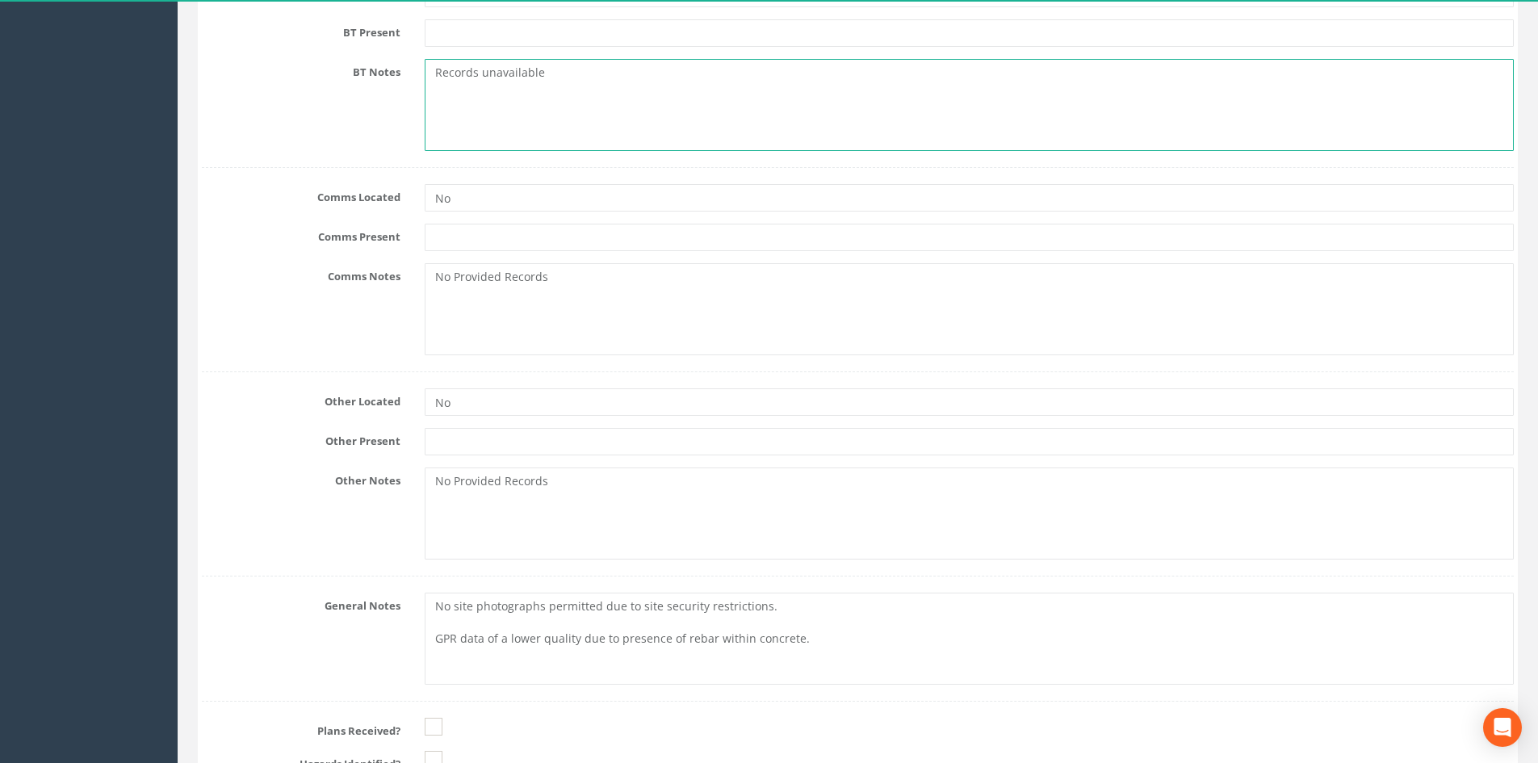
type textarea "Records unavailable"
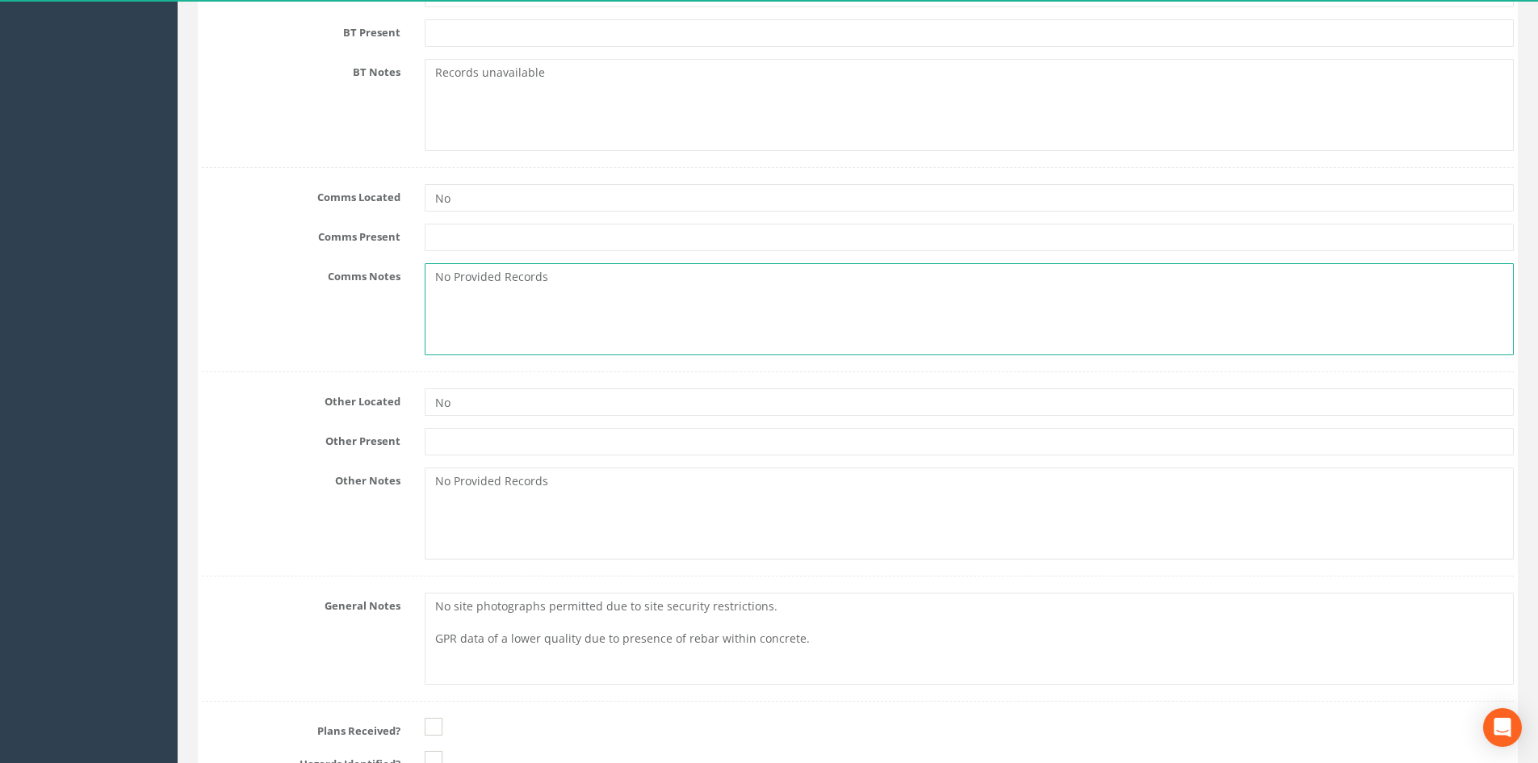
drag, startPoint x: 571, startPoint y: 303, endPoint x: 305, endPoint y: 312, distance: 265.8
click at [306, 312] on div "Comms Notes No Provided Records" at bounding box center [858, 309] width 1336 height 92
paste textarea "Records unavailable"
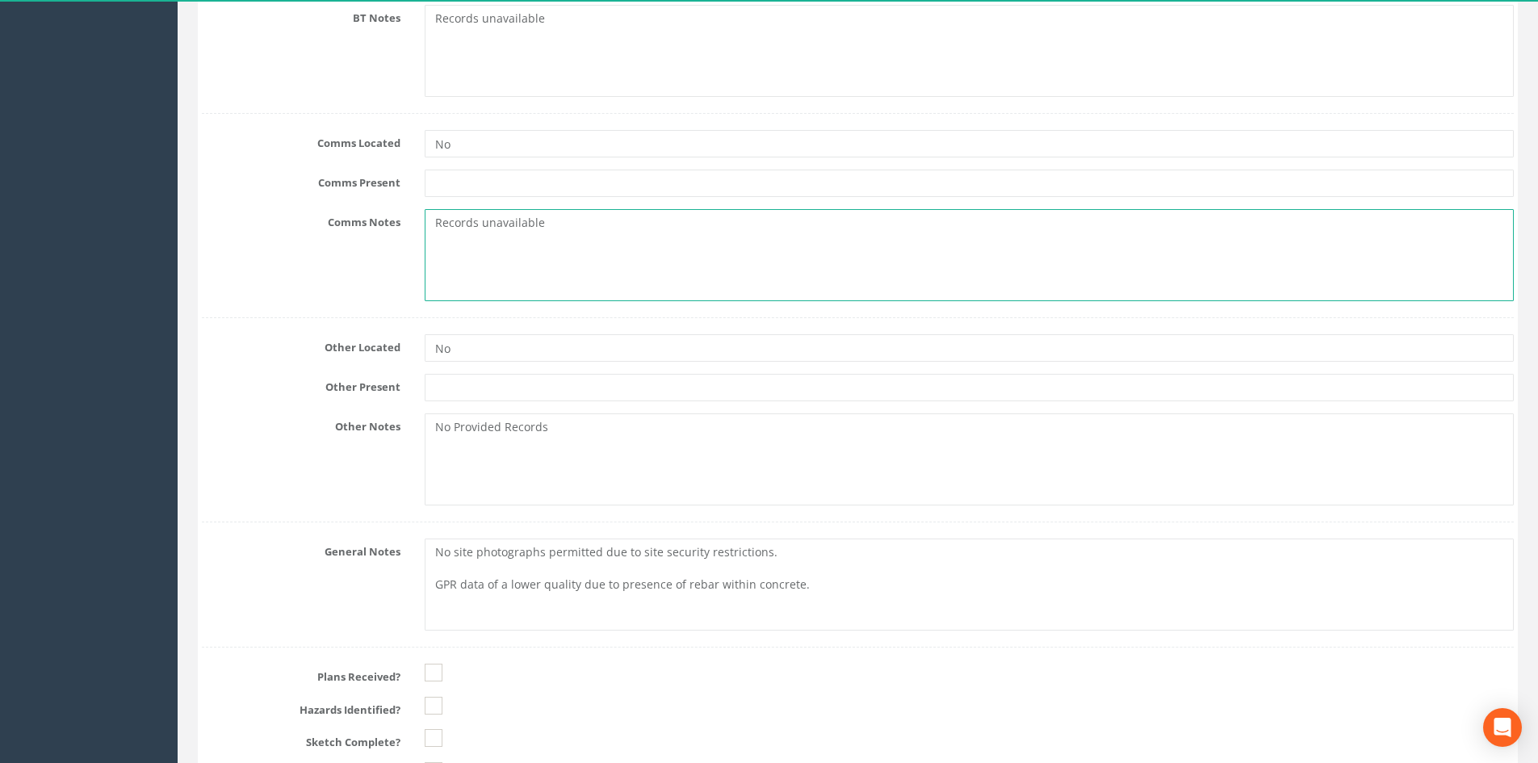
scroll to position [1615, 0]
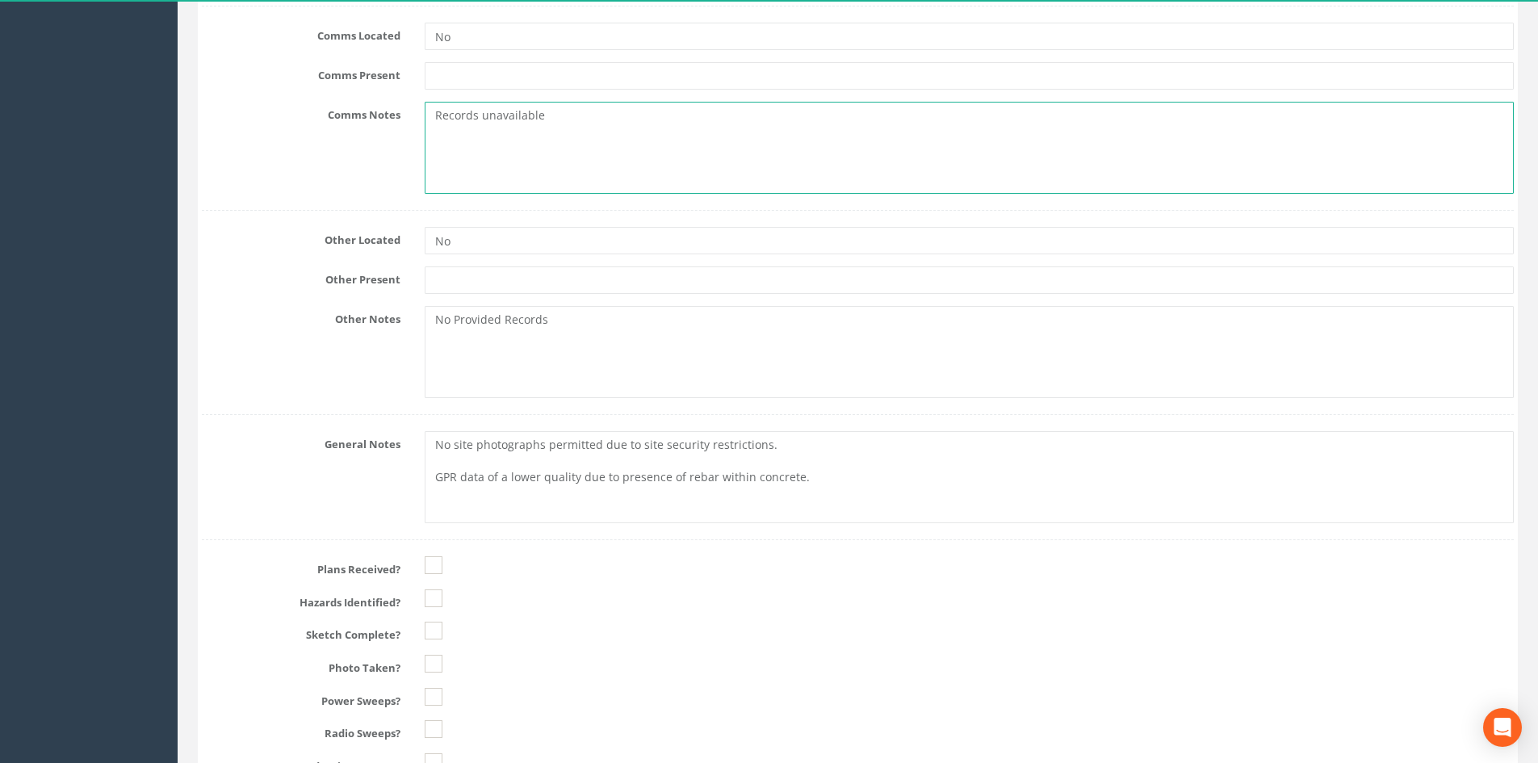
type textarea "Records unavailable"
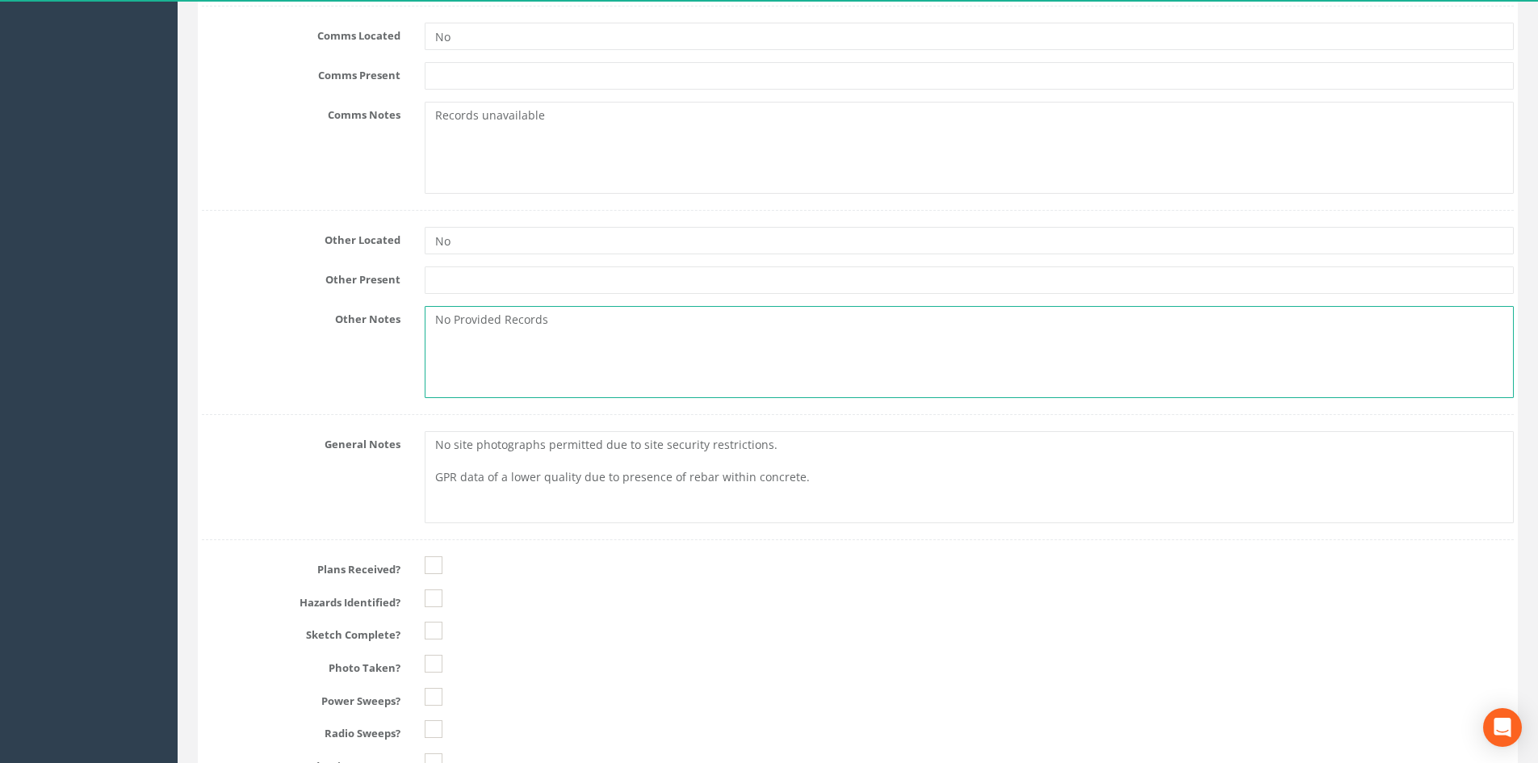
drag, startPoint x: 568, startPoint y: 348, endPoint x: 254, endPoint y: 328, distance: 313.9
click at [249, 329] on div "Other Notes No Provided Records" at bounding box center [858, 352] width 1336 height 92
paste textarea "Records unavailable"
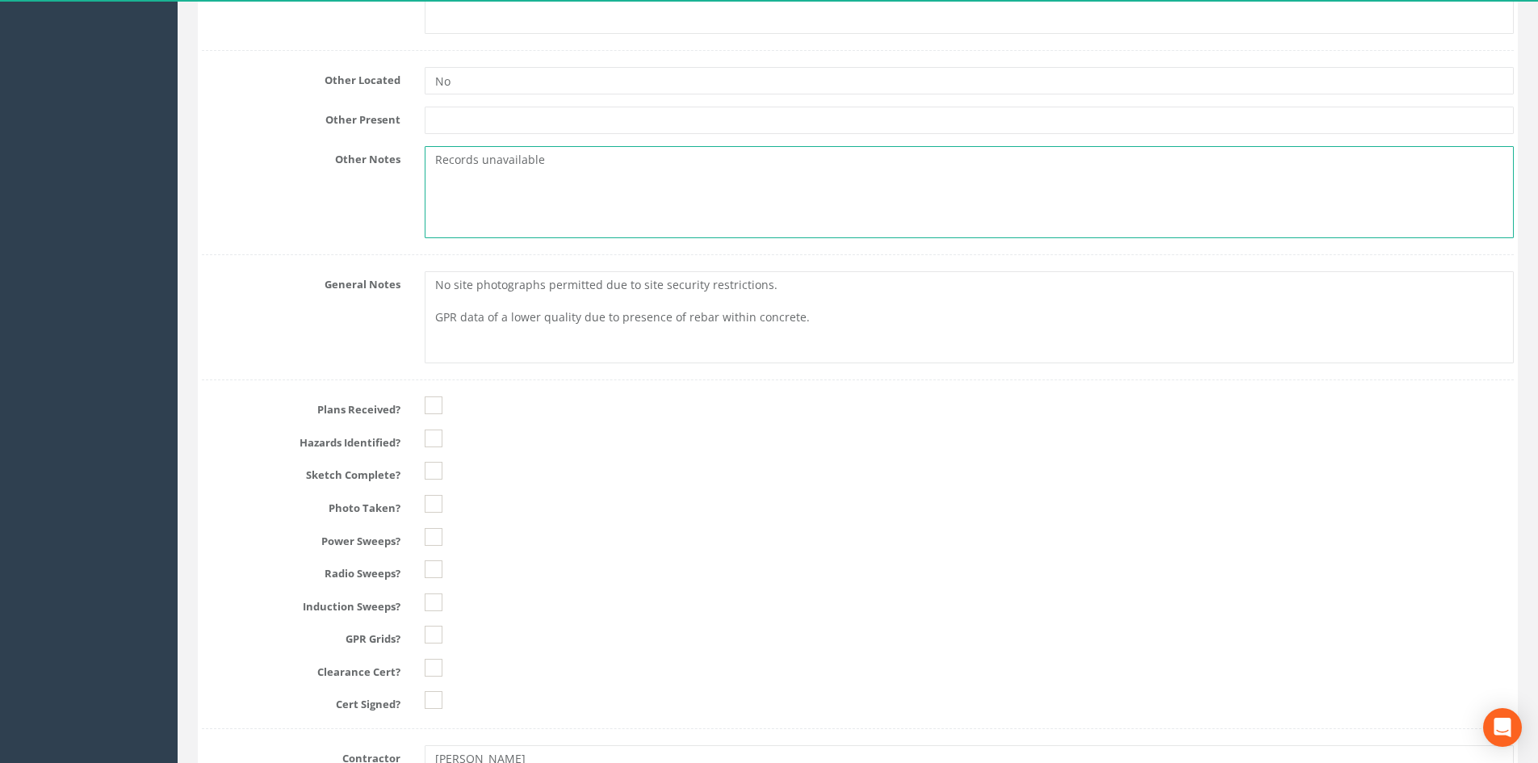
scroll to position [1776, 0]
type textarea "Records unavailable"
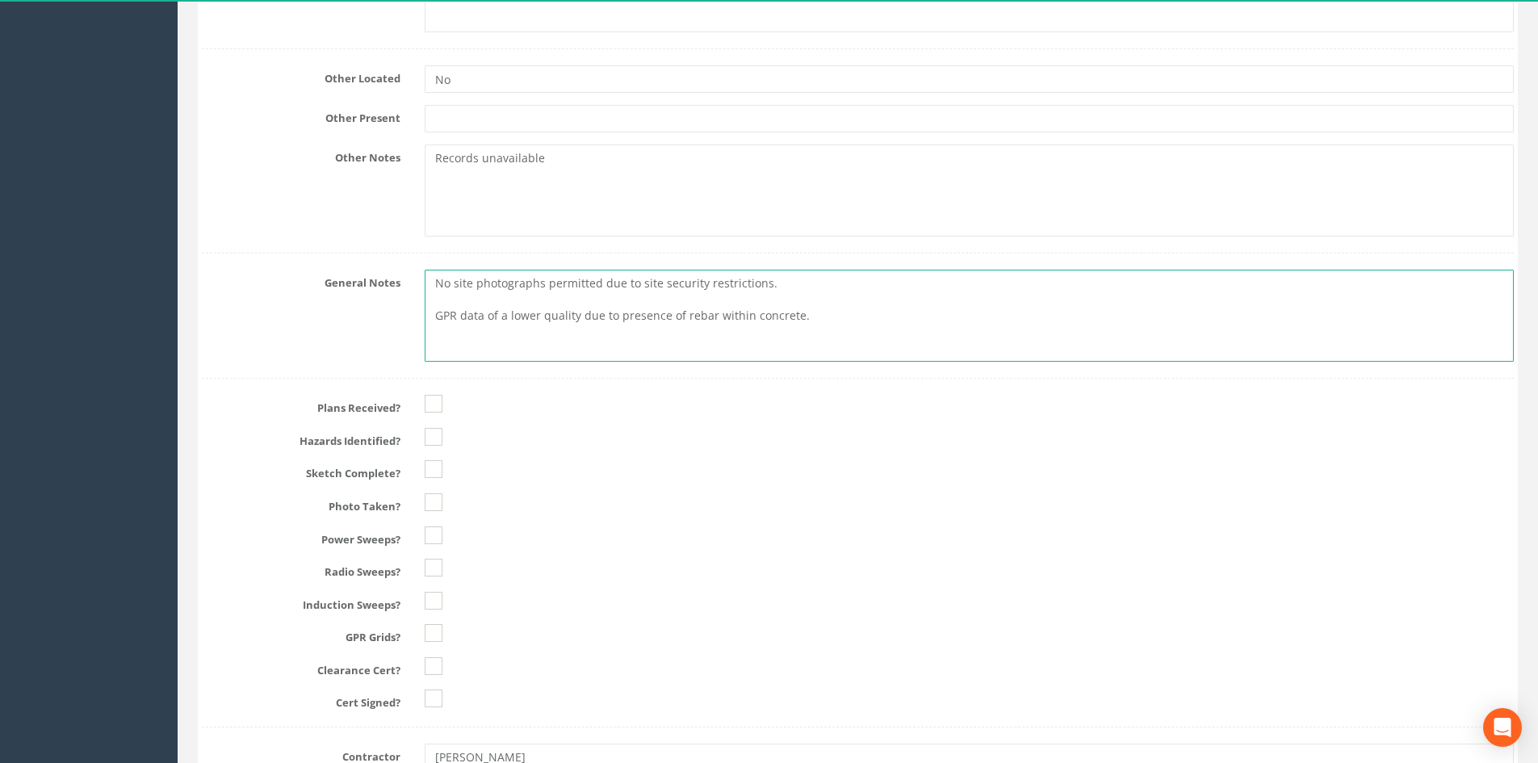
click at [633, 303] on textarea "No site photographs permitted due to site security restrictions. GPR data of a …" at bounding box center [969, 316] width 1089 height 92
click at [779, 291] on textarea "No site photographs permitted due to site security restrictions. GPR data of a …" at bounding box center [969, 316] width 1089 height 92
click at [779, 309] on textarea "No site photographs permitted due to site security restrictions. GPR data of a …" at bounding box center [969, 316] width 1089 height 92
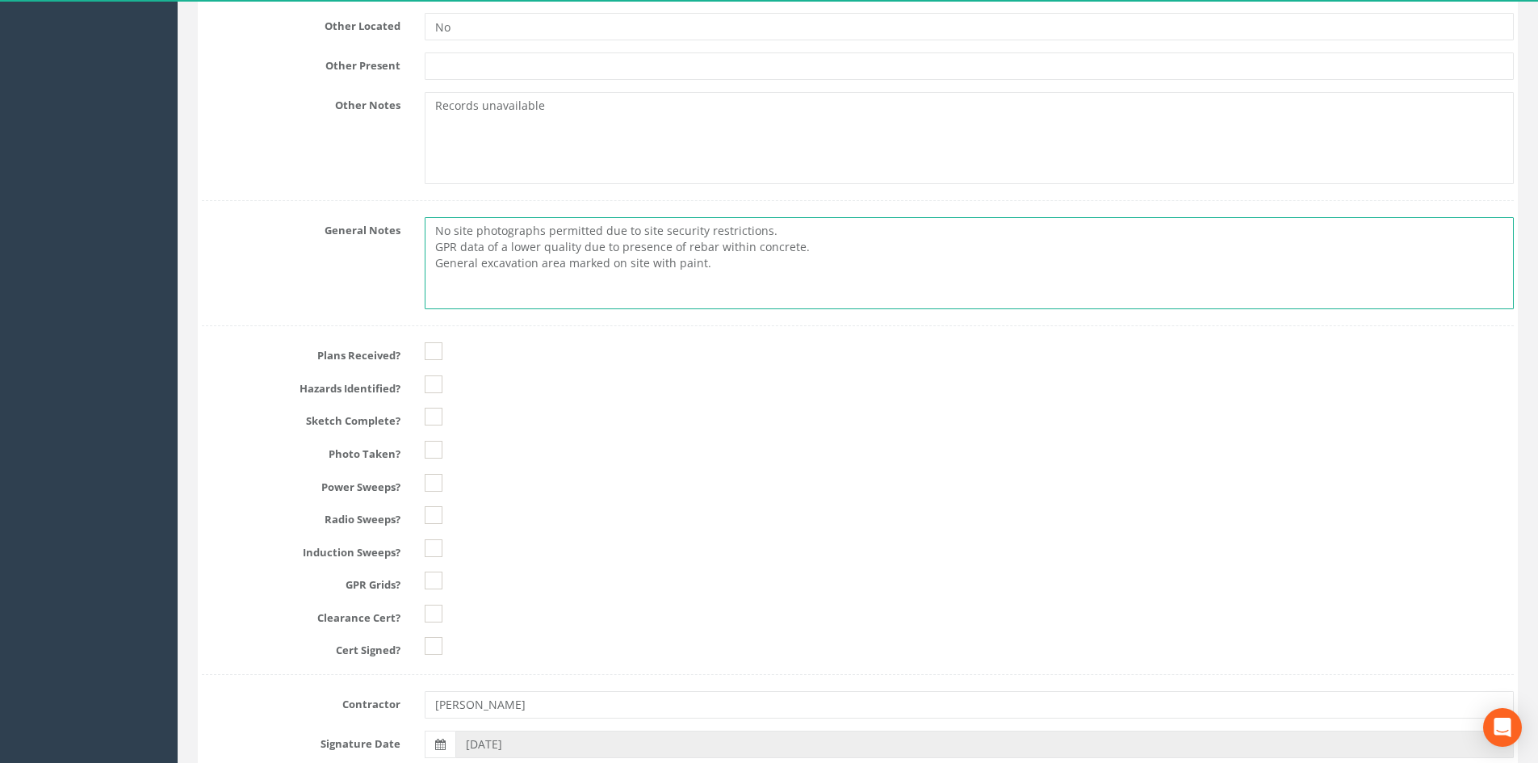
scroll to position [1857, 0]
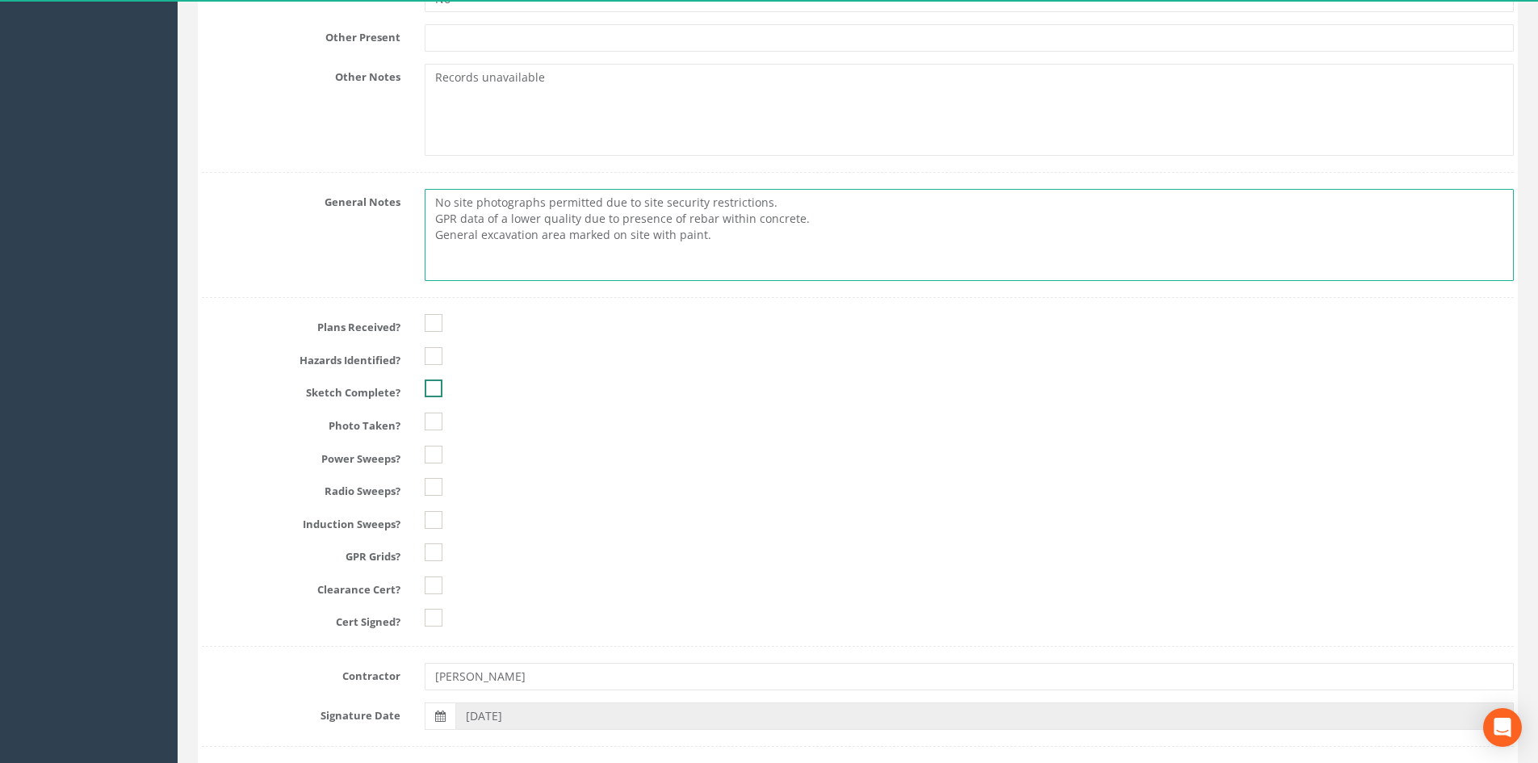
type textarea "No site photographs permitted due to site security restrictions. GPR data of a …"
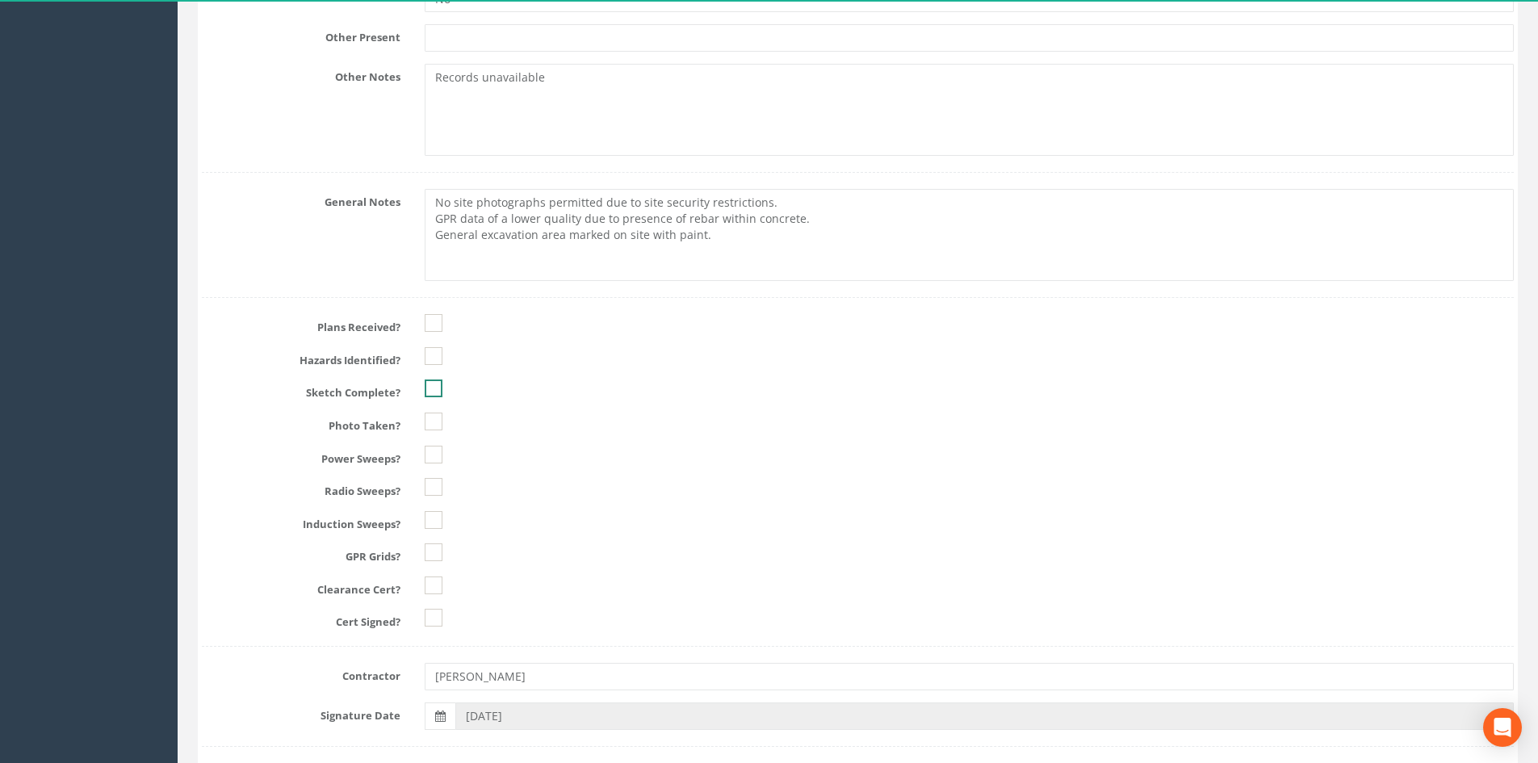
click at [435, 366] on input "checkbox" at bounding box center [434, 363] width 18 height 27
click at [439, 390] on ins at bounding box center [434, 388] width 18 height 18
checkbox input "true"
click at [439, 452] on ins at bounding box center [434, 455] width 18 height 18
checkbox input "true"
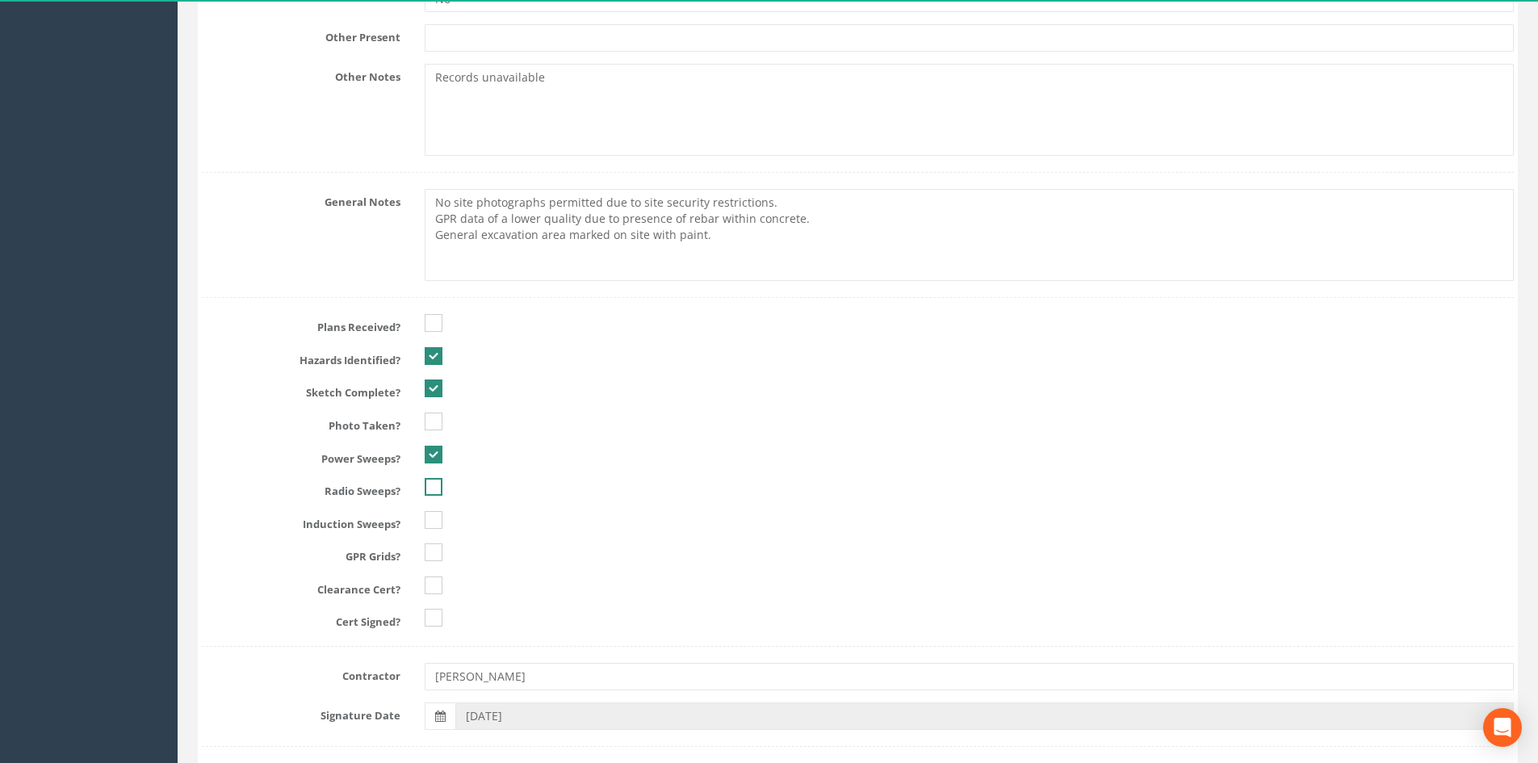
click at [428, 488] on ins at bounding box center [434, 487] width 18 height 18
checkbox input "true"
click at [443, 508] on div "Plans Received? Hazards Identified? Sketch Complete? Photo Taken? Power Sweeps?…" at bounding box center [858, 463] width 1312 height 333
click at [436, 522] on ins at bounding box center [434, 520] width 18 height 18
checkbox input "true"
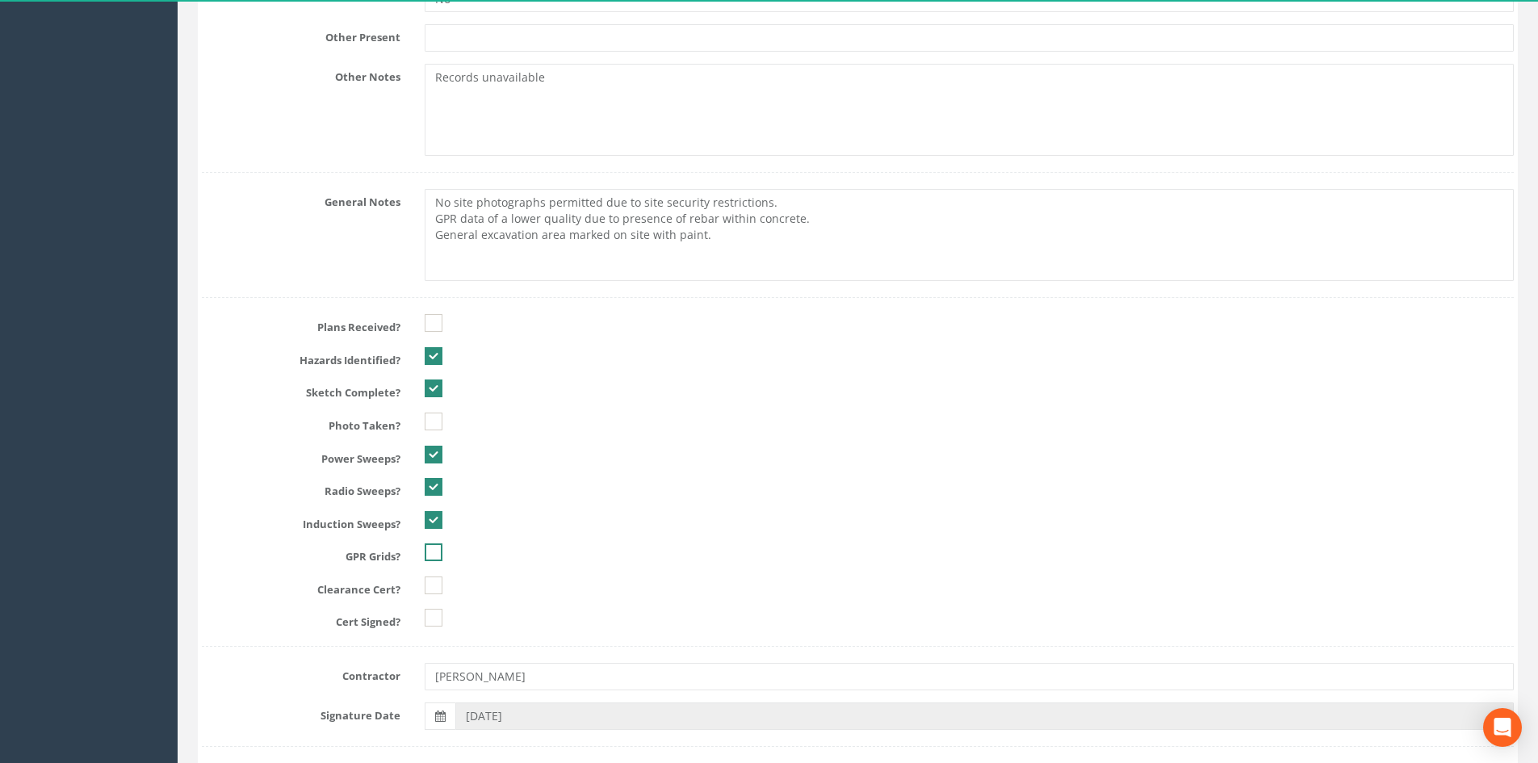
click at [430, 551] on ins at bounding box center [434, 552] width 18 height 18
checkbox input "true"
click at [440, 588] on ins at bounding box center [434, 585] width 18 height 18
checkbox input "true"
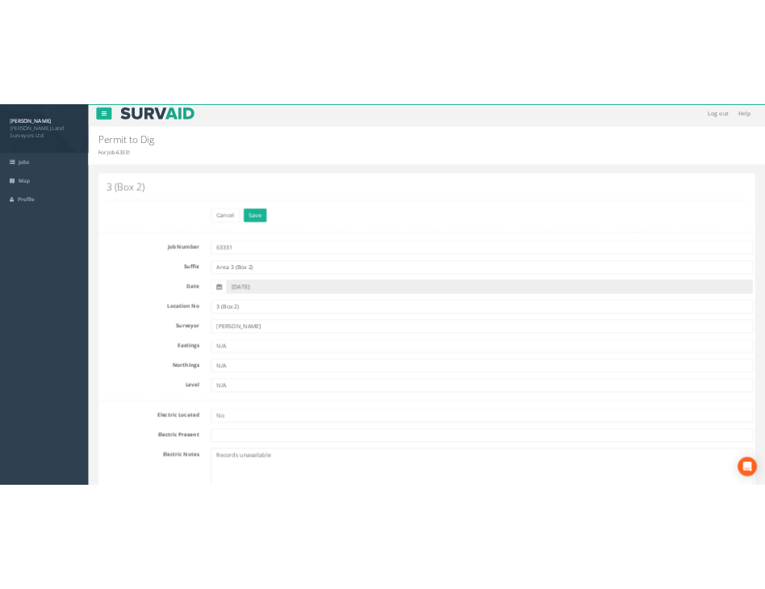
scroll to position [0, 0]
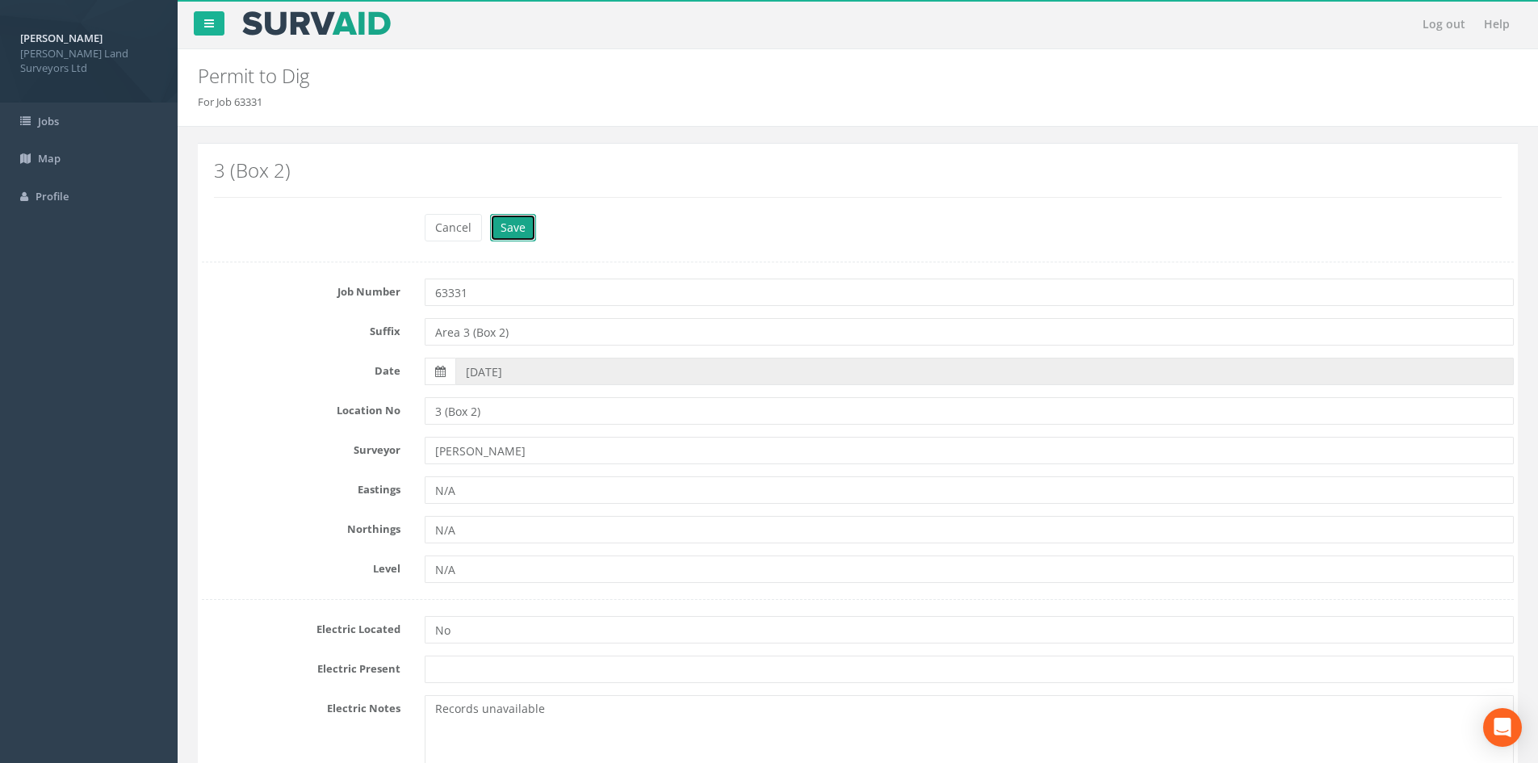
click at [509, 216] on button "Save" at bounding box center [513, 227] width 46 height 27
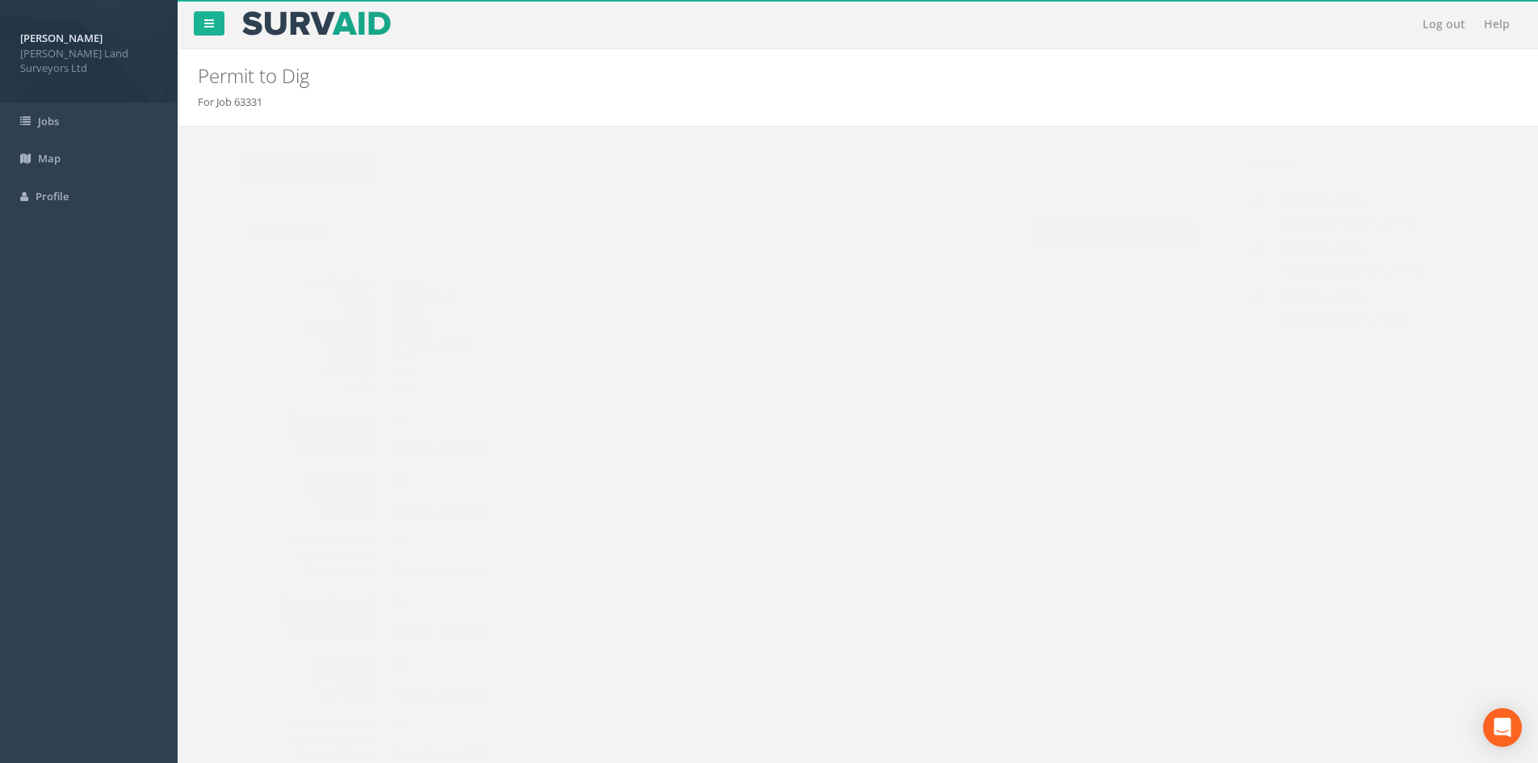
click at [779, 232] on button "Preview" at bounding box center [1073, 232] width 60 height 24
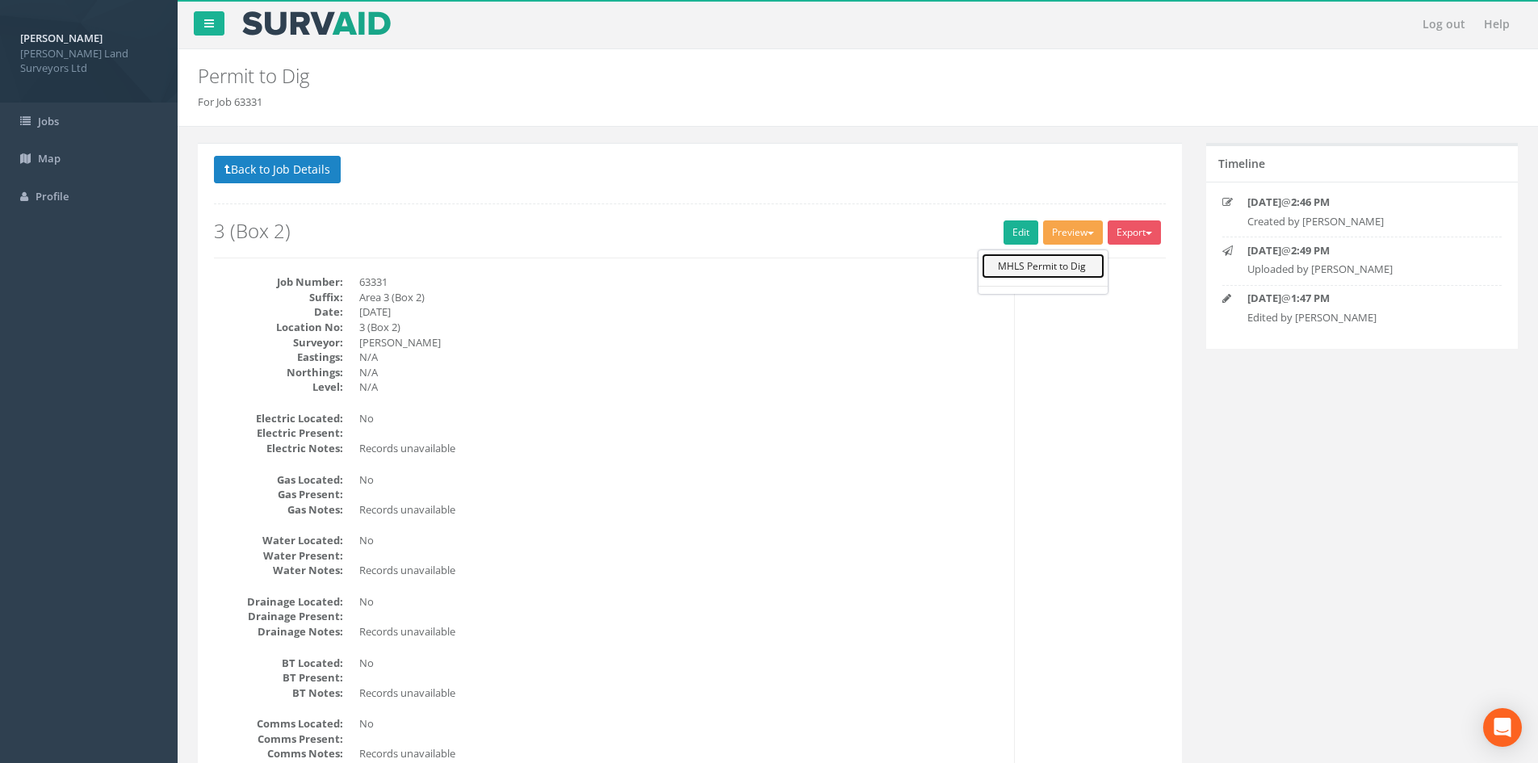
click at [779, 275] on link "MHLS Permit to Dig" at bounding box center [1043, 266] width 123 height 25
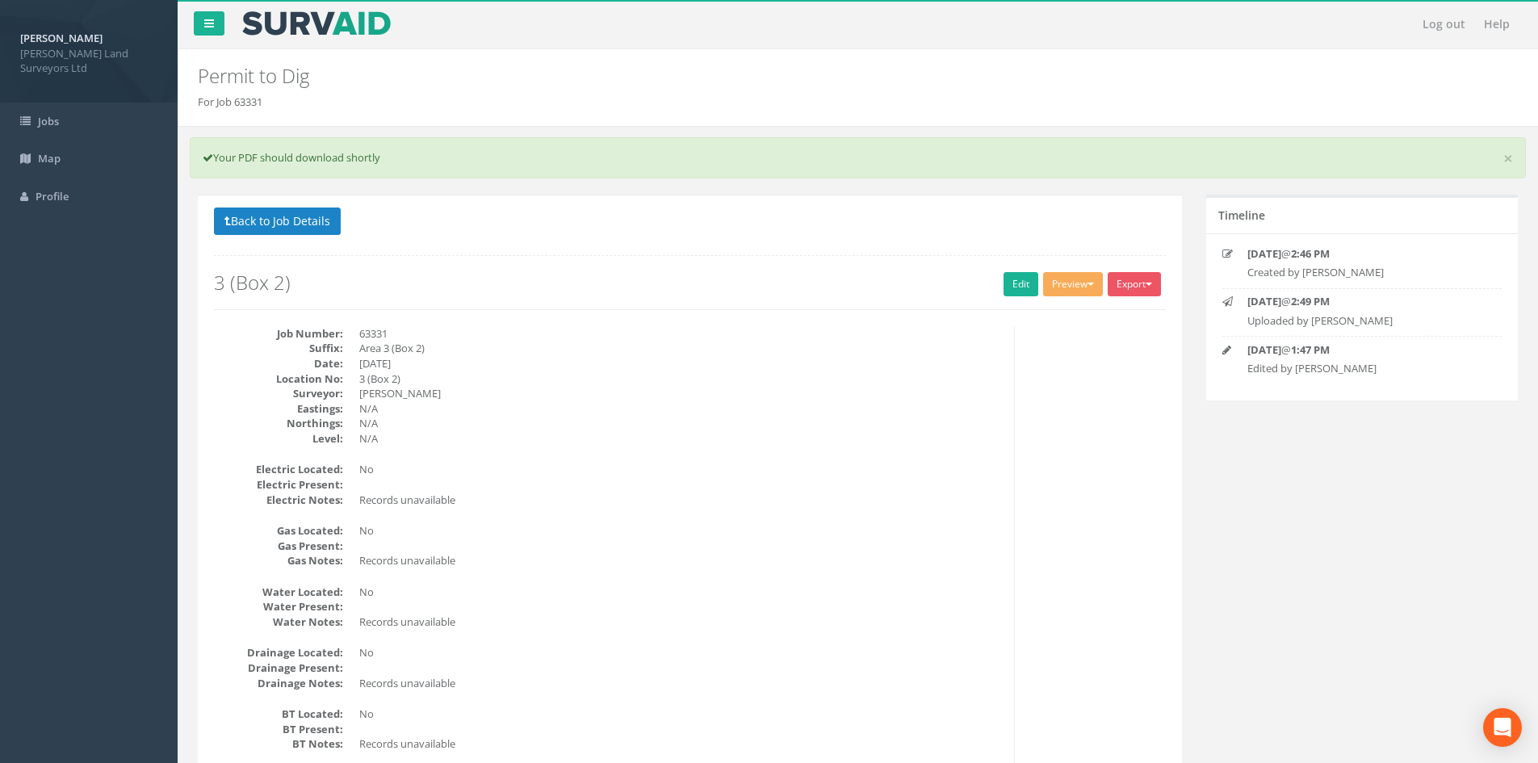
click at [779, 276] on button "Export" at bounding box center [1134, 284] width 53 height 24
click at [779, 311] on link "MHLS Permit to Dig" at bounding box center [1101, 317] width 123 height 25
